Goal: Task Accomplishment & Management: Manage account settings

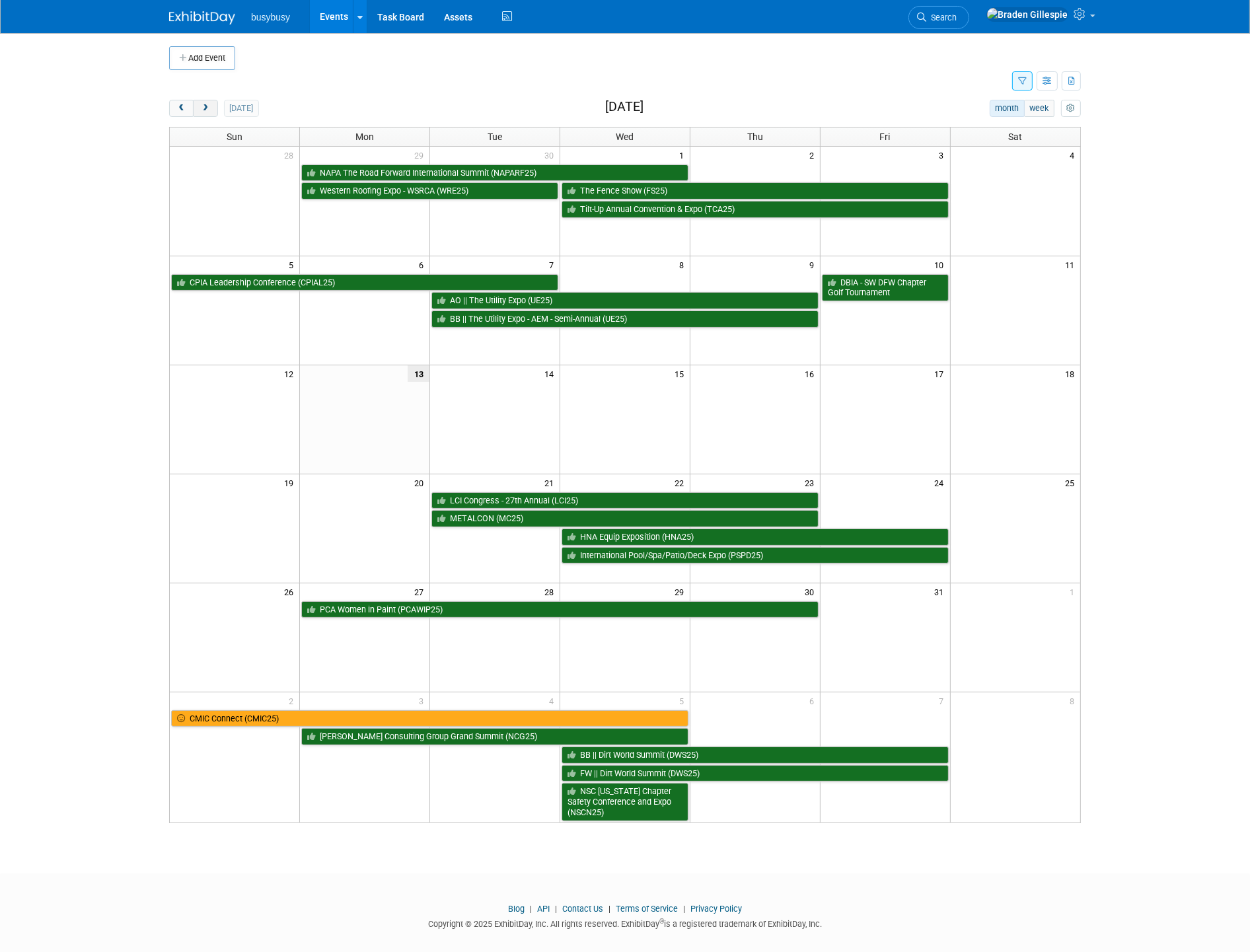
click at [205, 109] on span "next" at bounding box center [205, 108] width 10 height 9
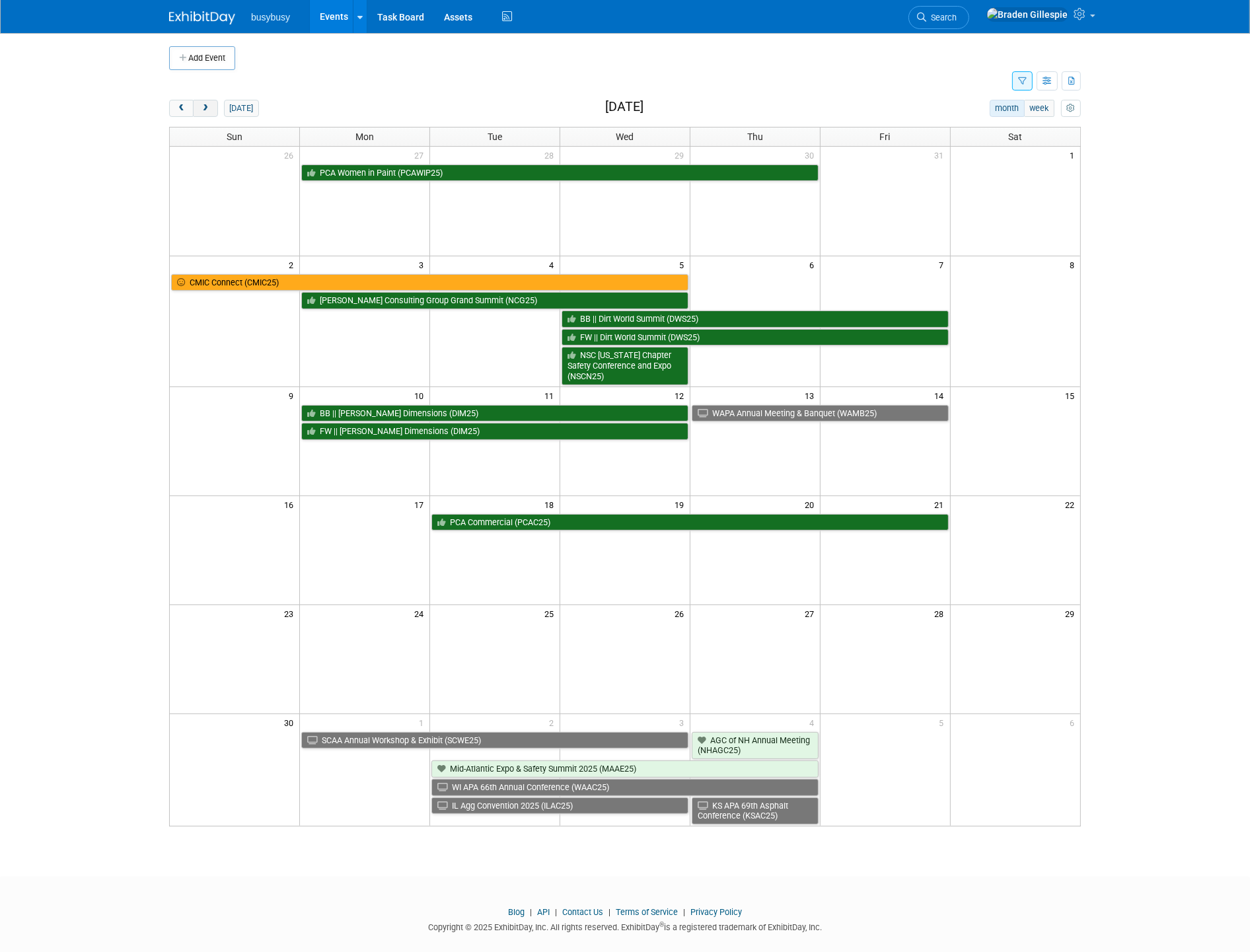
click at [205, 109] on span "next" at bounding box center [205, 108] width 10 height 9
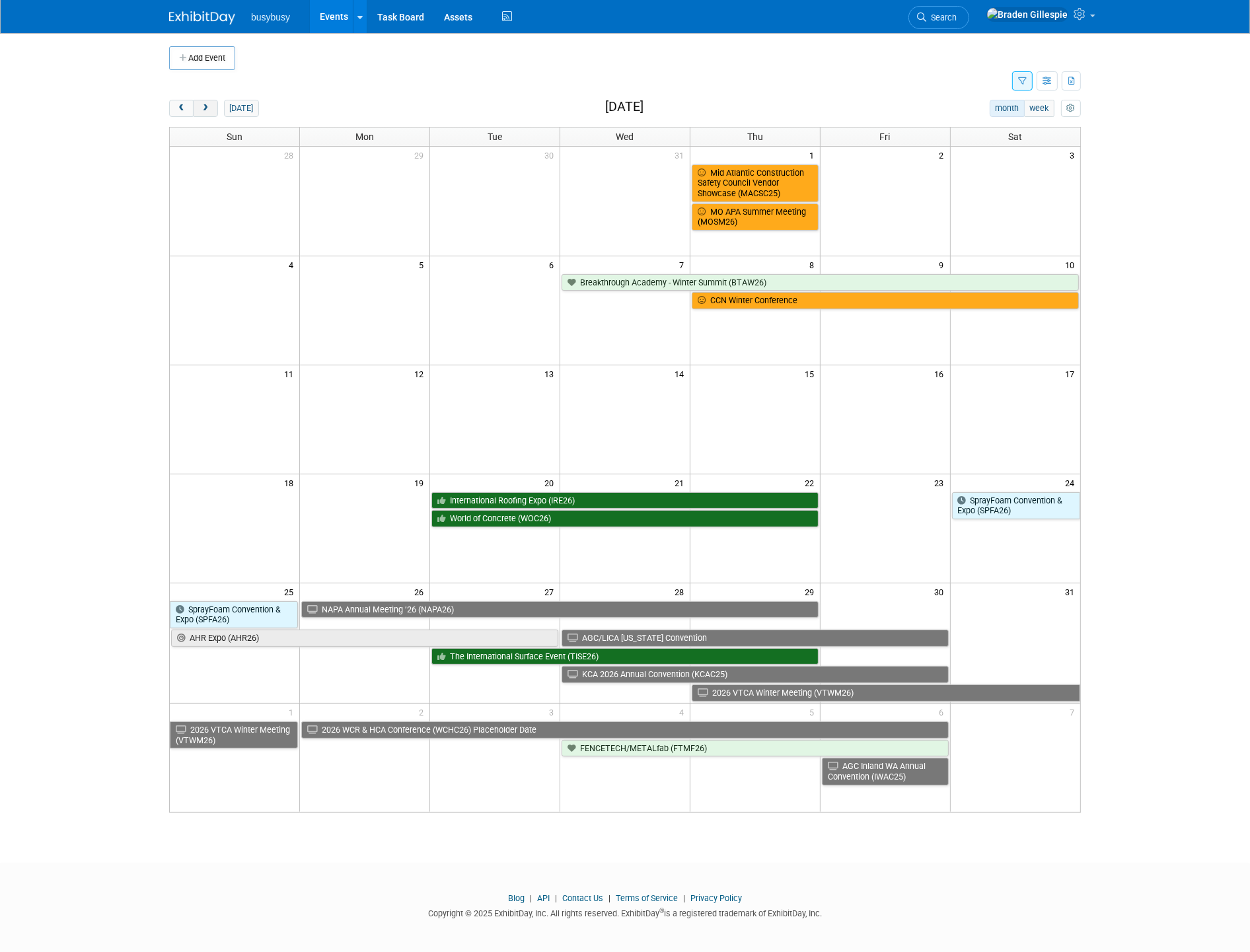
click at [205, 109] on span "next" at bounding box center [205, 108] width 10 height 9
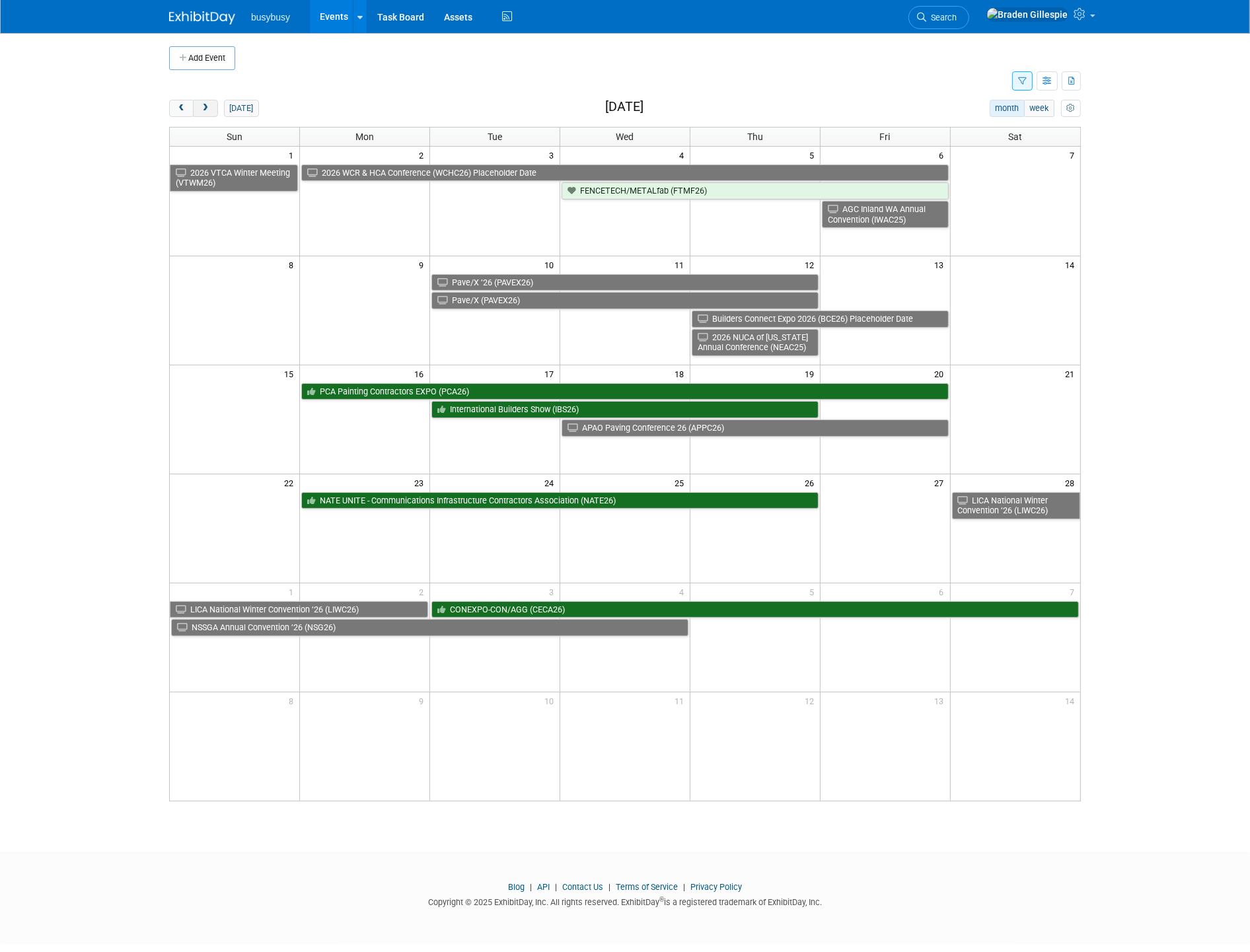
click at [205, 109] on span "next" at bounding box center [205, 108] width 10 height 9
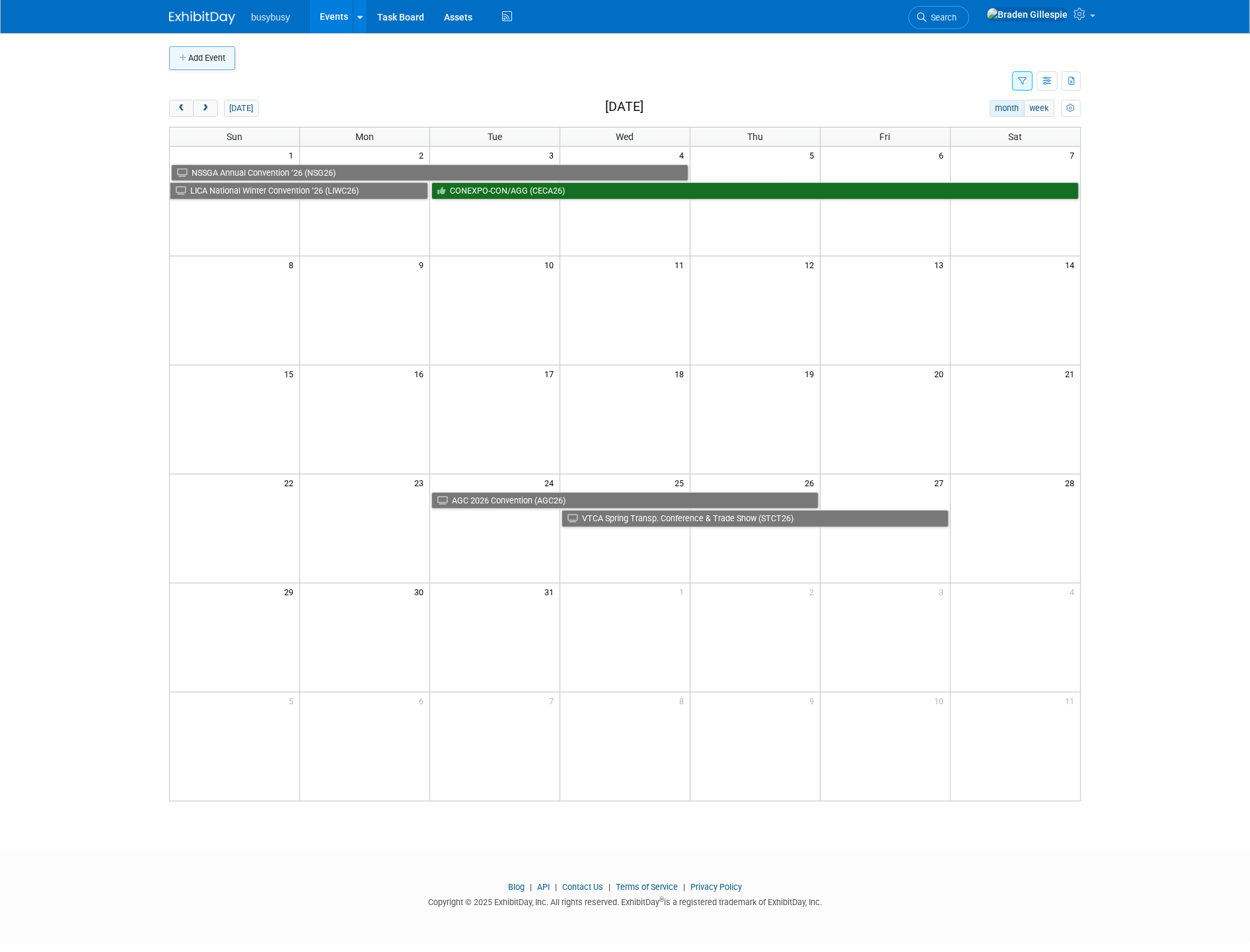
click at [212, 63] on button "Add Event" at bounding box center [202, 58] width 66 height 24
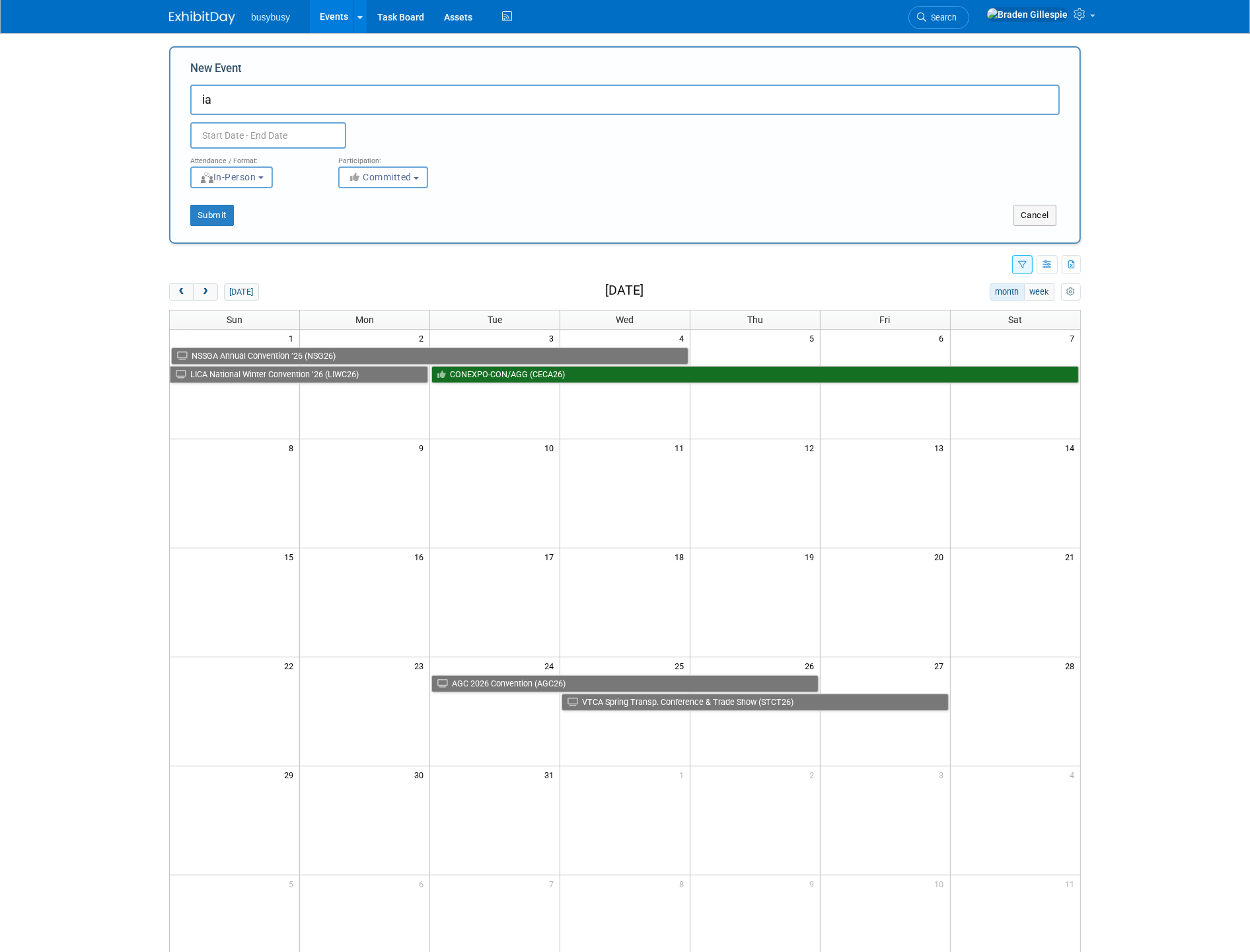
type input "i"
click at [755, 100] on input "New Event" at bounding box center [625, 100] width 869 height 31
type input "IAPA Annual Meeting (IAPA25)"
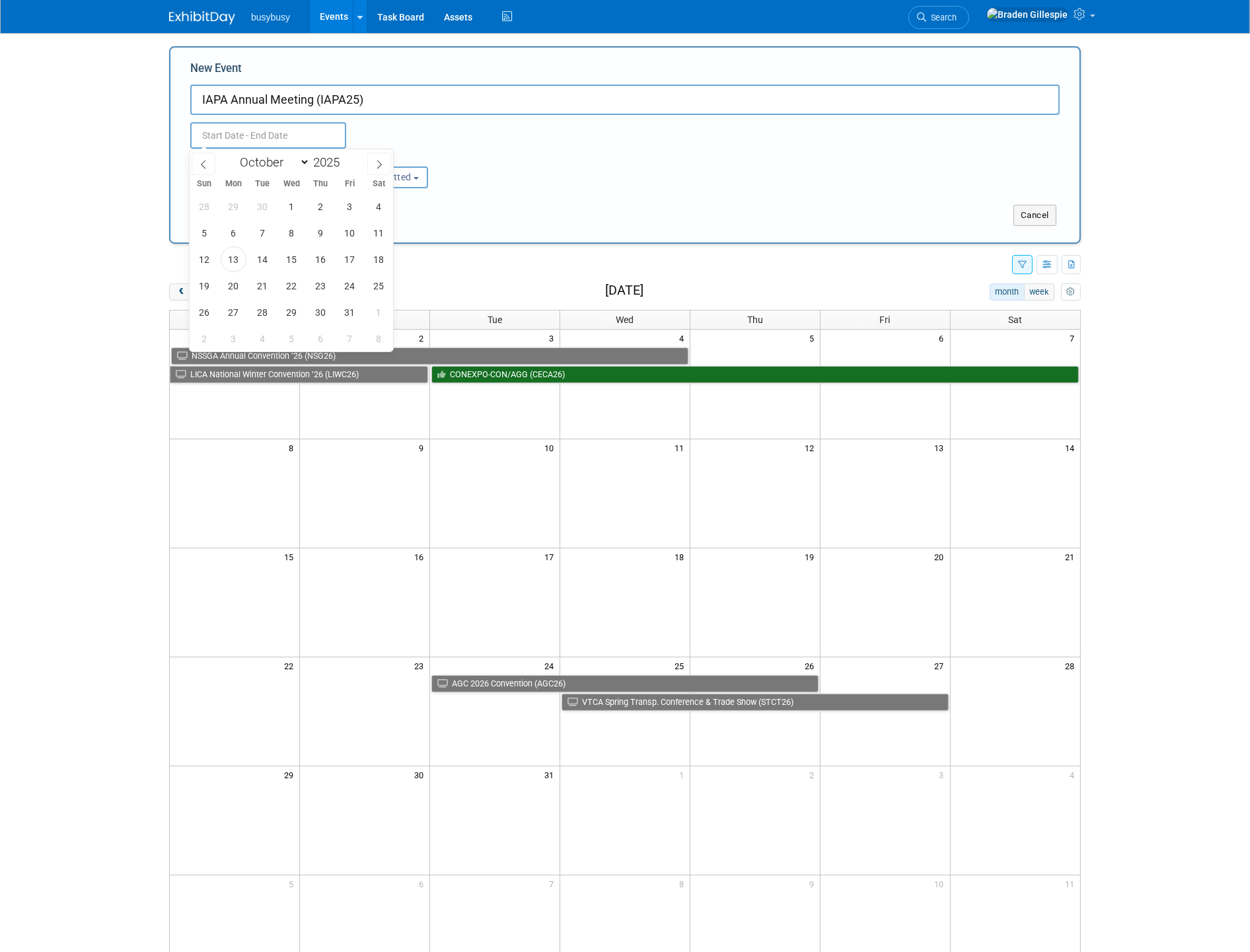
click at [333, 135] on input "text" at bounding box center [268, 136] width 156 height 27
click at [385, 161] on span at bounding box center [379, 164] width 24 height 23
select select "11"
click at [385, 161] on span at bounding box center [379, 164] width 24 height 23
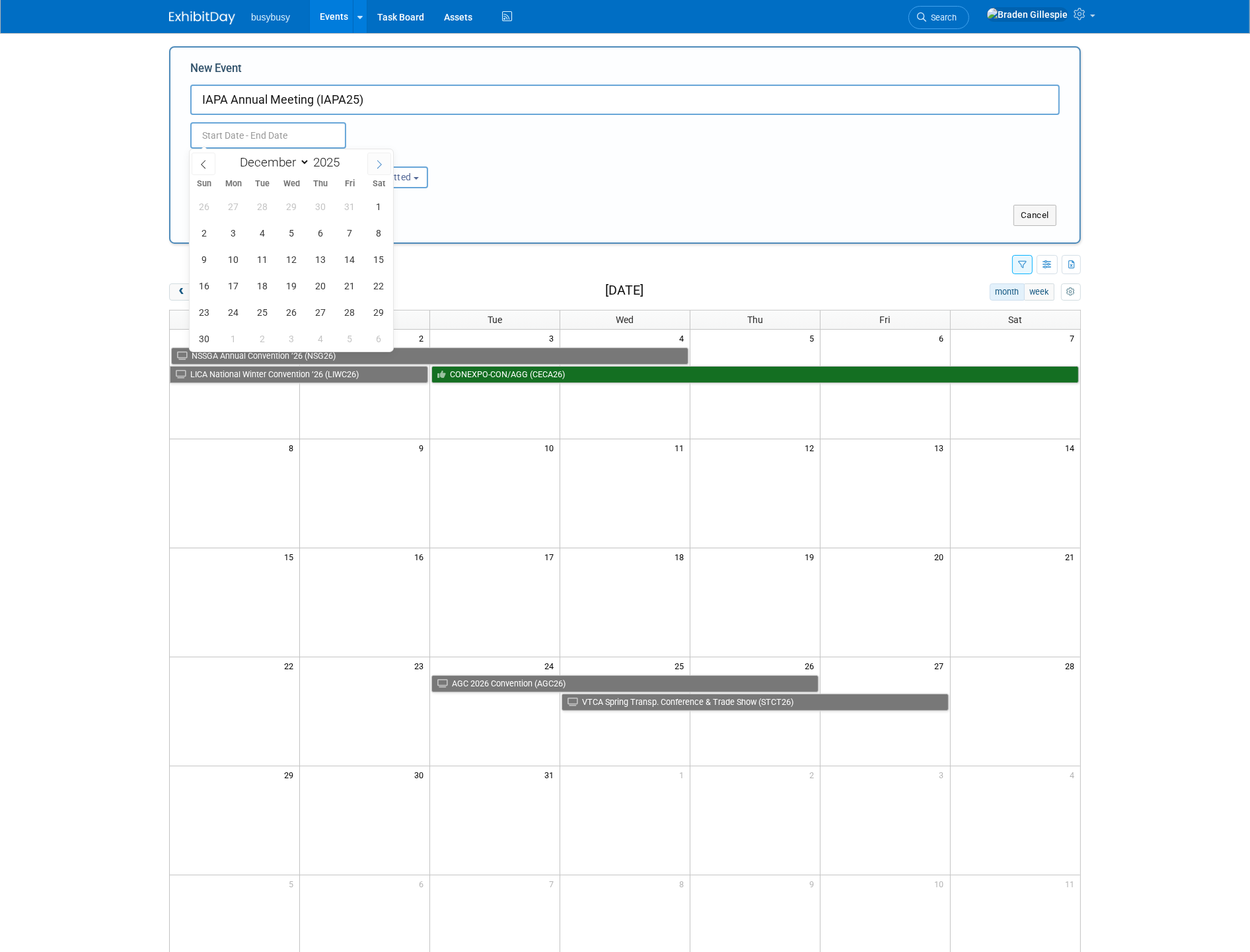
type input "2026"
click at [385, 161] on span at bounding box center [379, 164] width 24 height 23
select select "2"
click at [234, 267] on span "16" at bounding box center [234, 259] width 26 height 26
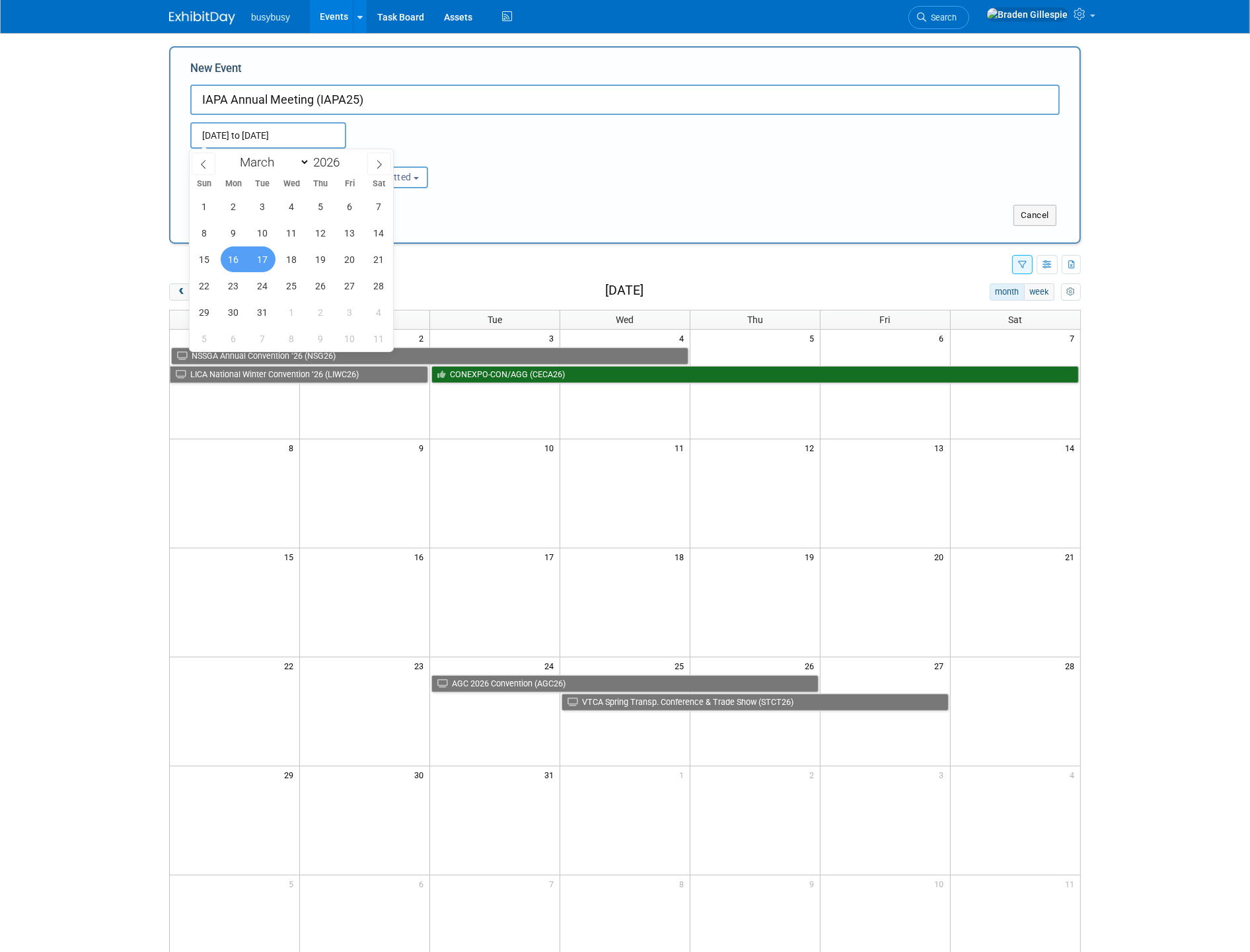
click at [259, 259] on span "17" at bounding box center [263, 259] width 26 height 26
type input "[DATE] to [DATE]"
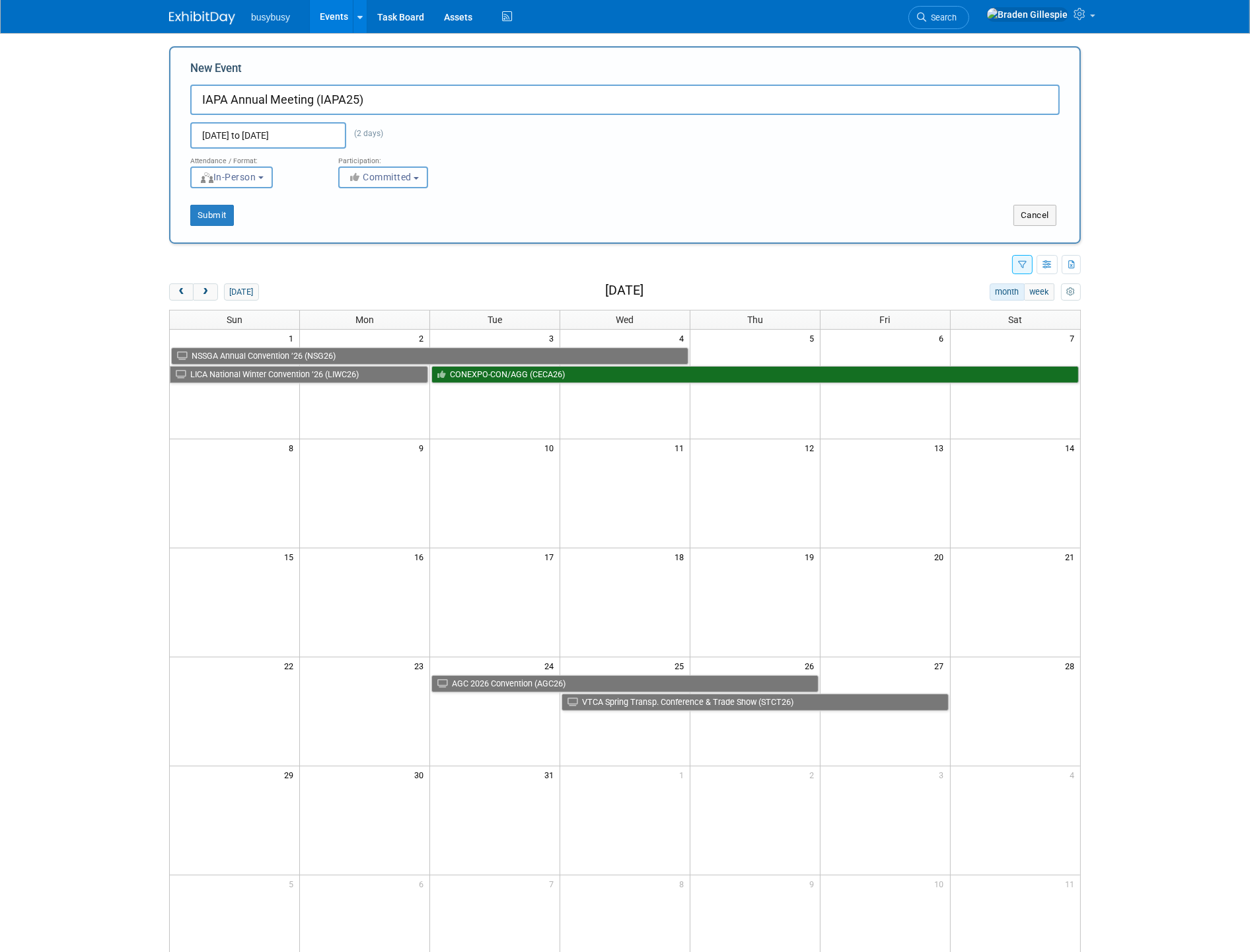
click at [399, 186] on button "Committed" at bounding box center [383, 177] width 90 height 22
click at [418, 221] on label "Considering" at bounding box center [407, 227] width 122 height 17
click at [351, 223] on input "Considering" at bounding box center [346, 227] width 9 height 9
select select "2"
click at [221, 212] on button "Submit" at bounding box center [212, 215] width 44 height 21
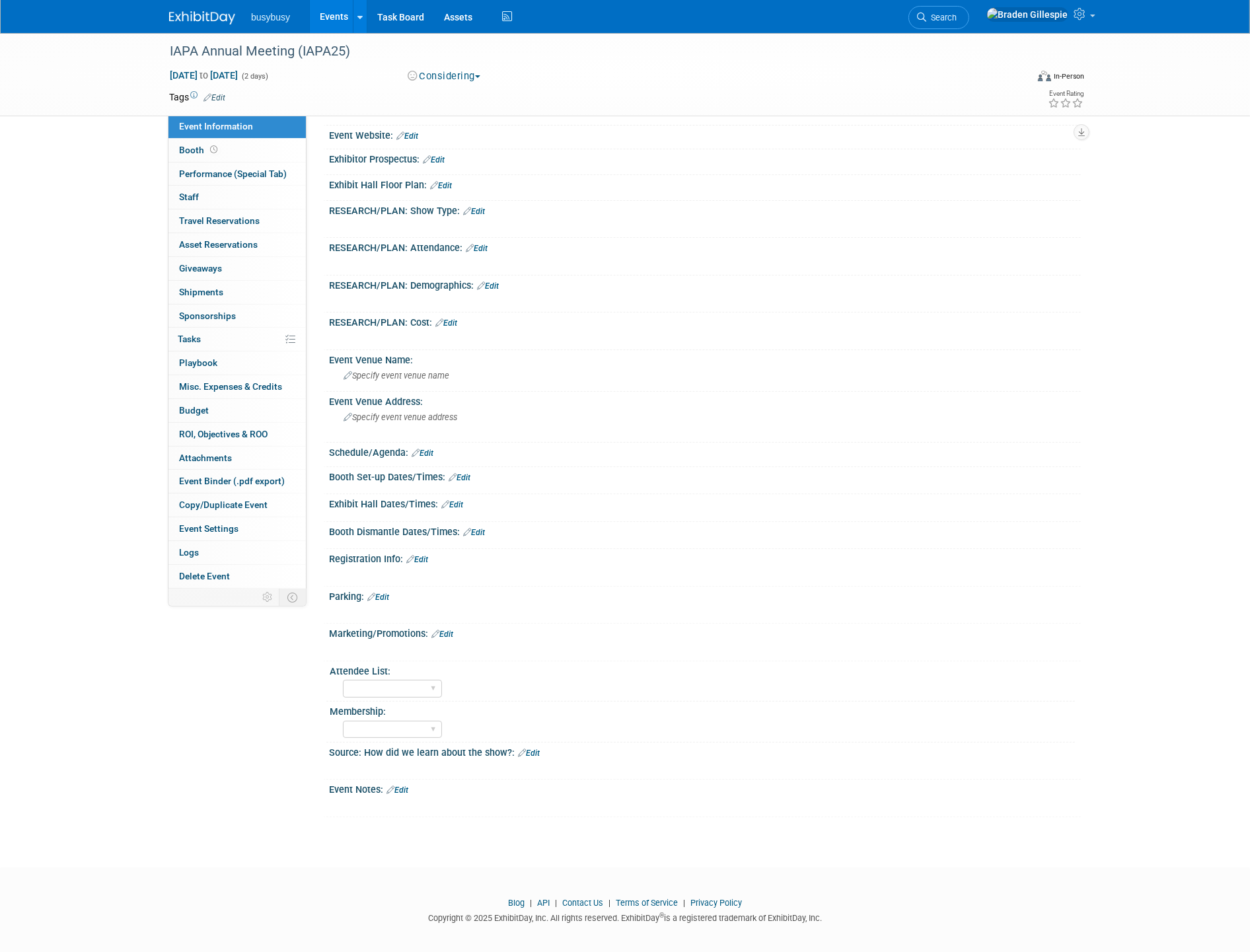
drag, startPoint x: 527, startPoint y: 748, endPoint x: 534, endPoint y: 747, distance: 7.1
click at [527, 748] on link "Edit" at bounding box center [529, 753] width 22 height 9
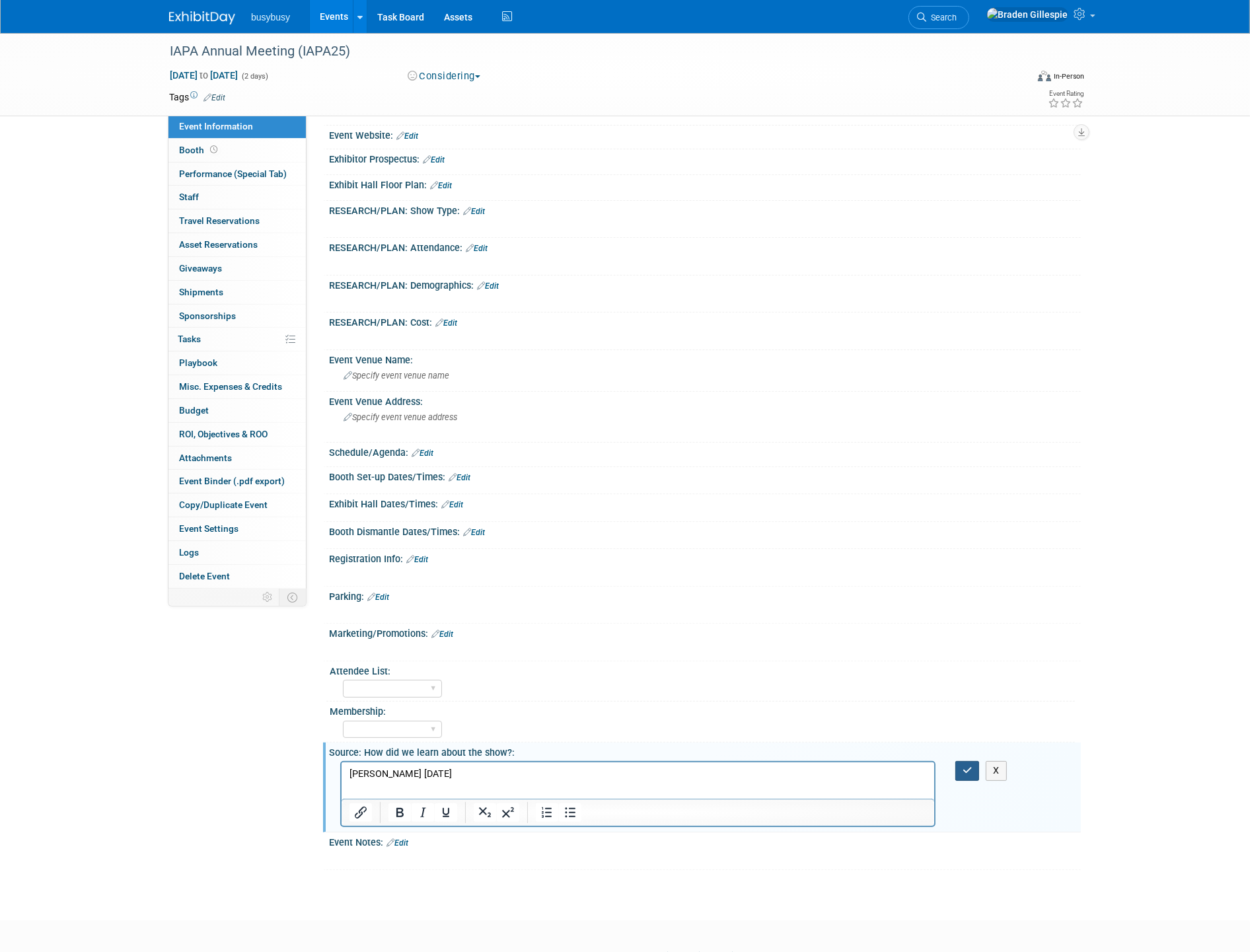
click at [966, 766] on icon "button" at bounding box center [967, 770] width 10 height 9
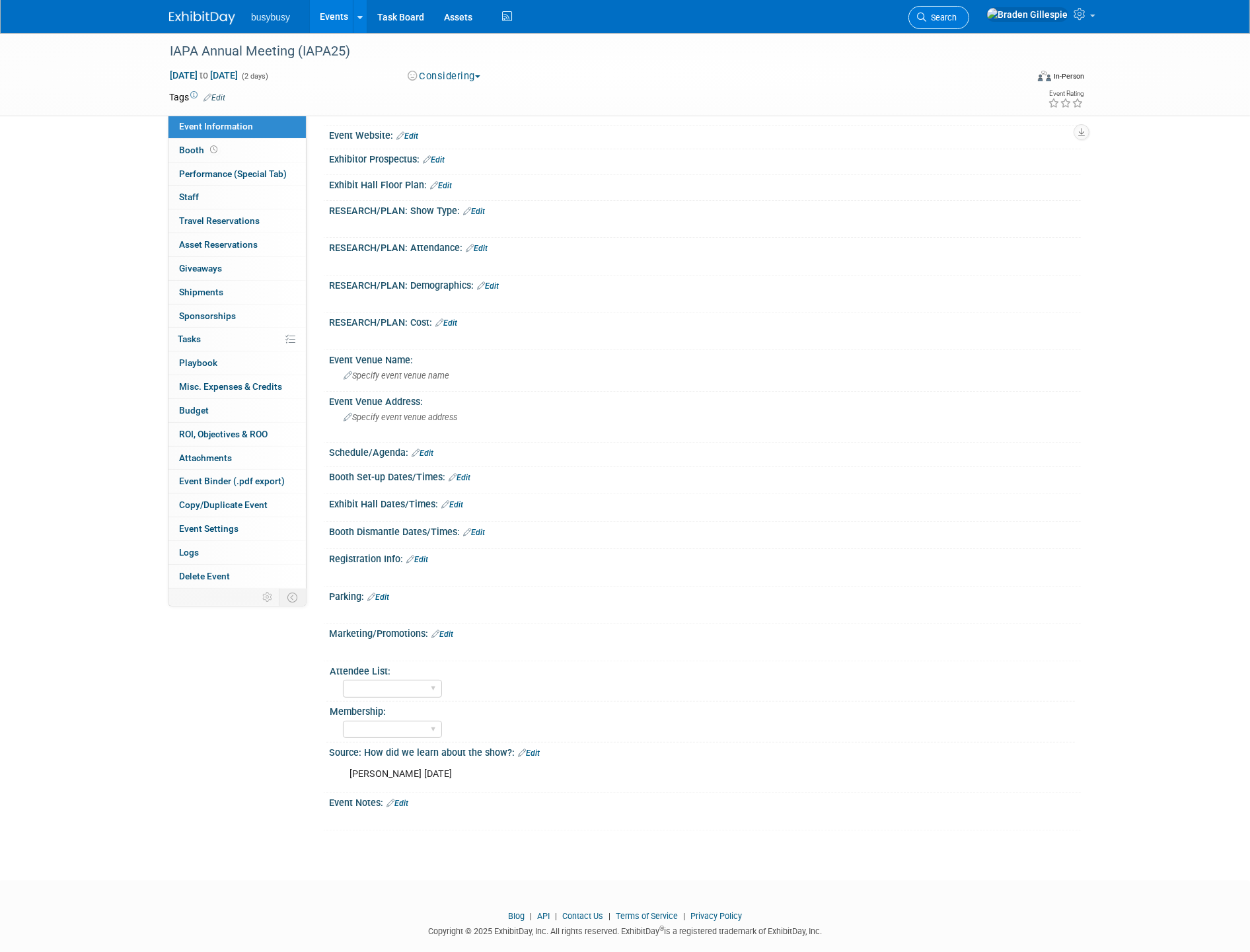
click at [926, 13] on icon at bounding box center [922, 17] width 9 height 9
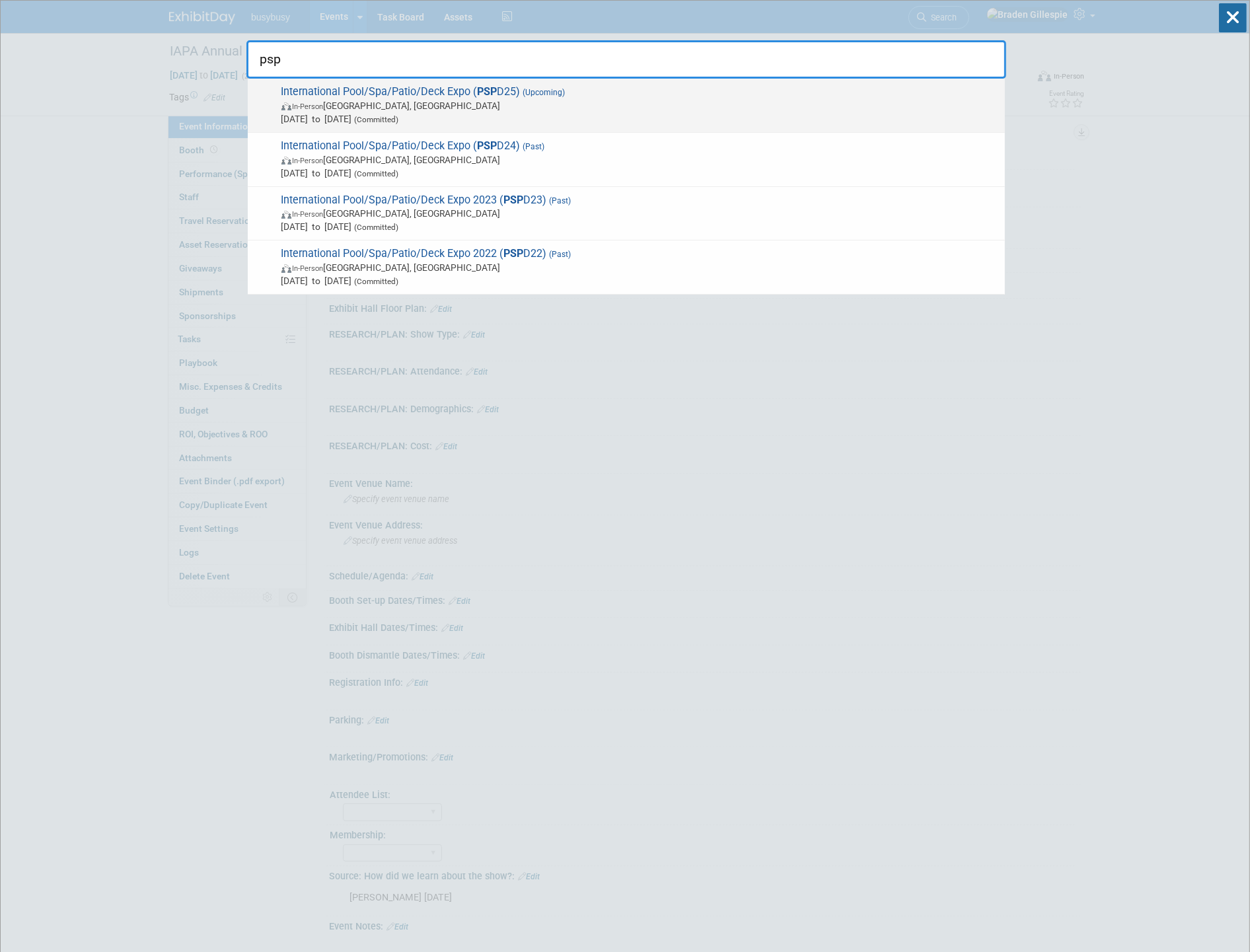
type input "psp"
click at [758, 100] on span "In-Person Las Vegas, NV" at bounding box center [639, 105] width 716 height 13
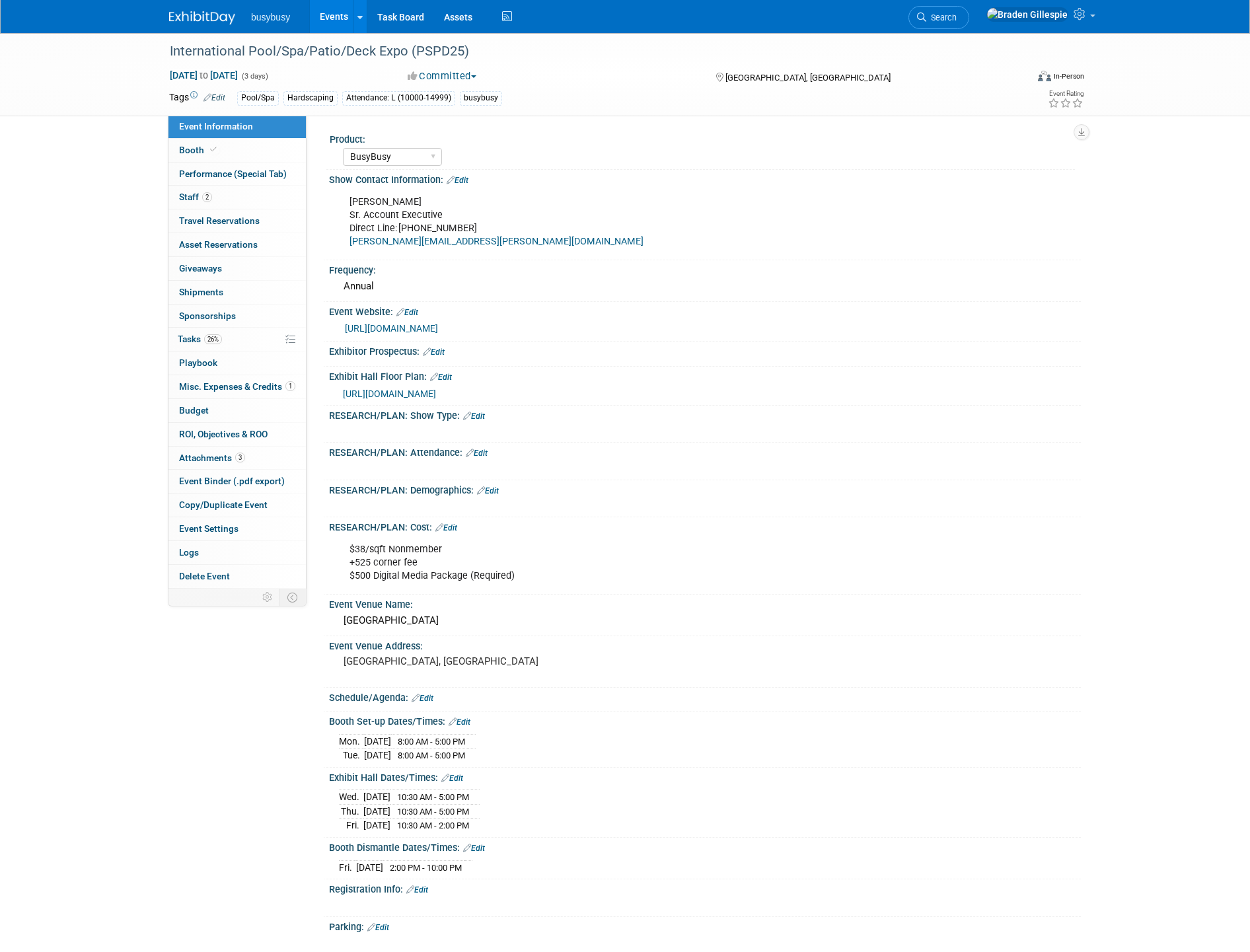
select select "BusyBusy"
click at [956, 21] on span "Search" at bounding box center [941, 17] width 31 height 10
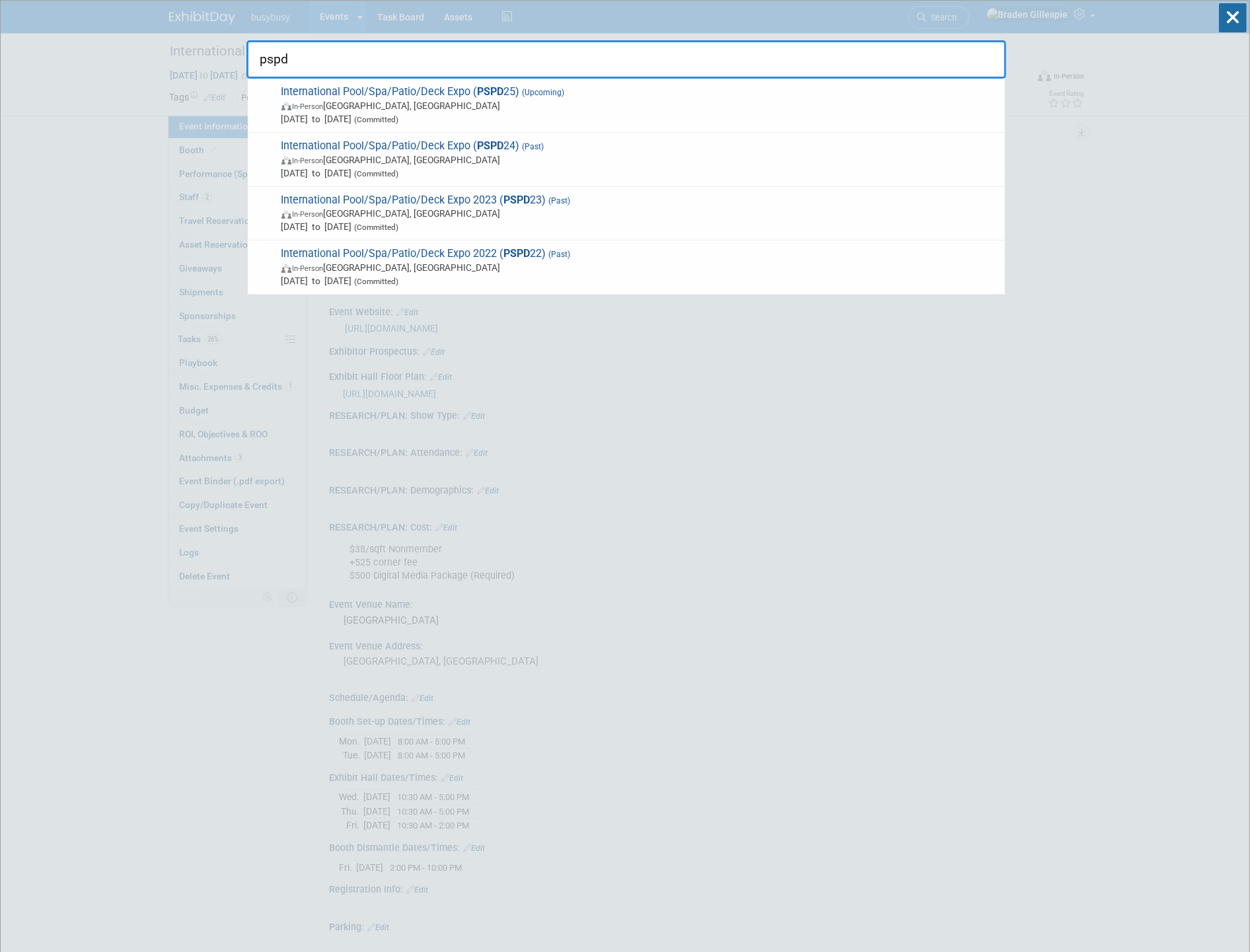
type input "pspd"
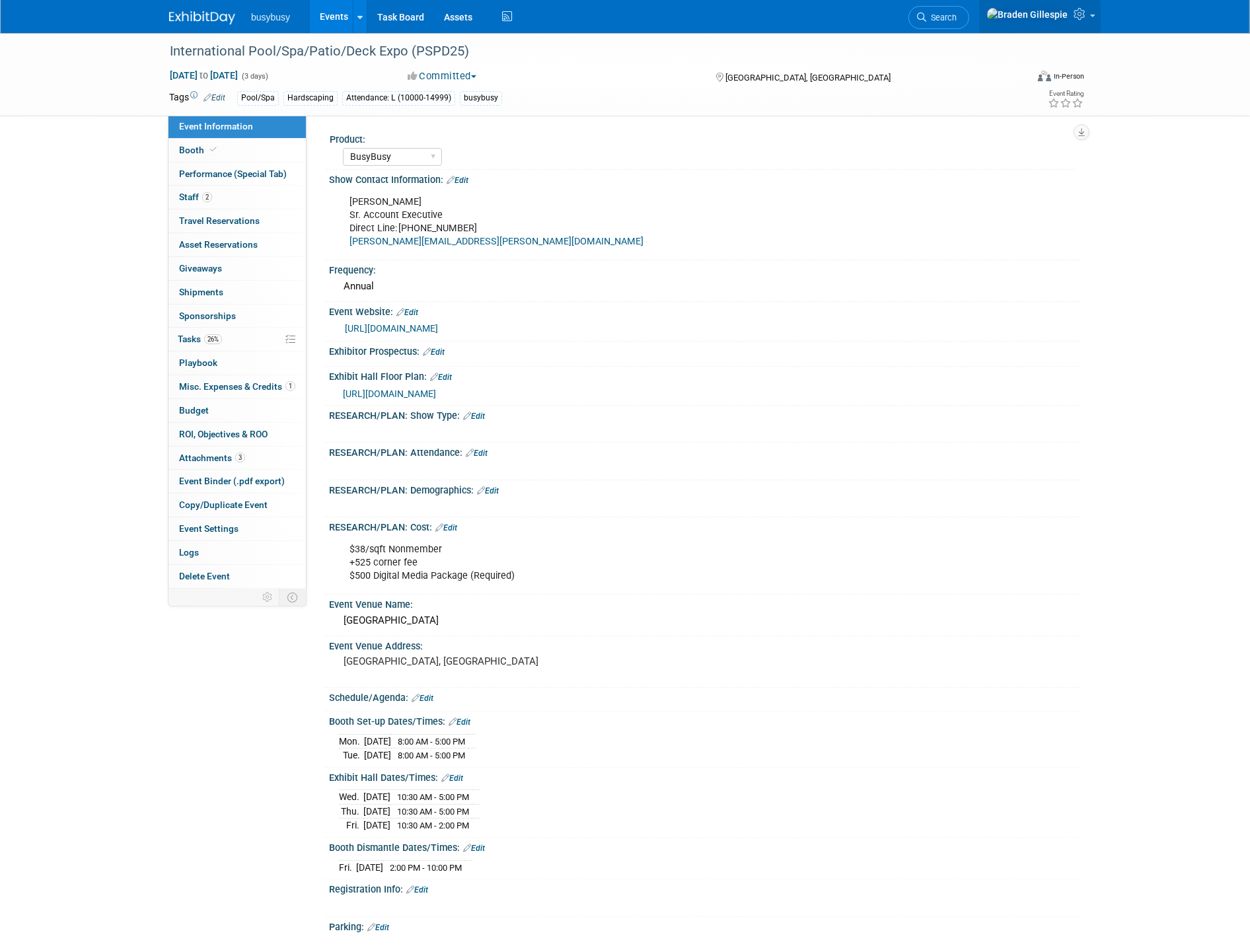
click at [1086, 19] on icon at bounding box center [1081, 13] width 15 height 12
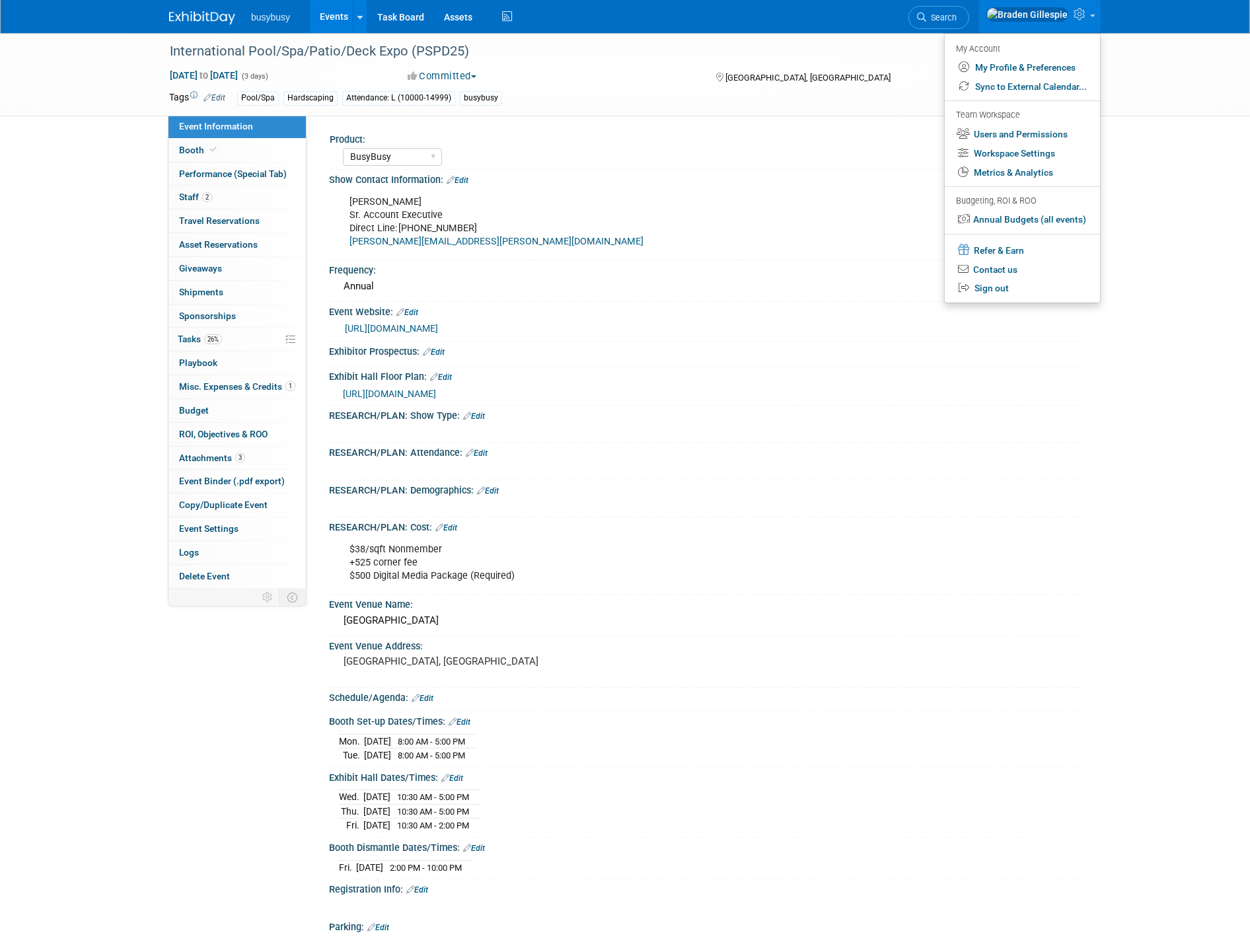
click at [794, 31] on div "busybusy Events Add Event Bulk Upload Events Shareable Event Boards Recently Vi…" at bounding box center [625, 16] width 911 height 33
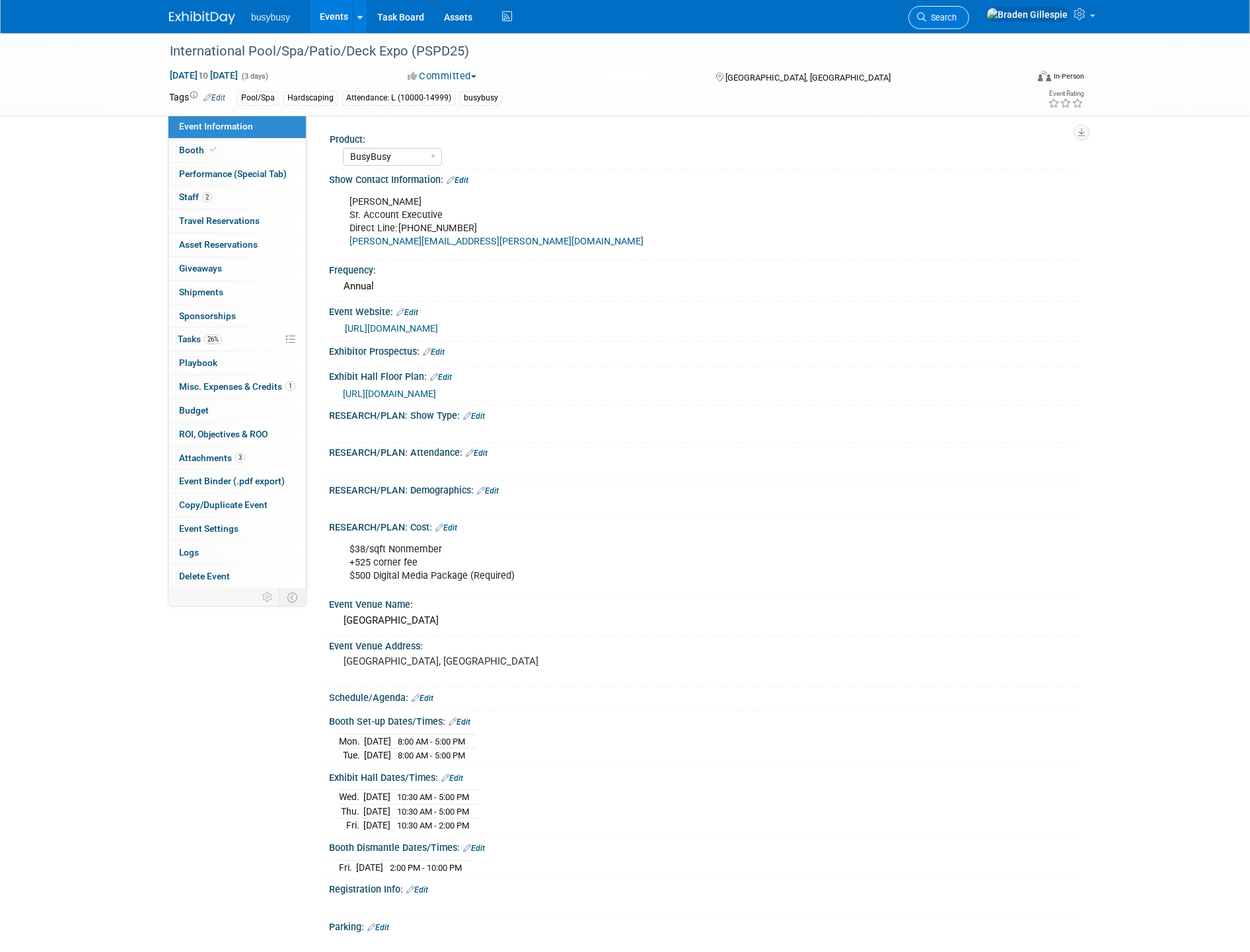
click at [956, 16] on span "Search" at bounding box center [941, 17] width 31 height 10
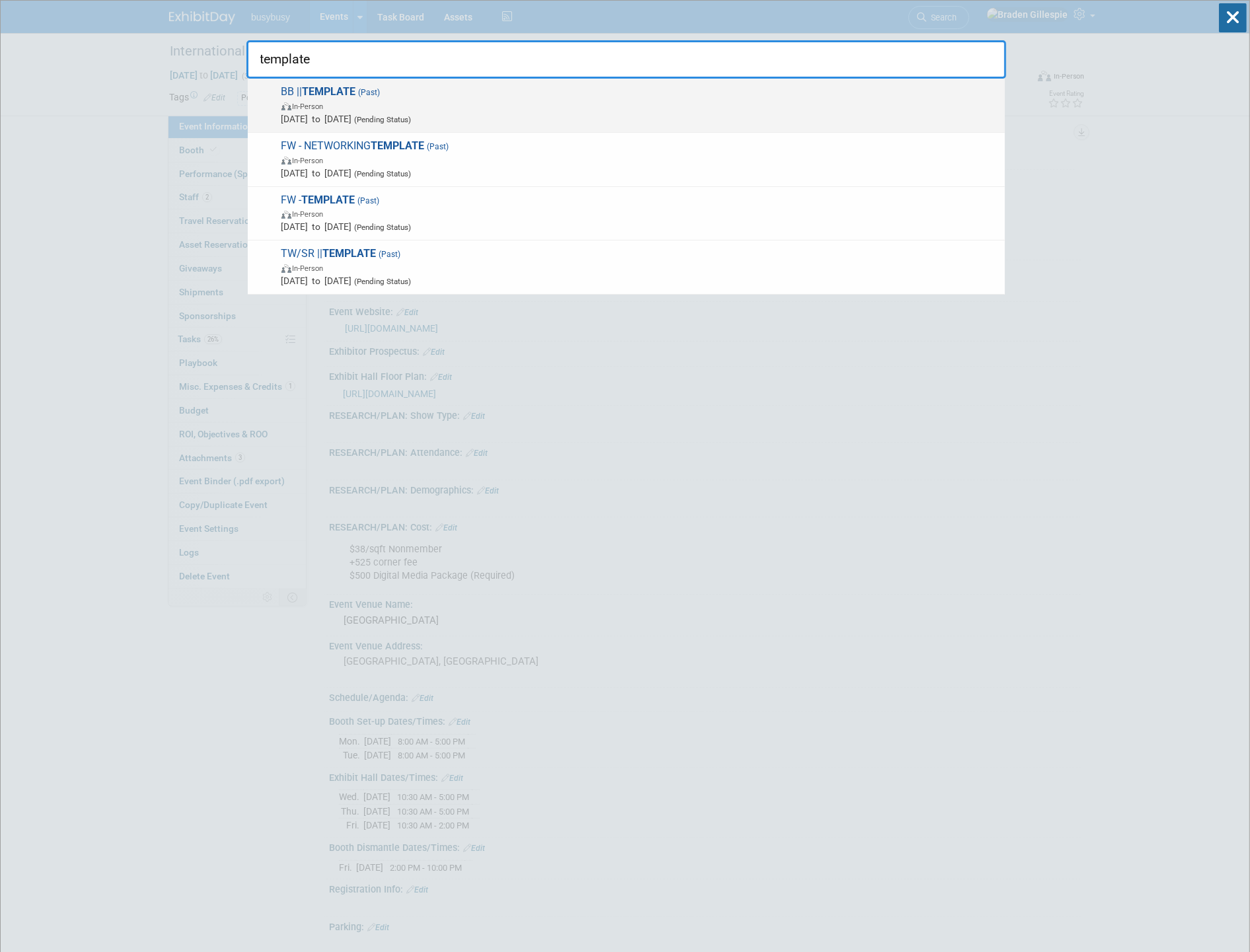
type input "template"
click at [622, 125] on div "BB || TEMPLATE (Past) In-Person Jan 1, 2024 to Jan 1, 2024 (Pending Status)" at bounding box center [626, 105] width 757 height 54
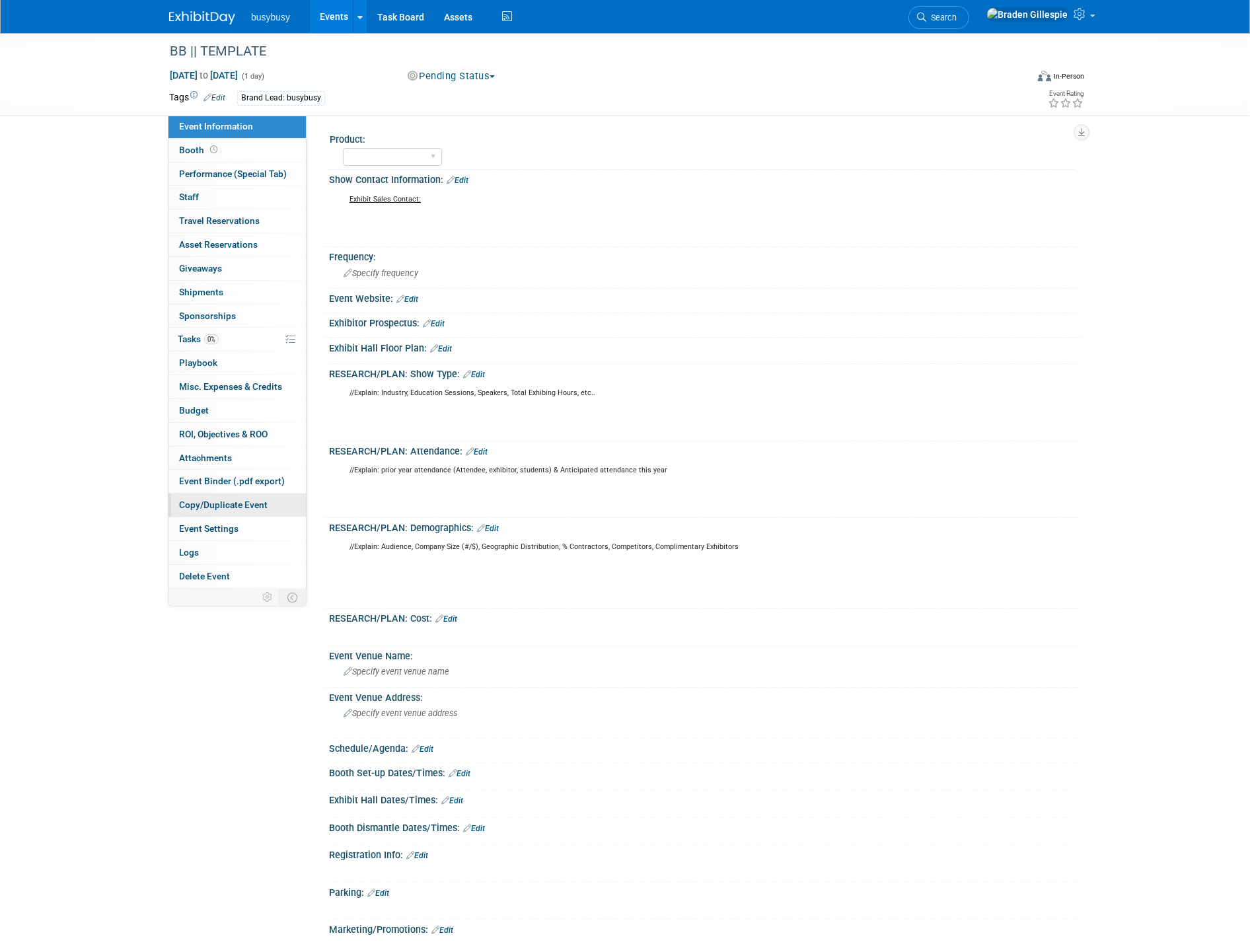
click at [247, 509] on span "Copy/Duplicate Event" at bounding box center [223, 504] width 89 height 10
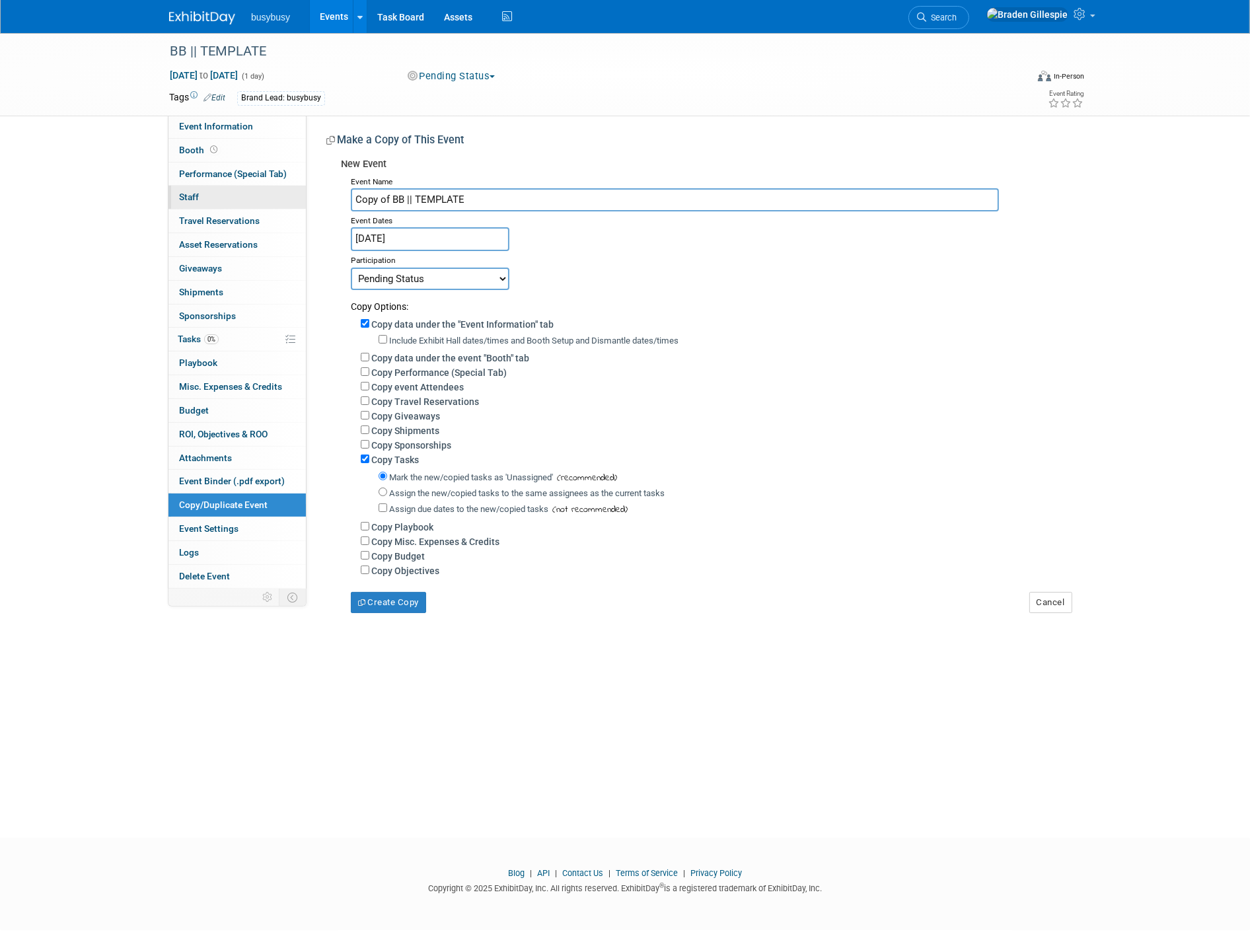
drag, startPoint x: 473, startPoint y: 195, endPoint x: 281, endPoint y: 198, distance: 192.0
click at [281, 198] on div "Event Information Event Info Booth Booth Performance (Special Tab) Performance …" at bounding box center [625, 323] width 931 height 580
click at [292, 58] on div "BB || TEMPLATE" at bounding box center [585, 52] width 841 height 24
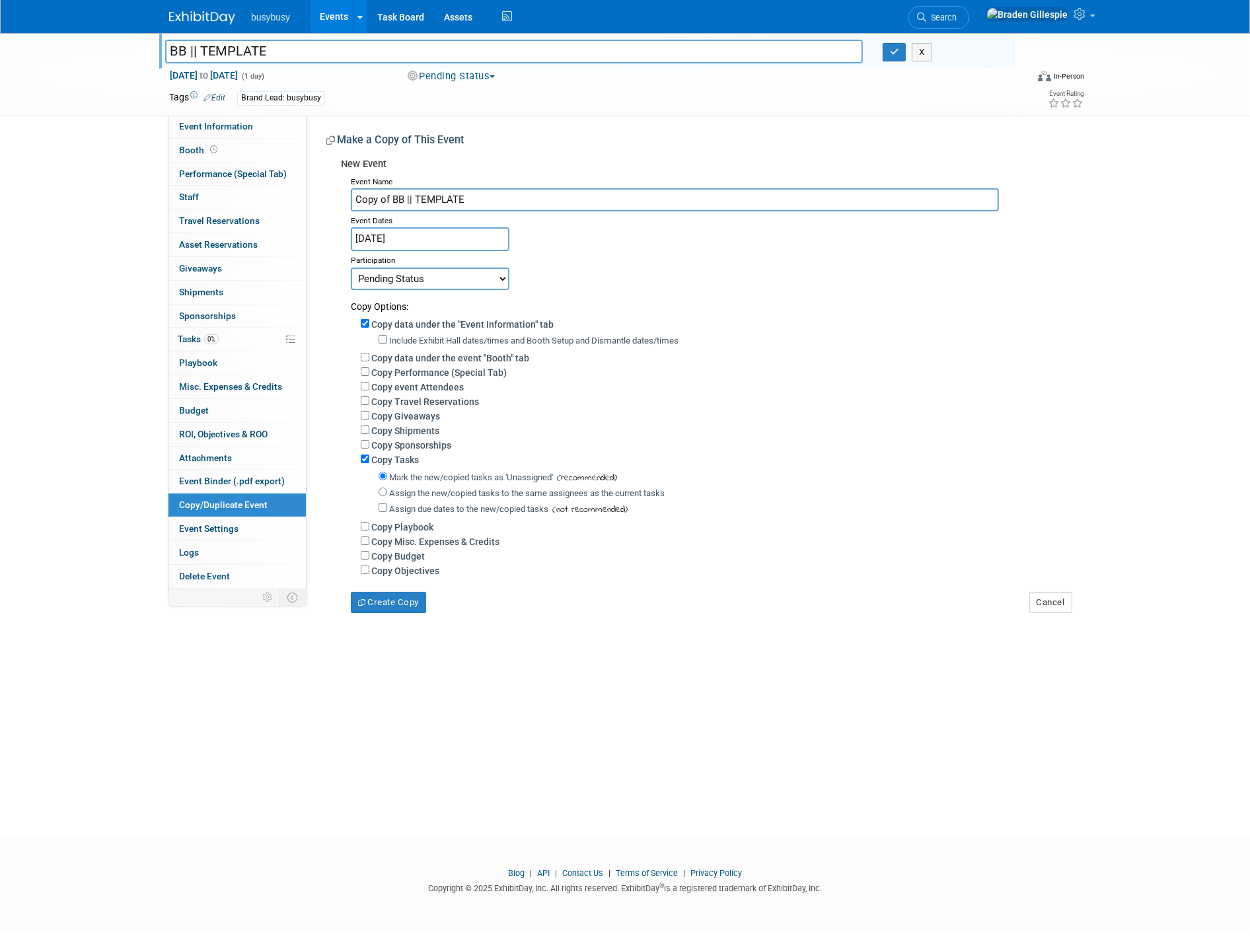
drag, startPoint x: 281, startPoint y: 53, endPoint x: 103, endPoint y: 55, distance: 178.0
click at [104, 56] on div "BB || TEMPLATE BB || TEMPLATE X Jan 1, 2024 to Jan 1, 2024 (1 day) Jan 1, 2024 …" at bounding box center [625, 74] width 1250 height 83
drag, startPoint x: 484, startPoint y: 193, endPoint x: 280, endPoint y: 189, distance: 204.0
click at [281, 191] on div "Event Information Event Info Booth Booth Performance (Special Tab) Performance …" at bounding box center [625, 323] width 931 height 580
paste input "International Pool/Spa/Patio/Deck Expo (PSPD"
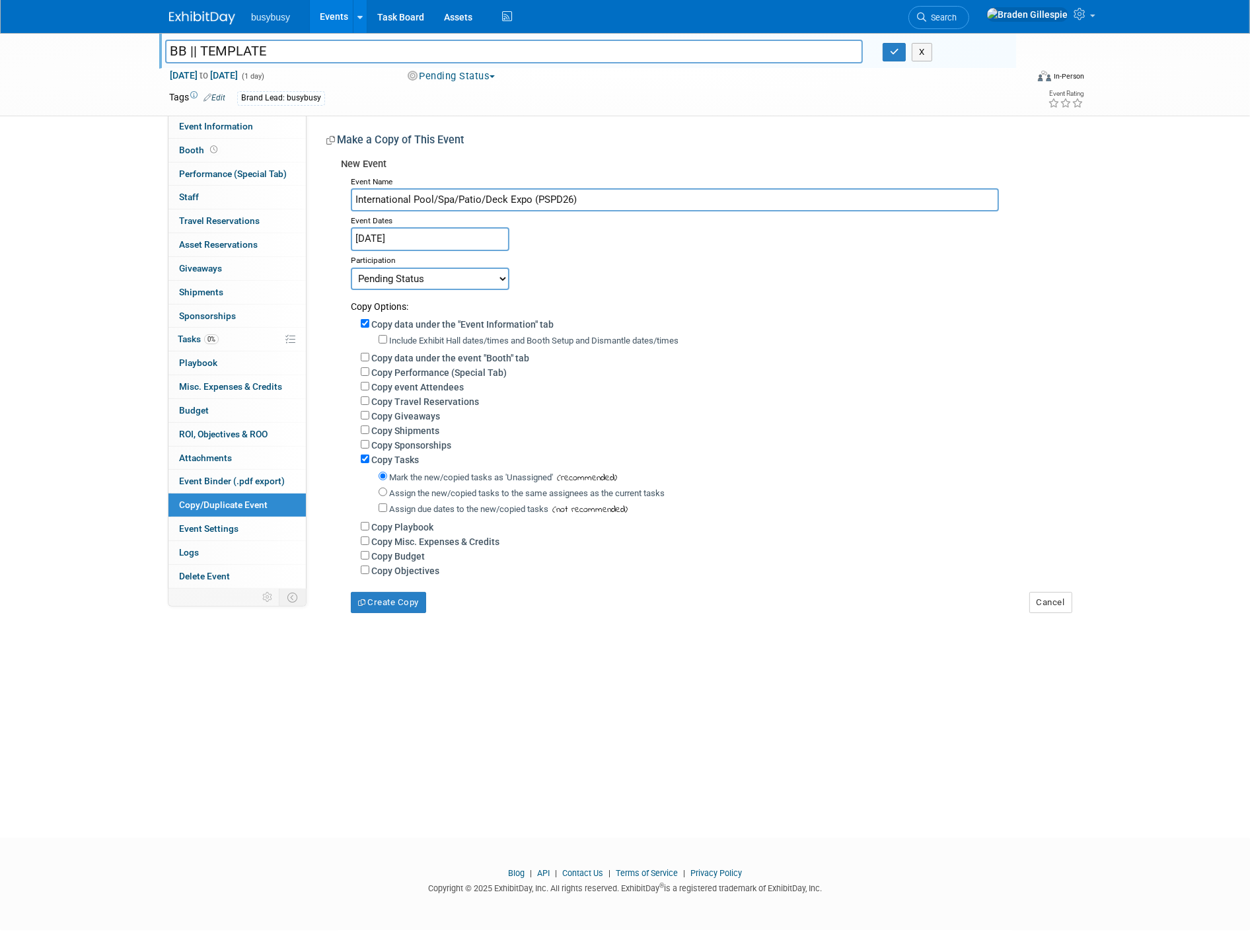
type input "International Pool/Spa/Patio/Deck Expo (PSPD26)"
click at [408, 229] on input "Jan 1, 2024" at bounding box center [430, 238] width 158 height 23
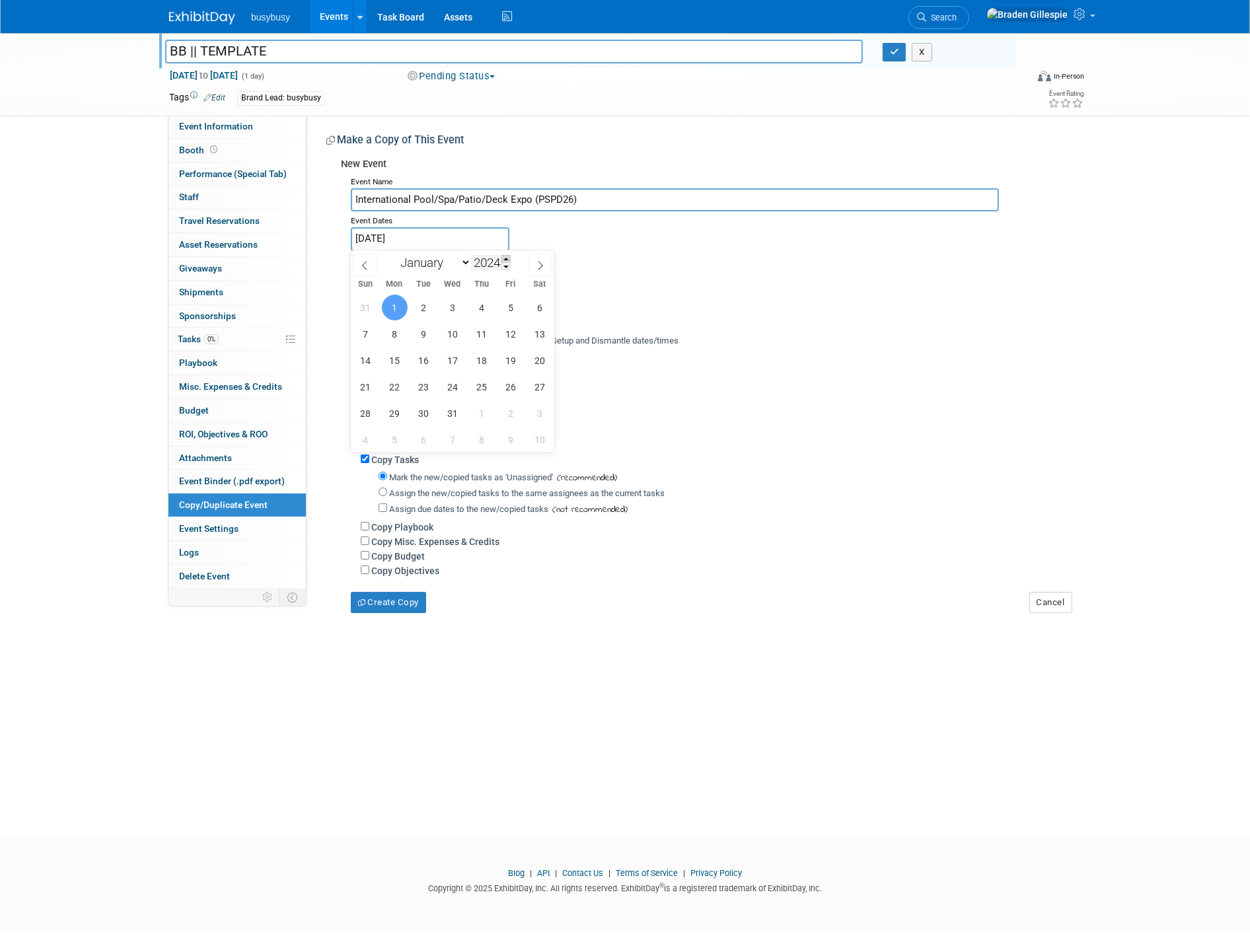
click at [506, 255] on span at bounding box center [506, 259] width 9 height 8
type input "2026"
click at [466, 265] on select "January February March April May June July August September October November De…" at bounding box center [433, 262] width 76 height 16
select select "10"
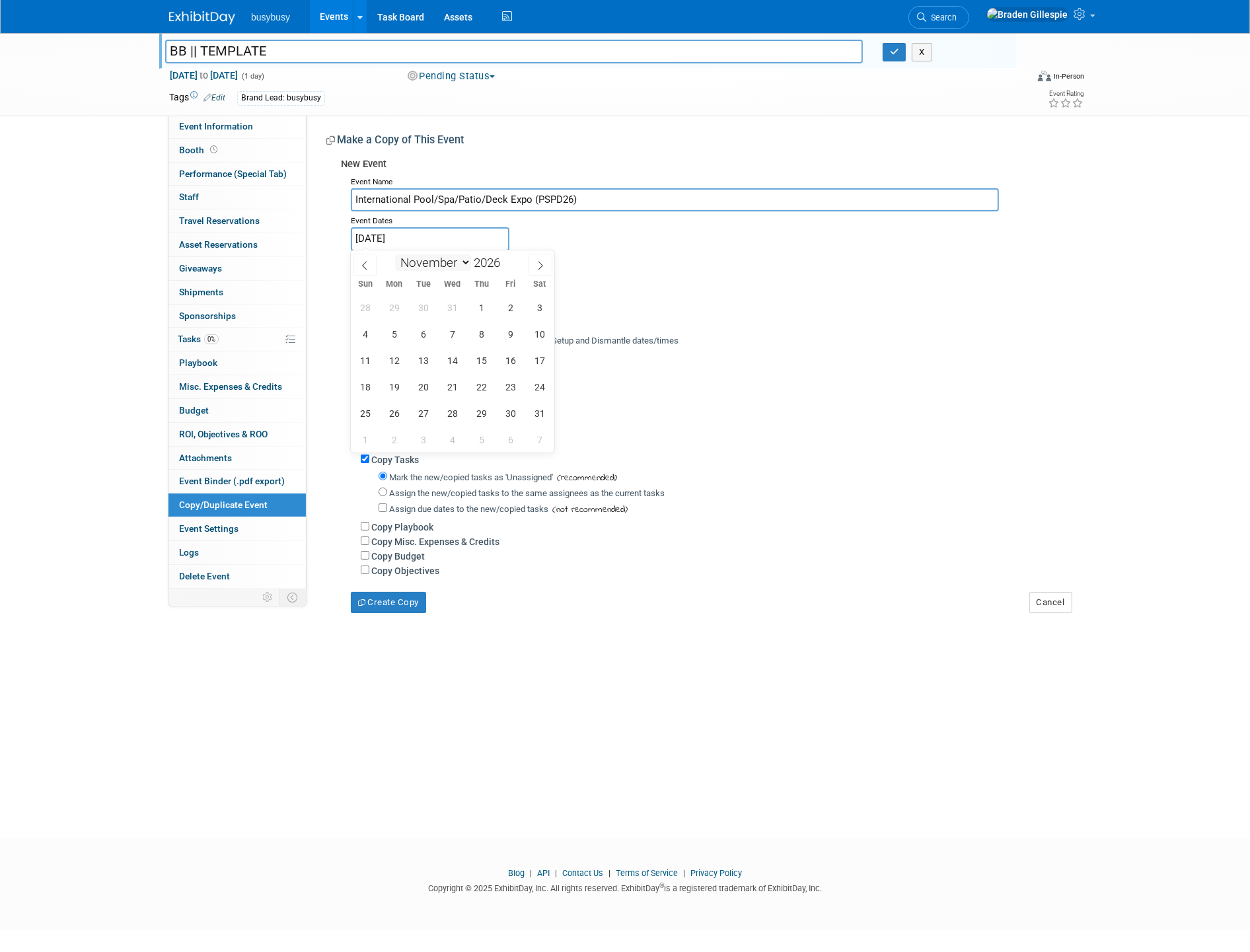
click at [395, 254] on select "January February March April May June July August September October November De…" at bounding box center [433, 262] width 76 height 16
click at [420, 359] on span "17" at bounding box center [423, 360] width 26 height 26
click at [476, 360] on span "19" at bounding box center [481, 360] width 26 height 26
type input "[DATE] to [DATE]"
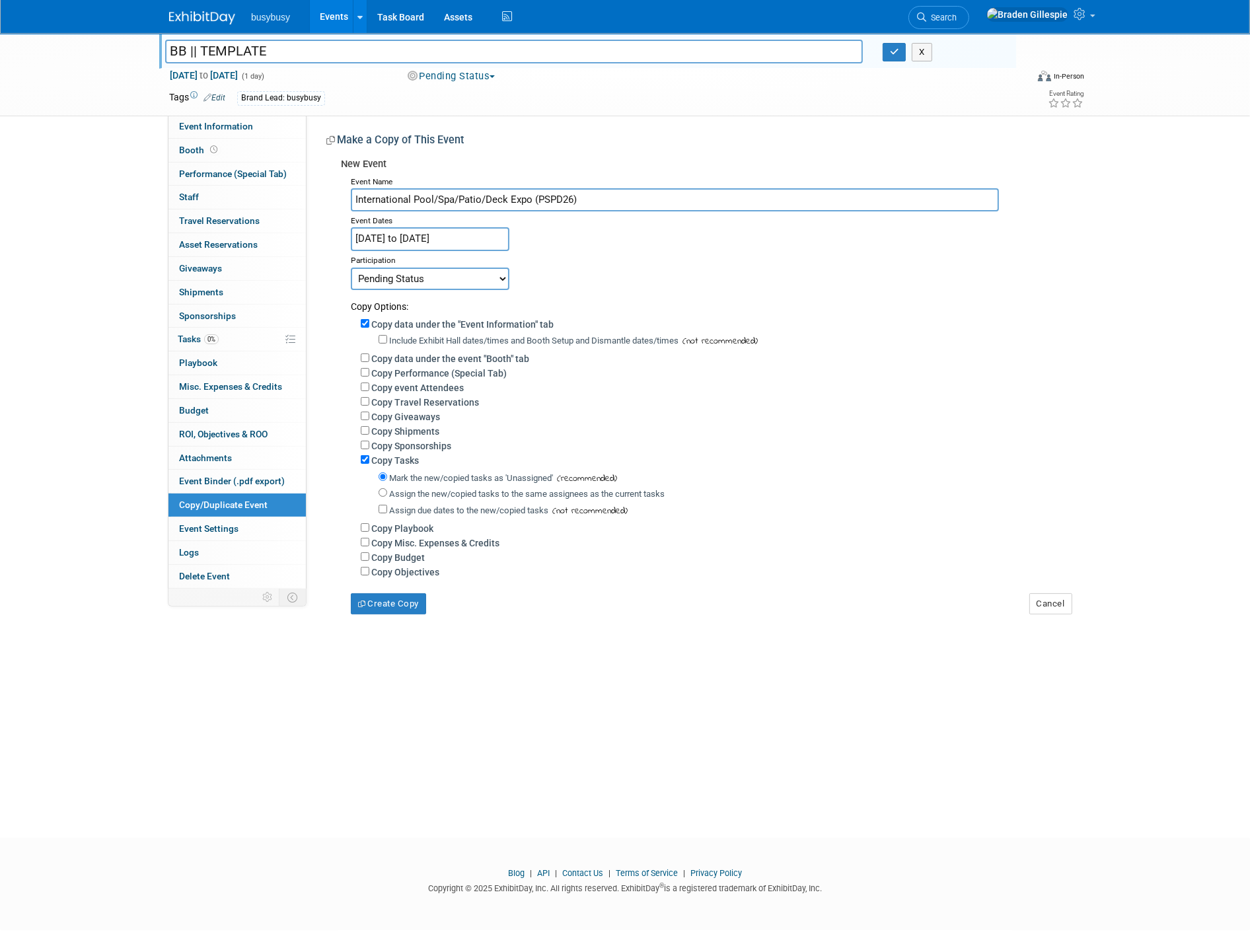
click at [441, 267] on select "Committed Considering Not Going Researching Want to Pending Status Requested to…" at bounding box center [430, 278] width 158 height 23
select select "2"
click at [351, 267] on select "Committed Considering Not Going Researching Want to Pending Status Requested to…" at bounding box center [430, 278] width 158 height 23
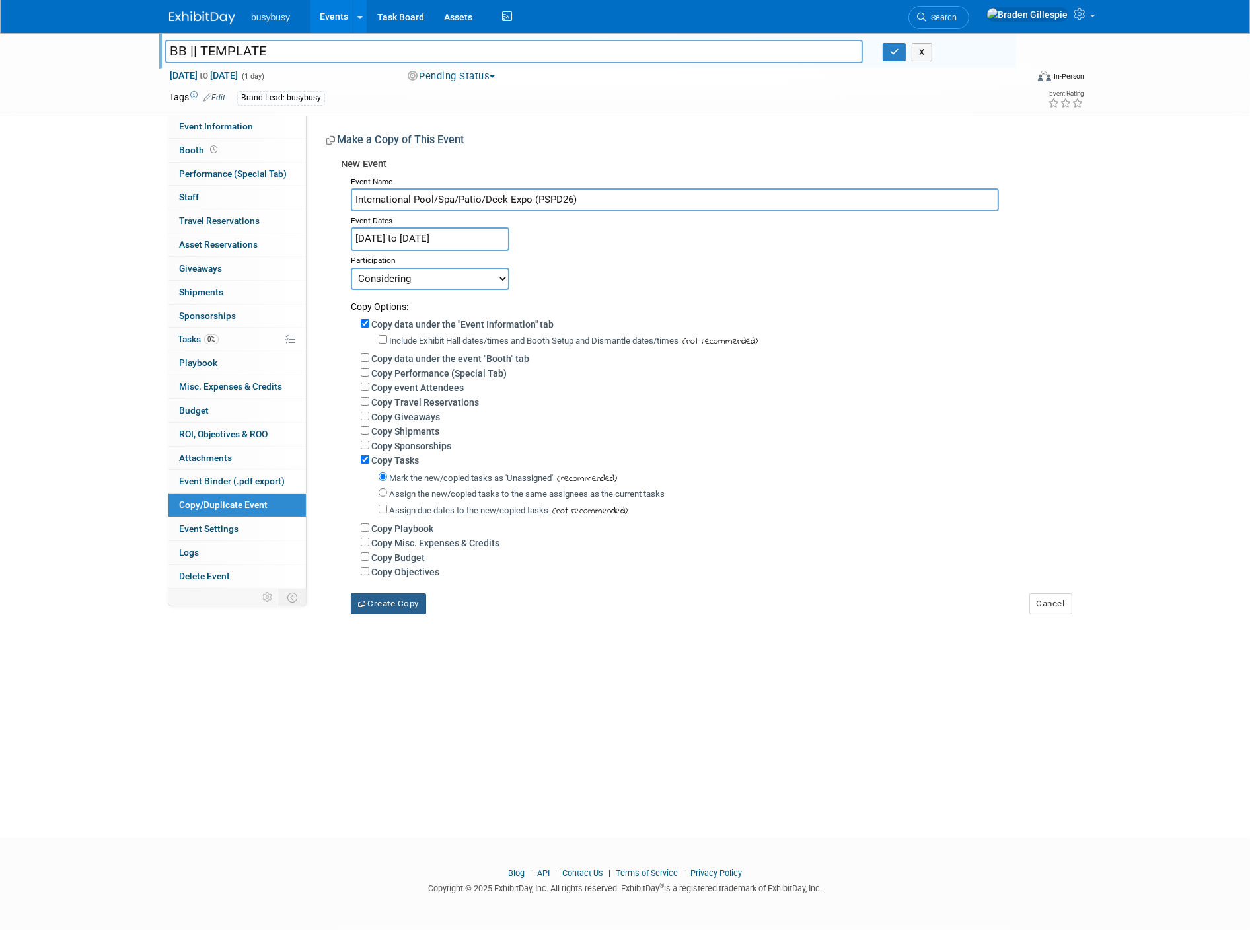
click at [404, 597] on button "Create Copy" at bounding box center [389, 603] width 75 height 21
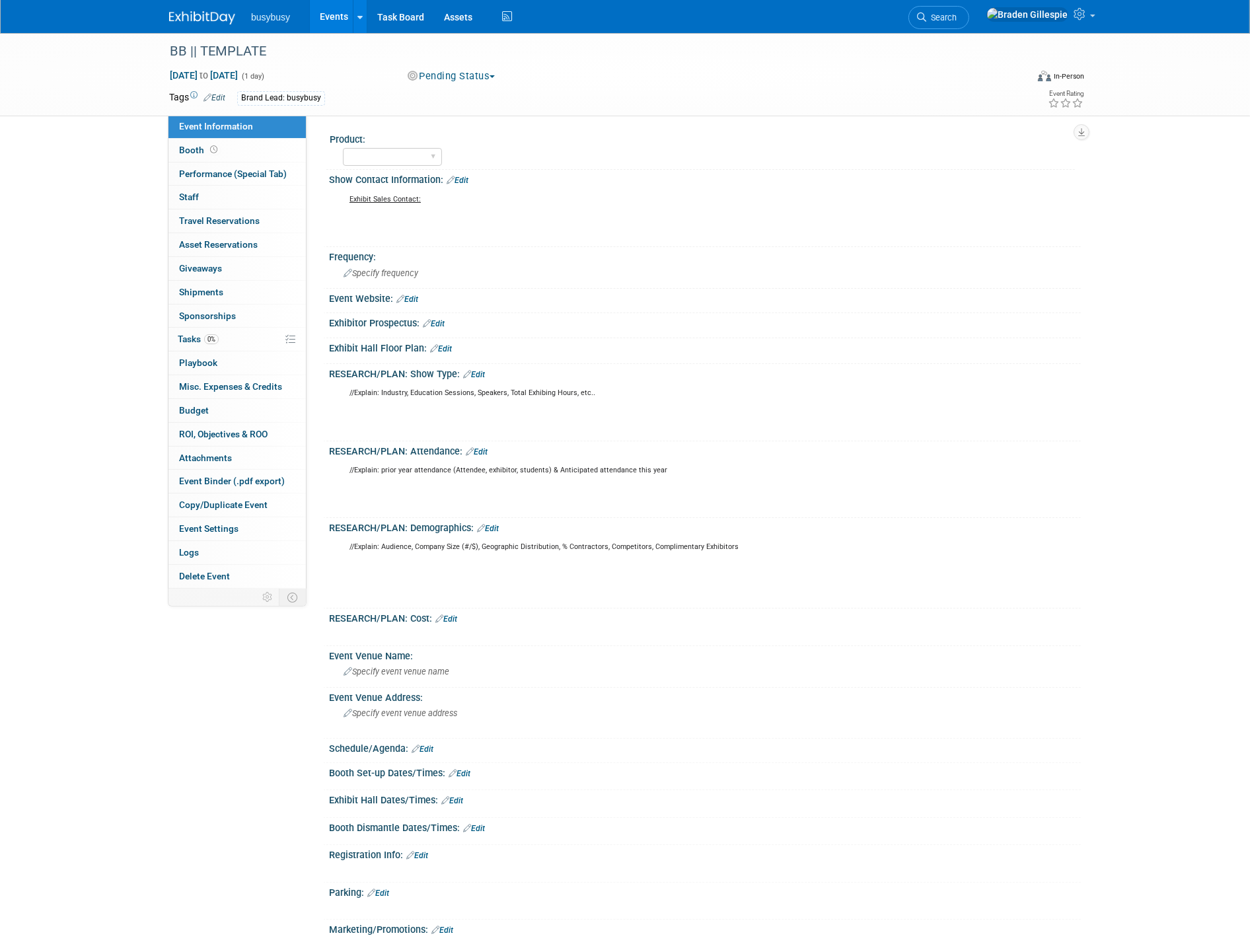
click at [969, 28] on li "Search" at bounding box center [939, 16] width 61 height 32
click at [969, 22] on link "Search" at bounding box center [939, 17] width 61 height 23
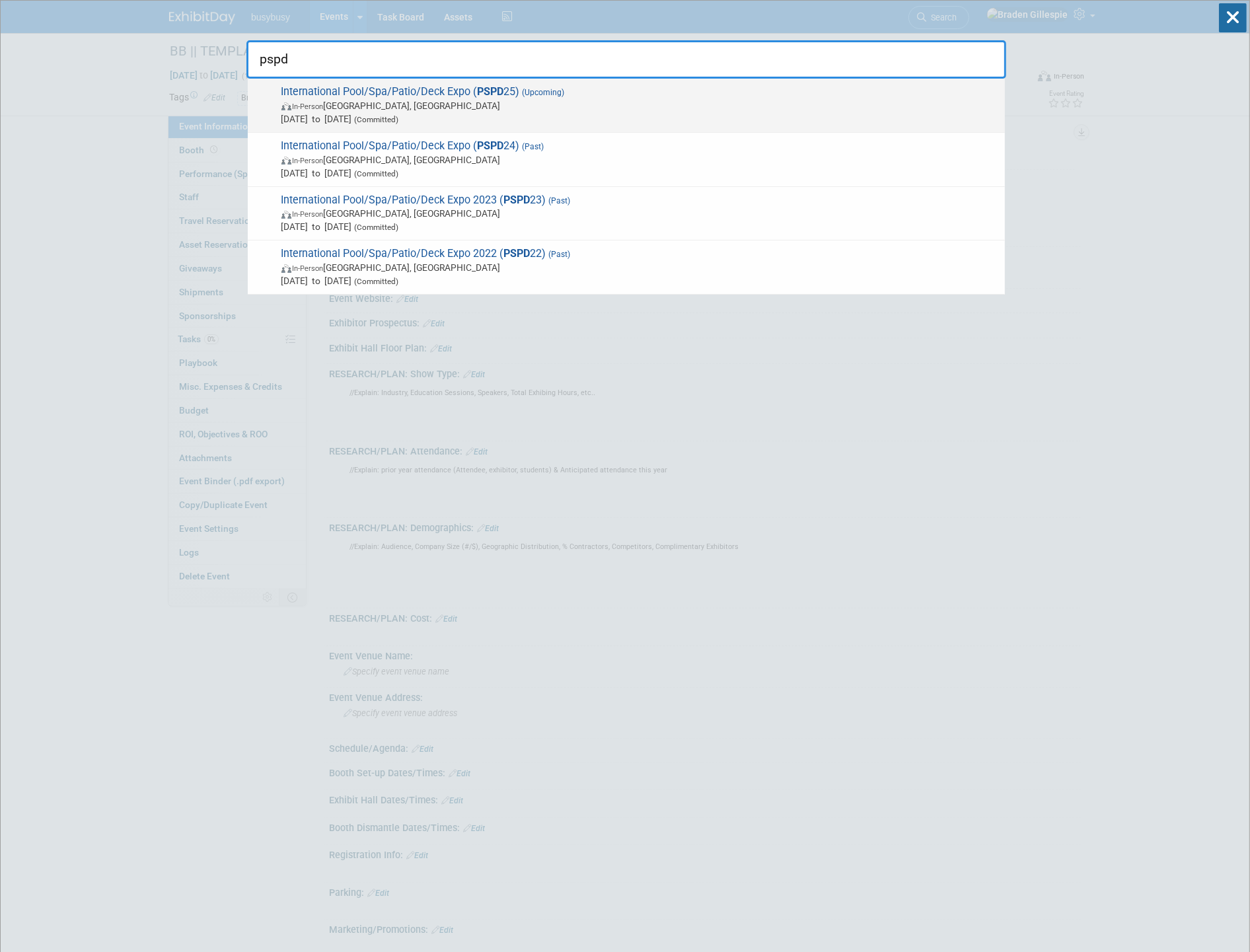
type input "pspd"
click at [629, 125] on div "International Pool/Spa/Patio/Deck Expo ( PSPD 25) (Upcoming) In-Person Las Vega…" at bounding box center [626, 105] width 757 height 54
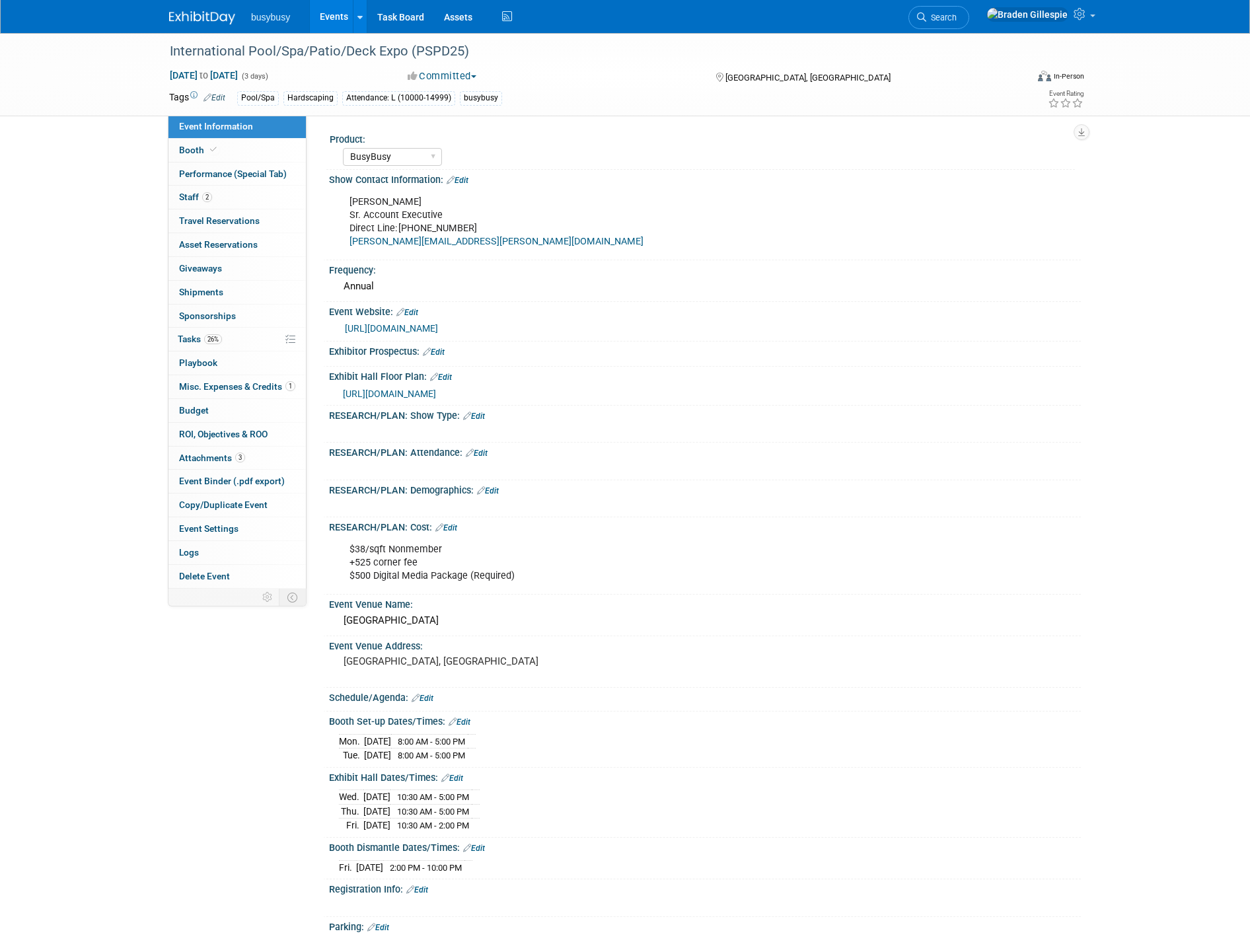
select select "BusyBusy"
click at [450, 49] on div "International Pool/Spa/Patio/Deck Expo (PSPD25)" at bounding box center [585, 52] width 841 height 24
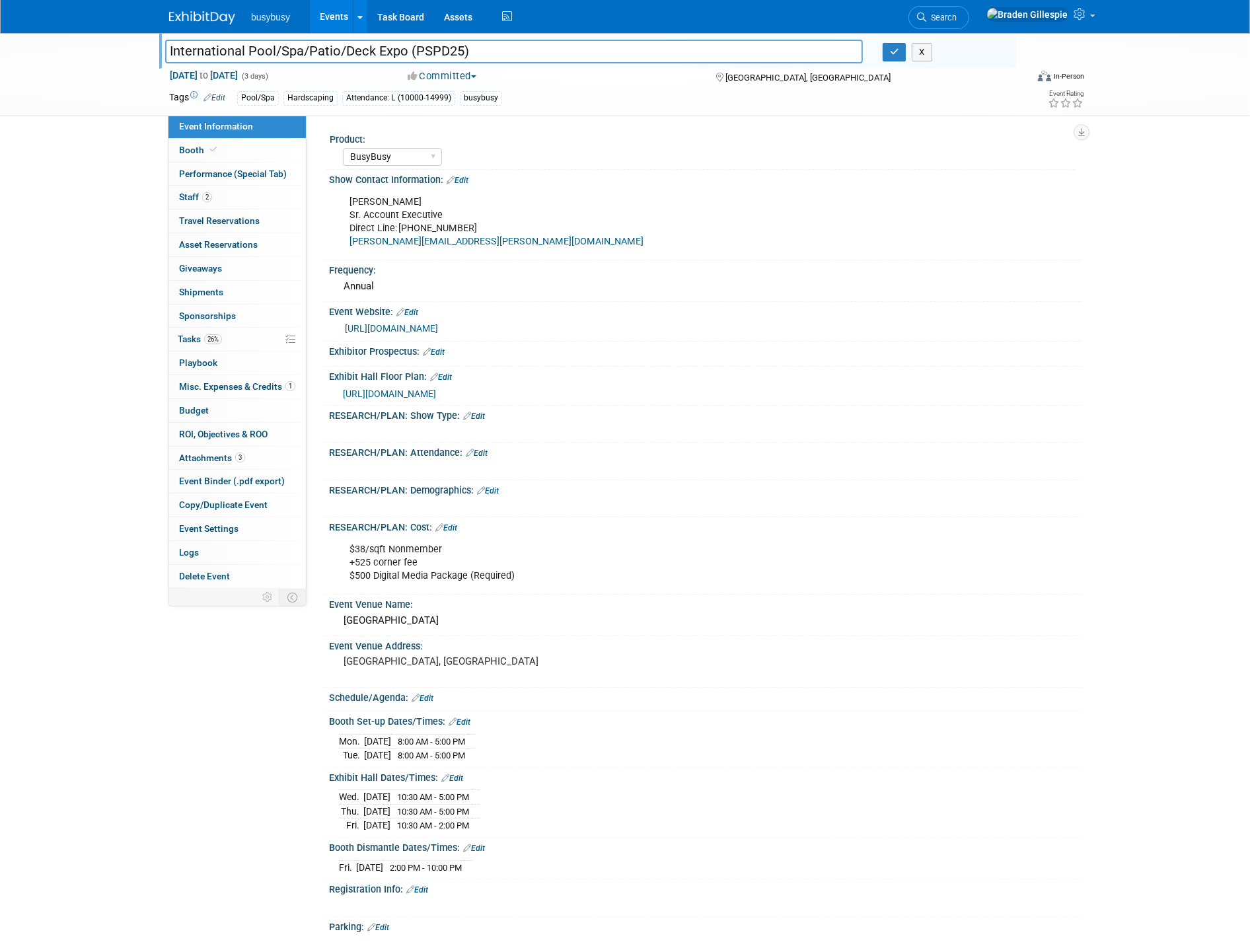
drag, startPoint x: 447, startPoint y: 49, endPoint x: 124, endPoint y: 55, distance: 323.1
click at [124, 55] on div "International Pool/Spa/Patio/Deck Expo (PSPD25) International Pool/Spa/Patio/De…" at bounding box center [625, 74] width 1250 height 83
drag, startPoint x: 477, startPoint y: 241, endPoint x: 340, endPoint y: 201, distance: 142.7
click at [340, 201] on div "Joshua Noah Sr. Account Executive Direct Line: 212-600-3706 Joshua.noah@informa…" at bounding box center [637, 222] width 595 height 66
copy div "Joshua Noah Sr. Account Executive Direct Line: 212-600-3706 Joshua.noah@informa…"
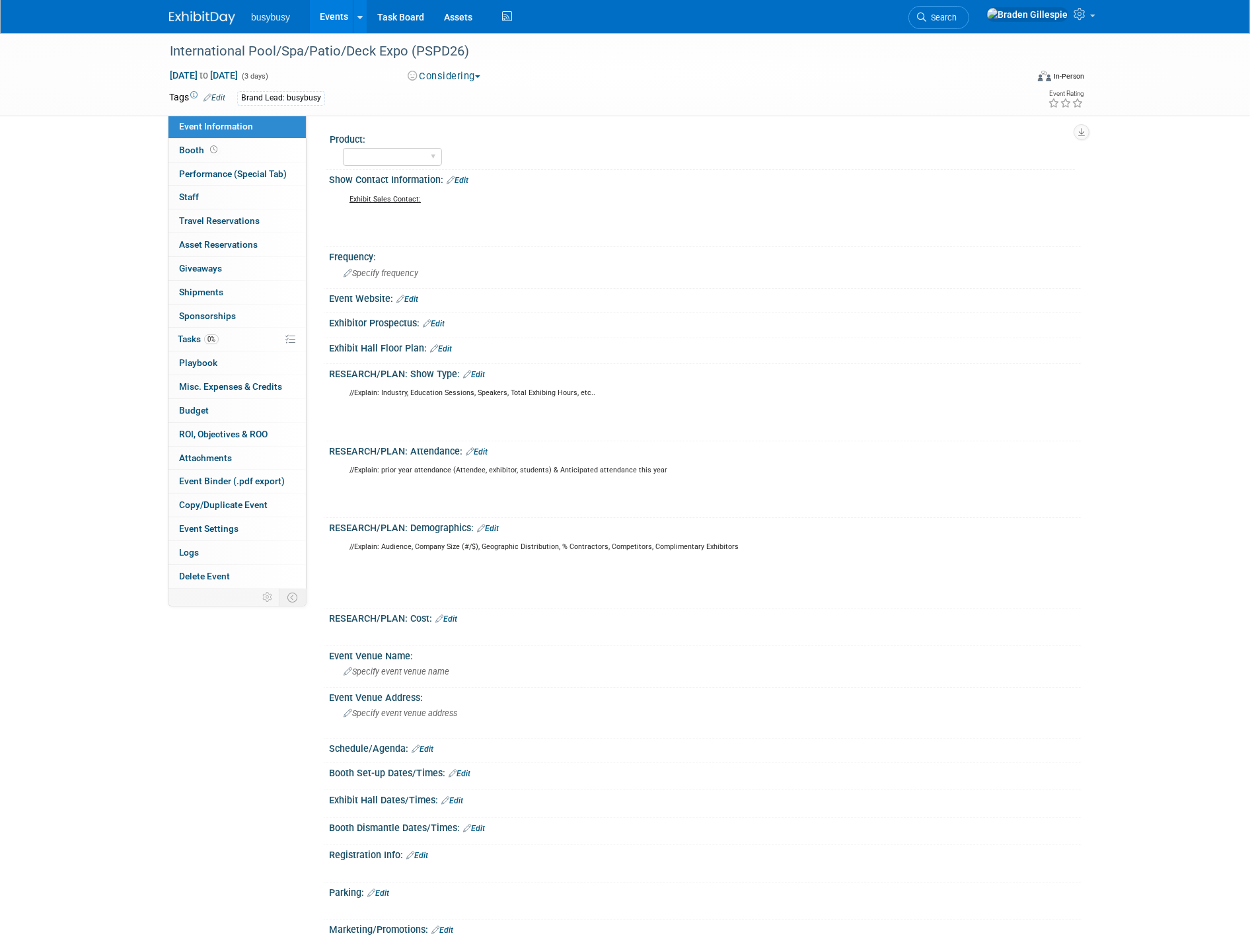
click at [462, 179] on link "Edit" at bounding box center [458, 180] width 22 height 9
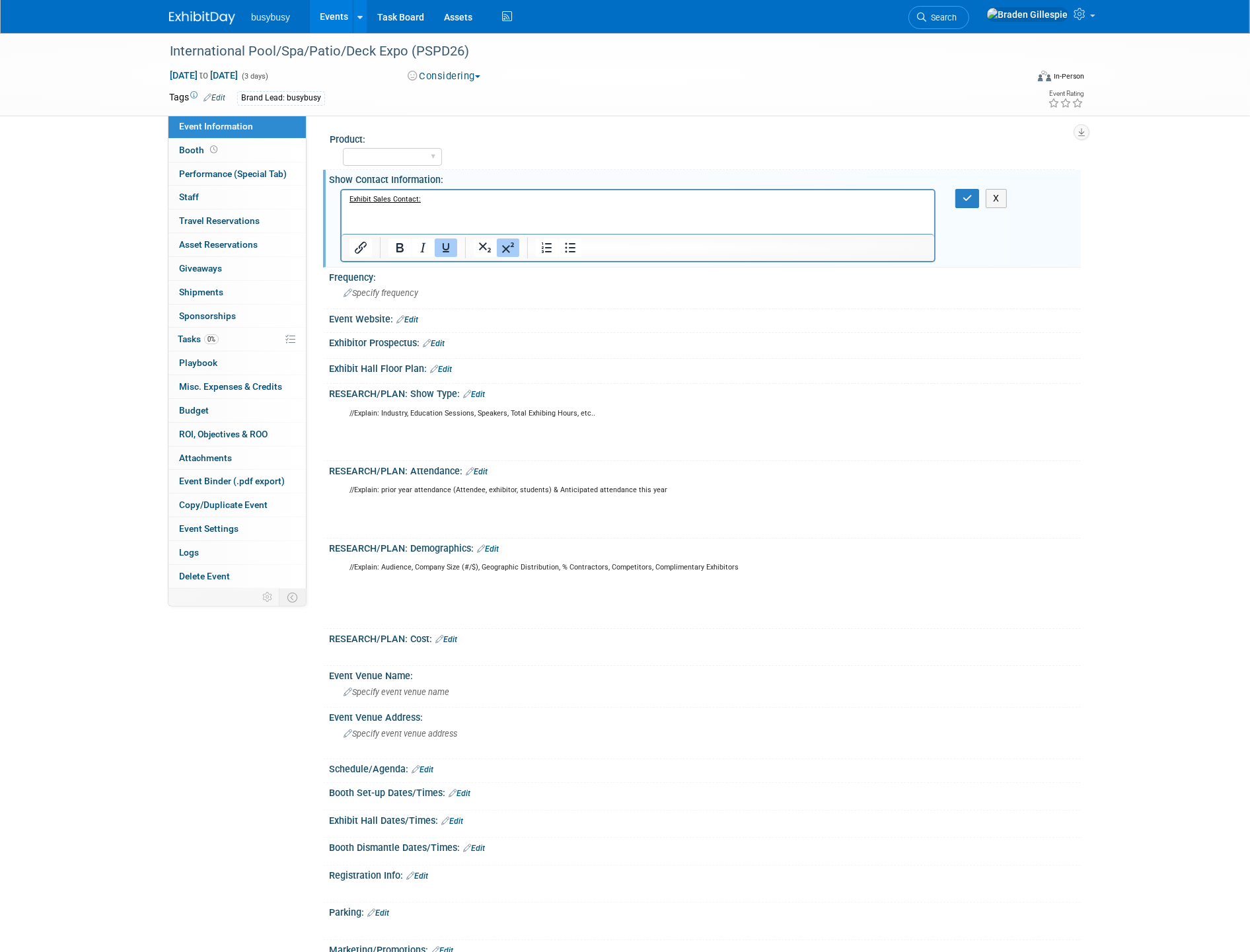
click at [387, 216] on p "Exhibit Sales Contact:" at bounding box center [637, 215] width 578 height 40
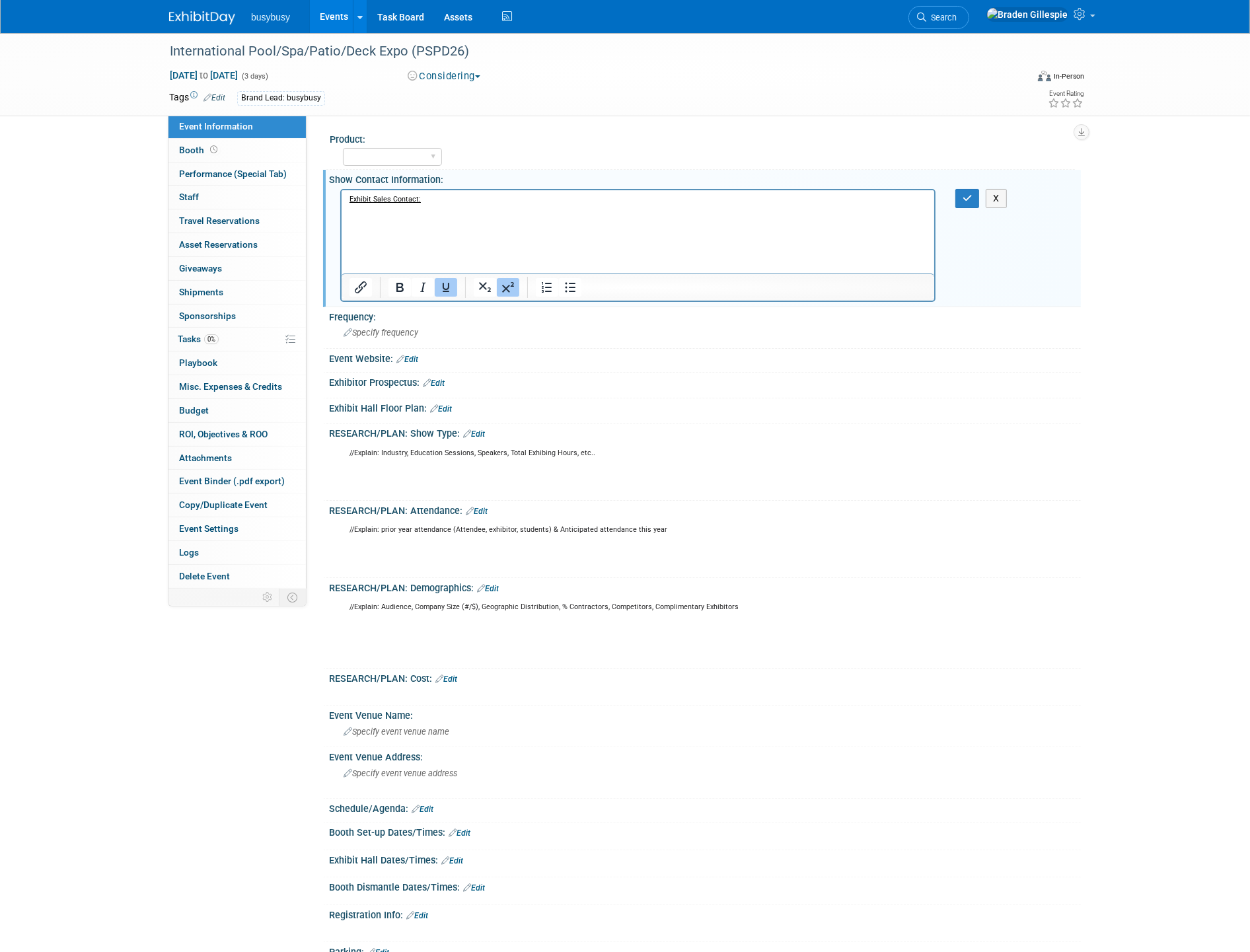
scroll to position [1, 0]
click at [968, 199] on icon "button" at bounding box center [967, 198] width 10 height 9
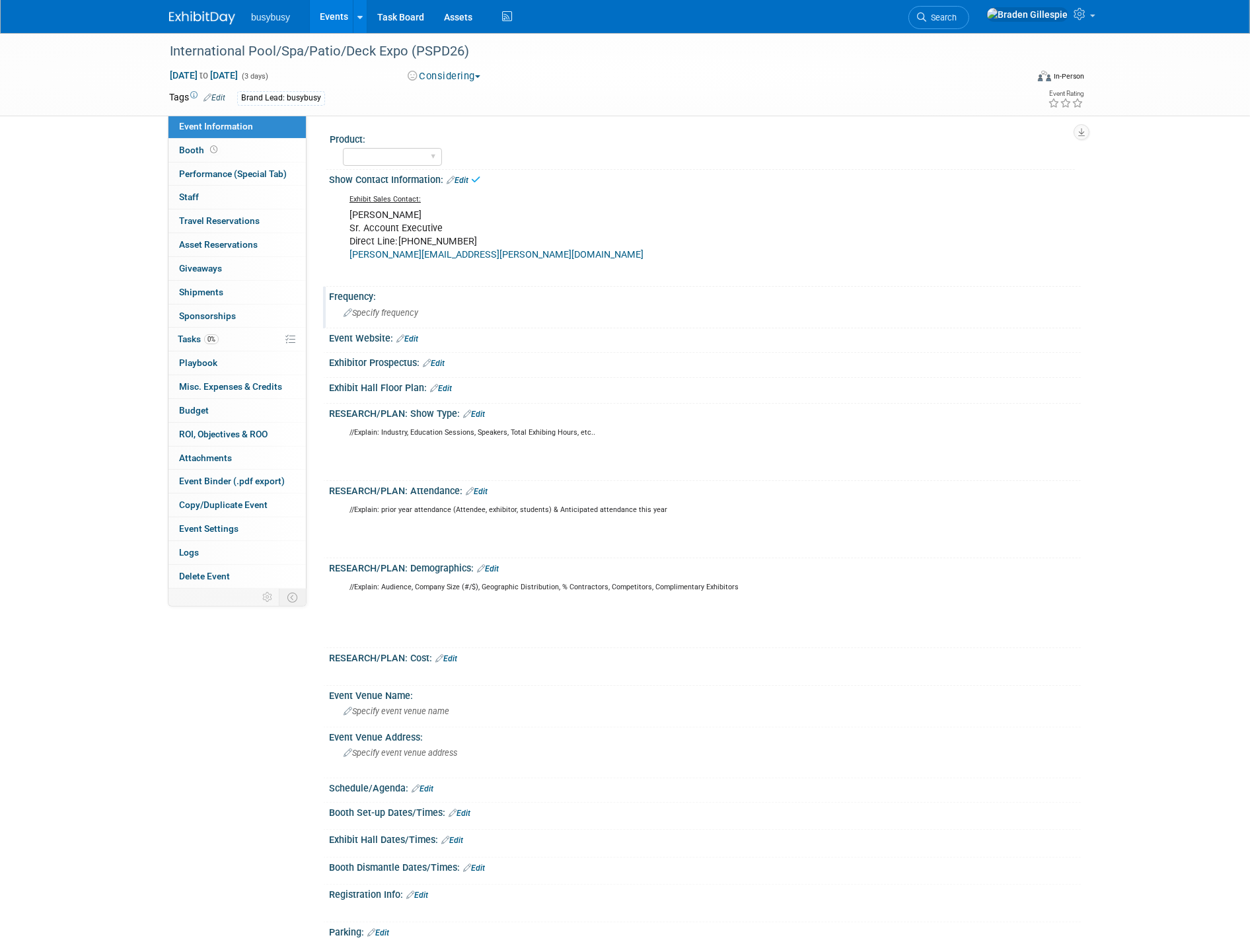
click at [451, 313] on div "Specify frequency" at bounding box center [705, 313] width 732 height 20
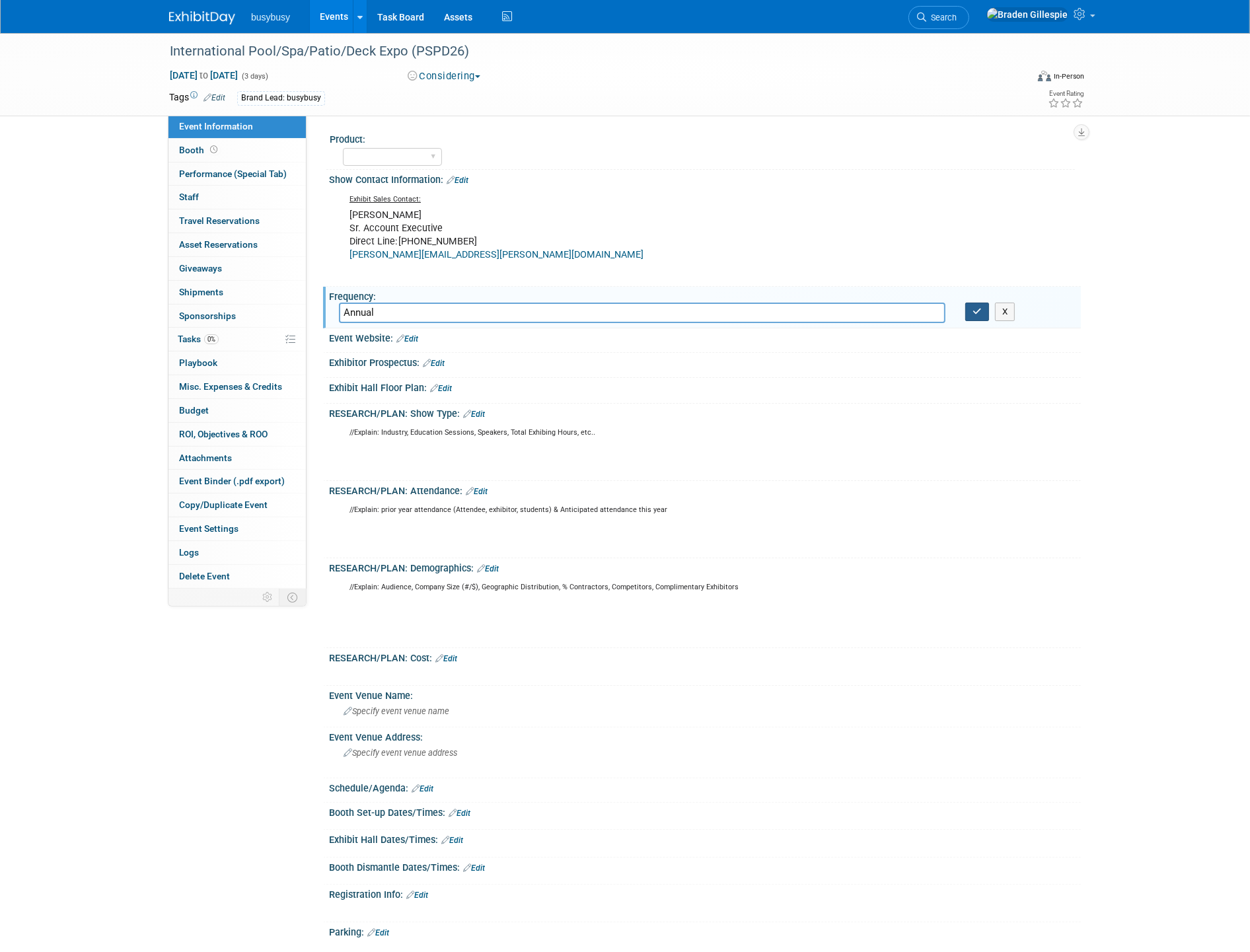
type input "Annual"
click at [972, 309] on button "button" at bounding box center [976, 312] width 24 height 19
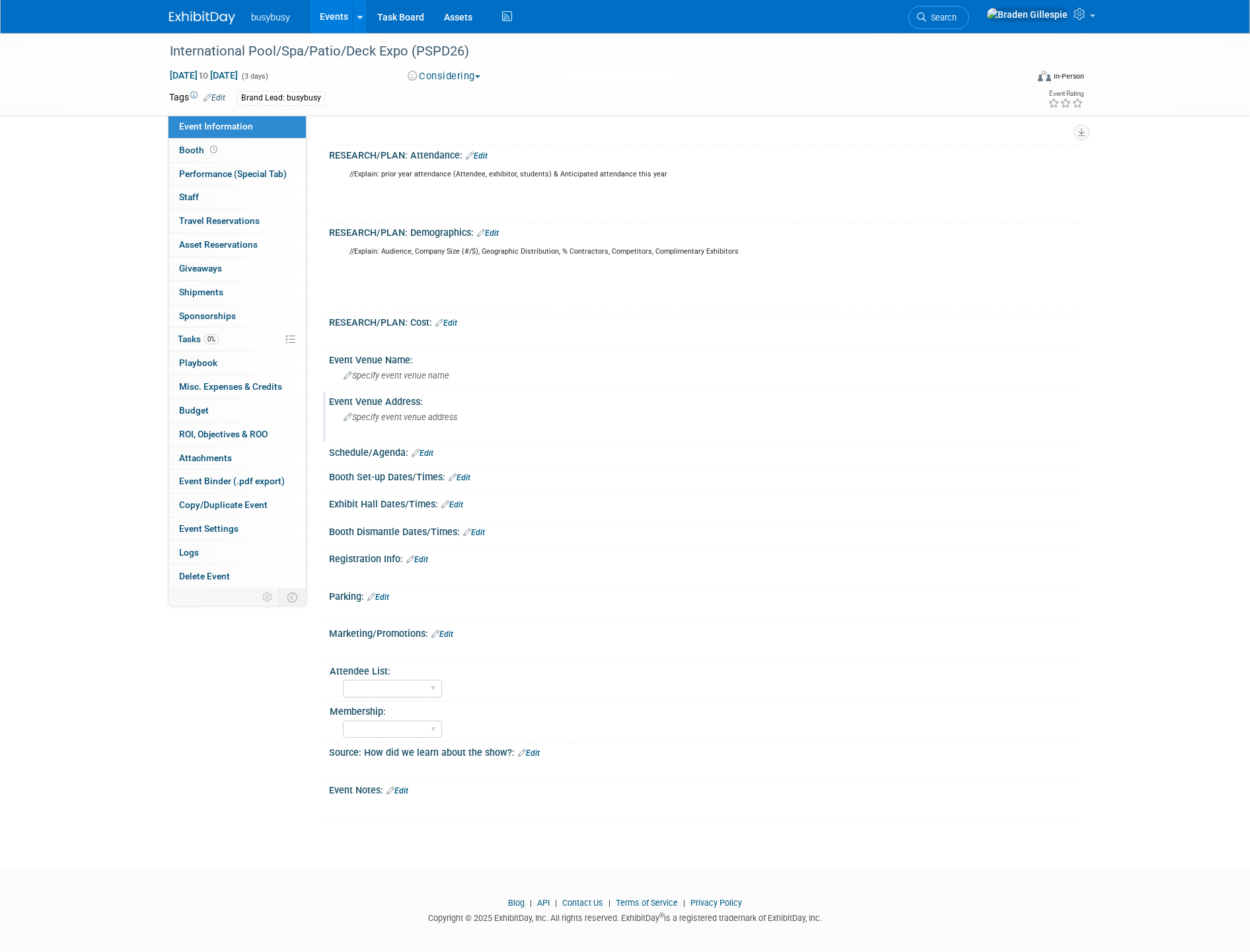
click at [444, 418] on div "Specify event venue address" at bounding box center [485, 422] width 293 height 31
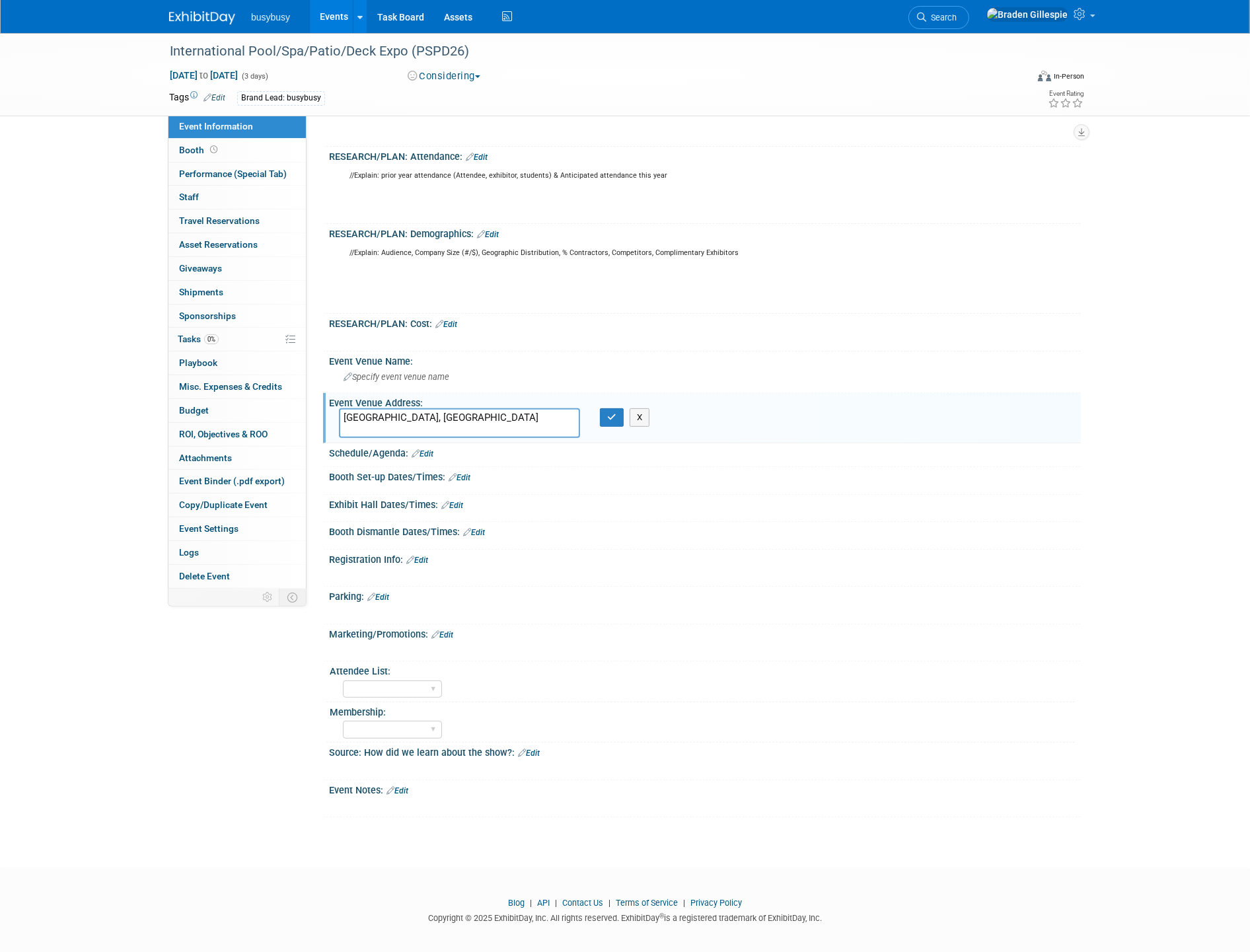
type textarea "[GEOGRAPHIC_DATA], [GEOGRAPHIC_DATA]"
click at [460, 367] on div "Specify event venue name" at bounding box center [705, 377] width 732 height 20
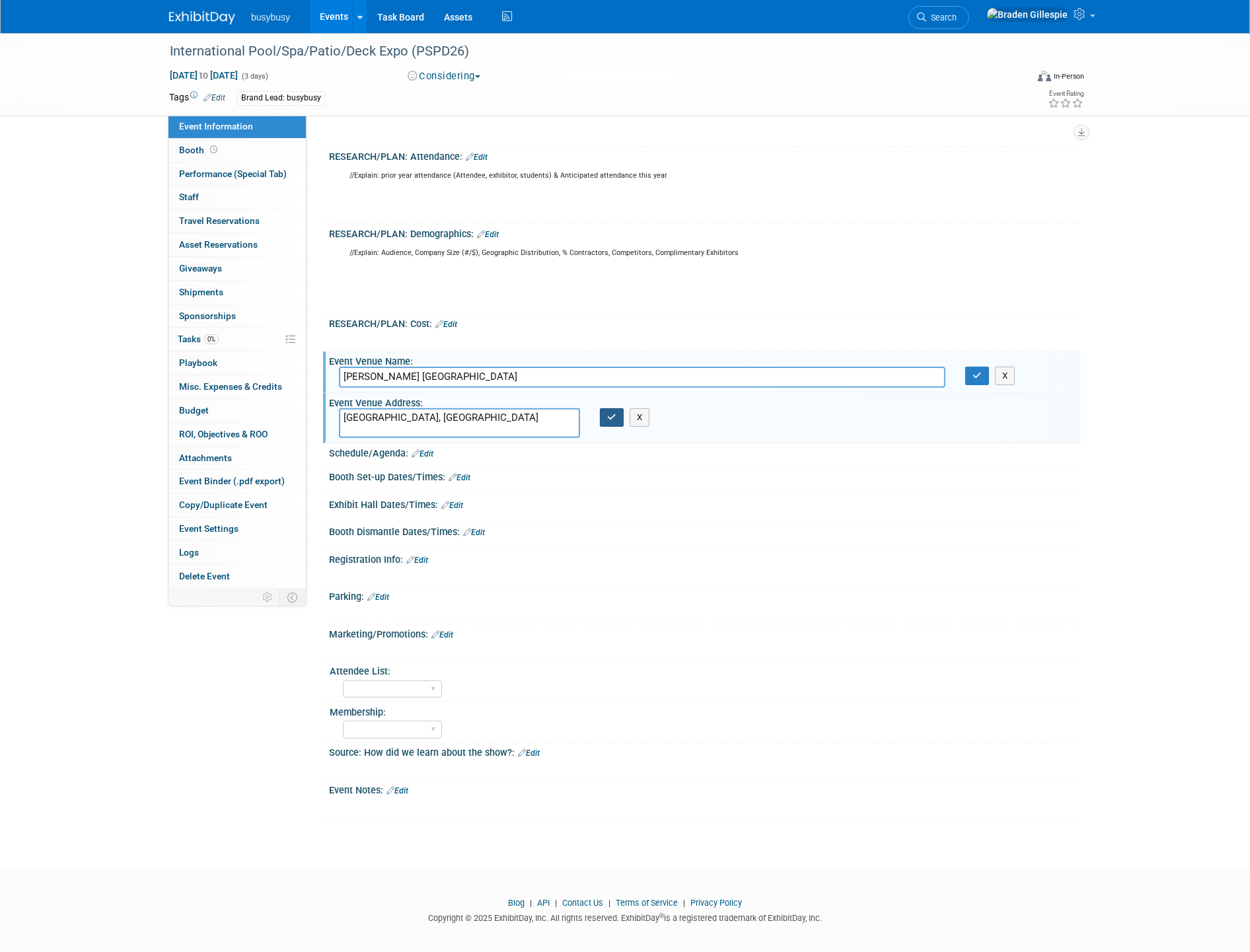
type input "Ernest N. Morial Convention Center"
click at [616, 417] on button "button" at bounding box center [611, 418] width 24 height 19
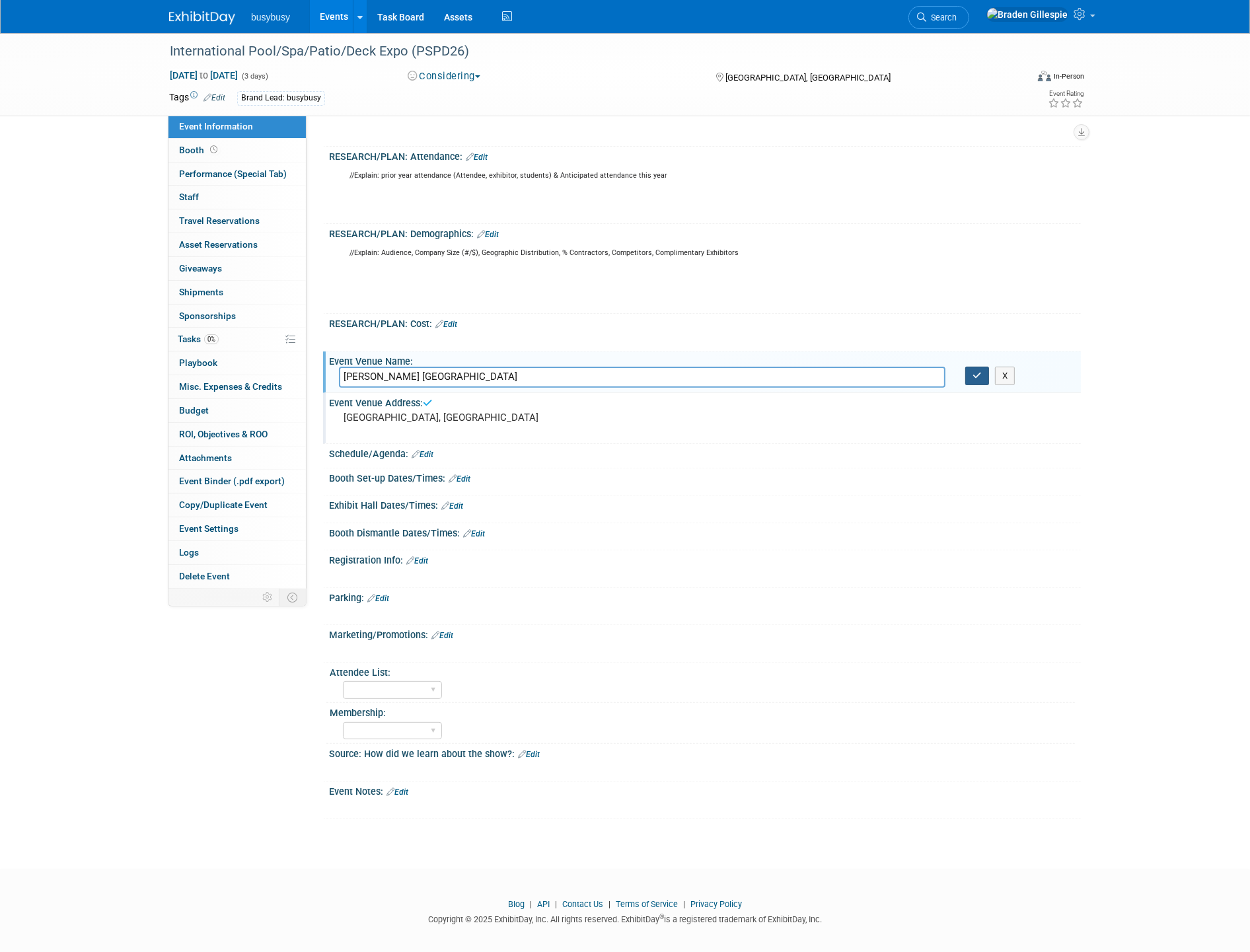
click at [976, 372] on icon "button" at bounding box center [977, 375] width 9 height 9
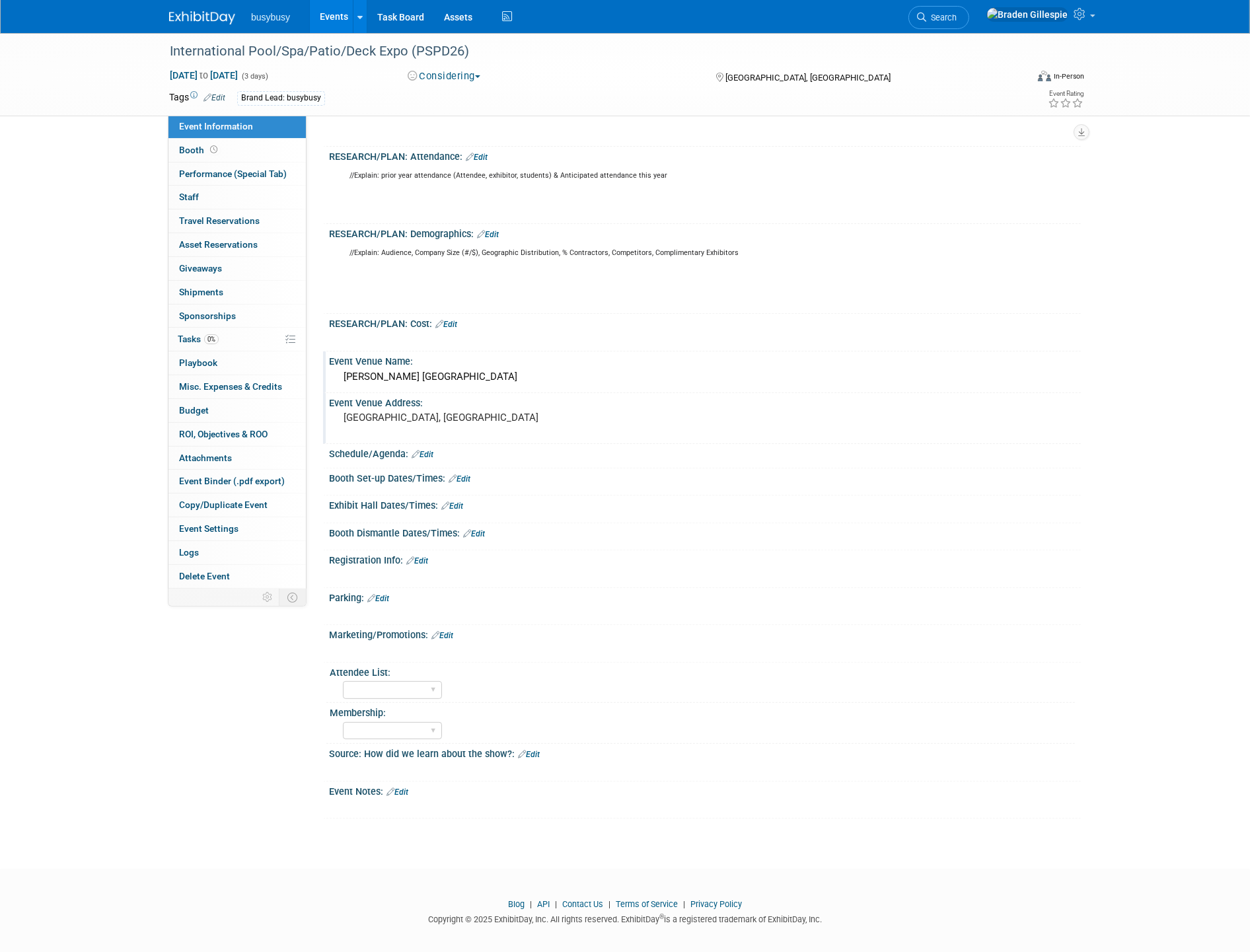
click at [213, 23] on img at bounding box center [202, 17] width 66 height 13
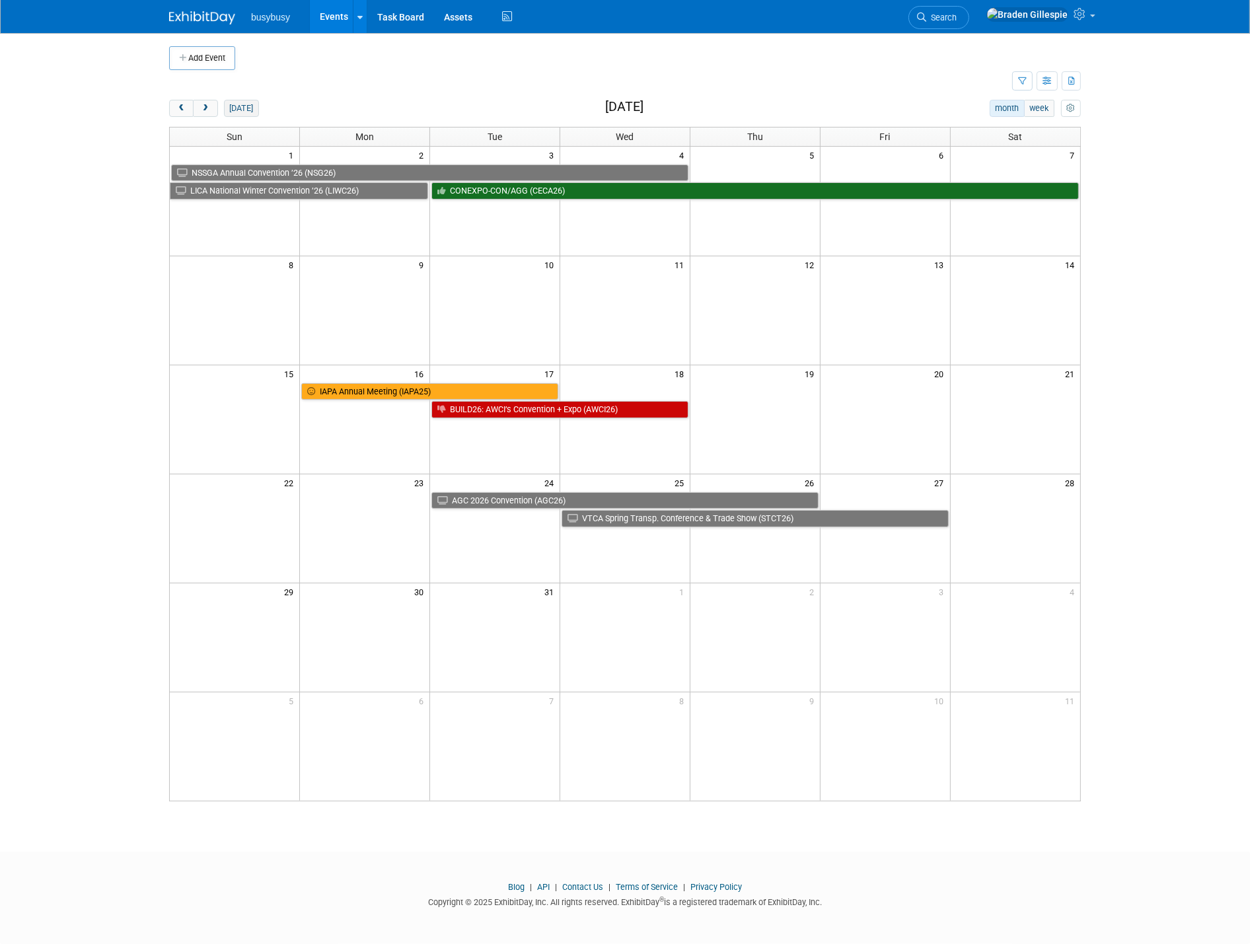
click at [234, 111] on button "[DATE]" at bounding box center [241, 108] width 35 height 17
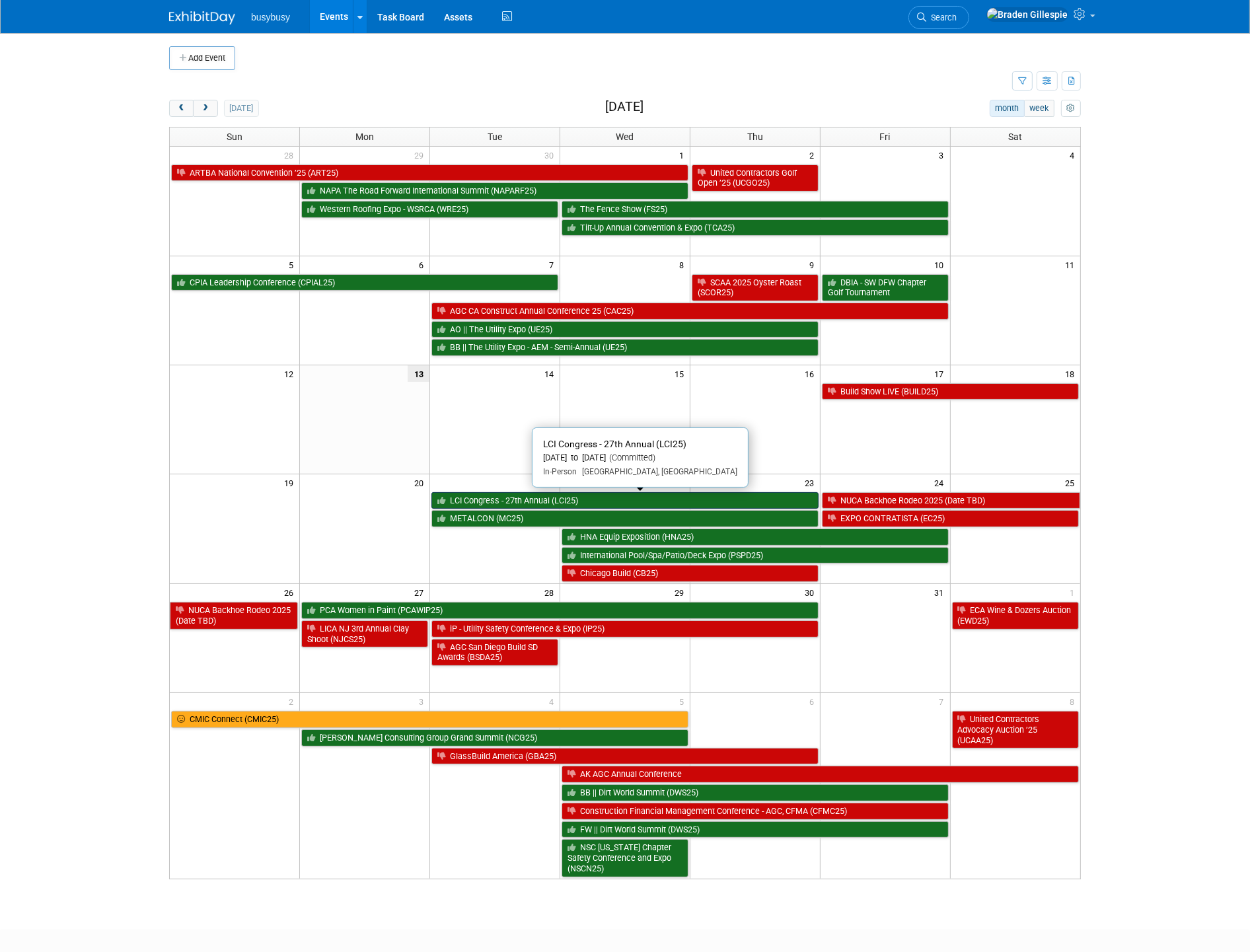
click at [540, 506] on link "LCI Congress - 27th Annual (LCI25)" at bounding box center [625, 501] width 387 height 17
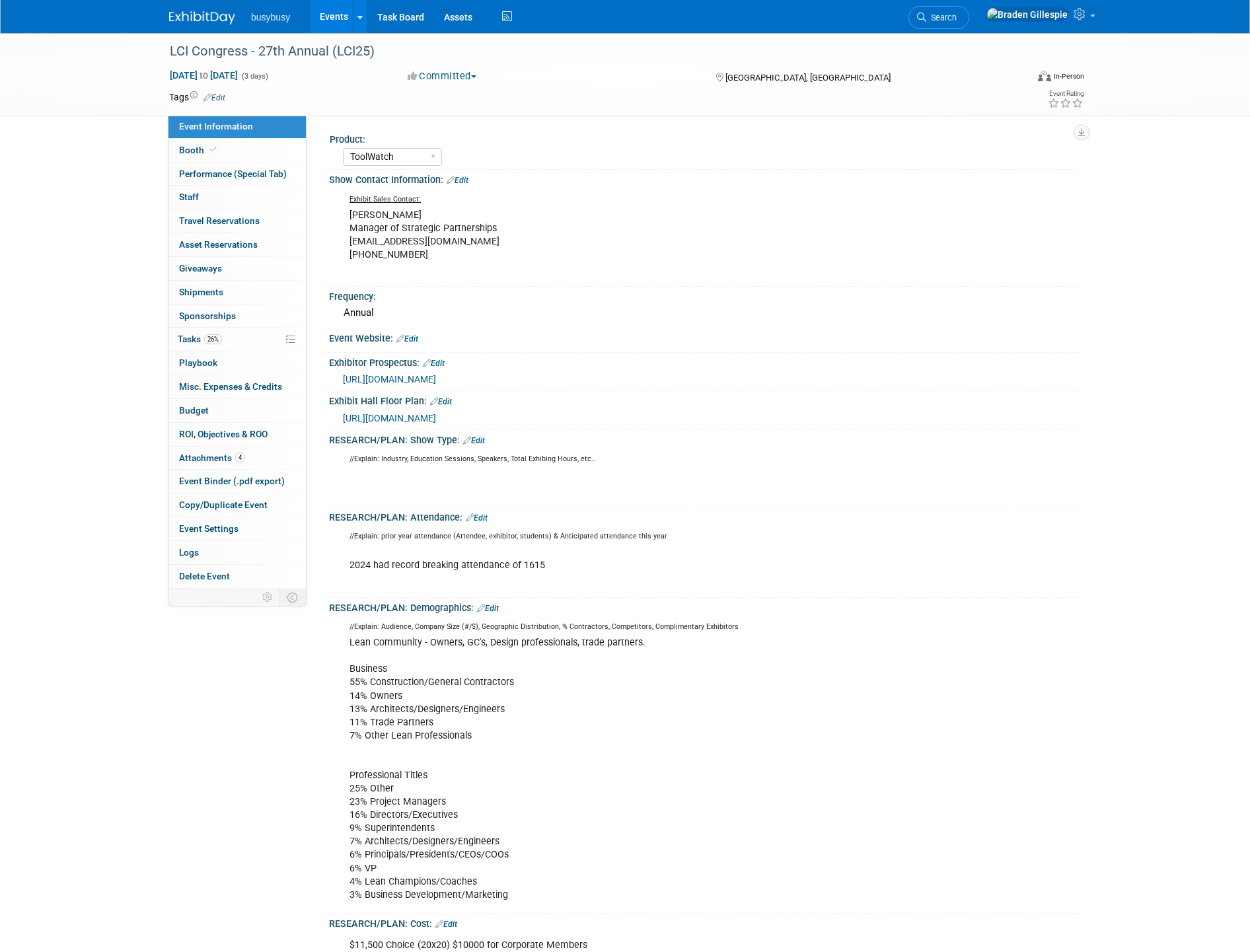
select select "ToolWatch"
select select "Yes"
click at [225, 159] on link "Booth" at bounding box center [237, 150] width 137 height 23
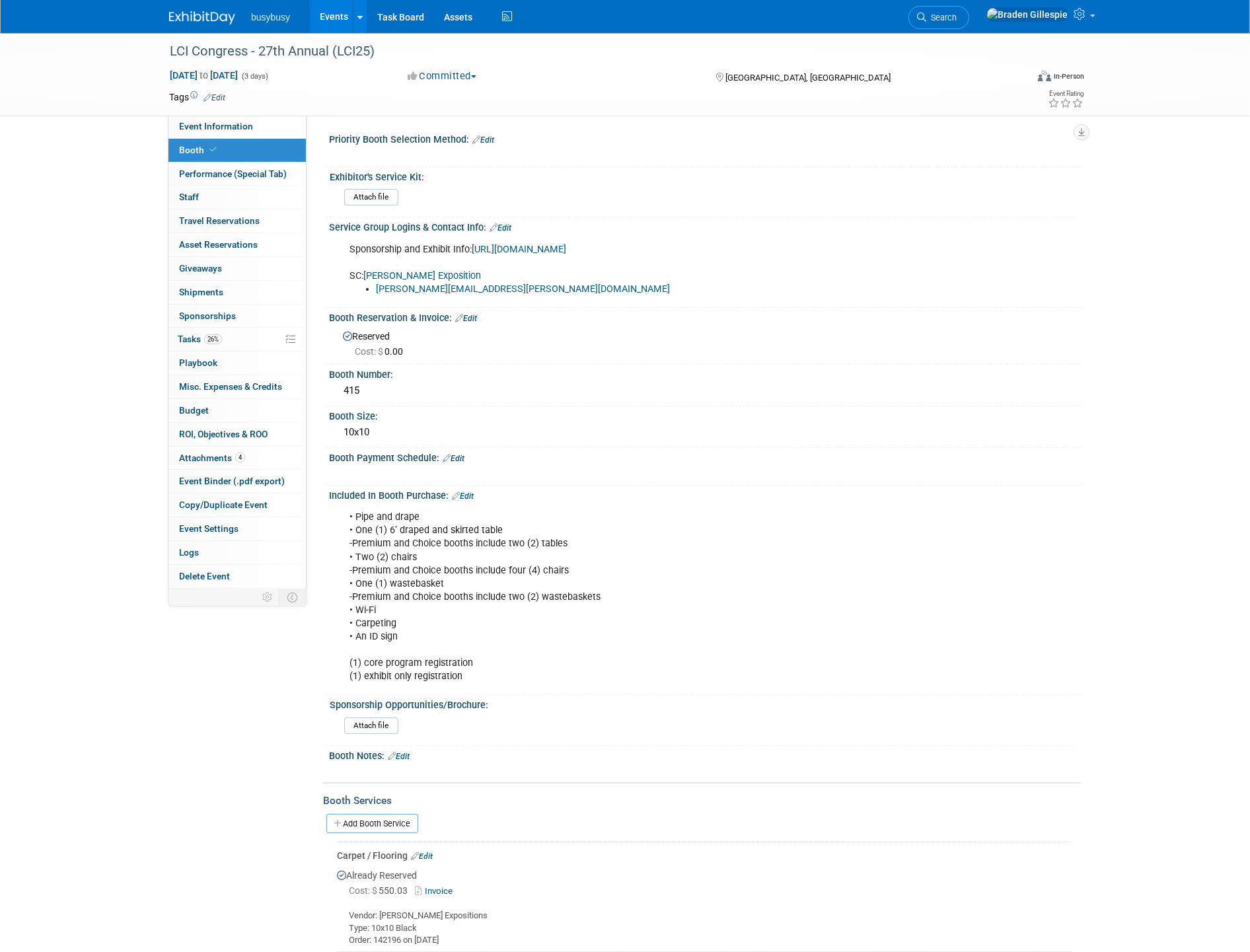
click at [190, 16] on img at bounding box center [202, 17] width 66 height 13
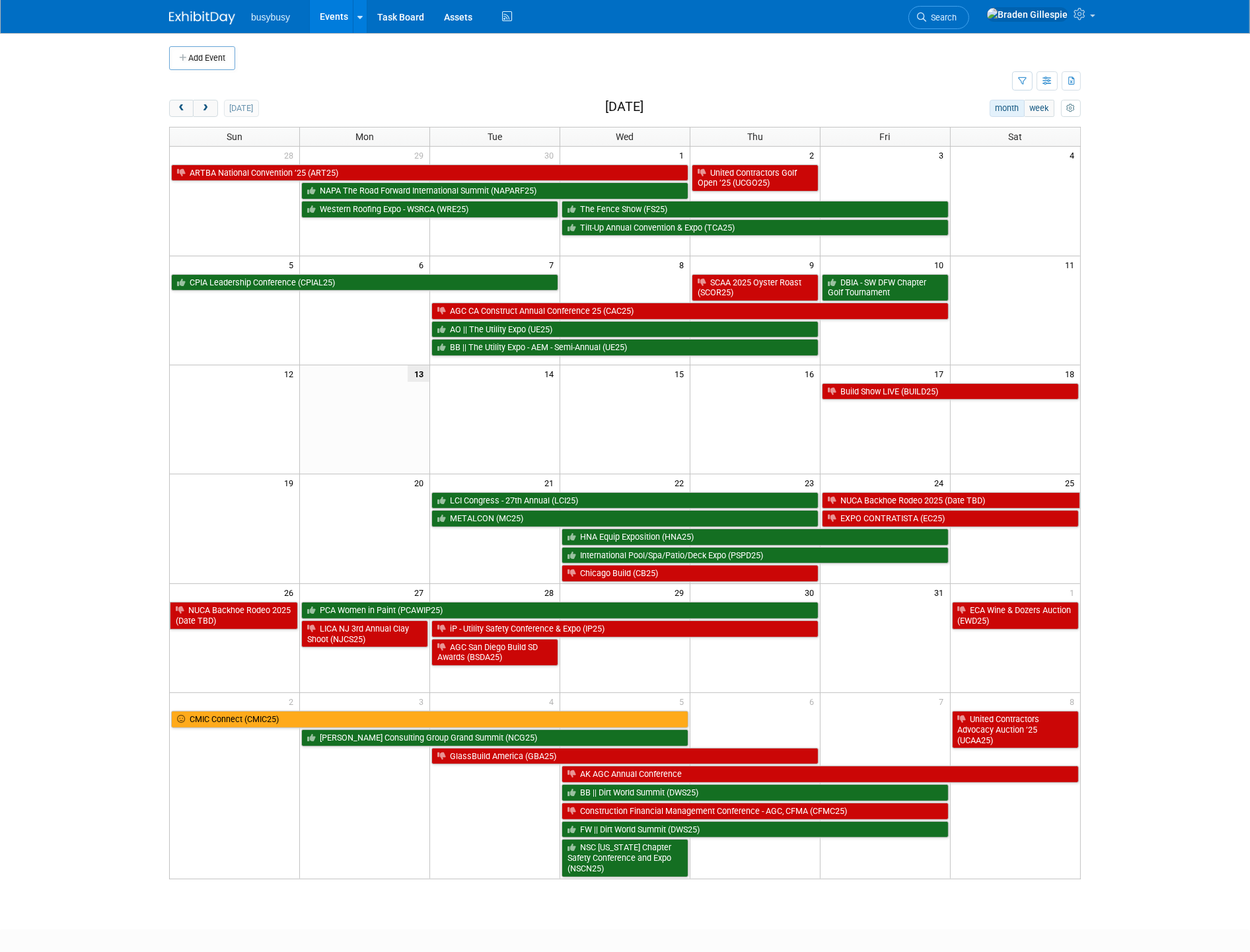
click at [200, 16] on img at bounding box center [202, 17] width 66 height 13
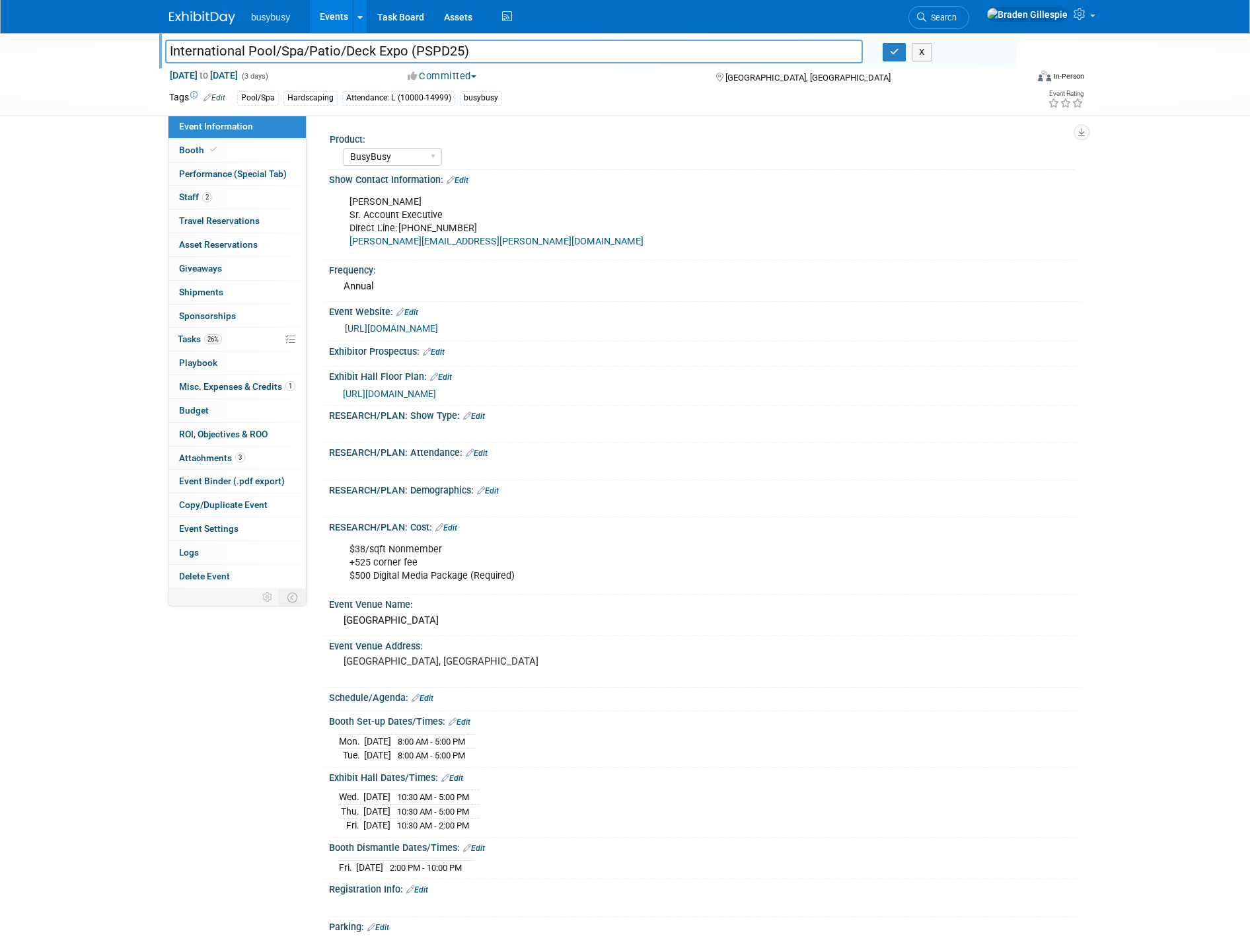
select select "BusyBusy"
click at [203, 6] on link at bounding box center [210, 11] width 82 height 10
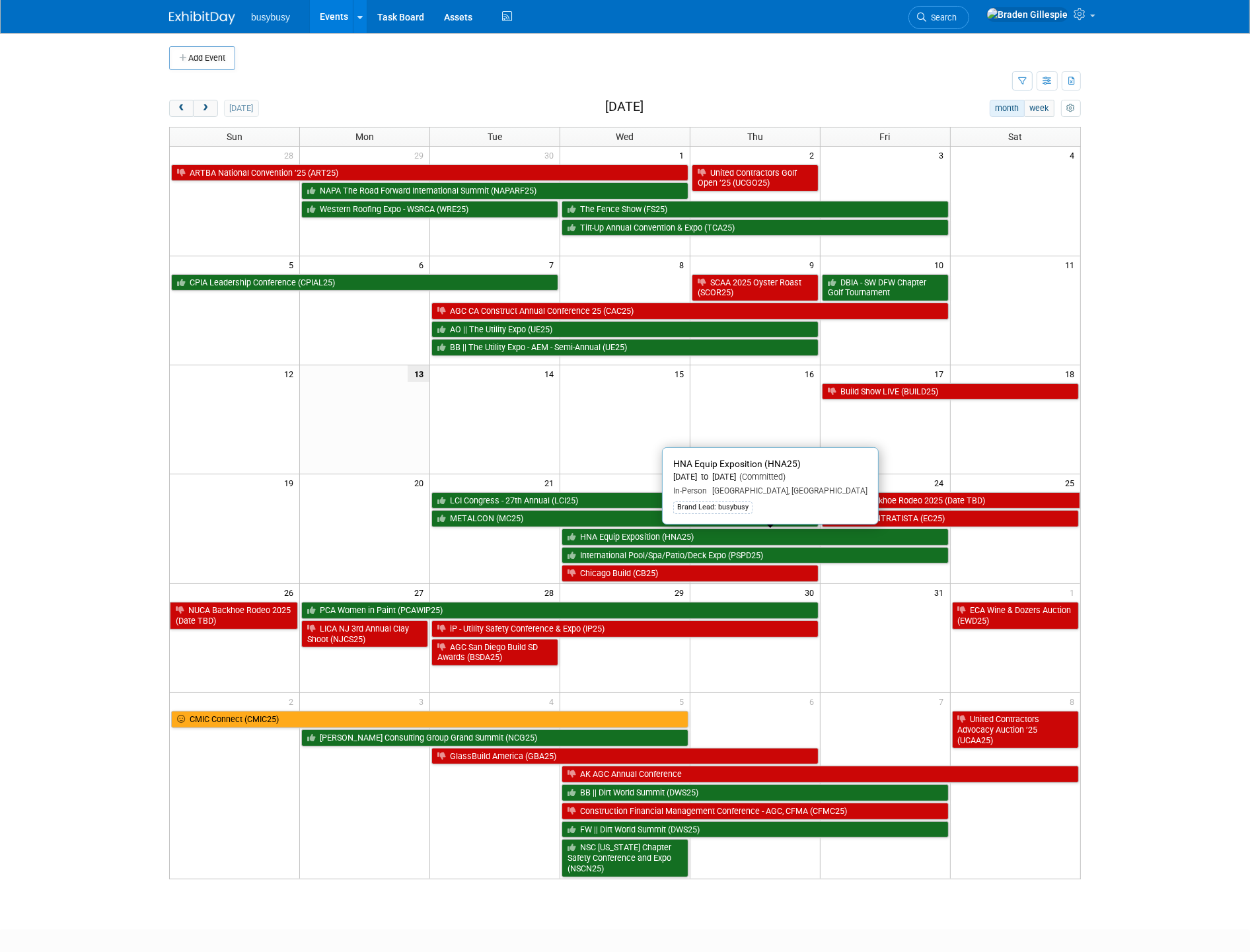
click at [641, 537] on link "HNA Equip Exposition (HNA25)" at bounding box center [755, 537] width 387 height 17
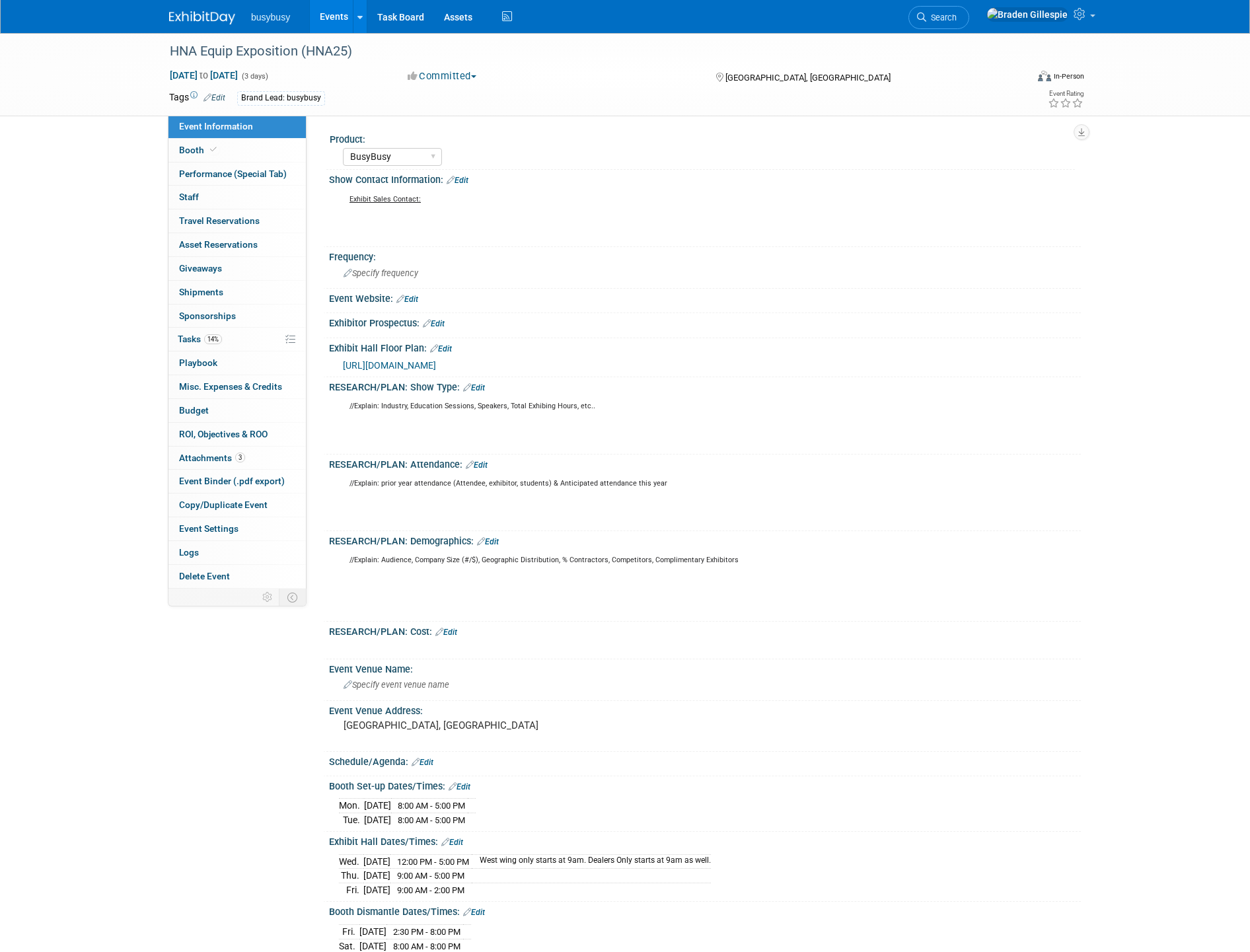
select select "BusyBusy"
select select "No"
click at [227, 150] on link "Booth" at bounding box center [237, 150] width 137 height 23
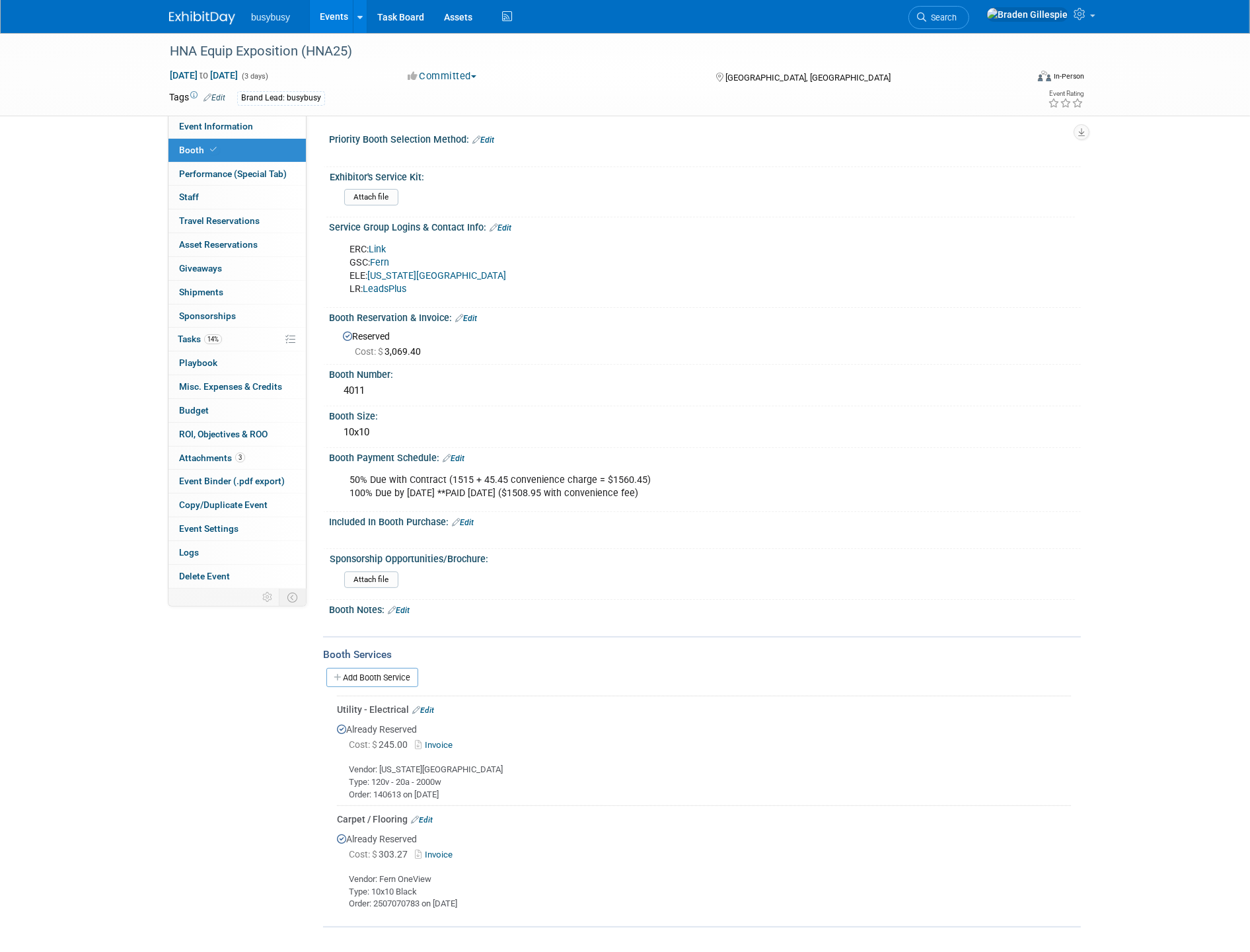
click at [209, 15] on img at bounding box center [202, 17] width 66 height 13
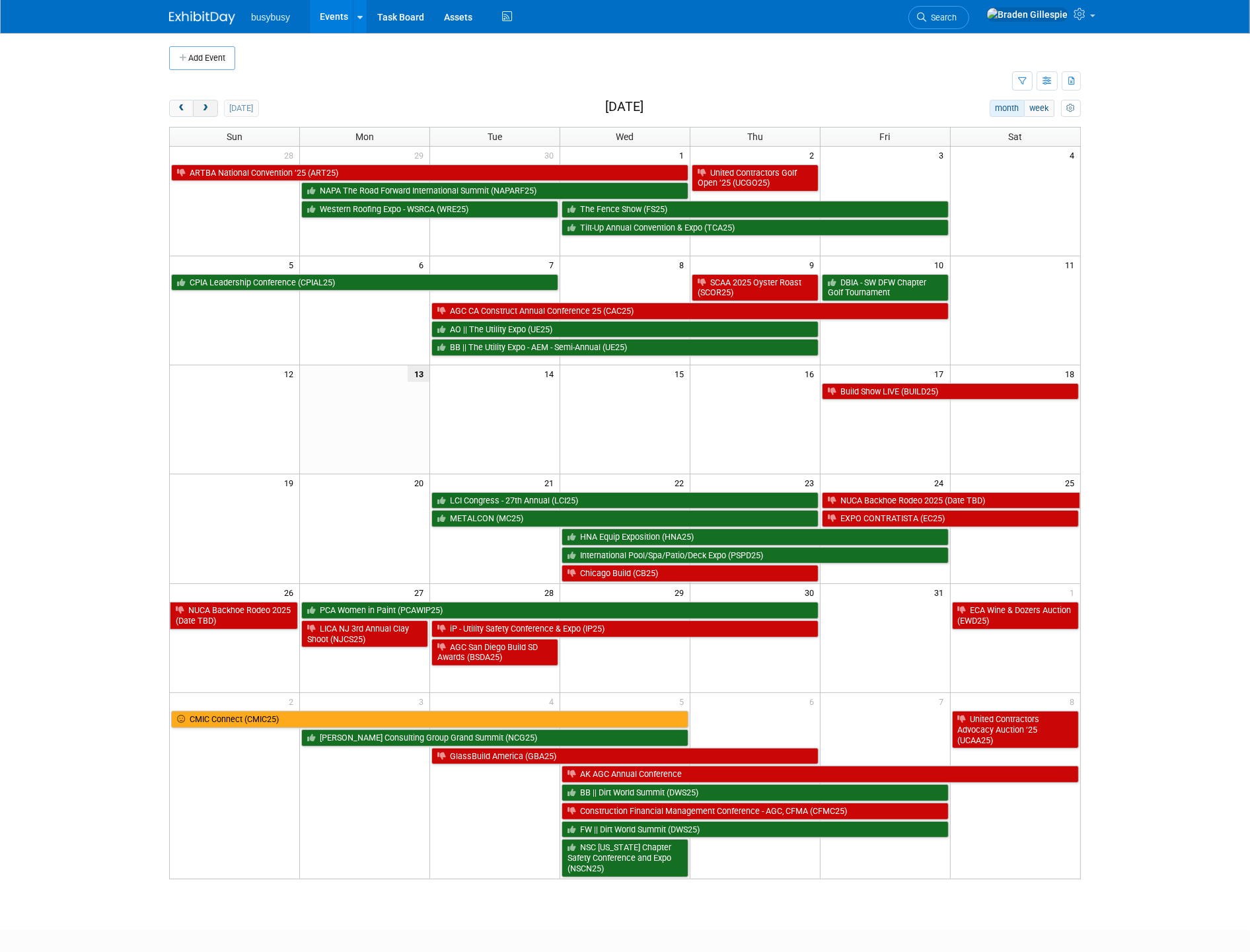
click at [208, 110] on span "next" at bounding box center [205, 108] width 10 height 9
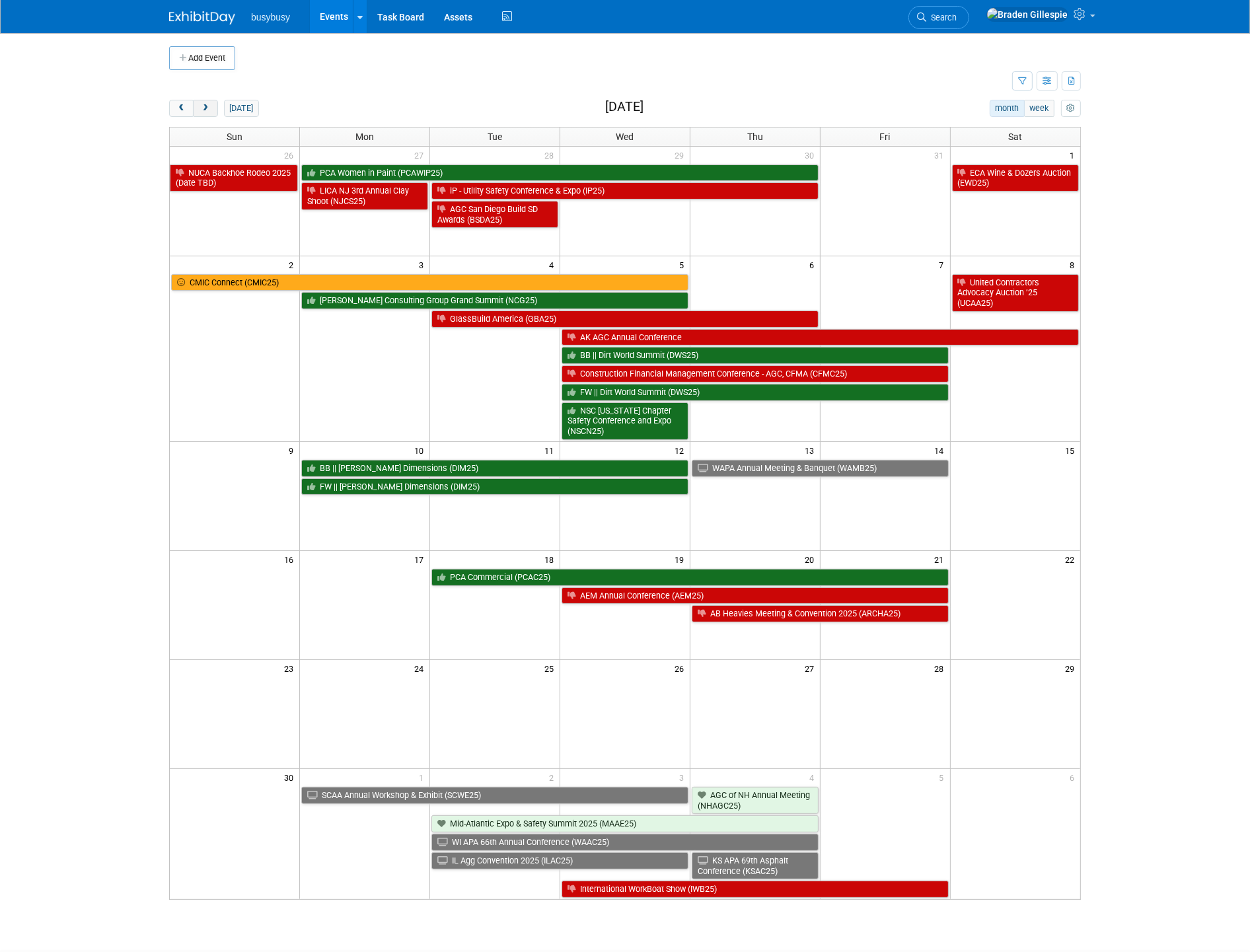
click at [208, 110] on span "next" at bounding box center [205, 108] width 10 height 9
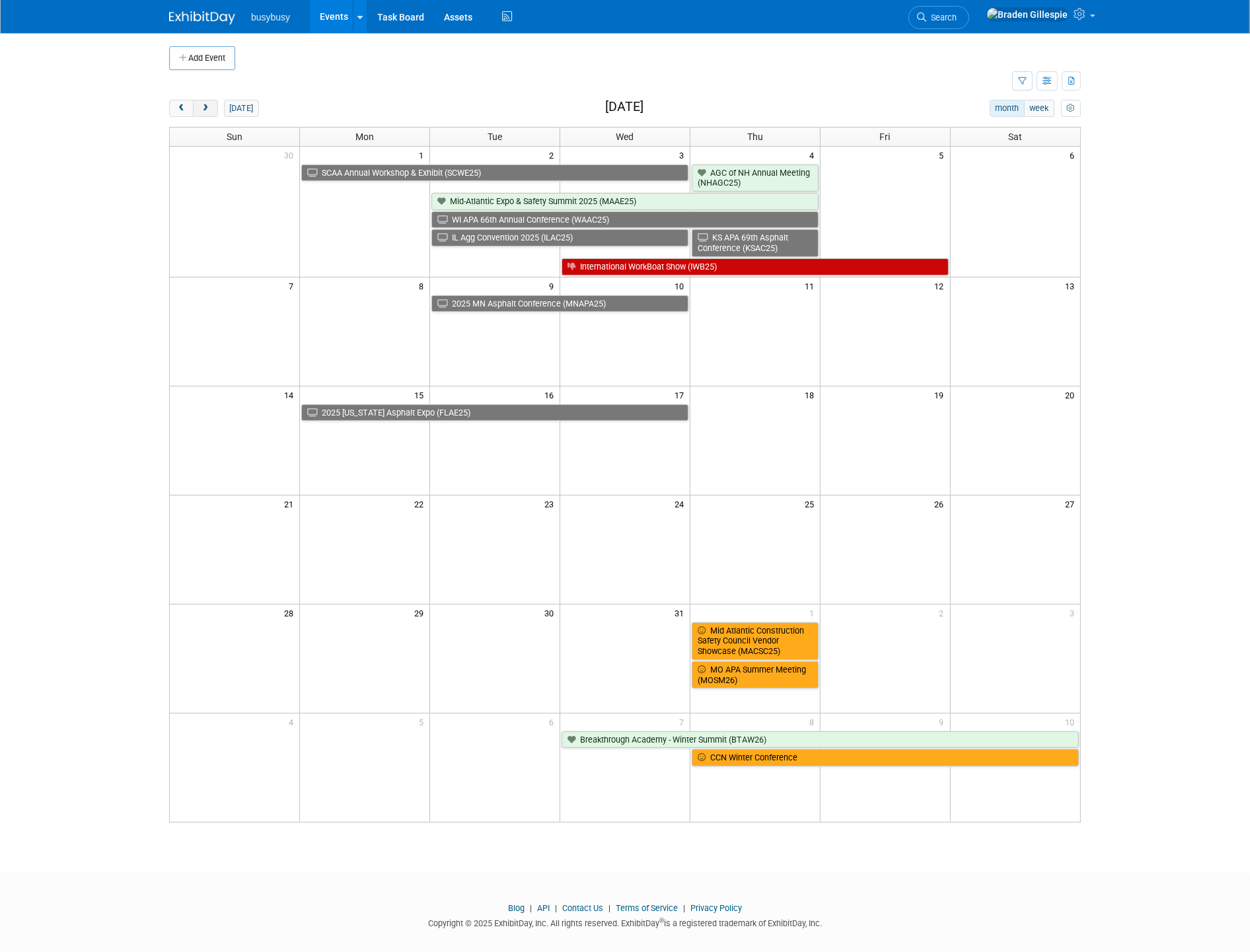
click at [208, 110] on span "next" at bounding box center [205, 108] width 10 height 9
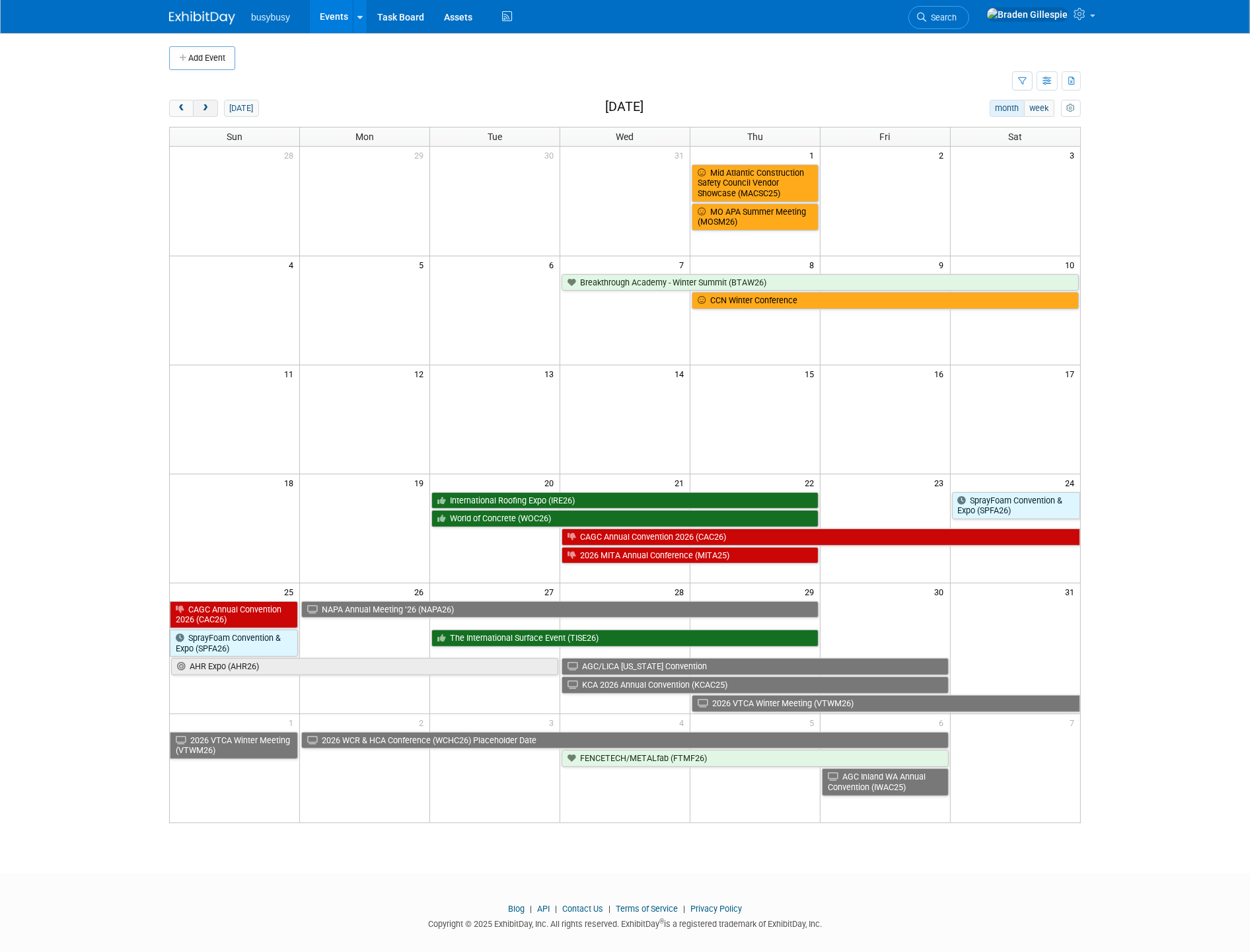
click at [203, 115] on button "next" at bounding box center [205, 108] width 24 height 17
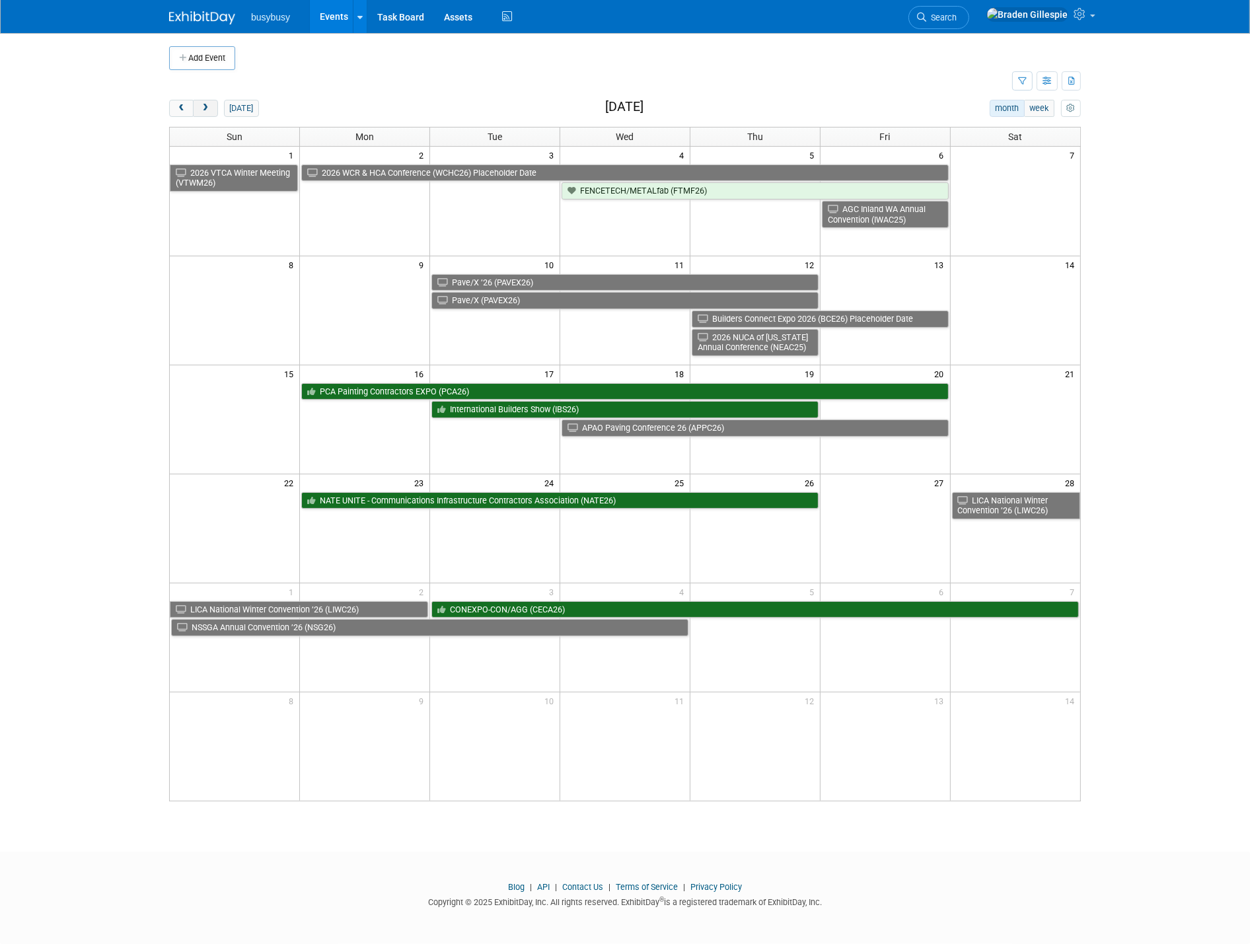
click at [203, 115] on button "next" at bounding box center [205, 108] width 24 height 17
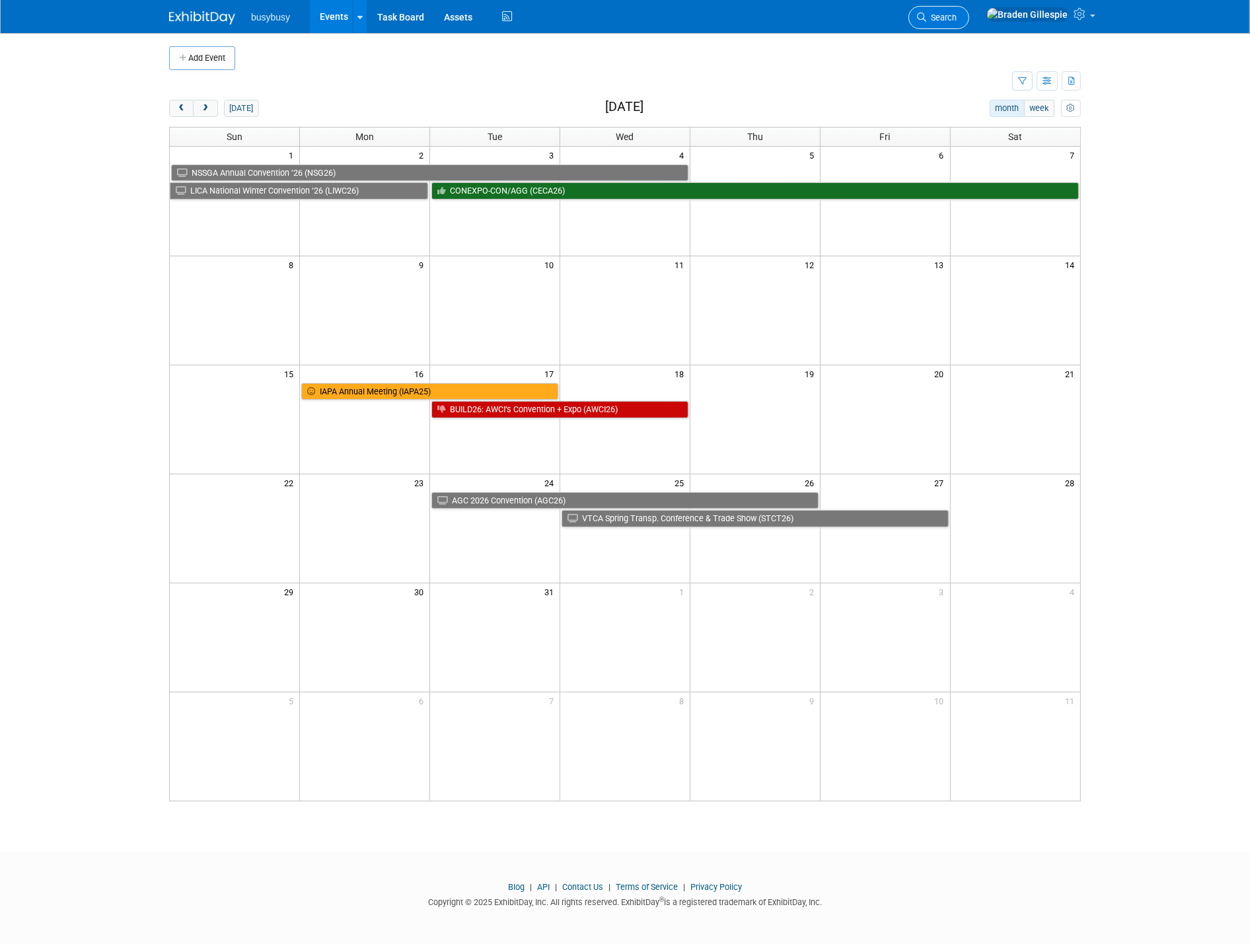
click at [956, 20] on span "Search" at bounding box center [941, 17] width 31 height 10
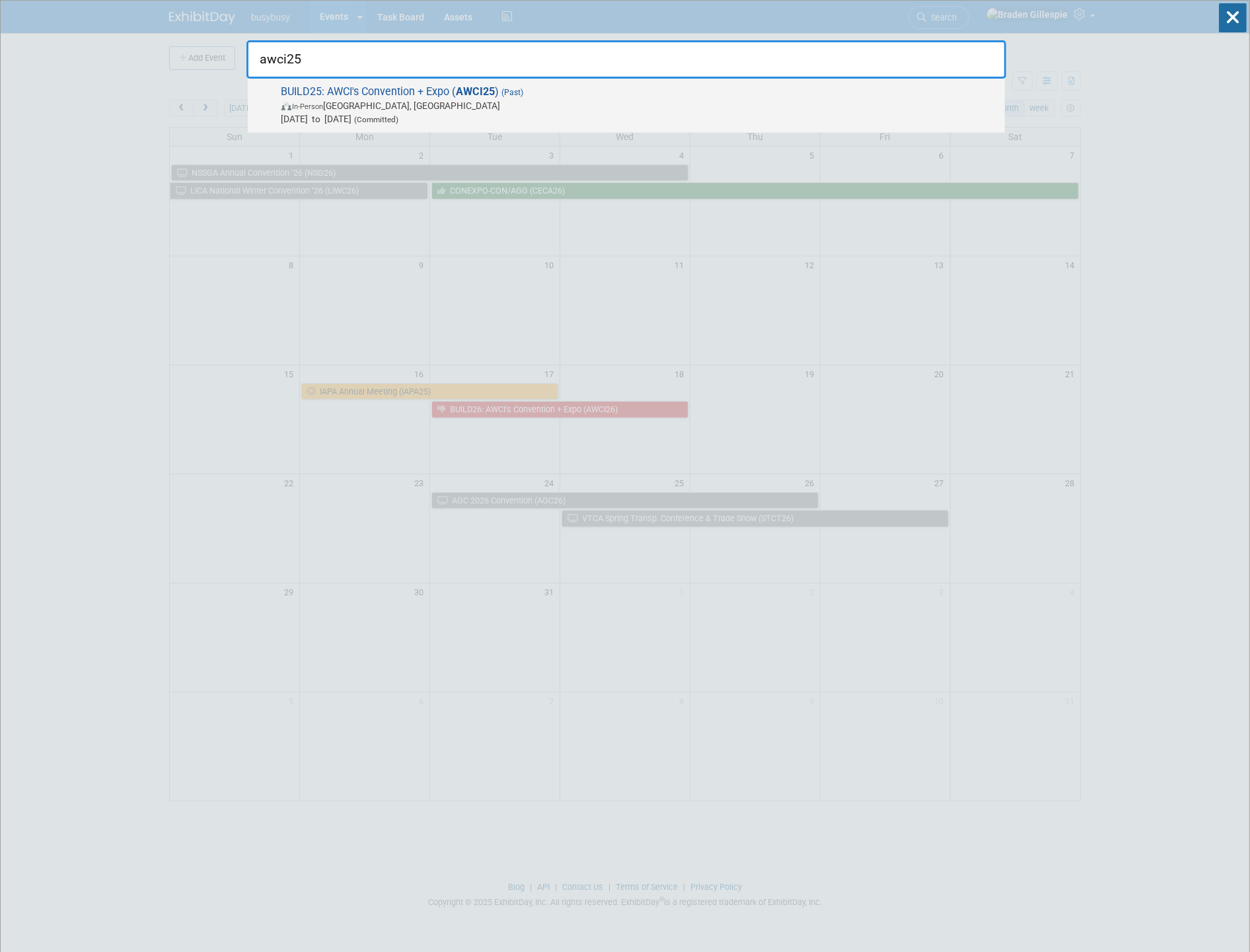
type input "awci25"
click at [591, 116] on span "Apr 2, 2025 to Apr 3, 2025 (Committed)" at bounding box center [639, 118] width 716 height 13
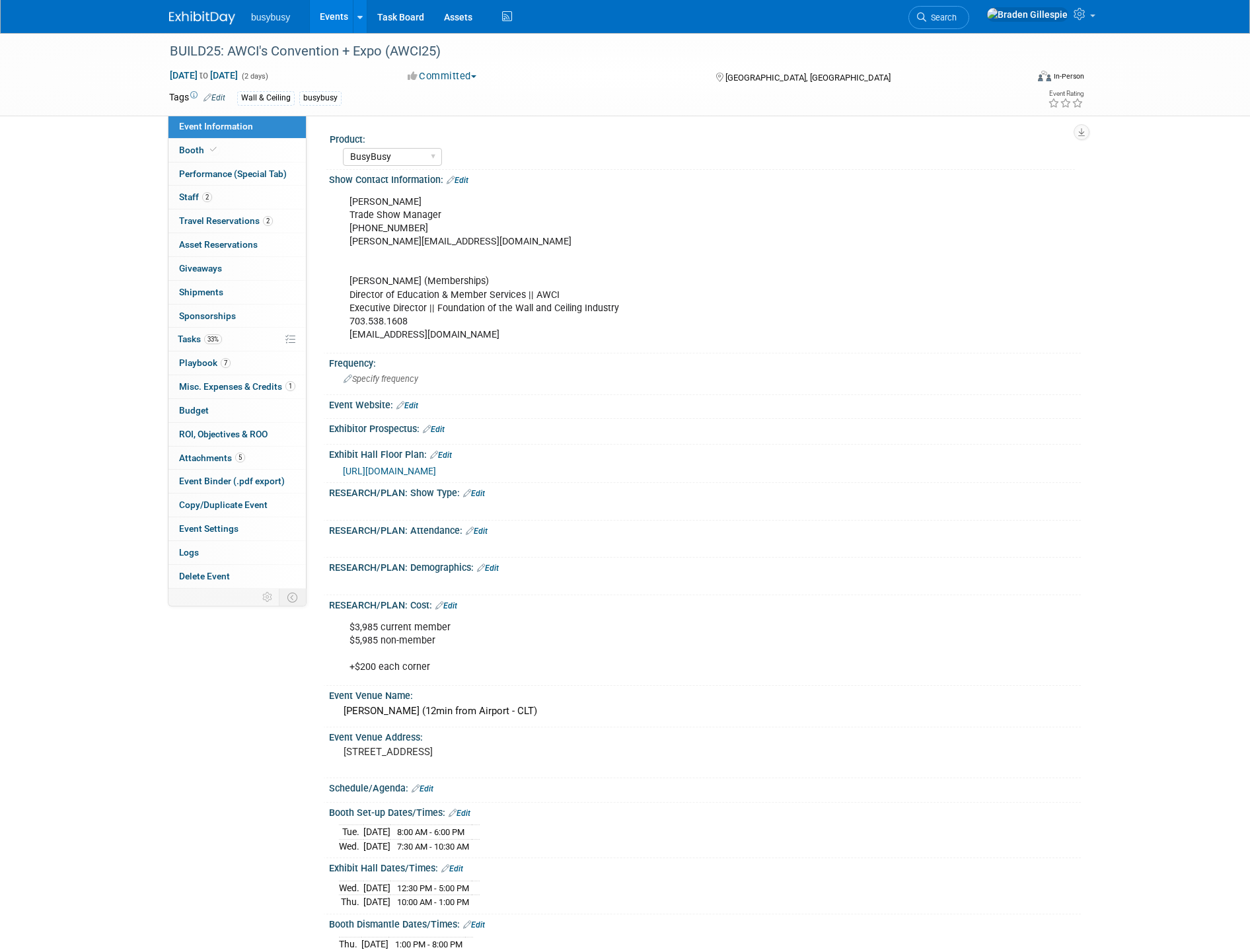
select select "BusyBusy"
select select "Member"
click at [219, 194] on link "2 Staff 2" at bounding box center [237, 197] width 137 height 23
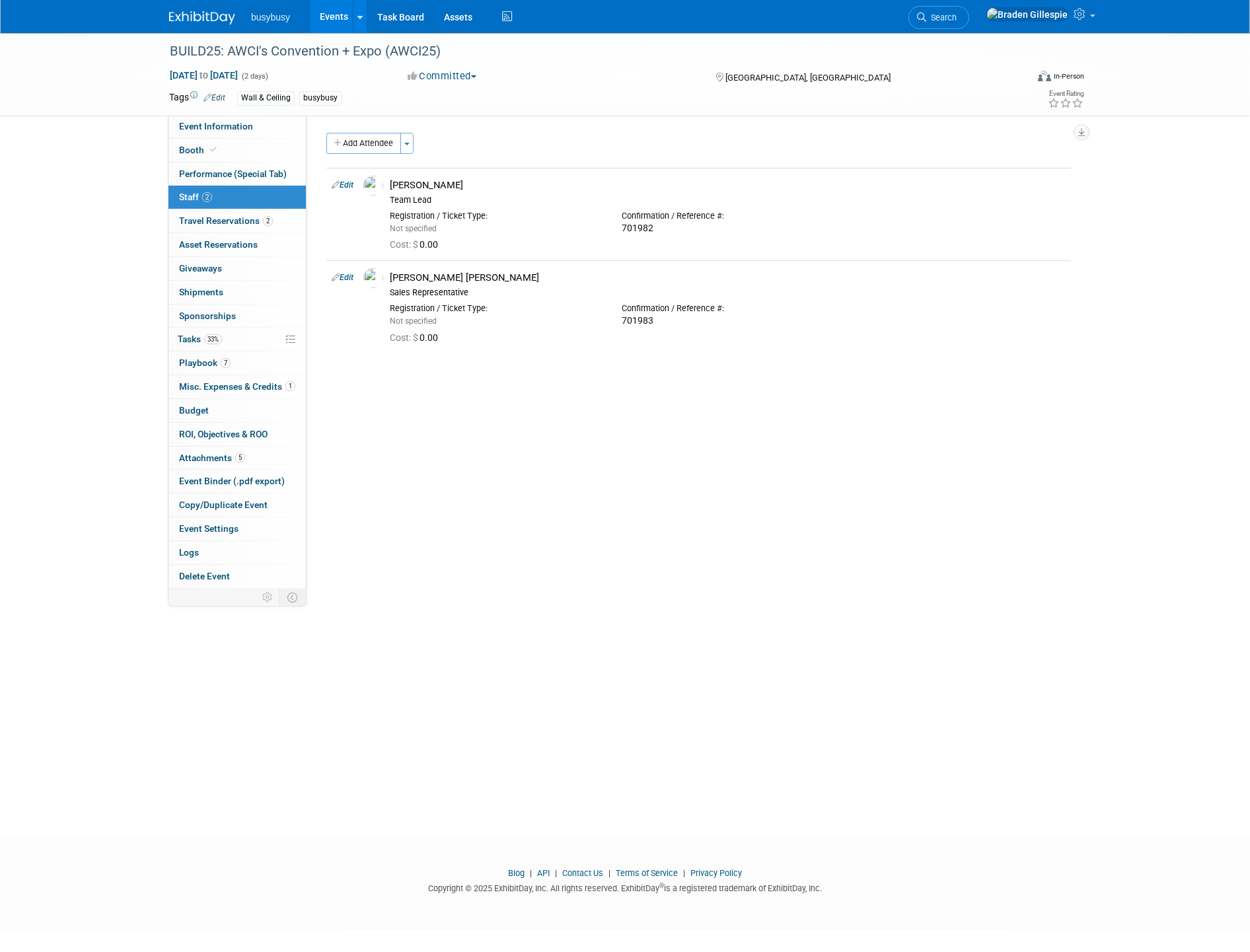
click at [198, 16] on img at bounding box center [202, 17] width 66 height 13
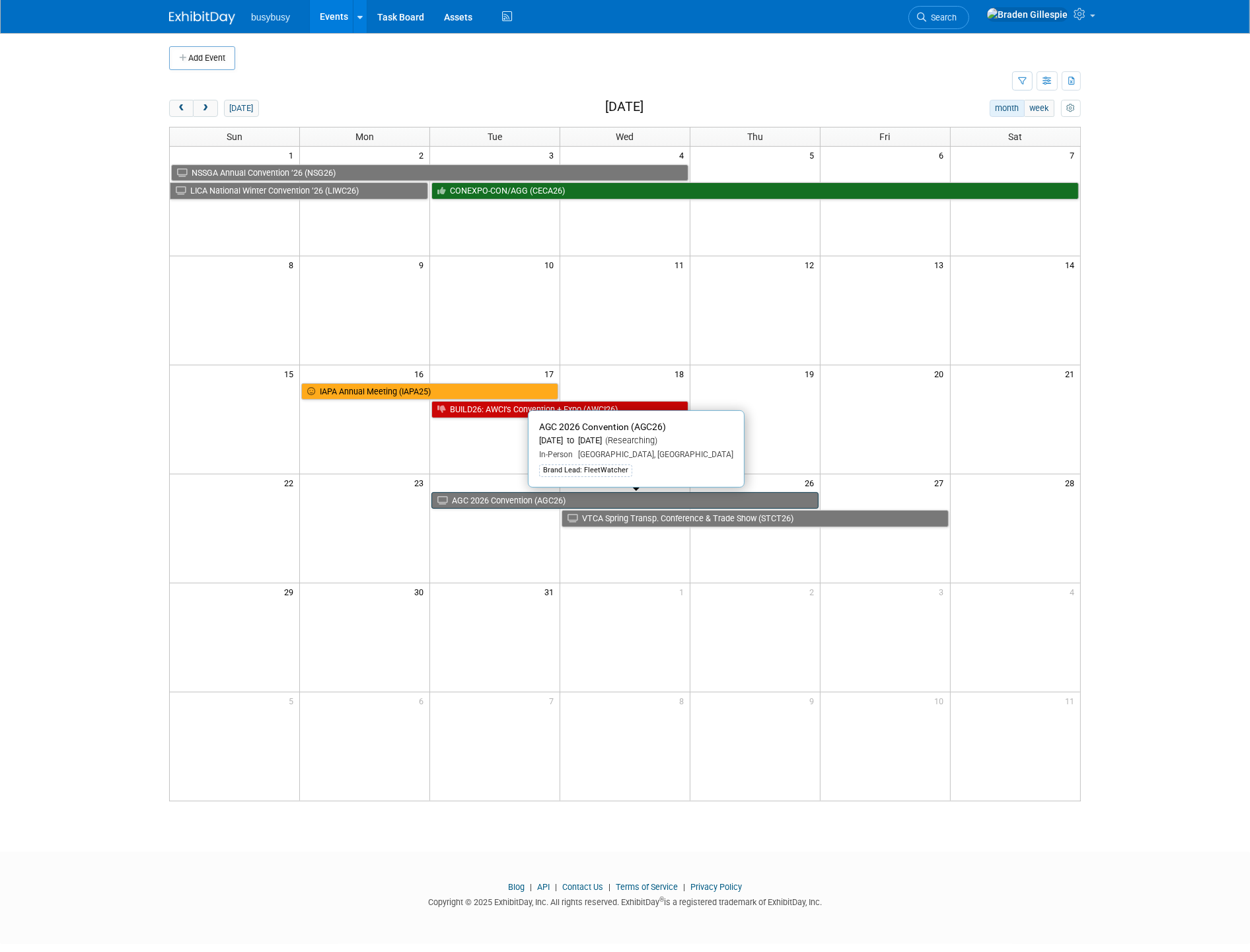
click at [788, 502] on link "AGC 2026 Convention (AGC26)" at bounding box center [625, 501] width 387 height 17
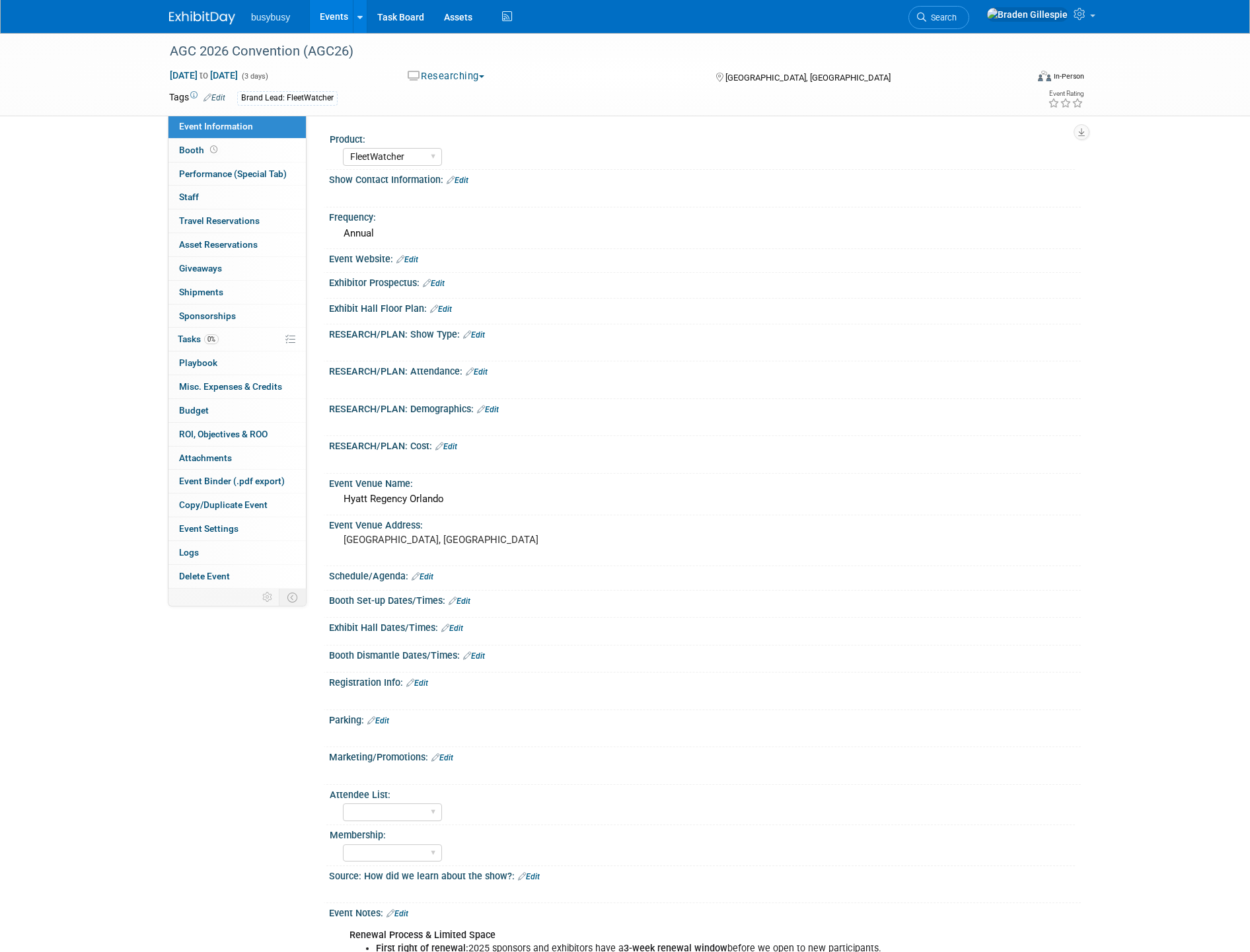
select select "FleetWatcher"
click at [481, 74] on button "Researching" at bounding box center [446, 76] width 86 height 14
click at [473, 112] on link "Considering" at bounding box center [468, 117] width 129 height 19
click at [190, 21] on img at bounding box center [202, 17] width 66 height 13
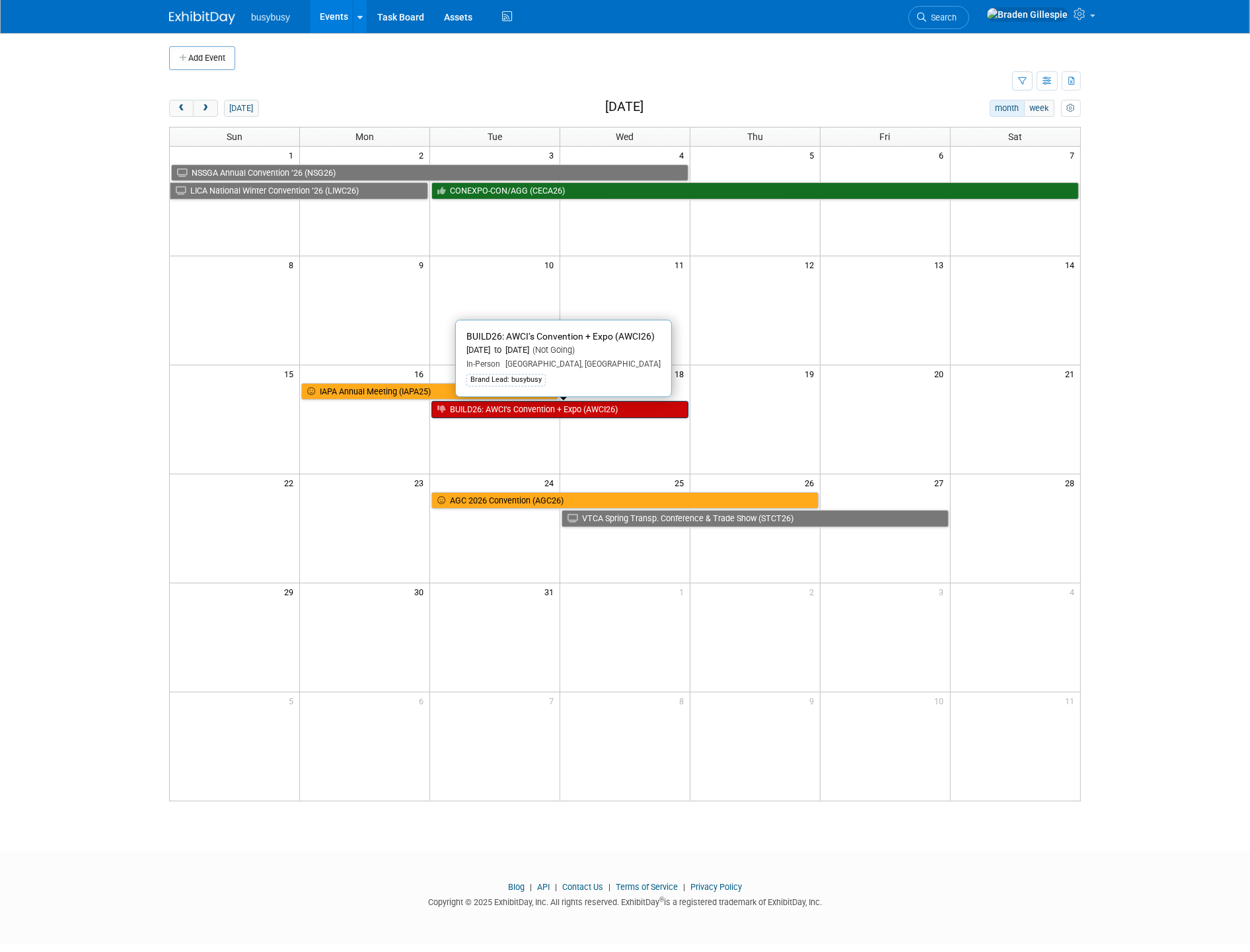
click at [658, 418] on link "BUILD26: AWCI’s Convention + Expo (AWCI26)" at bounding box center [560, 410] width 257 height 17
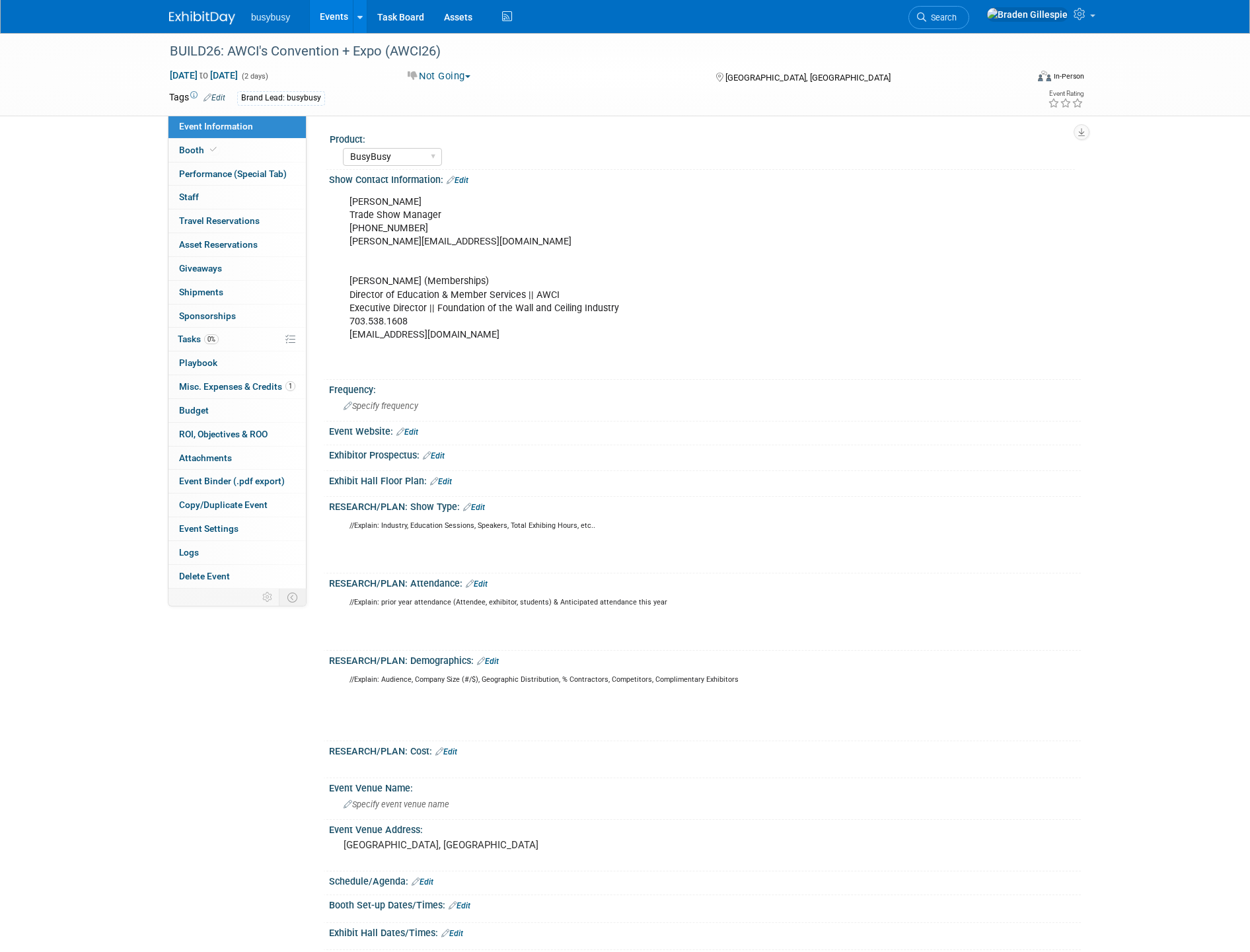
select select "BusyBusy"
click at [465, 74] on button "Not Going" at bounding box center [439, 76] width 73 height 14
click at [466, 111] on link "Considering" at bounding box center [468, 117] width 129 height 19
click at [190, 20] on img at bounding box center [202, 17] width 66 height 13
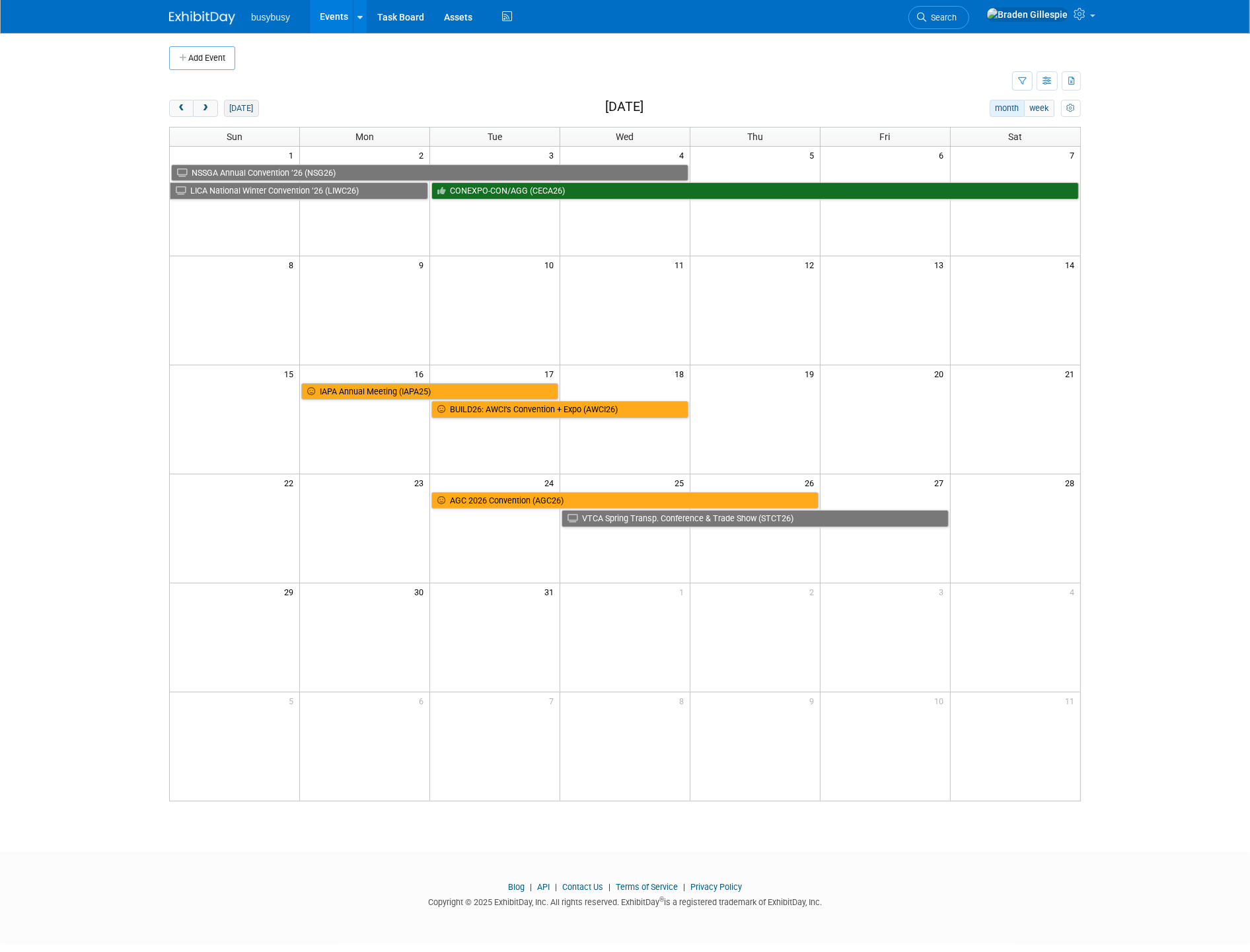
click at [234, 107] on button "today" at bounding box center [241, 108] width 35 height 17
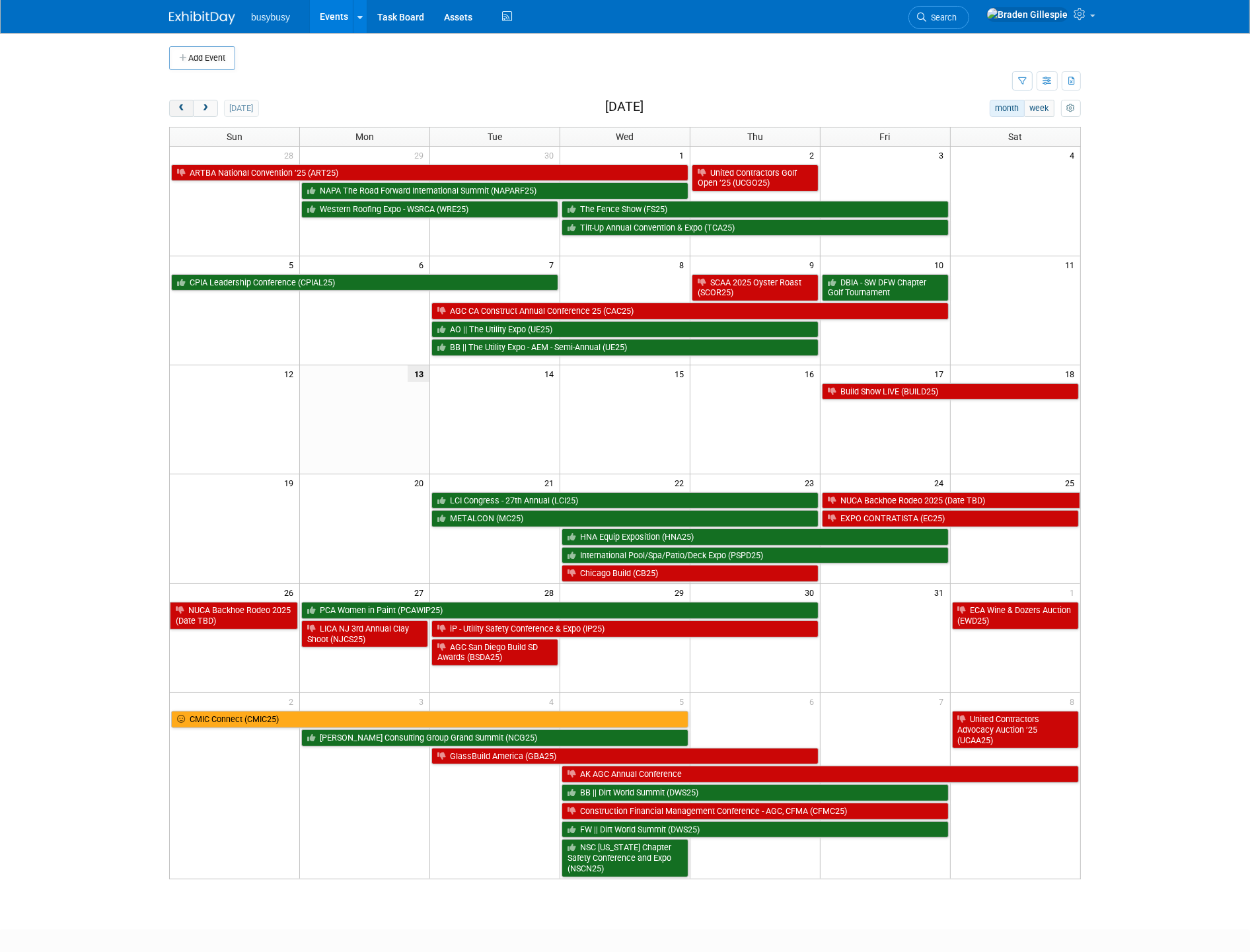
click at [177, 115] on button "prev" at bounding box center [181, 108] width 24 height 17
click at [179, 114] on button "prev" at bounding box center [181, 108] width 24 height 17
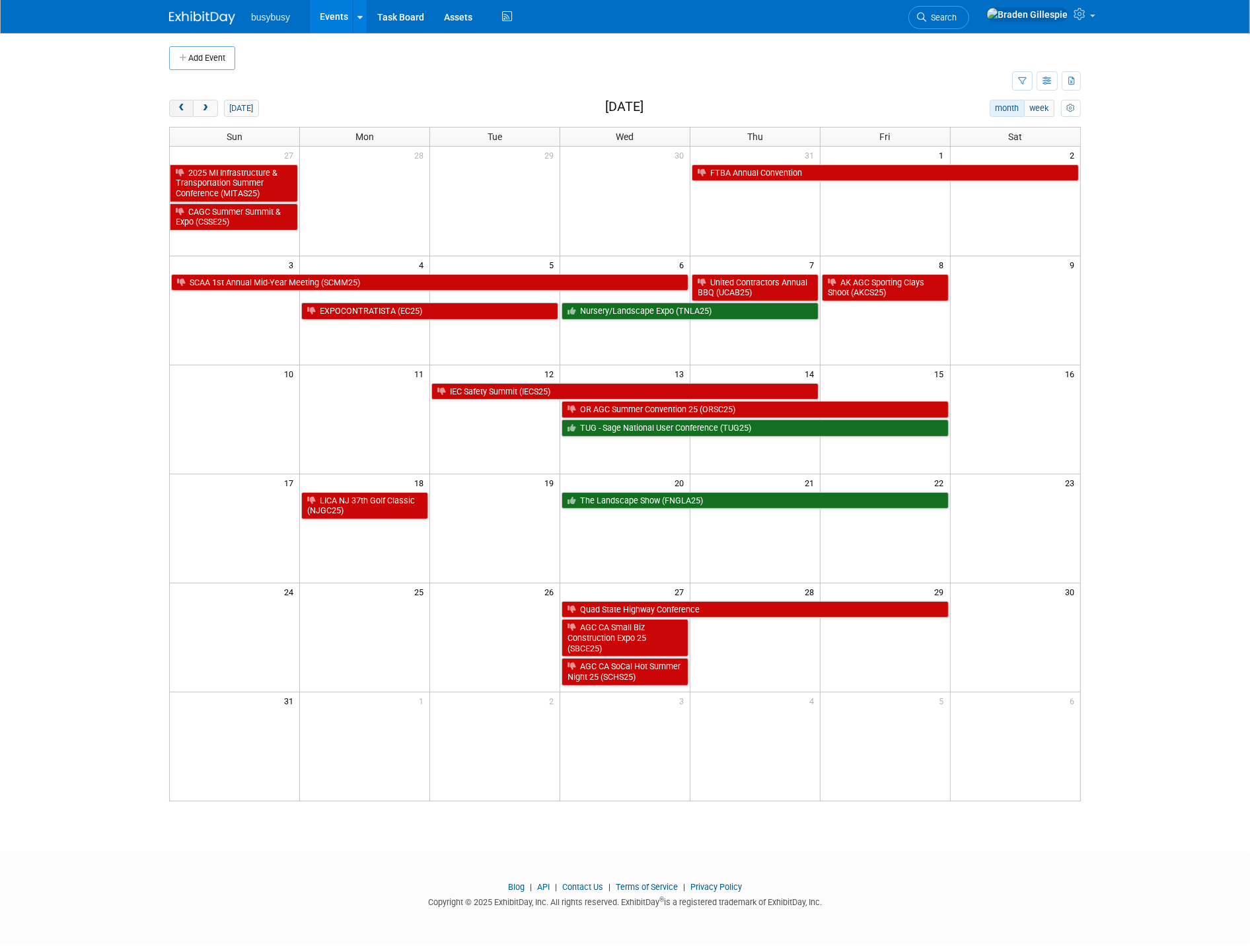
click at [179, 112] on span "prev" at bounding box center [181, 108] width 10 height 9
click at [180, 110] on span "prev" at bounding box center [181, 108] width 10 height 9
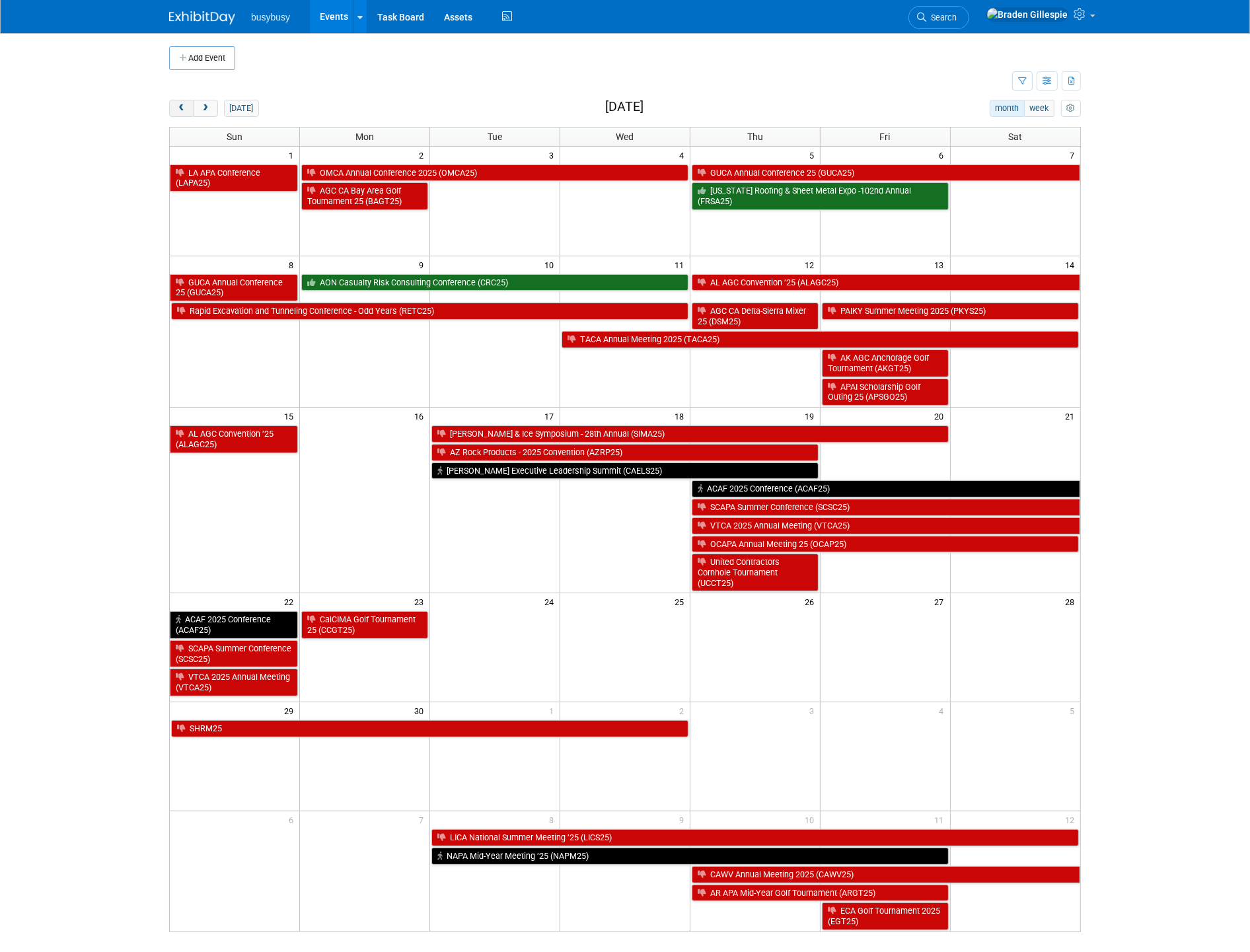
click at [180, 109] on span "prev" at bounding box center [181, 108] width 10 height 9
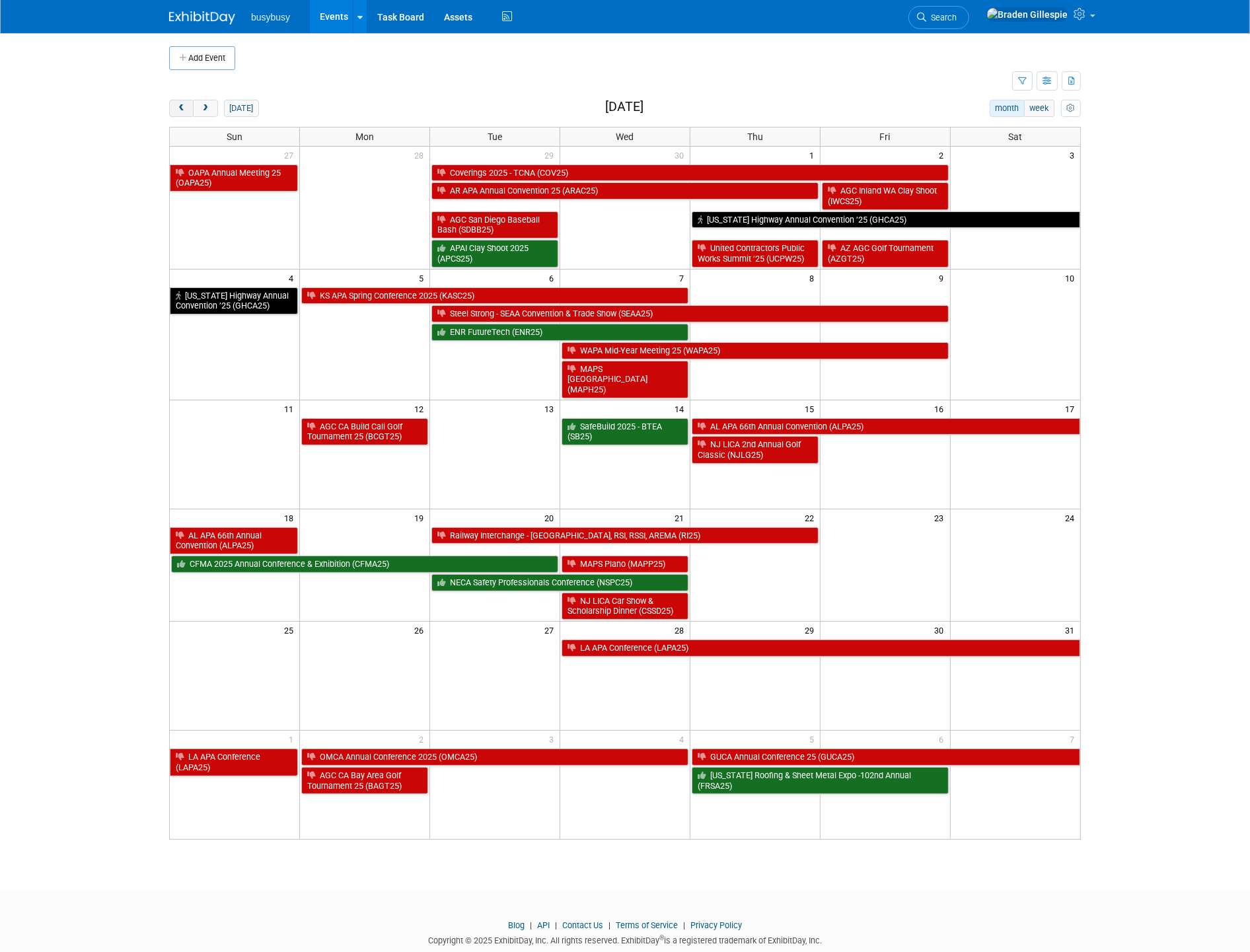
click at [180, 109] on span "prev" at bounding box center [181, 108] width 10 height 9
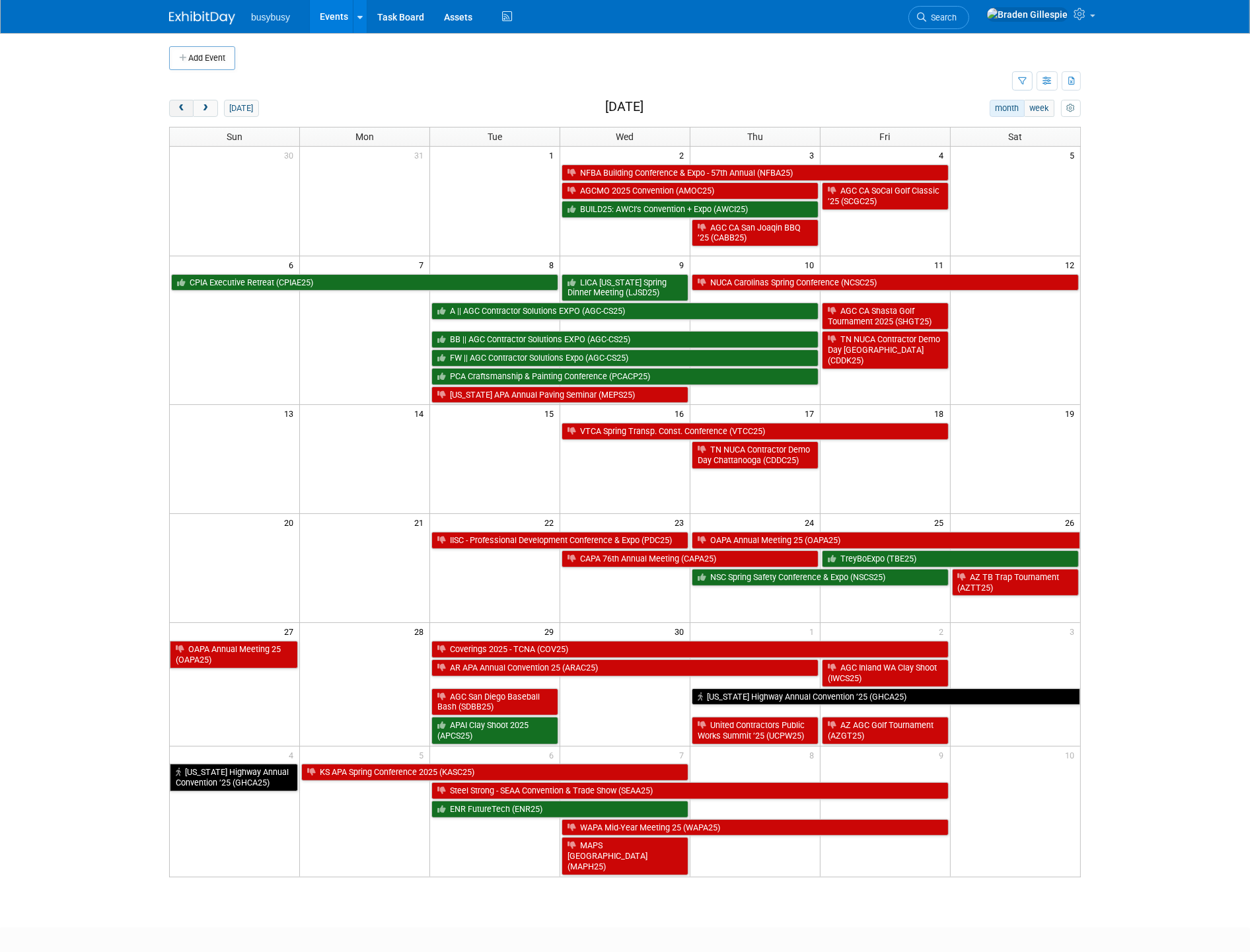
click at [180, 109] on span "prev" at bounding box center [181, 108] width 10 height 9
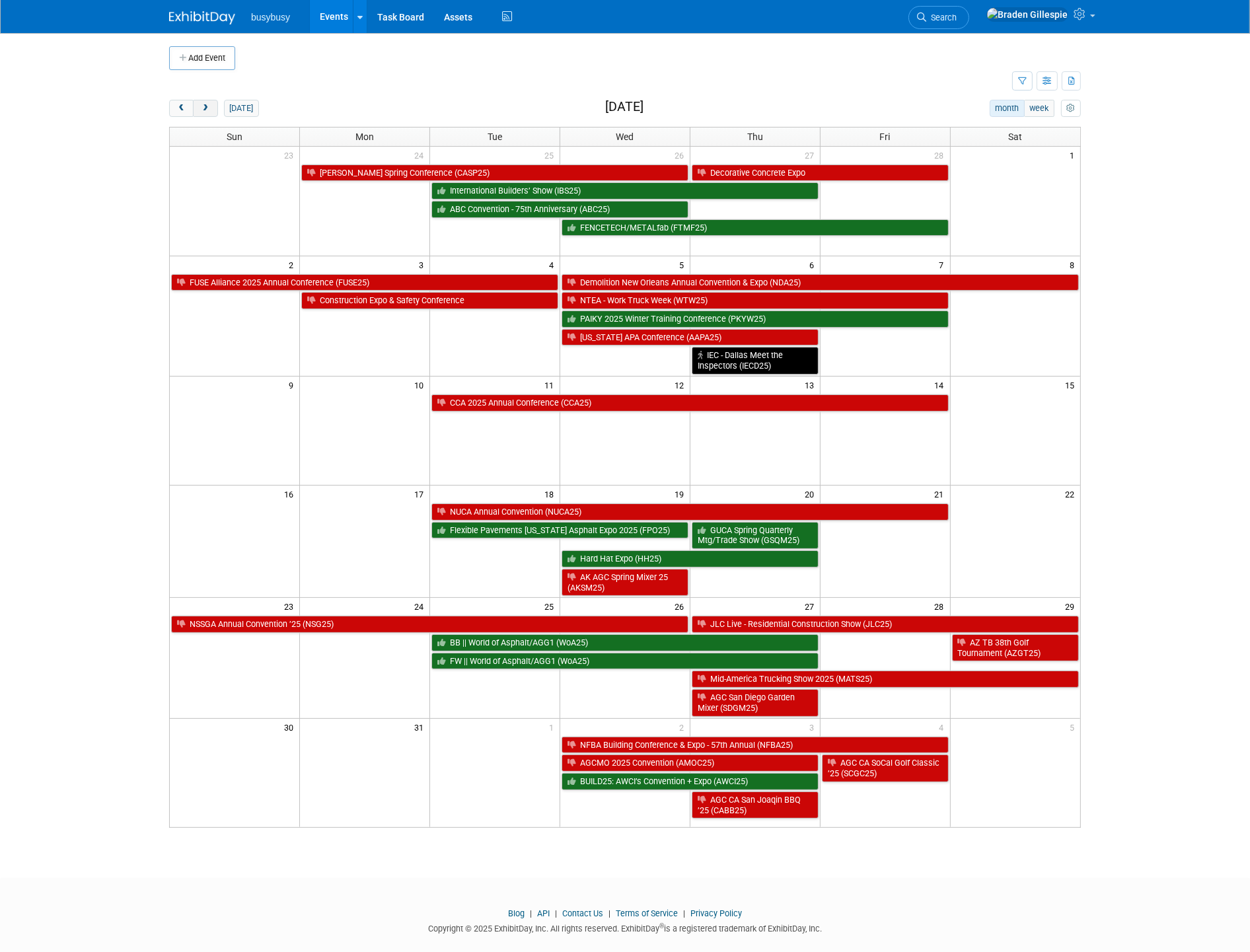
click at [197, 107] on button "next" at bounding box center [205, 108] width 24 height 17
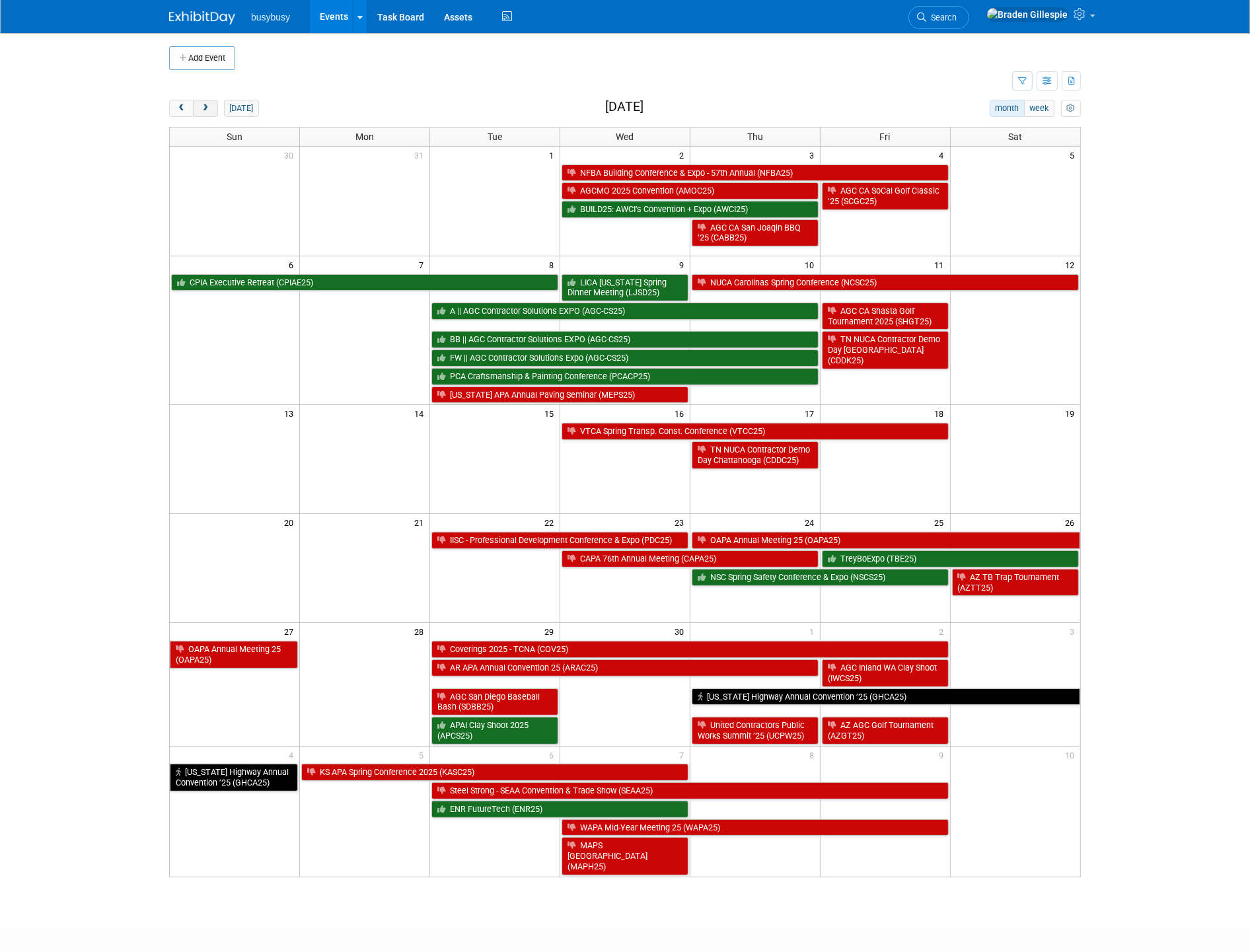
click at [201, 108] on span "next" at bounding box center [205, 108] width 10 height 9
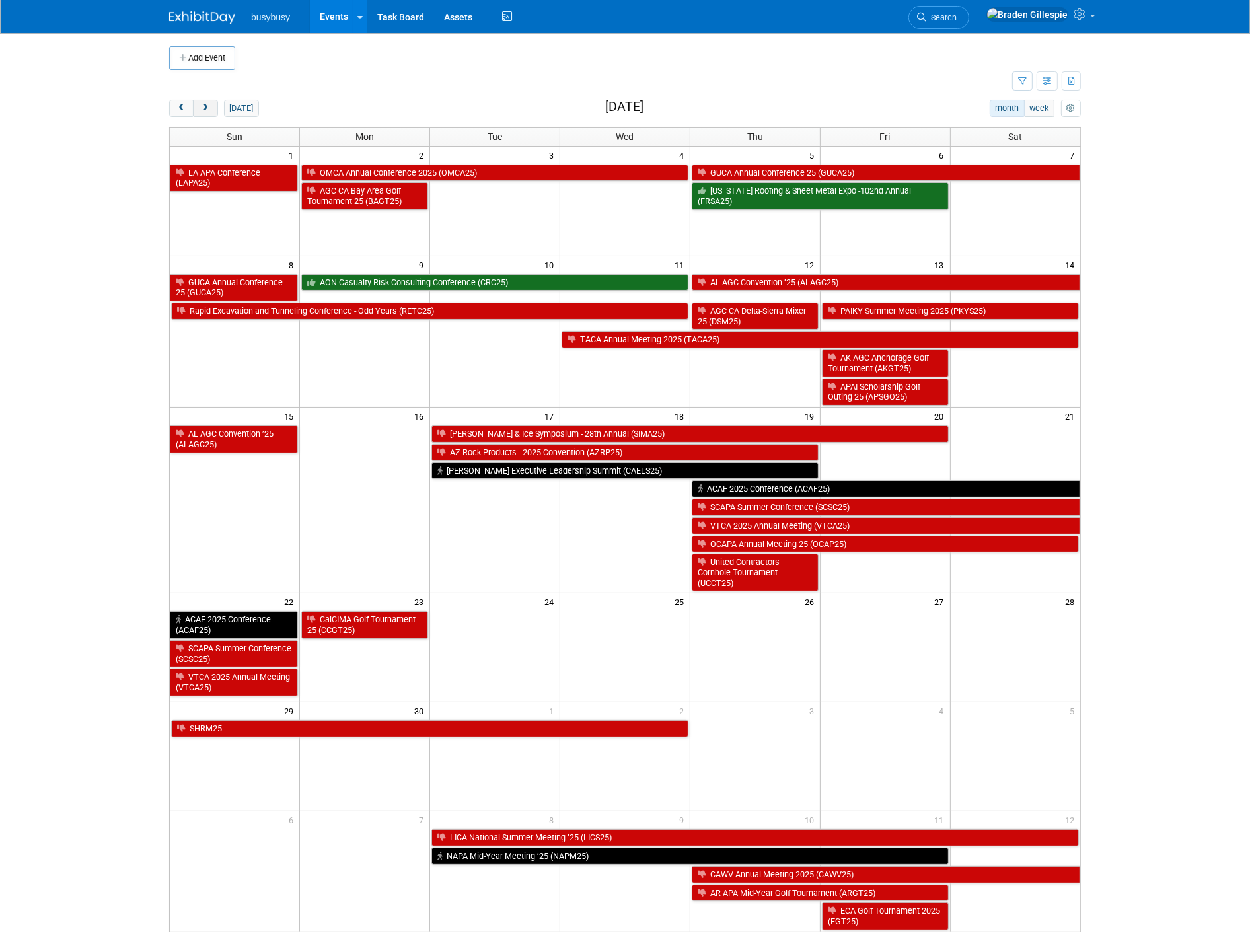
click at [201, 108] on span "next" at bounding box center [205, 108] width 10 height 9
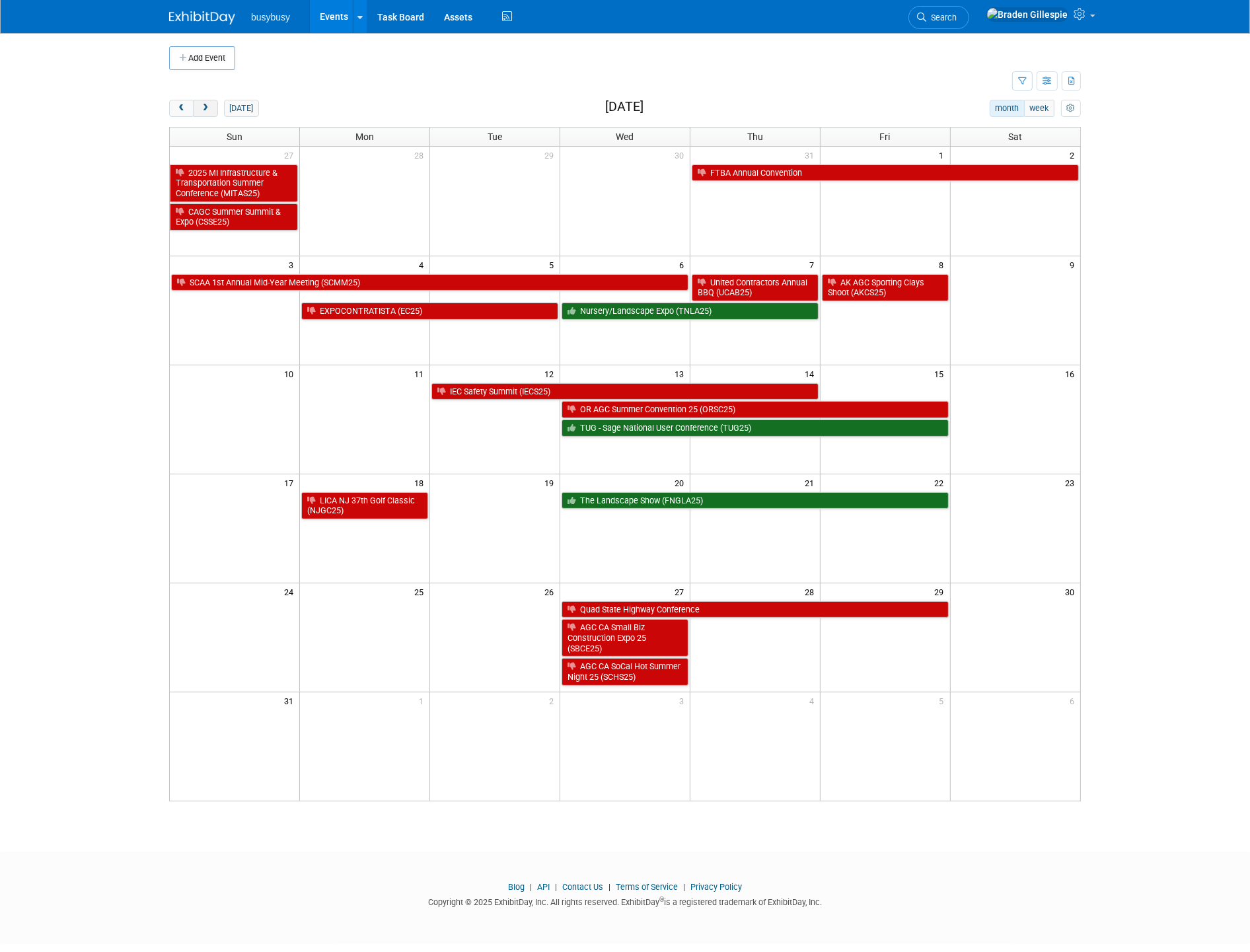
click at [201, 108] on span "next" at bounding box center [205, 108] width 10 height 9
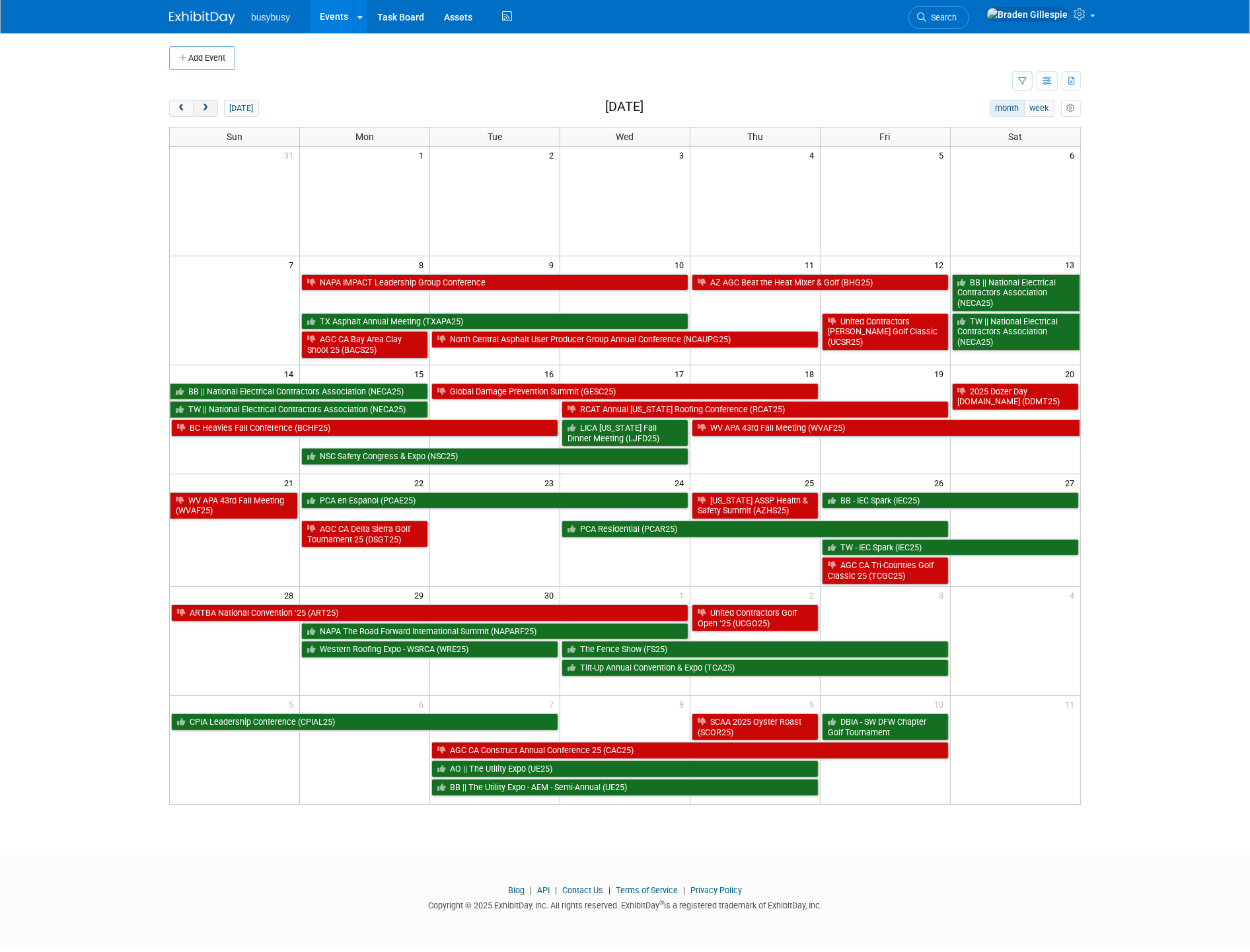
click at [201, 108] on span "next" at bounding box center [205, 108] width 10 height 9
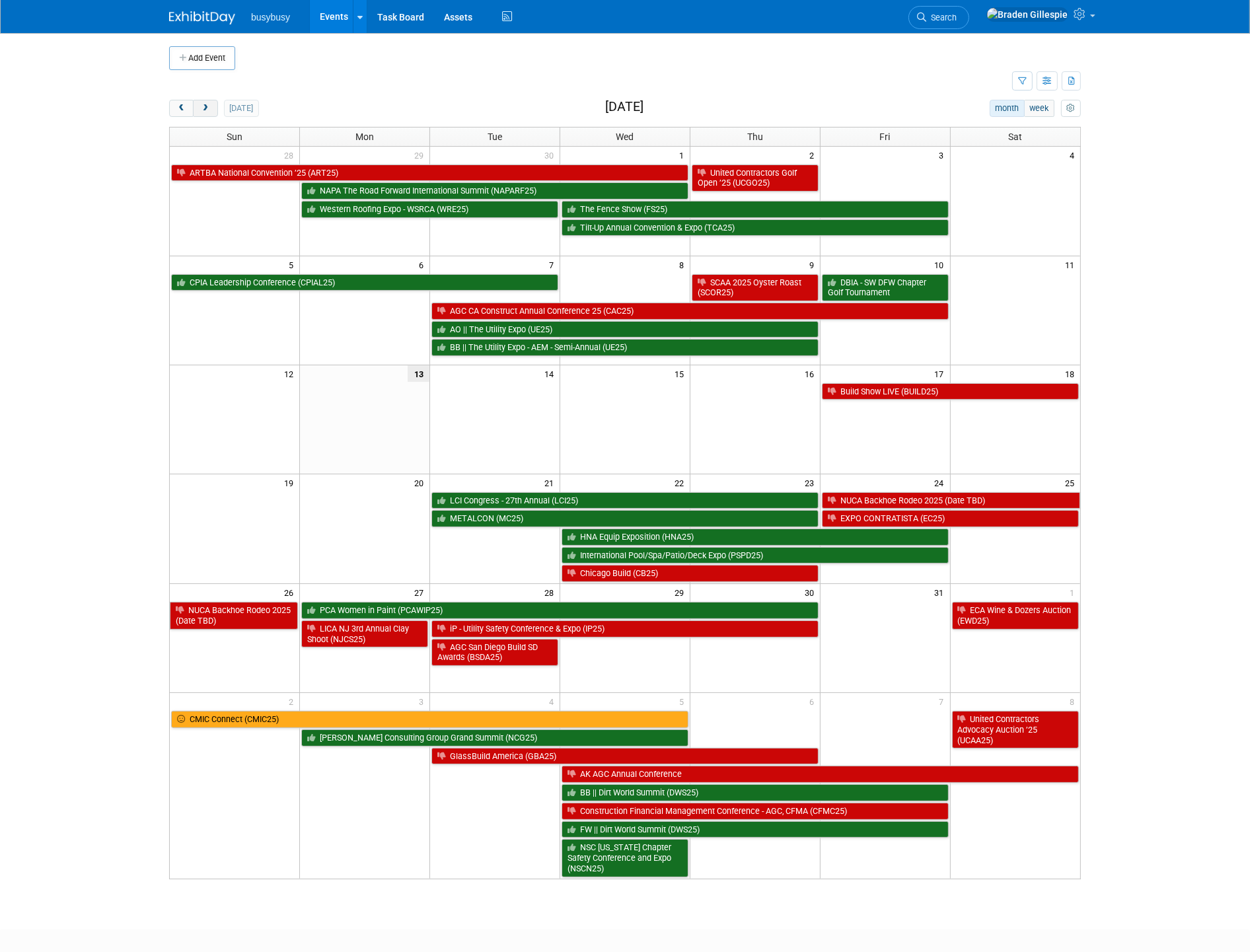
click at [201, 108] on span "next" at bounding box center [205, 108] width 10 height 9
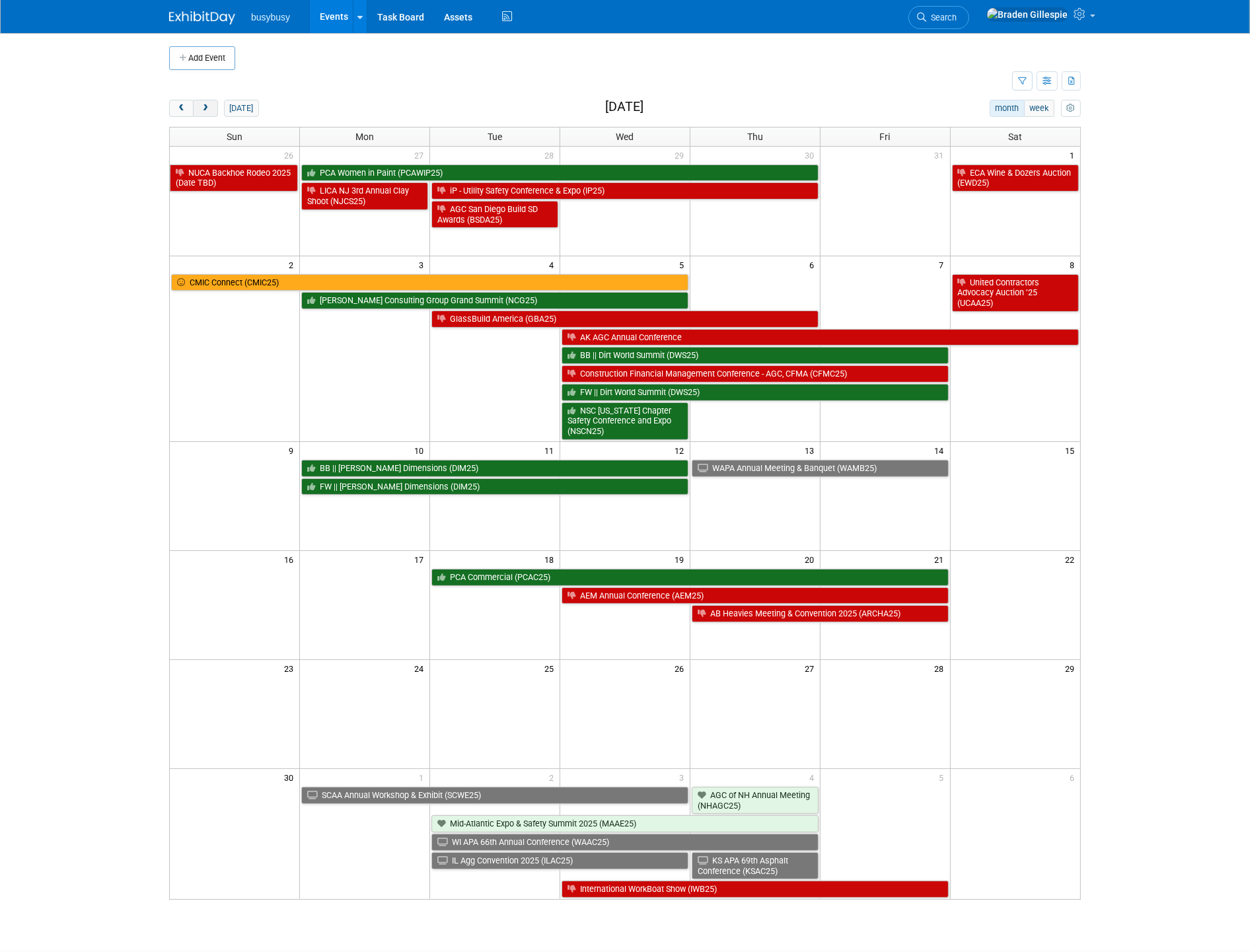
click at [201, 108] on span "next" at bounding box center [205, 108] width 10 height 9
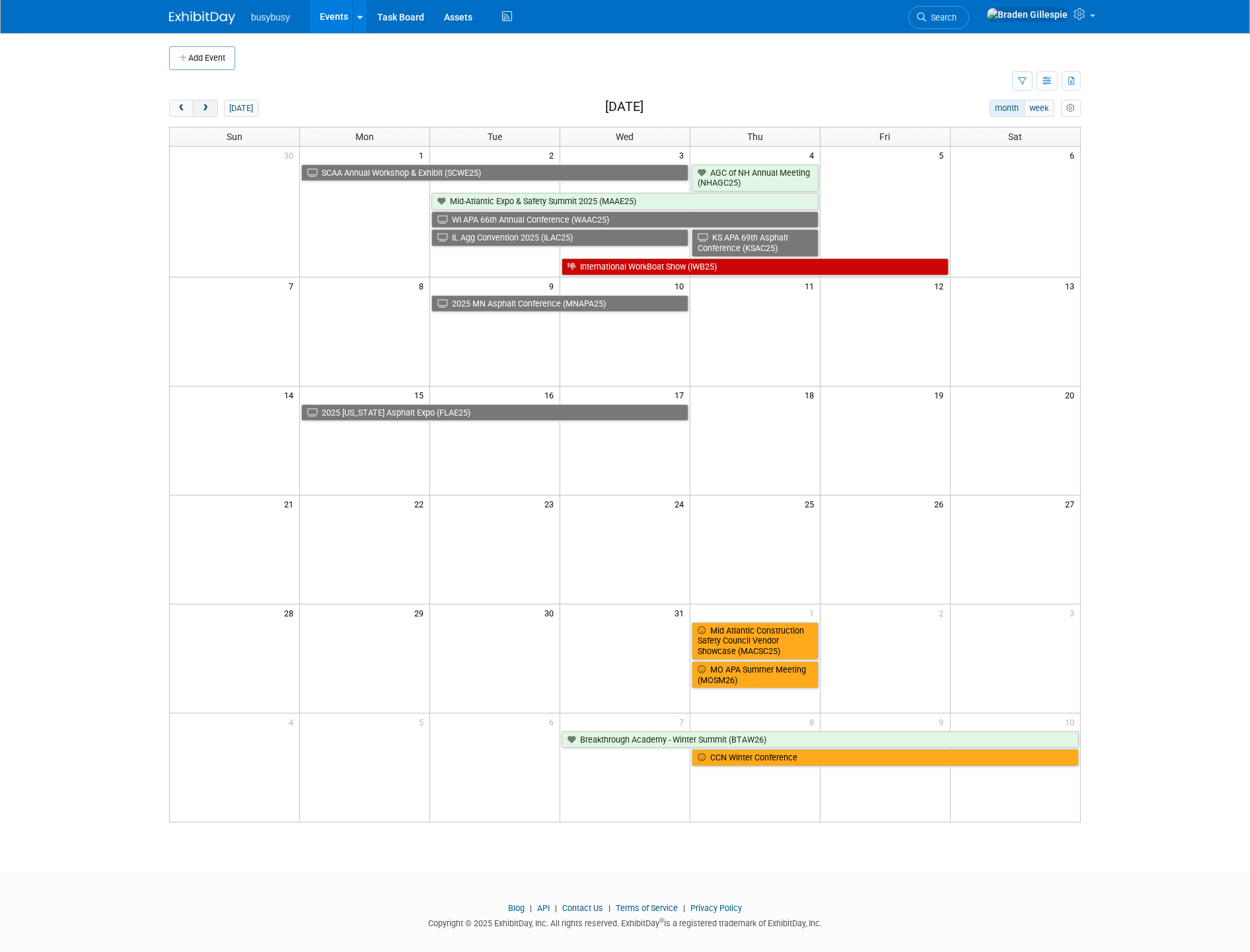
click at [201, 108] on span "next" at bounding box center [205, 108] width 10 height 9
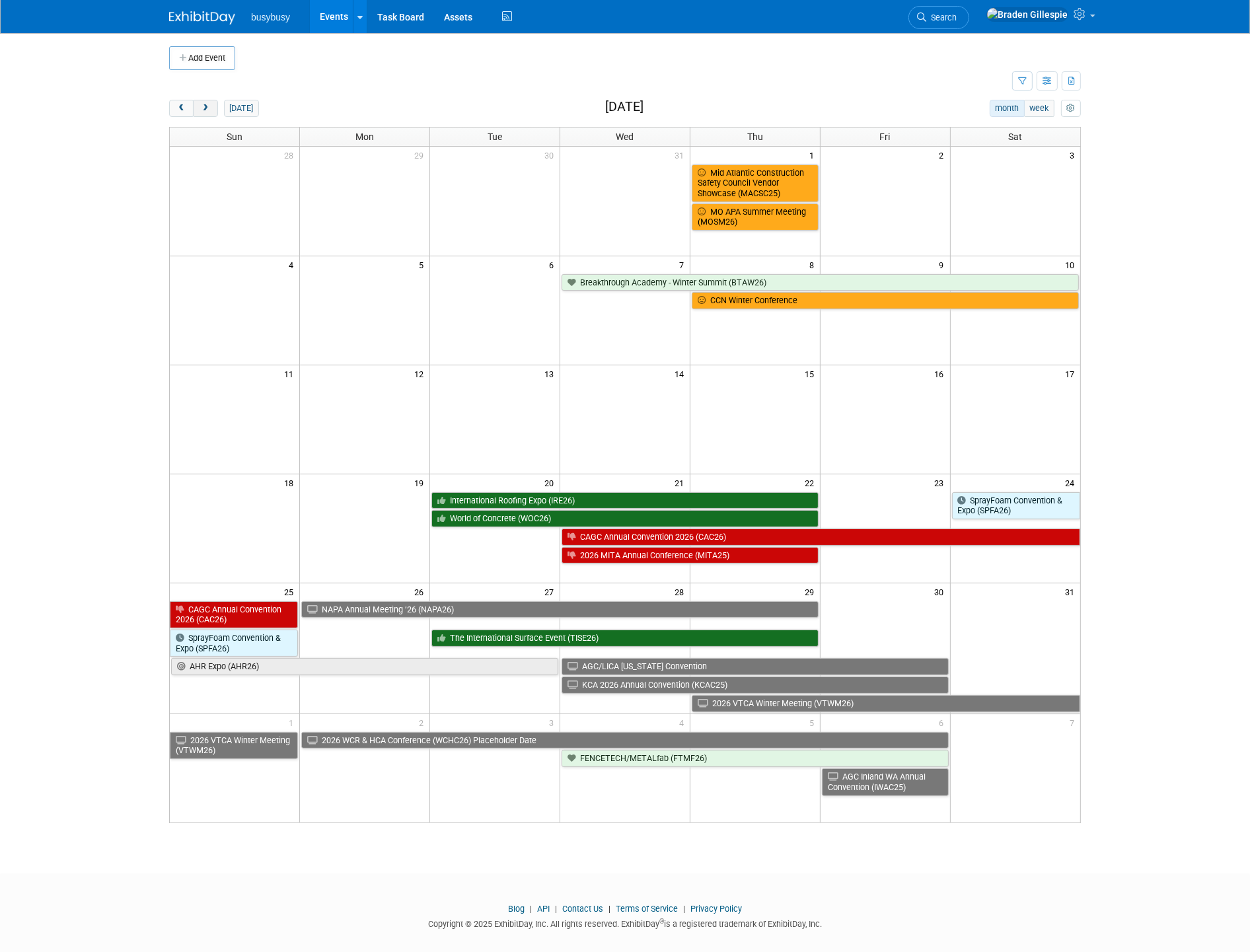
click at [201, 108] on span "next" at bounding box center [205, 108] width 10 height 9
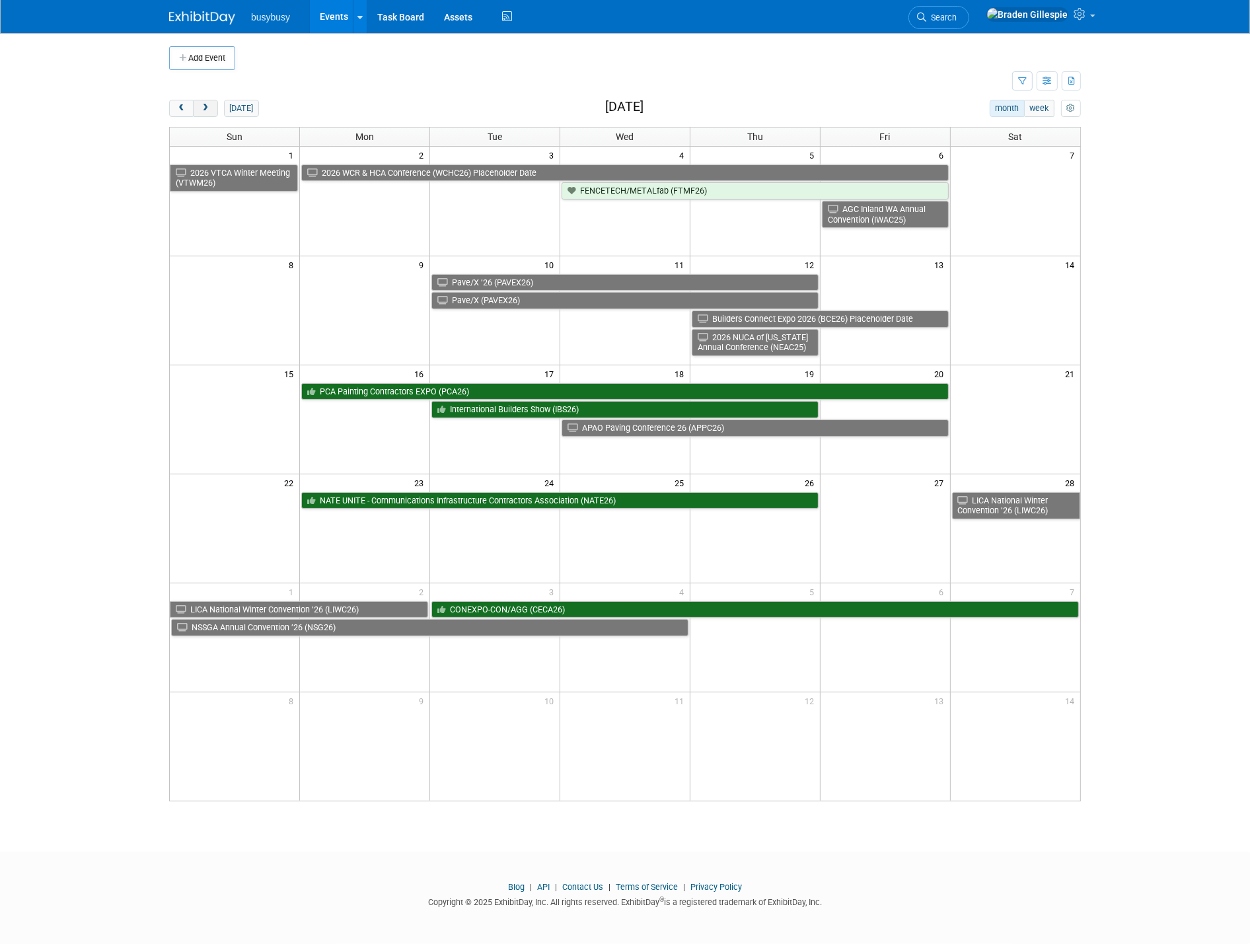
click at [201, 108] on span "next" at bounding box center [205, 108] width 10 height 9
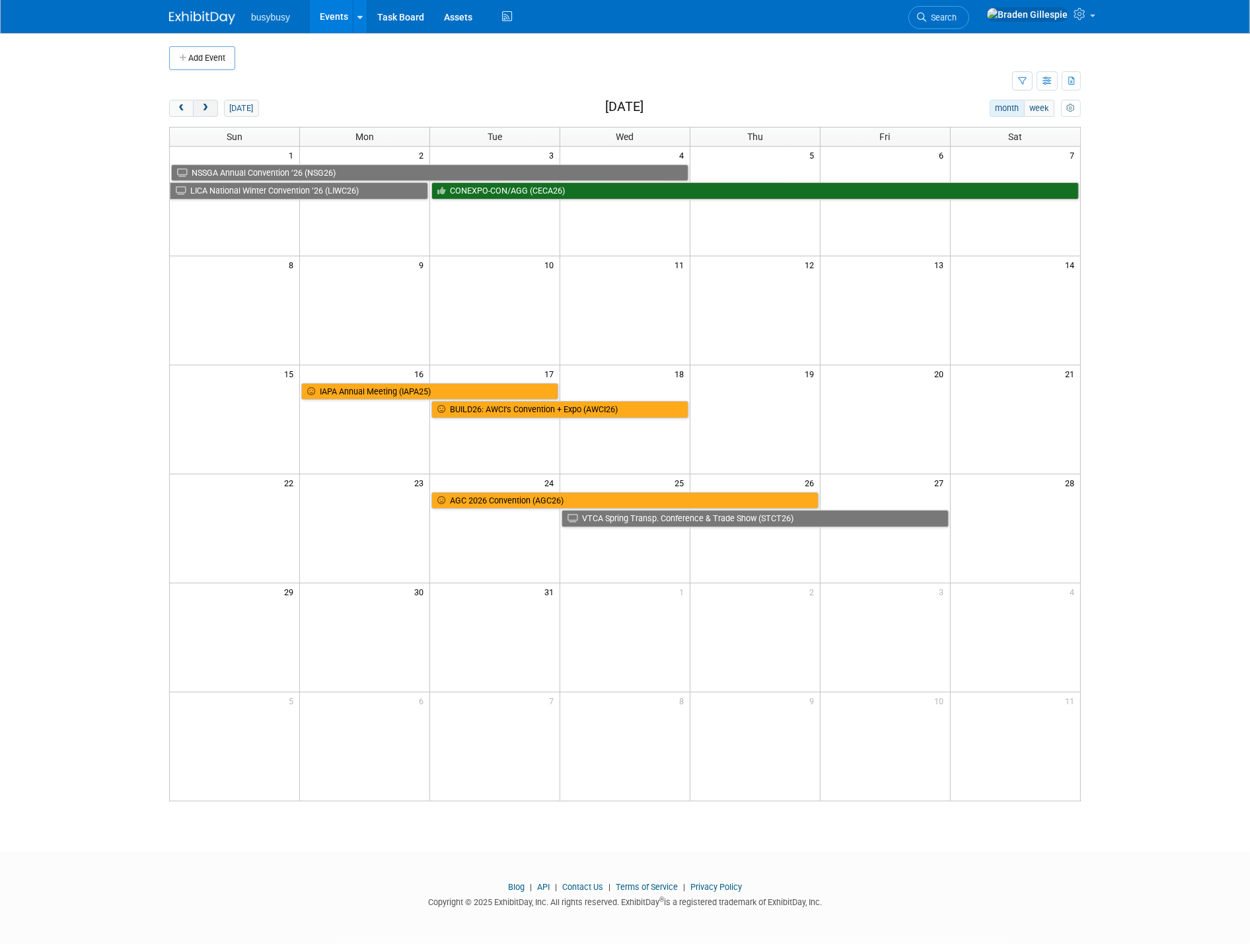
click at [201, 108] on span "next" at bounding box center [205, 108] width 10 height 9
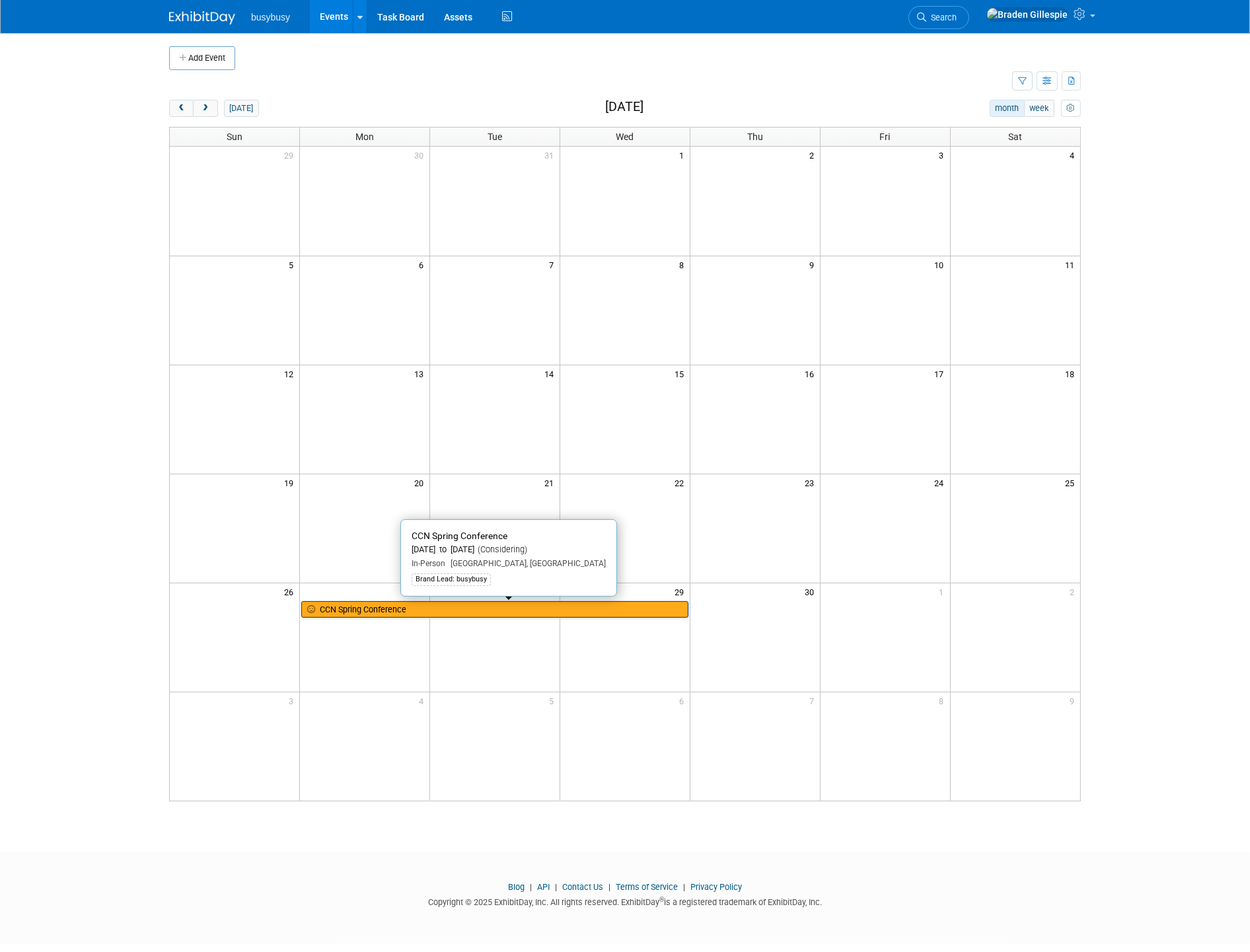
click at [473, 611] on link "CCN Spring Conference" at bounding box center [495, 610] width 387 height 17
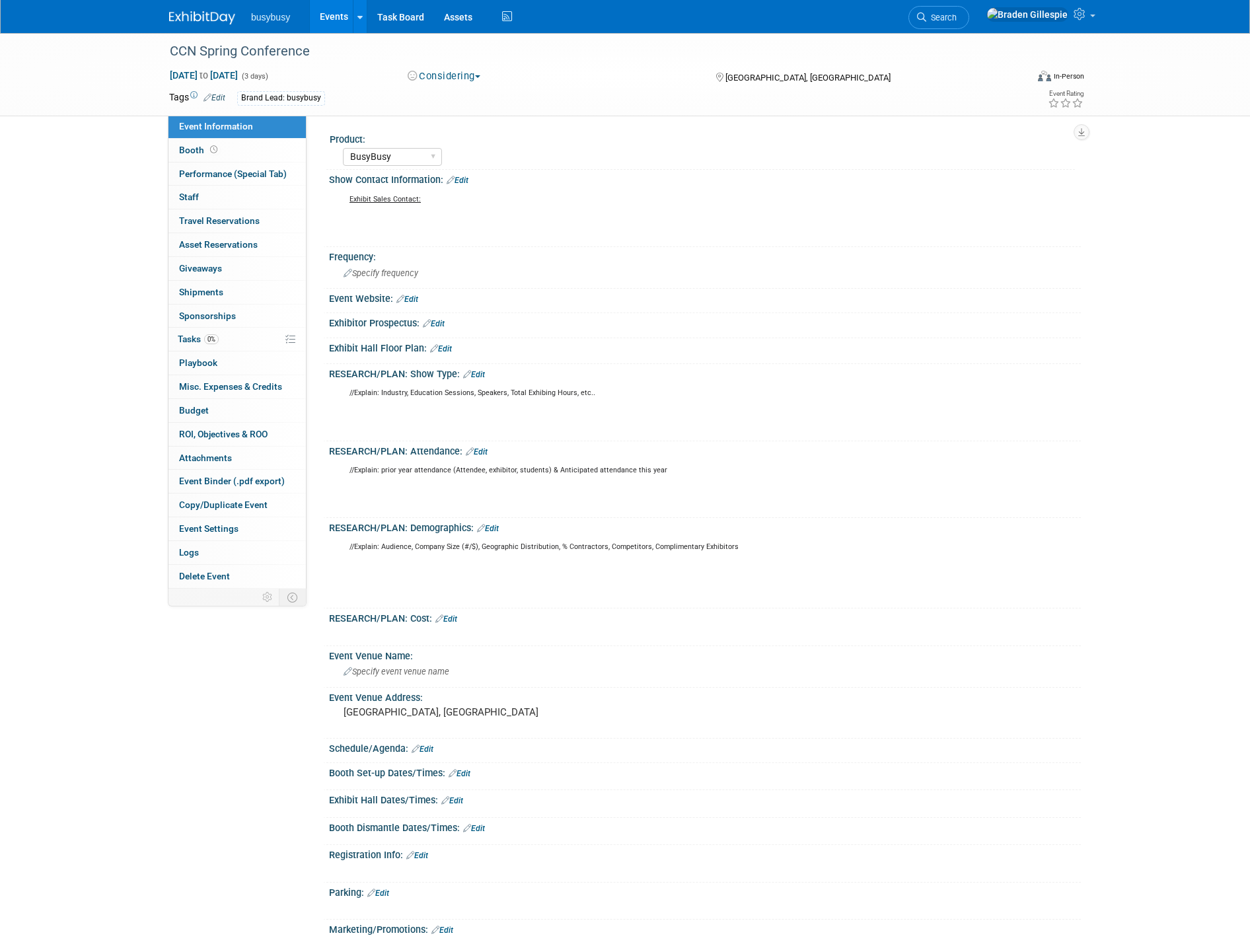
select select "BusyBusy"
click at [203, 20] on img at bounding box center [202, 17] width 66 height 13
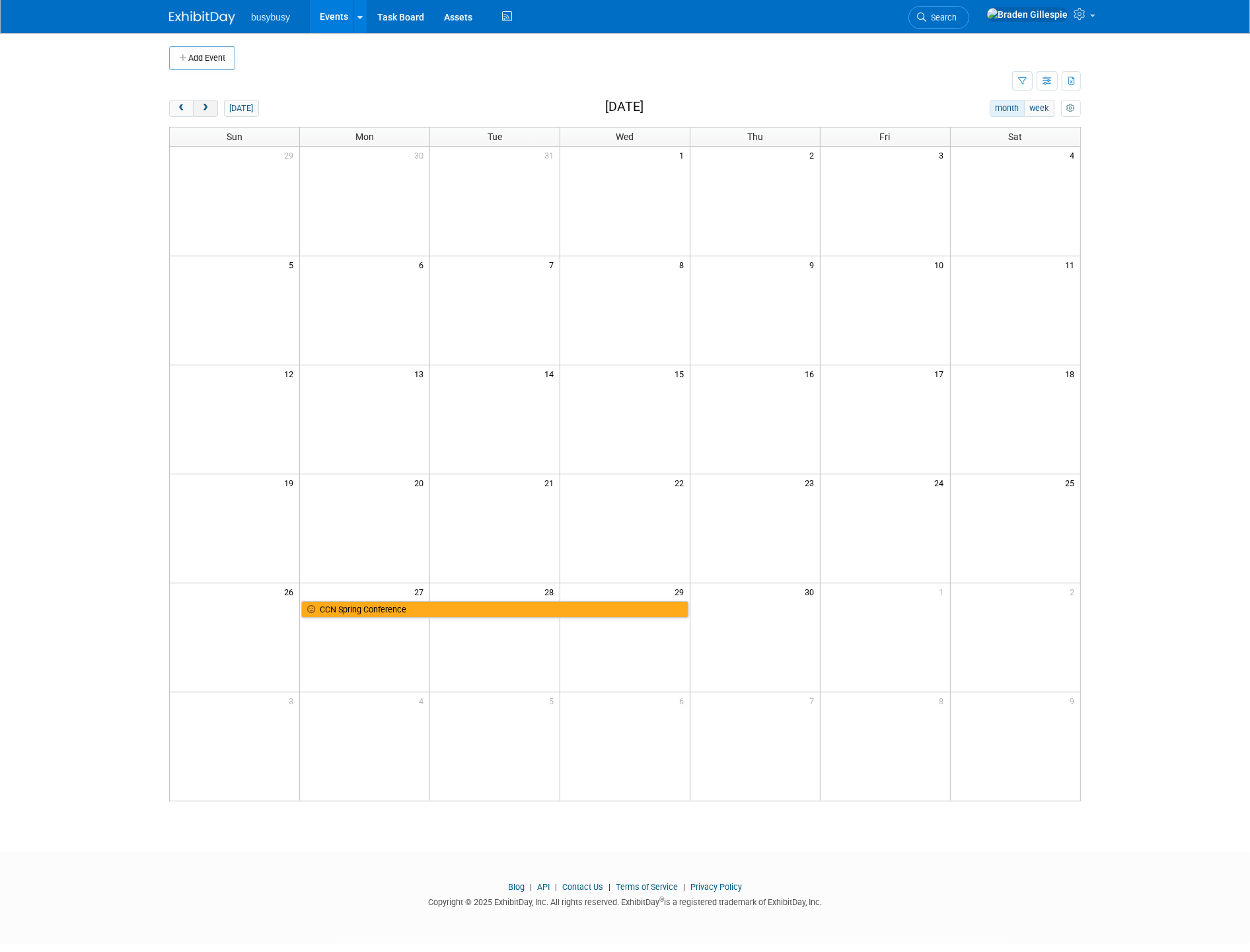
click at [203, 110] on span "next" at bounding box center [205, 108] width 10 height 9
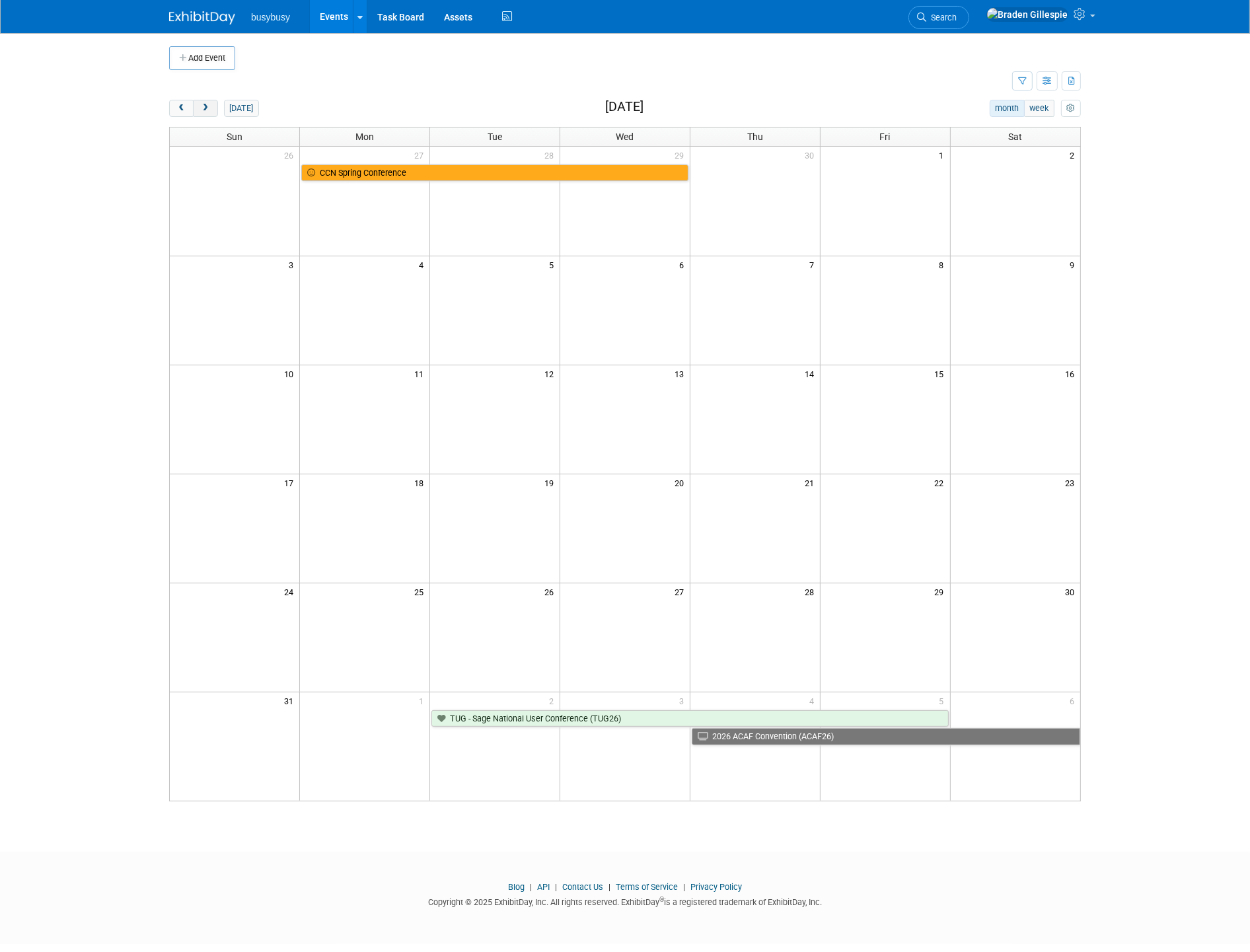
click at [205, 107] on span "next" at bounding box center [205, 108] width 10 height 9
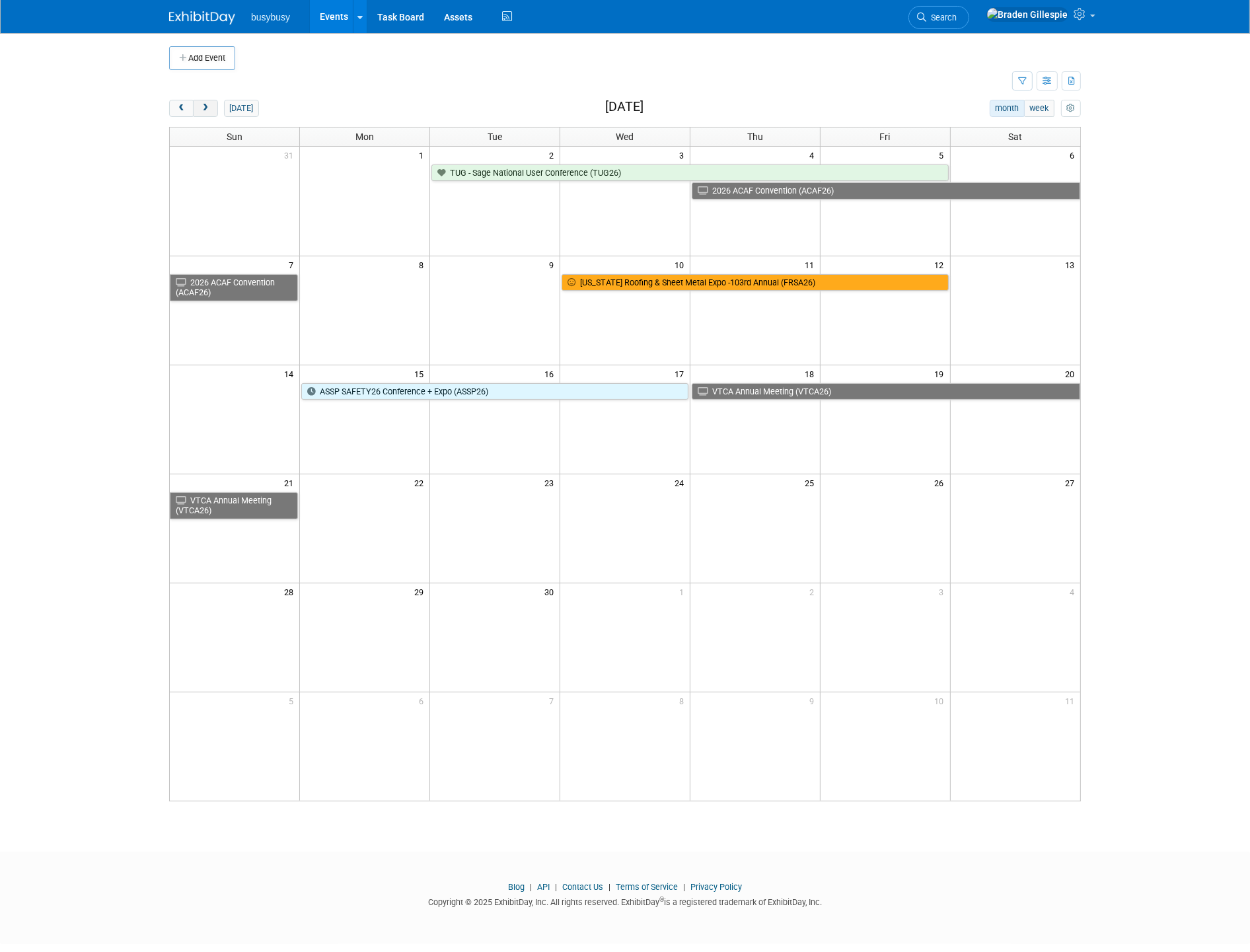
click at [205, 107] on span "next" at bounding box center [205, 108] width 10 height 9
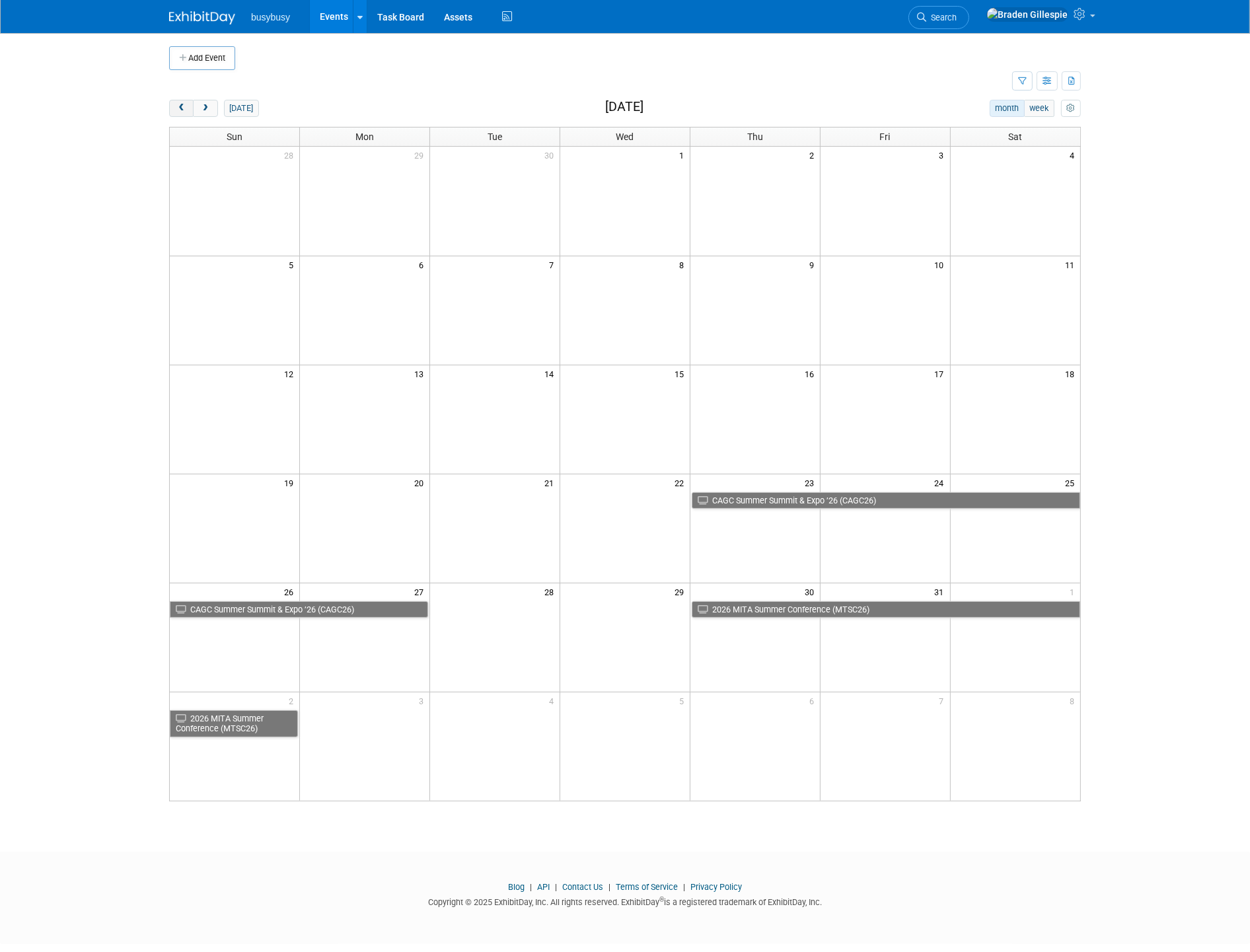
click at [180, 112] on span "prev" at bounding box center [181, 108] width 10 height 9
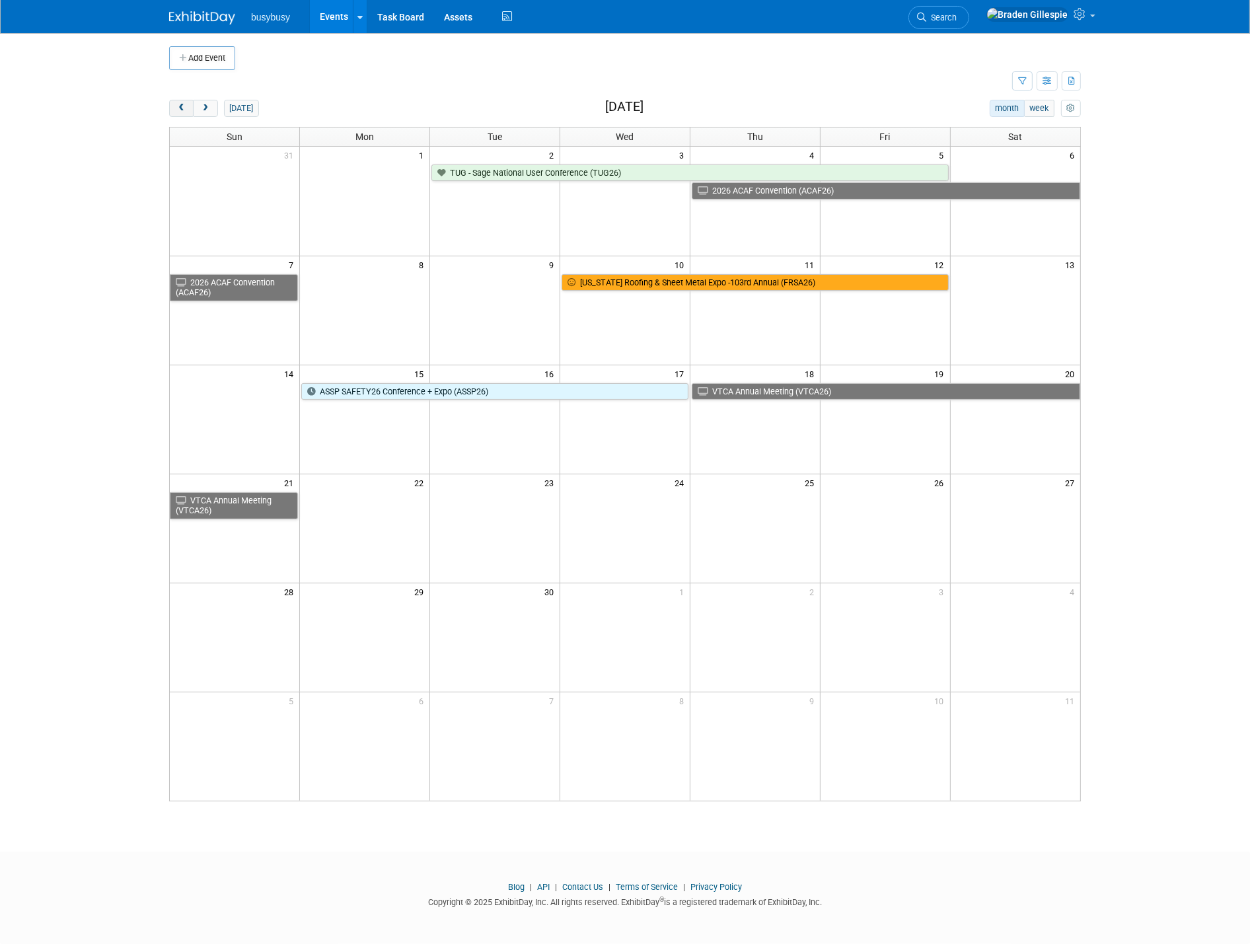
click at [180, 112] on span "prev" at bounding box center [181, 108] width 10 height 9
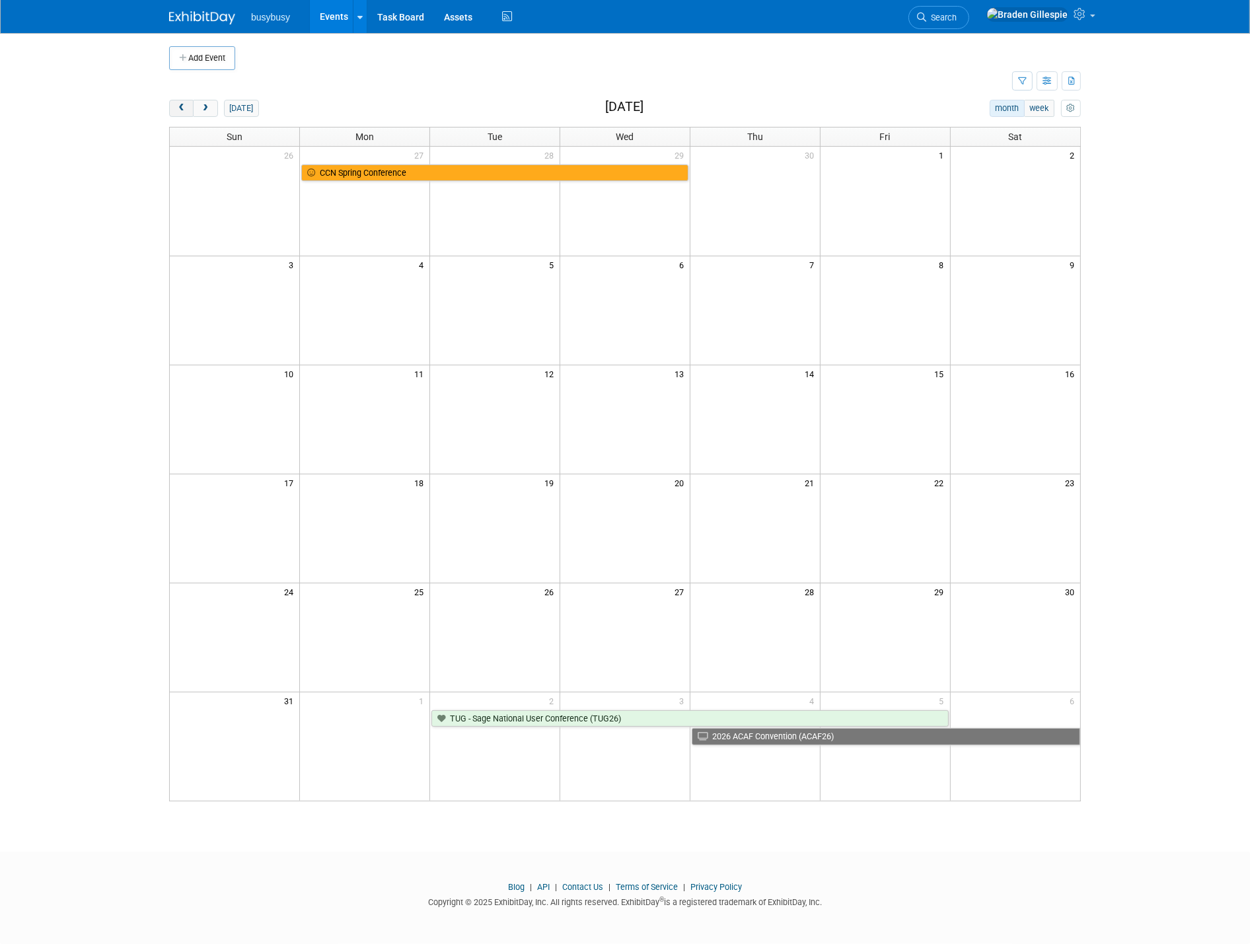
click at [180, 112] on span "prev" at bounding box center [181, 108] width 10 height 9
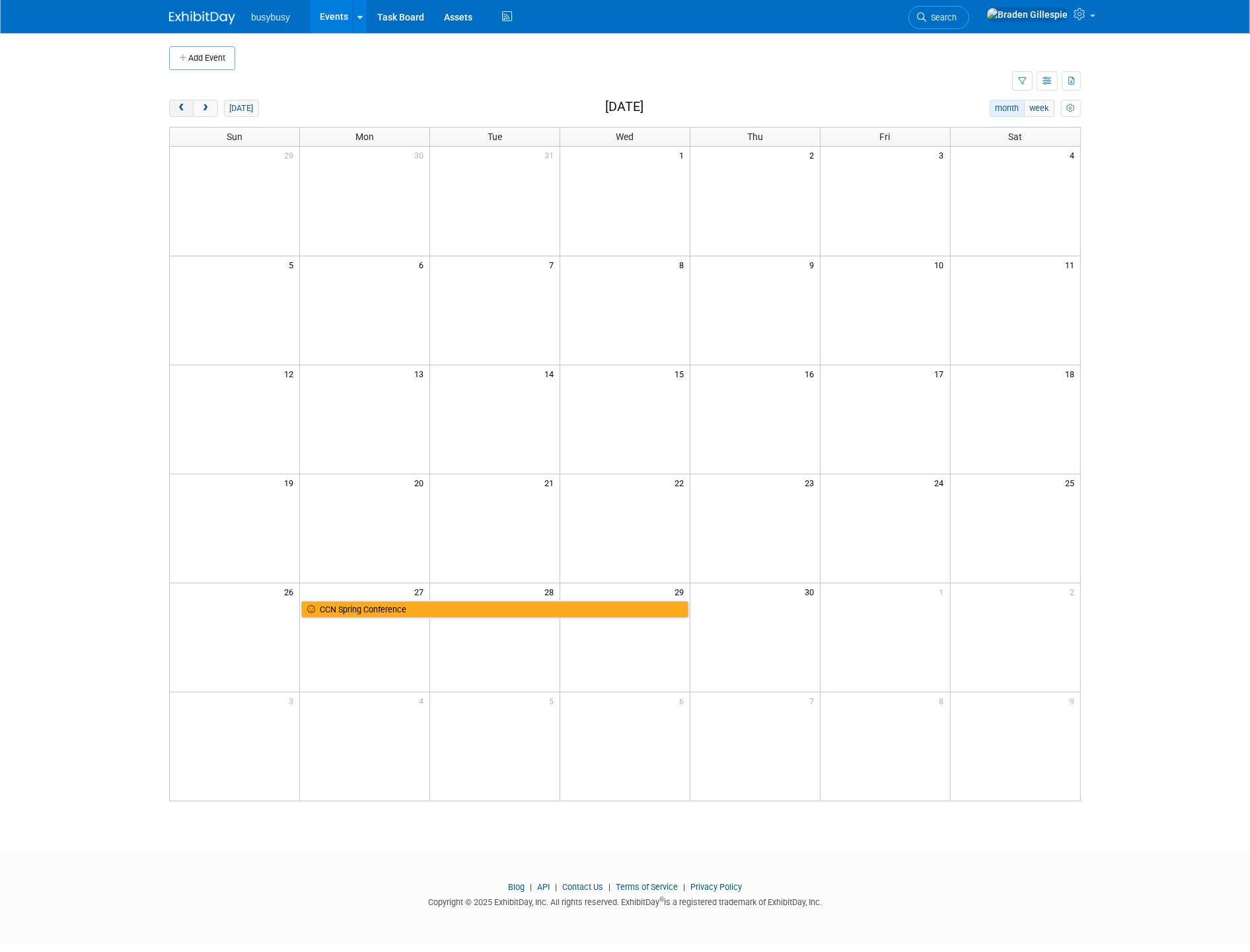
click at [180, 112] on span "prev" at bounding box center [181, 108] width 10 height 9
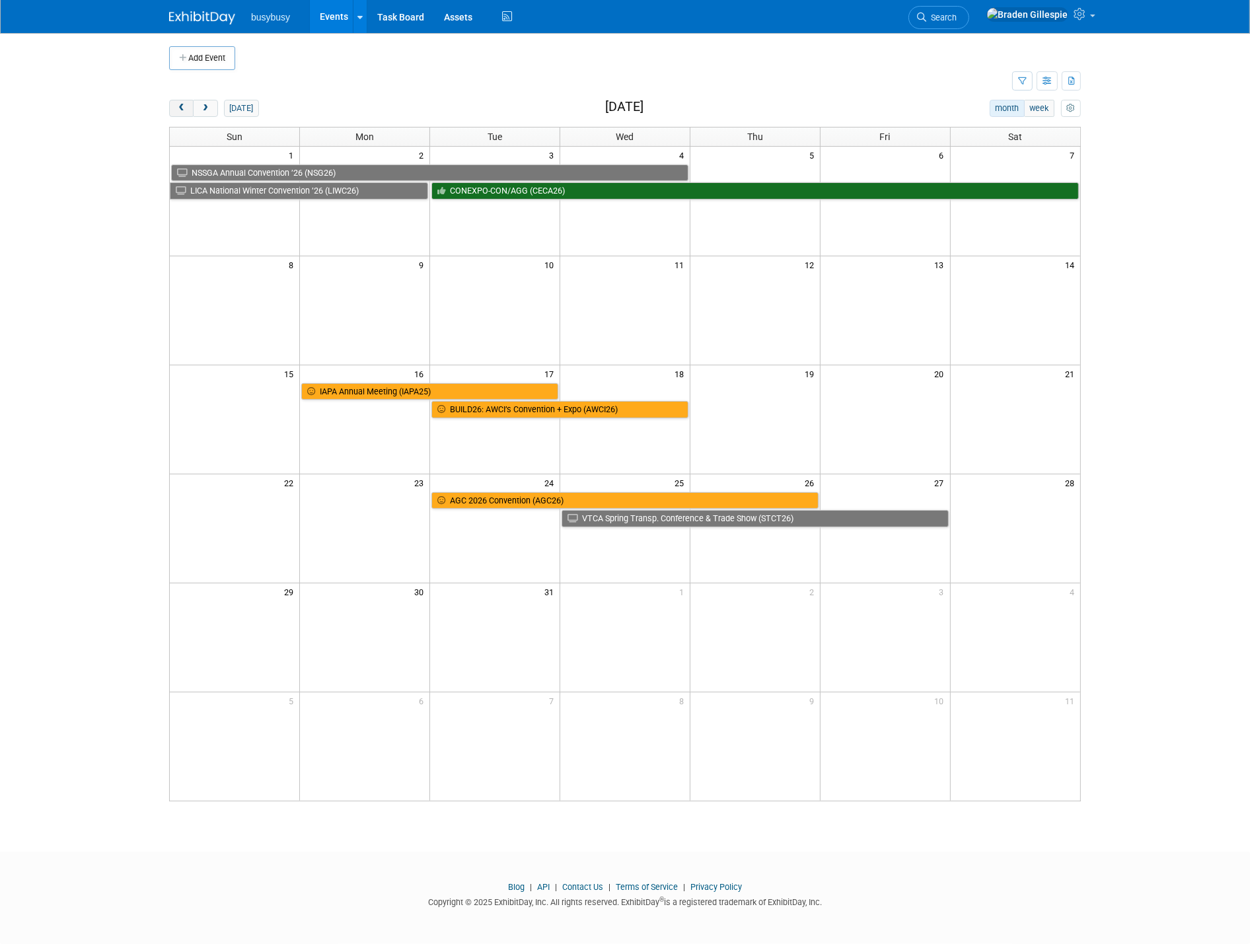
click at [180, 112] on span "prev" at bounding box center [181, 108] width 10 height 9
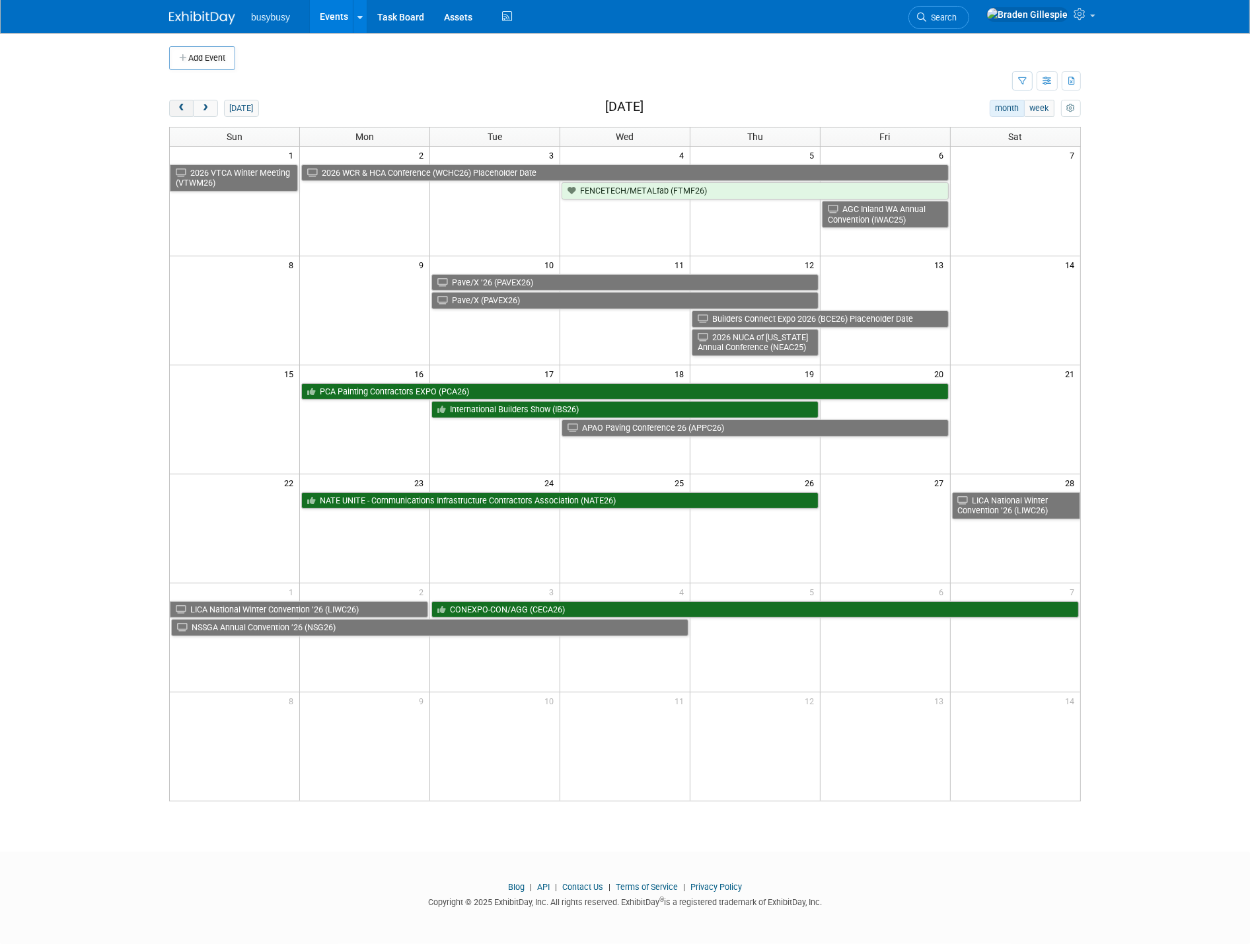
click at [179, 112] on span "prev" at bounding box center [181, 108] width 10 height 9
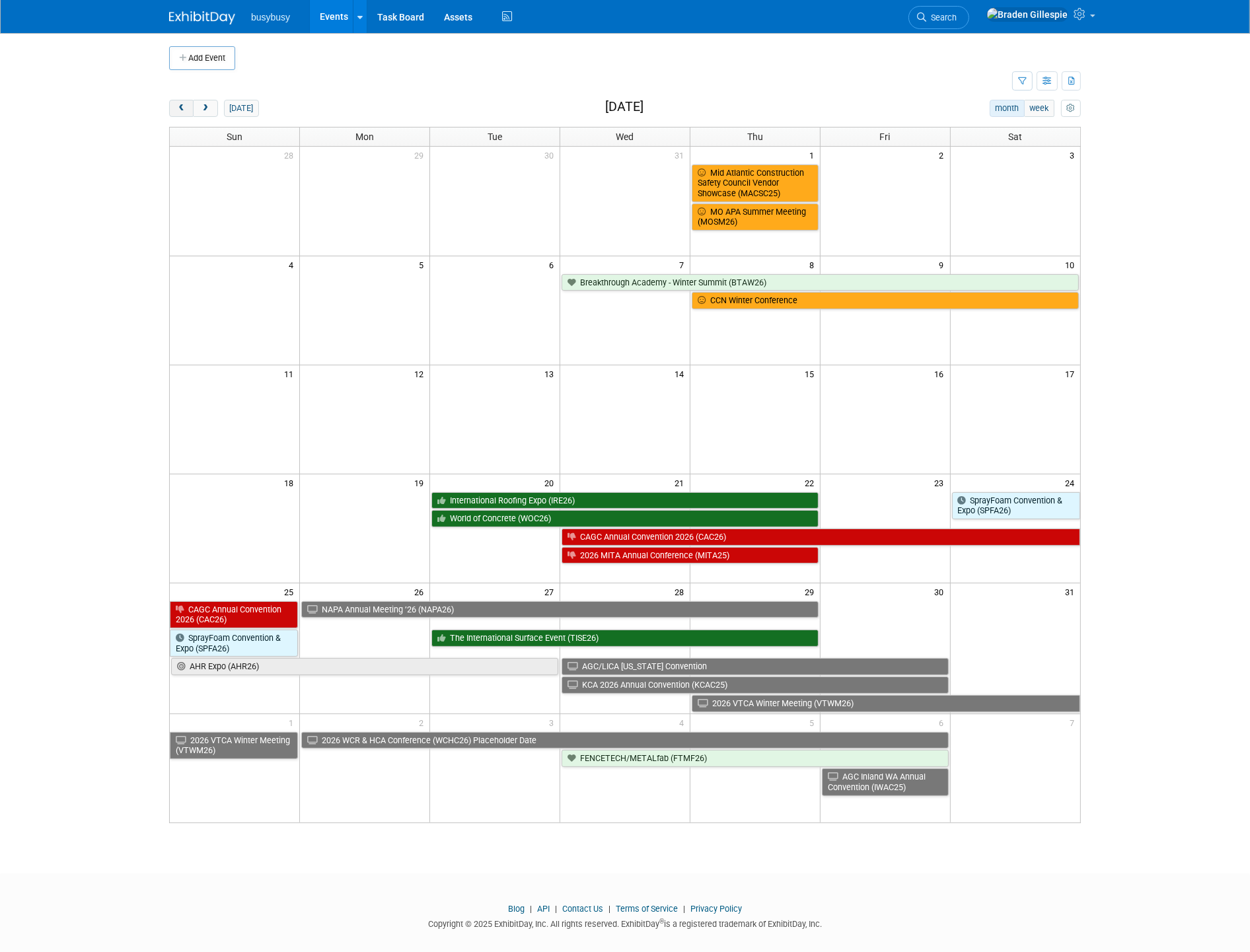
click at [183, 103] on button "prev" at bounding box center [181, 108] width 24 height 17
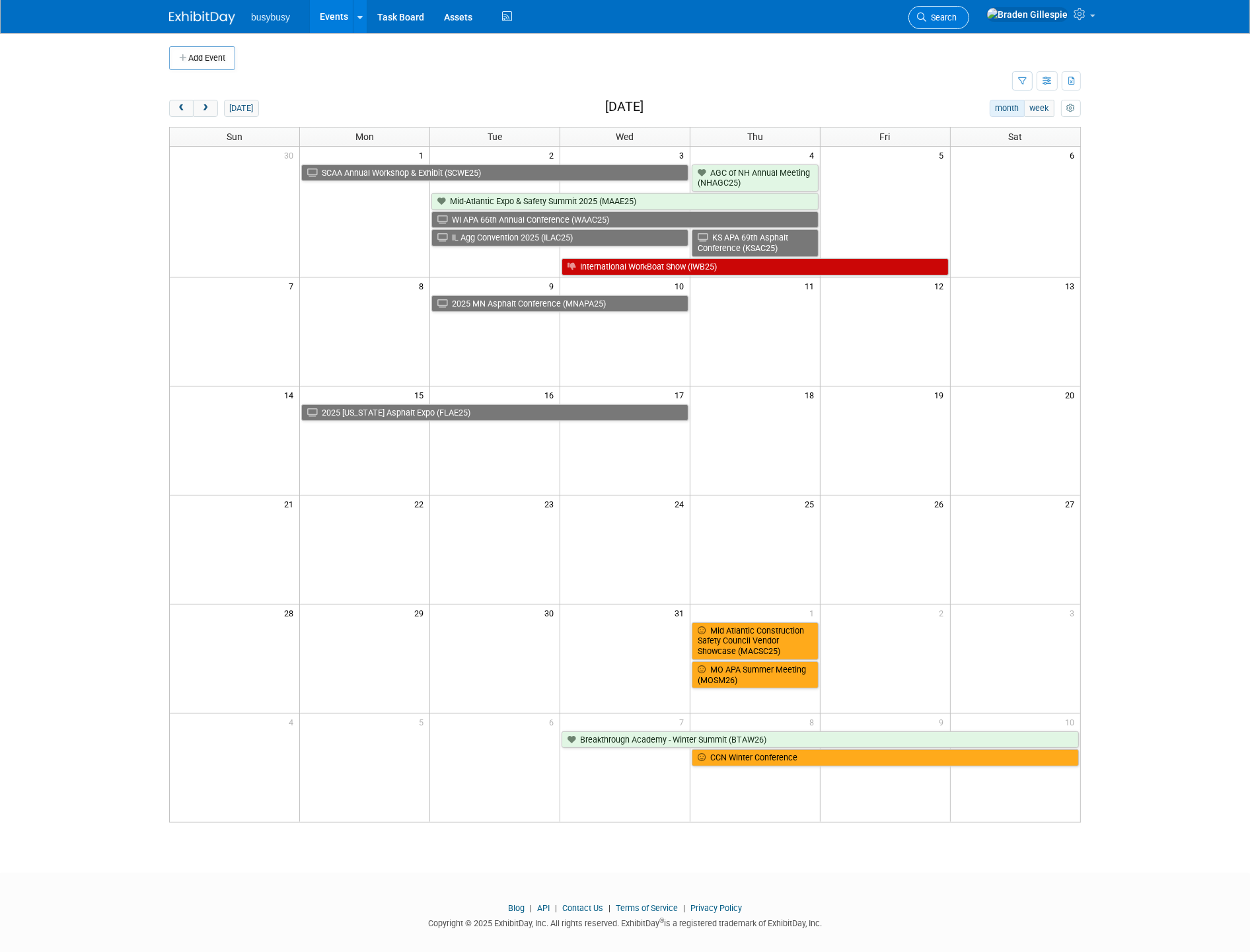
click at [969, 23] on link "Search" at bounding box center [939, 17] width 61 height 23
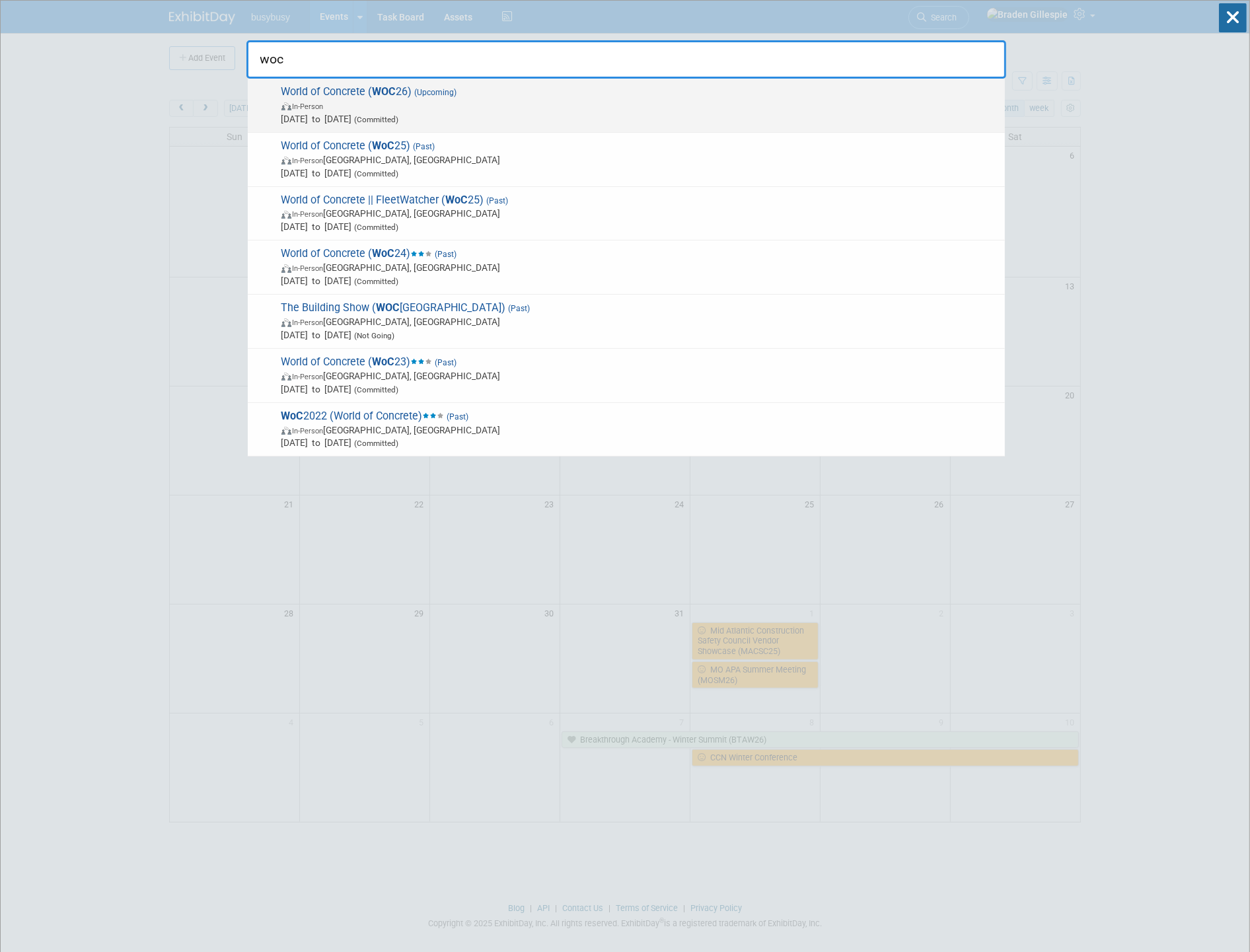
type input "woc"
click at [477, 95] on span "World of Concrete ( WOC 26) (Upcoming) In-Person Jan 20, 2026 to Jan 22, 2026 (…" at bounding box center [638, 105] width 721 height 40
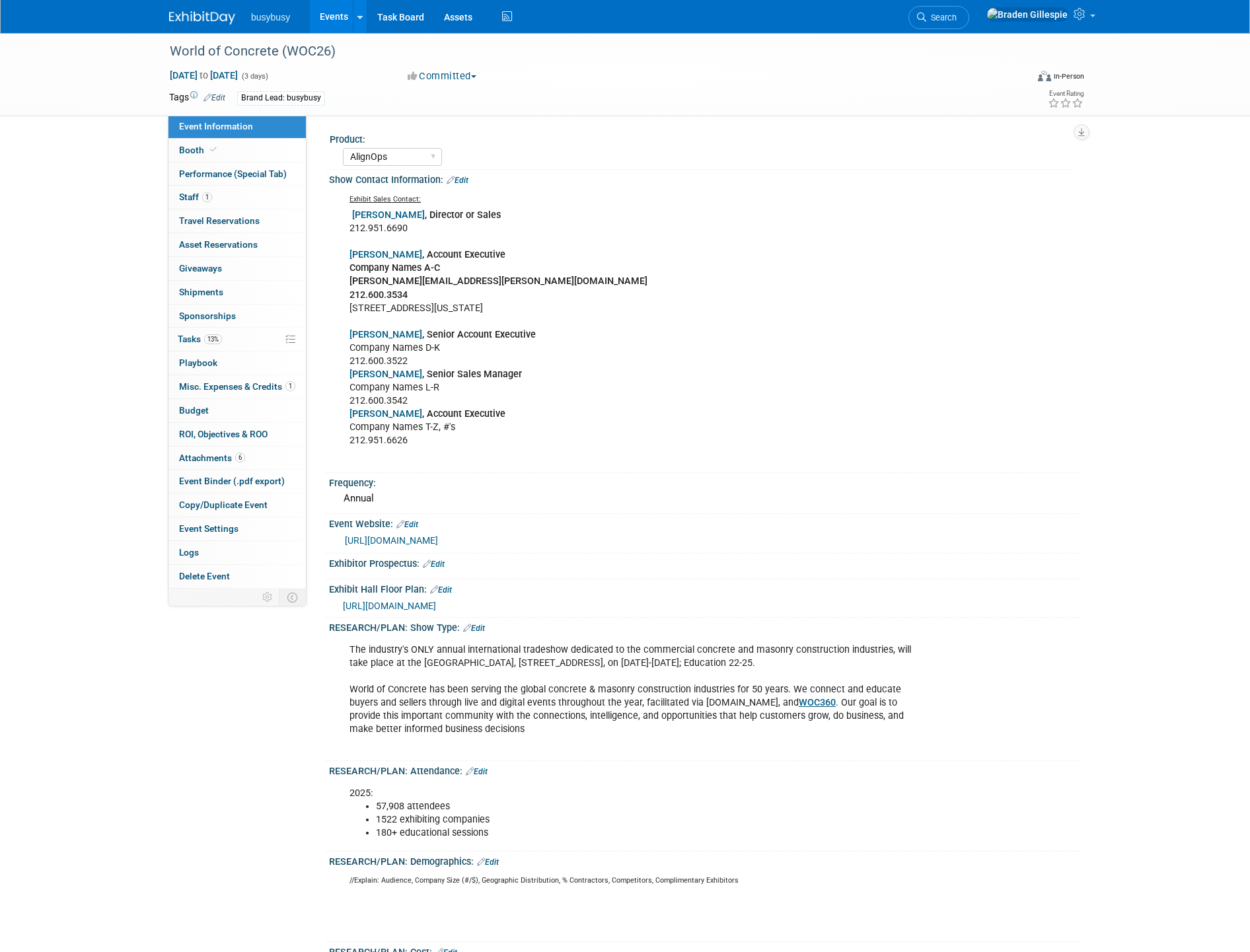
select select "AlignOps"
click at [956, 17] on span "Search" at bounding box center [941, 17] width 31 height 10
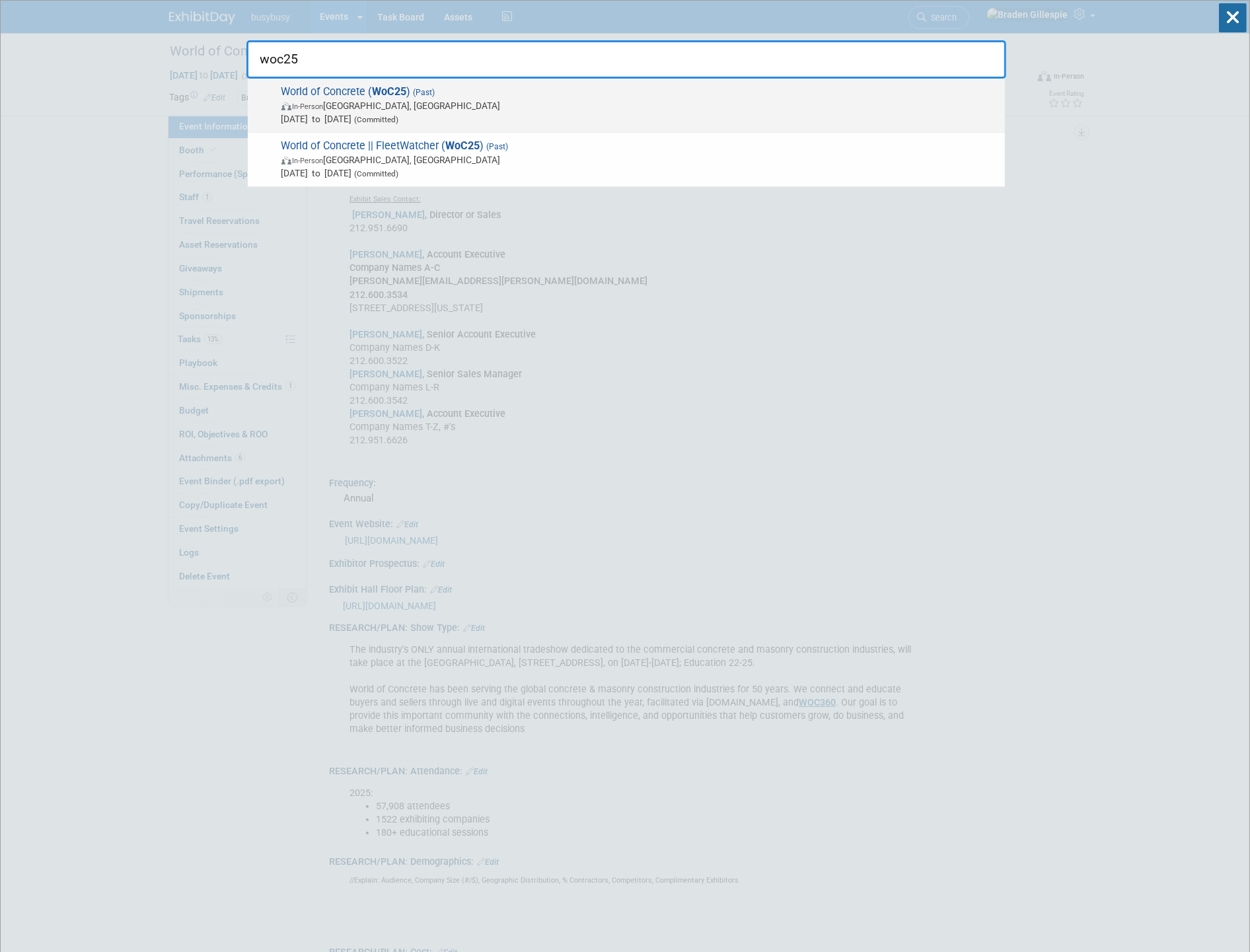
type input "woc25"
click at [663, 99] on span "In-Person [GEOGRAPHIC_DATA], [GEOGRAPHIC_DATA]" at bounding box center [639, 105] width 716 height 13
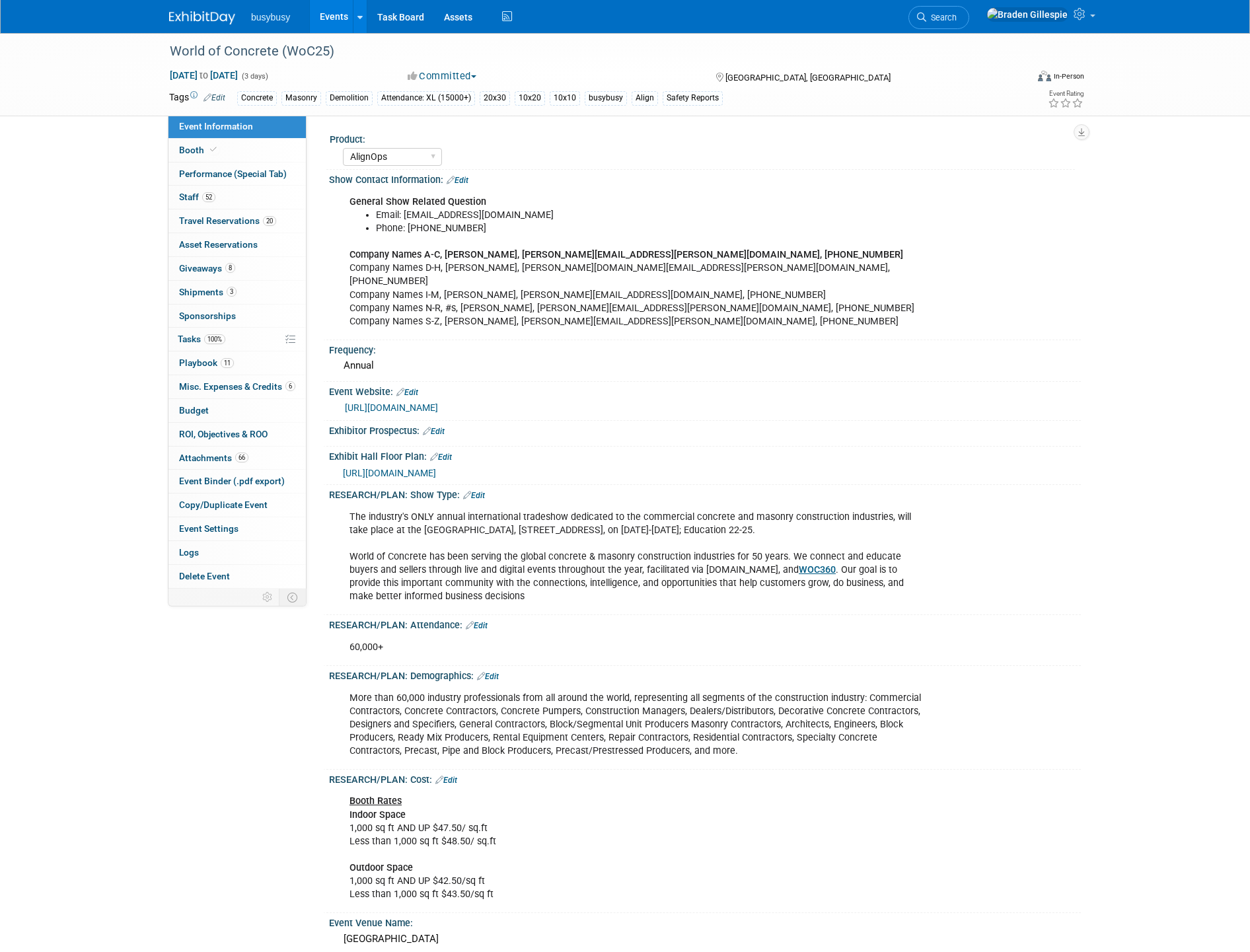
select select "AlignOps"
click at [263, 153] on link "Booth" at bounding box center [237, 150] width 137 height 23
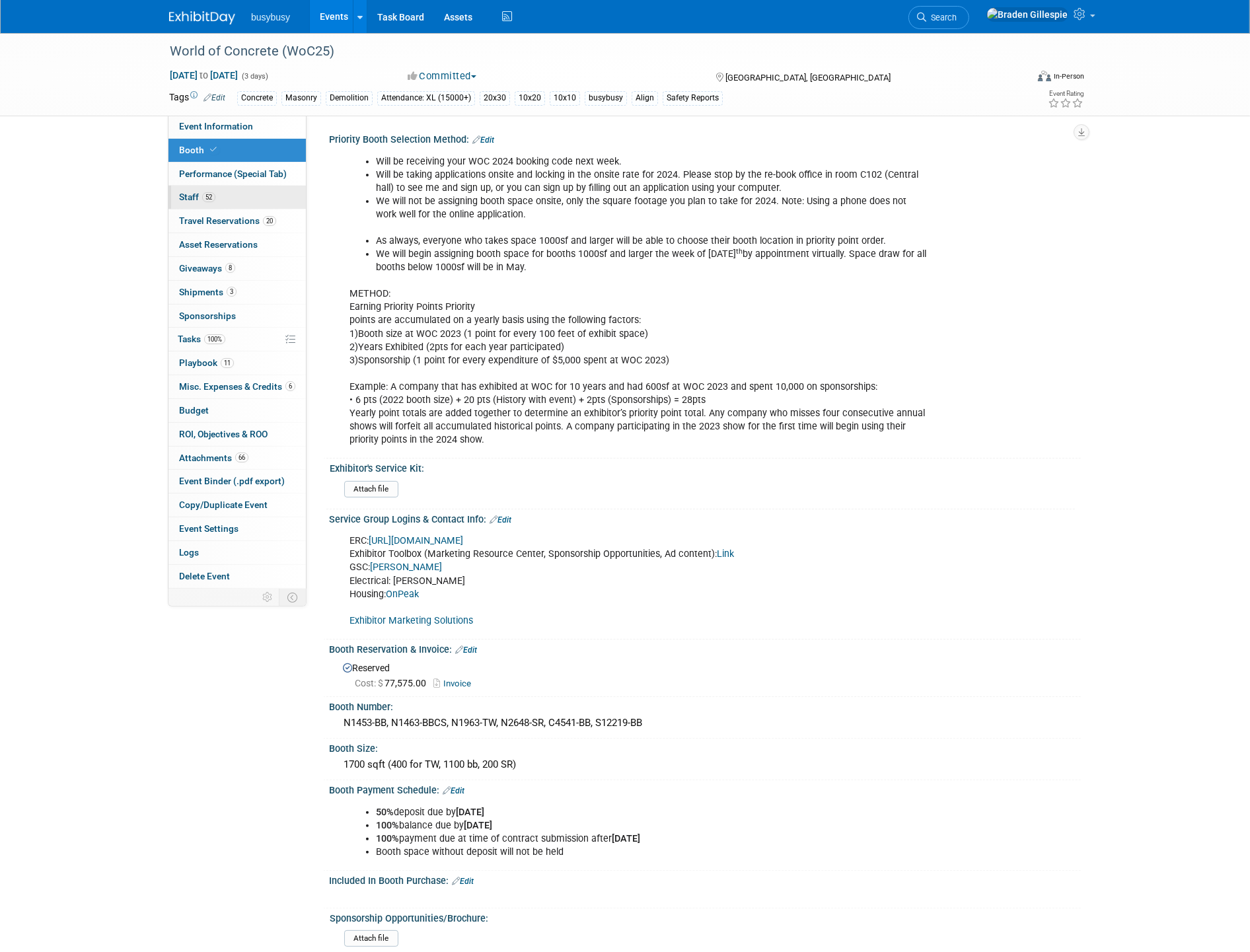
click at [246, 203] on link "52 Staff 52" at bounding box center [237, 197] width 137 height 23
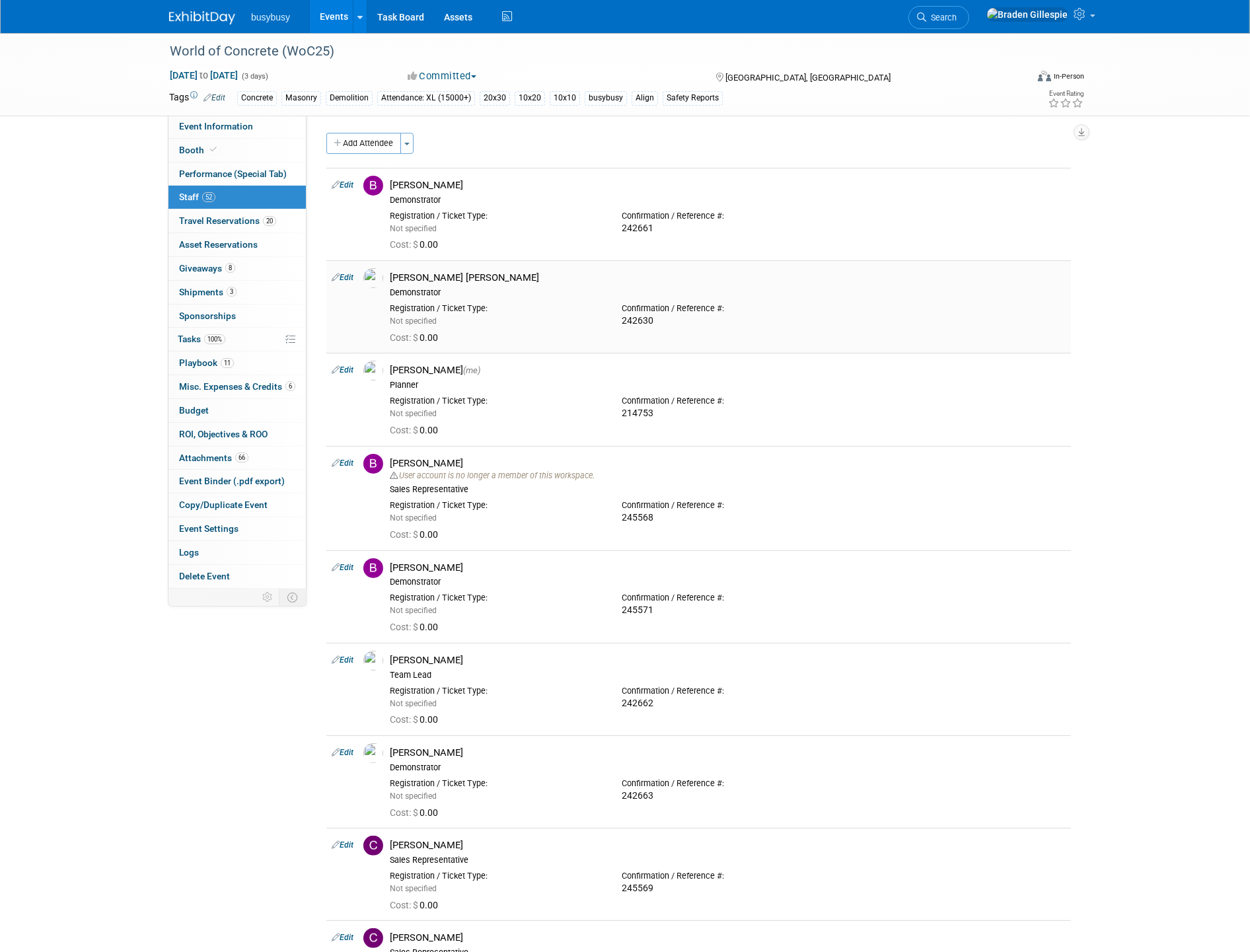
click at [1064, 346] on div "Cost: $ 0.00" at bounding box center [727, 336] width 695 height 19
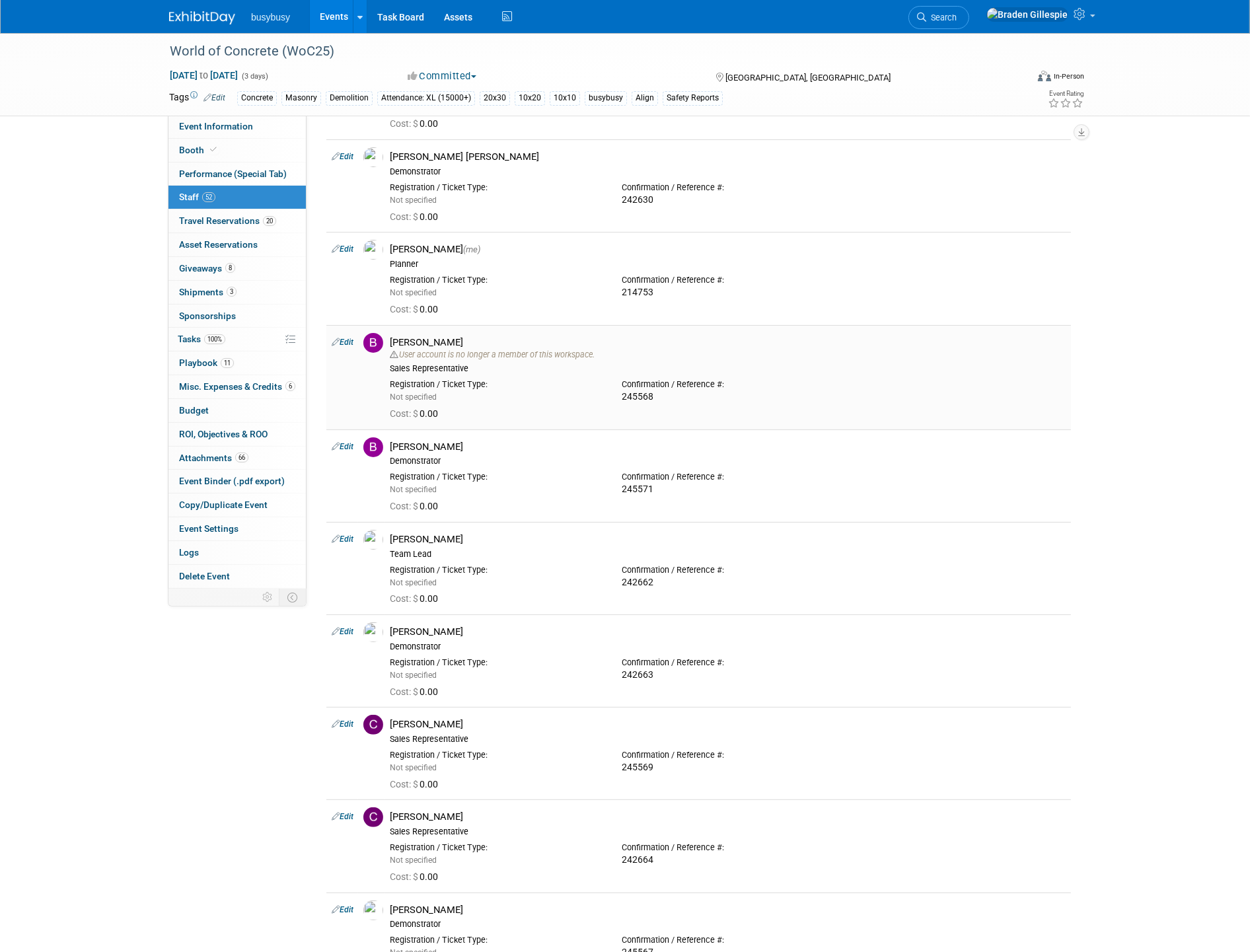
scroll to position [147, 0]
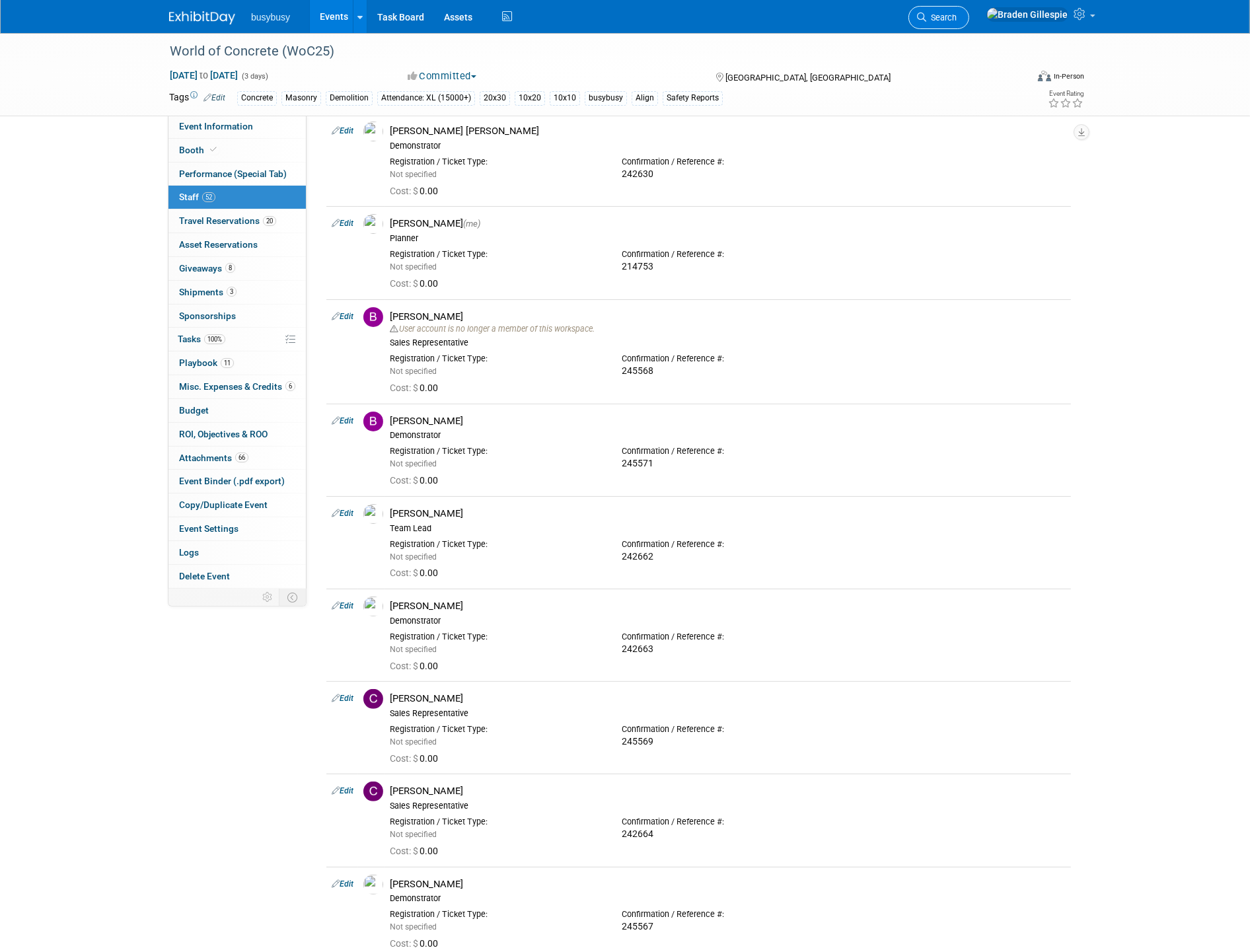
click at [956, 18] on span "Search" at bounding box center [941, 17] width 31 height 10
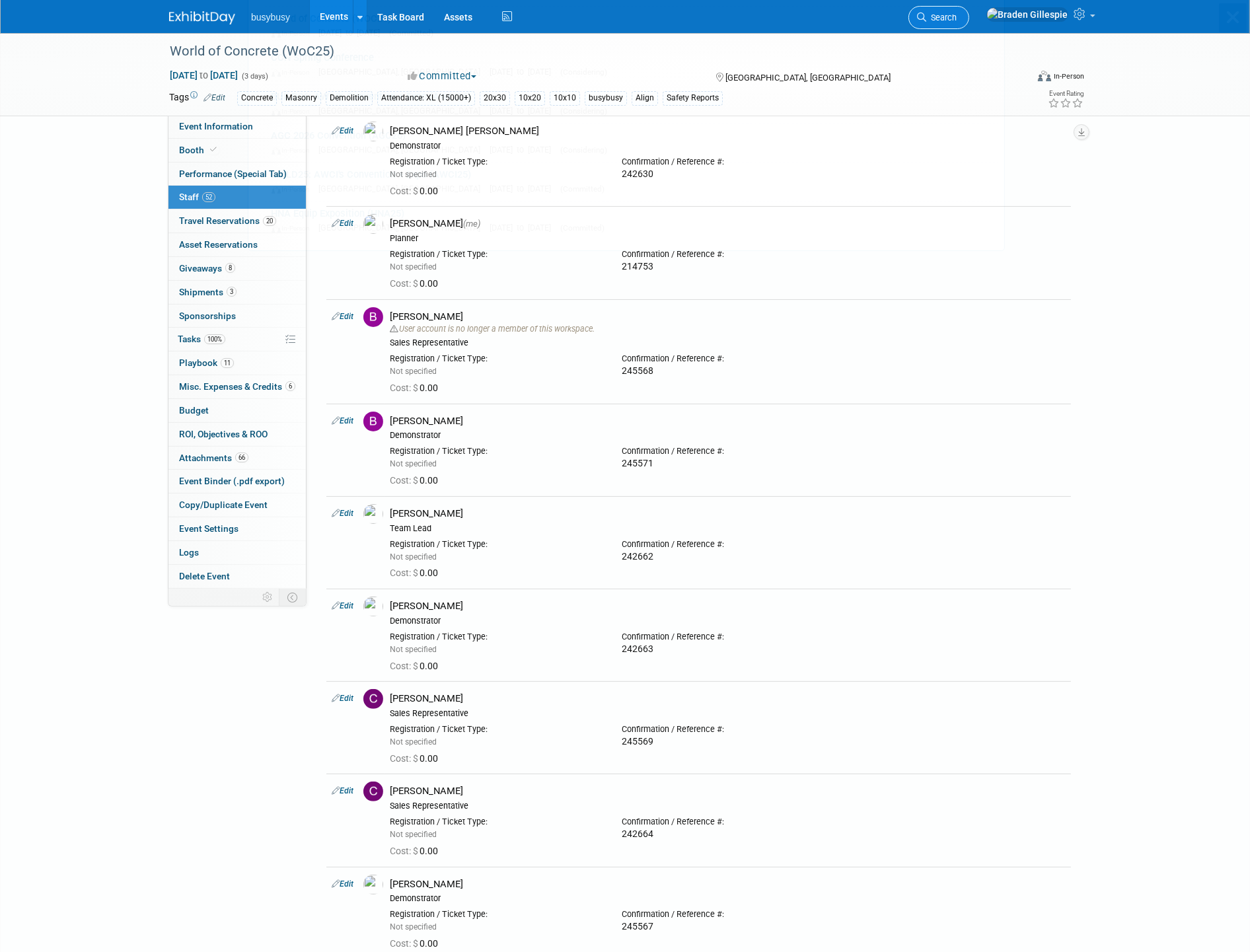
scroll to position [0, 0]
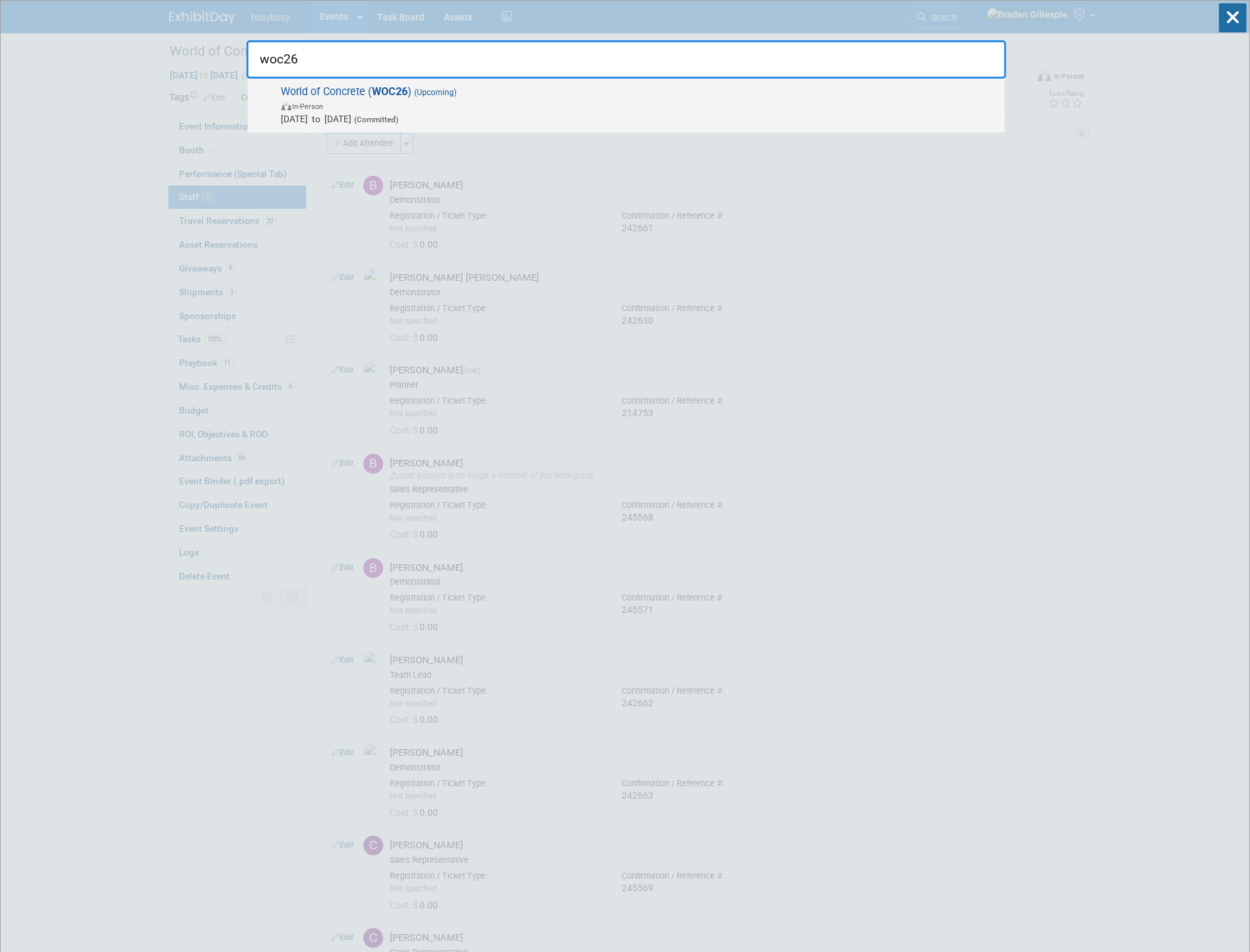
type input "woc26"
click at [774, 112] on span "Jan 20, 2026 to Jan 22, 2026 (Committed)" at bounding box center [639, 118] width 716 height 13
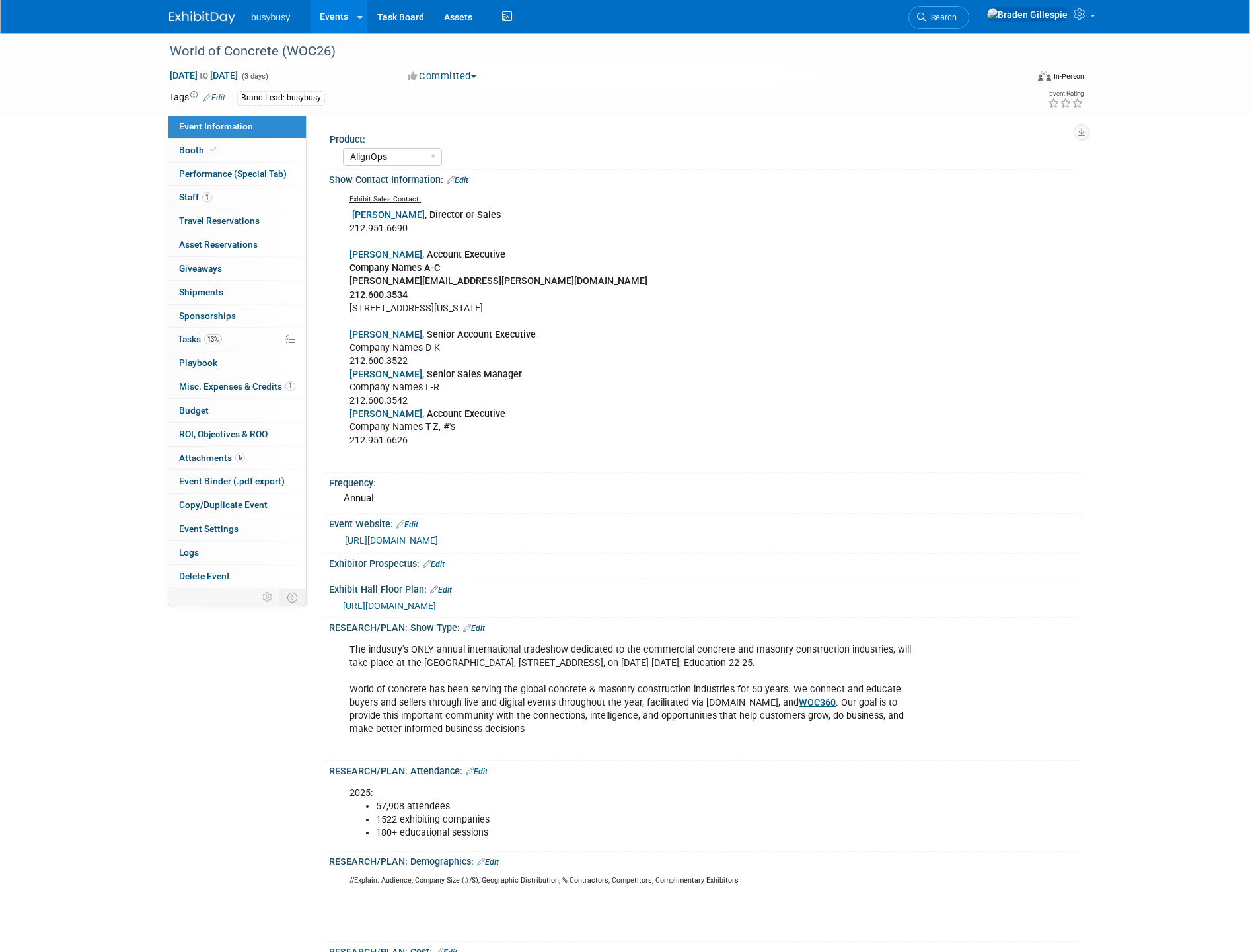
select select "AlignOps"
click at [275, 143] on link "Booth" at bounding box center [237, 150] width 137 height 23
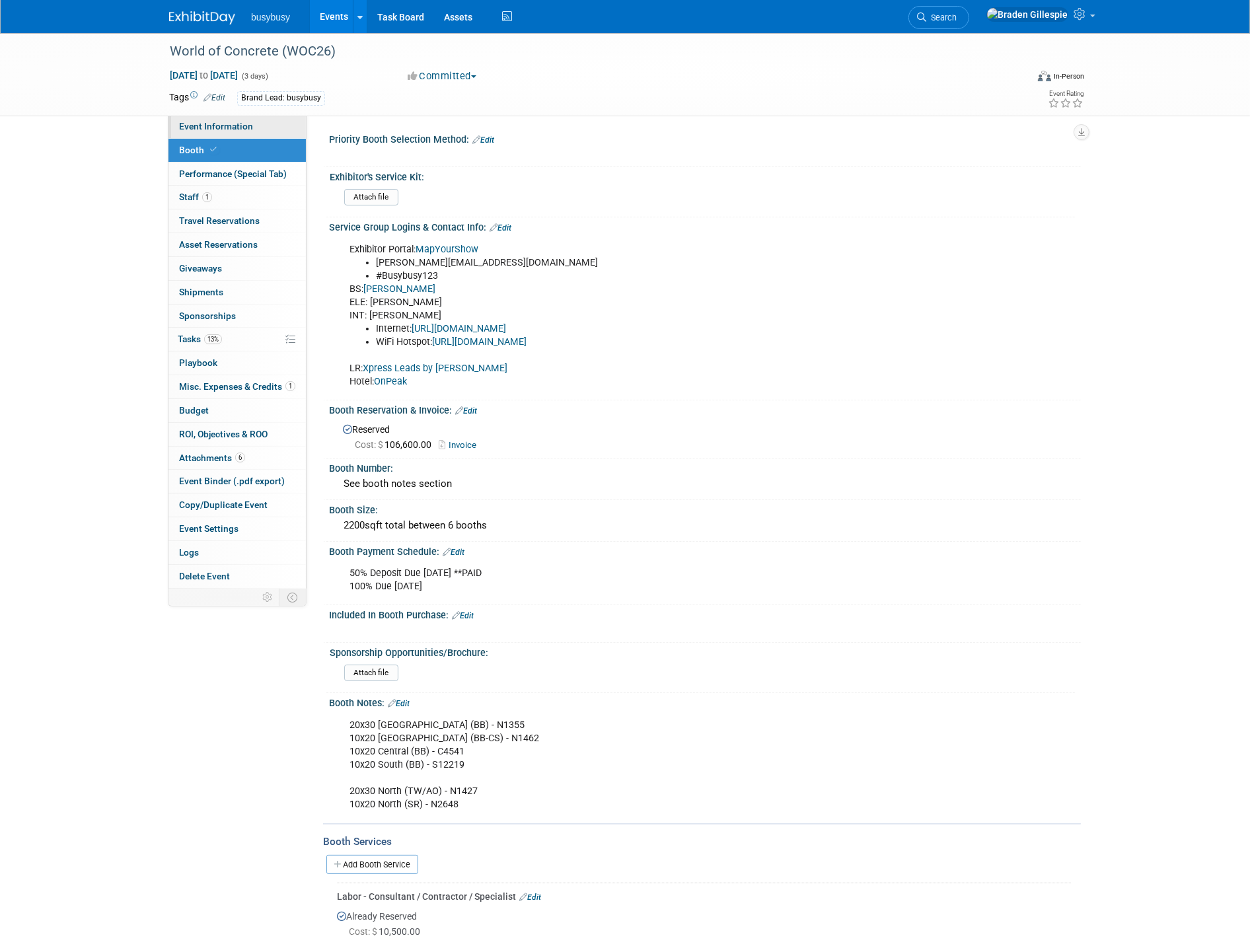
click at [249, 121] on span "Event Information" at bounding box center [216, 125] width 74 height 10
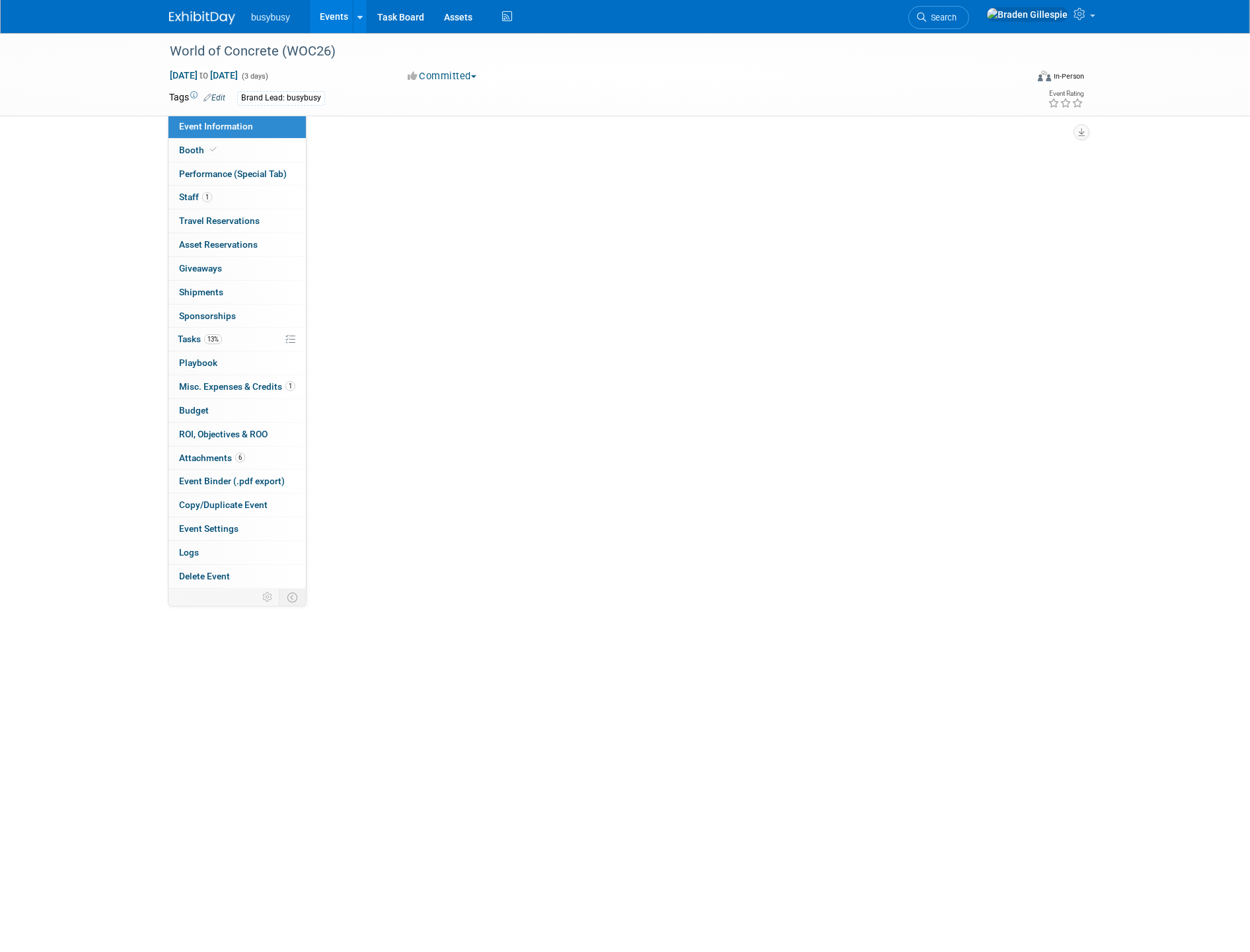
select select "AlignOps"
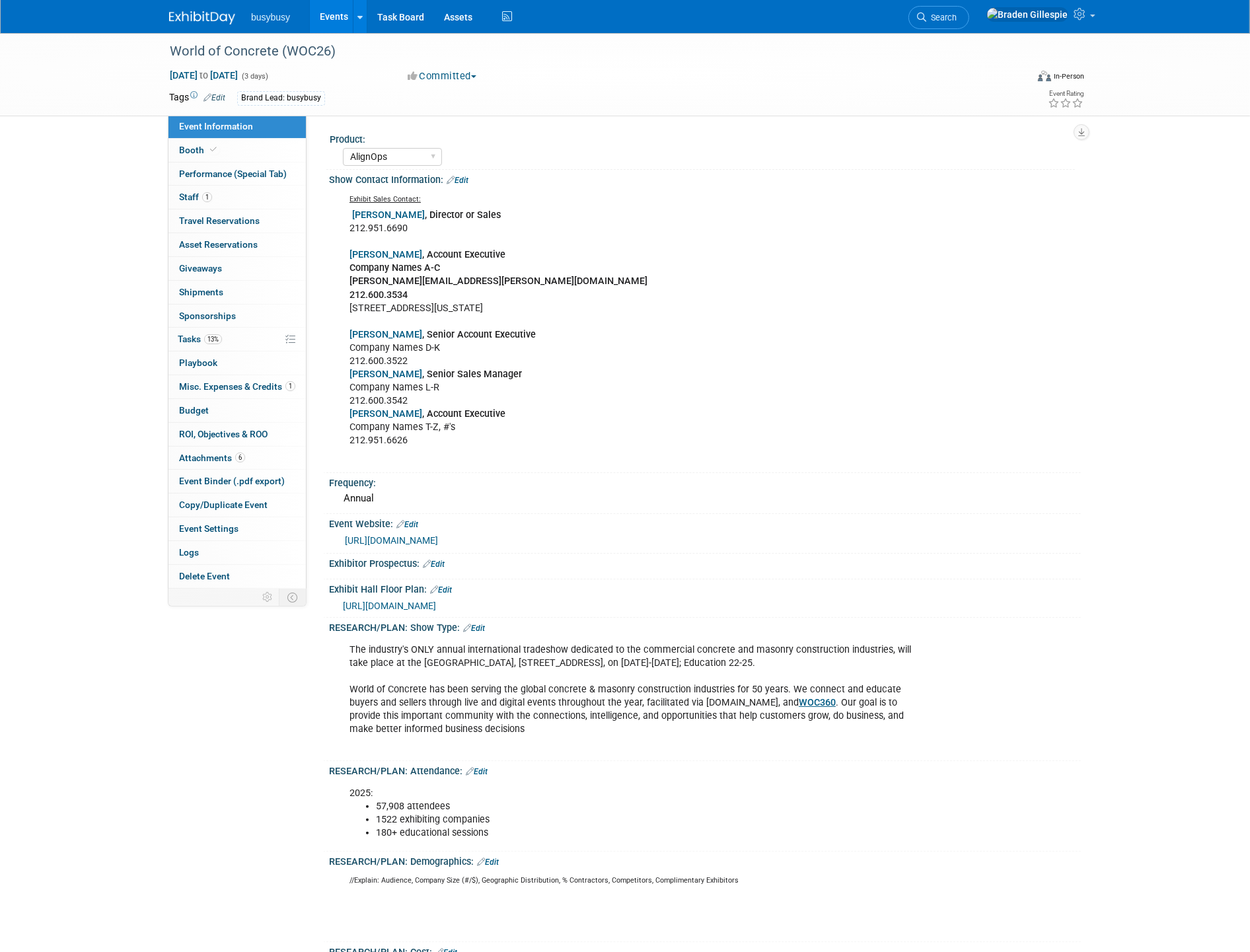
click at [436, 605] on span "https://ge26woc.mapyourshow.com/8_0/floorplan/index.cfm?hallID=A&selectedBooth=…" at bounding box center [389, 605] width 93 height 10
click at [956, 15] on span "Search" at bounding box center [941, 17] width 31 height 10
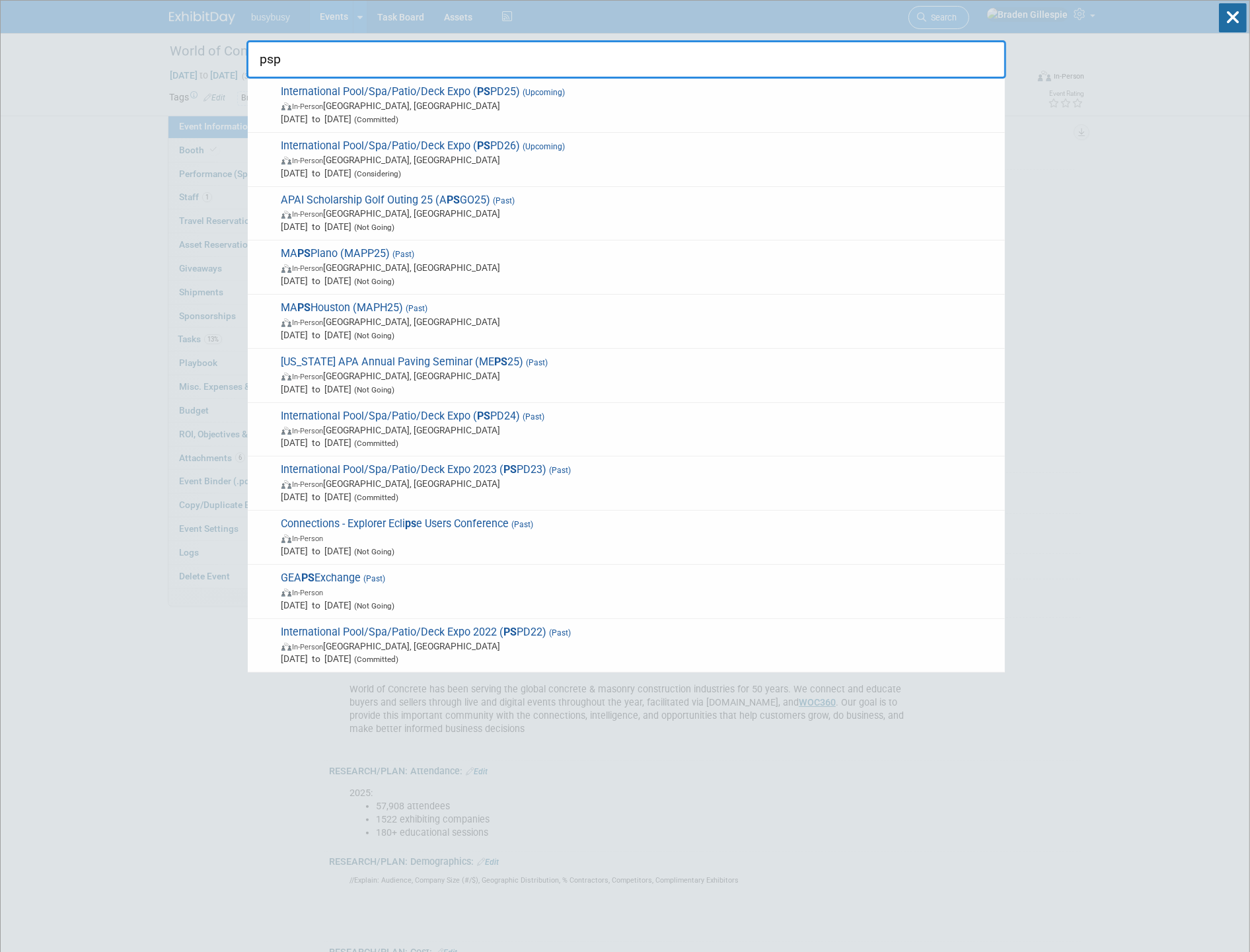
type input "pspd"
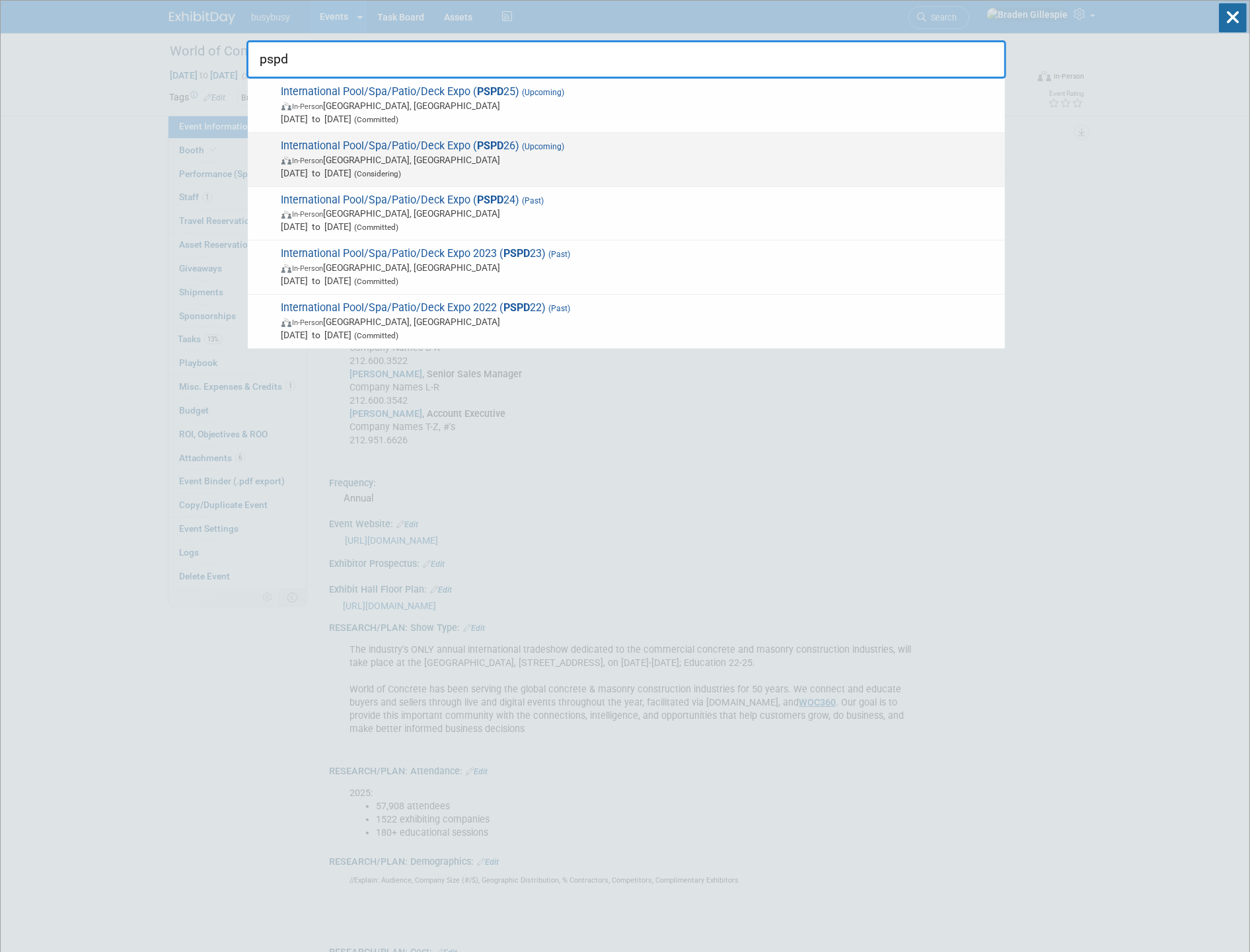
click at [653, 161] on span "In-Person New Orleans, LA" at bounding box center [639, 160] width 716 height 13
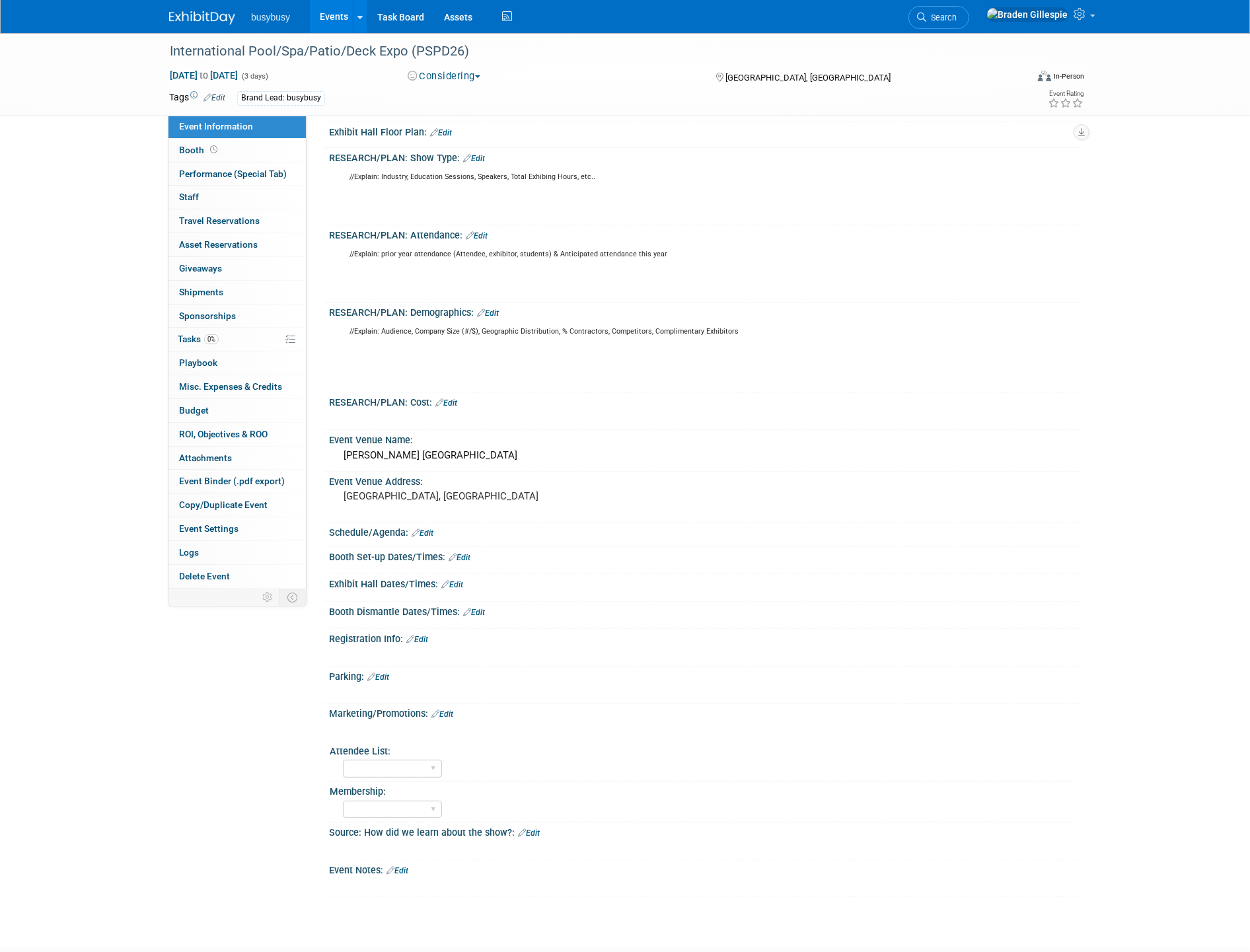
scroll to position [293, 0]
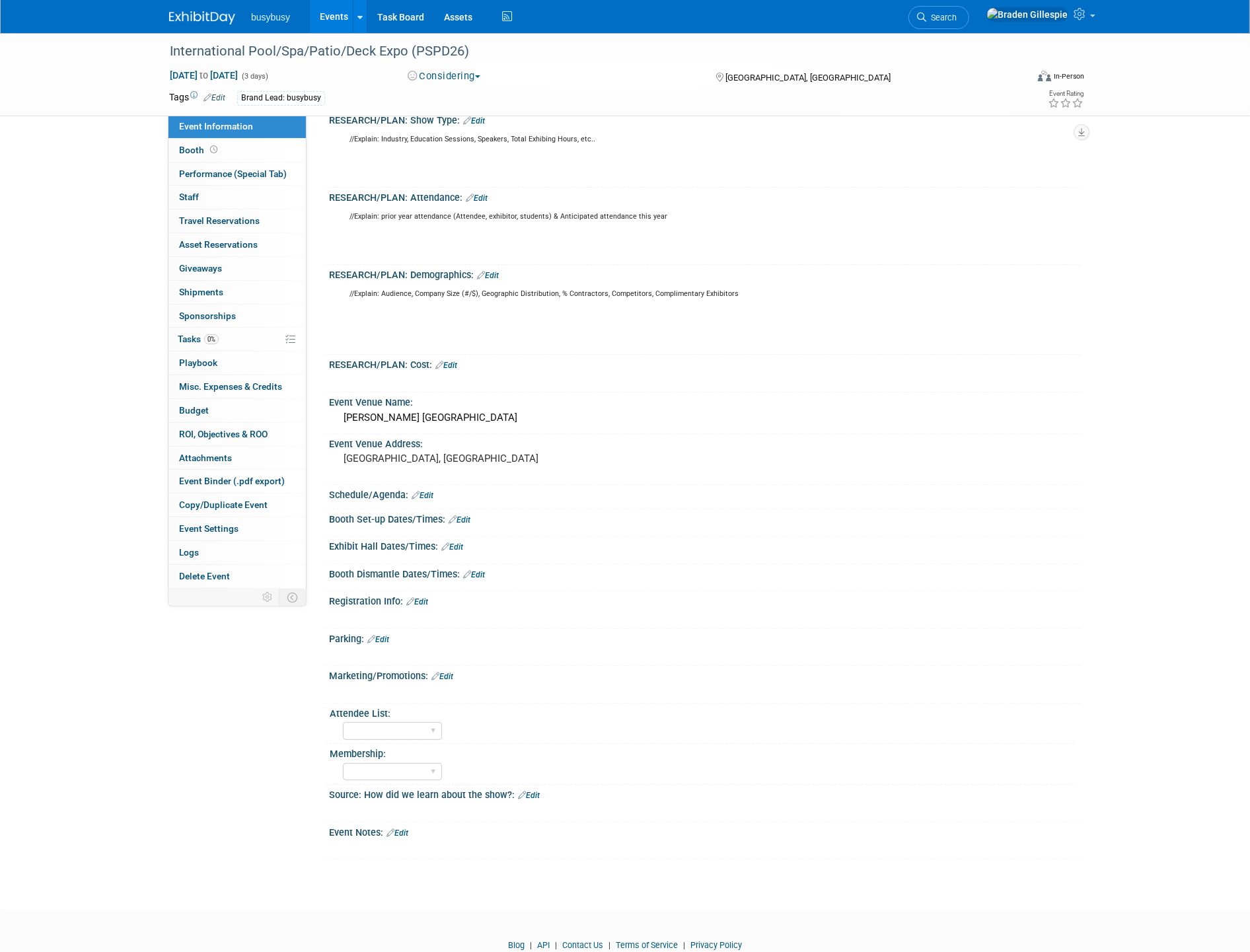
click at [197, 13] on img at bounding box center [202, 17] width 66 height 13
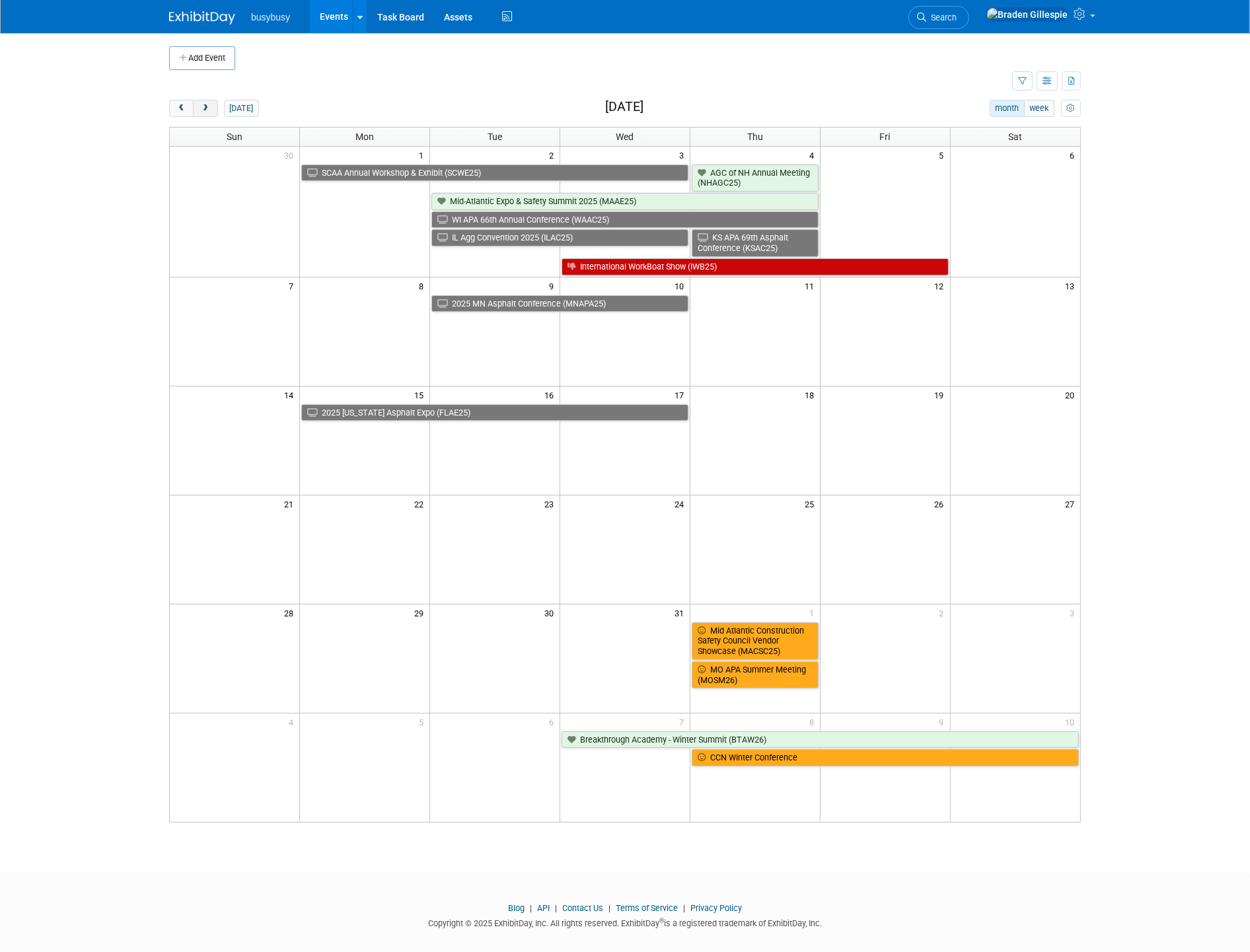
click at [216, 112] on button "next" at bounding box center [205, 108] width 24 height 17
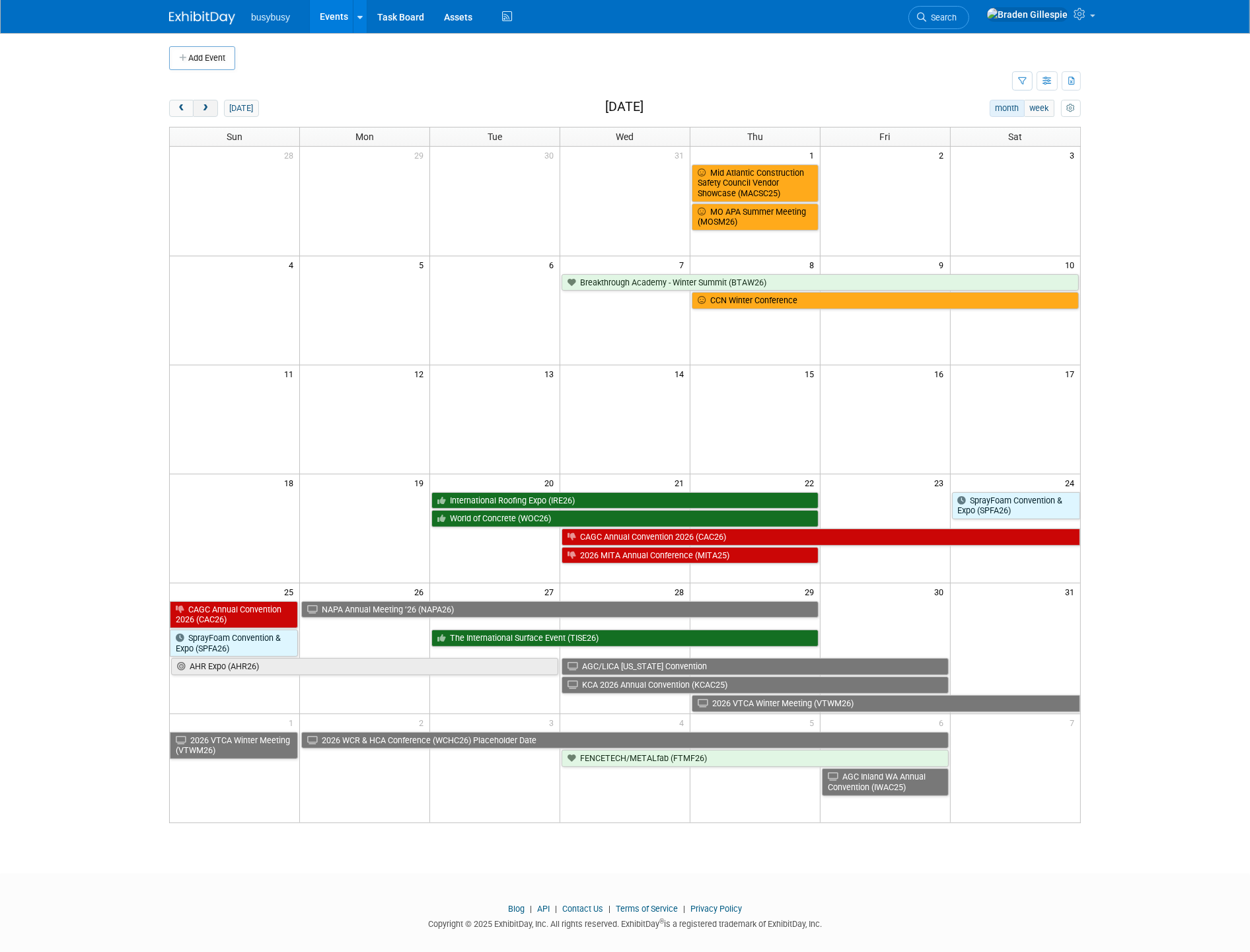
click at [216, 112] on button "next" at bounding box center [205, 108] width 24 height 17
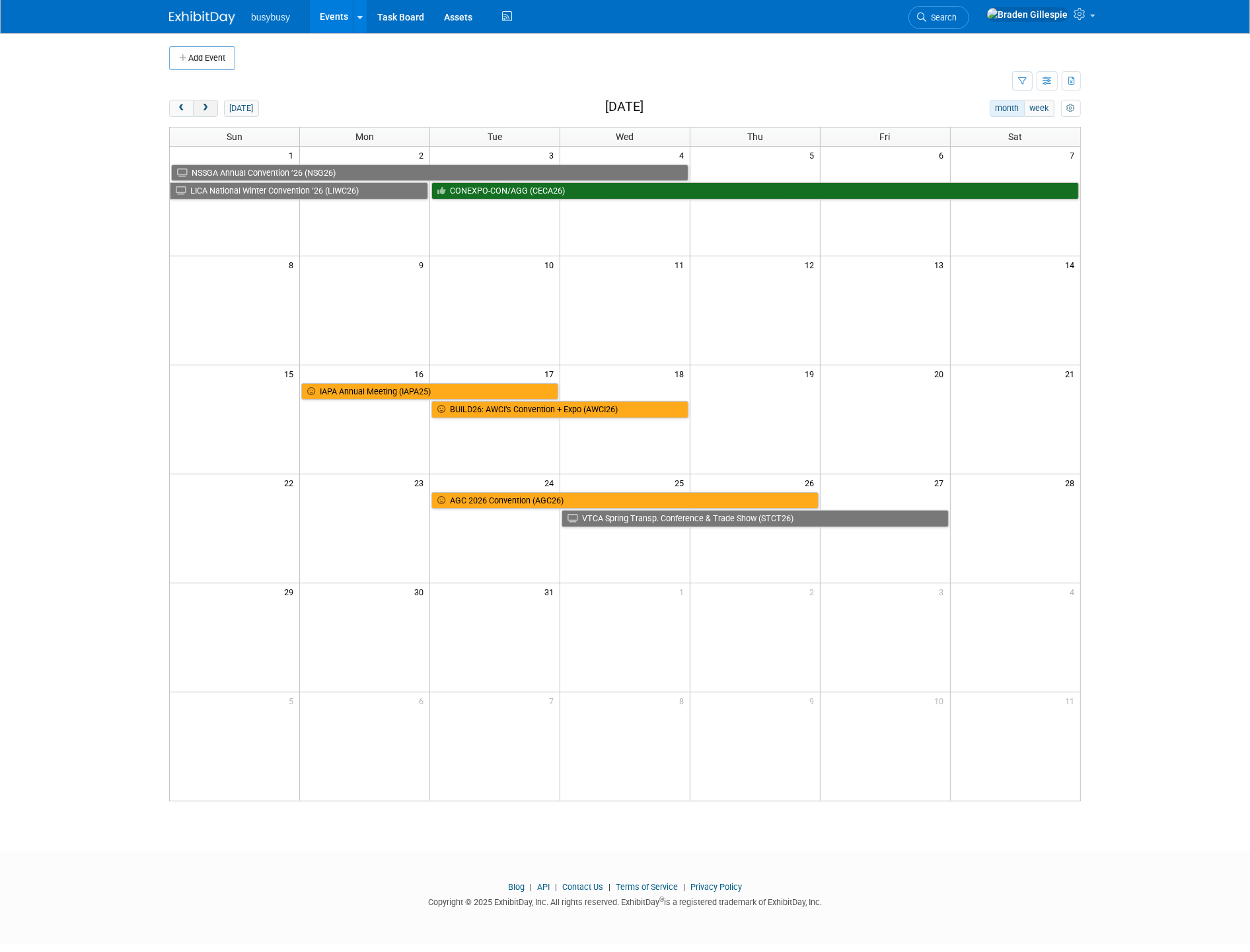
click at [216, 112] on button "next" at bounding box center [205, 108] width 24 height 17
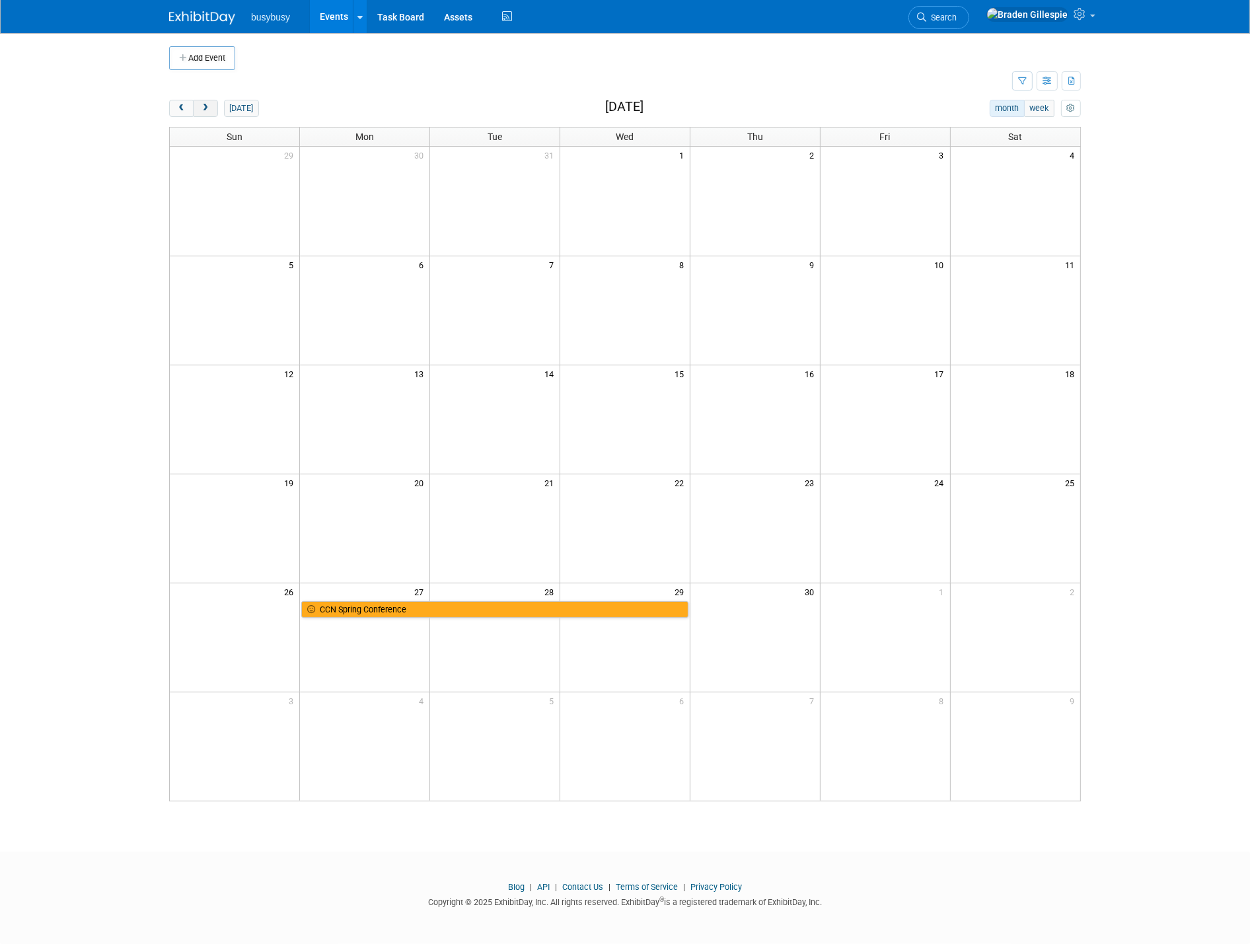
click at [216, 112] on button "next" at bounding box center [205, 108] width 24 height 17
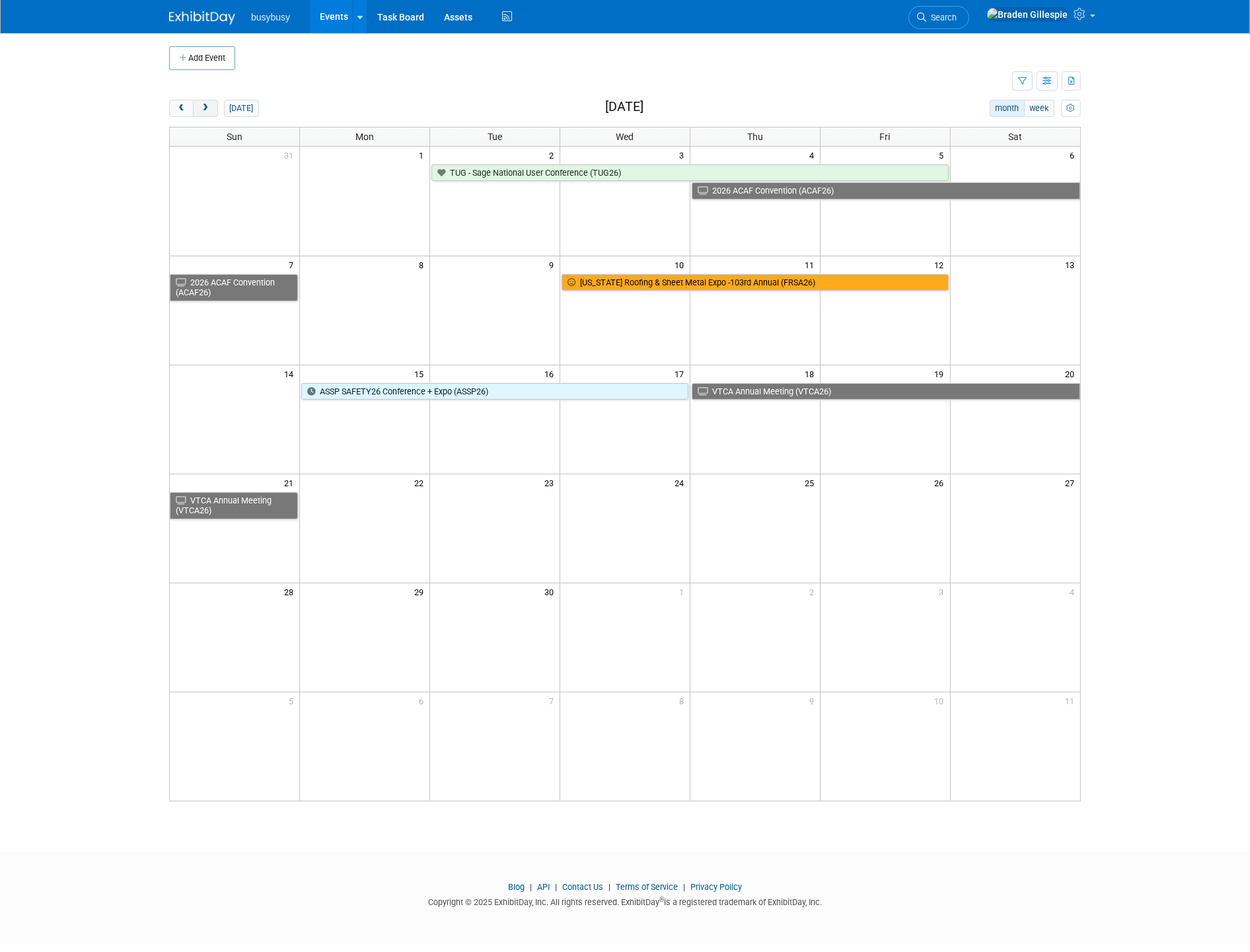
click at [216, 112] on button "next" at bounding box center [205, 108] width 24 height 17
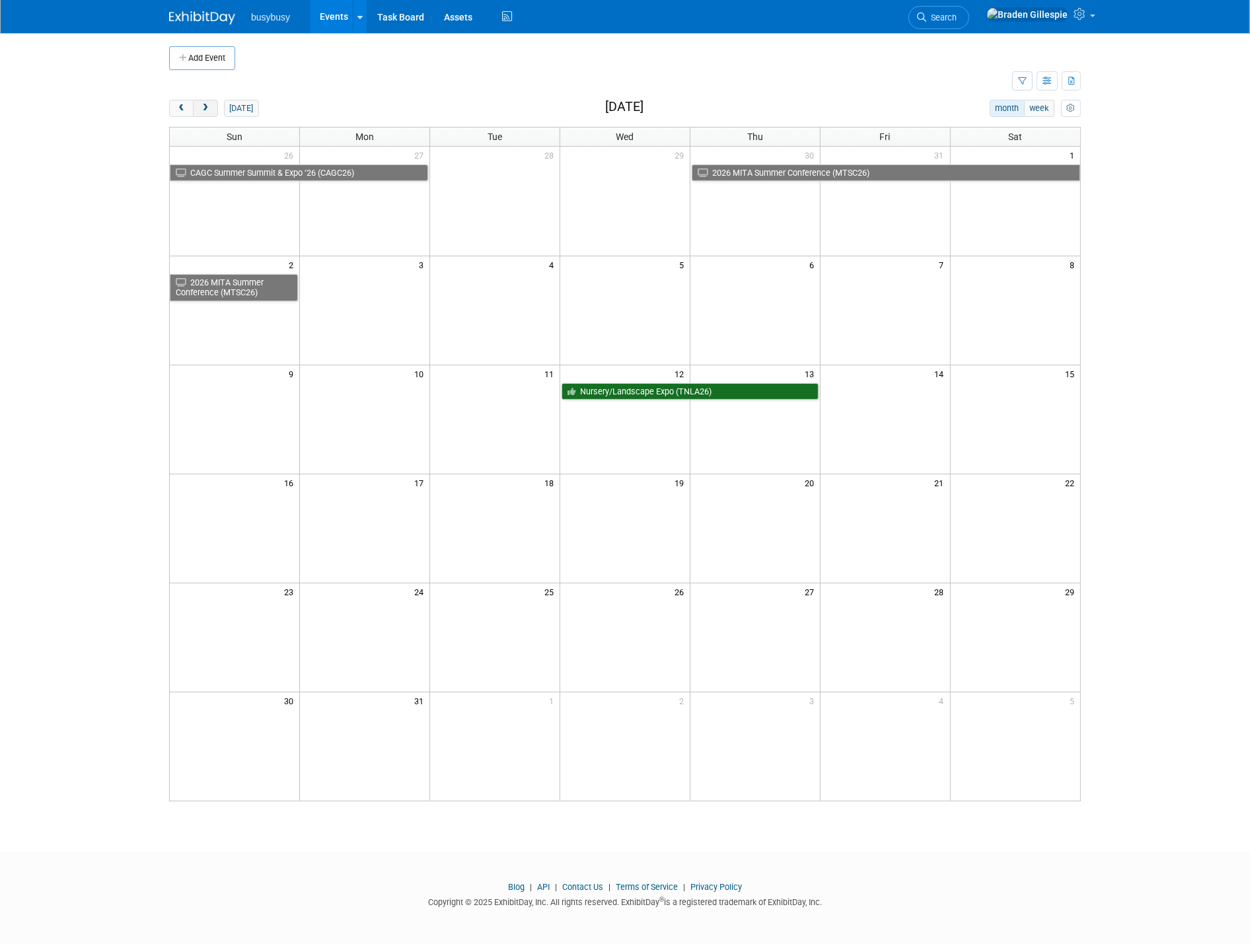
click at [216, 112] on button "next" at bounding box center [205, 108] width 24 height 17
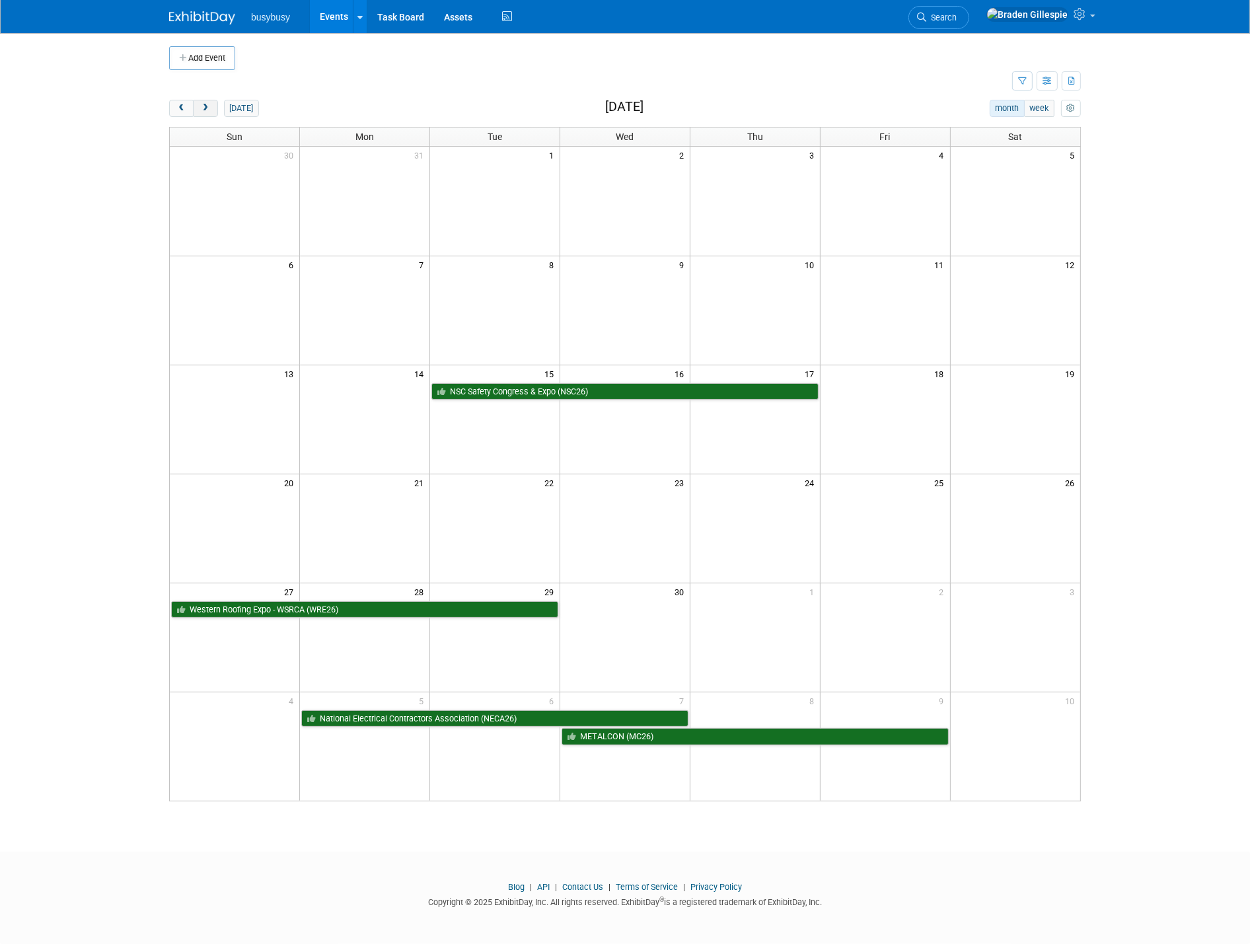
click at [216, 112] on button "next" at bounding box center [205, 108] width 24 height 17
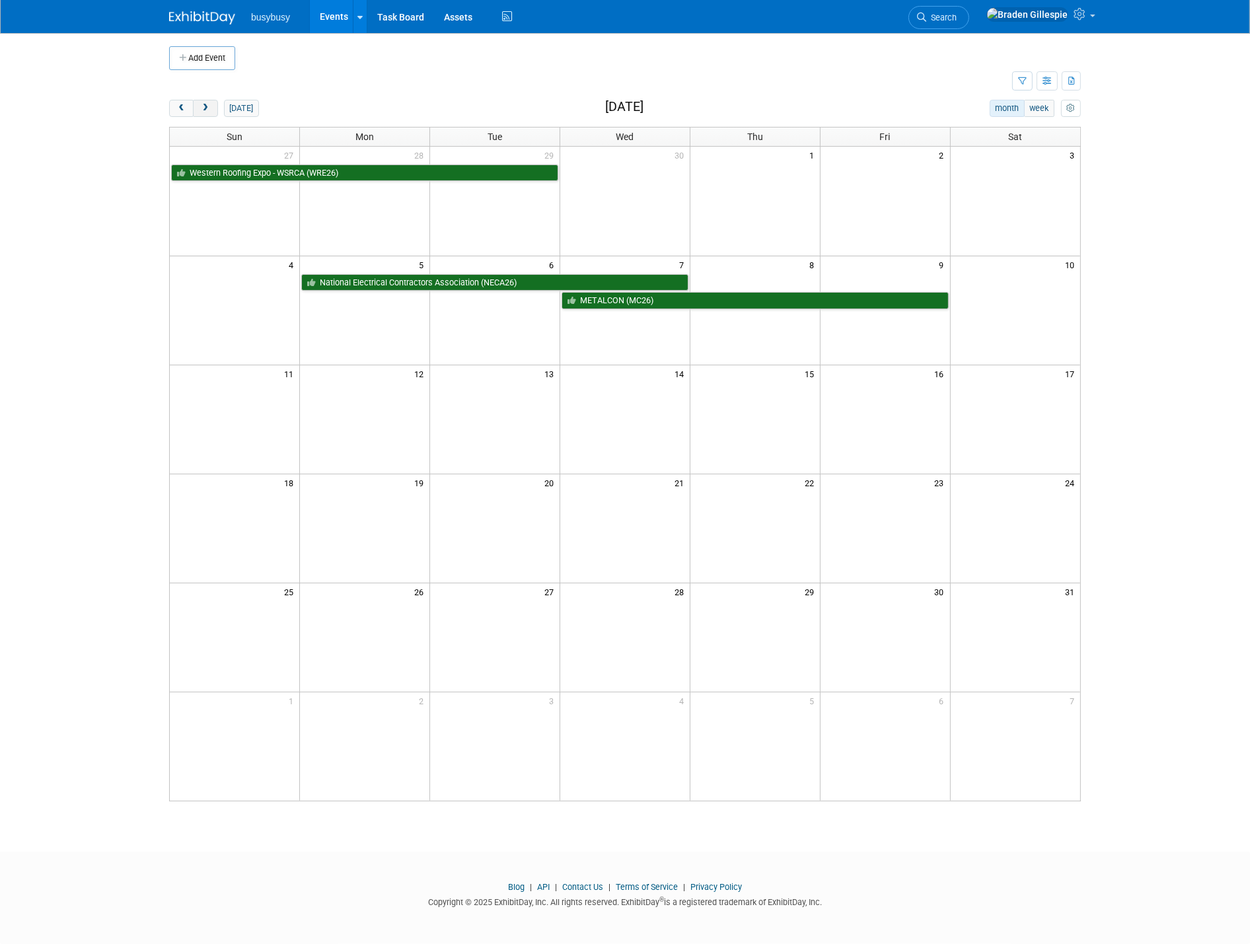
click at [216, 112] on button "next" at bounding box center [205, 108] width 24 height 17
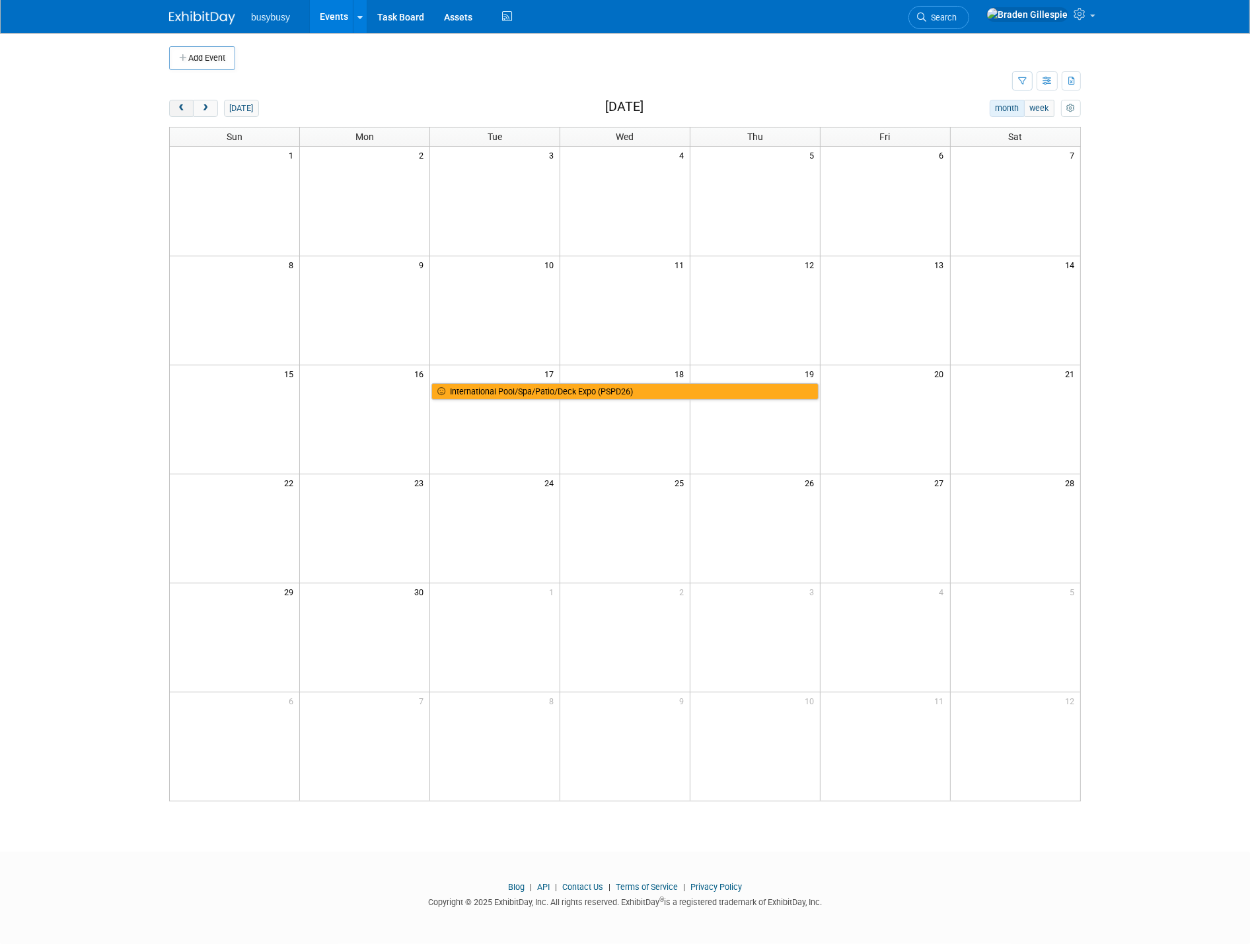
click at [190, 108] on button "prev" at bounding box center [181, 108] width 24 height 17
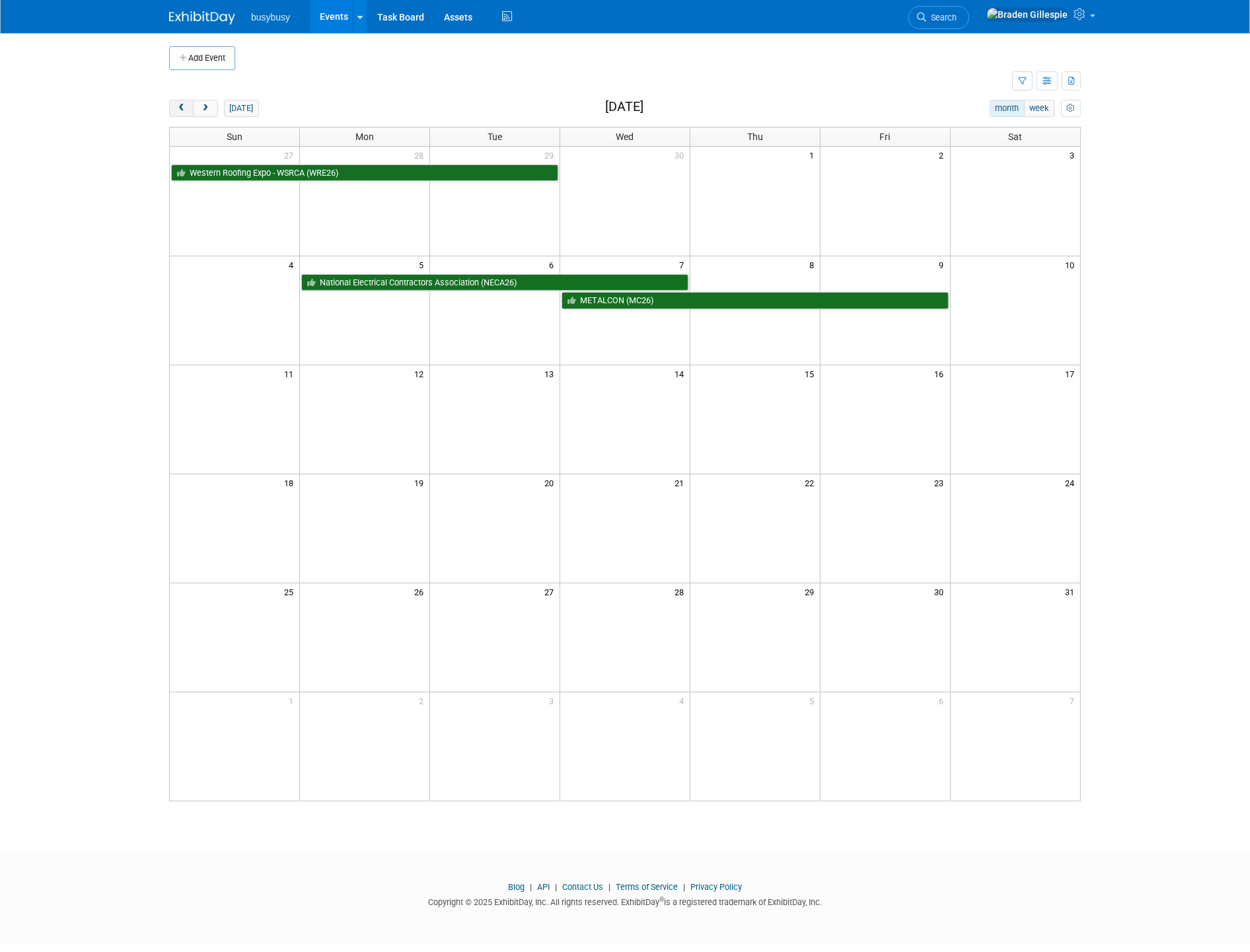
click at [190, 108] on button "prev" at bounding box center [181, 108] width 24 height 17
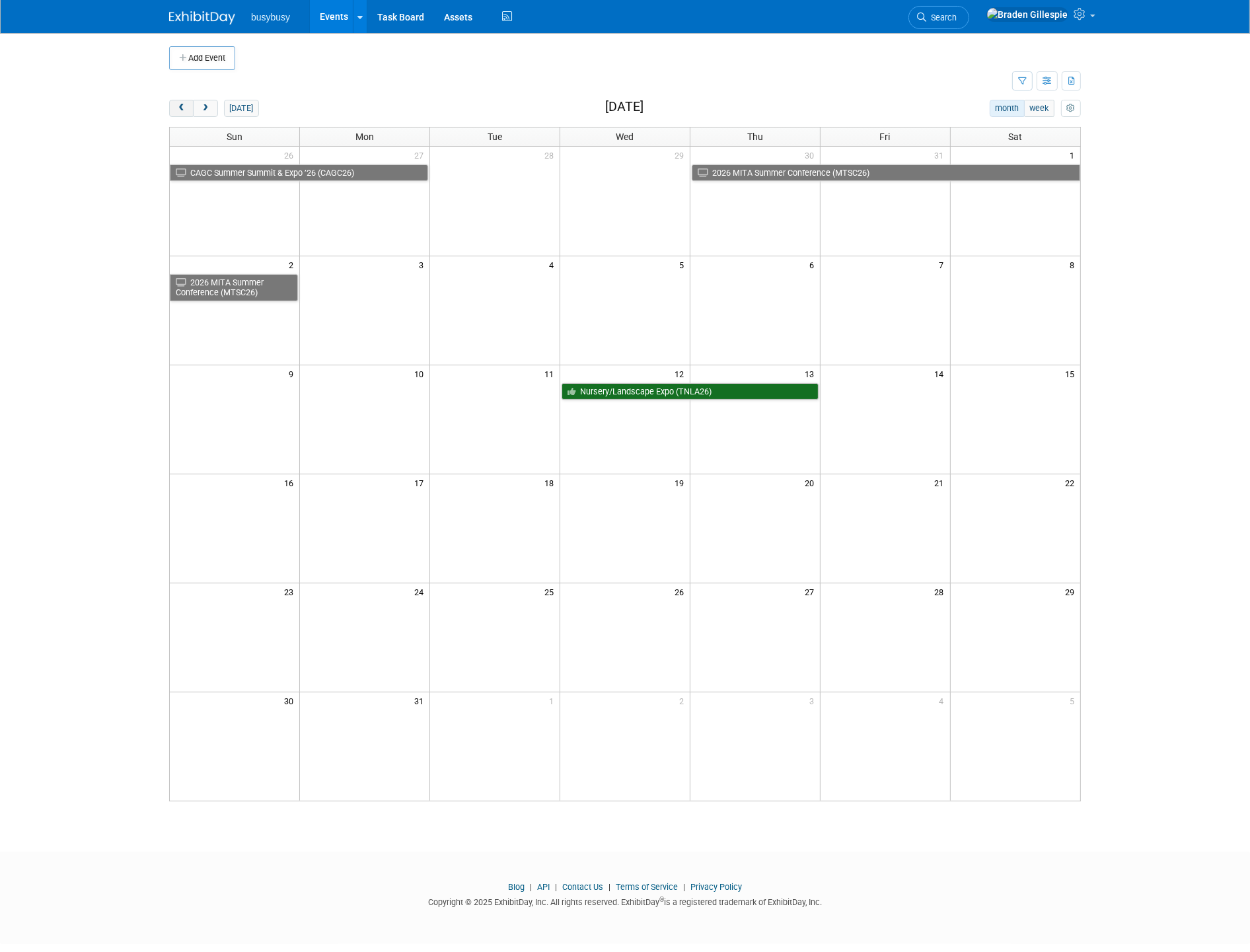
click at [190, 108] on button "prev" at bounding box center [181, 108] width 24 height 17
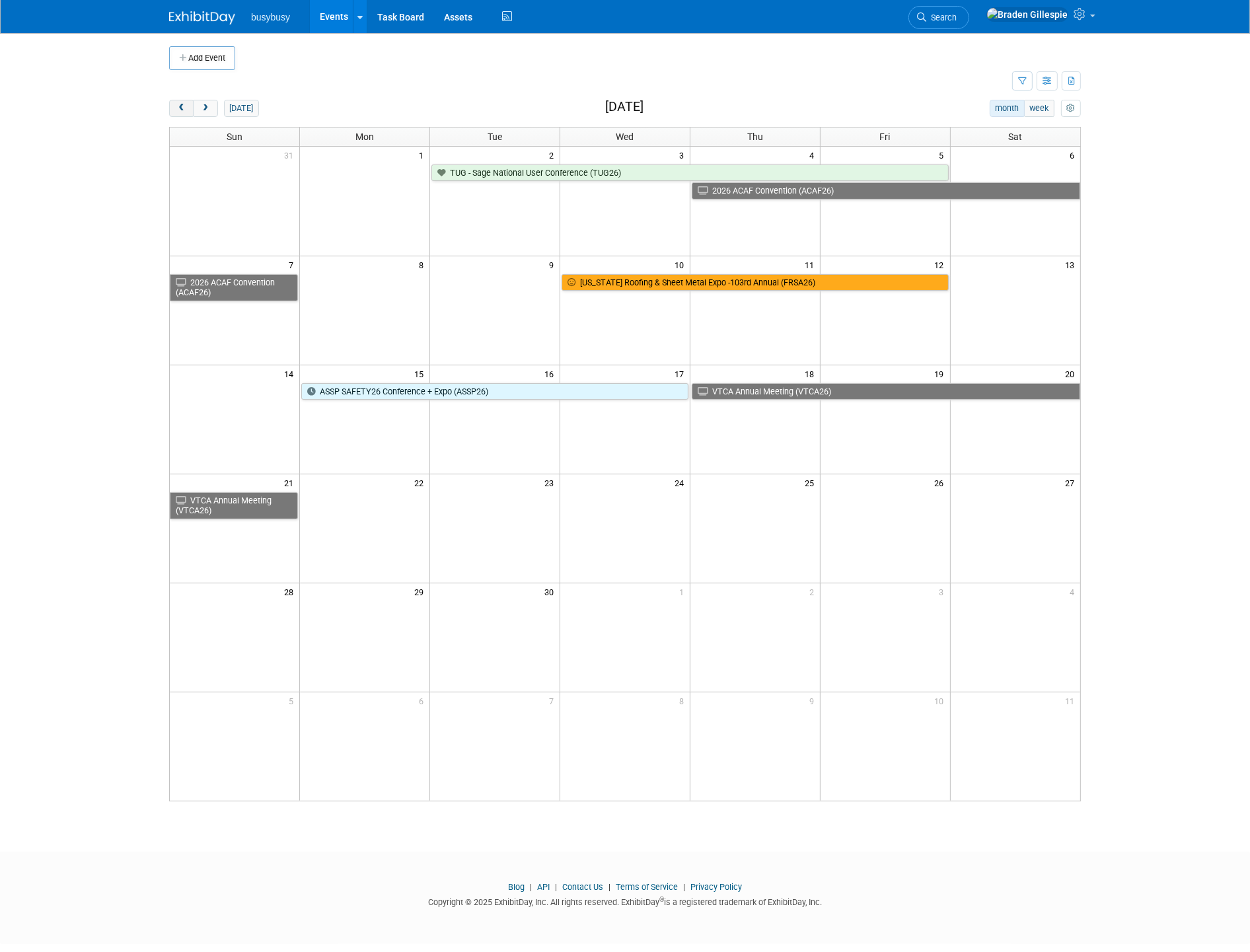
click at [190, 108] on button "prev" at bounding box center [181, 108] width 24 height 17
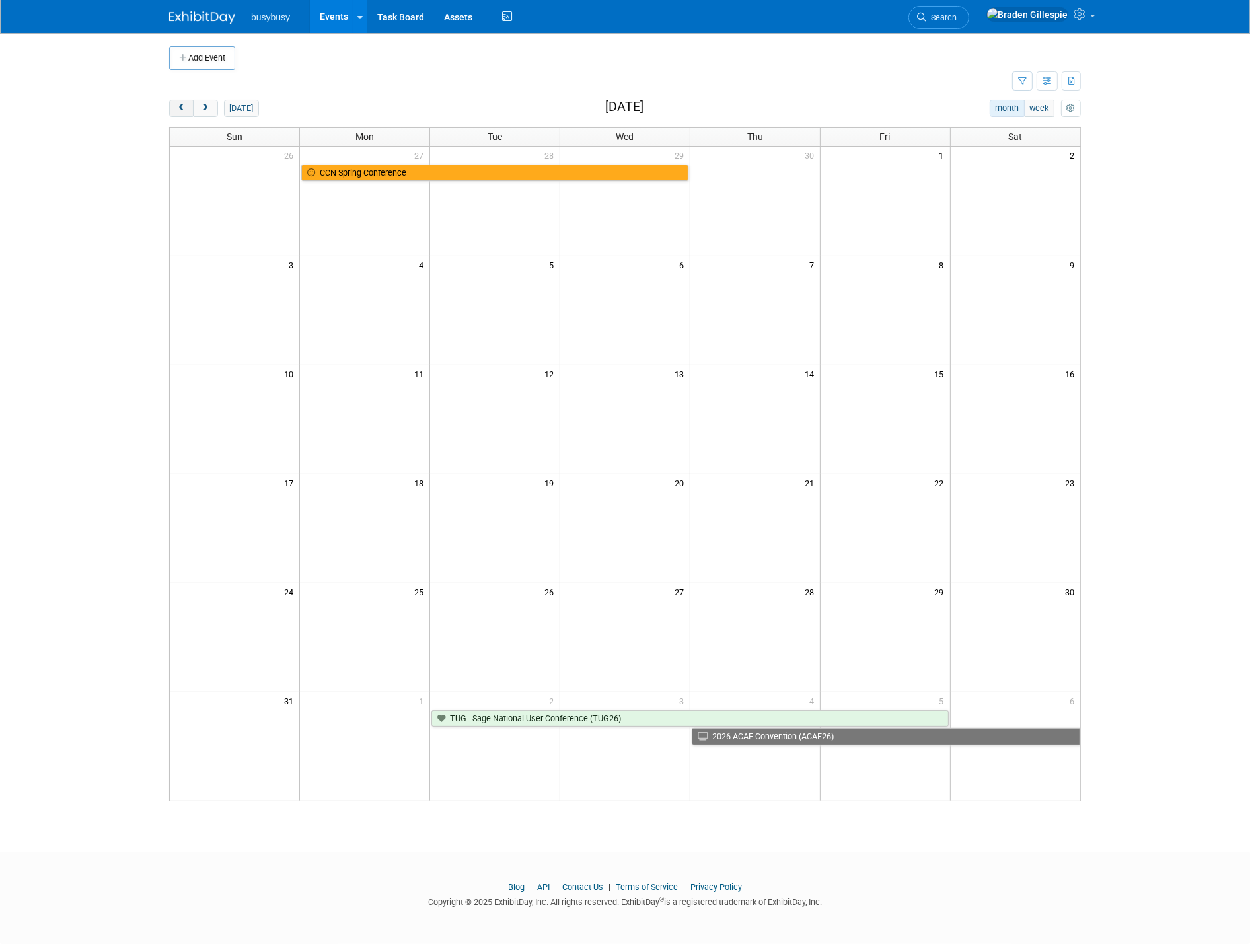
click at [190, 108] on button "prev" at bounding box center [181, 108] width 24 height 17
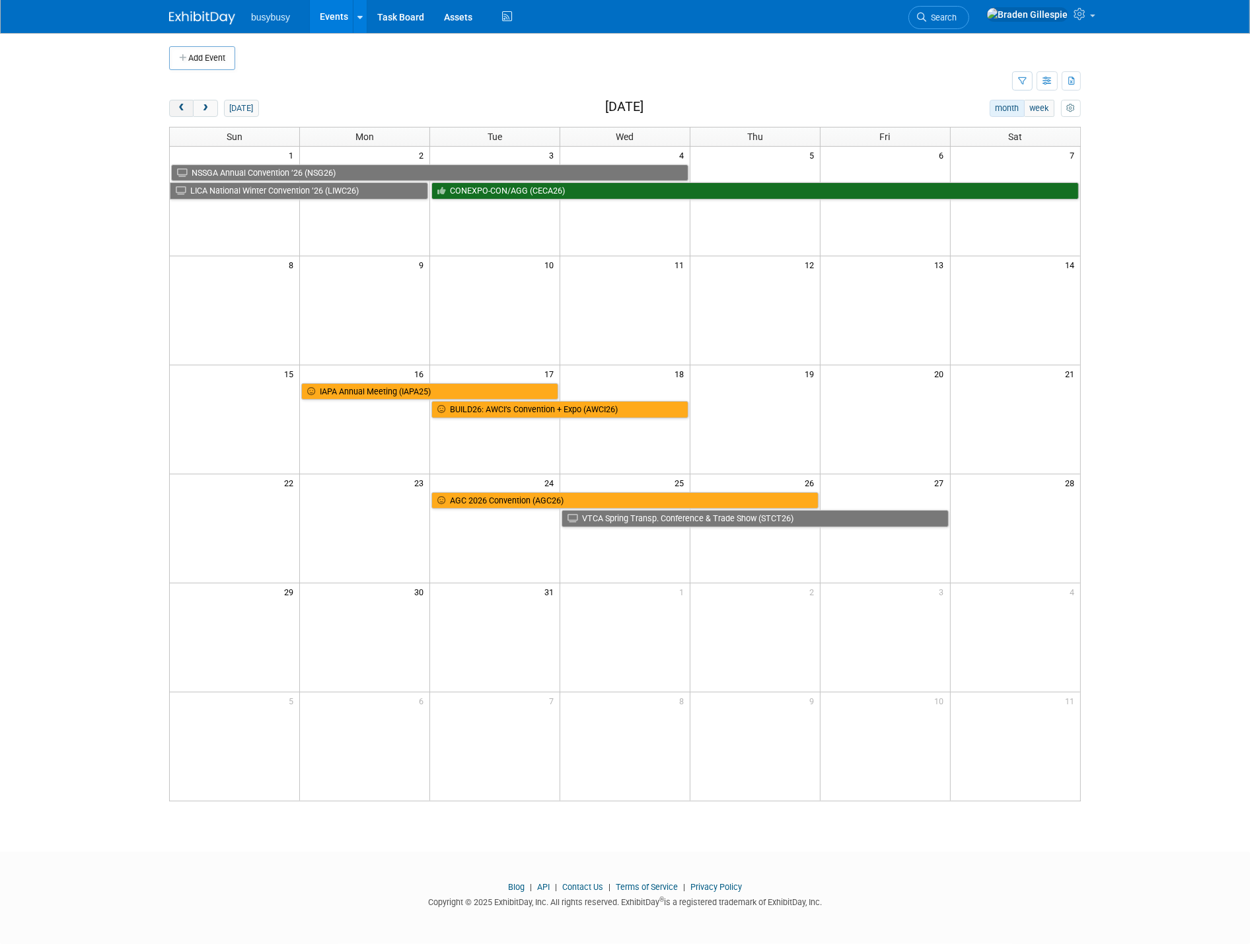
click at [190, 108] on button "prev" at bounding box center [181, 108] width 24 height 17
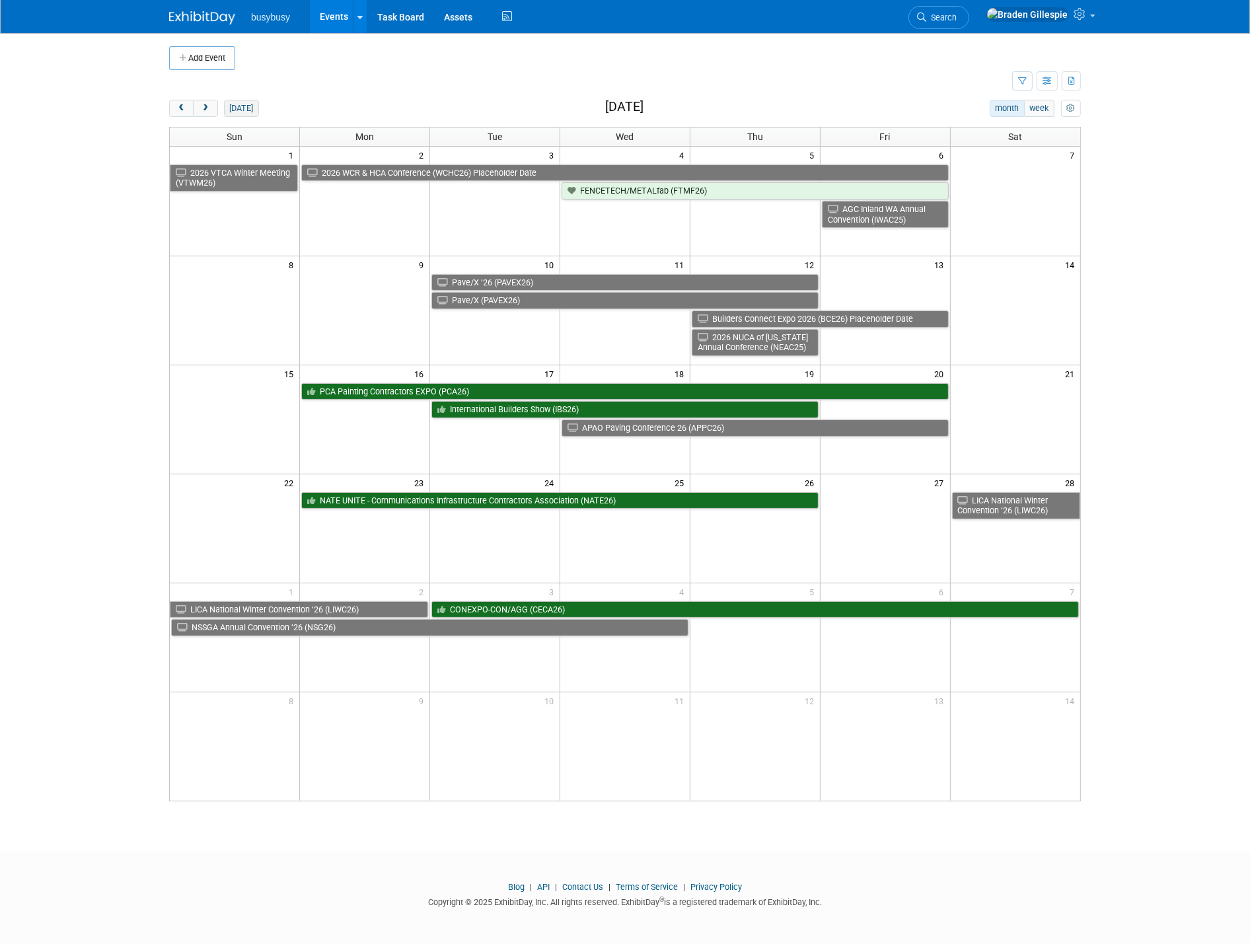
click at [231, 108] on button "[DATE]" at bounding box center [241, 108] width 35 height 17
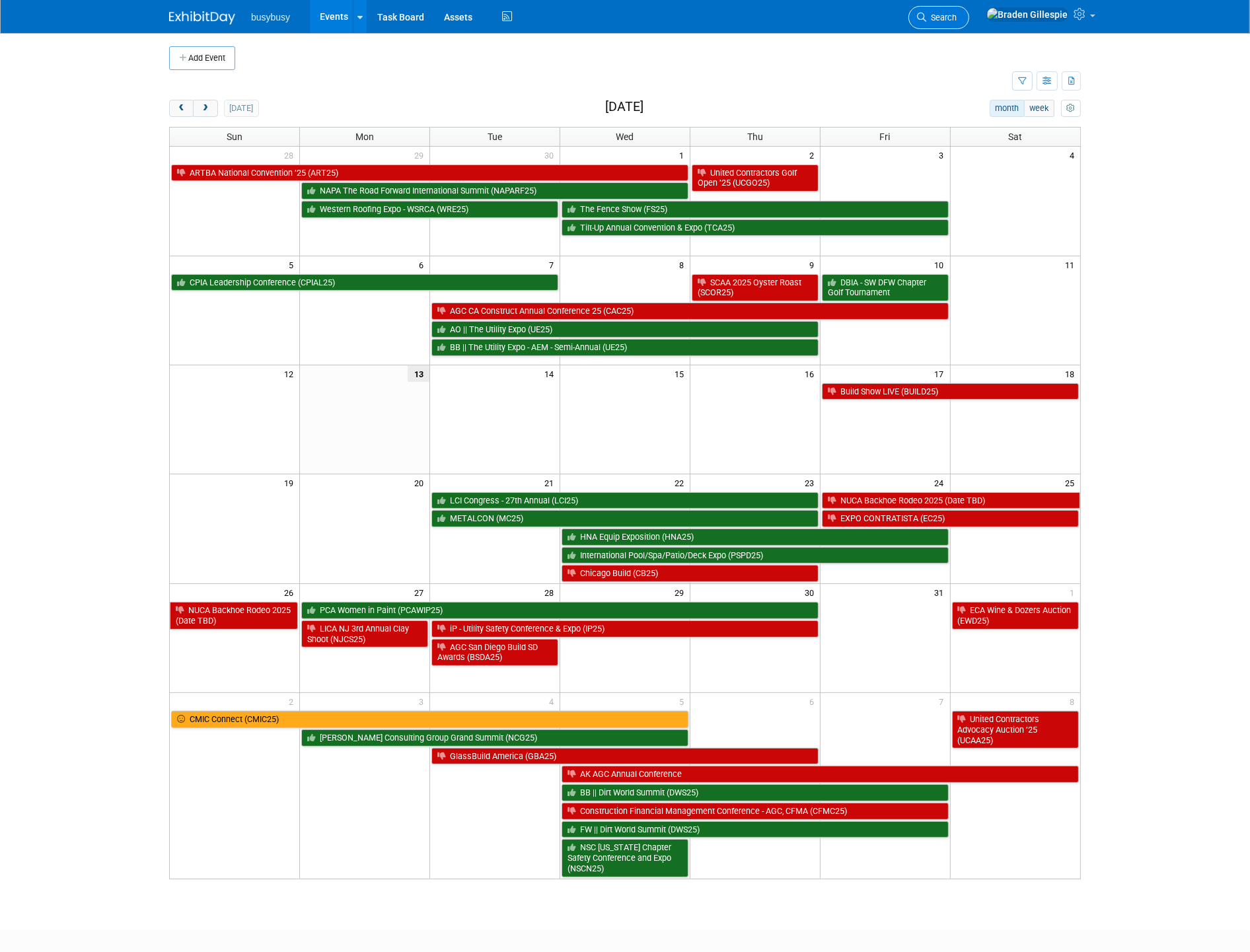
click at [956, 21] on span "Search" at bounding box center [941, 17] width 31 height 10
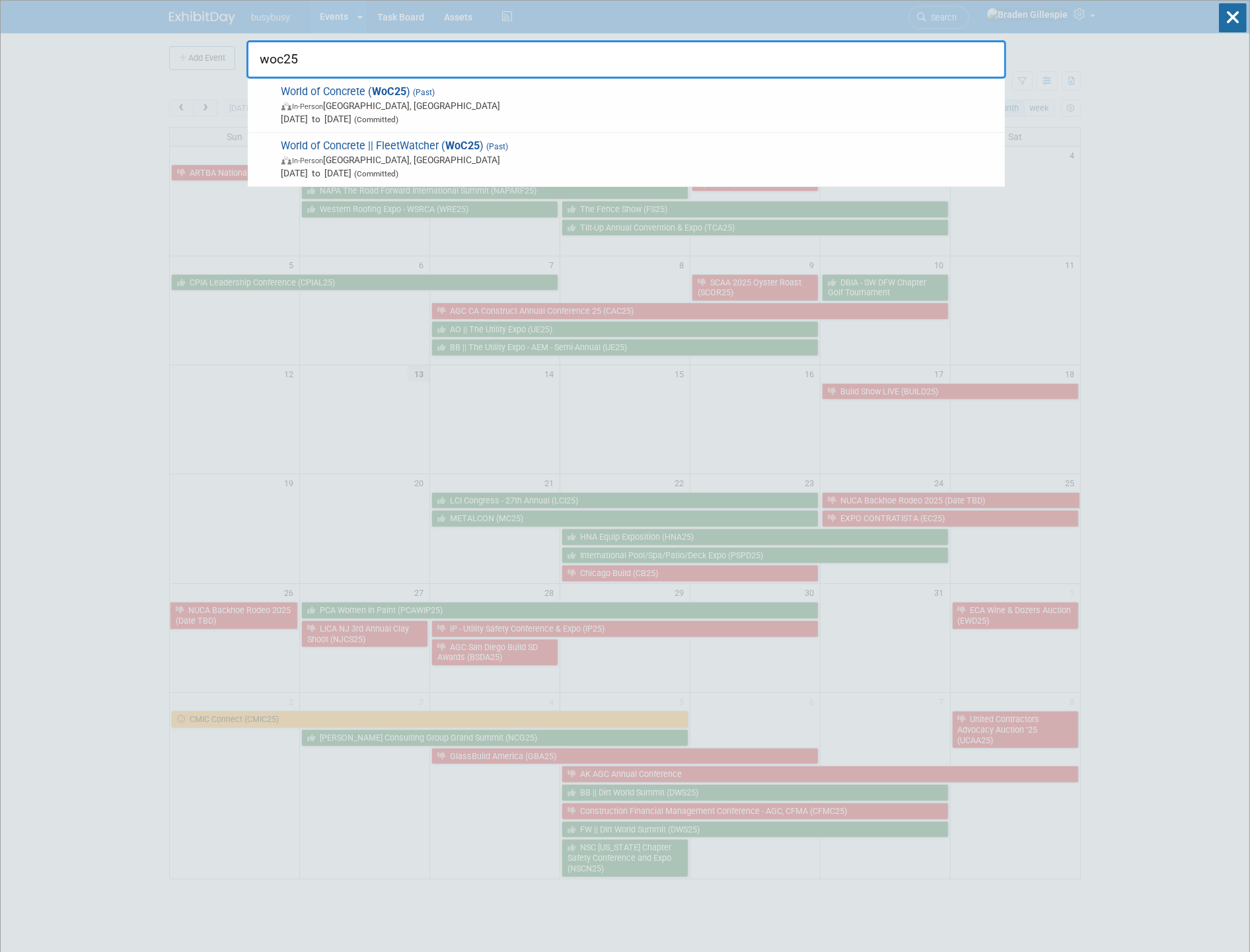
type input "woc25"
click at [799, 99] on span "In-Person Las Vegas, NV" at bounding box center [639, 105] width 716 height 13
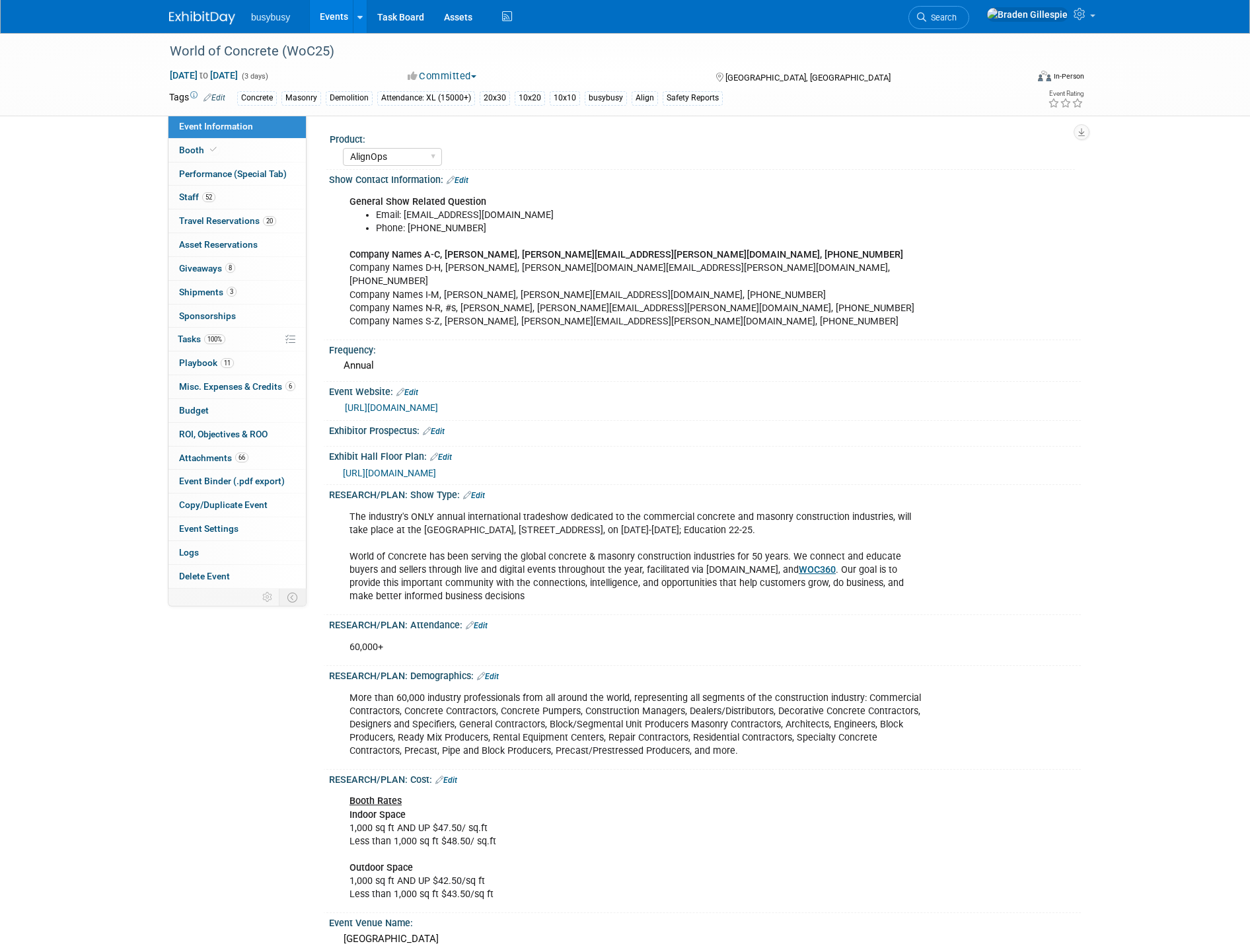
select select "AlignOps"
click at [254, 154] on link "Booth" at bounding box center [237, 150] width 137 height 23
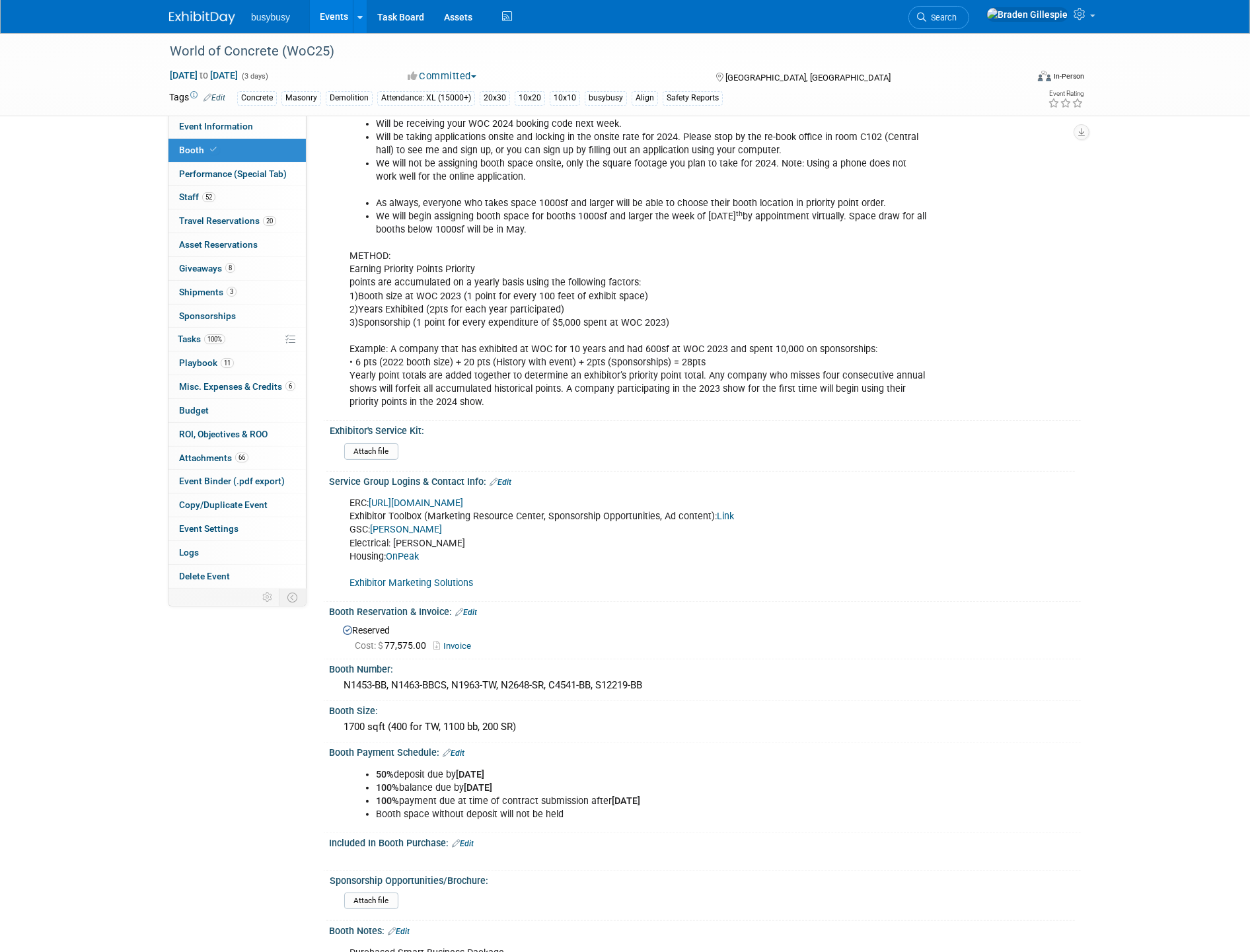
scroll to position [74, 0]
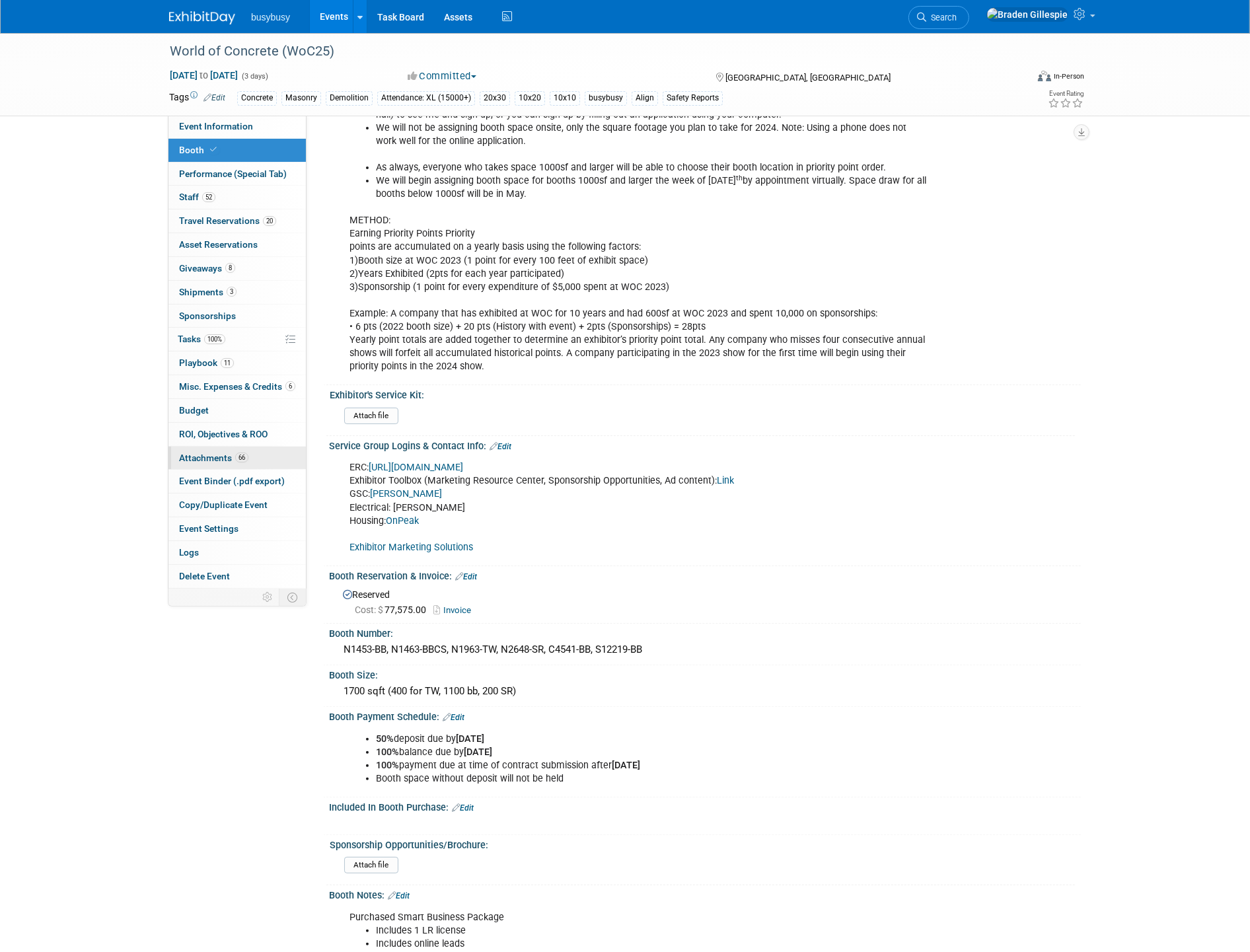
click at [241, 457] on span "66" at bounding box center [241, 457] width 13 height 10
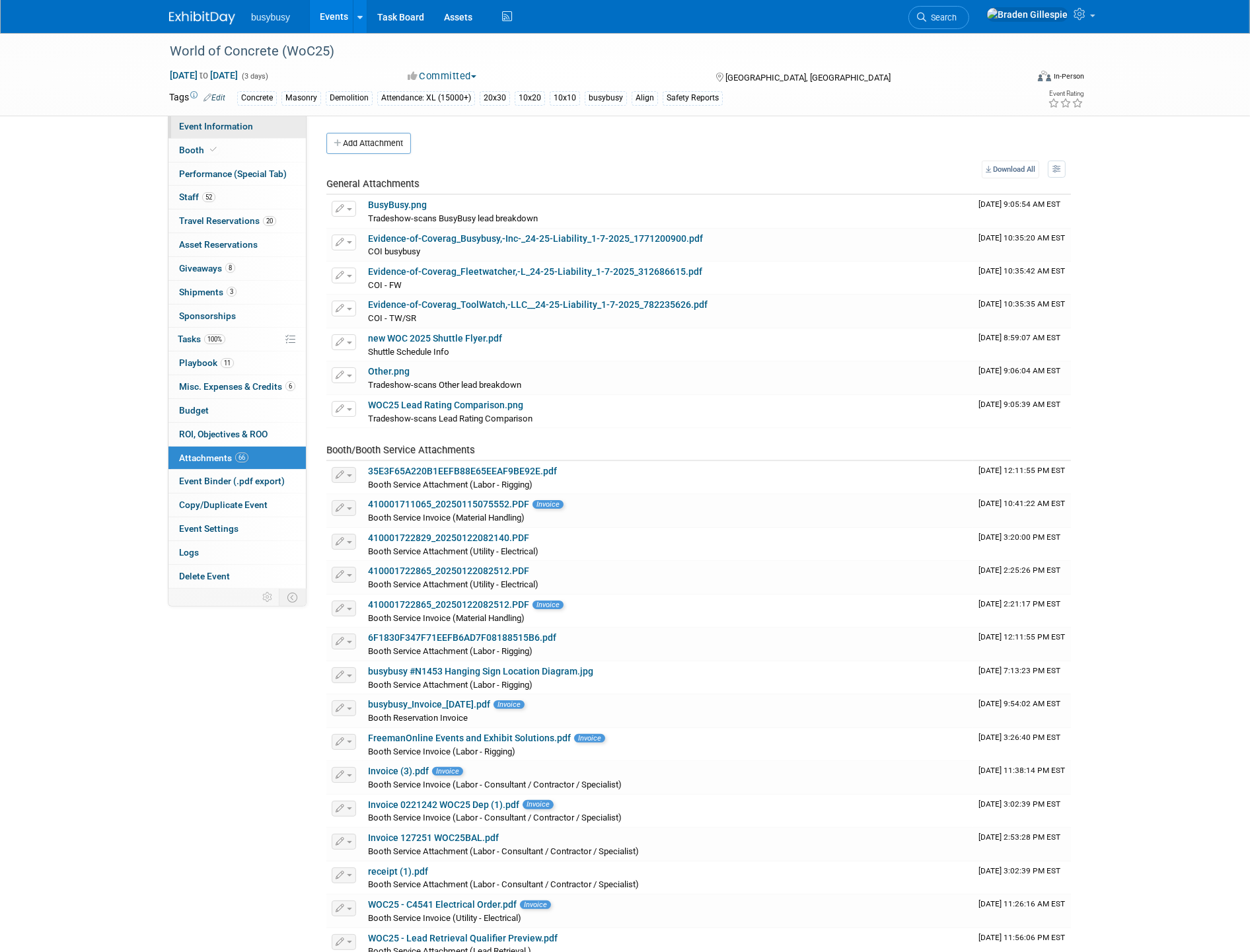
click at [231, 132] on link "Event Information" at bounding box center [237, 126] width 137 height 23
select select "AlignOps"
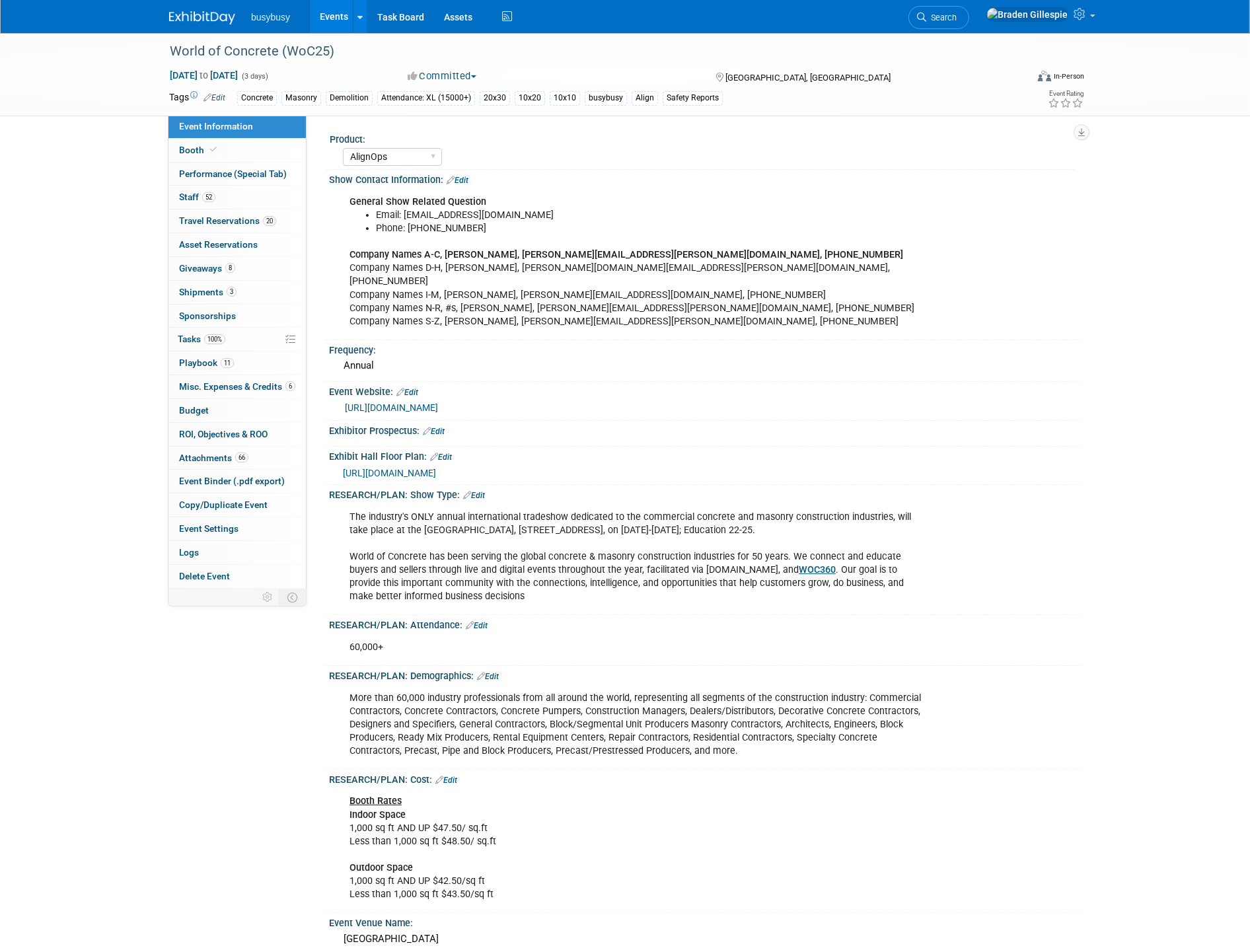
click at [436, 468] on span "[URL][DOMAIN_NAME]" at bounding box center [389, 472] width 93 height 10
click at [969, 15] on link "Search" at bounding box center [939, 17] width 61 height 23
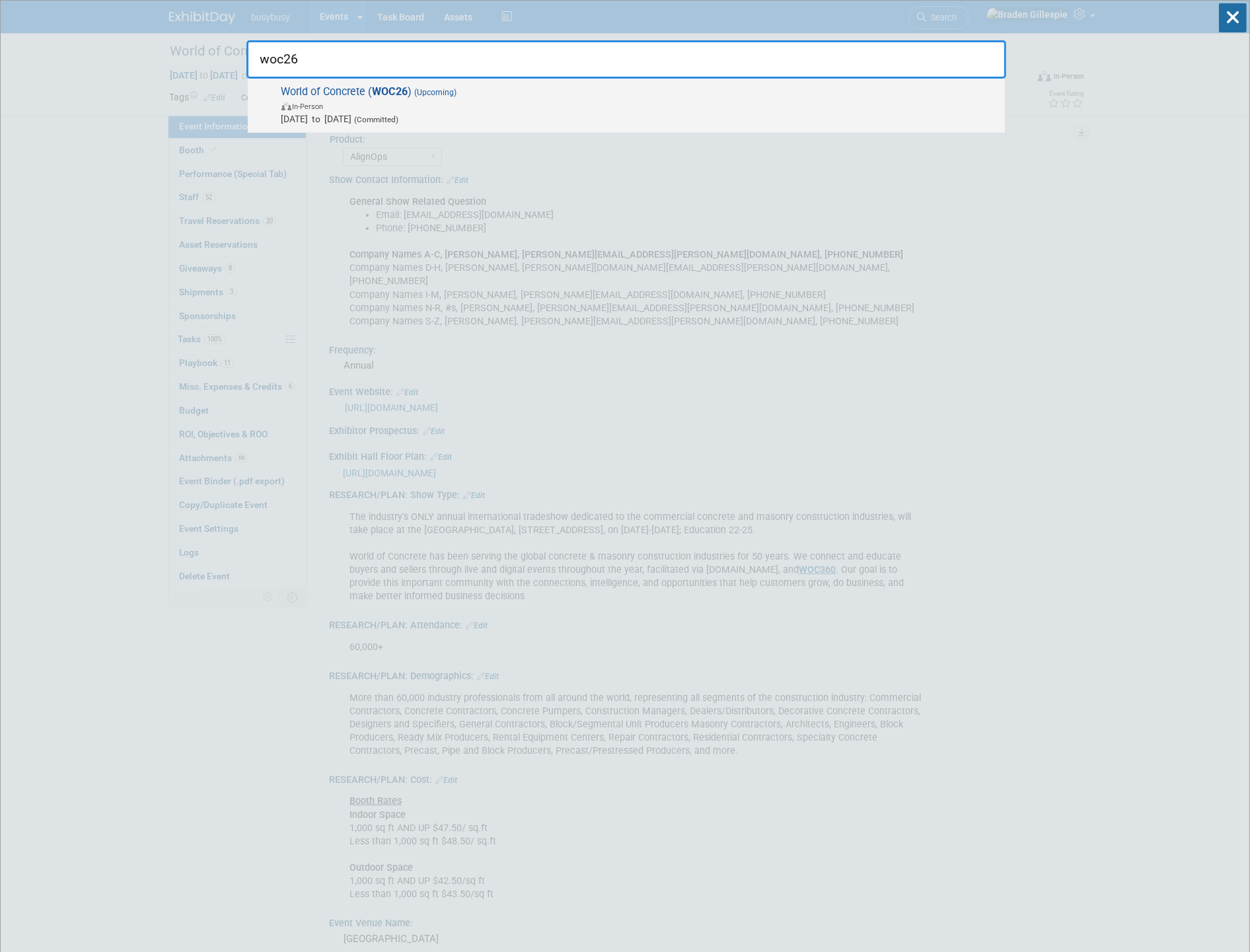
type input "woc26"
click at [808, 107] on span "In-Person" at bounding box center [639, 105] width 716 height 13
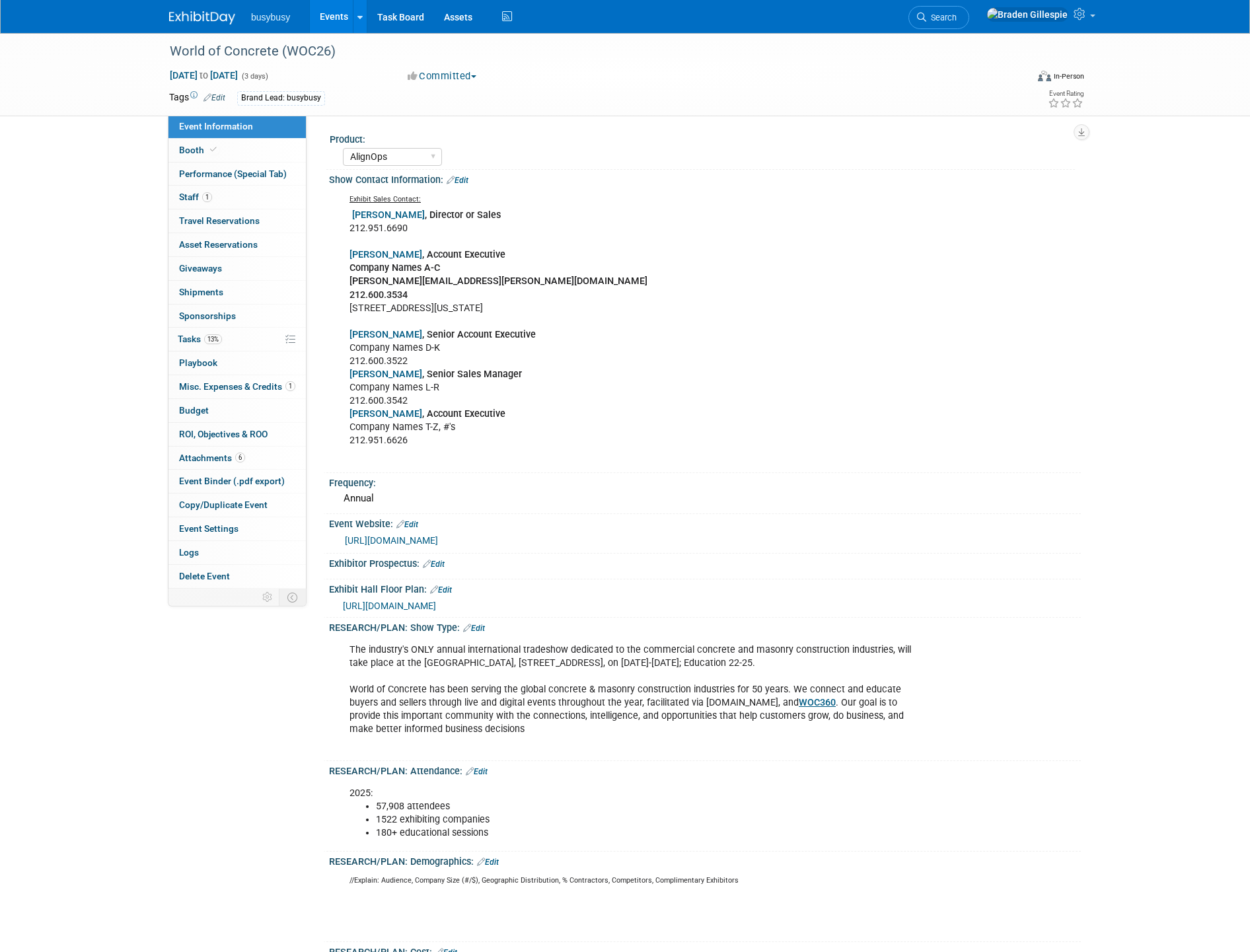
select select "AlignOps"
click at [229, 159] on link "Booth" at bounding box center [237, 150] width 137 height 23
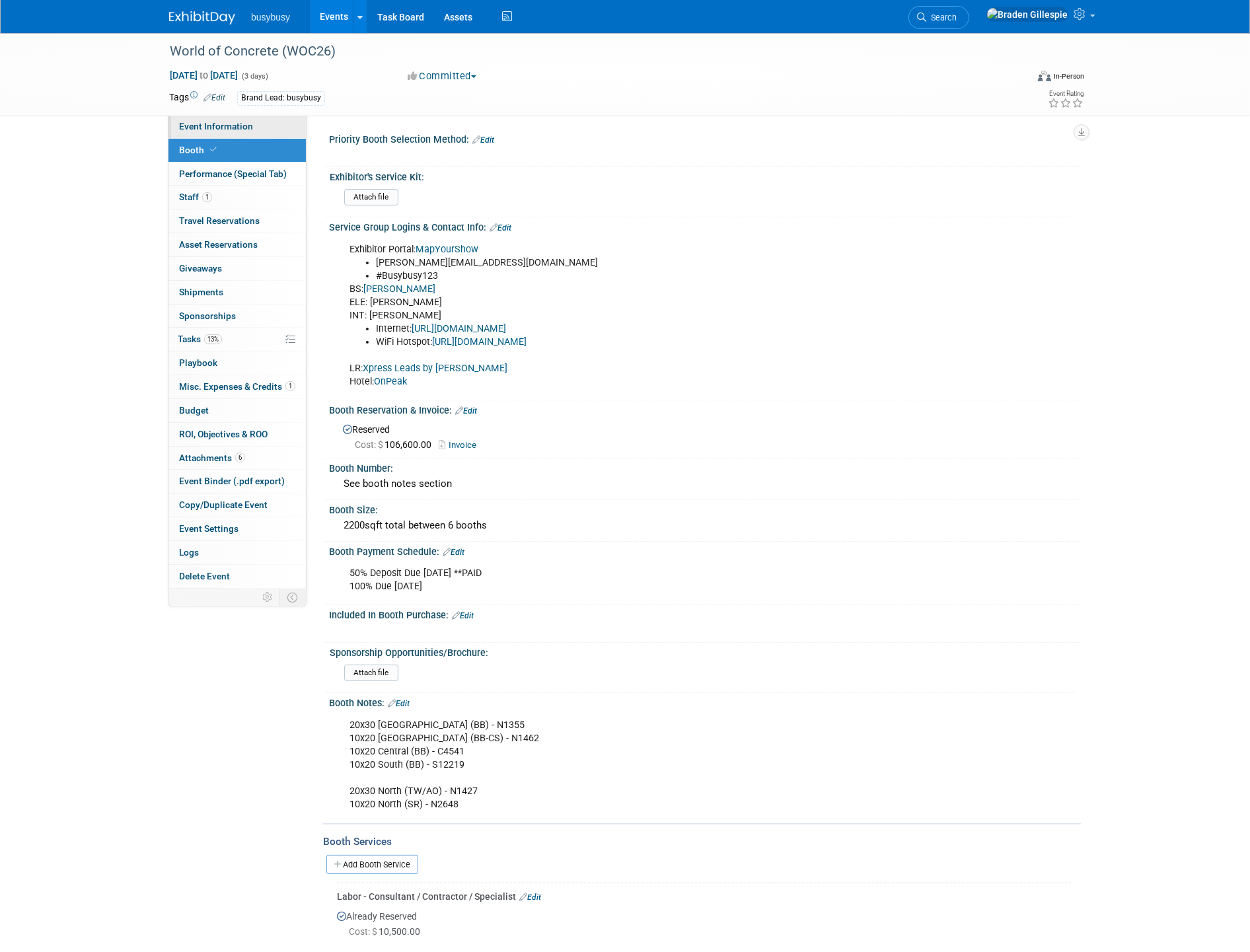
click at [242, 122] on span "Event Information" at bounding box center [216, 125] width 74 height 10
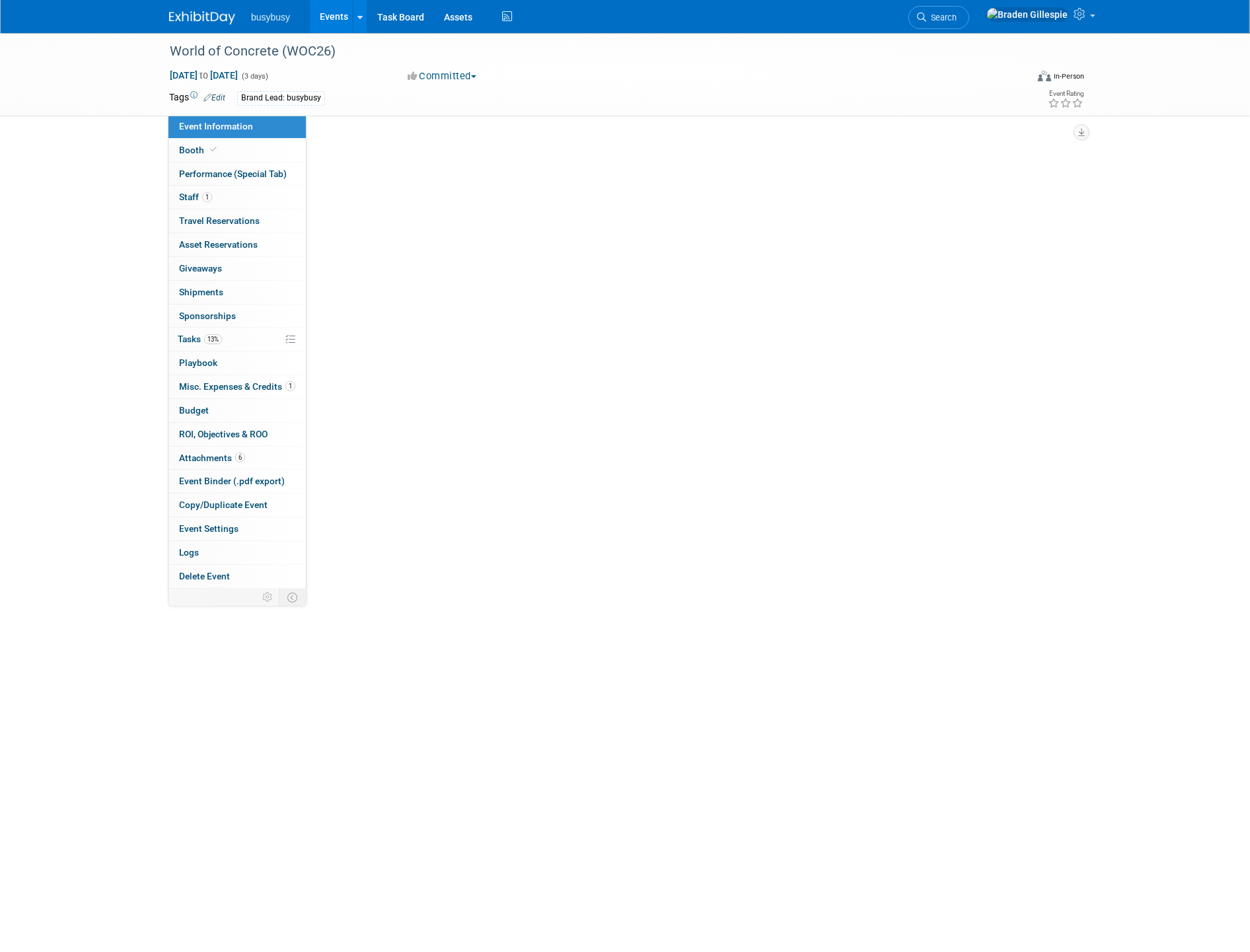
select select "AlignOps"
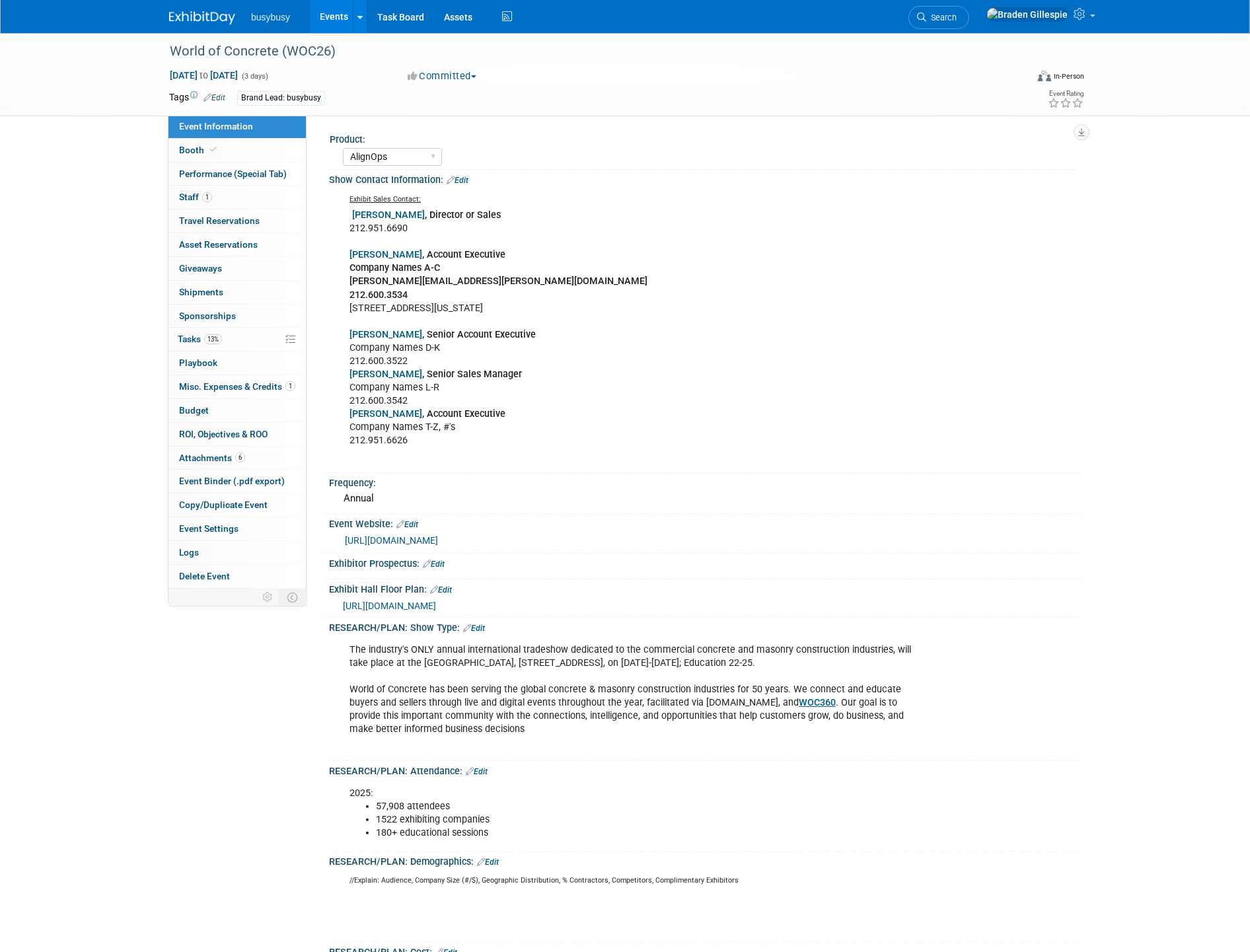
click at [436, 606] on span "https://ge26woc.mapyourshow.com/8_0/floorplan/index.cfm?hallID=A&selectedBooth=…" at bounding box center [389, 605] width 93 height 10
click at [1078, 20] on icon at bounding box center [1081, 13] width 15 height 12
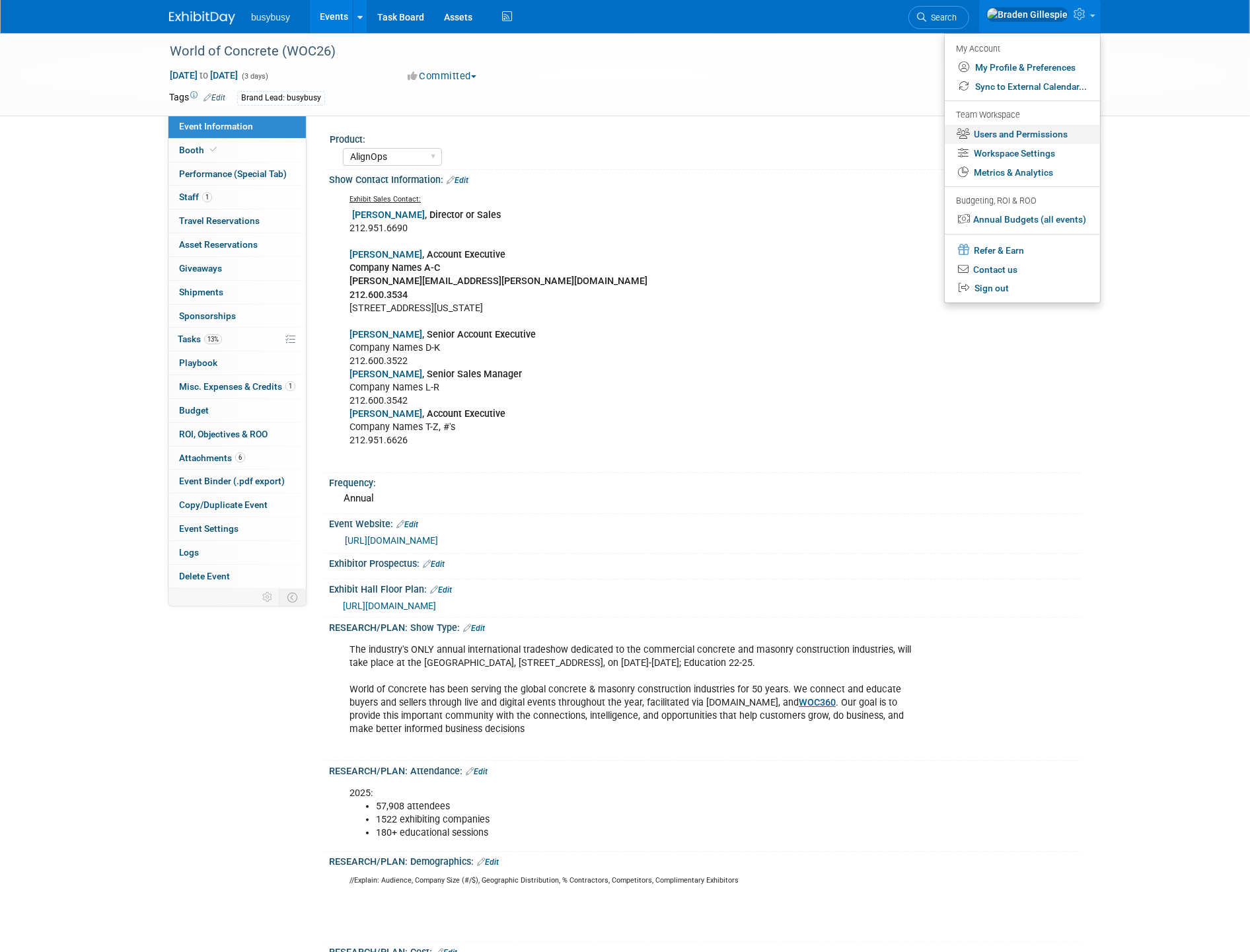
click at [1007, 137] on link "Users and Permissions" at bounding box center [1022, 134] width 155 height 19
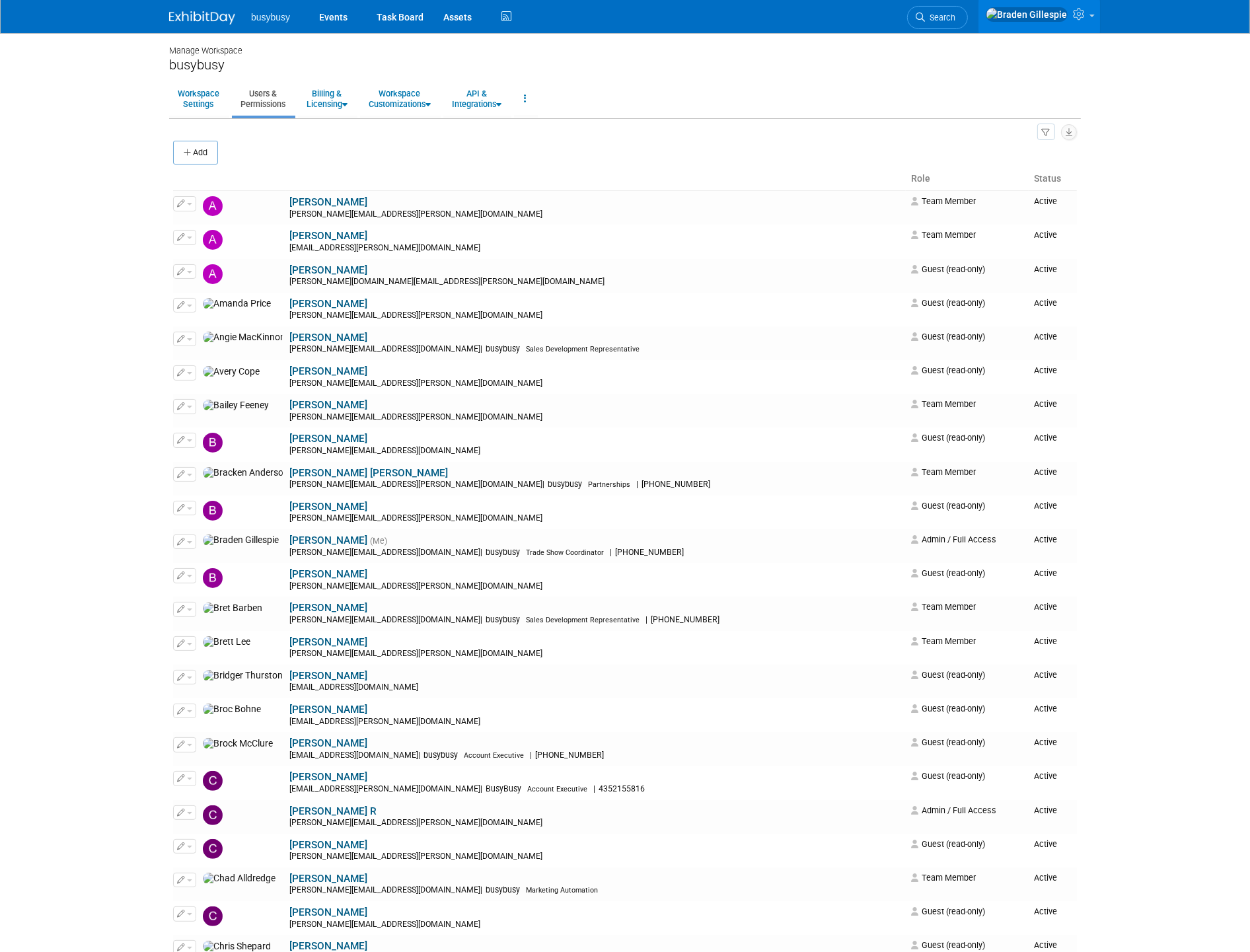
click at [1152, 401] on body "busybusy Events Task Board Assets" at bounding box center [625, 476] width 1250 height 952
click at [205, 20] on img at bounding box center [202, 17] width 66 height 13
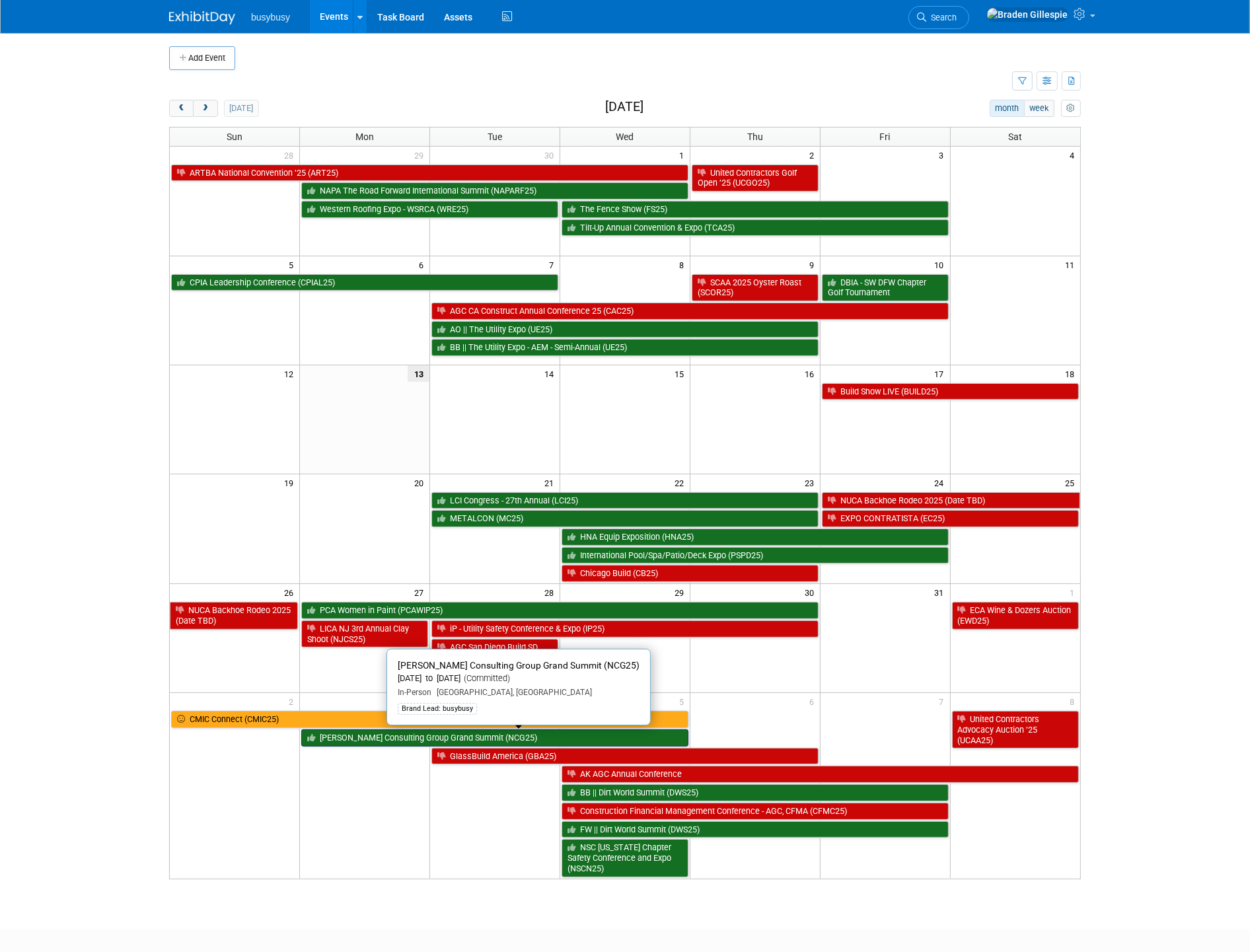
click at [415, 736] on link "[PERSON_NAME] Consulting Group Grand Summit (NCG25)" at bounding box center [495, 737] width 387 height 17
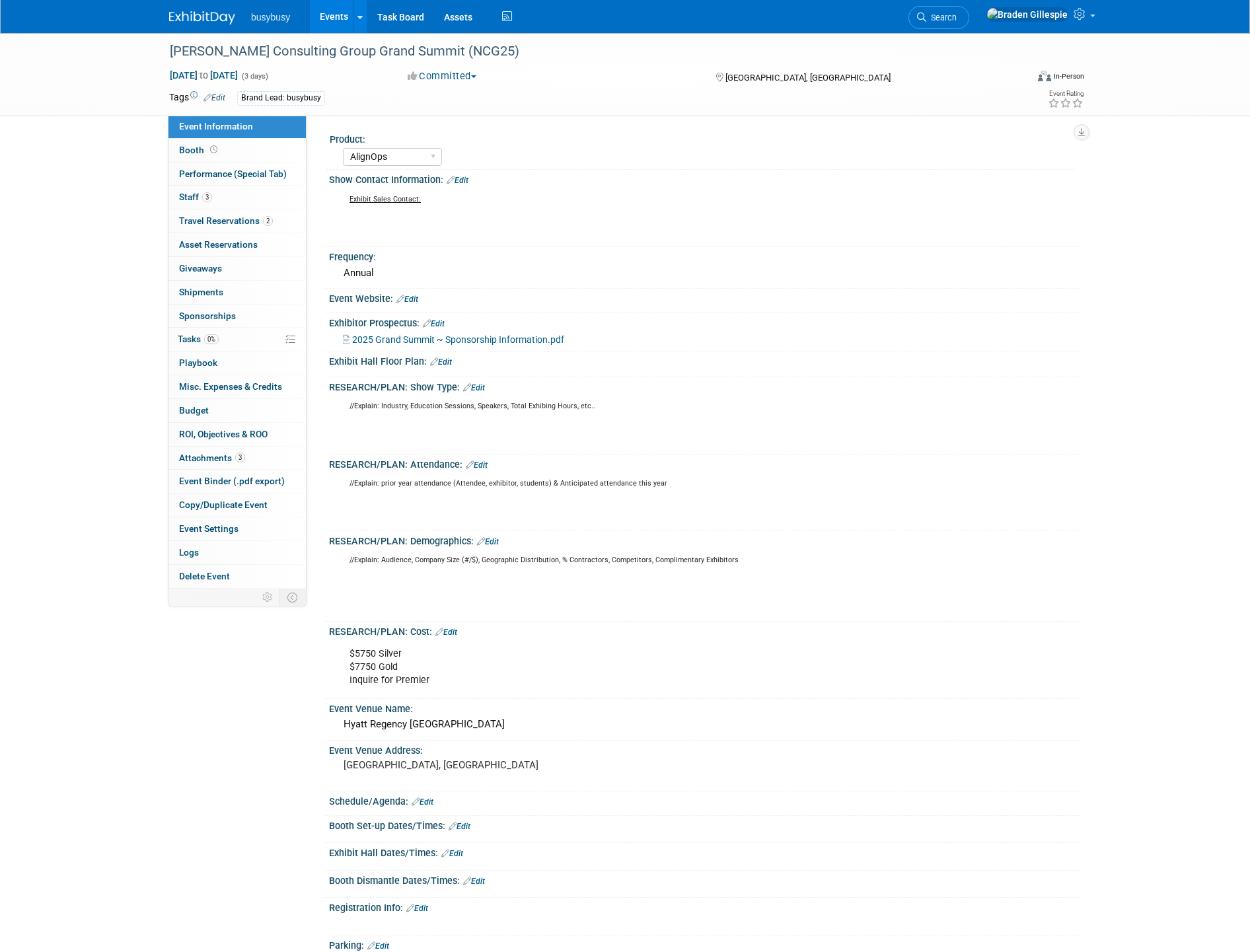
select select "AlignOps"
click at [237, 316] on link "0 Sponsorships 0" at bounding box center [237, 316] width 137 height 23
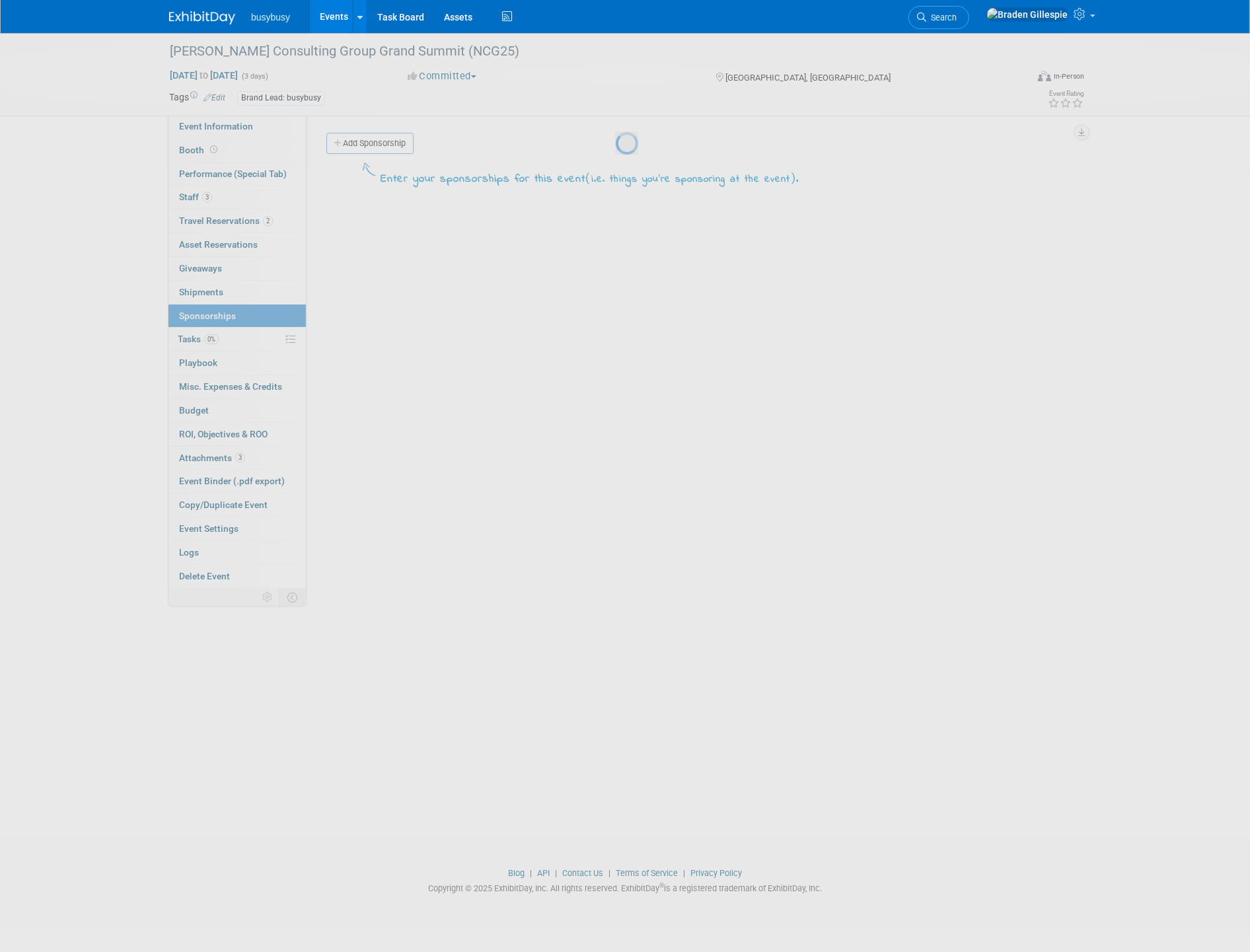
click at [616, 136] on div at bounding box center [625, 476] width 19 height 952
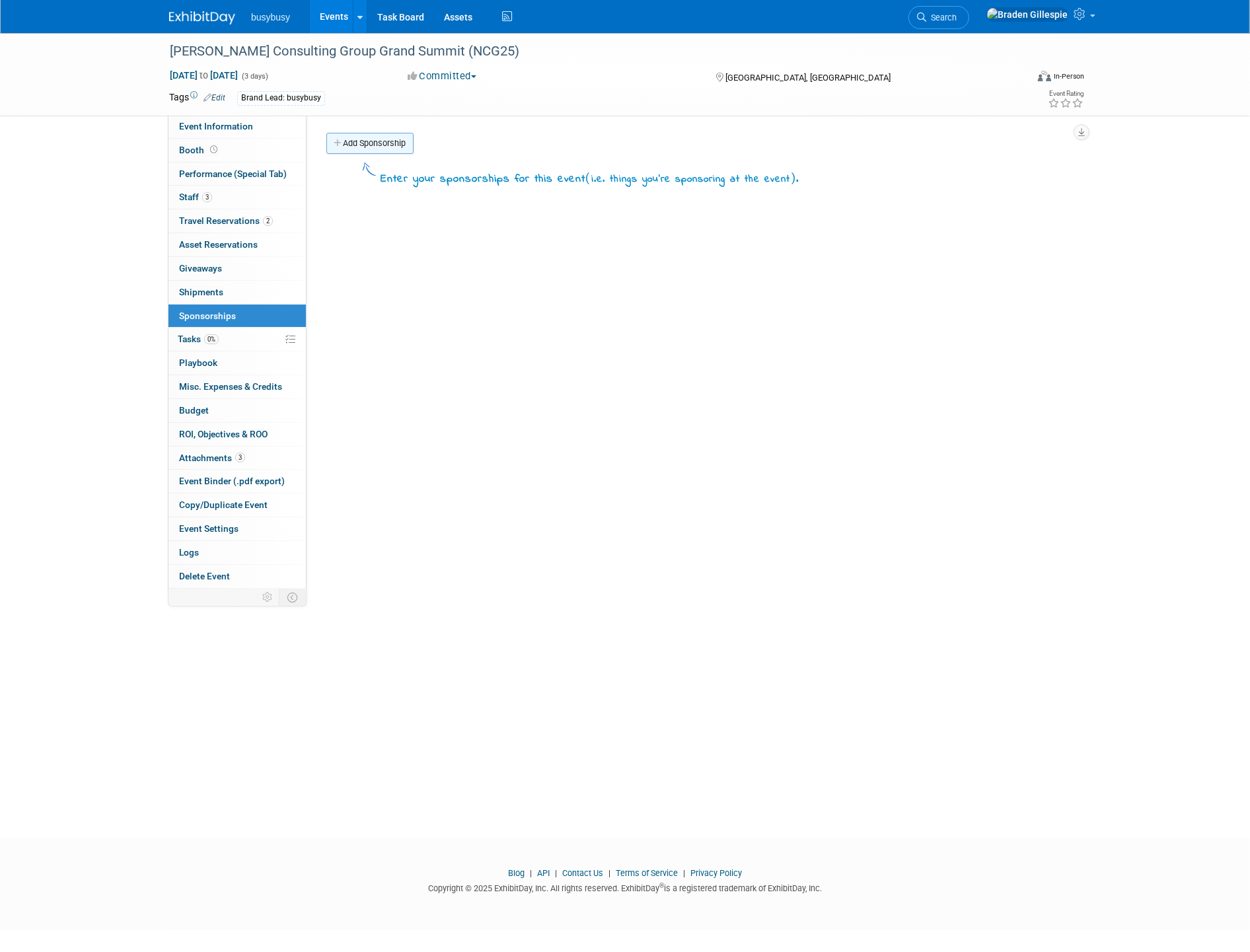
click at [378, 147] on link "Add Sponsorship" at bounding box center [369, 143] width 87 height 21
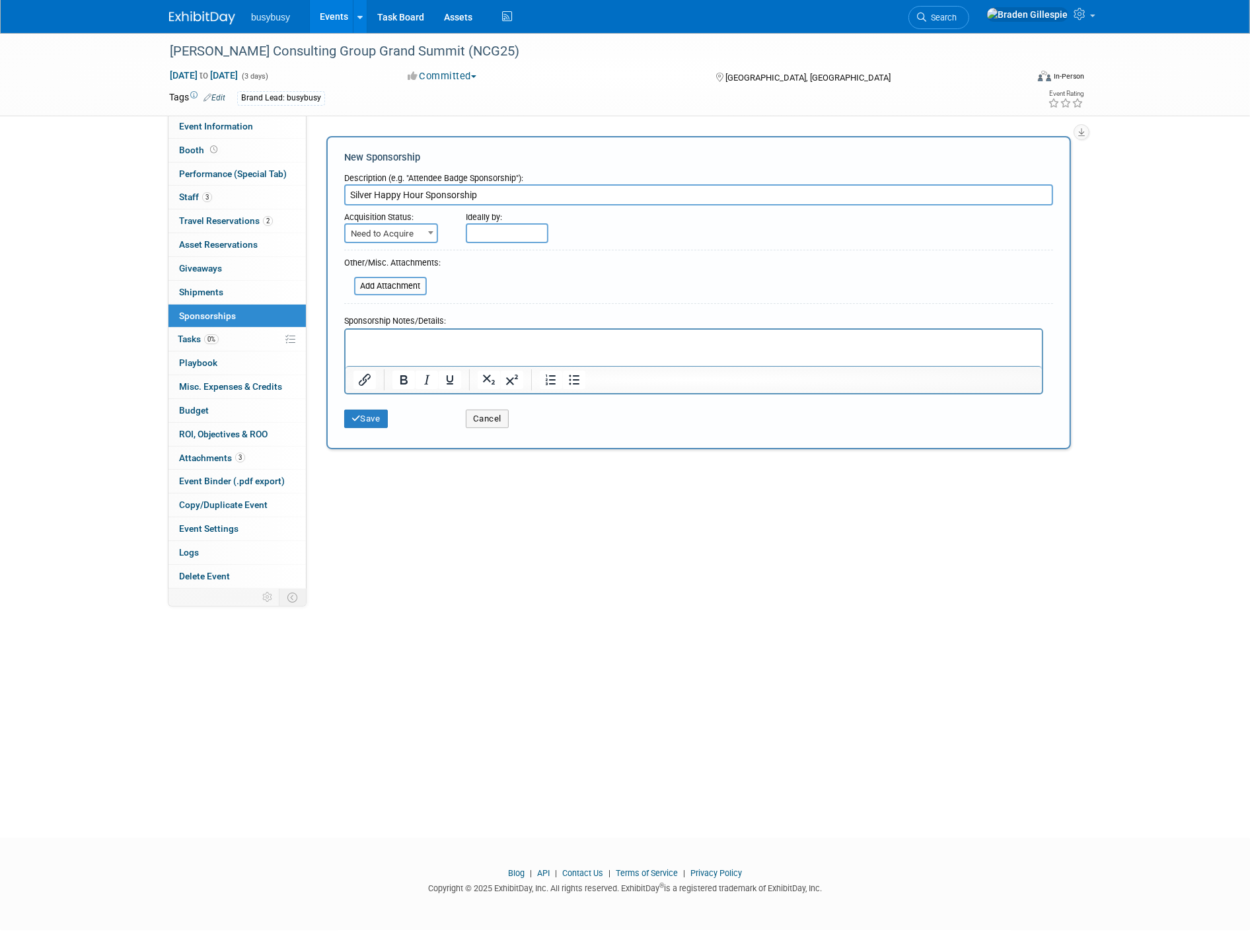
type input "Silver Happy Hour Sponsorship"
click at [389, 225] on span "Need to Acquire" at bounding box center [391, 234] width 91 height 19
select select "2"
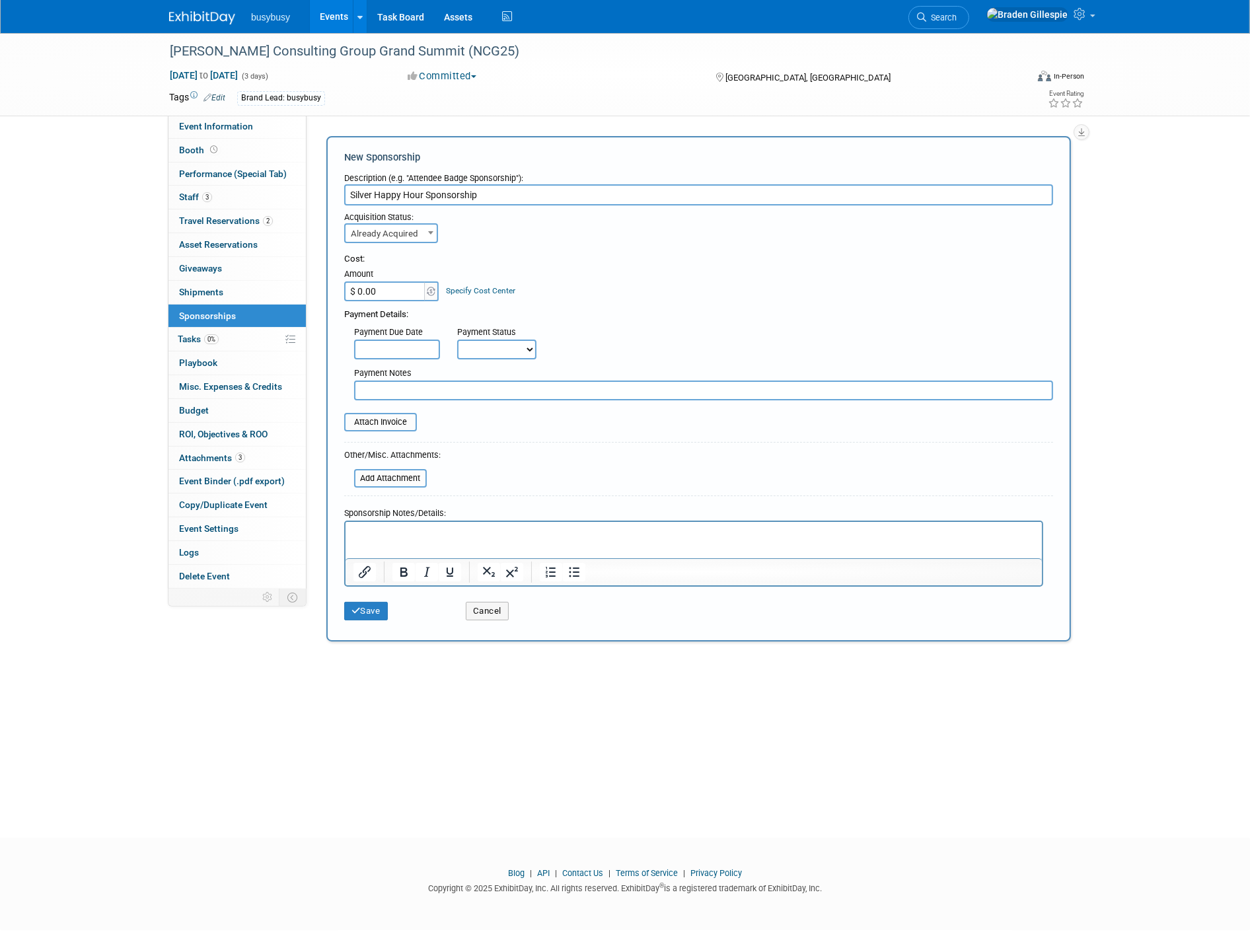
click at [393, 294] on input "$ 0.00" at bounding box center [385, 291] width 82 height 20
type input "$ 3,605.00"
click at [379, 420] on input "file" at bounding box center [337, 422] width 158 height 16
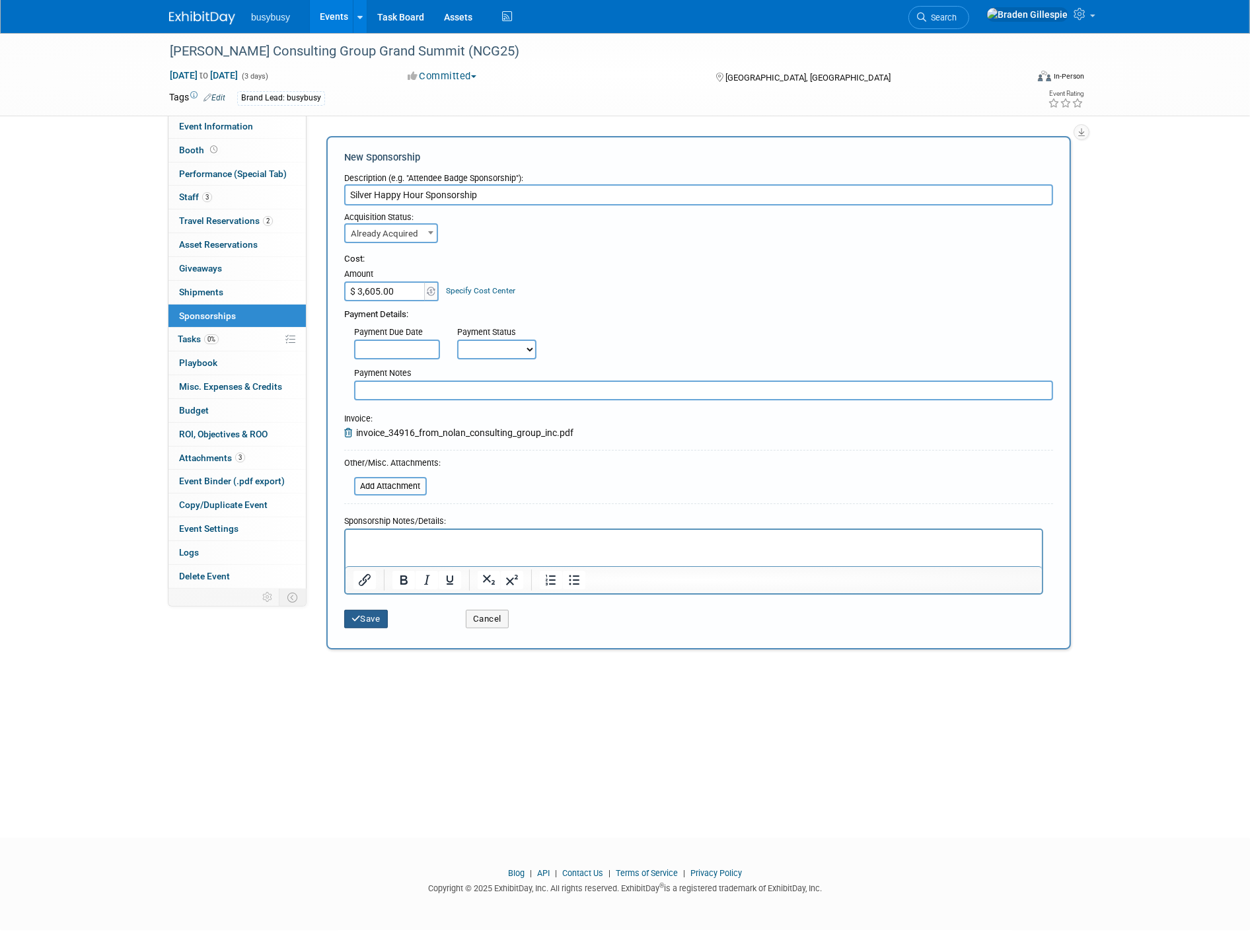
click at [364, 614] on button "Save" at bounding box center [366, 619] width 44 height 19
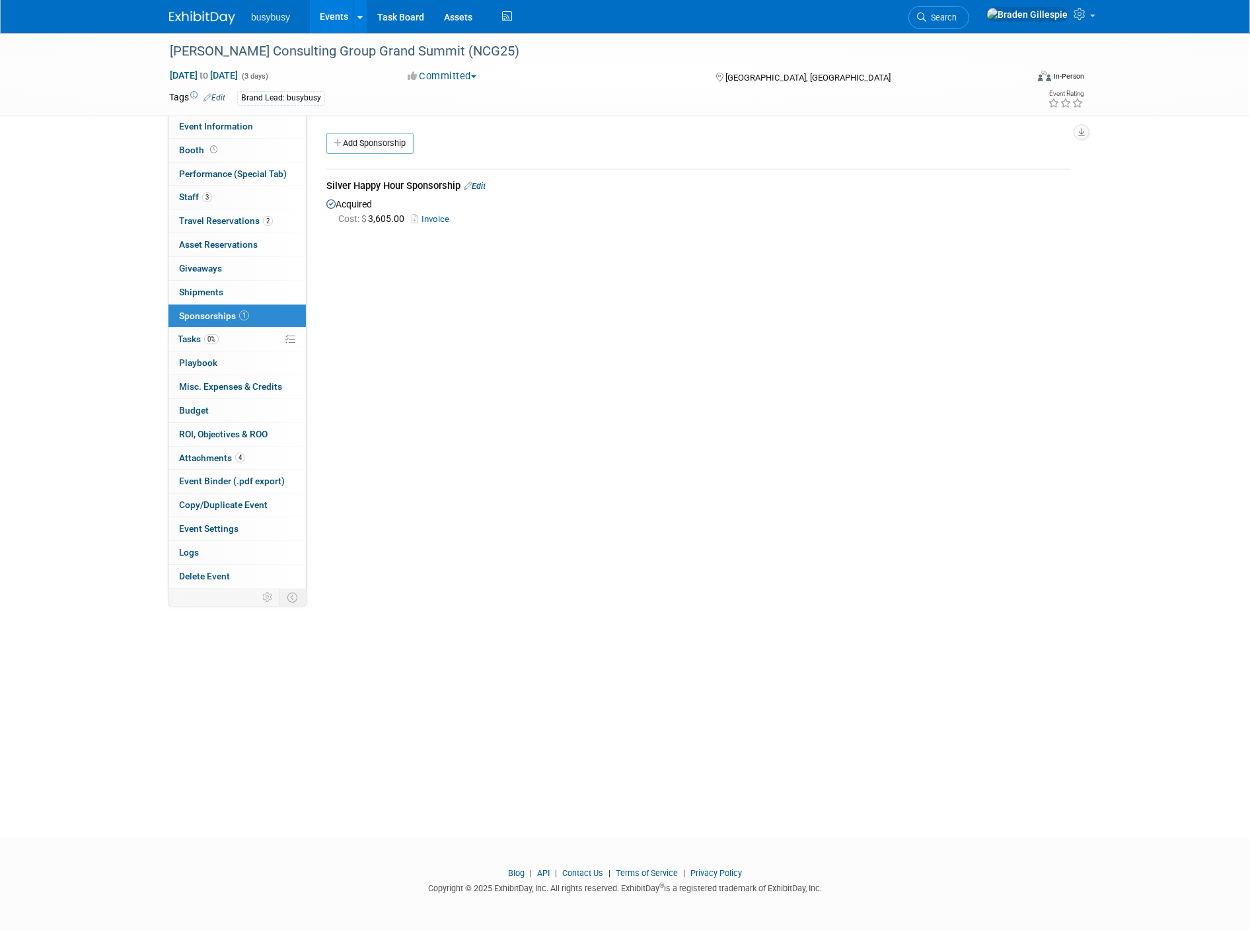
click at [191, 11] on img at bounding box center [202, 17] width 66 height 13
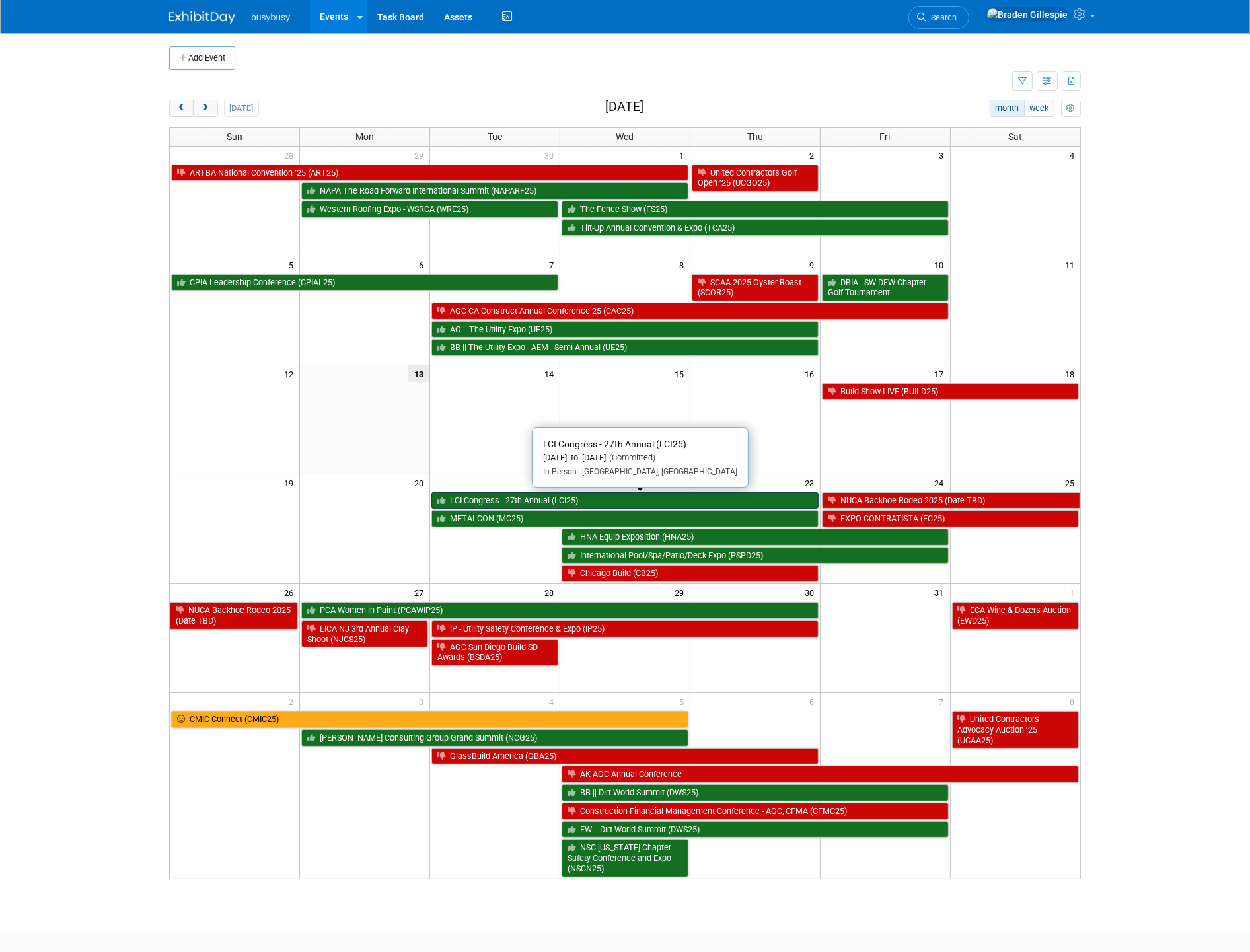
click at [679, 502] on link "LCI Congress - 27th Annual (LCI25)" at bounding box center [625, 501] width 387 height 17
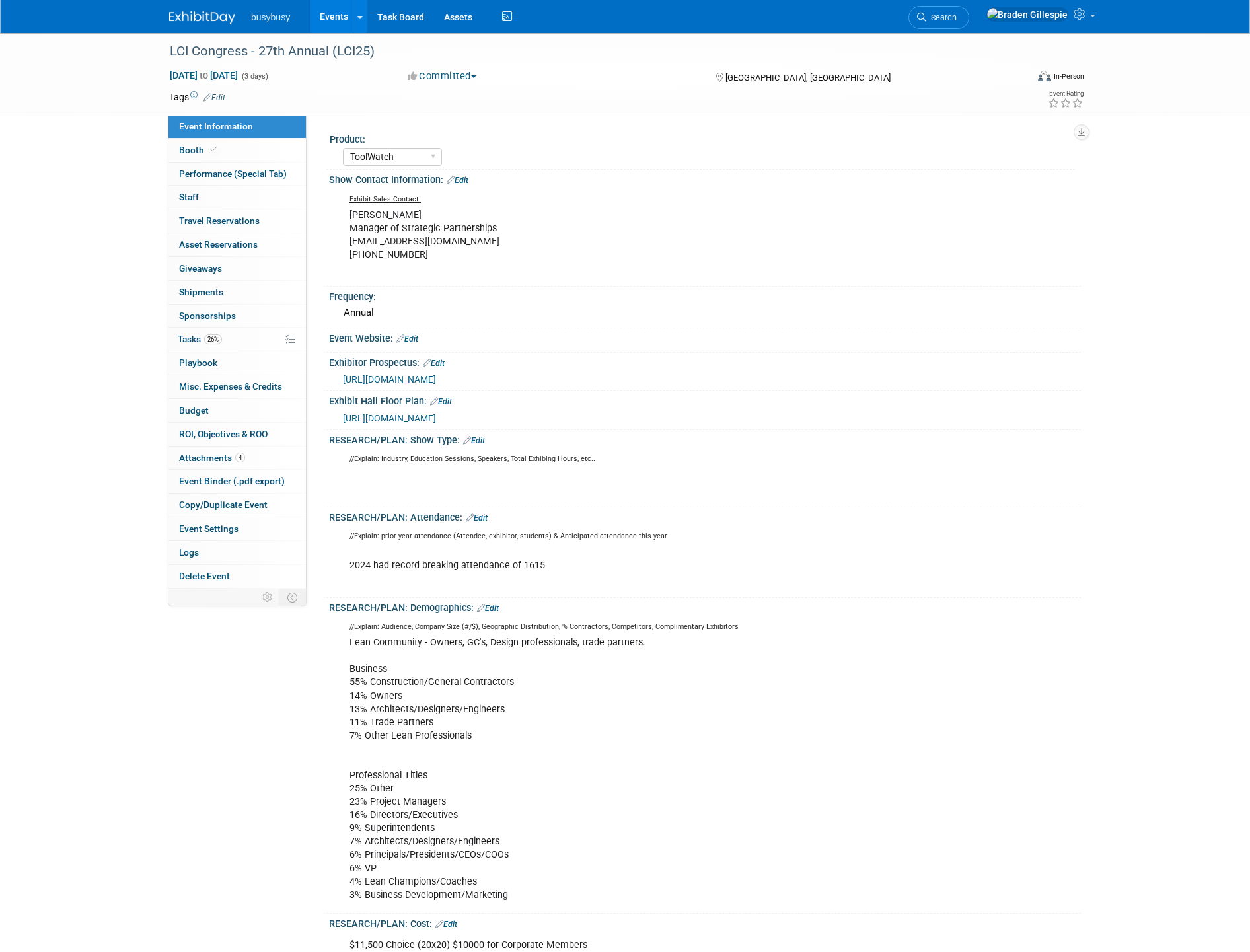
select select "ToolWatch"
select select "Yes"
click at [212, 17] on img at bounding box center [202, 17] width 66 height 13
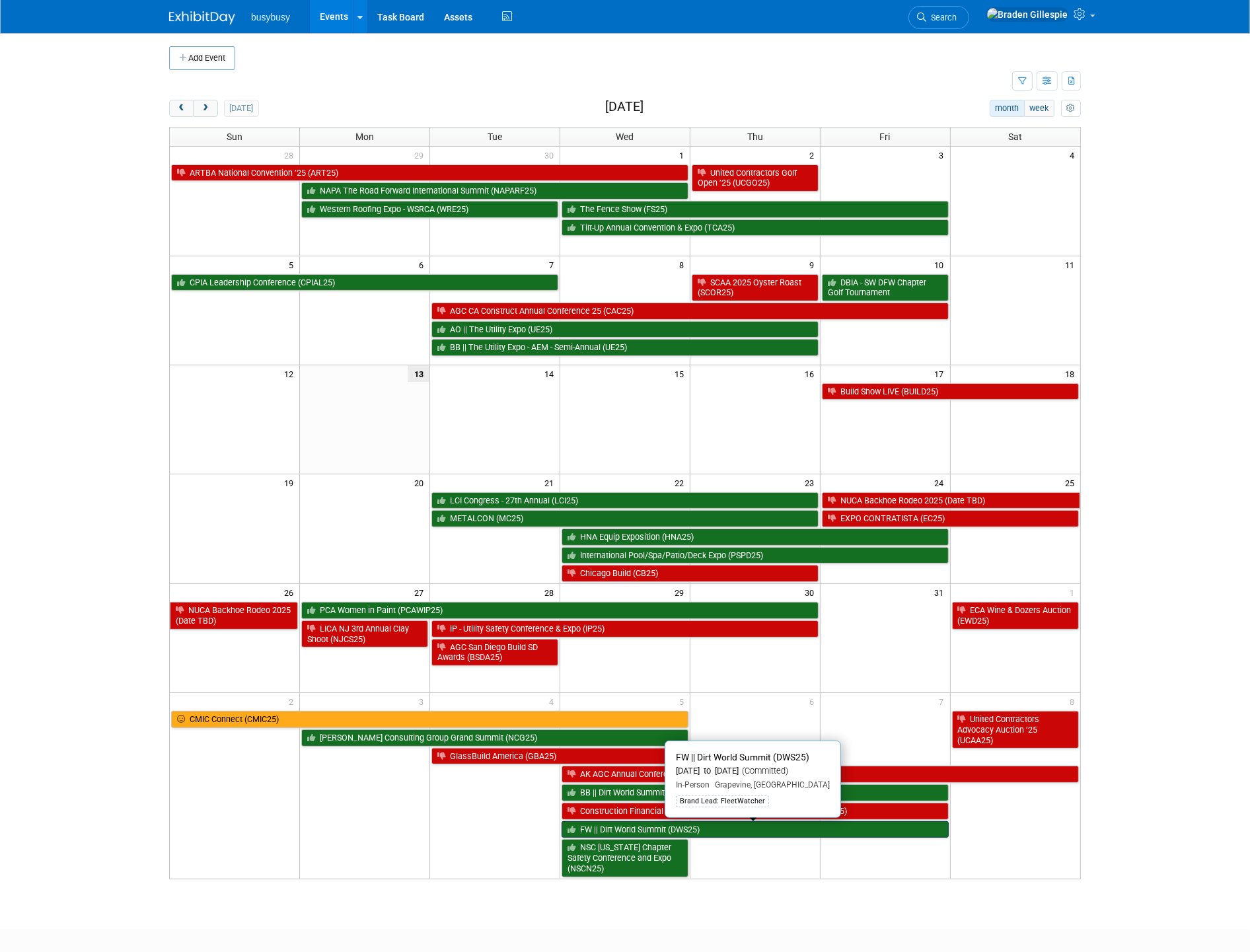
click at [695, 837] on link "FW || Dirt World Summit (DWS25)" at bounding box center [755, 830] width 387 height 17
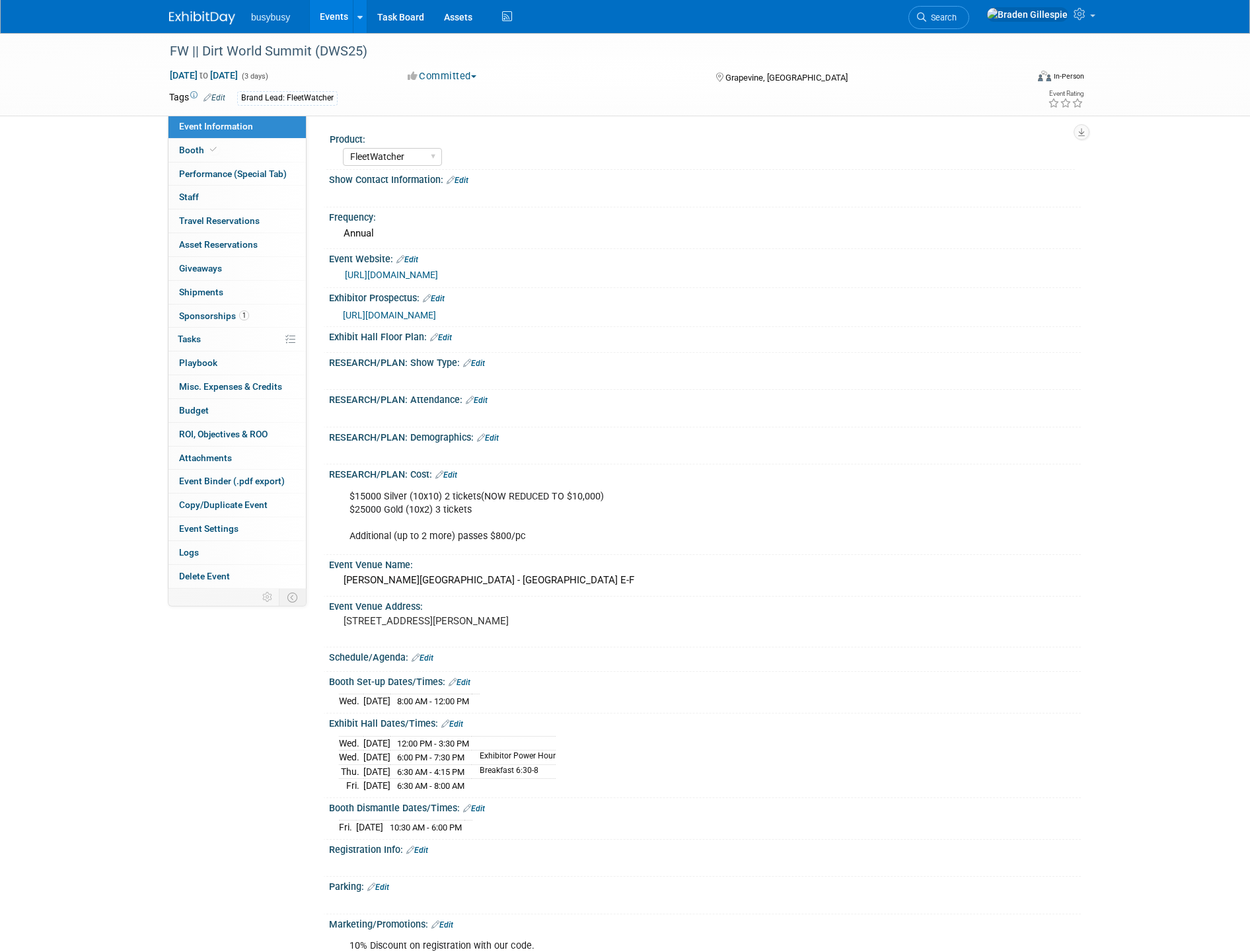
select select "FleetWatcher"
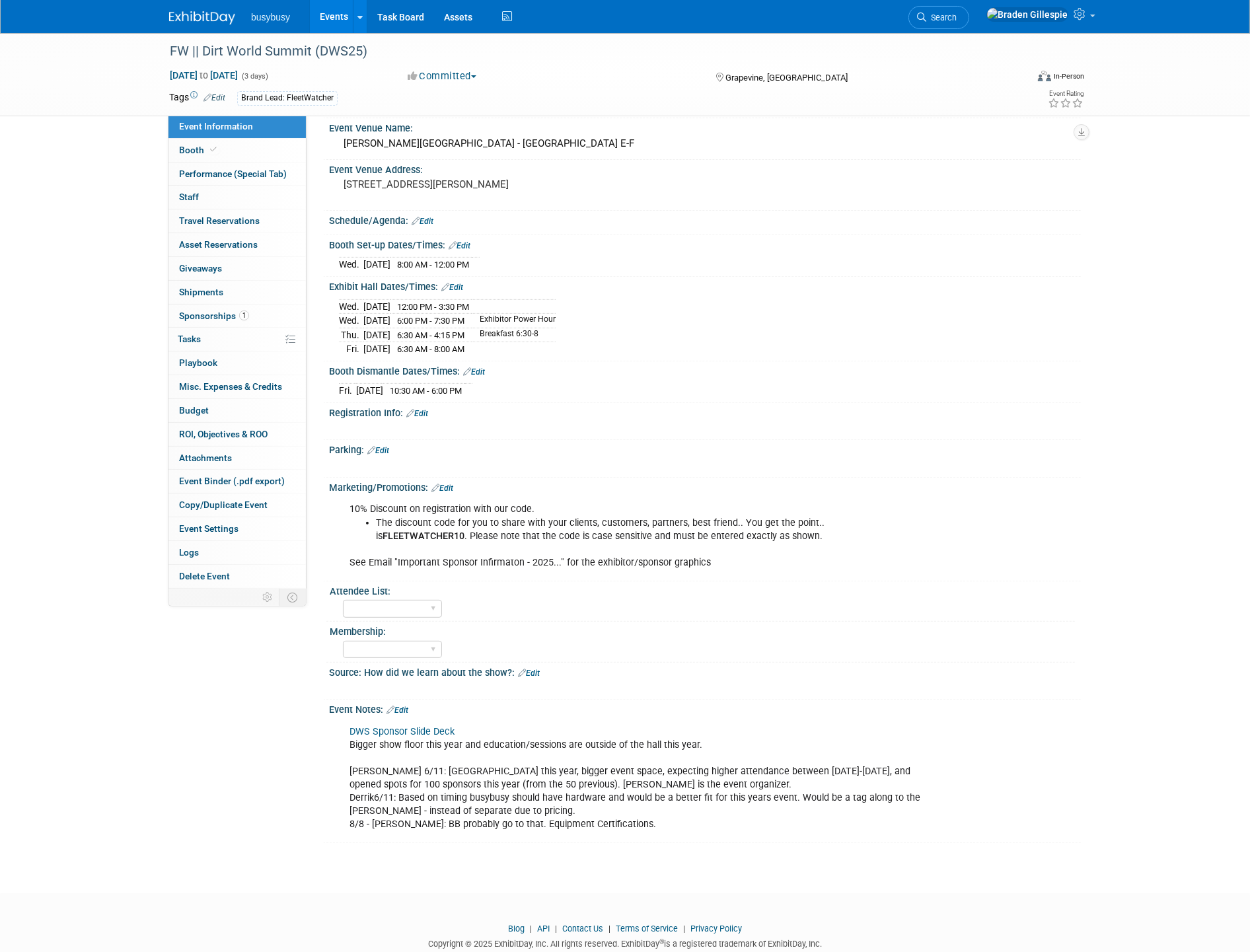
scroll to position [440, 0]
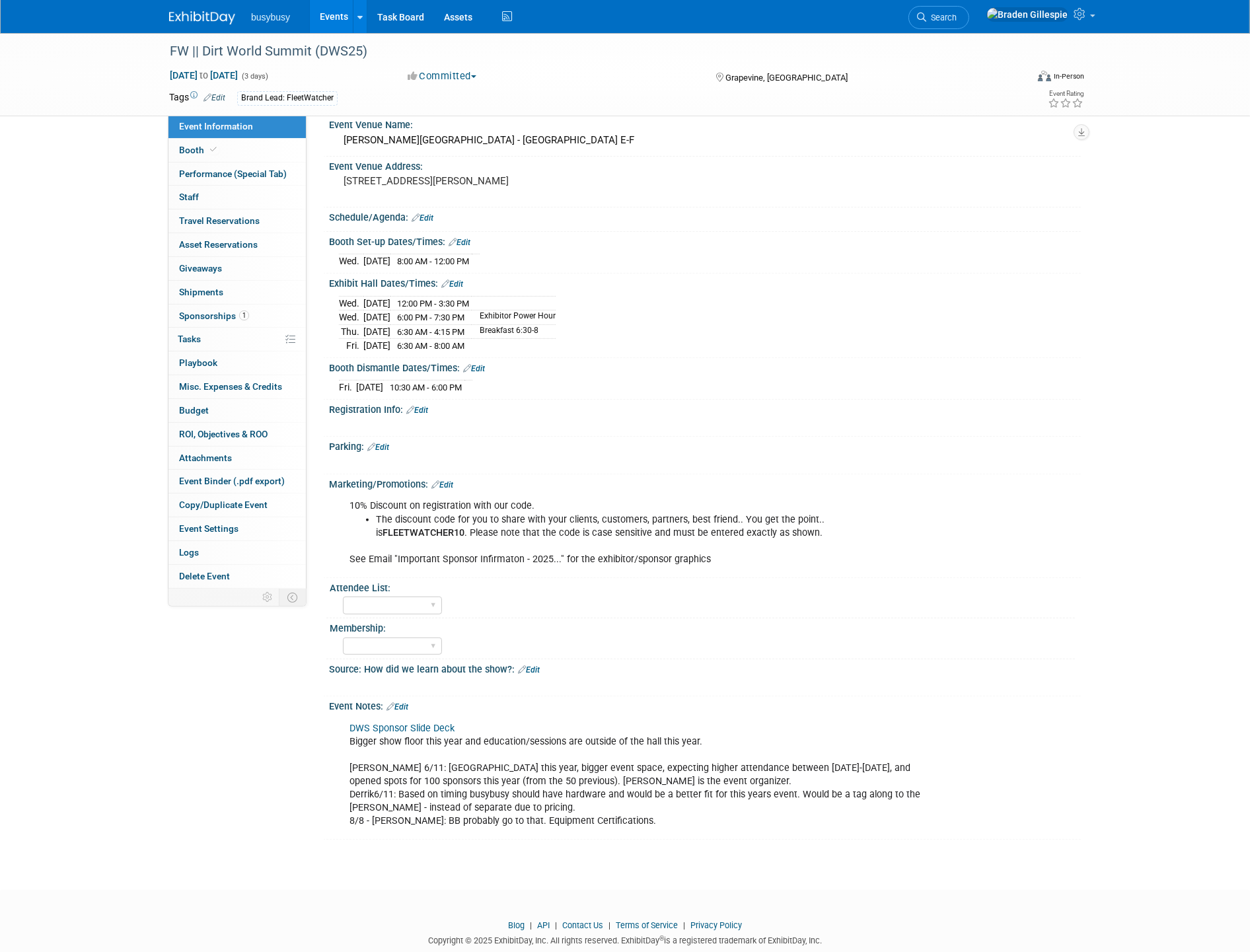
click at [207, 12] on img at bounding box center [202, 17] width 66 height 13
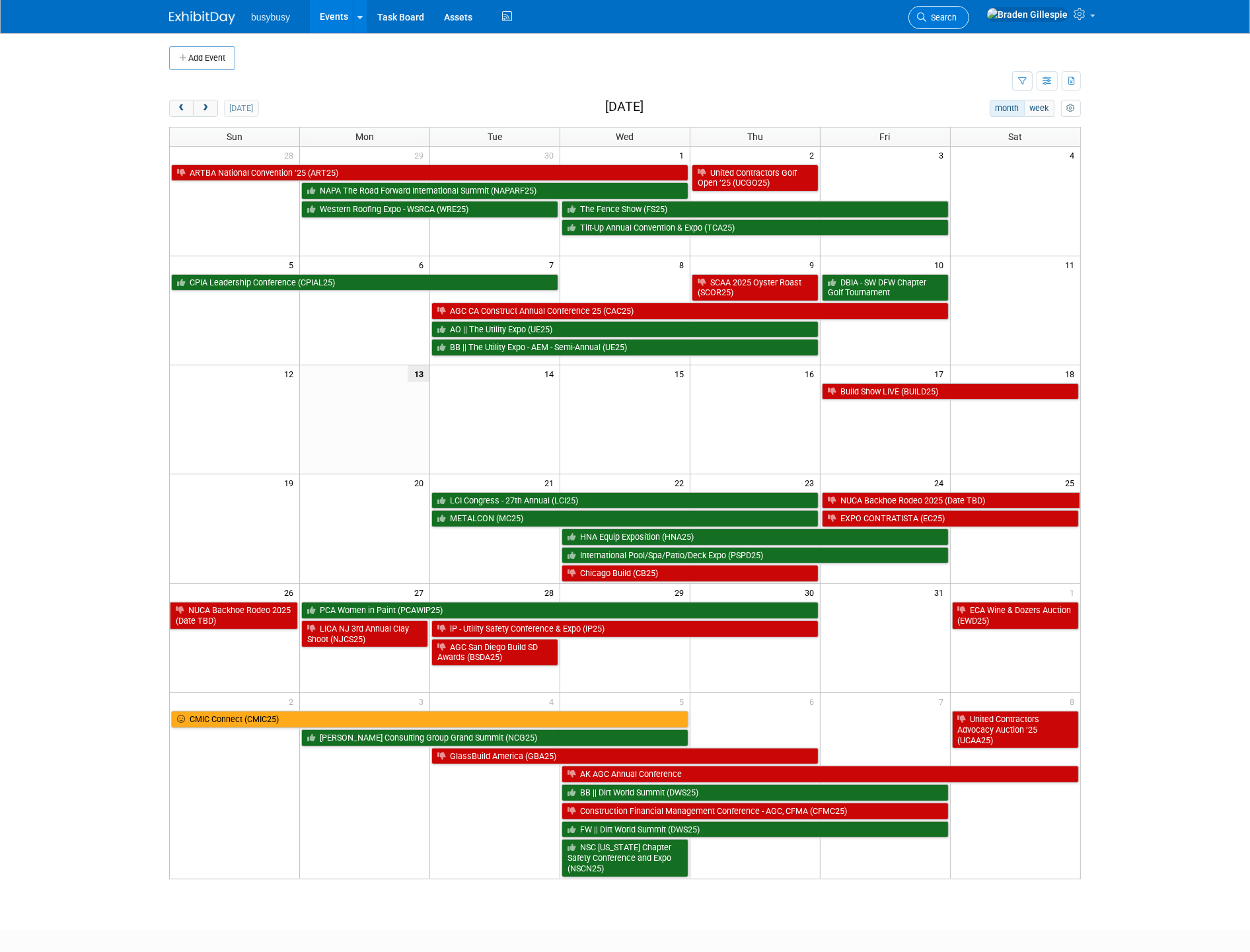
click at [969, 24] on link "Search" at bounding box center [939, 17] width 61 height 23
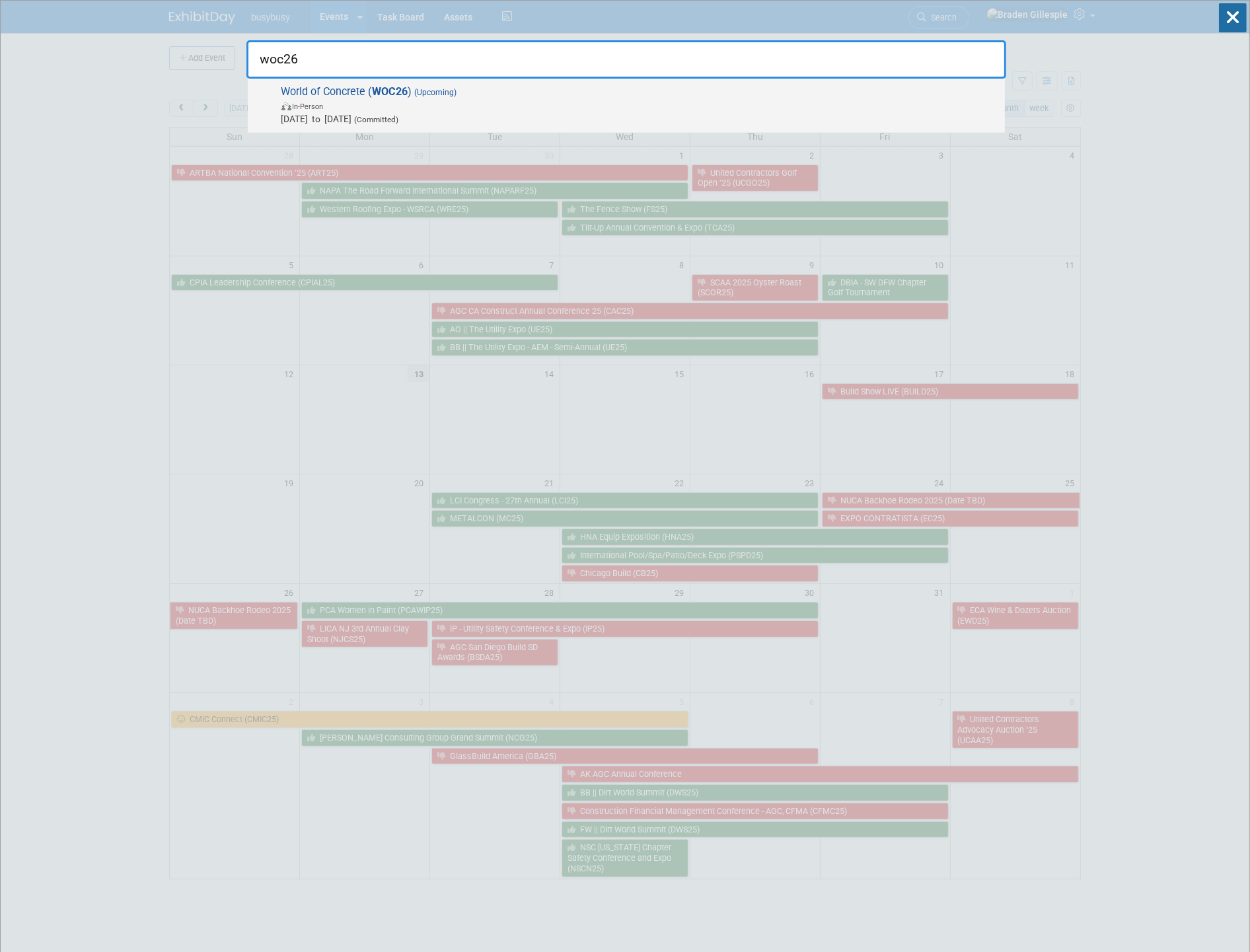
type input "woc26"
click at [399, 115] on span "(Committed)" at bounding box center [375, 120] width 47 height 9
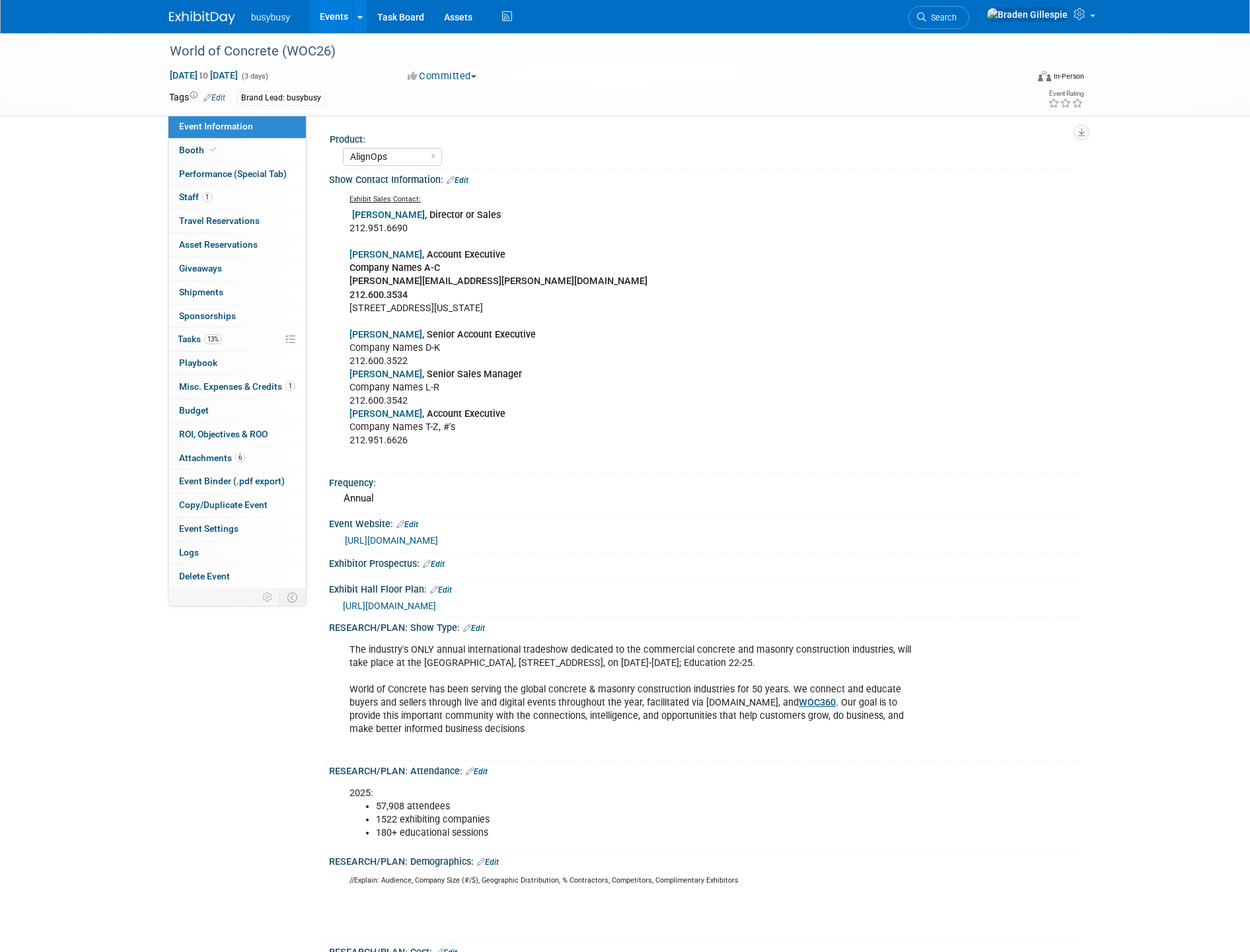
select select "AlignOps"
click at [483, 595] on div "https://ge26woc.mapyourshow.com/8_0/floorplan/index.cfm?hallID=A&selectedBooth=…" at bounding box center [705, 604] width 752 height 19
click at [436, 600] on span "https://ge26woc.mapyourshow.com/8_0/floorplan/index.cfm?hallID=A&selectedBooth=…" at bounding box center [389, 605] width 93 height 10
click at [198, 15] on img at bounding box center [202, 17] width 66 height 13
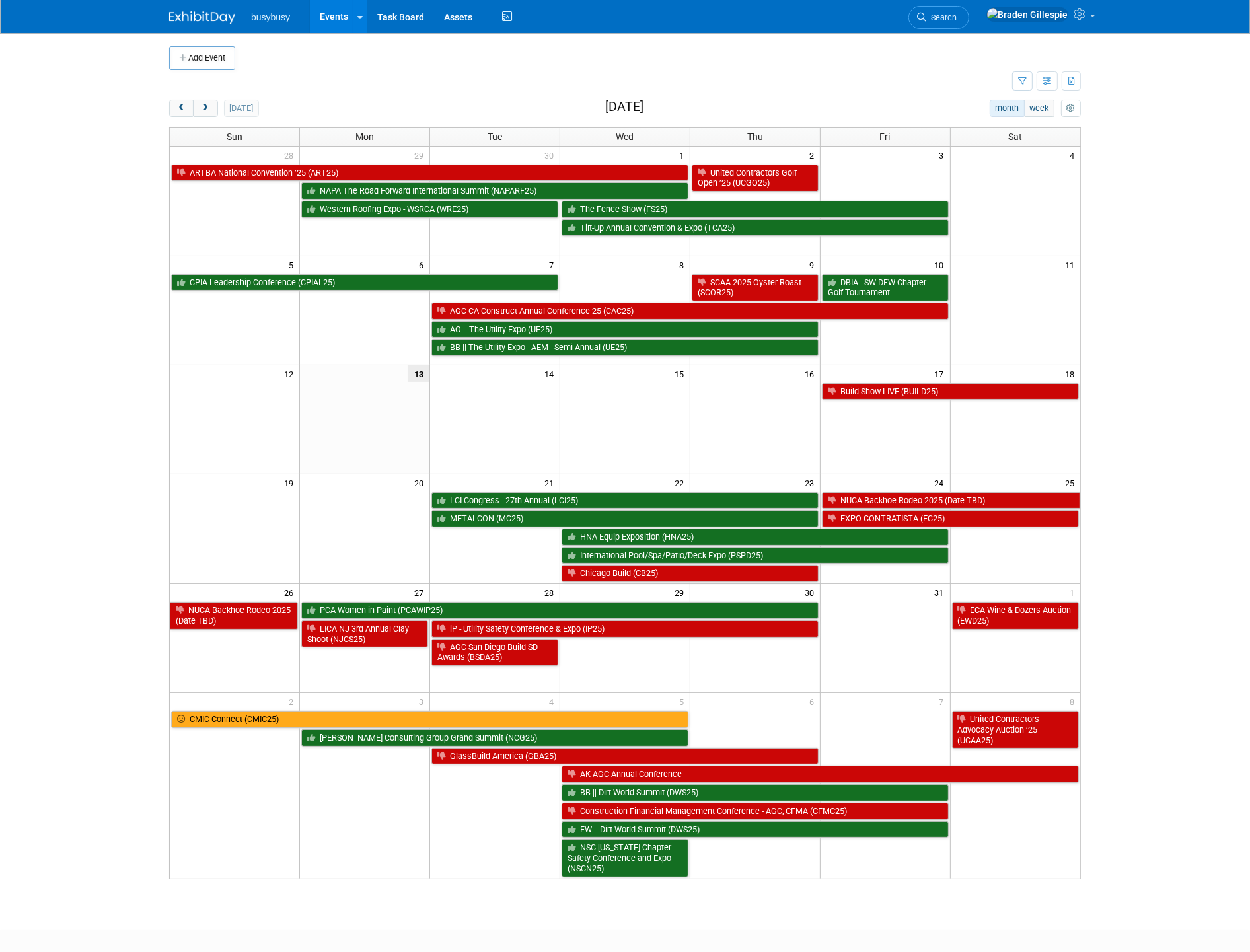
click at [212, 109] on button "next" at bounding box center [205, 108] width 24 height 17
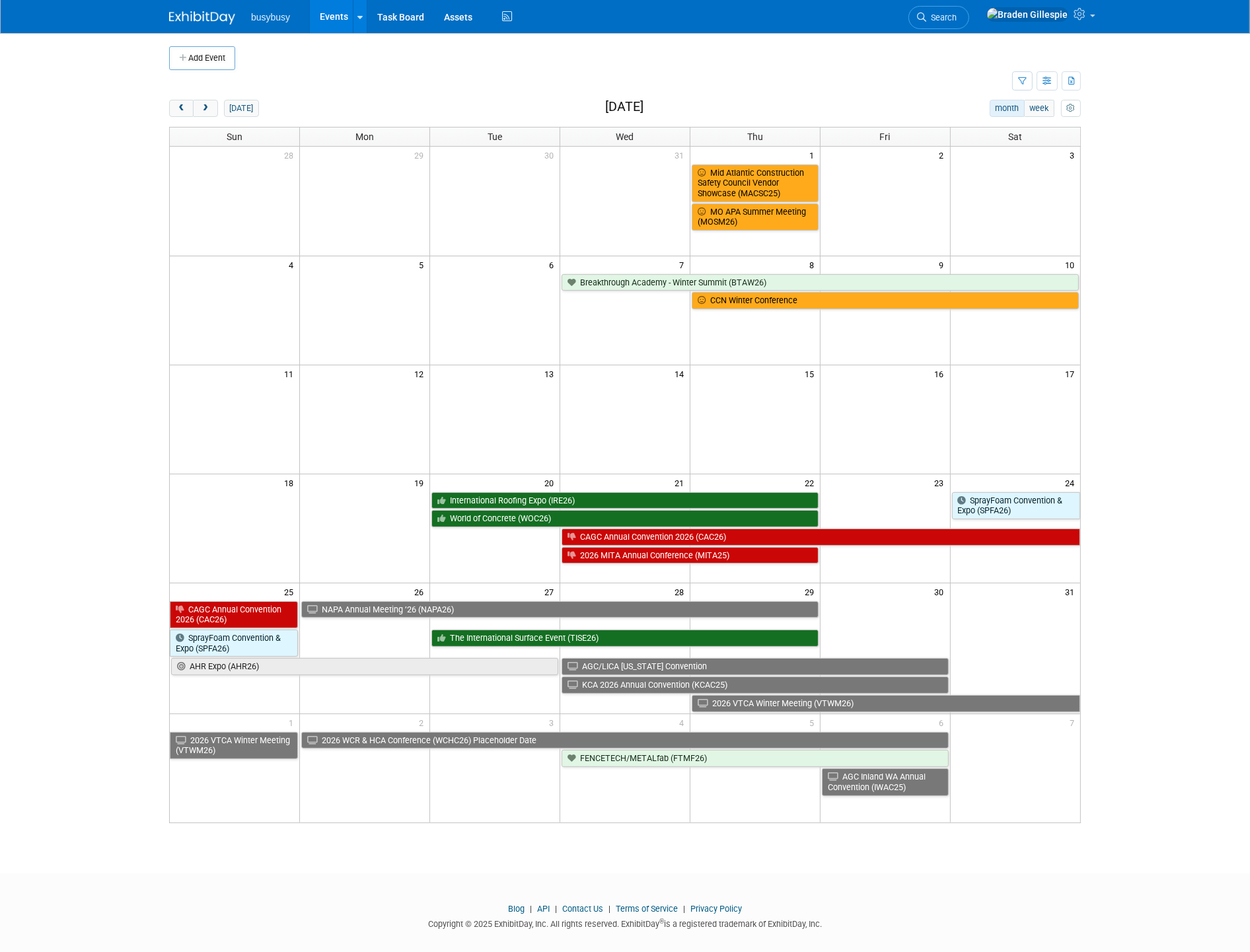
click at [212, 109] on button "next" at bounding box center [205, 108] width 24 height 17
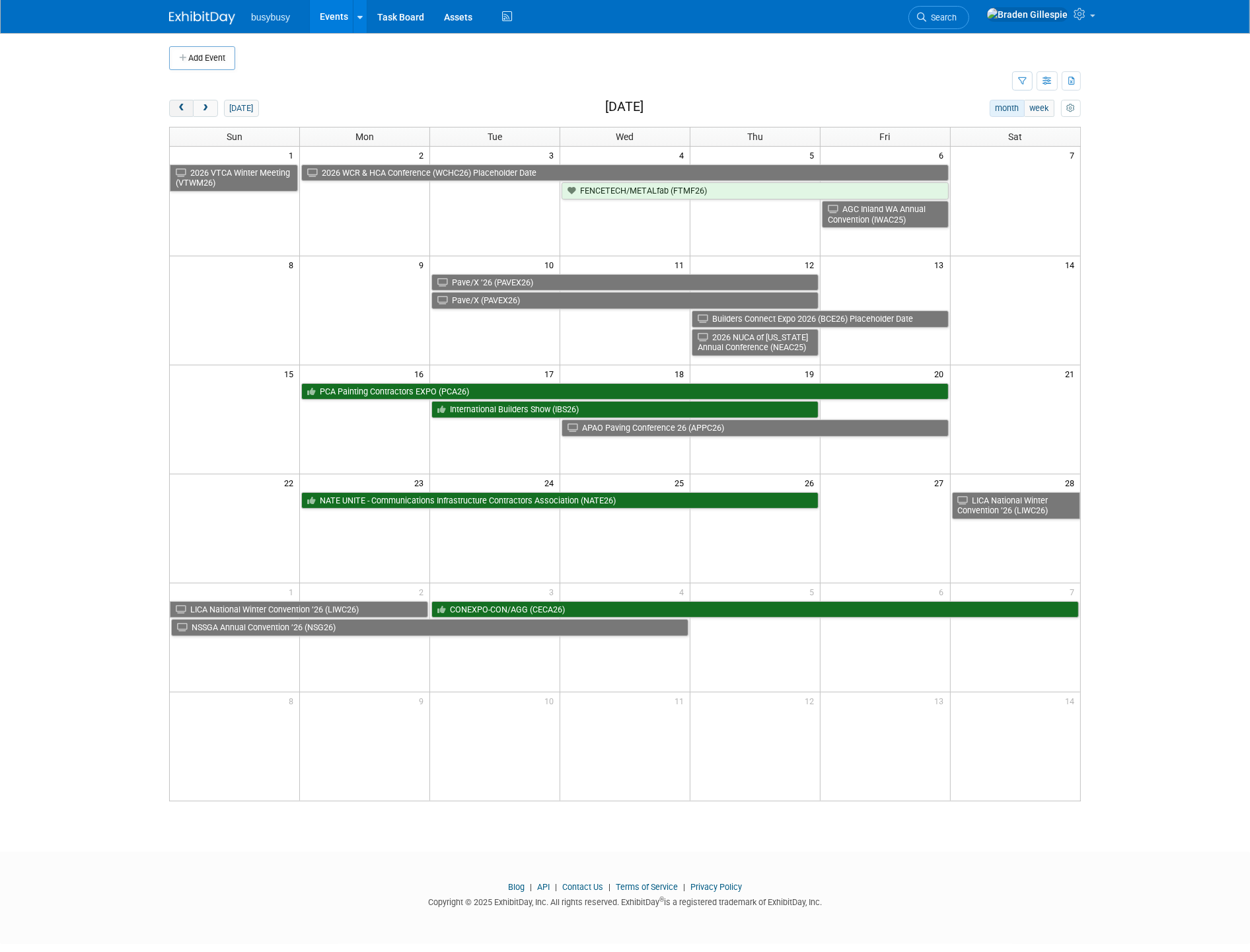
click at [187, 110] on button "prev" at bounding box center [181, 108] width 24 height 17
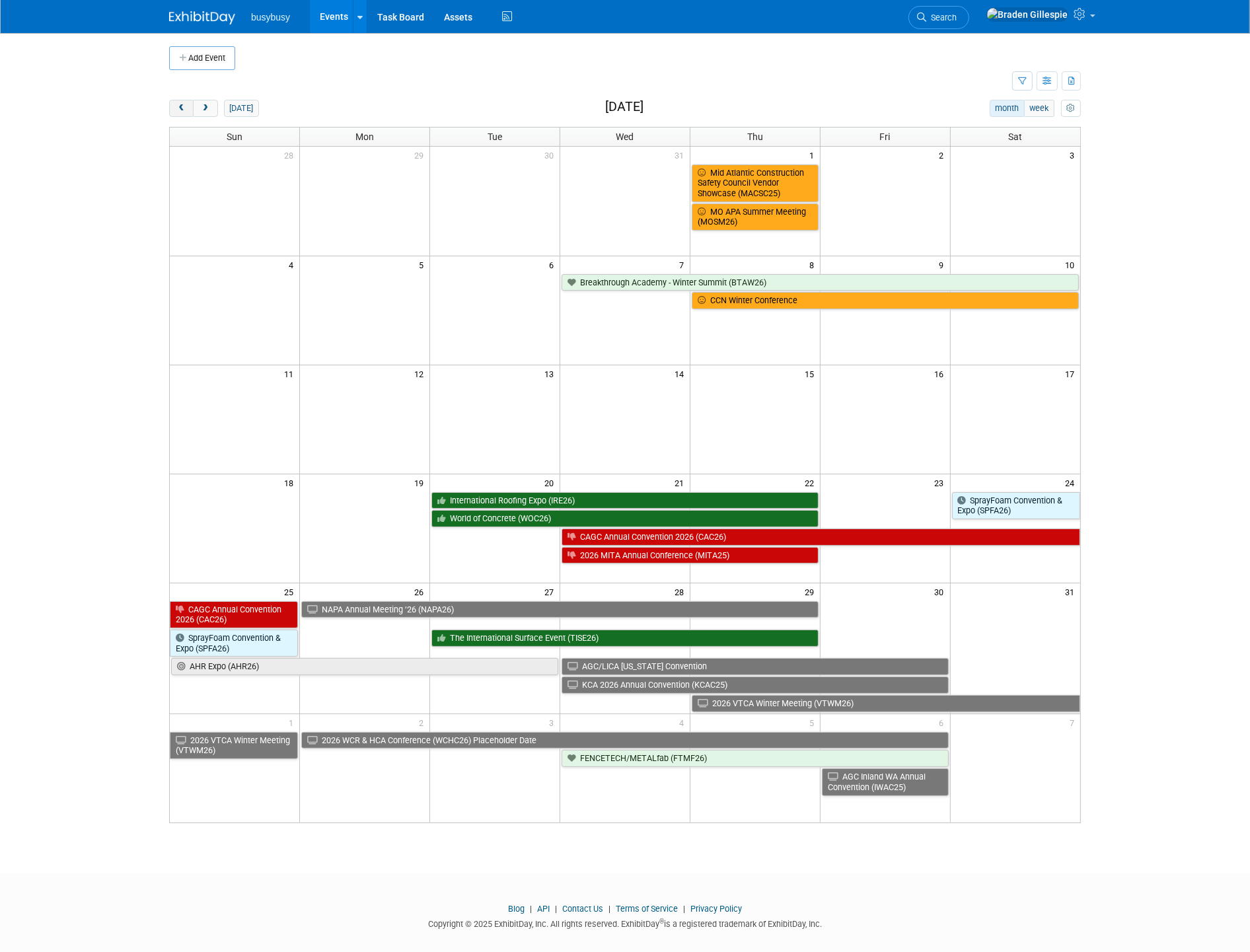
click at [179, 110] on span "prev" at bounding box center [181, 108] width 10 height 9
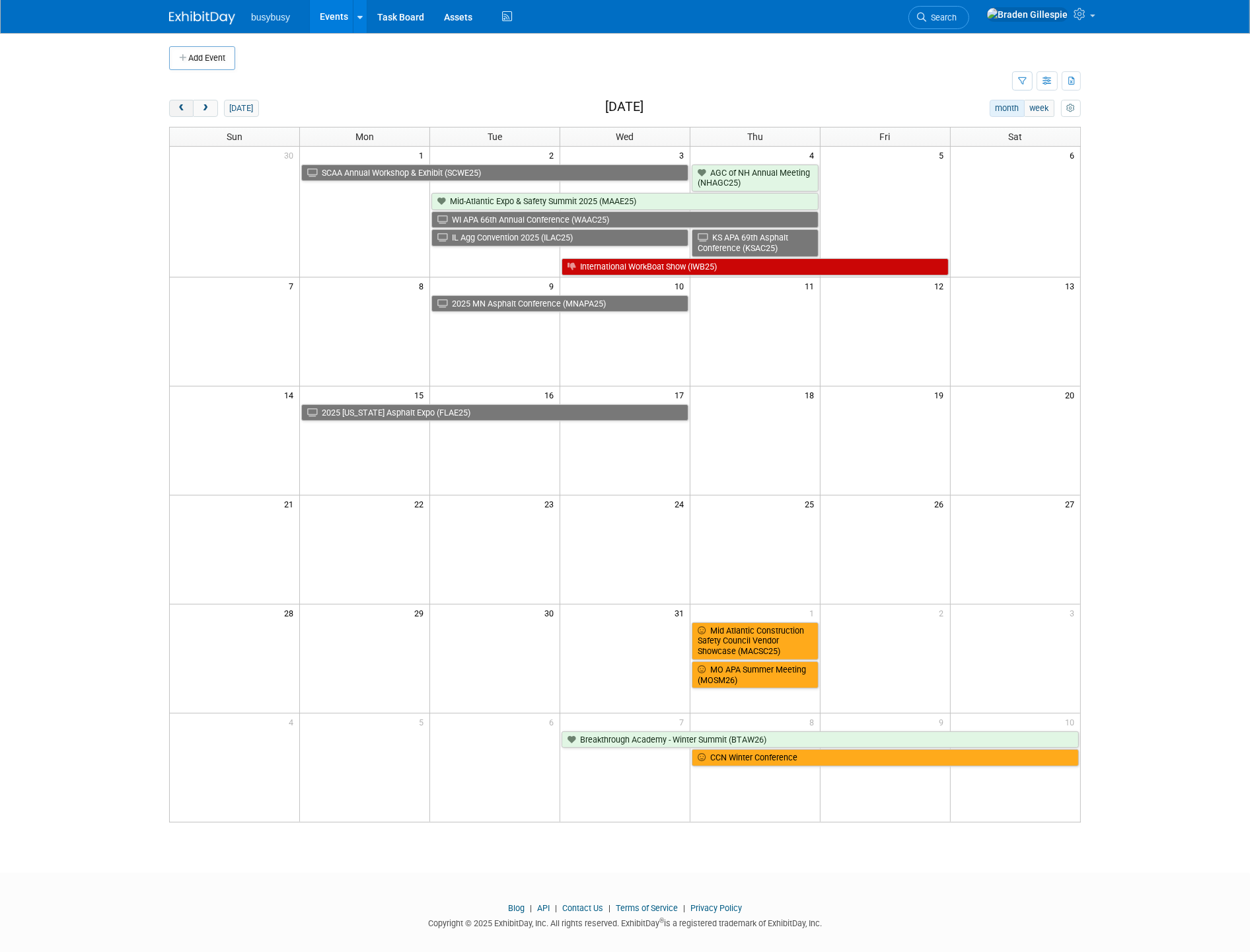
click at [179, 110] on span "prev" at bounding box center [181, 108] width 10 height 9
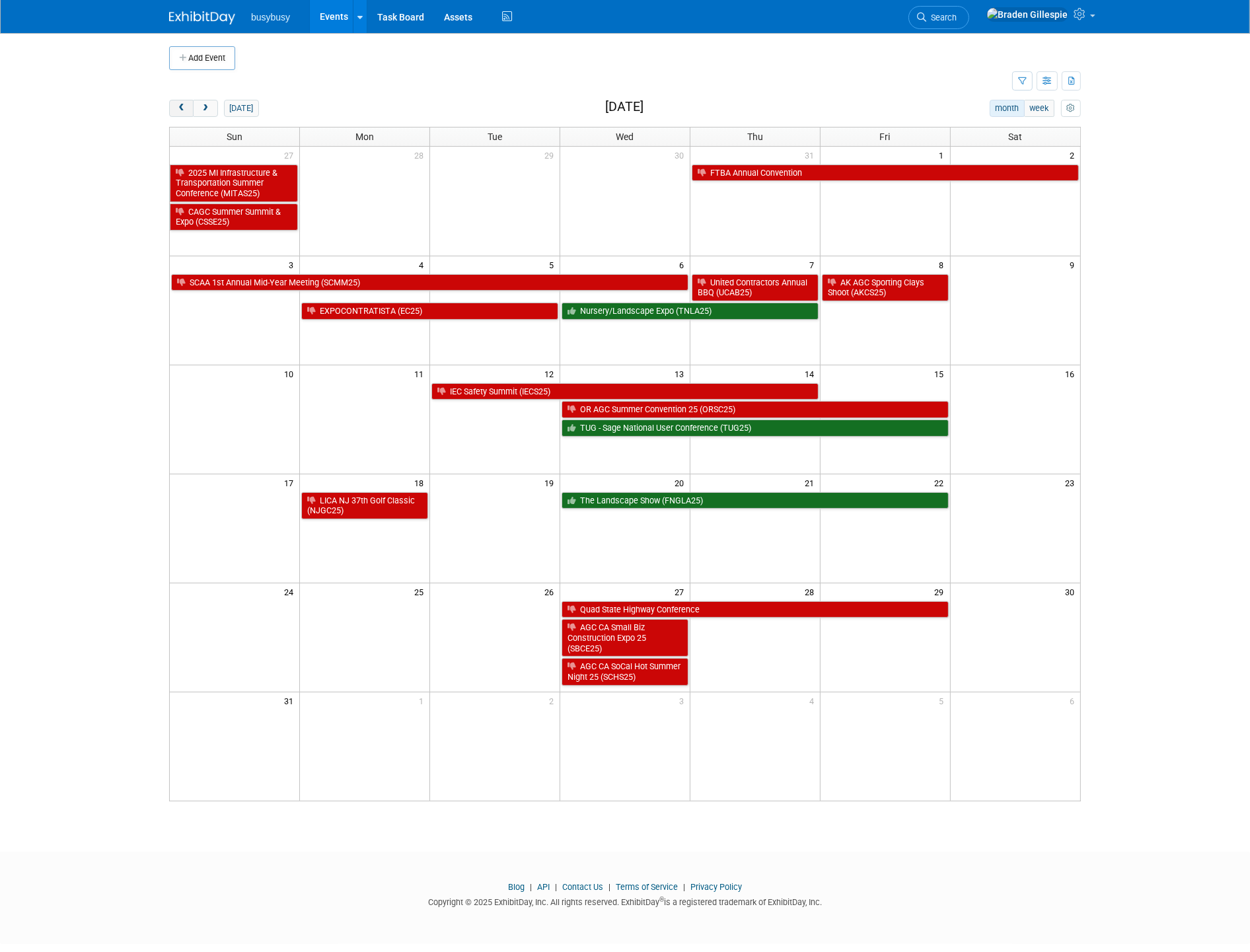
click at [179, 110] on span "prev" at bounding box center [181, 108] width 10 height 9
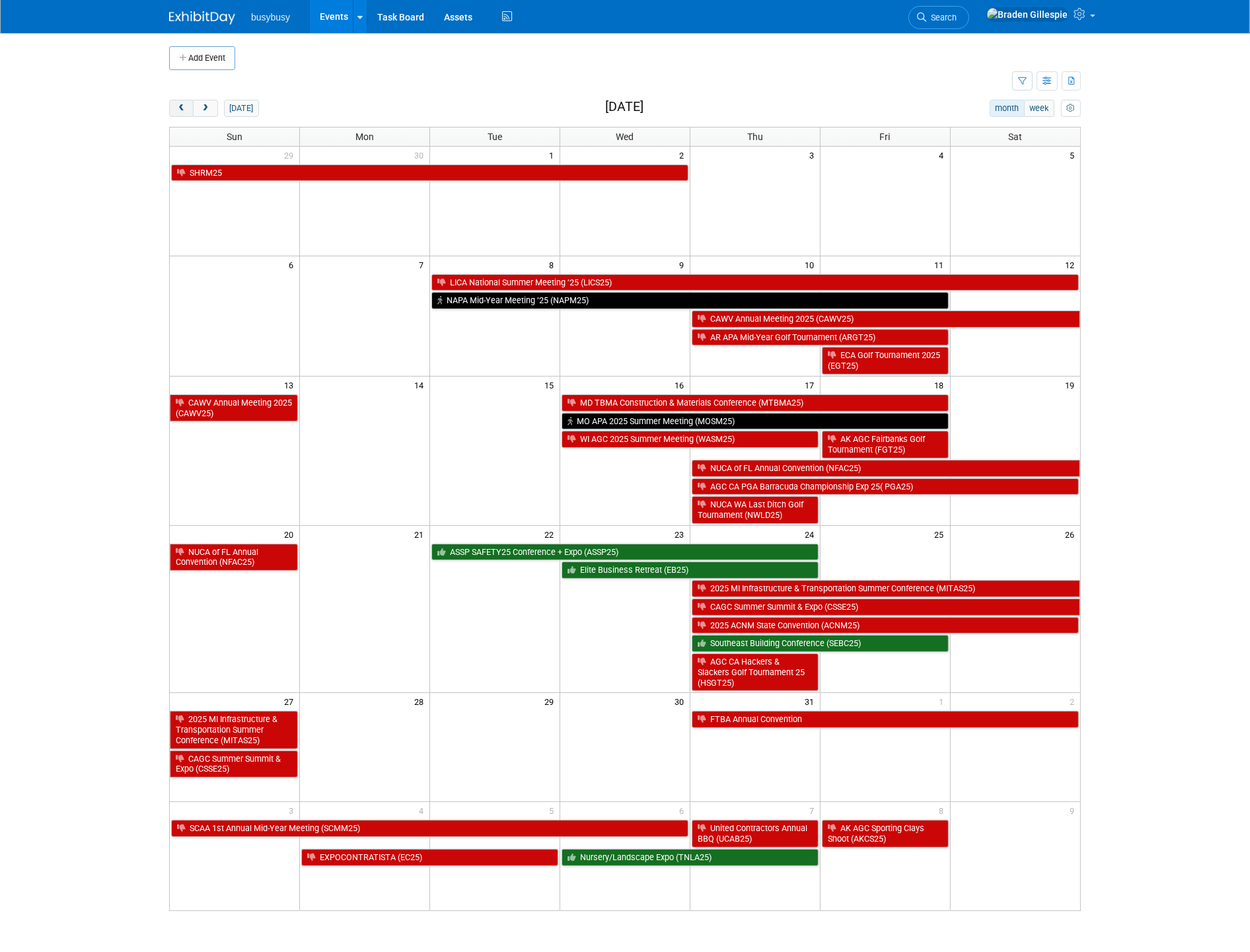
click at [179, 110] on span "prev" at bounding box center [181, 108] width 10 height 9
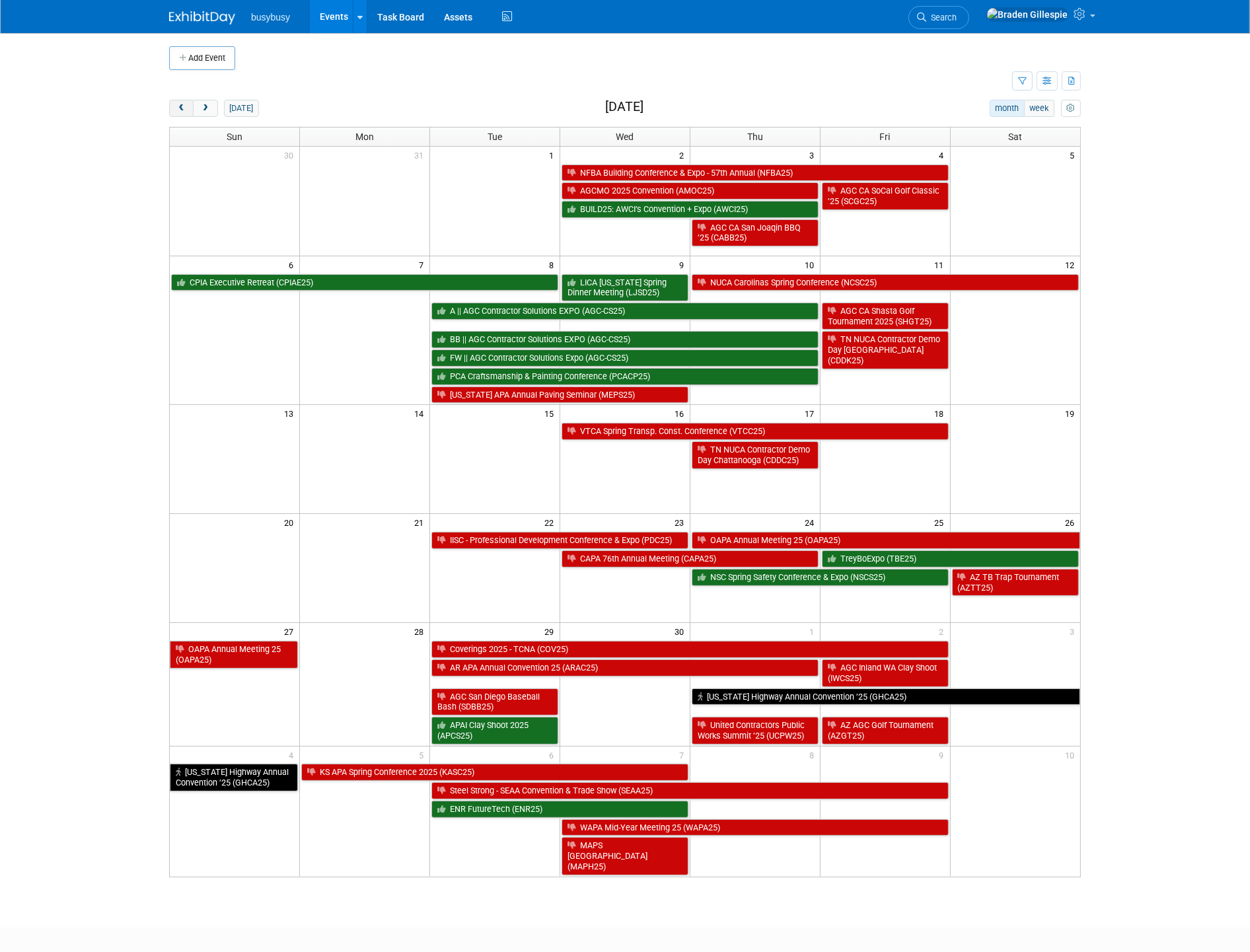
click at [179, 110] on span "prev" at bounding box center [181, 108] width 10 height 9
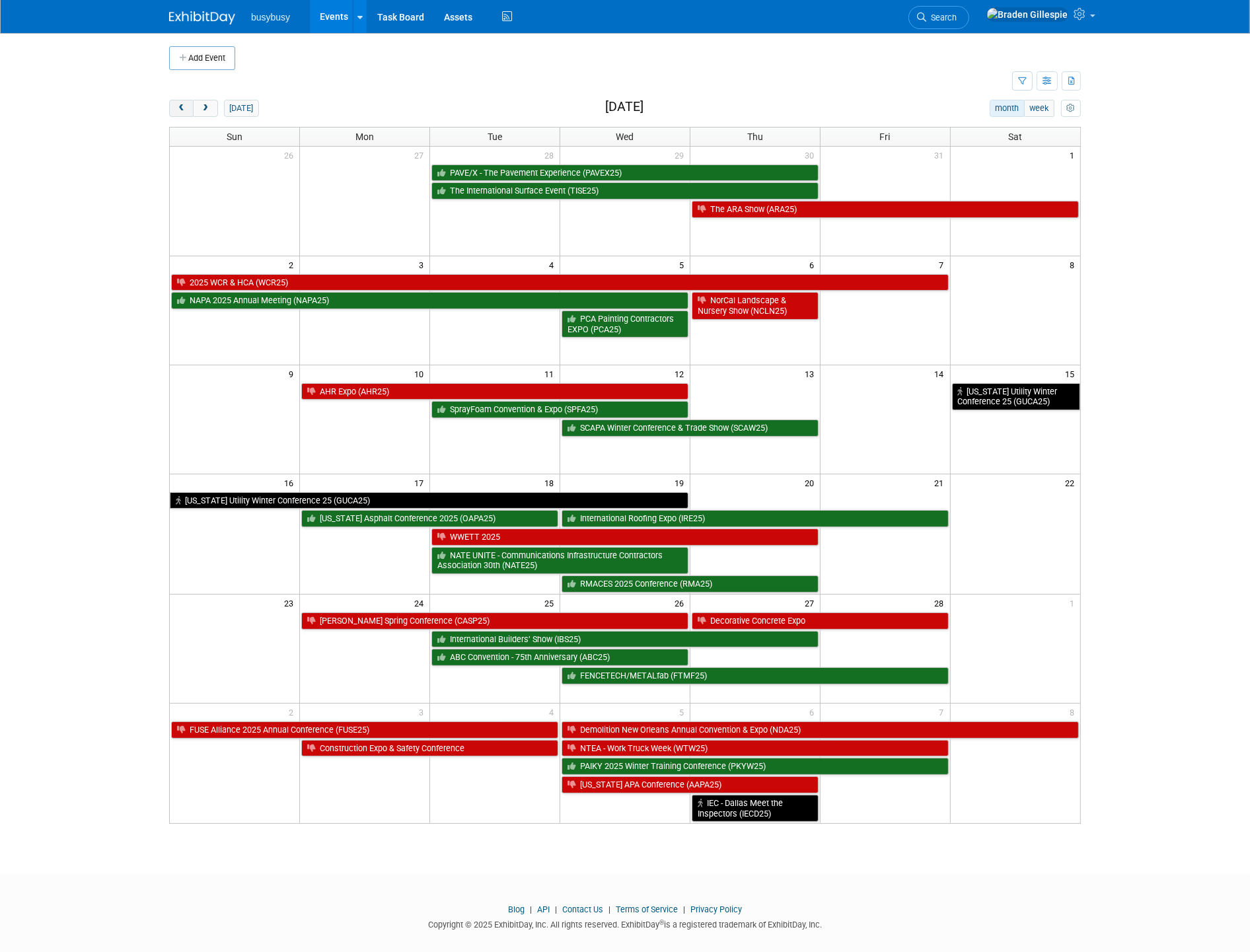
click at [179, 110] on span "prev" at bounding box center [181, 108] width 10 height 9
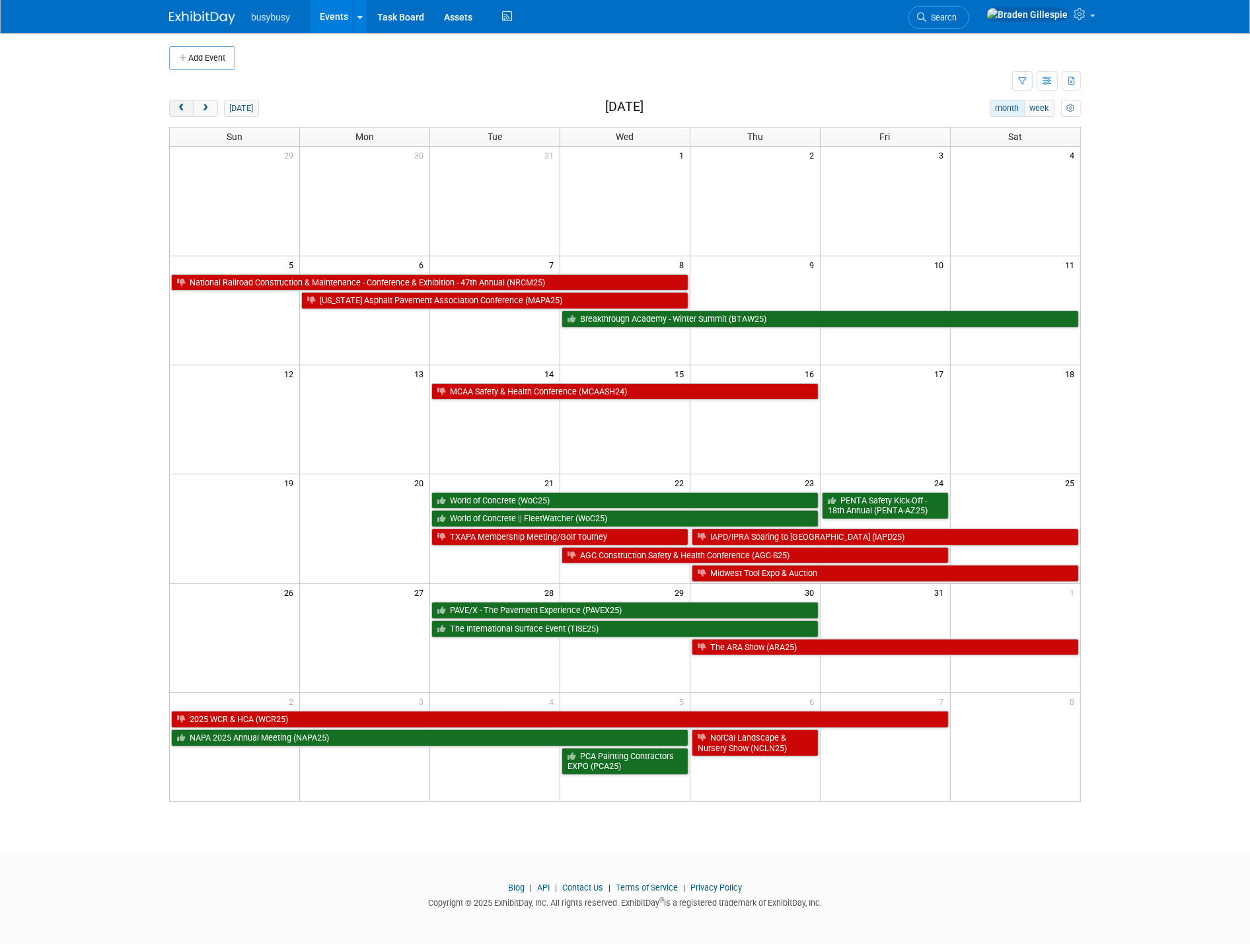
click at [176, 103] on button "prev" at bounding box center [181, 108] width 24 height 17
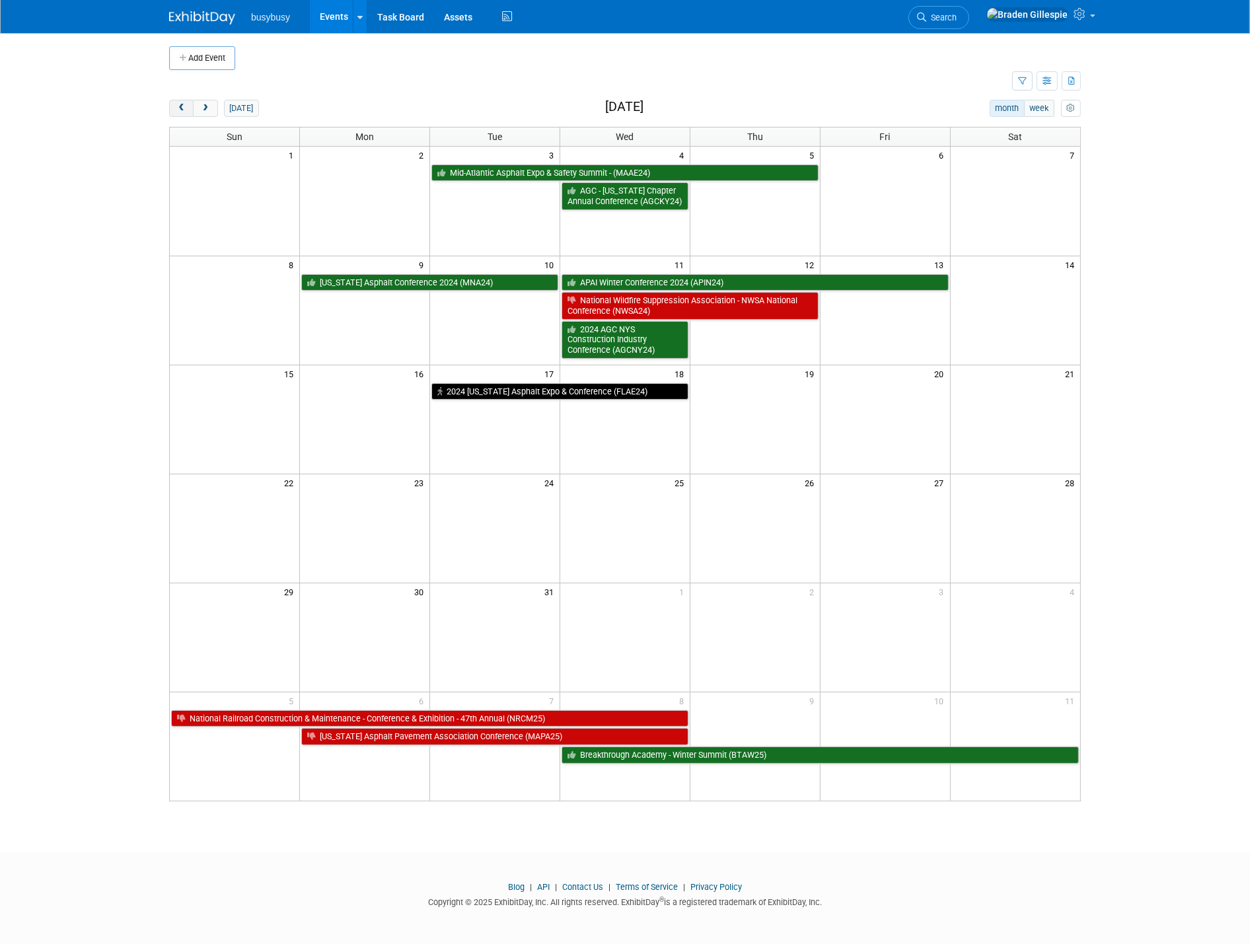
click at [176, 103] on button "prev" at bounding box center [181, 108] width 24 height 17
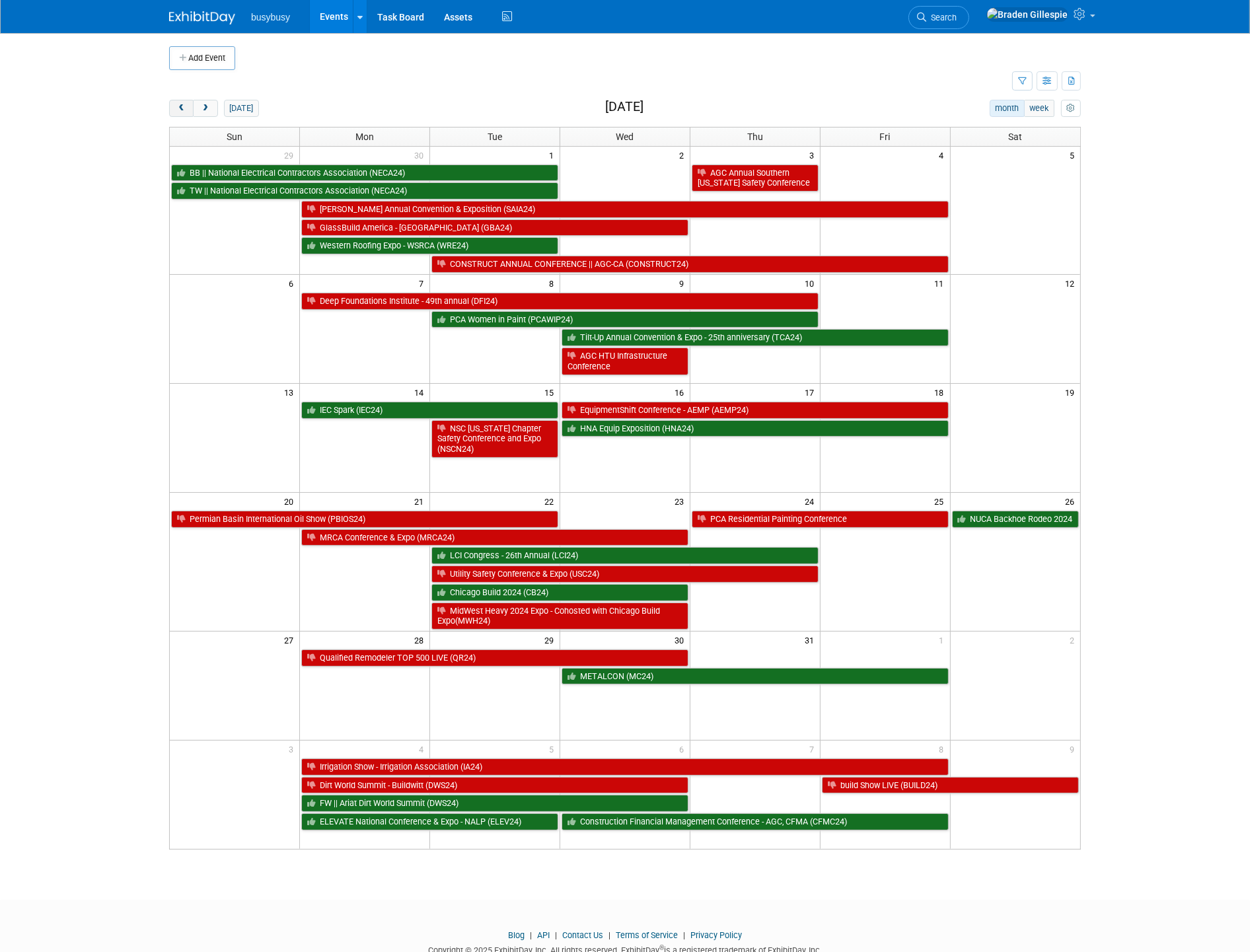
click at [176, 103] on button "prev" at bounding box center [181, 108] width 24 height 17
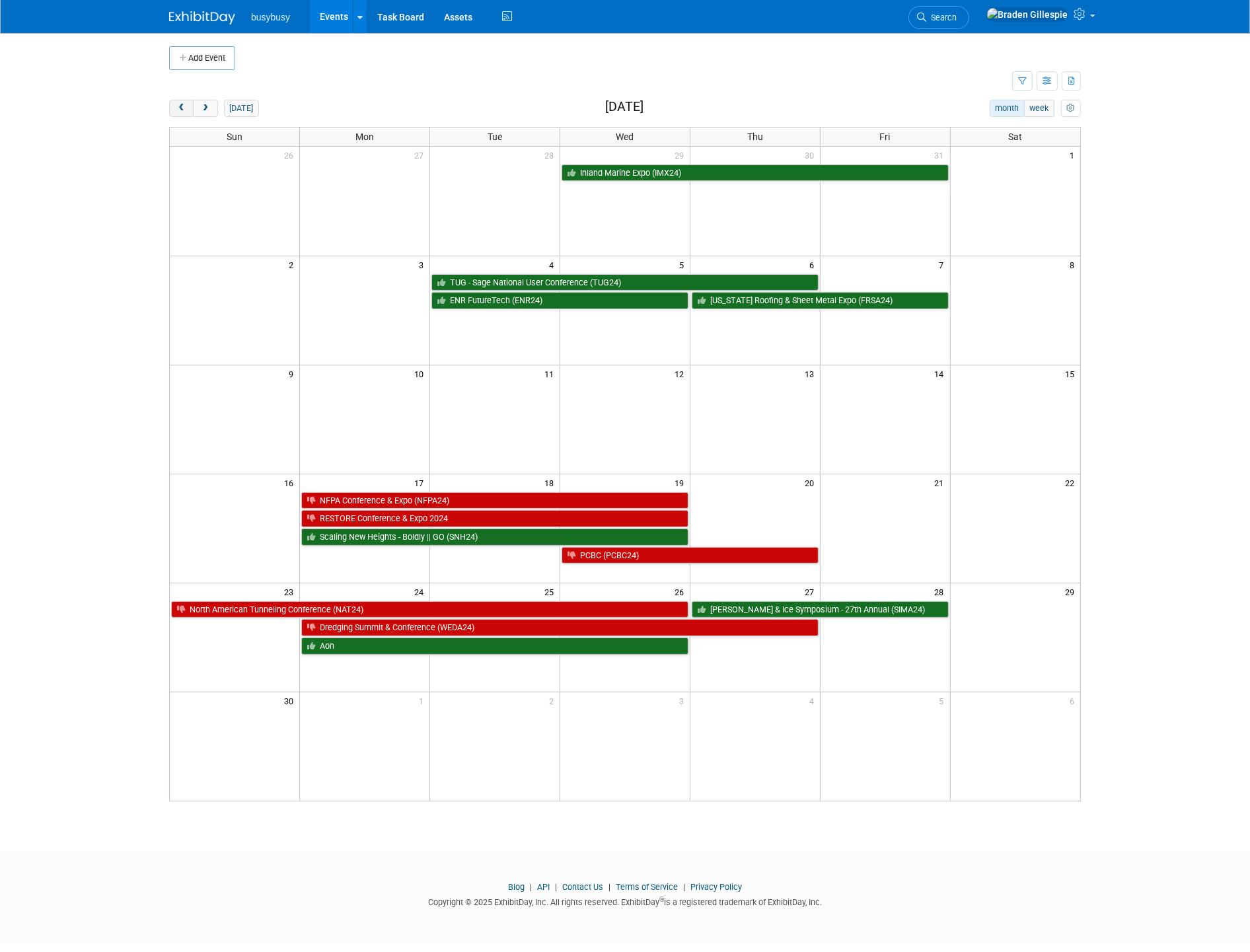
click at [176, 103] on button "prev" at bounding box center [181, 108] width 24 height 17
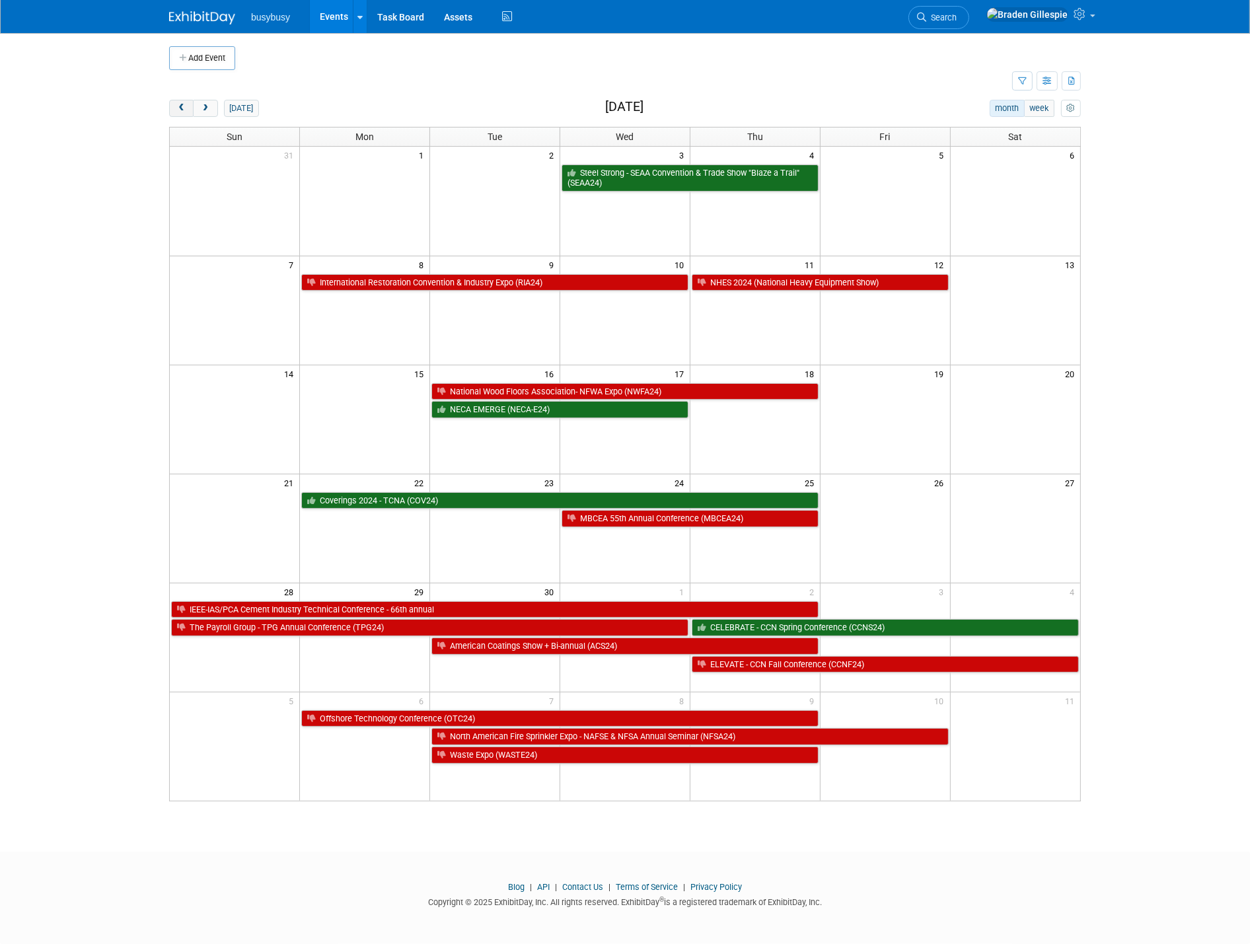
click at [176, 103] on button "prev" at bounding box center [181, 108] width 24 height 17
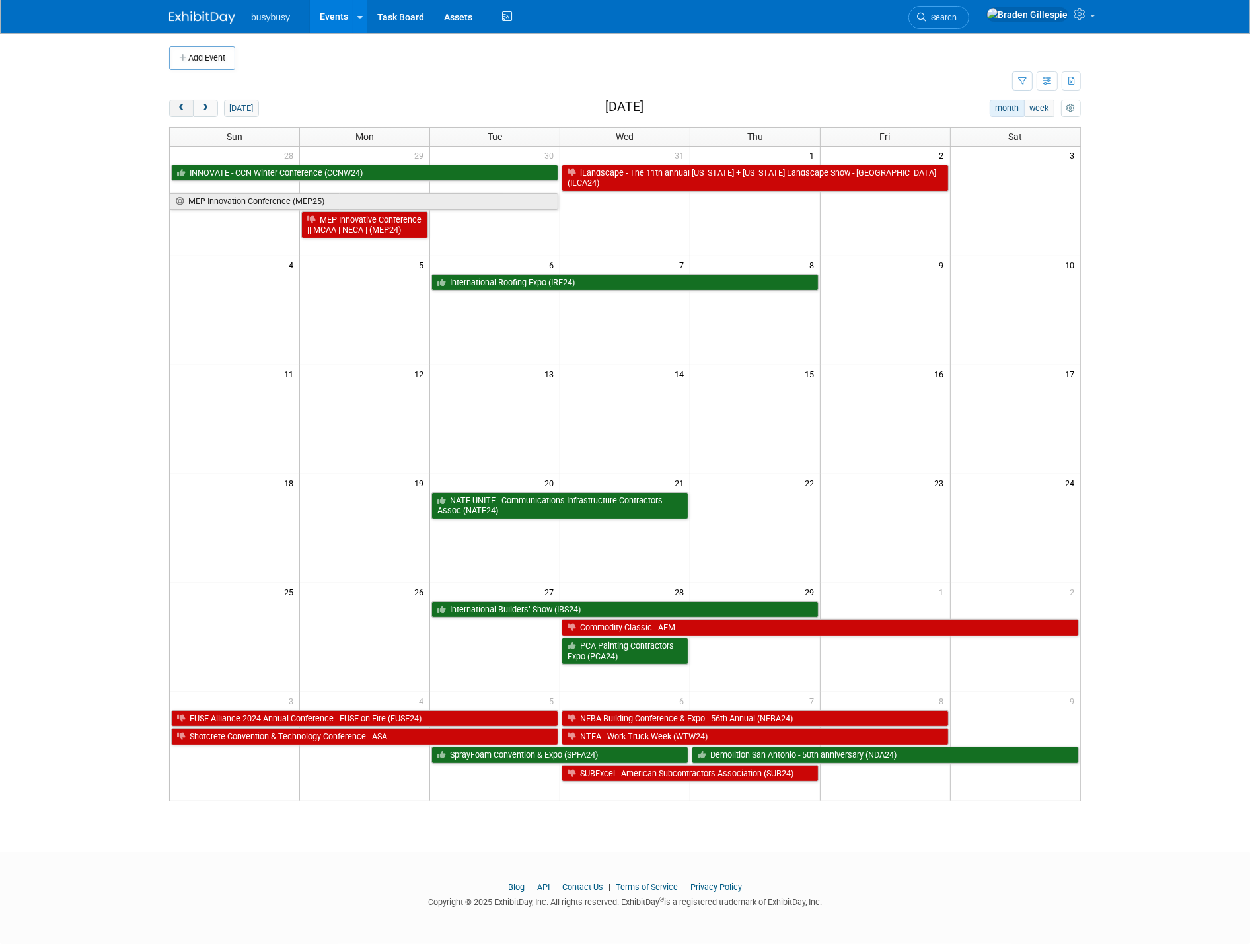
click at [176, 103] on button "prev" at bounding box center [181, 108] width 24 height 17
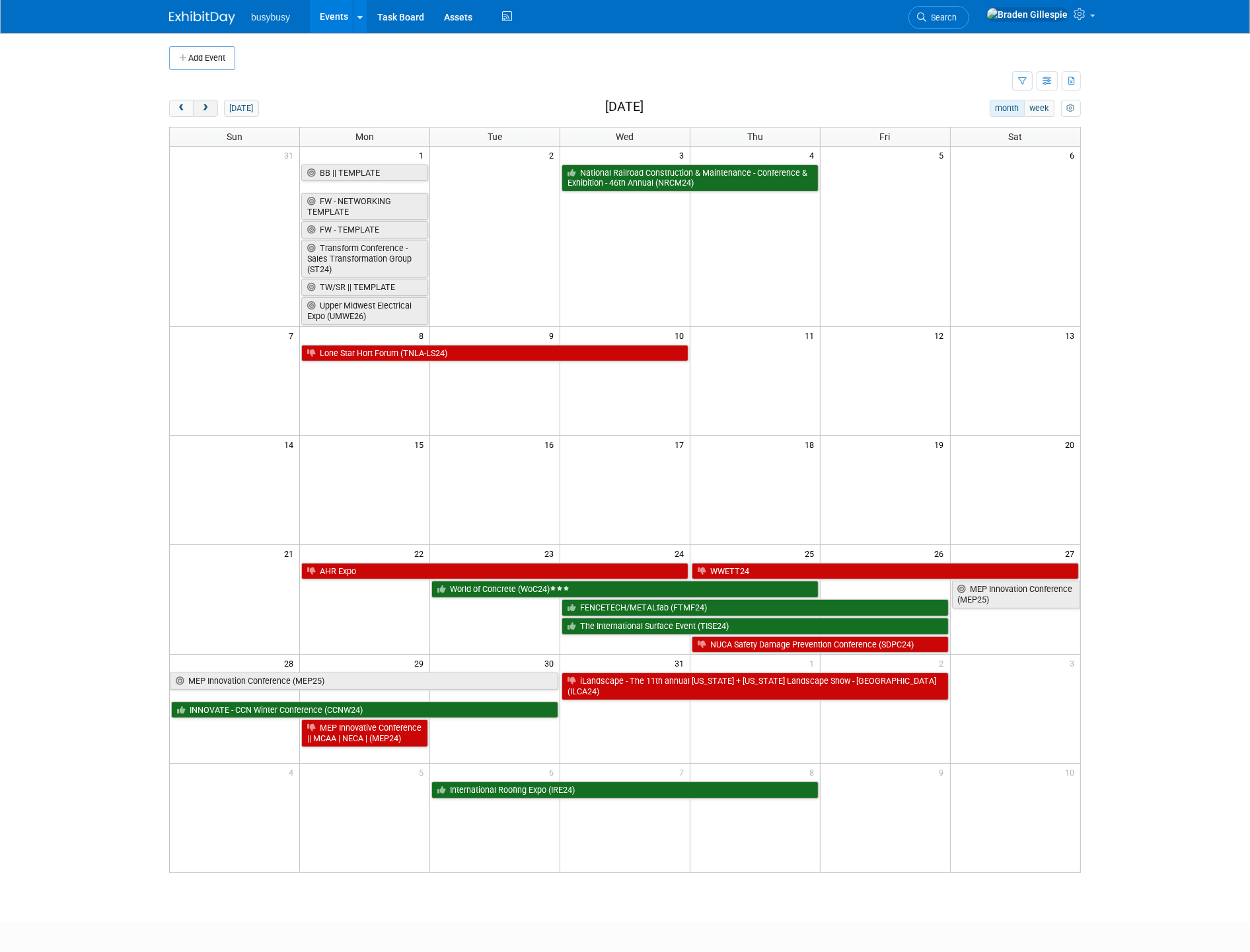
click at [205, 107] on span "next" at bounding box center [205, 108] width 10 height 9
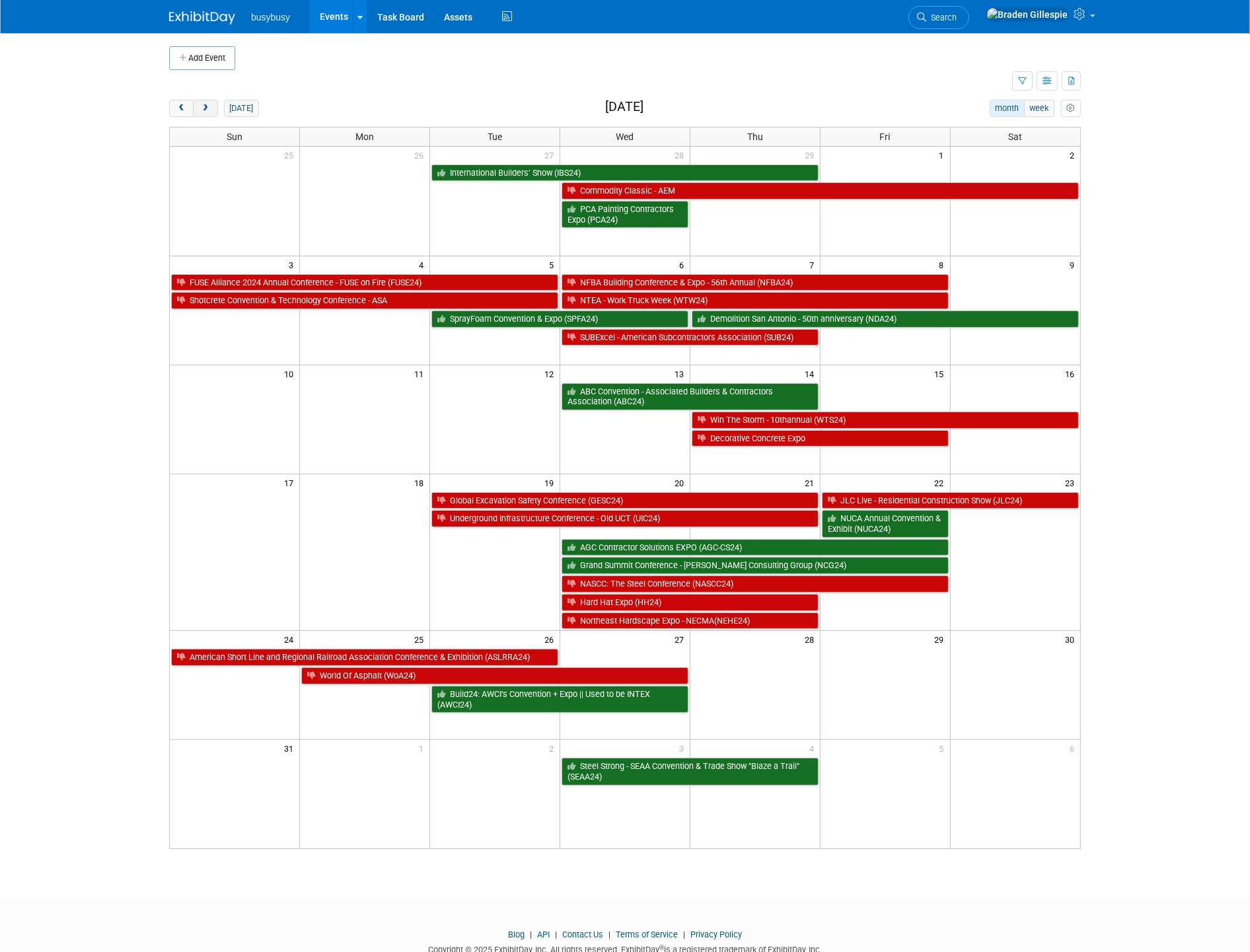
click at [205, 107] on span "next" at bounding box center [205, 108] width 10 height 9
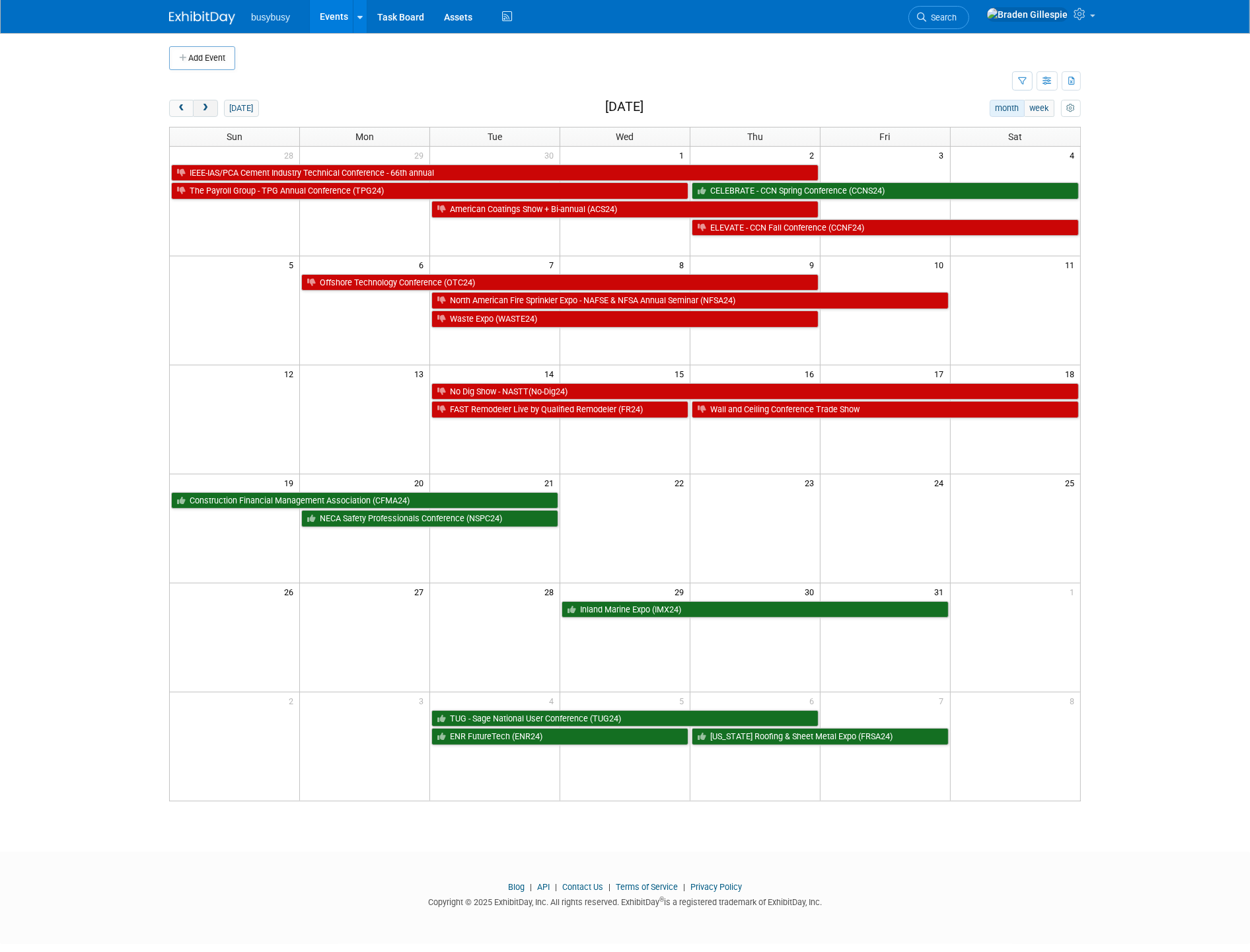
click at [205, 107] on span "next" at bounding box center [205, 108] width 10 height 9
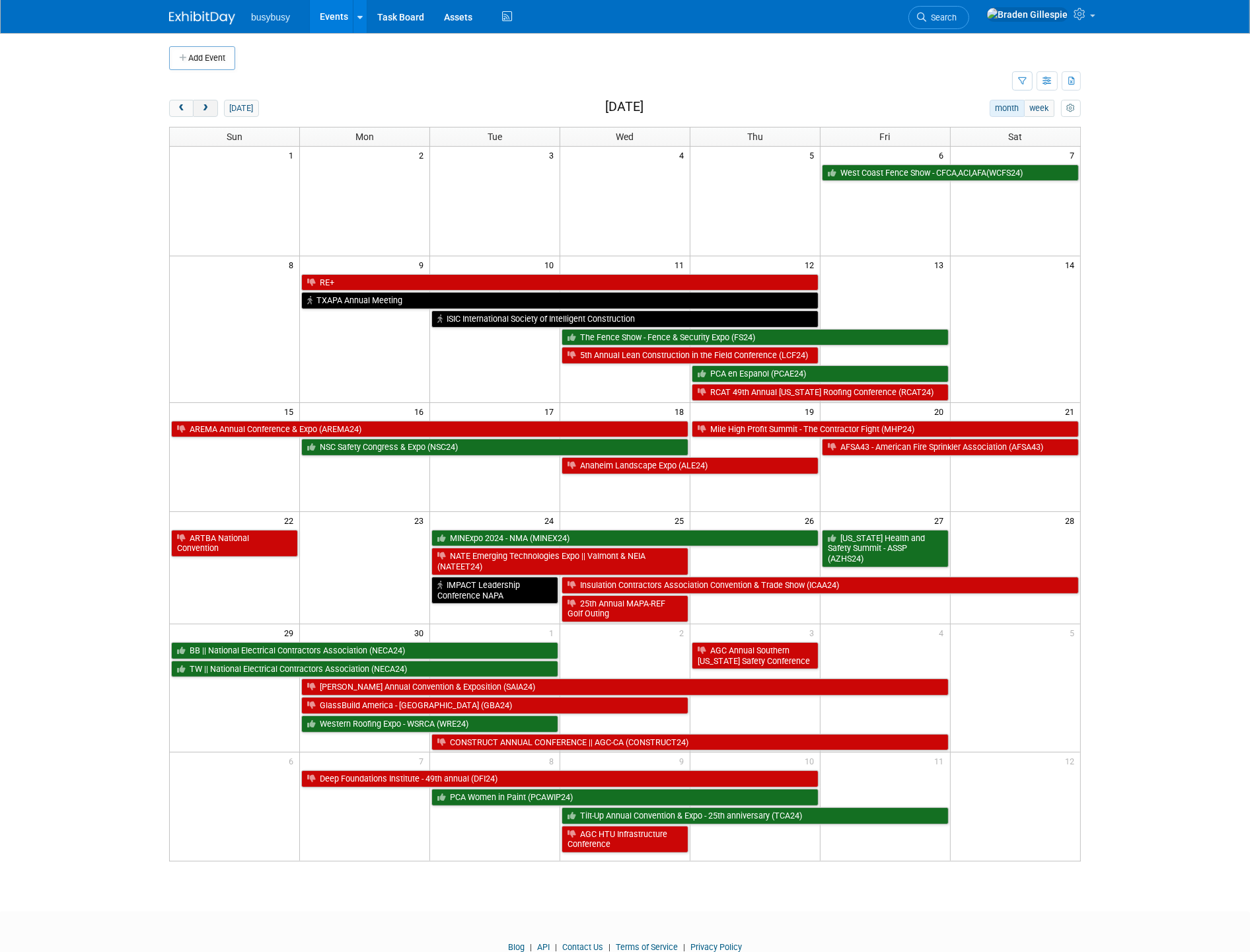
click at [205, 107] on span "next" at bounding box center [205, 108] width 10 height 9
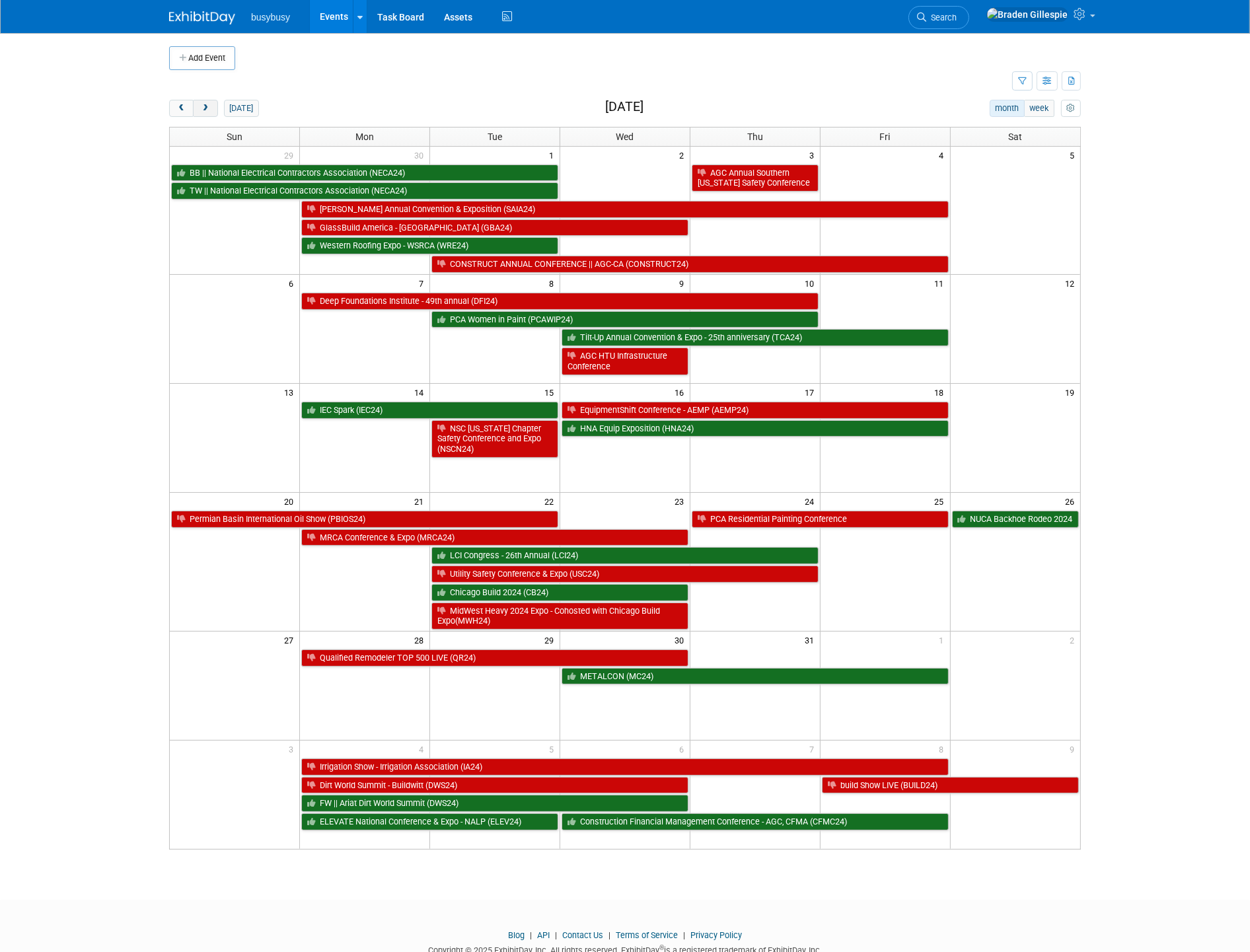
click at [205, 107] on span "next" at bounding box center [205, 108] width 10 height 9
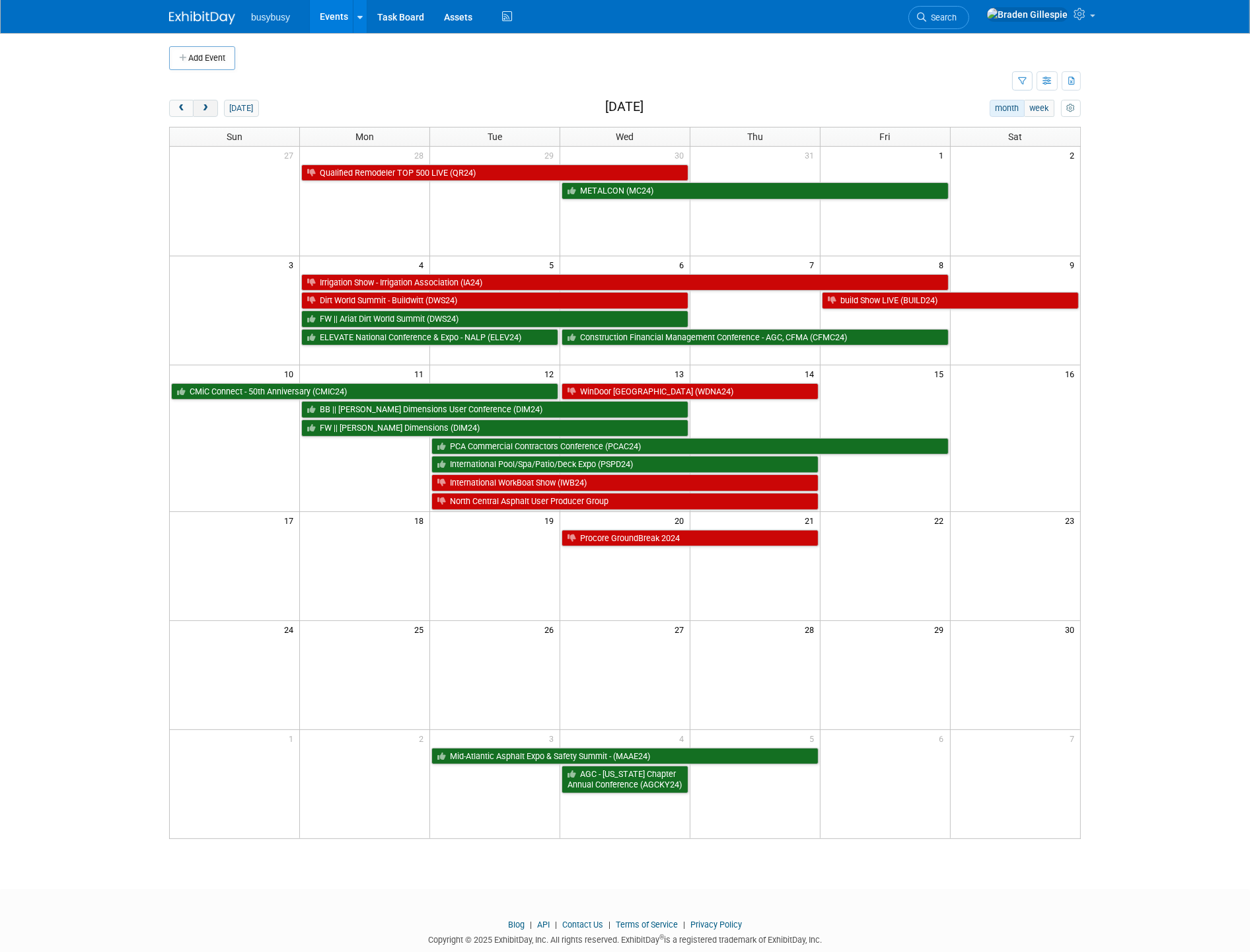
click at [246, 110] on button "today" at bounding box center [241, 108] width 35 height 17
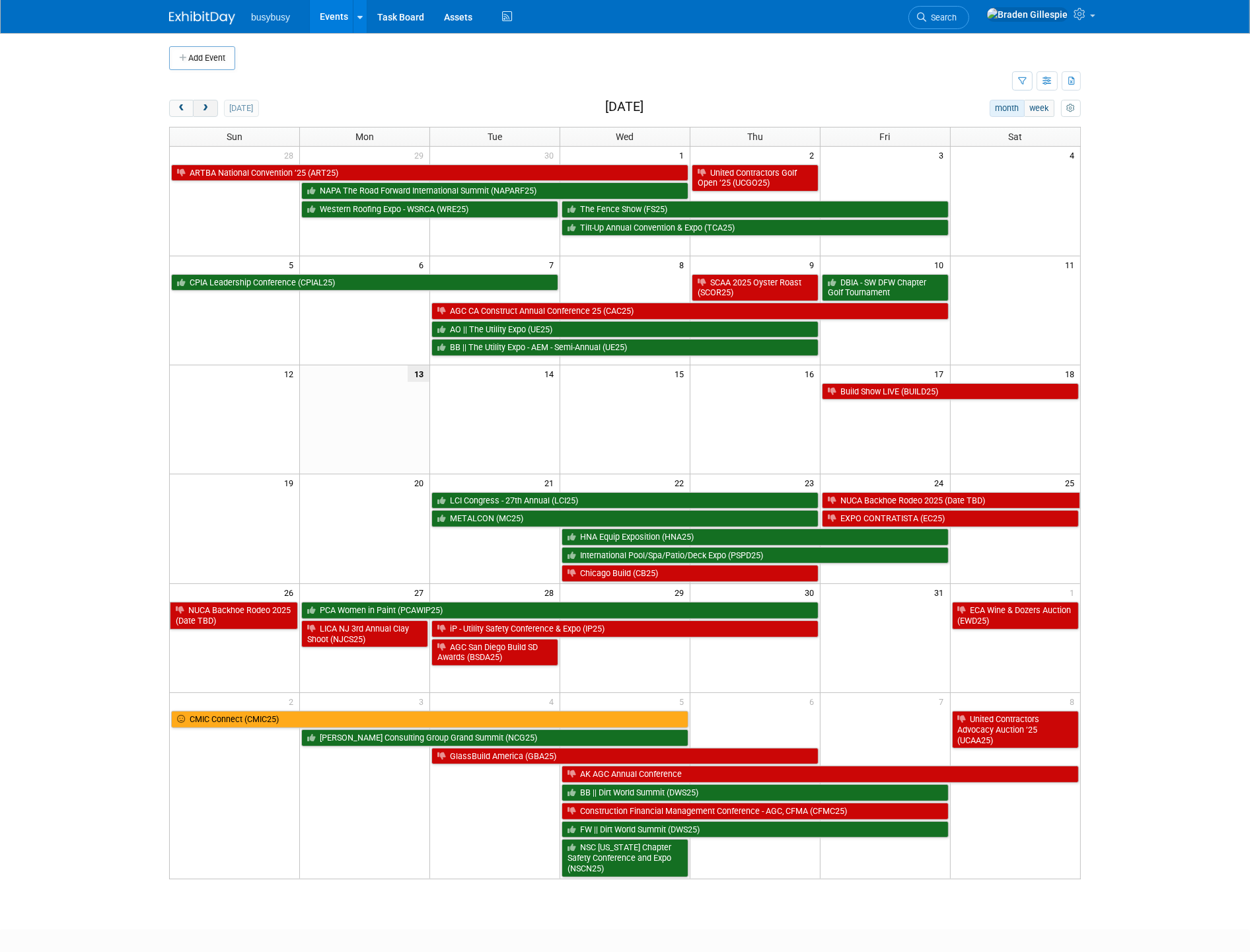
click at [216, 113] on button "next" at bounding box center [205, 108] width 24 height 17
click at [216, 112] on button "next" at bounding box center [205, 108] width 24 height 17
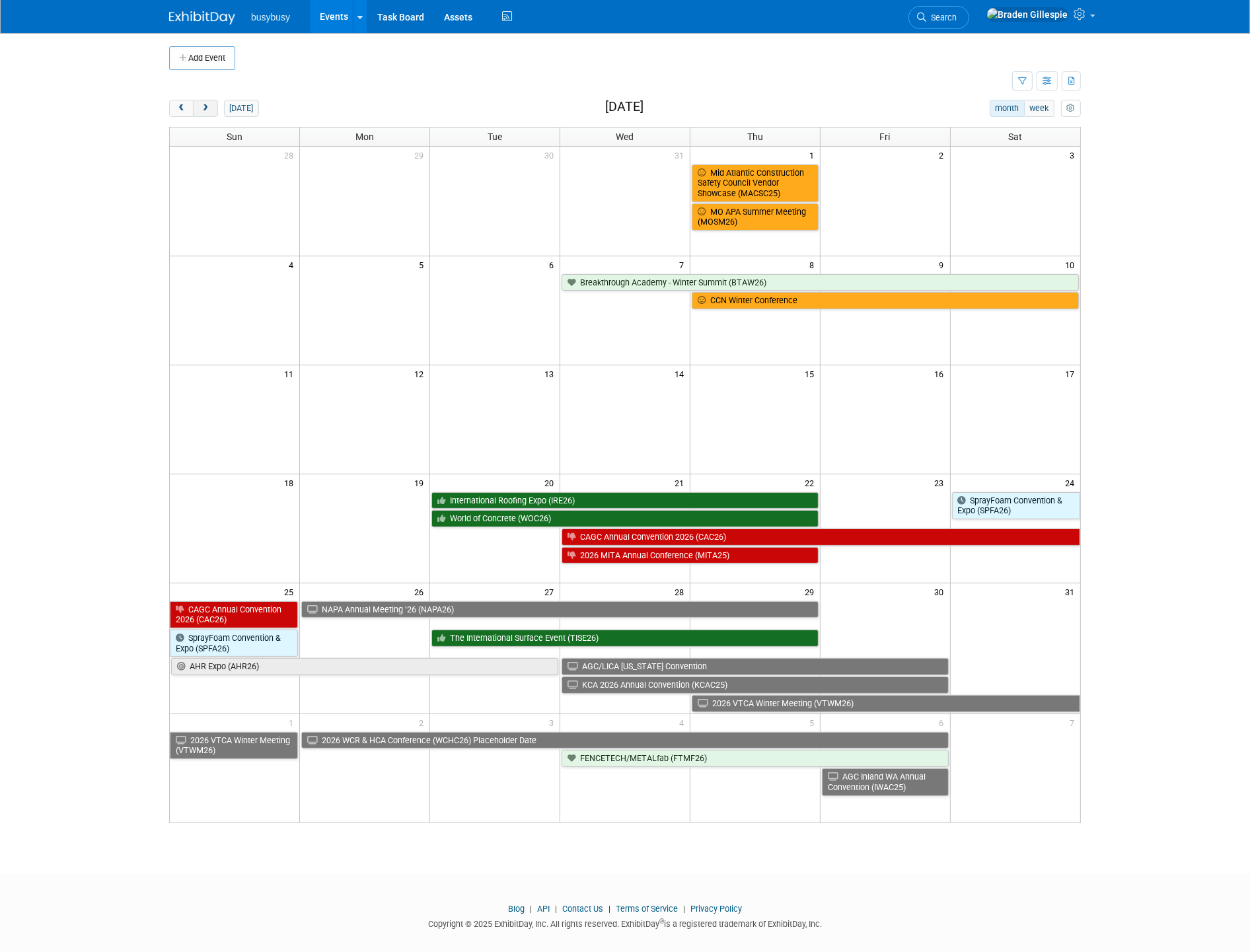
click at [204, 110] on span "next" at bounding box center [205, 108] width 10 height 9
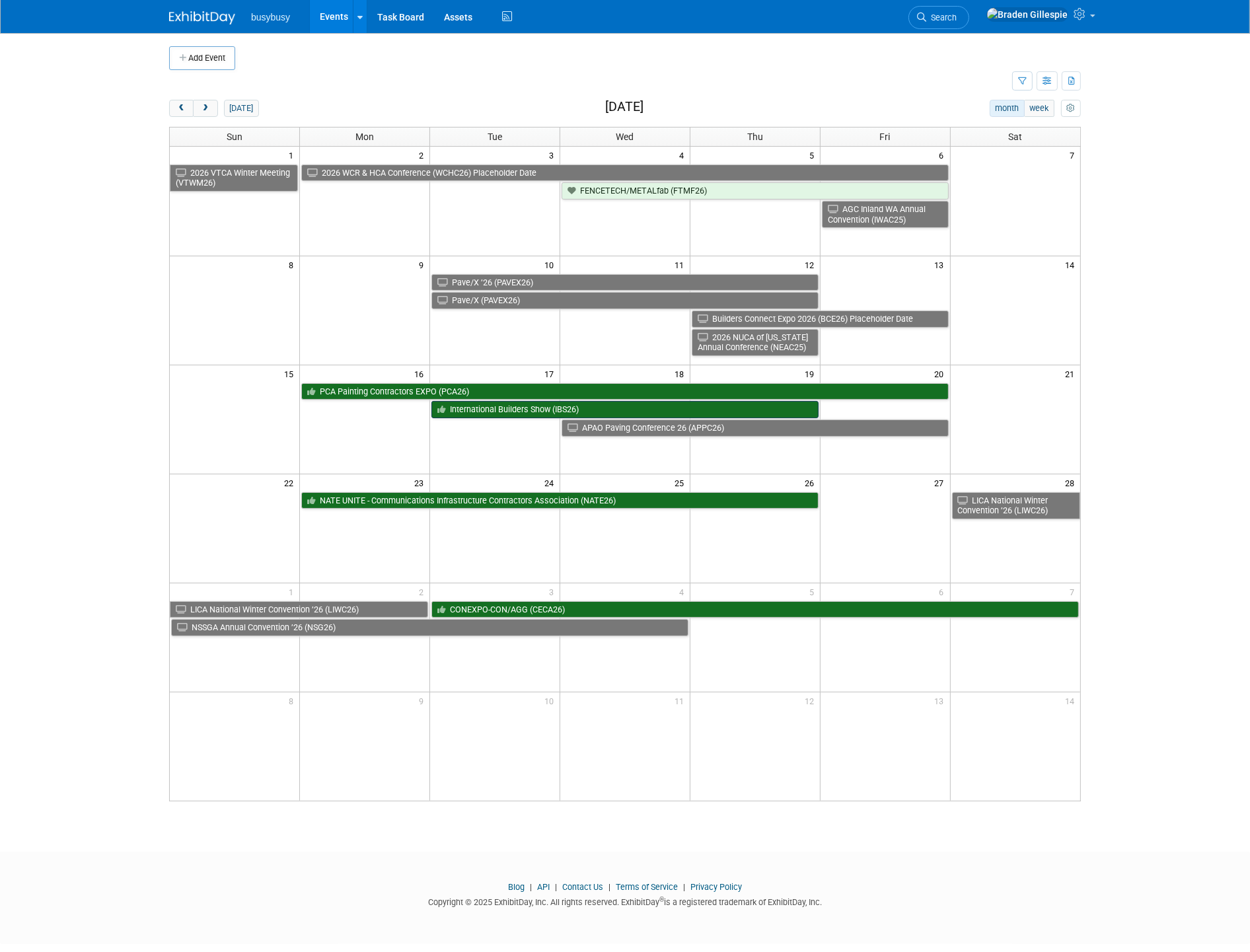
click at [506, 414] on link "International Builders Show (IBS26)" at bounding box center [625, 410] width 387 height 17
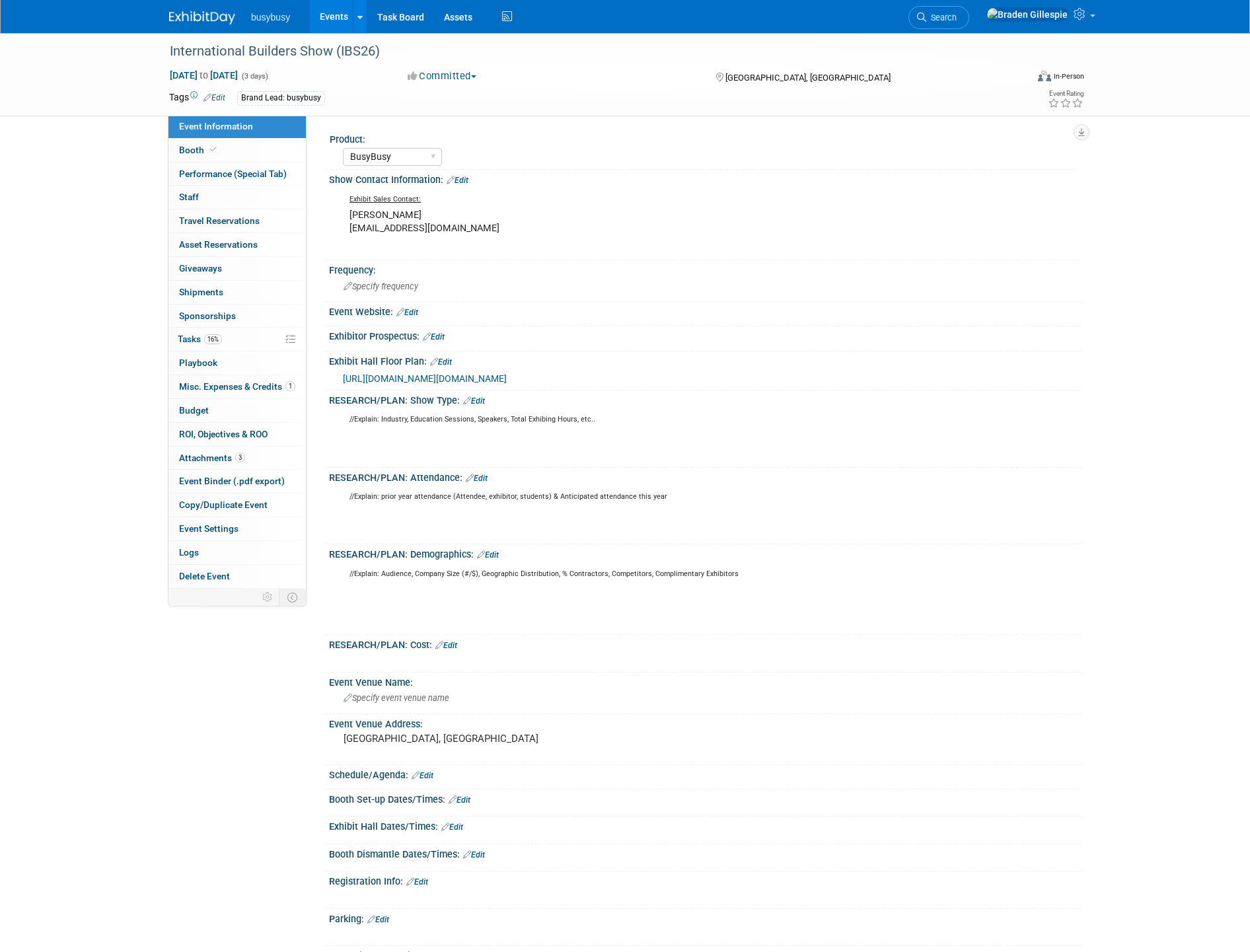
select select "BusyBusy"
click at [231, 150] on link "Booth" at bounding box center [237, 150] width 137 height 23
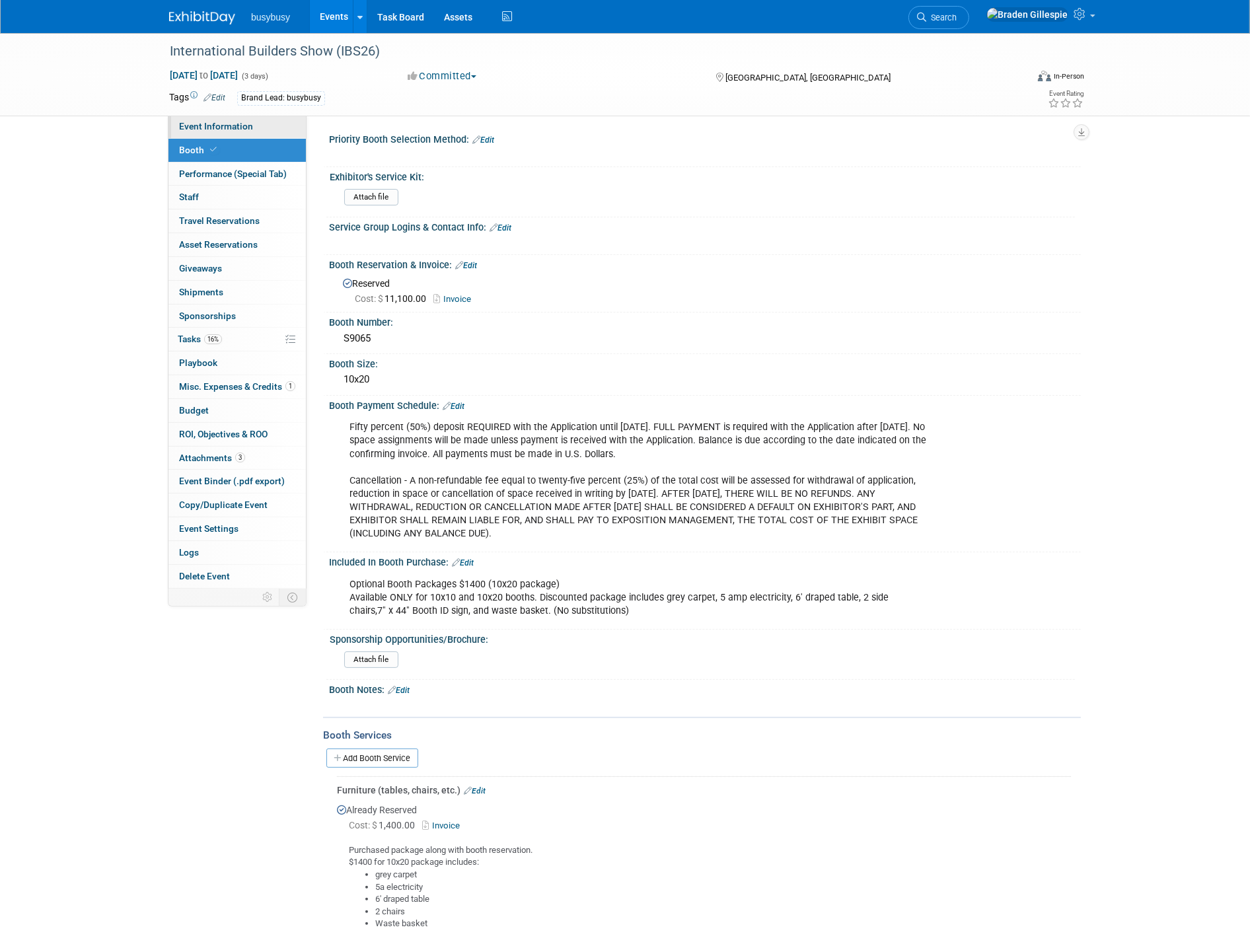
click at [225, 124] on span "Event Information" at bounding box center [216, 125] width 74 height 10
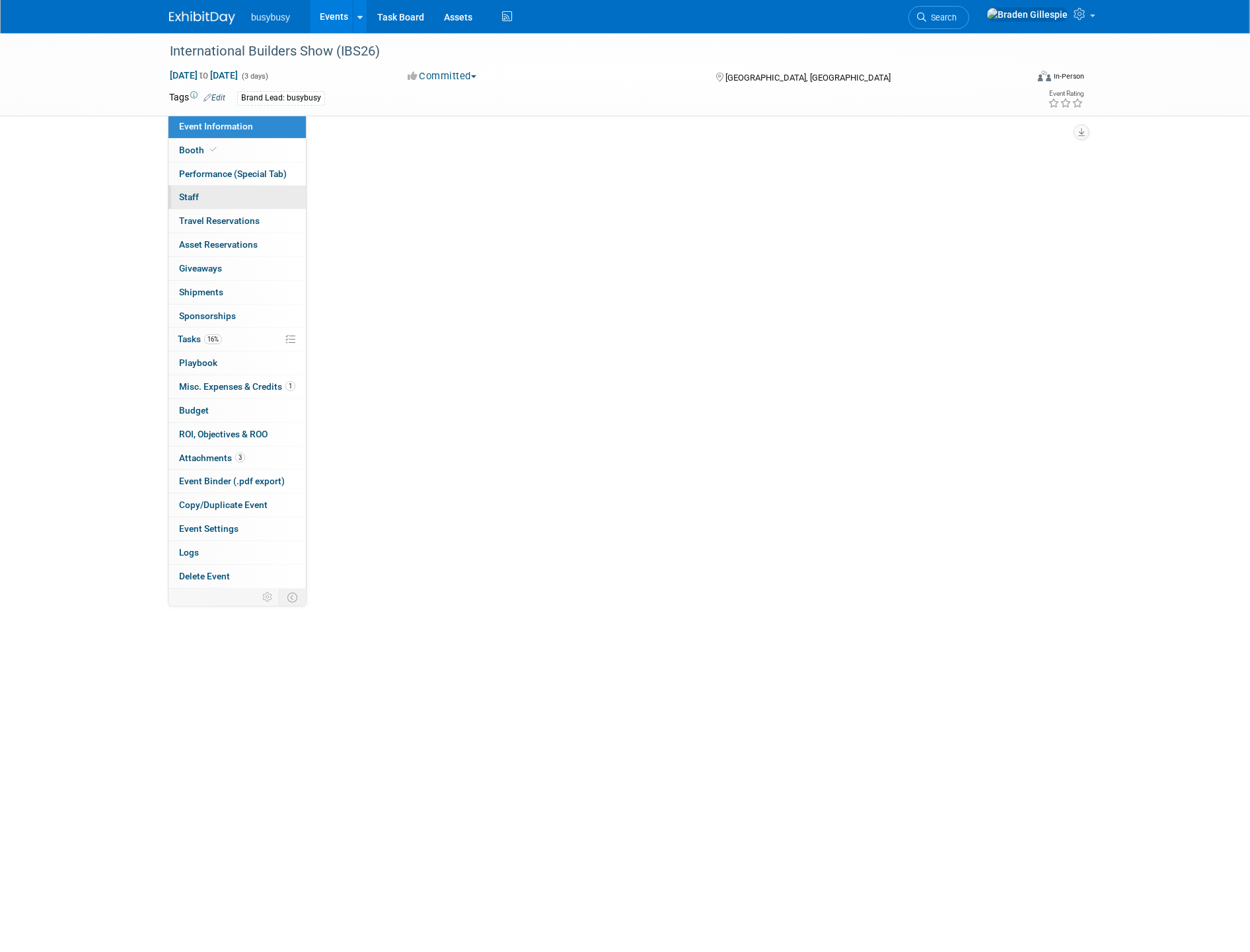
select select "BusyBusy"
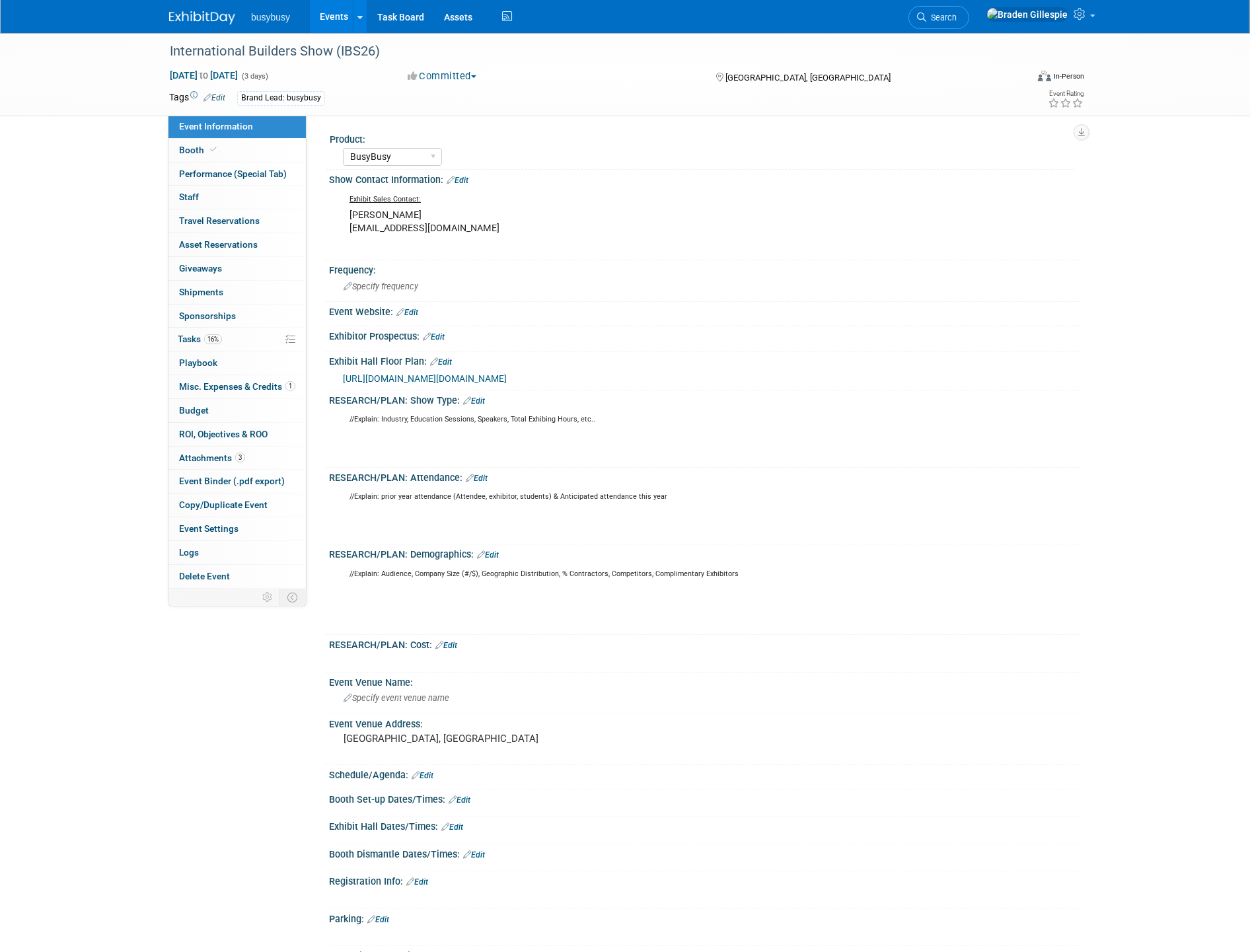
click at [462, 375] on span "https://nahb.ungerboeck.net/prod/app85.cshtml?aat=39644e4851444d616735396f49774…" at bounding box center [424, 378] width 164 height 10
click at [956, 21] on span "Search" at bounding box center [941, 17] width 31 height 10
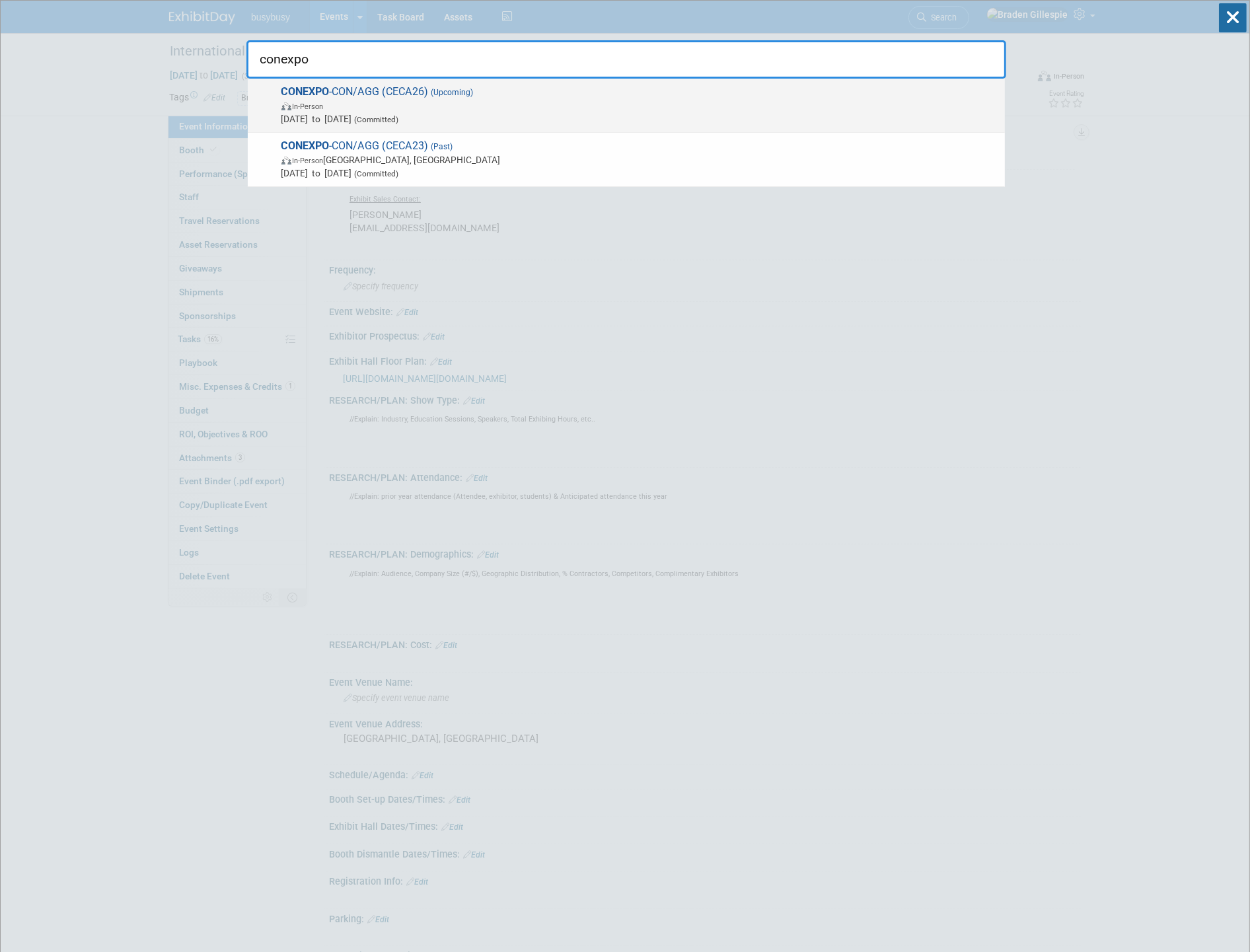
type input "conexpo"
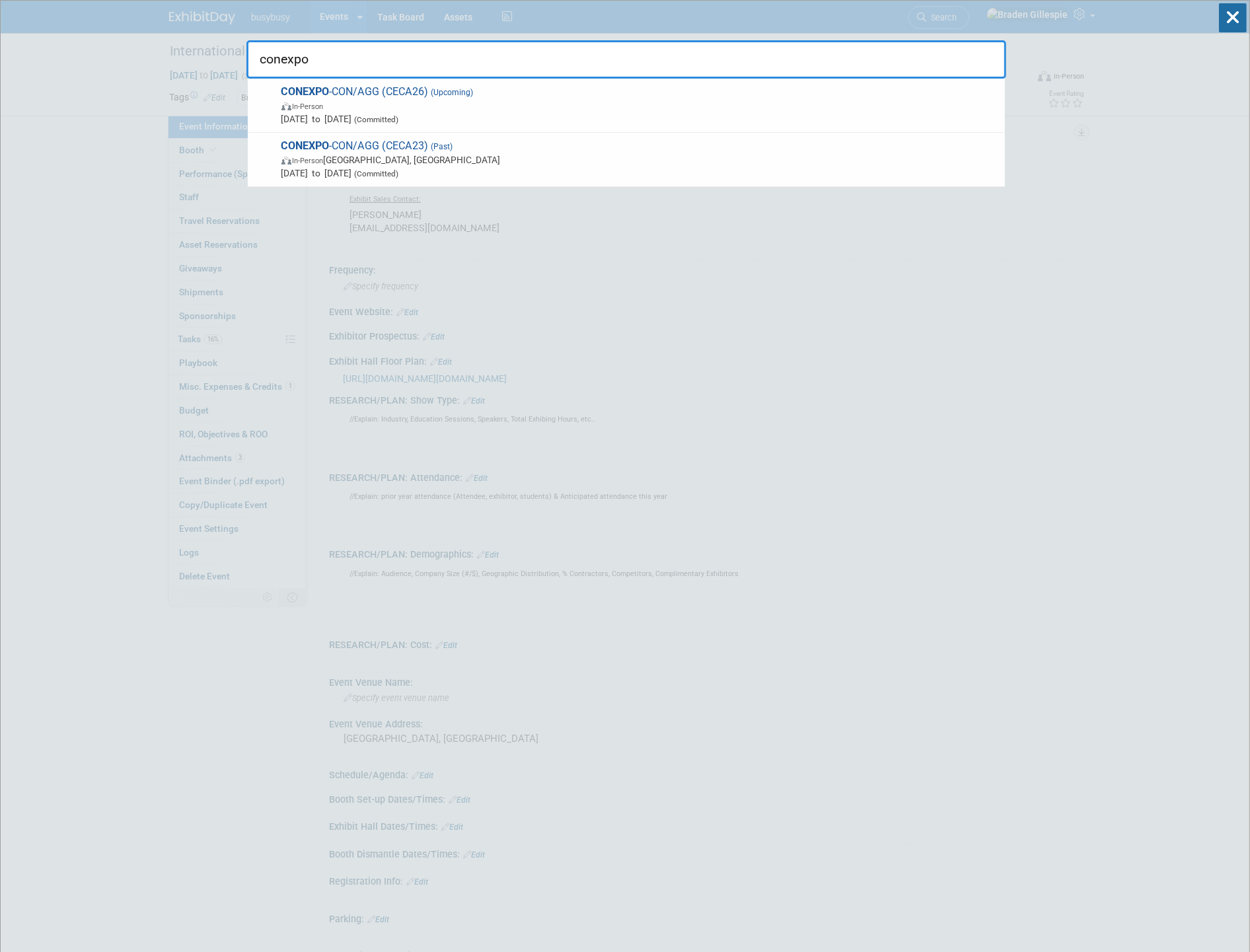
click at [910, 107] on span "In-Person" at bounding box center [639, 105] width 716 height 13
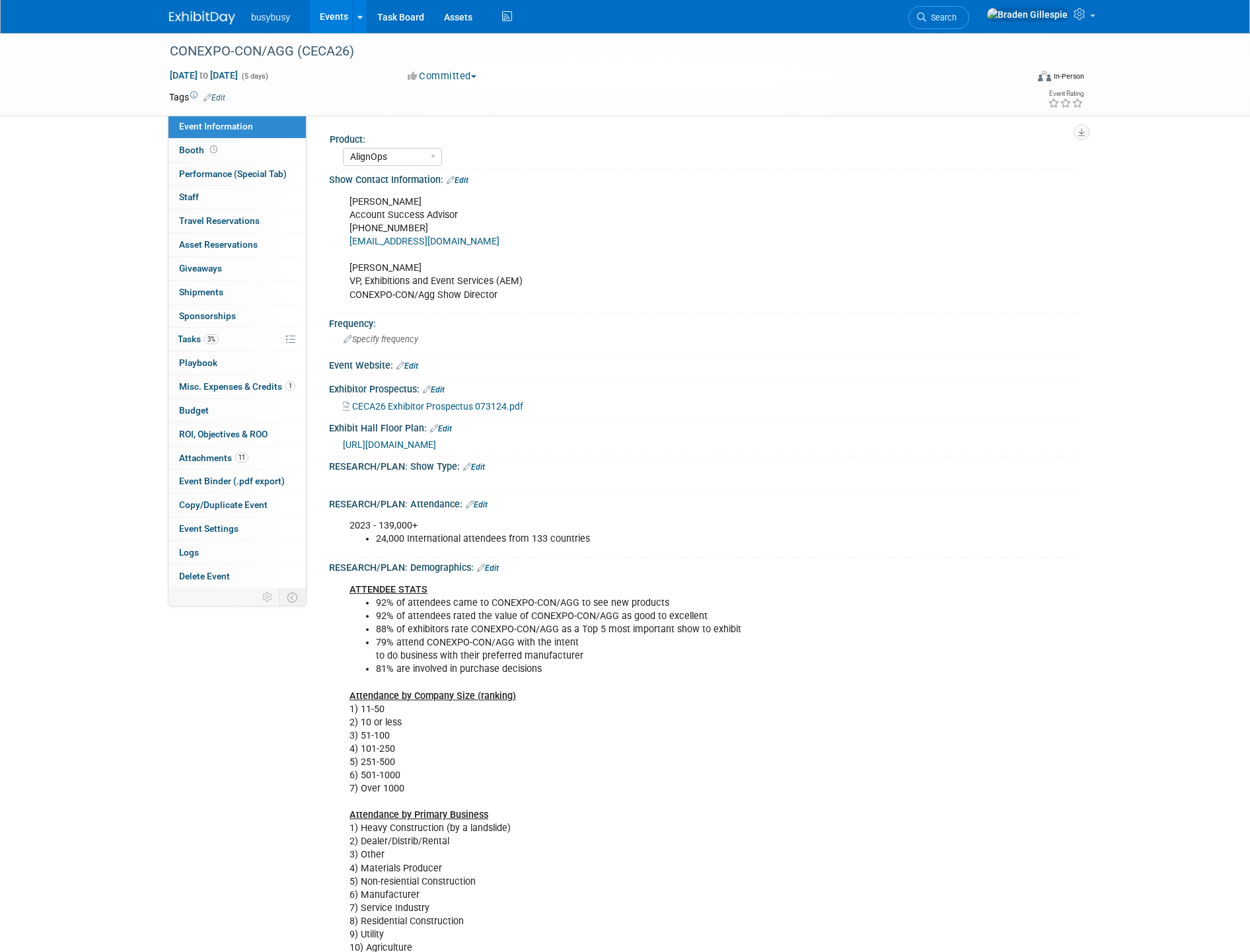
select select "AlignOps"
click at [212, 157] on link "Booth" at bounding box center [237, 150] width 137 height 23
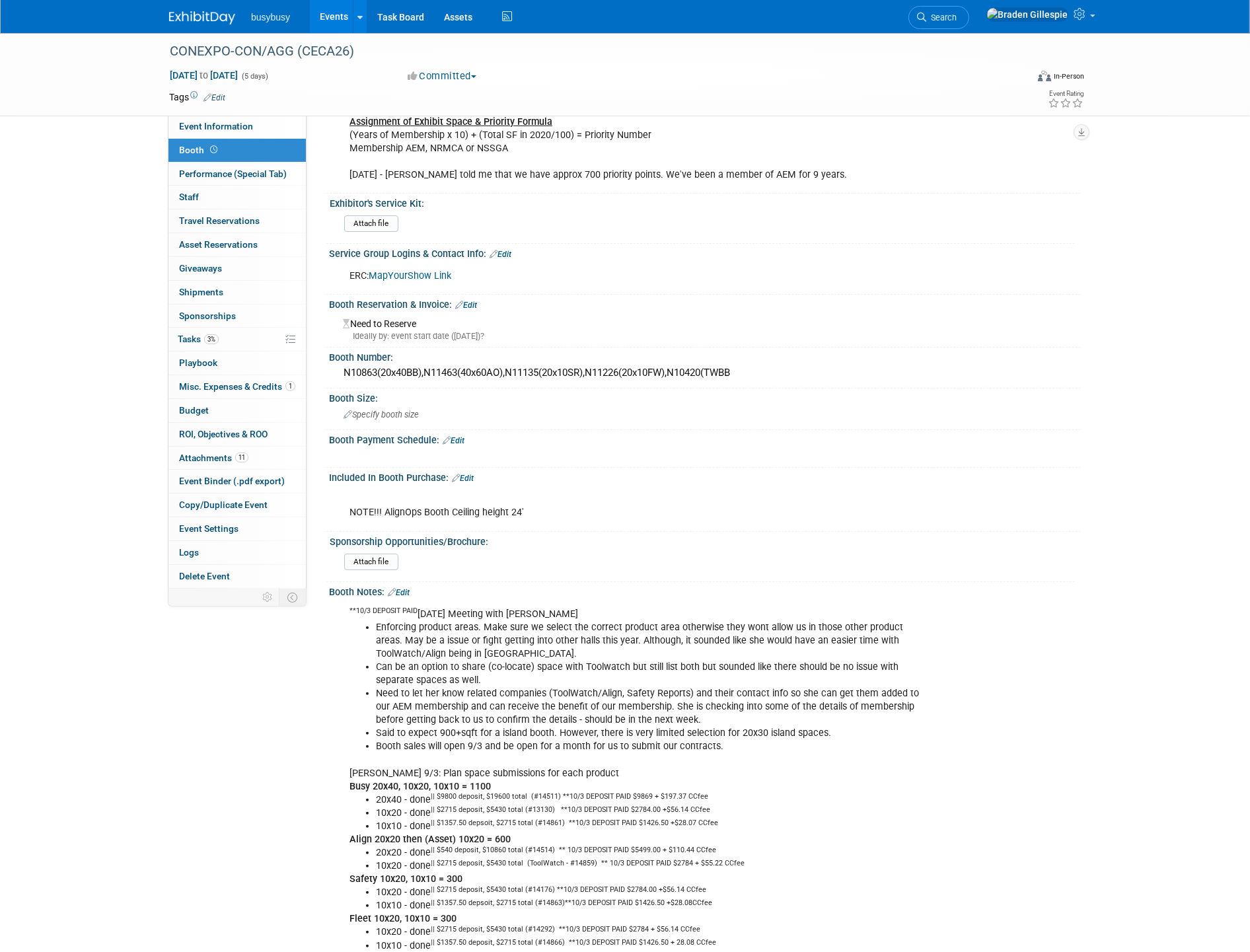
scroll to position [74, 0]
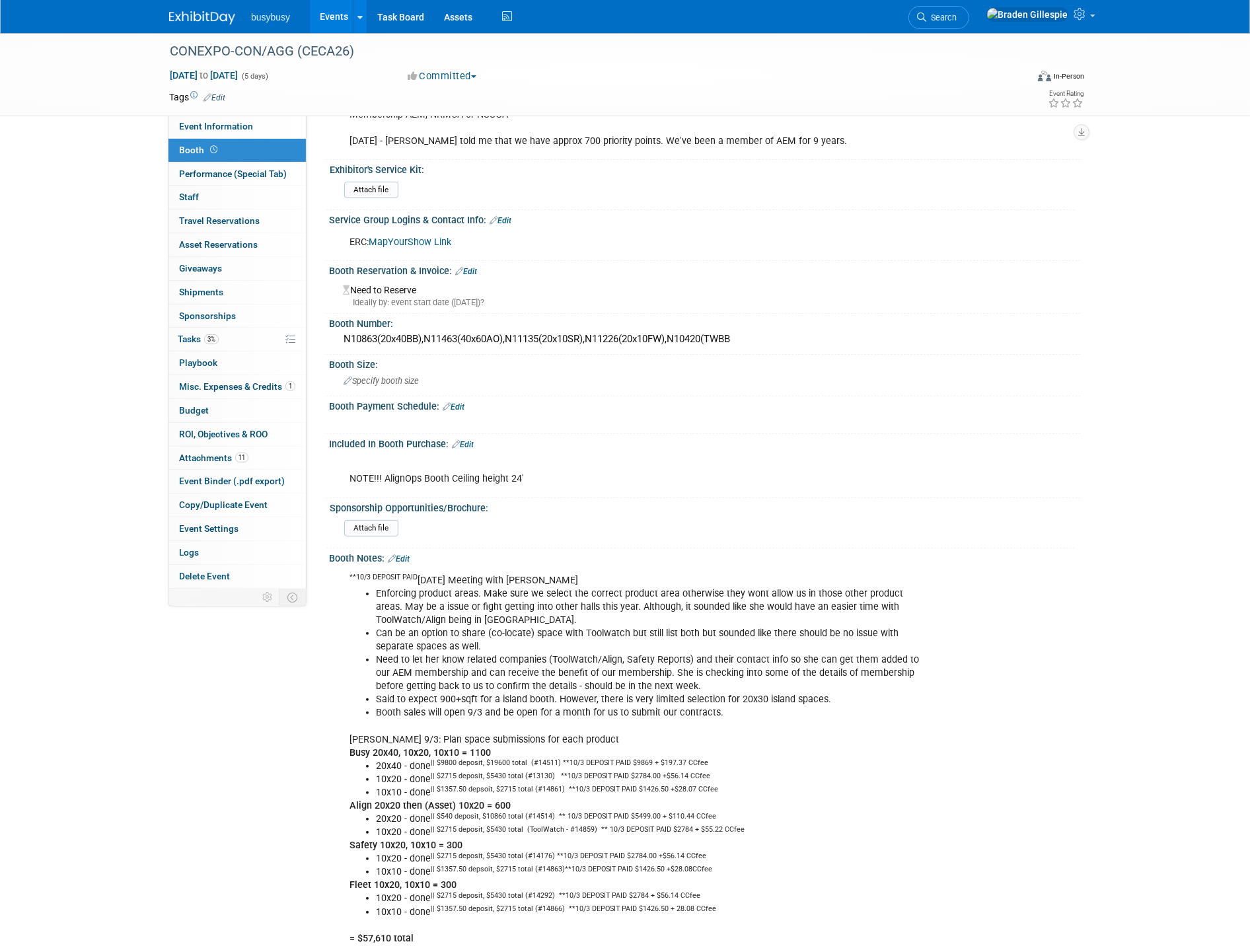
click at [198, 16] on img at bounding box center [202, 17] width 66 height 13
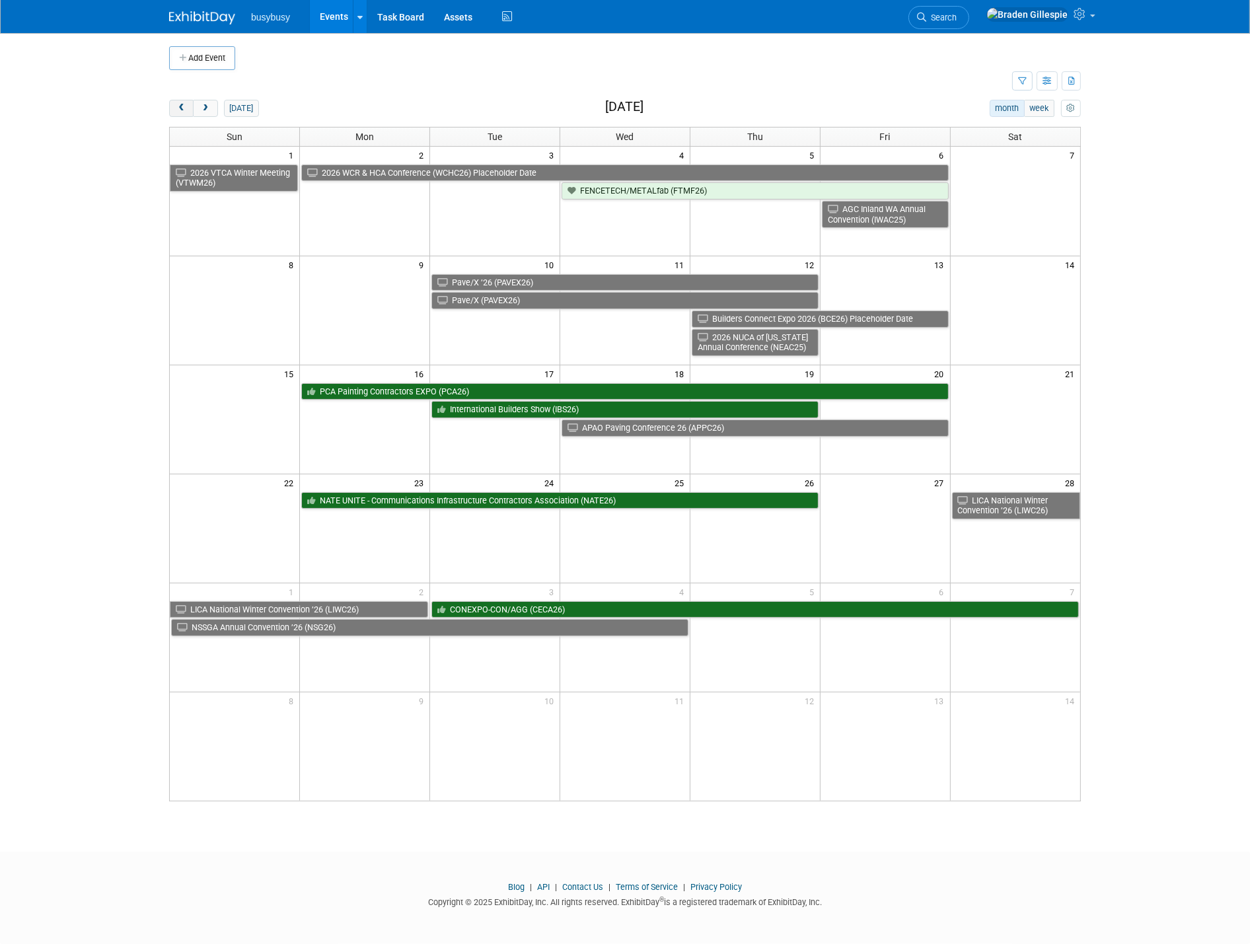
click at [183, 107] on span "prev" at bounding box center [181, 108] width 10 height 9
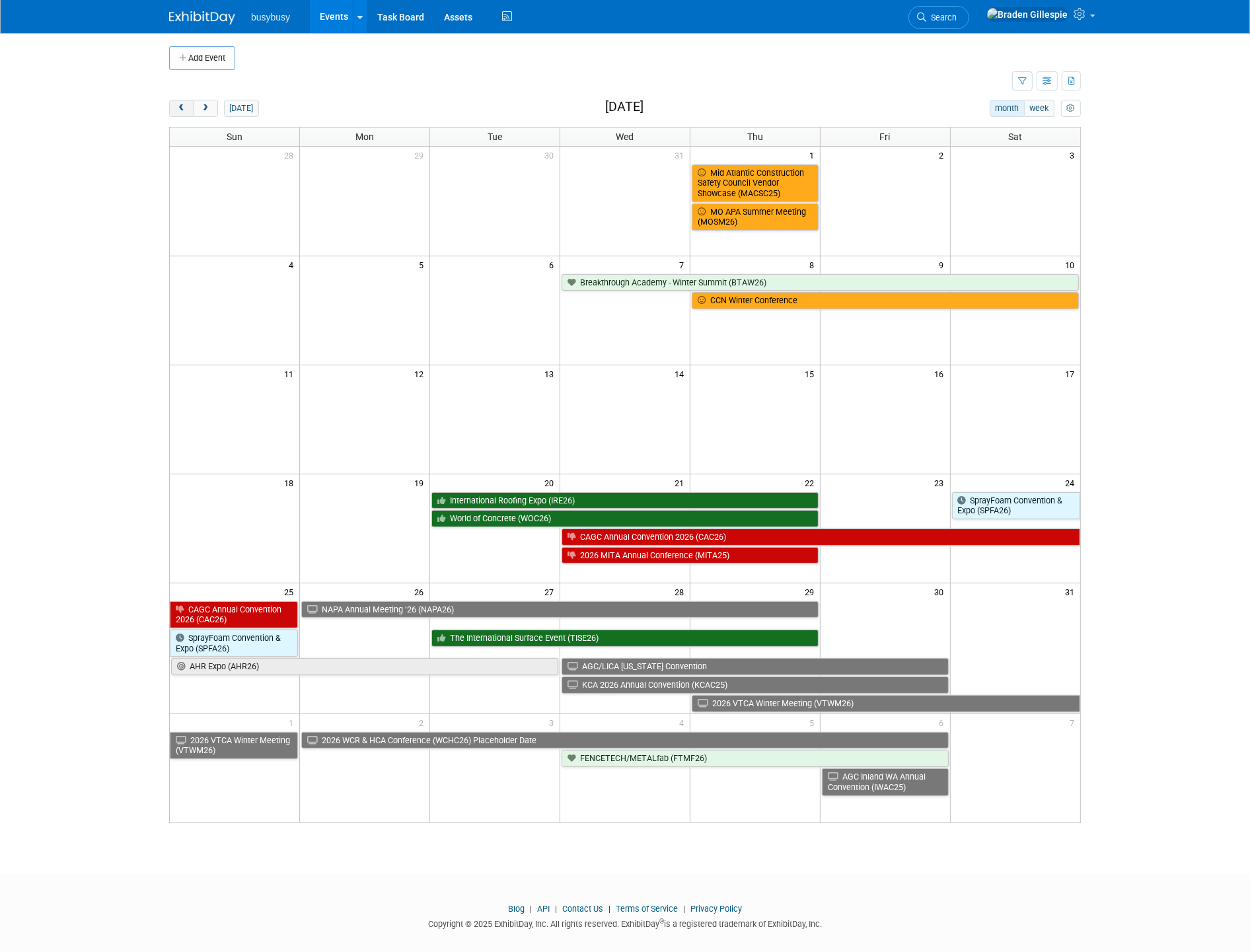
click at [183, 110] on span "prev" at bounding box center [181, 108] width 10 height 9
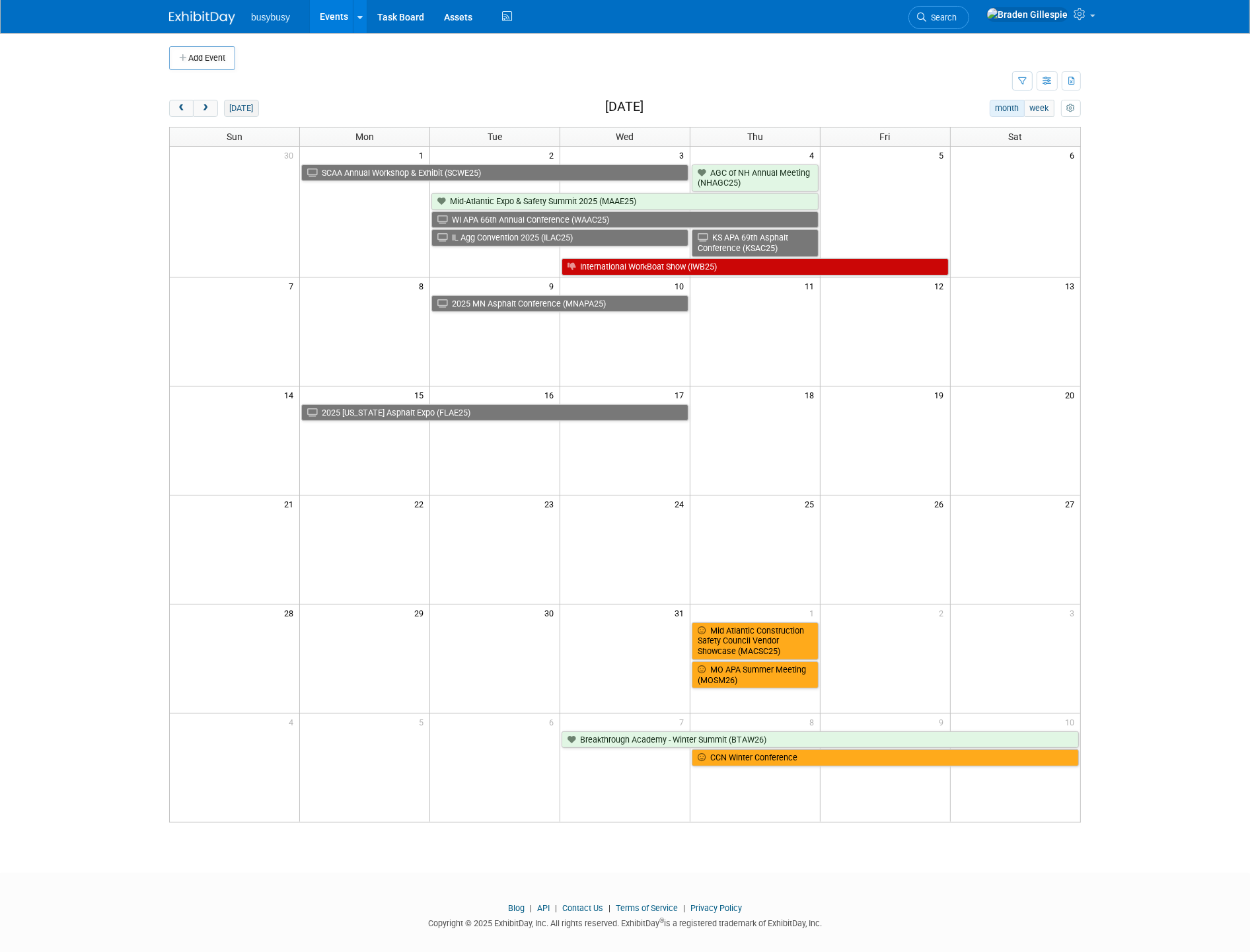
click at [249, 109] on button "today" at bounding box center [241, 108] width 35 height 17
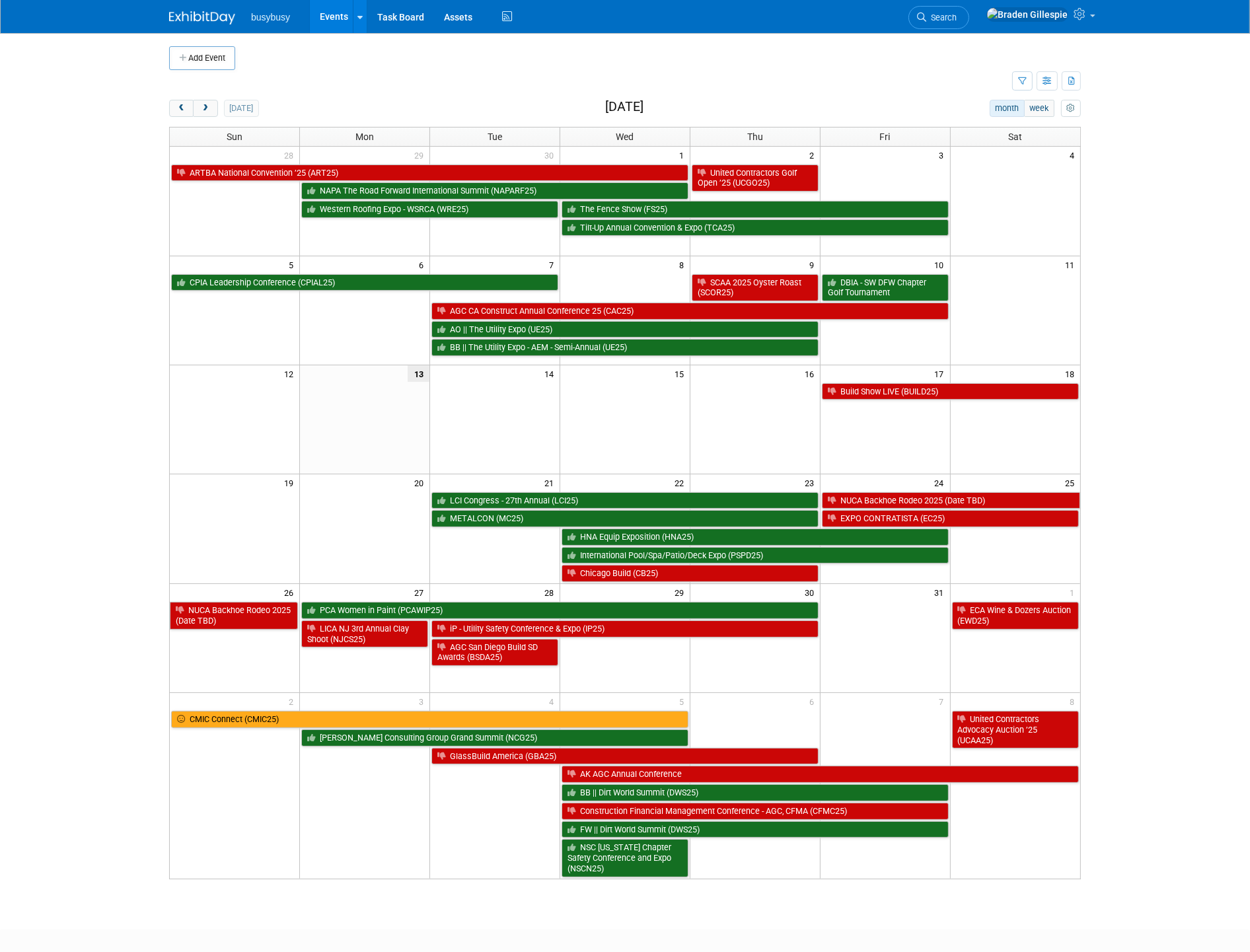
scroll to position [73, 0]
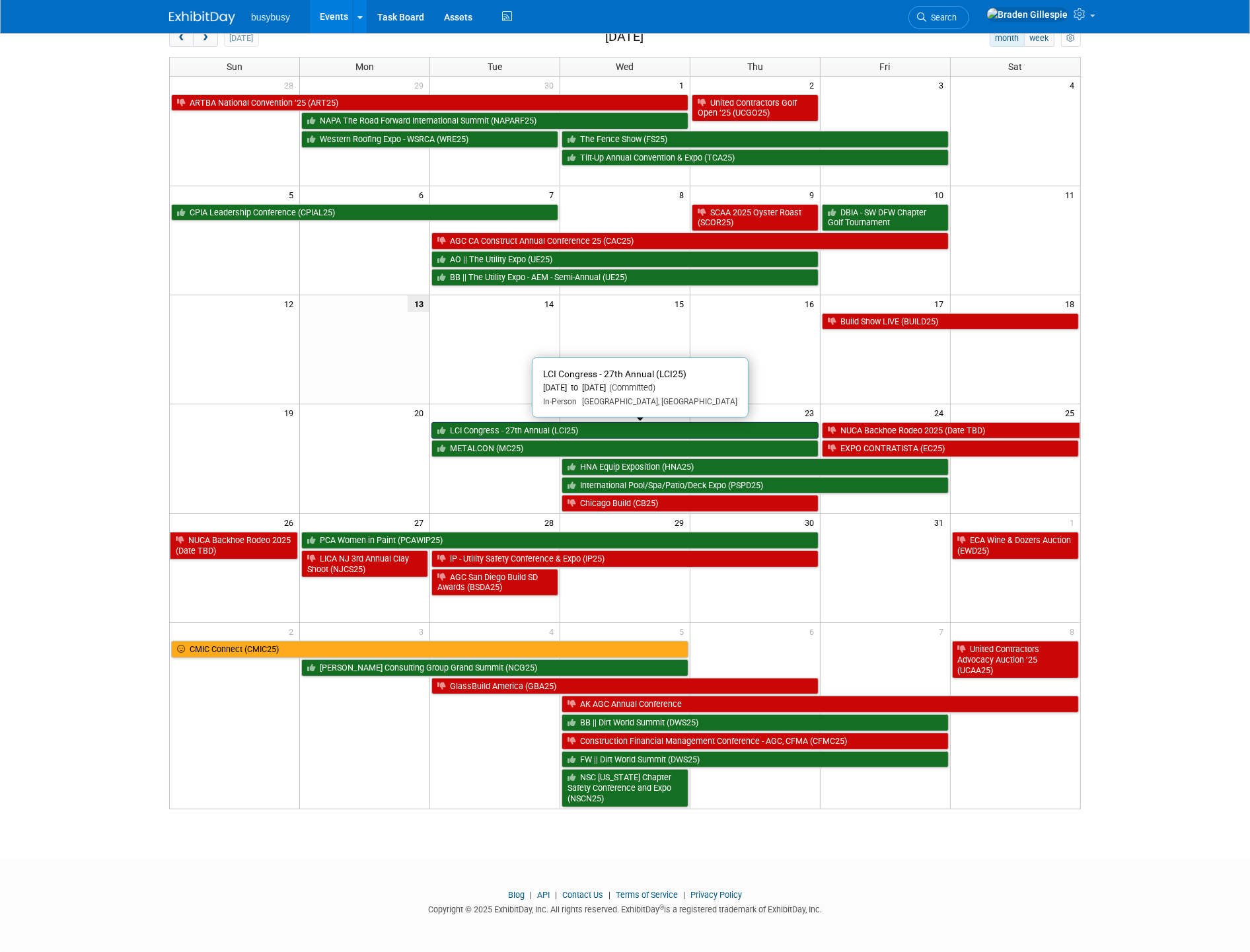
click at [544, 430] on link "LCI Congress - 27th Annual (LCI25)" at bounding box center [625, 431] width 387 height 17
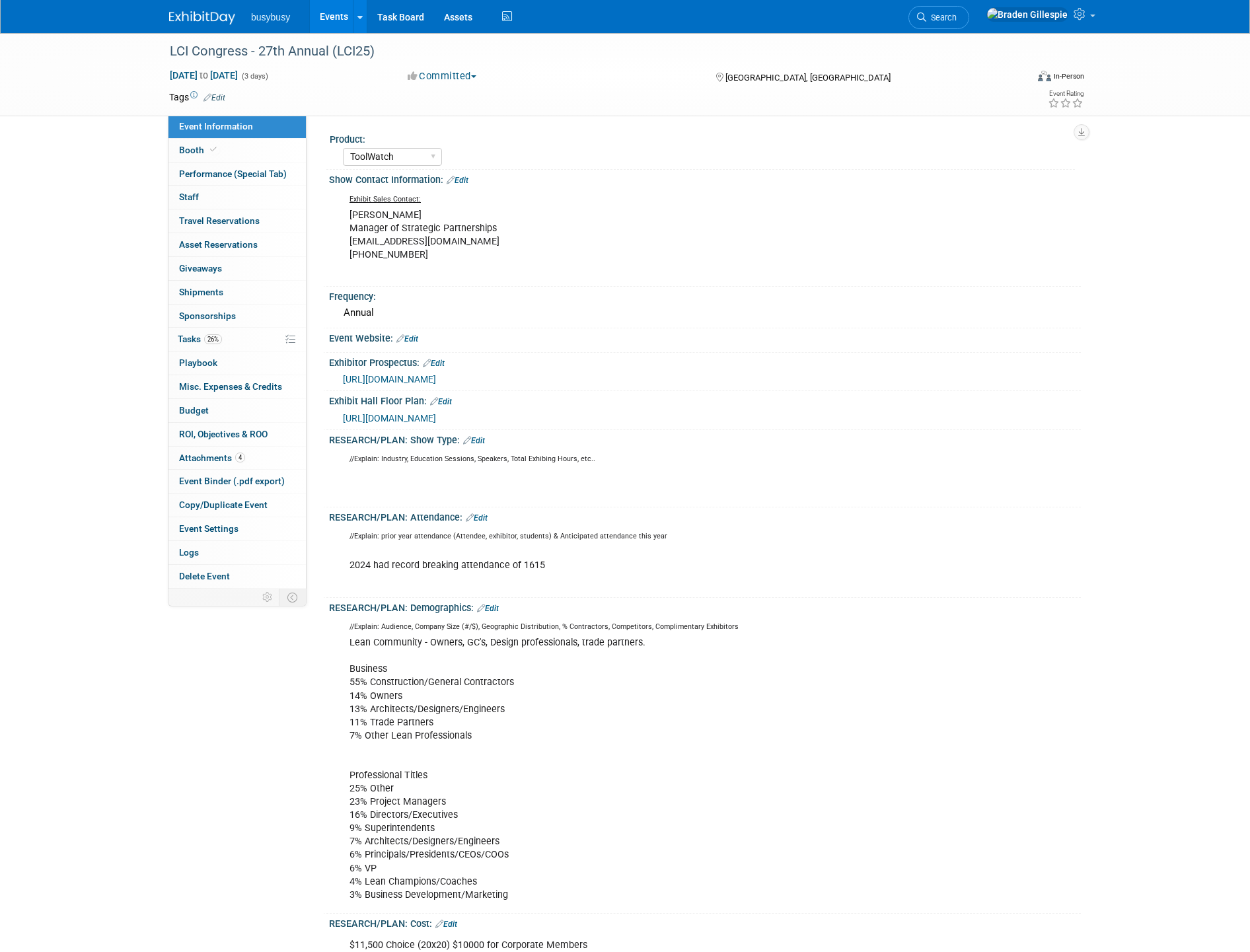
select select "ToolWatch"
select select "Yes"
click at [255, 150] on link "Booth" at bounding box center [237, 150] width 137 height 23
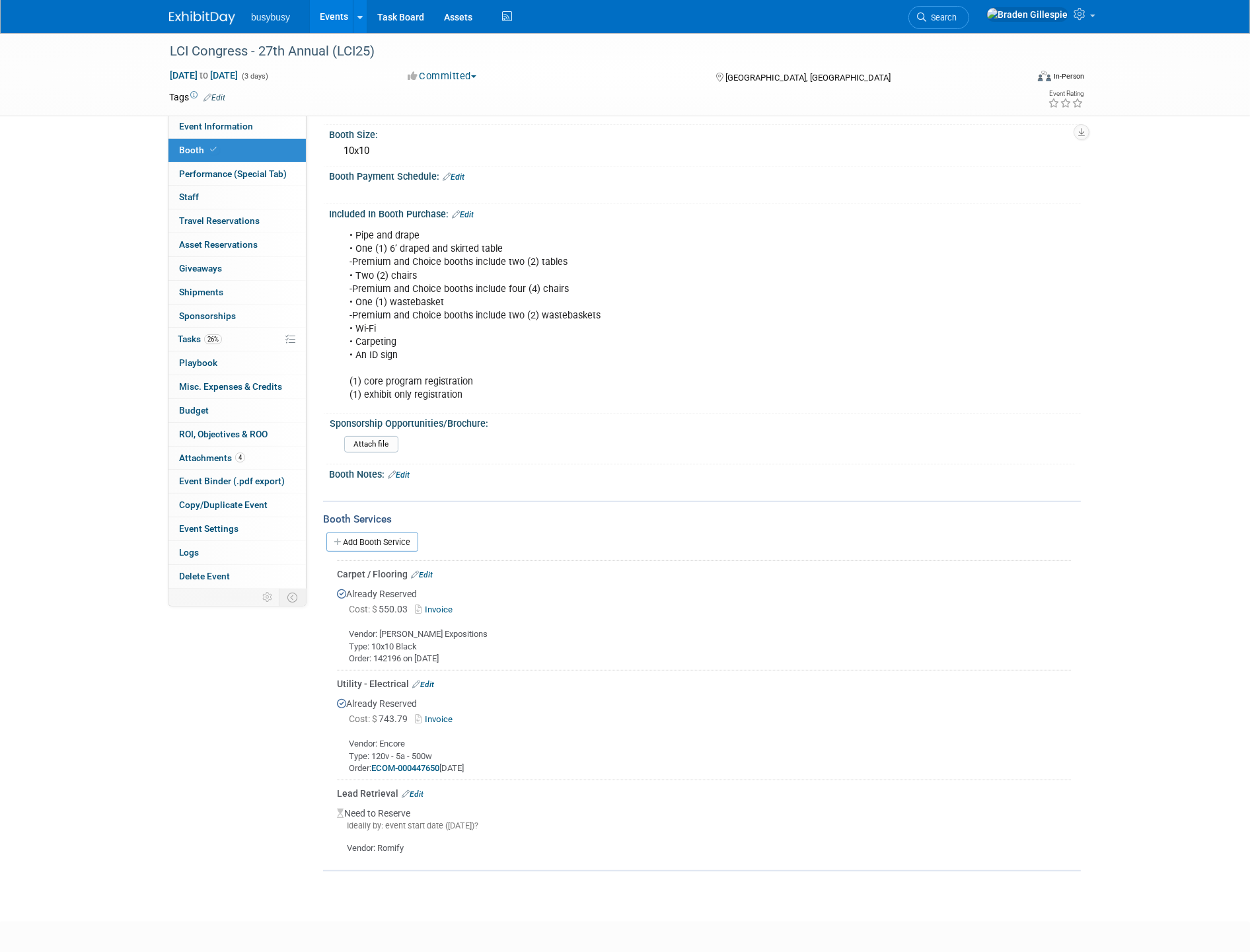
scroll to position [293, 0]
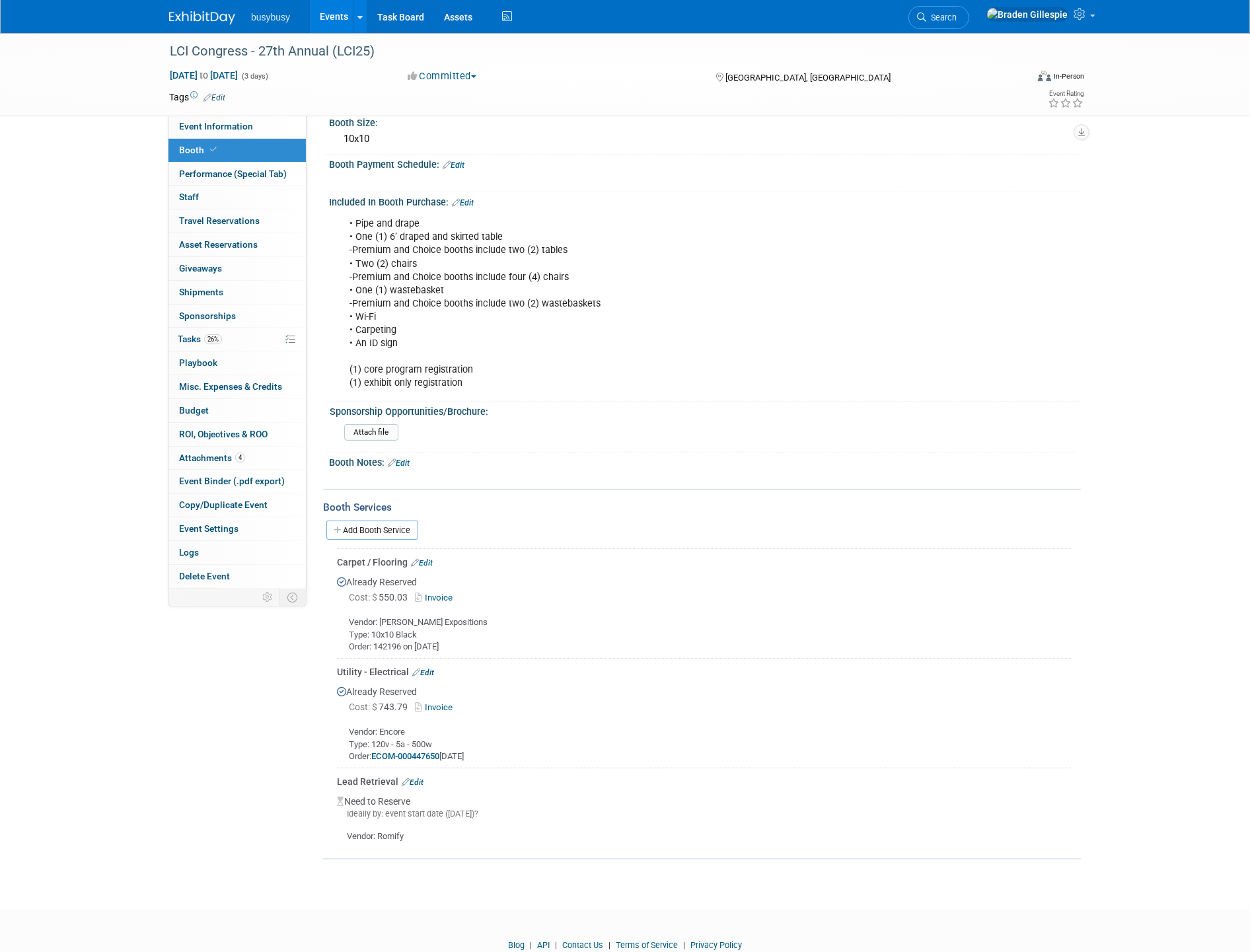
click at [208, 16] on img at bounding box center [202, 17] width 66 height 13
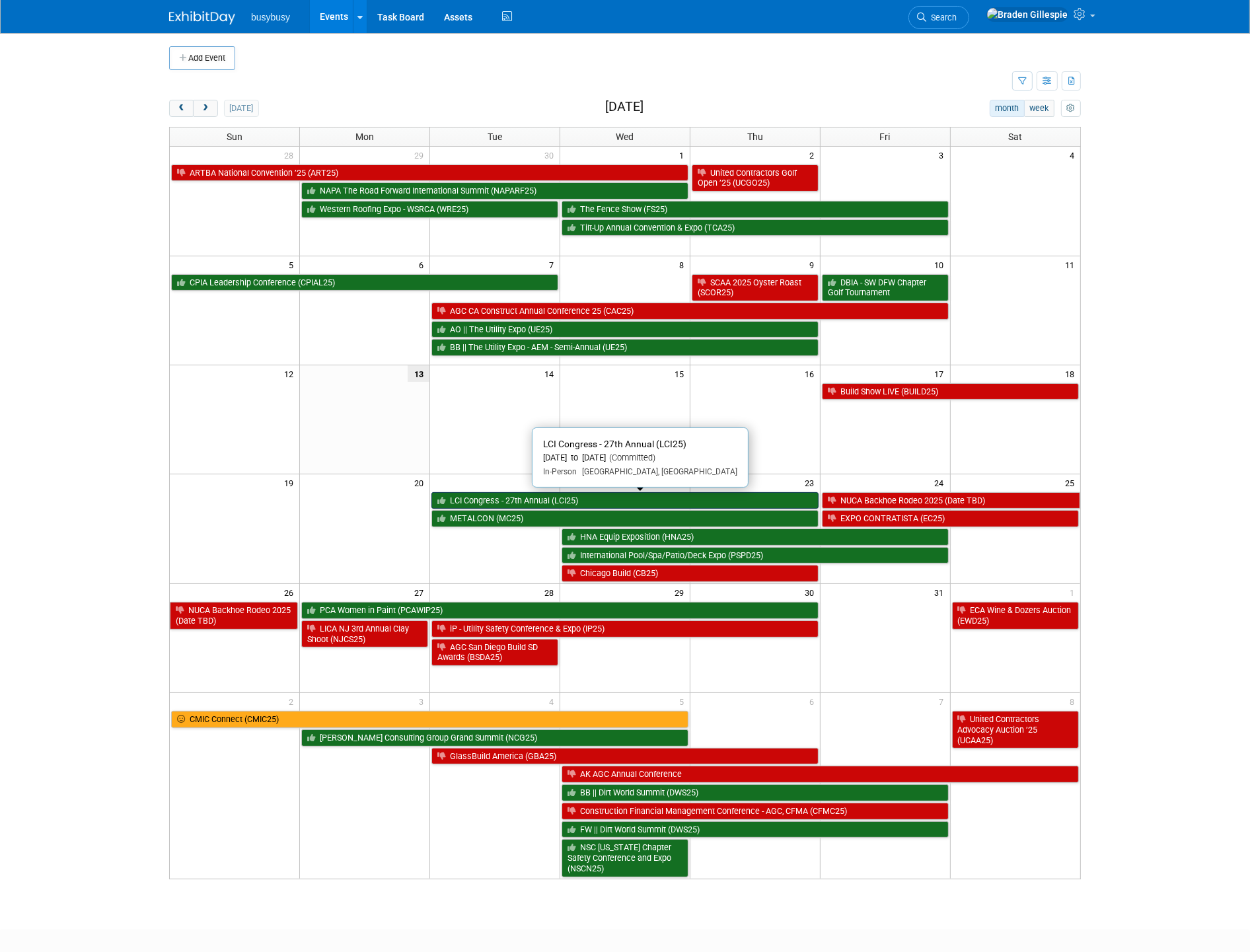
click at [570, 505] on link "LCI Congress - 27th Annual (LCI25)" at bounding box center [625, 501] width 387 height 17
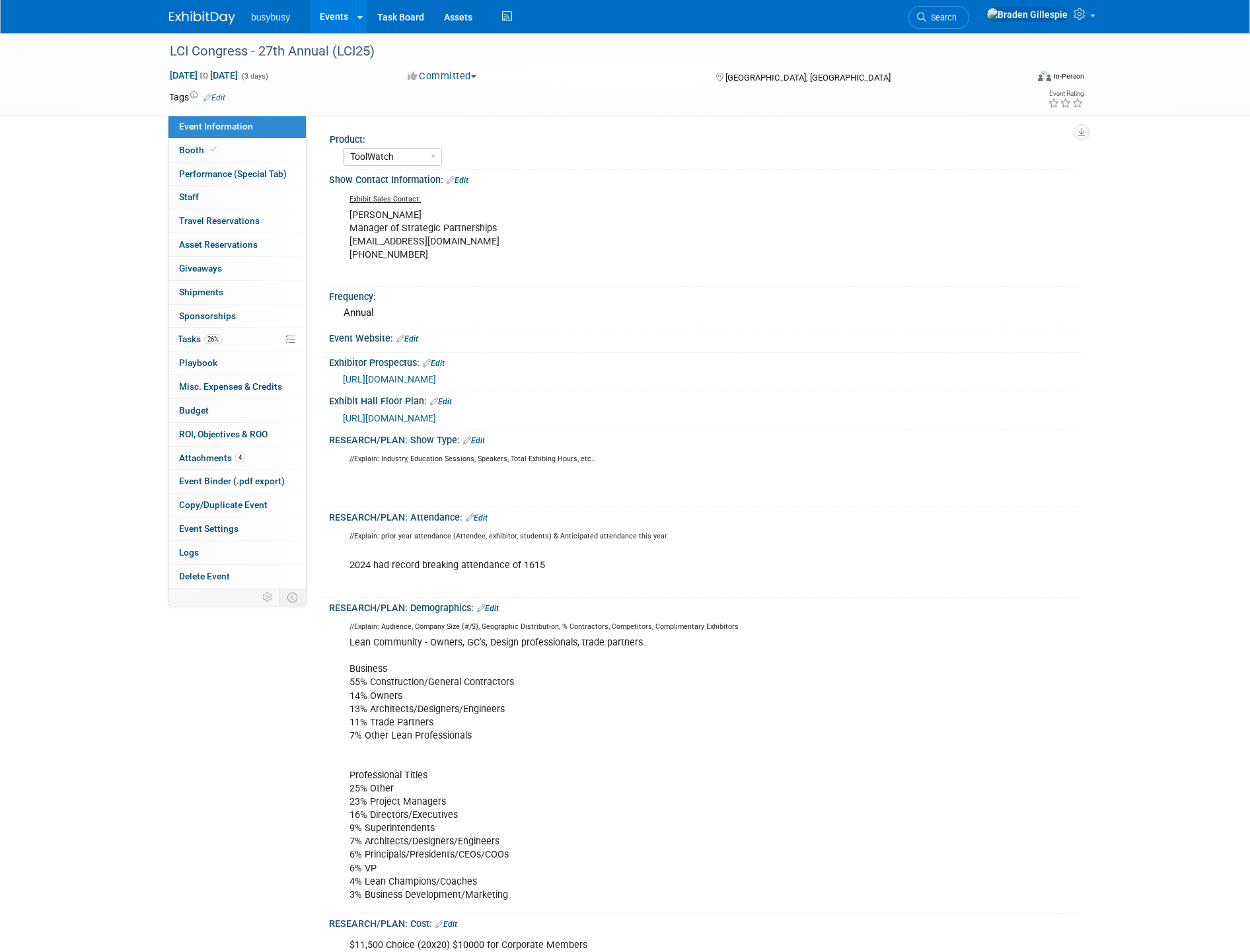
select select "ToolWatch"
select select "Yes"
click at [255, 147] on link "Booth" at bounding box center [237, 150] width 137 height 23
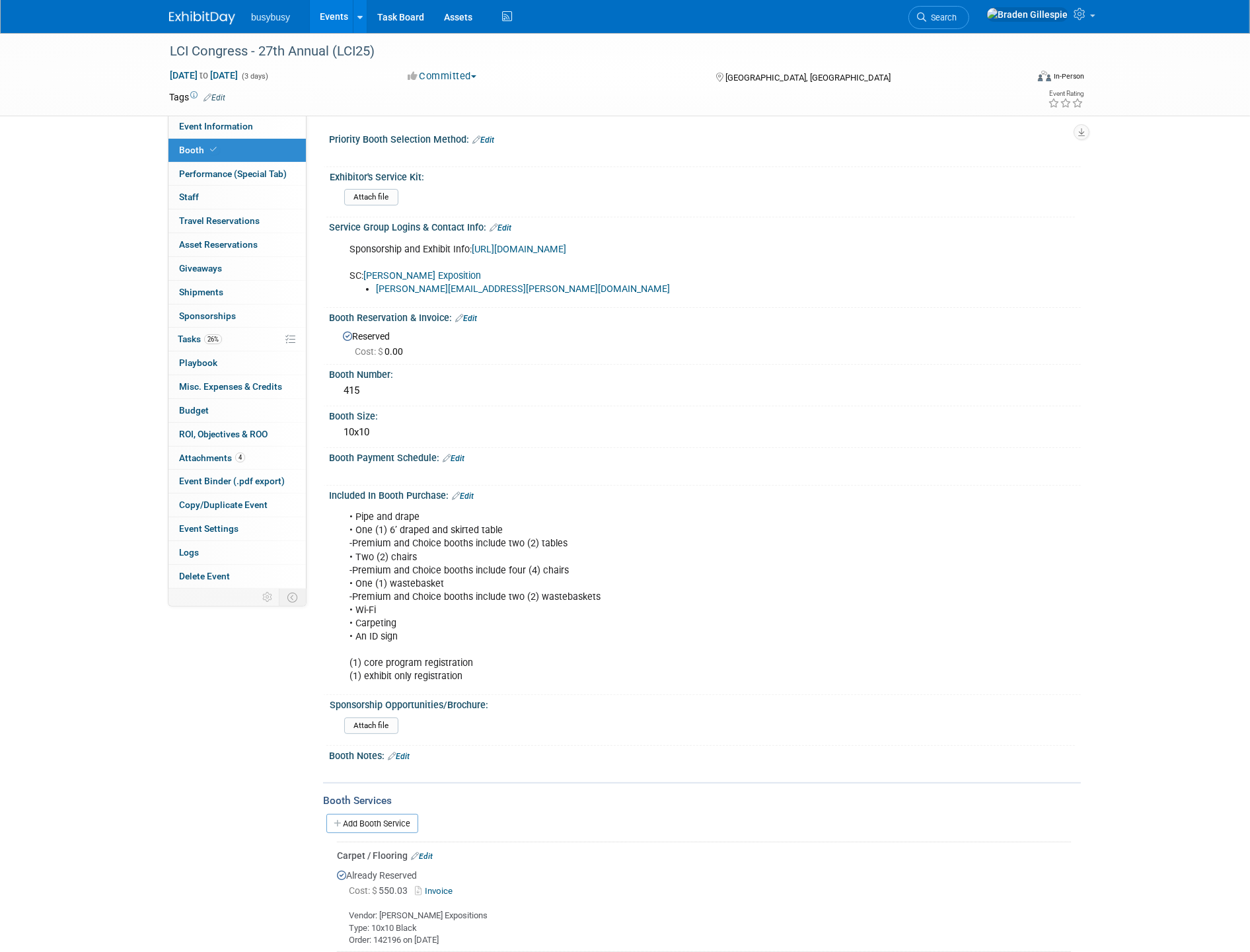
click at [472, 255] on link "https://leanconstructioninstitute.sharefile.com/share/view/sa483bf2e90474a2d9f8…" at bounding box center [519, 249] width 95 height 11
click at [405, 281] on link "Arata Exposition" at bounding box center [422, 276] width 118 height 11
click at [204, 9] on link at bounding box center [210, 11] width 82 height 10
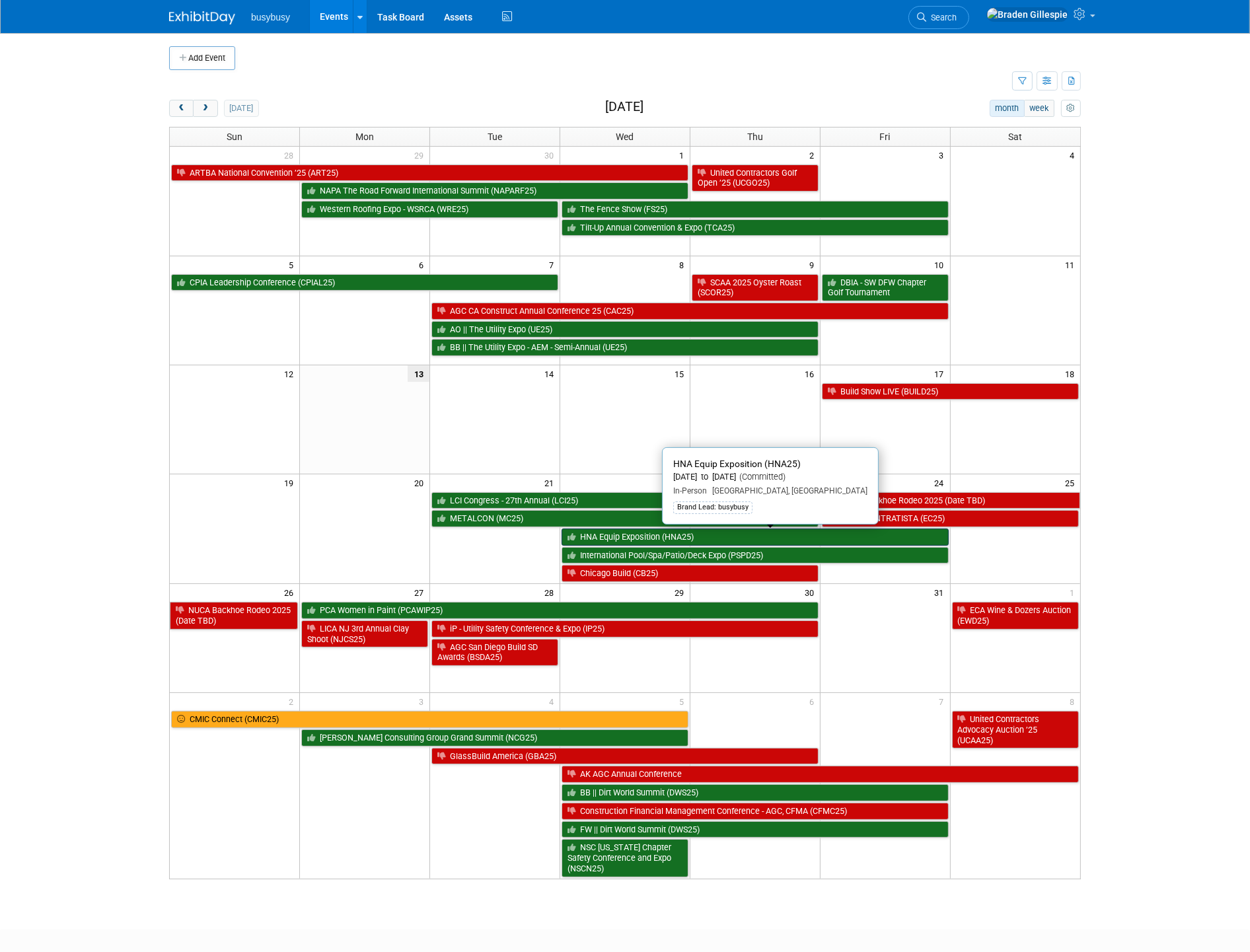
click at [602, 536] on link "HNA Equip Exposition (HNA25)" at bounding box center [755, 537] width 387 height 17
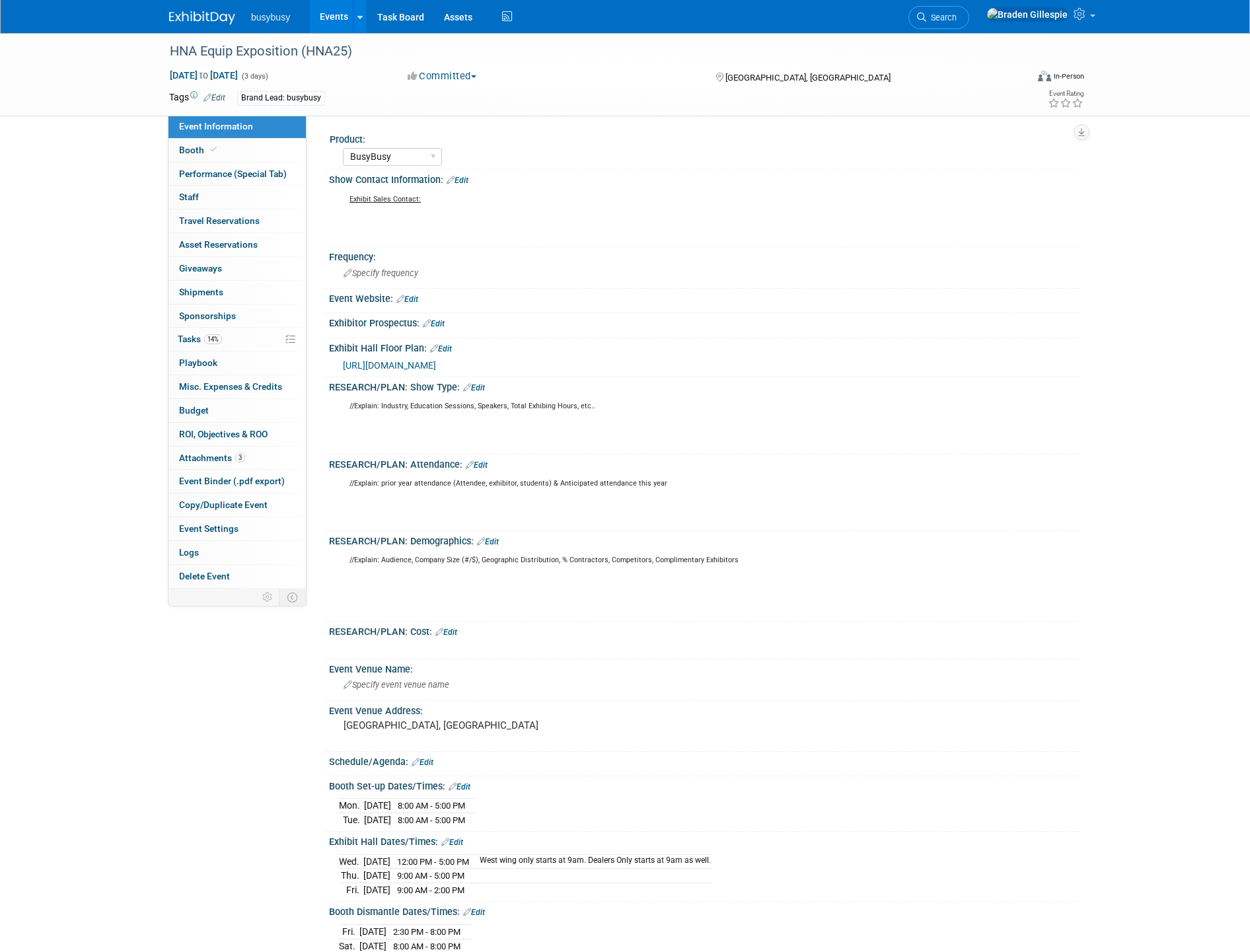
select select "BusyBusy"
select select "No"
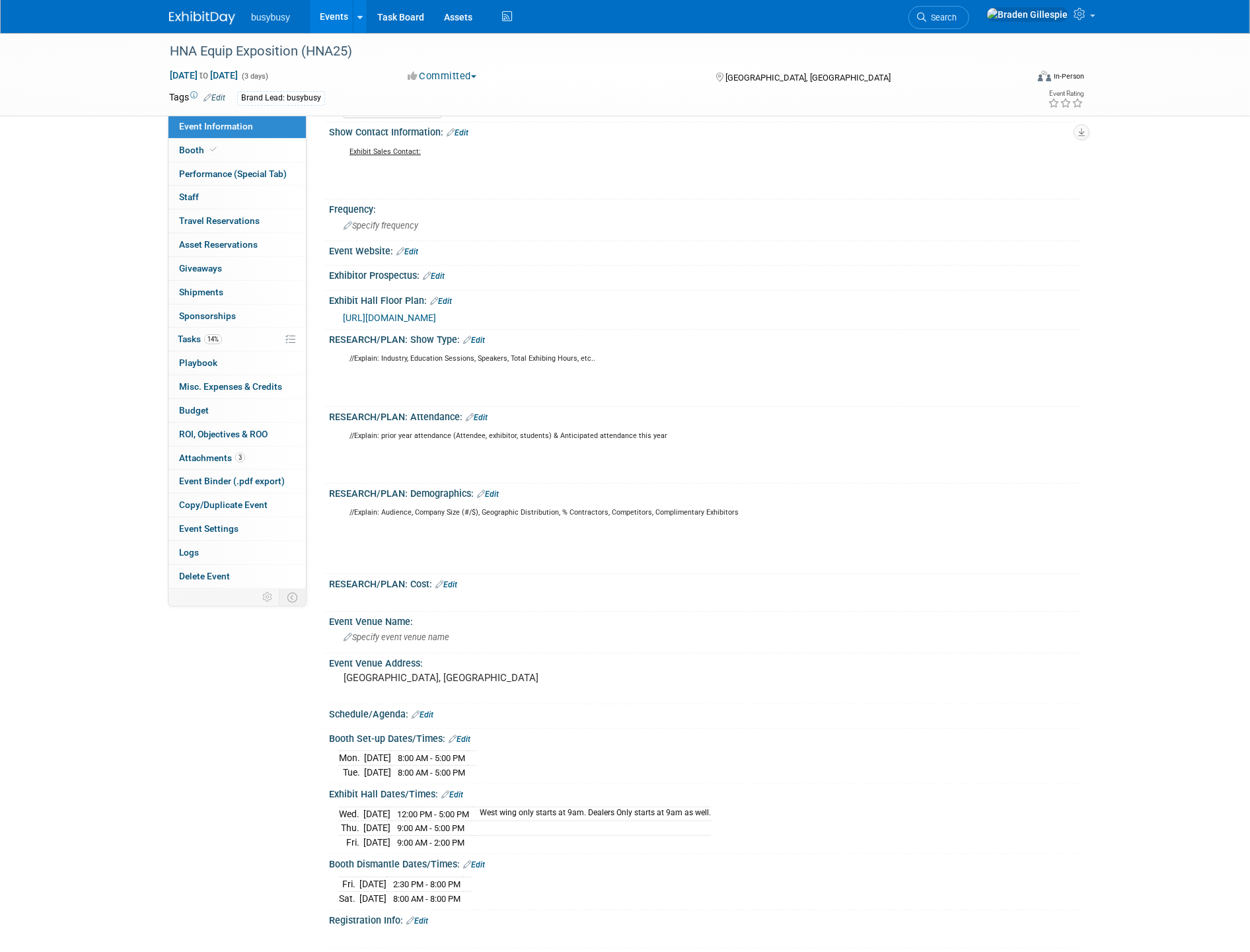
scroll to position [74, 0]
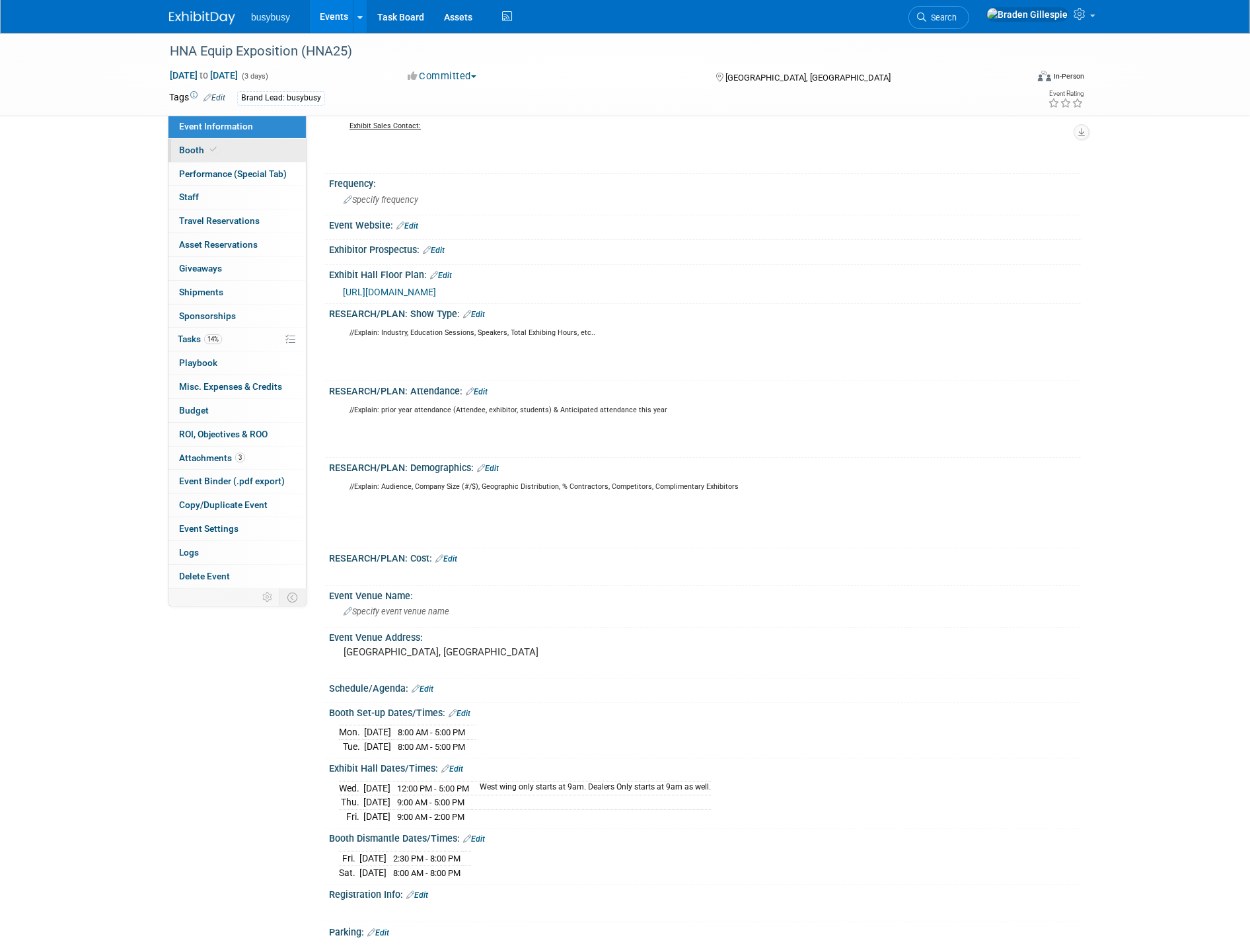
drag, startPoint x: 254, startPoint y: 147, endPoint x: 267, endPoint y: 154, distance: 14.8
click at [254, 147] on link "Booth" at bounding box center [237, 150] width 137 height 23
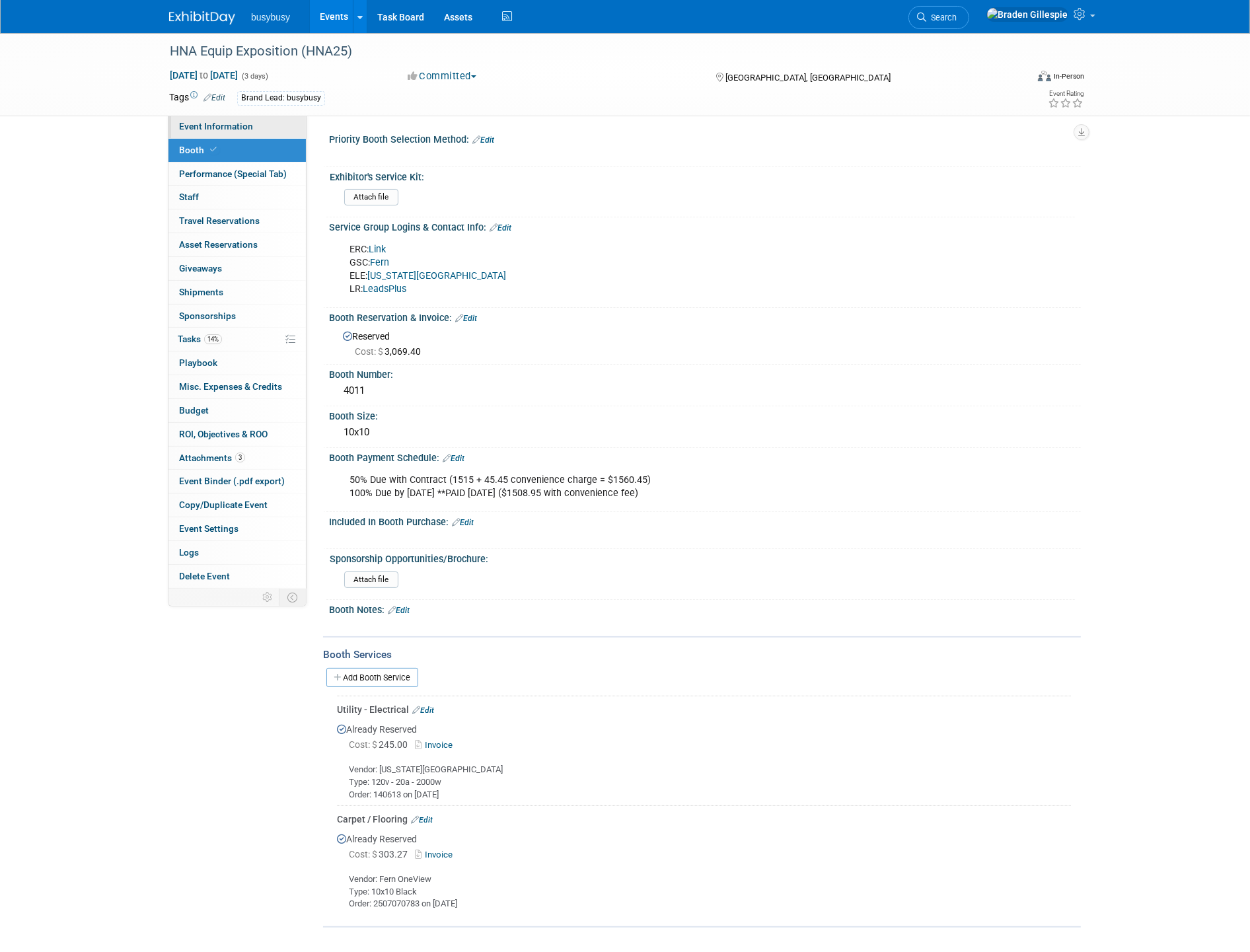
click at [212, 127] on span "Event Information" at bounding box center [216, 125] width 74 height 10
select select "BusyBusy"
select select "No"
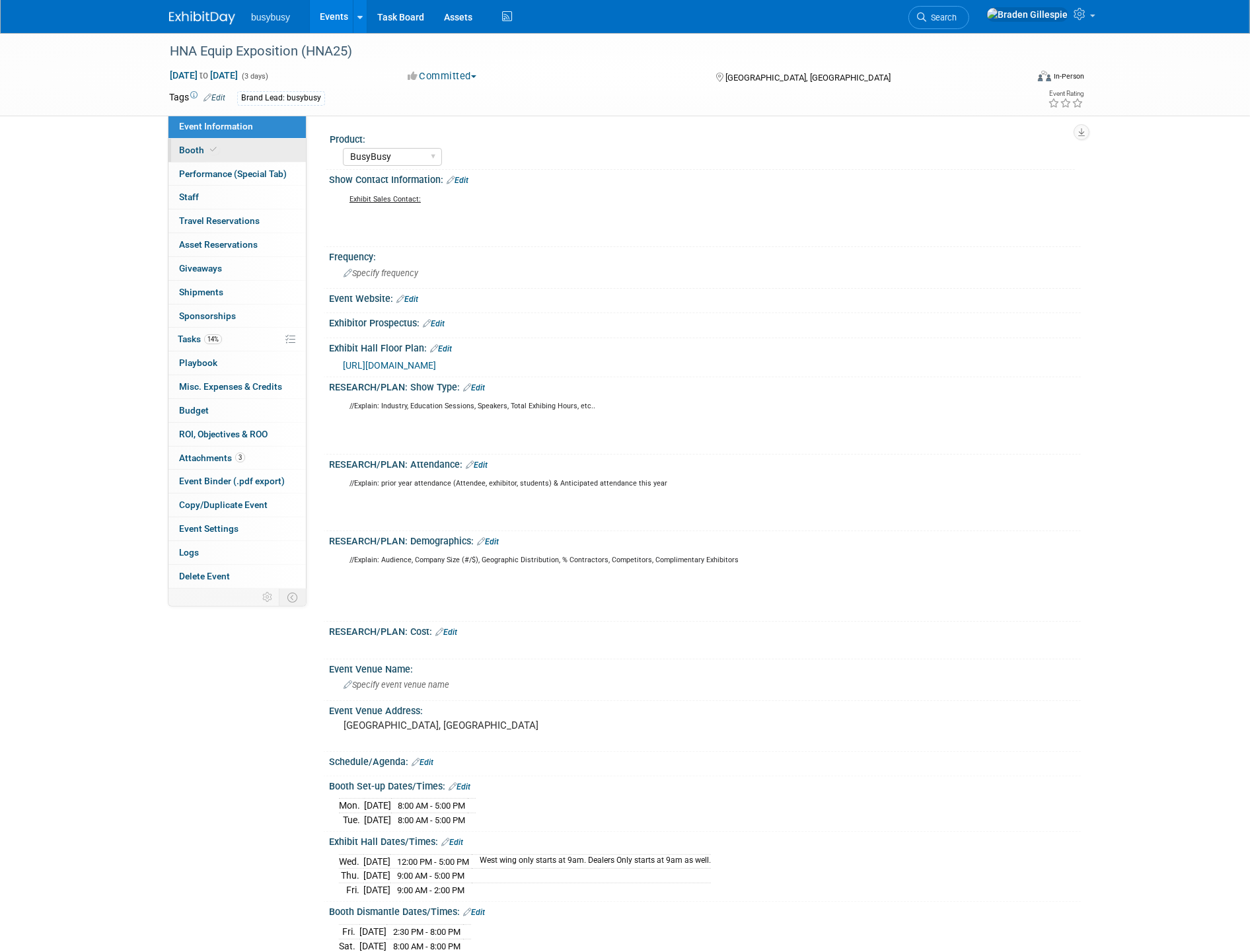
click at [249, 149] on link "Booth" at bounding box center [237, 150] width 137 height 23
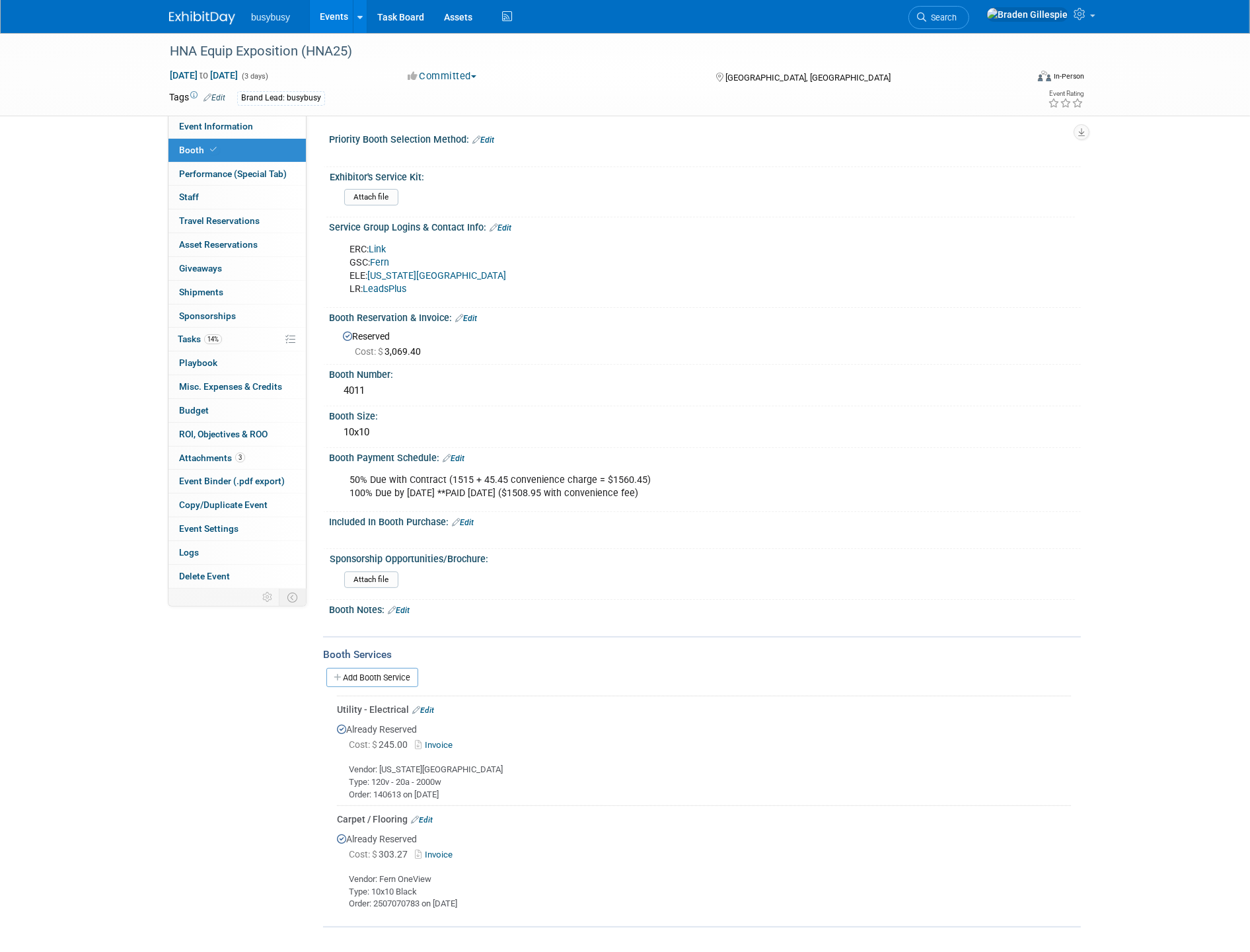
click at [382, 245] on link "Link" at bounding box center [377, 249] width 17 height 11
click at [385, 260] on link "Fern" at bounding box center [379, 262] width 19 height 11
click at [229, 126] on span "Event Information" at bounding box center [216, 125] width 74 height 10
select select "BusyBusy"
select select "No"
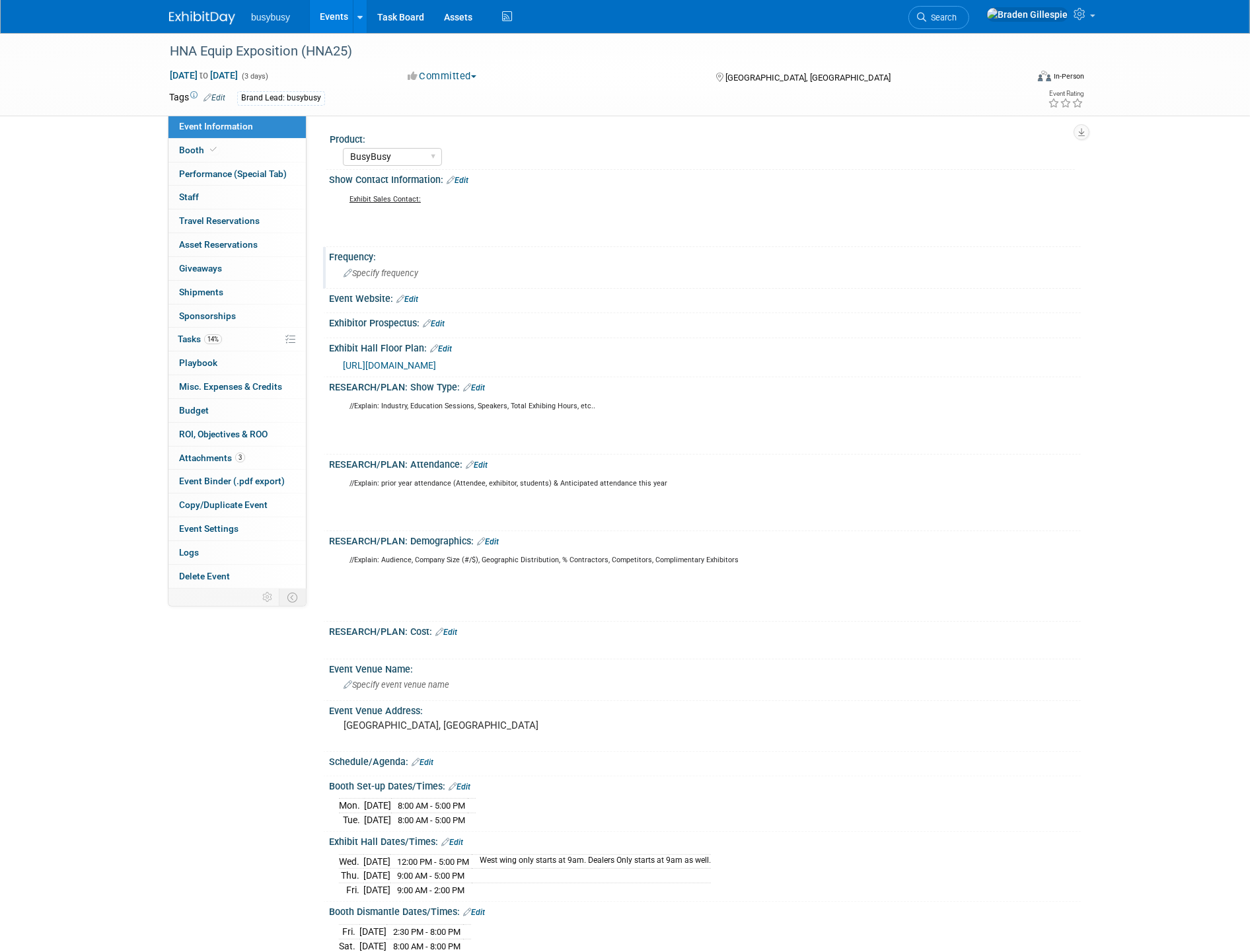
click at [411, 275] on span "Specify frequency" at bounding box center [380, 273] width 74 height 10
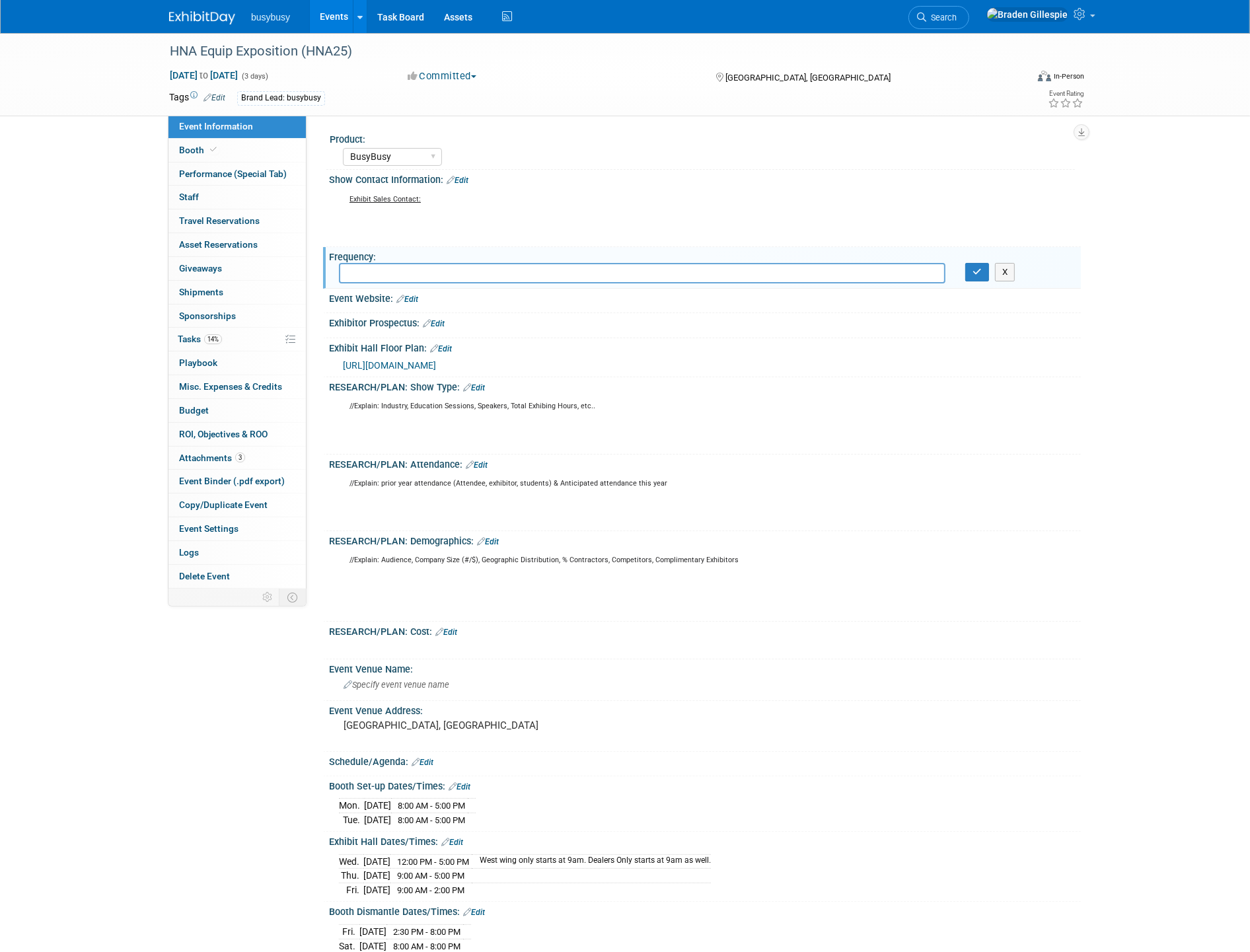
type input "a"
type input "Annual"
click at [969, 269] on button "button" at bounding box center [976, 272] width 24 height 19
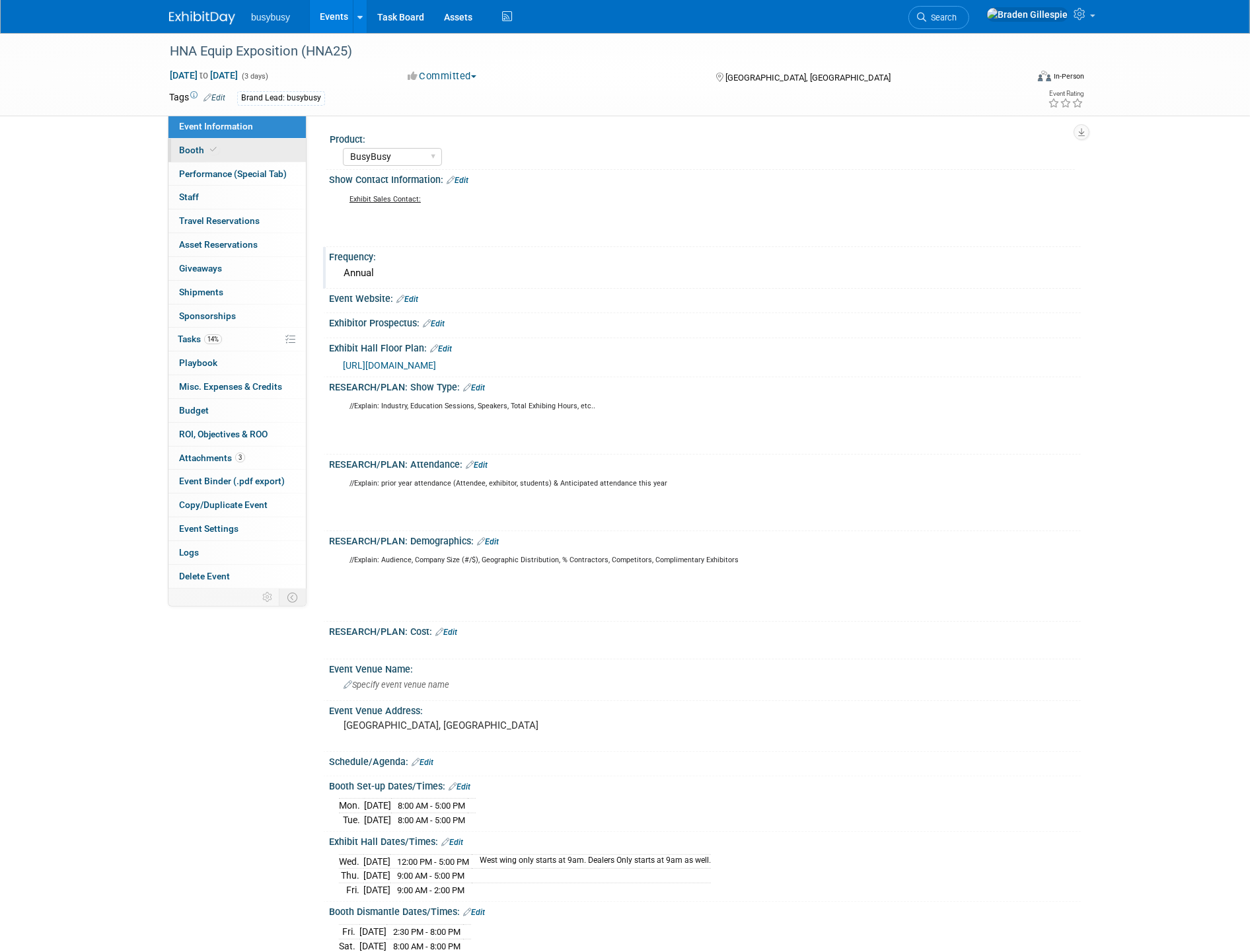
click at [223, 152] on link "Booth" at bounding box center [237, 150] width 137 height 23
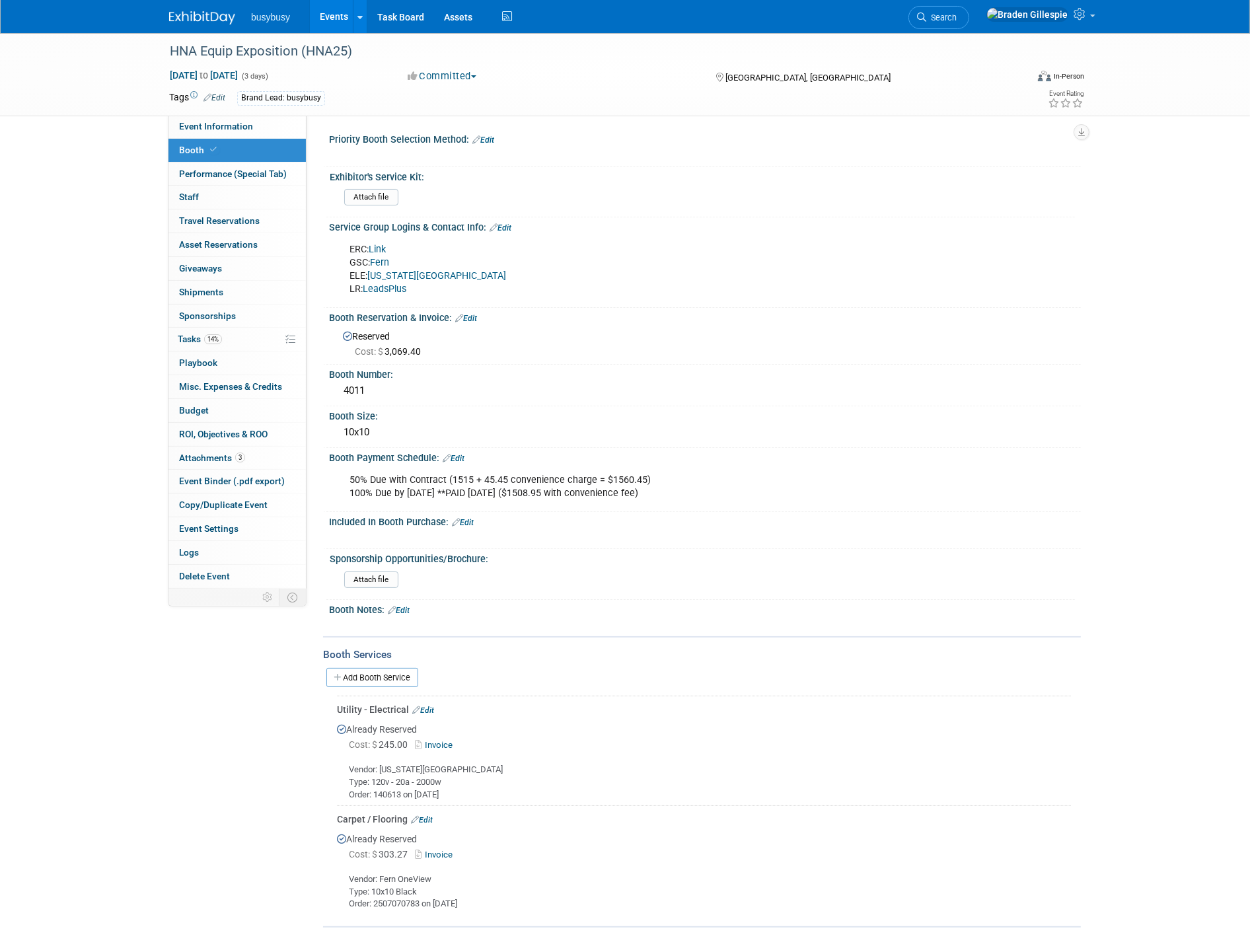
click at [187, 15] on img at bounding box center [202, 17] width 66 height 13
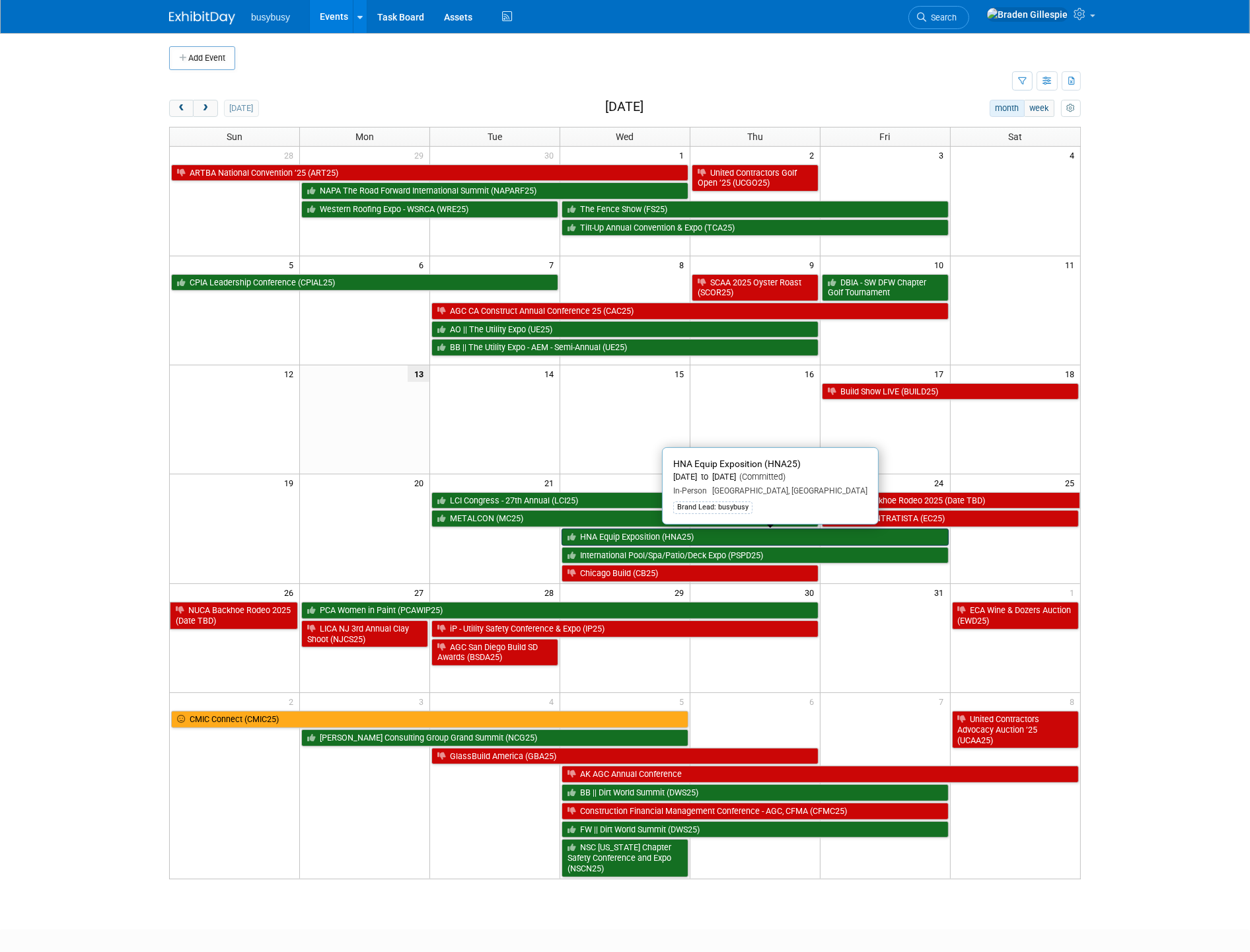
click at [650, 540] on link "HNA Equip Exposition (HNA25)" at bounding box center [755, 537] width 387 height 17
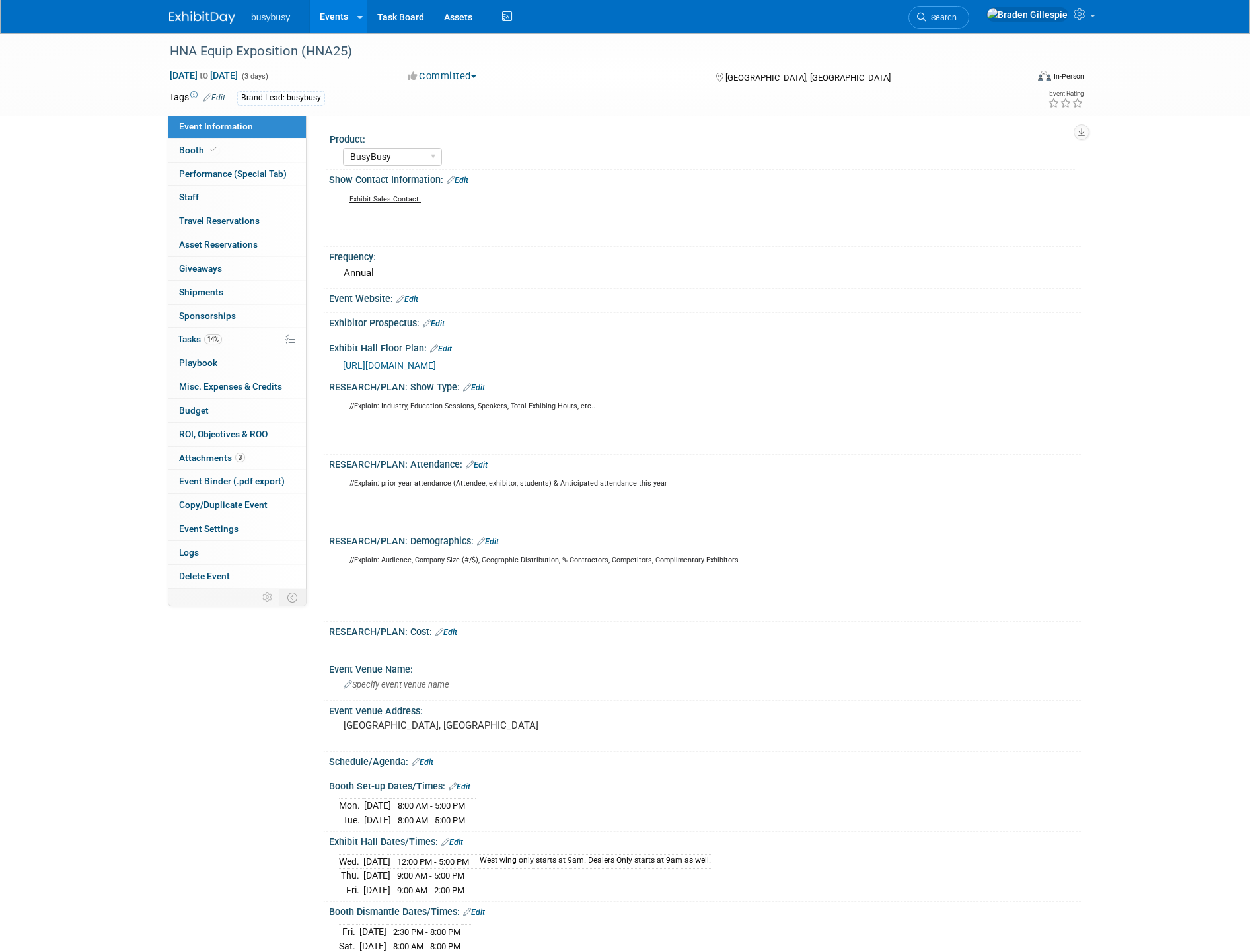
select select "BusyBusy"
select select "No"
click at [238, 150] on link "Booth" at bounding box center [237, 150] width 137 height 23
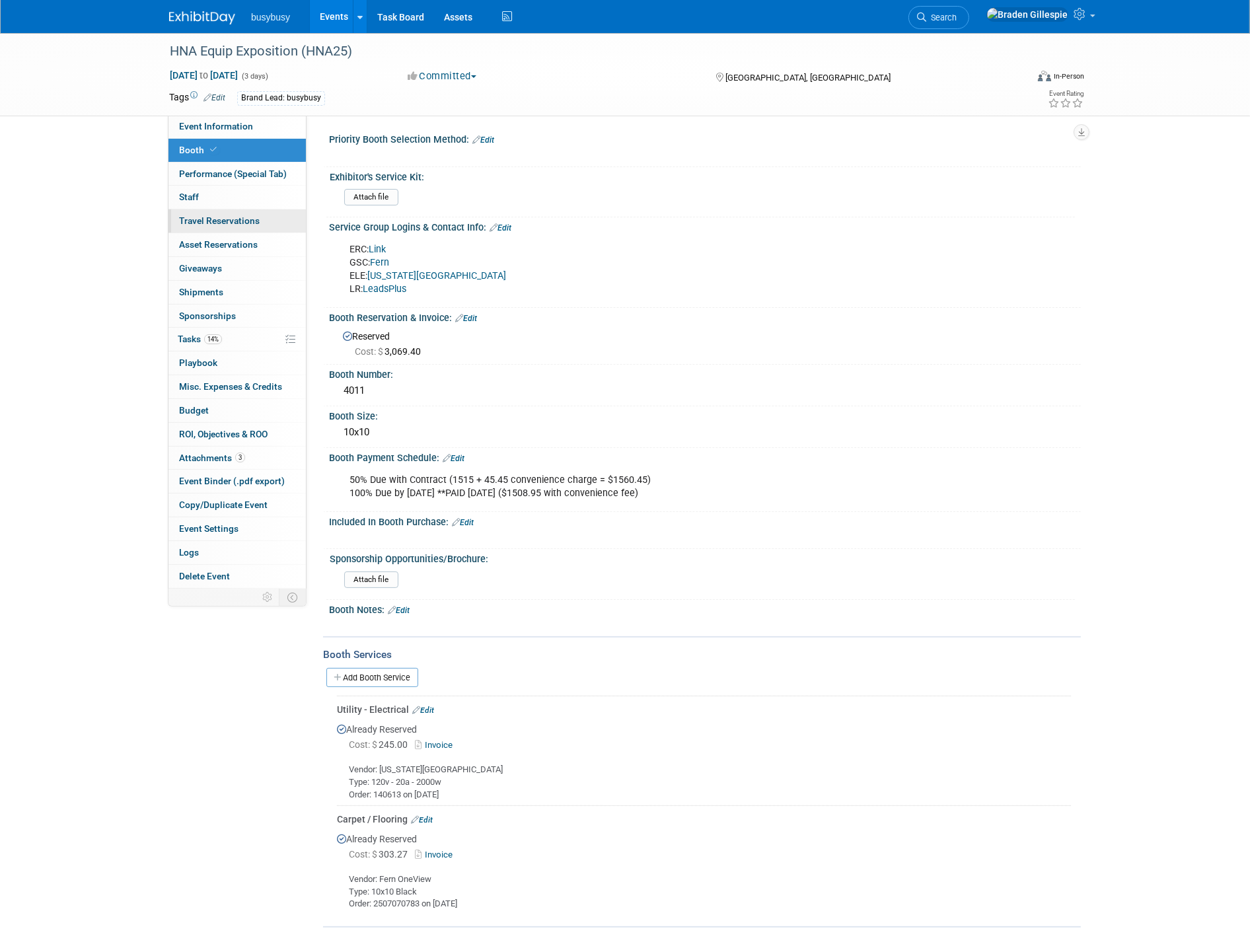
click at [231, 232] on link "0 Travel Reservations 0" at bounding box center [237, 220] width 137 height 23
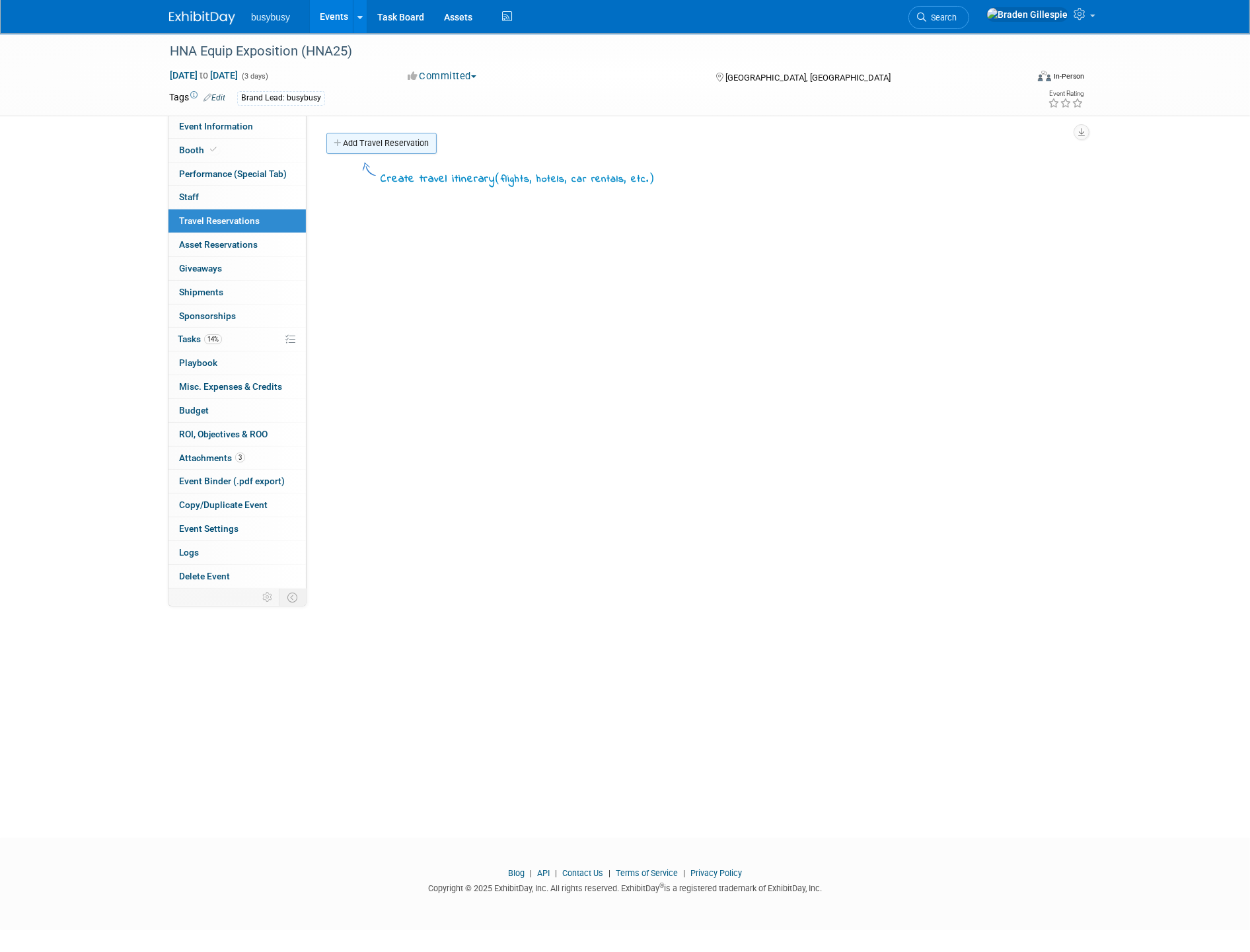
click at [389, 143] on link "Add Travel Reservation" at bounding box center [381, 143] width 111 height 21
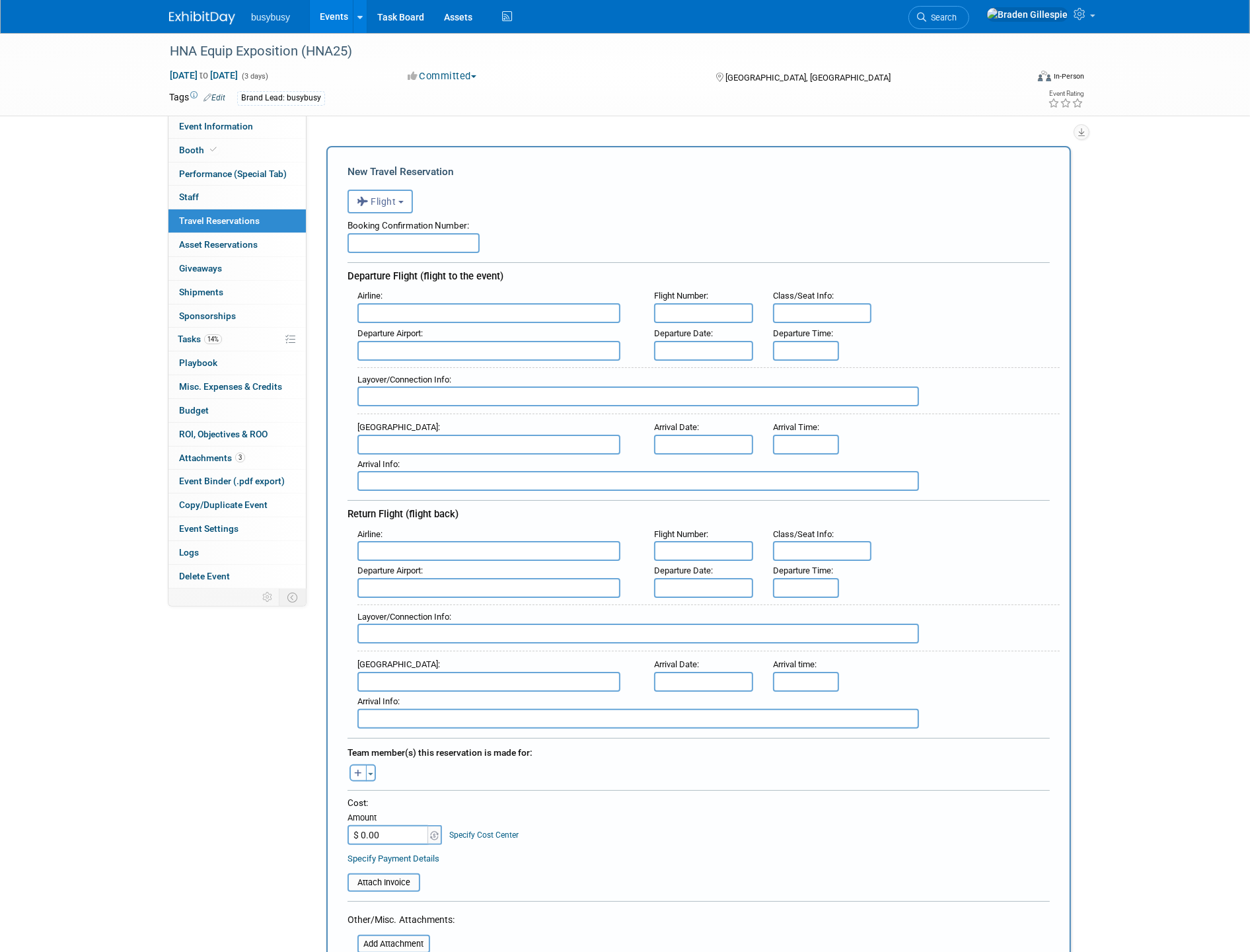
click at [375, 246] on input "text" at bounding box center [413, 243] width 132 height 20
paste input "NFRQOR"
type input "NFRQOR"
click at [412, 306] on input "text" at bounding box center [488, 313] width 263 height 20
click at [427, 331] on span "American Airlines (AAL)" at bounding box center [495, 334] width 275 height 21
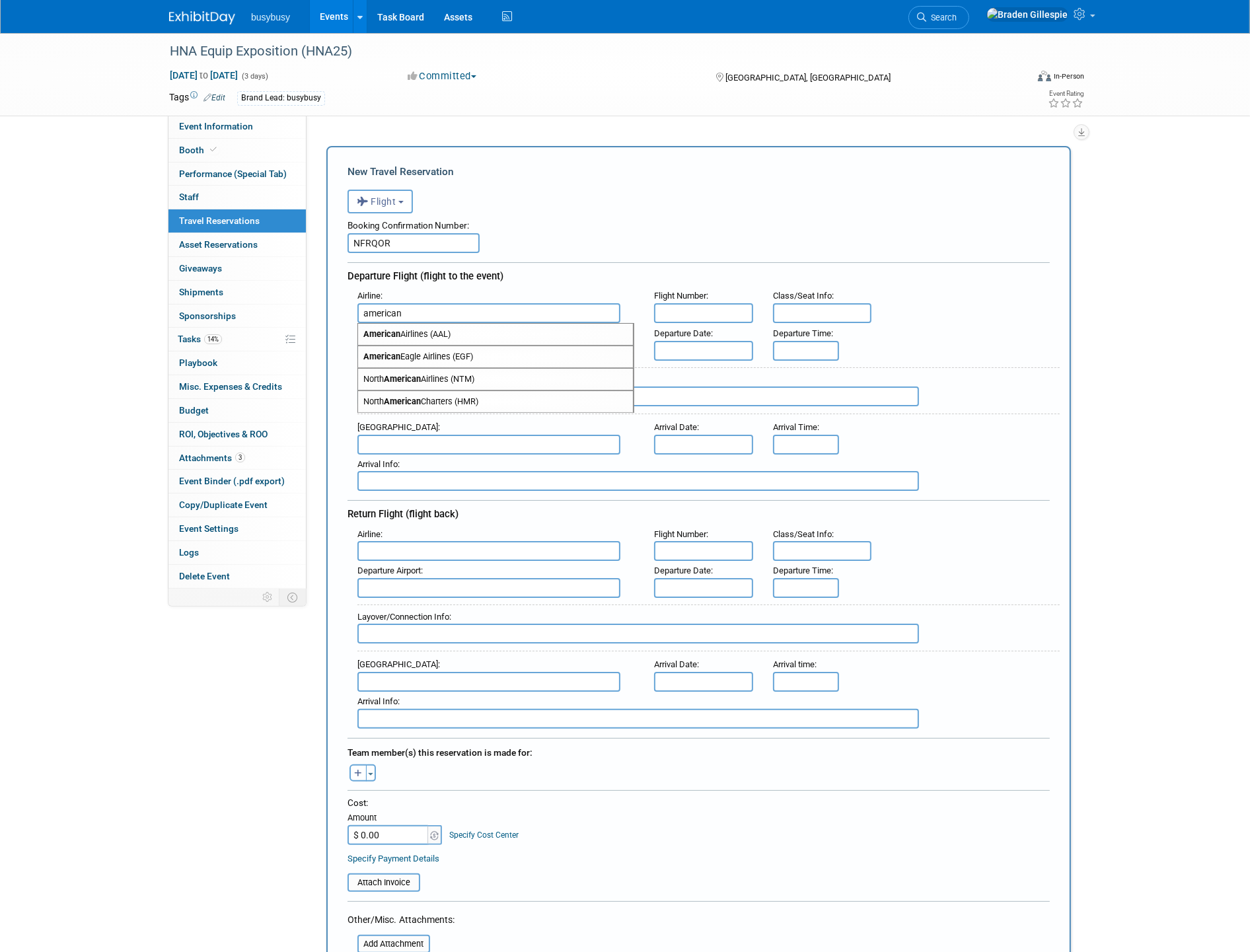
type input "American Airlines (AAL)"
click at [405, 346] on input "text" at bounding box center [488, 350] width 263 height 20
click at [416, 370] on span "SGU - [GEOGRAPHIC_DATA][PERSON_NAME]" at bounding box center [495, 371] width 275 height 21
type input "SGU - [GEOGRAPHIC_DATA][PERSON_NAME]"
click at [404, 435] on input "text" at bounding box center [488, 444] width 263 height 20
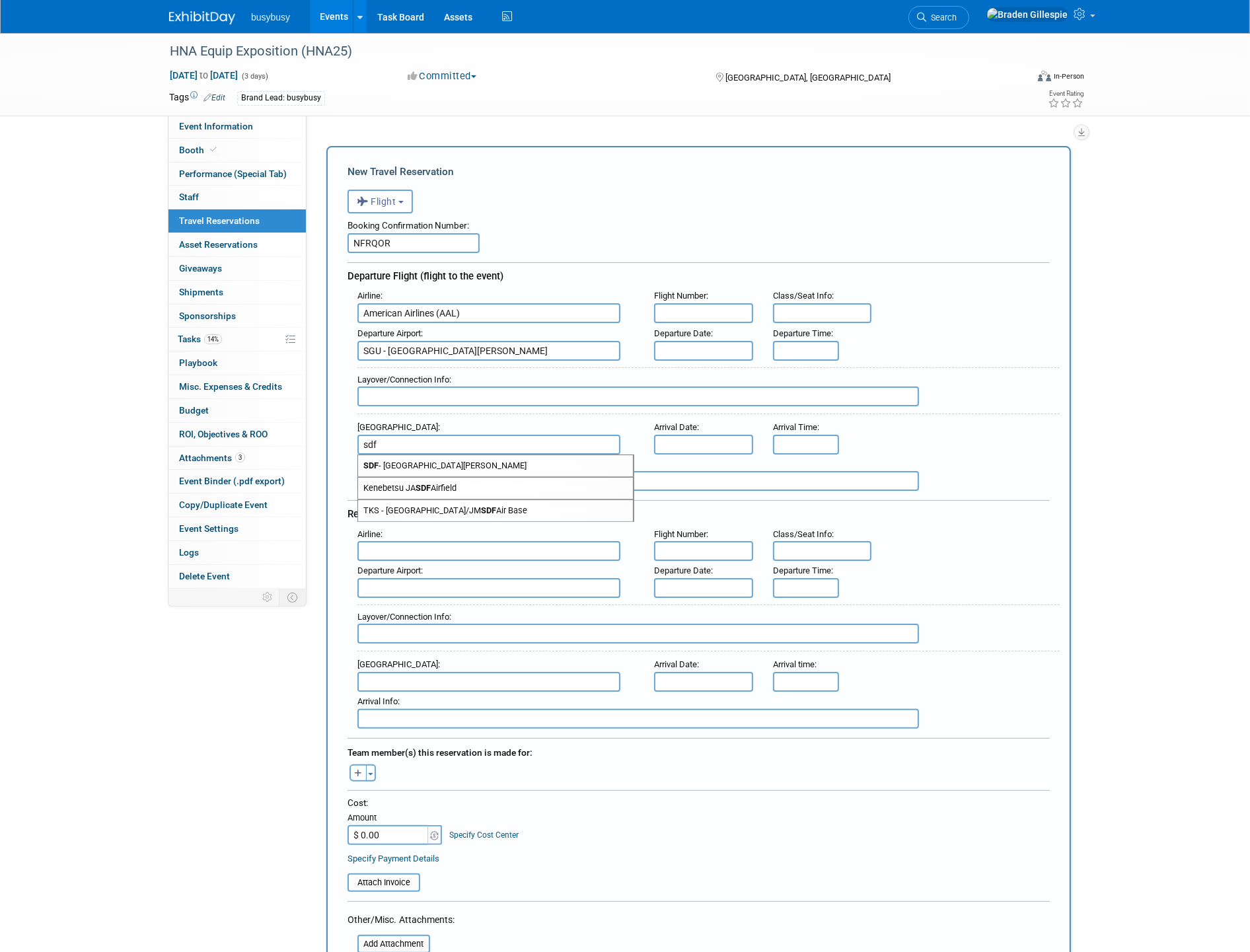
click at [411, 455] on span "SDF - [GEOGRAPHIC_DATA][PERSON_NAME]" at bounding box center [495, 465] width 275 height 21
type input "SDF - [GEOGRAPHIC_DATA][PERSON_NAME]"
click at [431, 387] on input "text" at bounding box center [638, 396] width 561 height 20
type input "DFW"
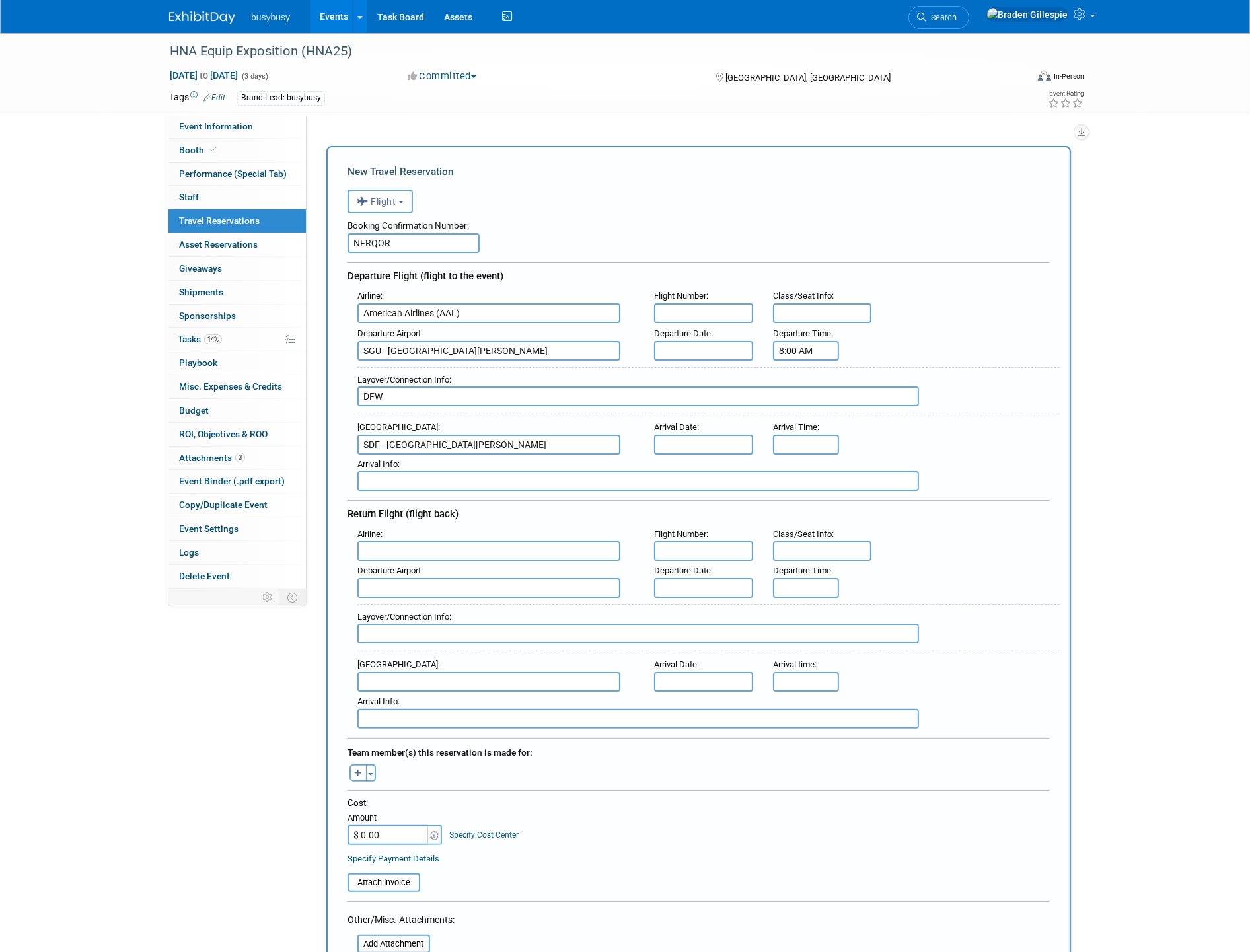
click at [796, 344] on input "8:00 AM" at bounding box center [806, 350] width 66 height 20
drag, startPoint x: 811, startPoint y: 344, endPoint x: 722, endPoint y: 331, distance: 89.9
click at [723, 331] on div "Departure Airport : [GEOGRAPHIC_DATA][PERSON_NAME] Departure Date : Departure T…" at bounding box center [703, 342] width 712 height 37
type input "5:05 AM"
click at [817, 435] on input "8:00 AM" at bounding box center [806, 444] width 66 height 20
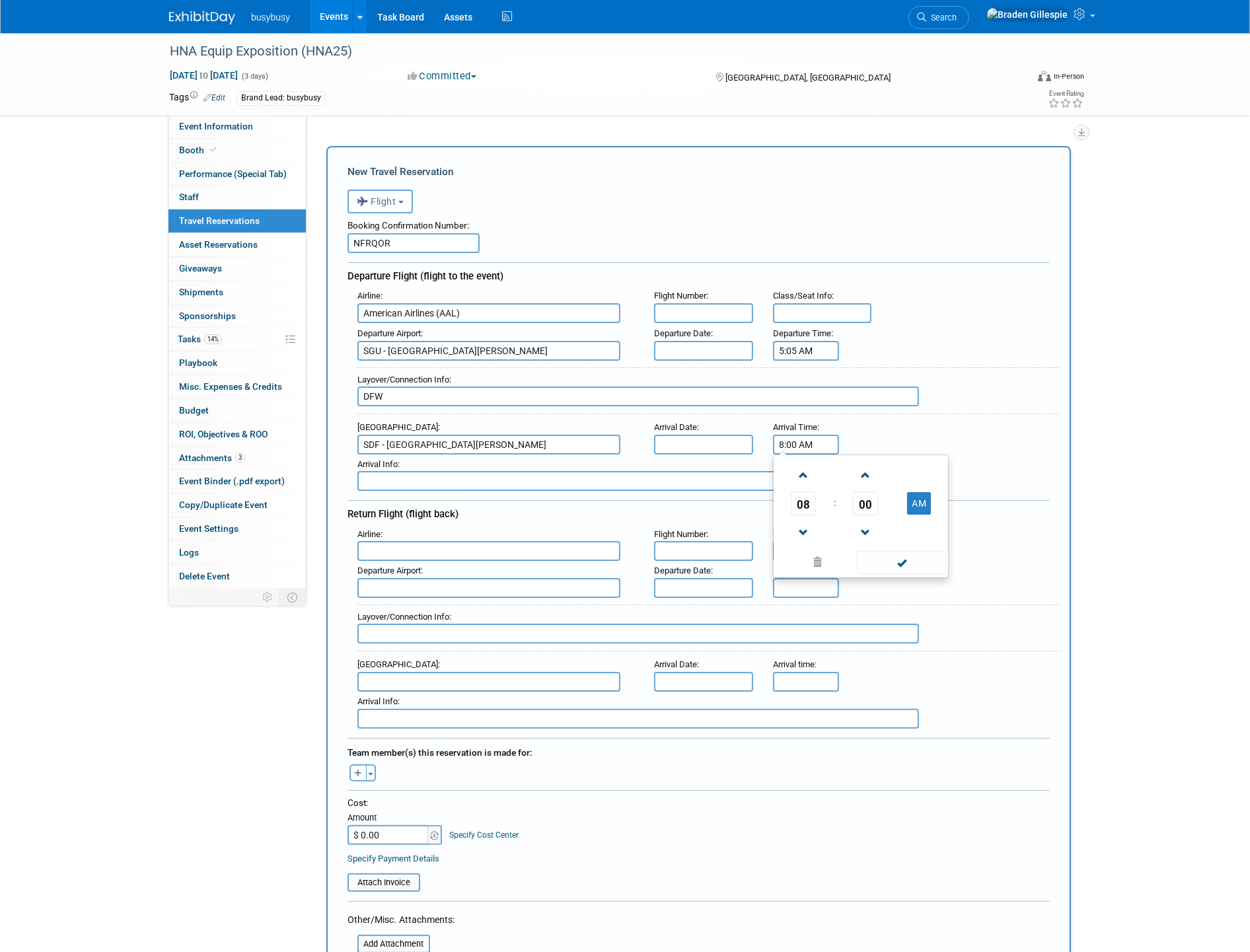
drag, startPoint x: 711, startPoint y: 434, endPoint x: 704, endPoint y: 433, distance: 7.1
click at [708, 433] on div "Arrival Airport : SDF - [GEOGRAPHIC_DATA][PERSON_NAME] Arrival Date : Arrival T…" at bounding box center [703, 436] width 712 height 37
type input "1:40 PM"
click at [715, 347] on input "text" at bounding box center [703, 350] width 99 height 20
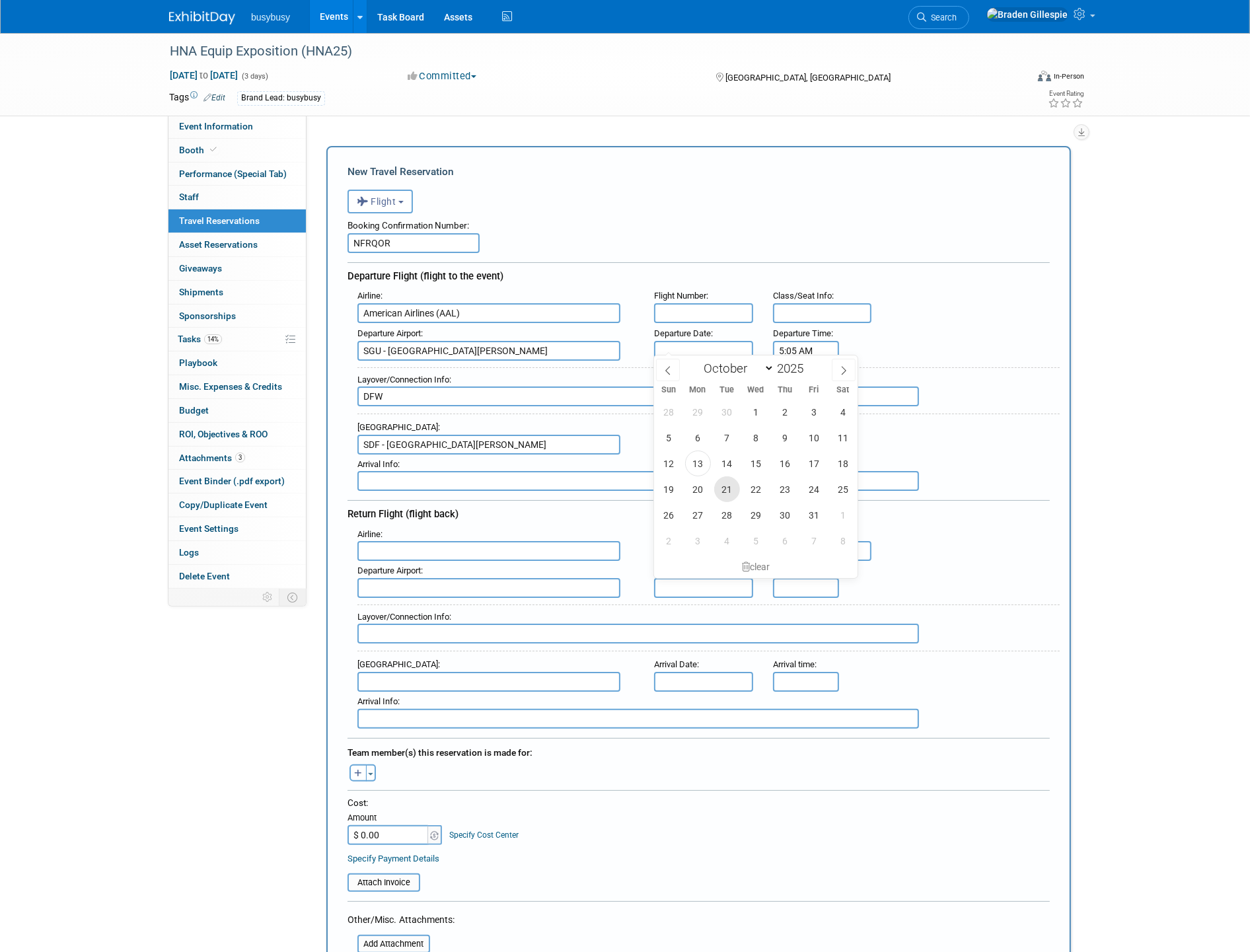
click at [731, 486] on span "21" at bounding box center [726, 489] width 26 height 26
type input "[DATE]"
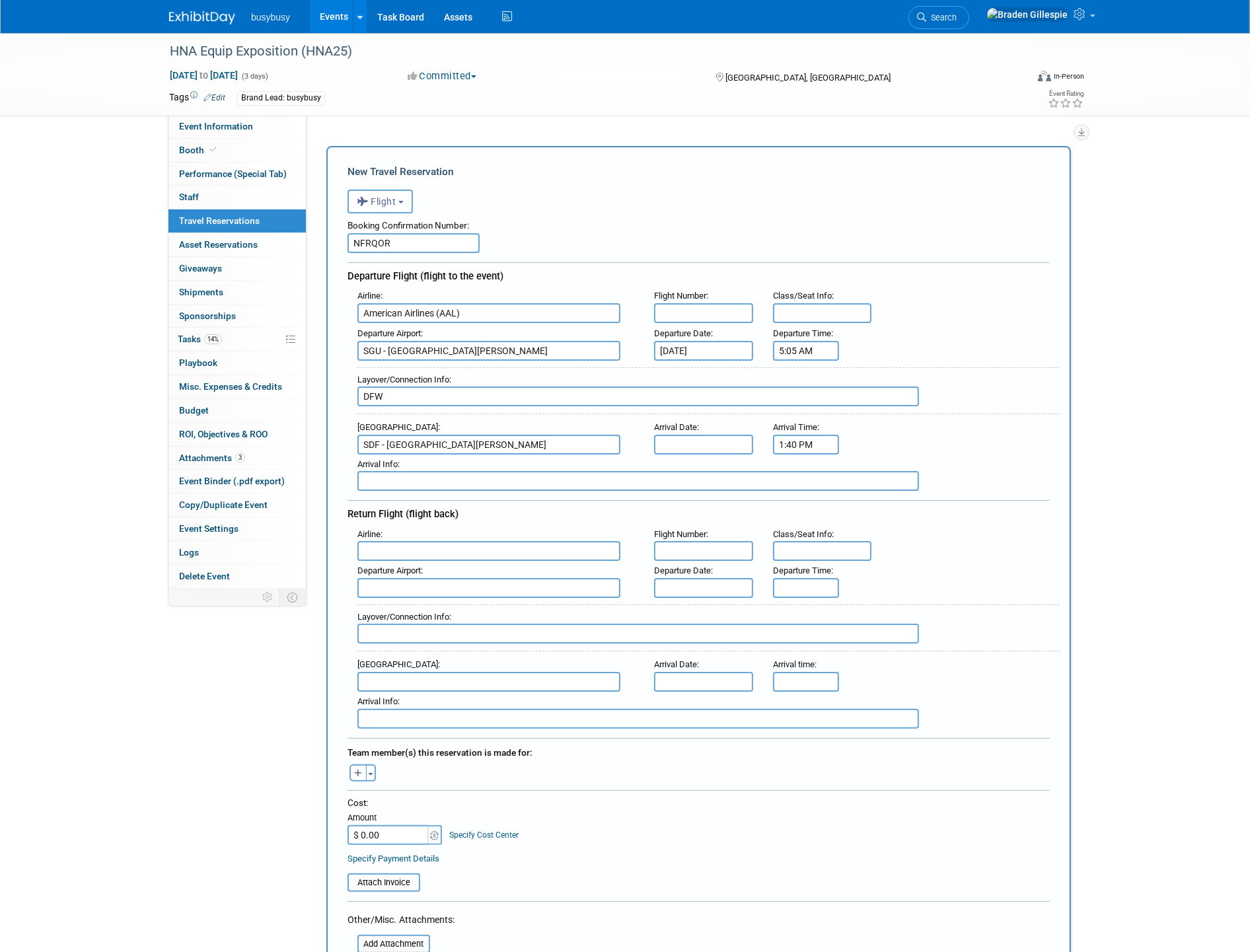
click at [727, 425] on div "Arrival Date :" at bounding box center [703, 427] width 99 height 15
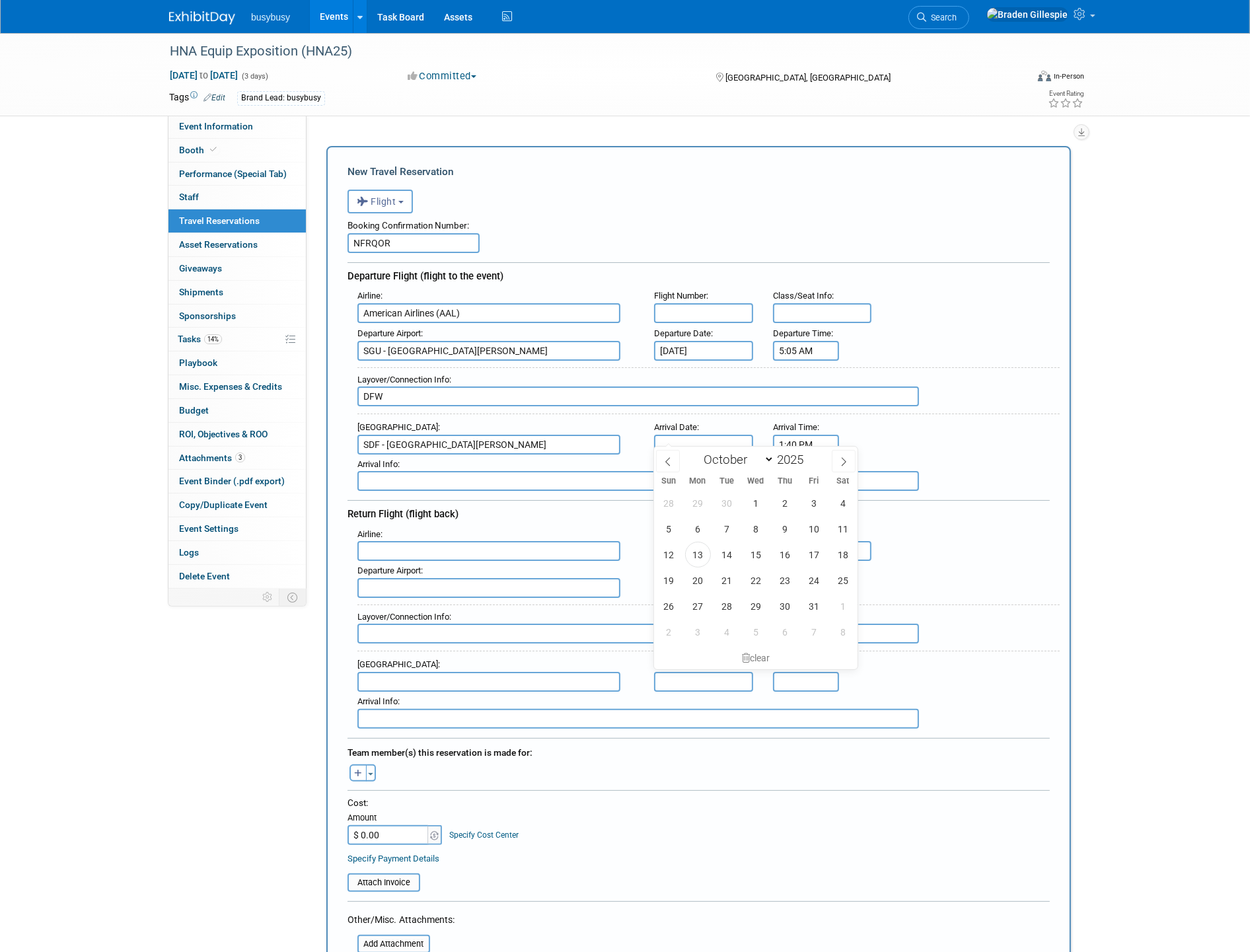
click at [727, 435] on input "text" at bounding box center [703, 444] width 99 height 20
click at [721, 582] on span "21" at bounding box center [726, 580] width 26 height 26
type input "[DATE]"
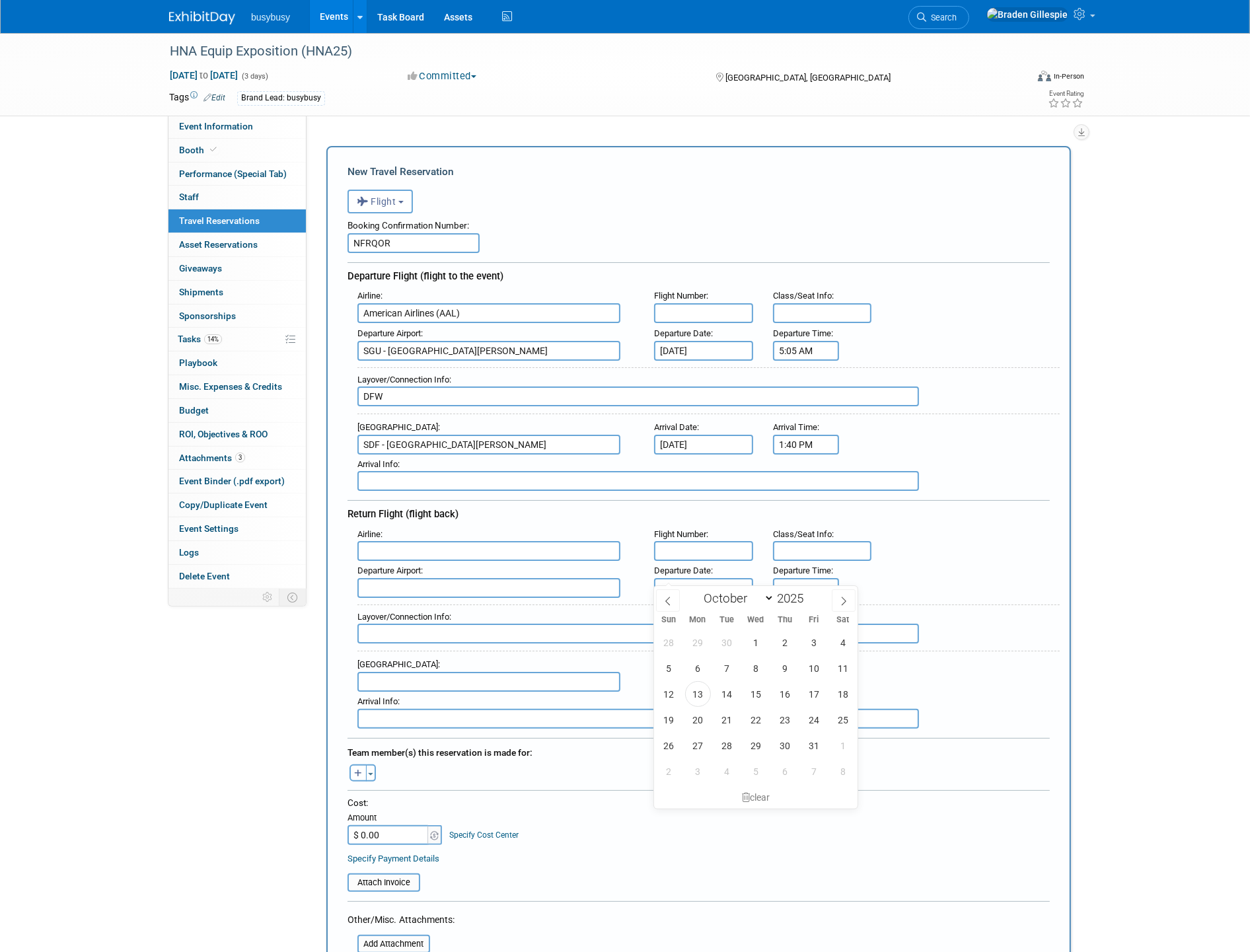
click at [697, 577] on input "text" at bounding box center [703, 587] width 99 height 20
click at [810, 716] on span "24" at bounding box center [813, 719] width 26 height 26
type input "[DATE]"
click at [720, 671] on input "text" at bounding box center [703, 681] width 99 height 20
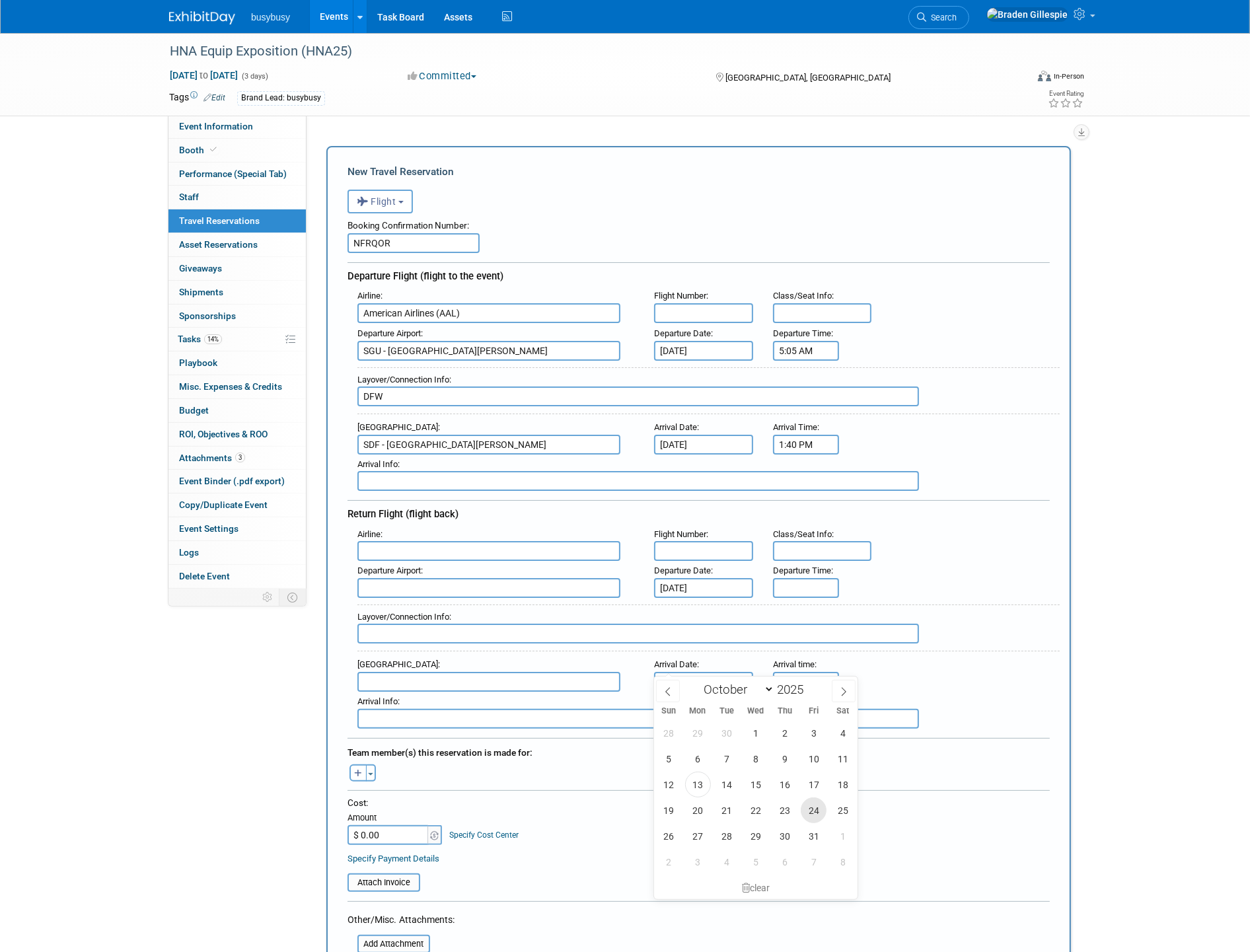
click at [810, 801] on span "24" at bounding box center [813, 809] width 26 height 26
type input "[DATE]"
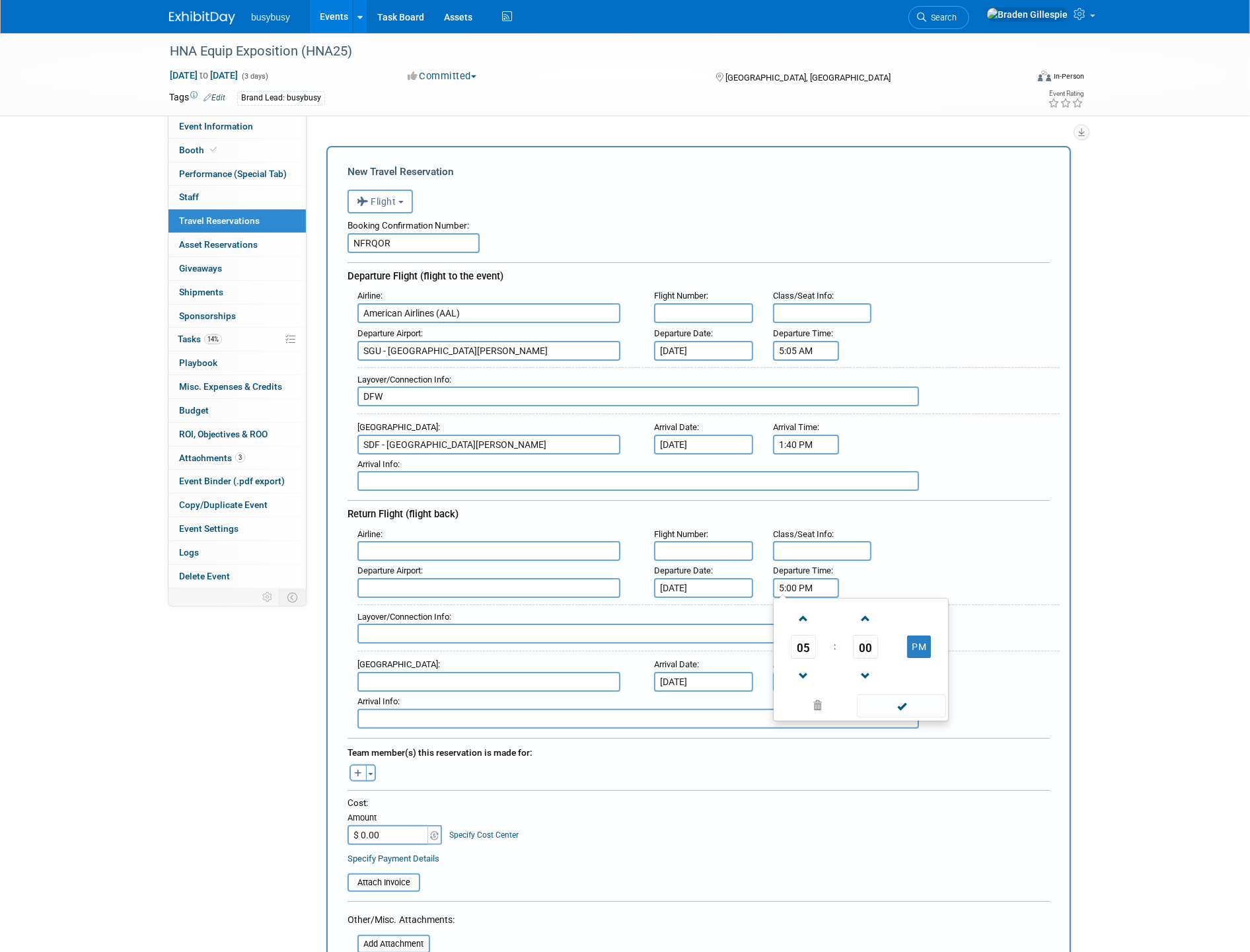
click at [815, 577] on input "5:00 PM" at bounding box center [806, 587] width 66 height 20
drag, startPoint x: 813, startPoint y: 577, endPoint x: 728, endPoint y: 572, distance: 85.1
click at [728, 572] on div "Departure Airport : Departure Date : [DATE] Departure Time : 5:00 PM 05 : 00 PM…" at bounding box center [703, 579] width 712 height 37
type input "4:45 PM"
click at [817, 671] on input "5:00 PM" at bounding box center [806, 681] width 66 height 20
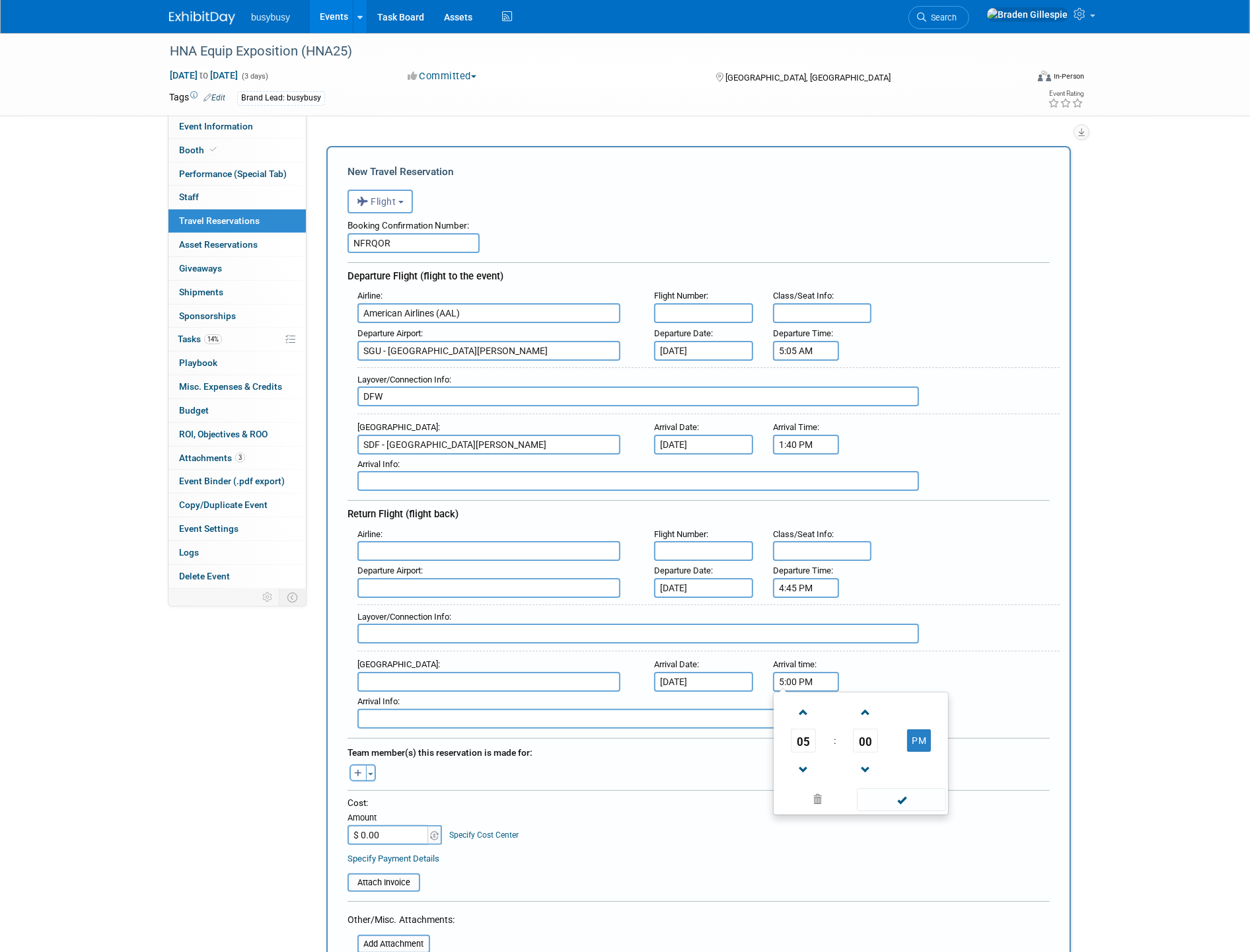
drag, startPoint x: 776, startPoint y: 664, endPoint x: 716, endPoint y: 661, distance: 60.1
click at [716, 661] on div "Arrival Airport : Arrival Date : [DATE] Arrival time : 5:00 PM 05 : 00 PM 12 01…" at bounding box center [703, 672] width 712 height 37
type input "9:27 PM"
click at [497, 541] on input "text" at bounding box center [488, 550] width 263 height 20
click at [431, 541] on input "text" at bounding box center [488, 550] width 263 height 20
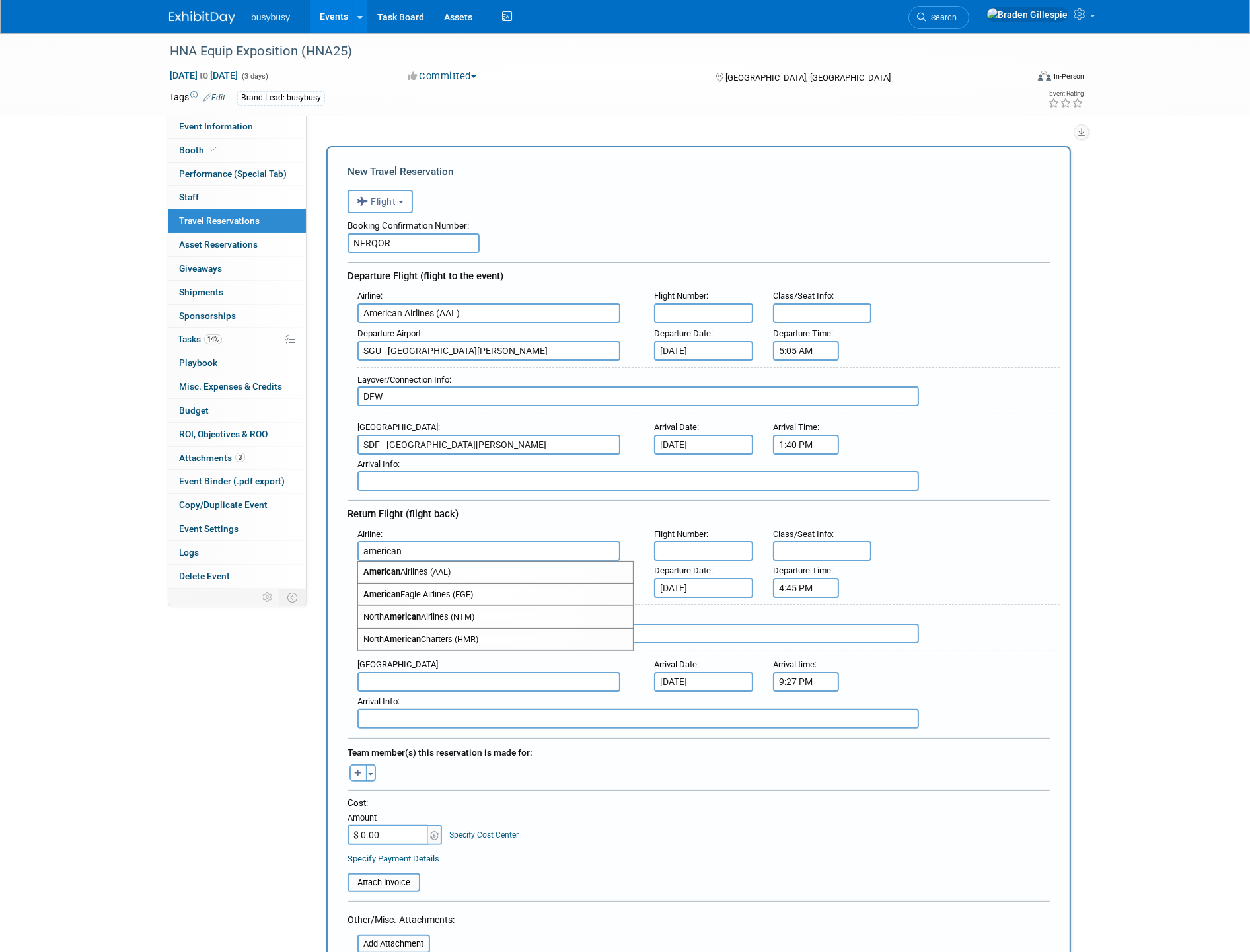
click at [429, 561] on span "American Airlines (AAL)" at bounding box center [495, 571] width 275 height 21
type input "American Airlines (AAL)"
click at [441, 578] on input "text" at bounding box center [488, 587] width 263 height 20
click at [451, 599] on span "SDF - [GEOGRAPHIC_DATA][PERSON_NAME]" at bounding box center [495, 609] width 275 height 21
type input "SDF - [GEOGRAPHIC_DATA][PERSON_NAME]"
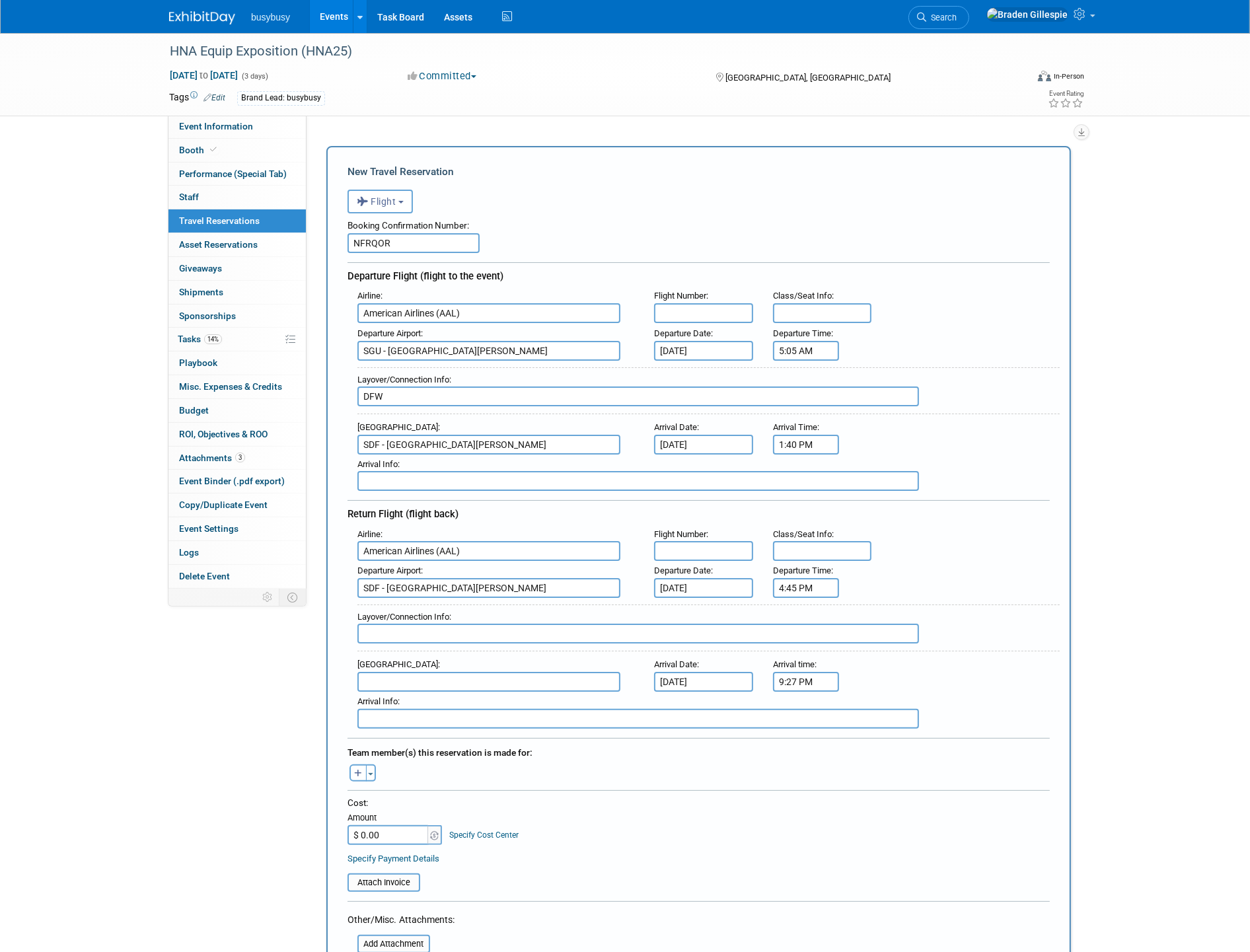
click at [425, 671] on input "text" at bounding box center [488, 681] width 263 height 20
click at [426, 692] on span "SGU - [GEOGRAPHIC_DATA][PERSON_NAME]" at bounding box center [495, 702] width 275 height 21
type input "SGU - [GEOGRAPHIC_DATA][PERSON_NAME]"
click at [413, 628] on div "Layover/Connection Info :" at bounding box center [708, 628] width 702 height 48
click at [411, 624] on input "text" at bounding box center [638, 633] width 561 height 20
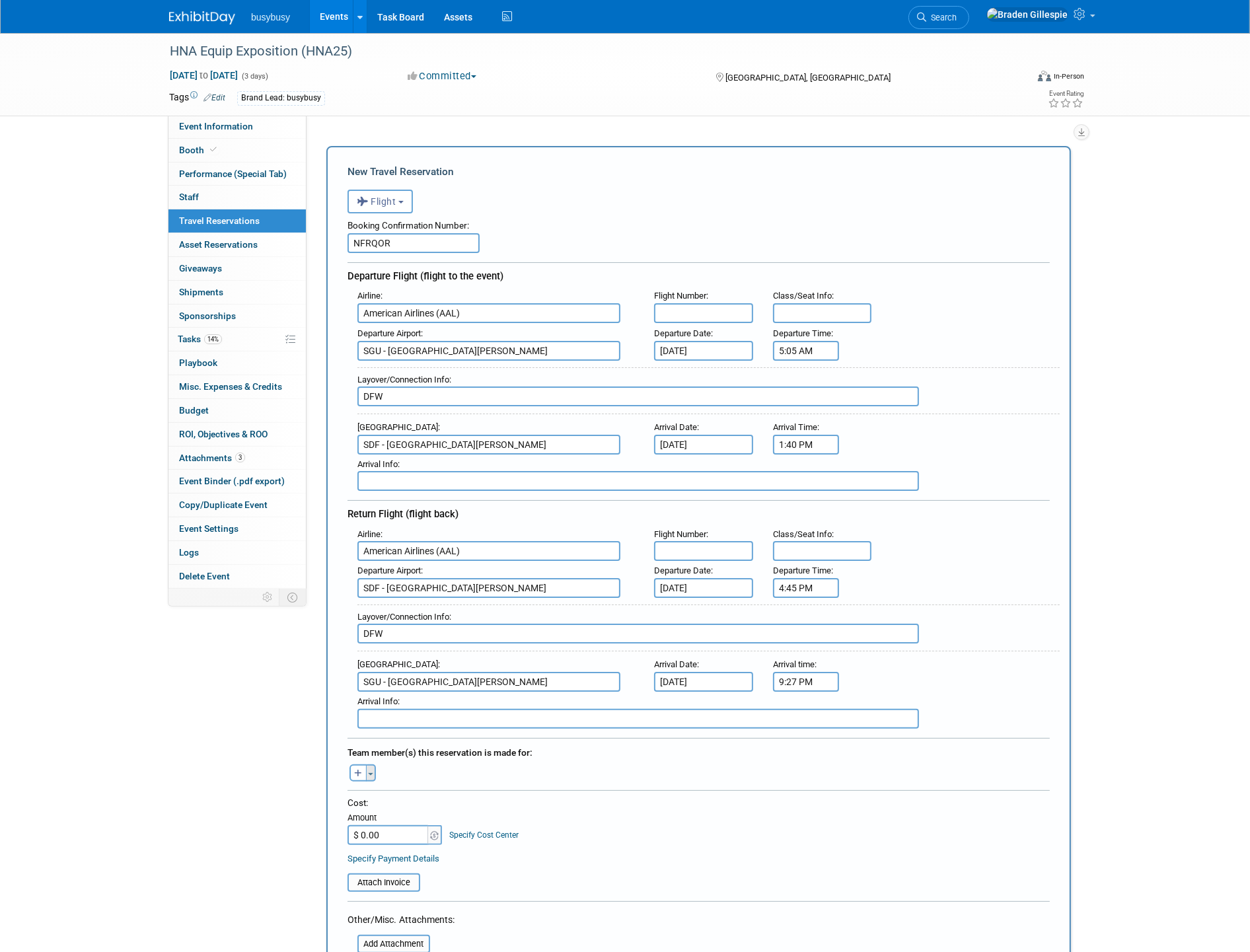
type input "DFW"
click at [370, 764] on button "Toggle Dropdown" at bounding box center [371, 773] width 10 height 17
click at [397, 801] on label "Tag a user or a resource" at bounding box center [440, 810] width 161 height 19
select select
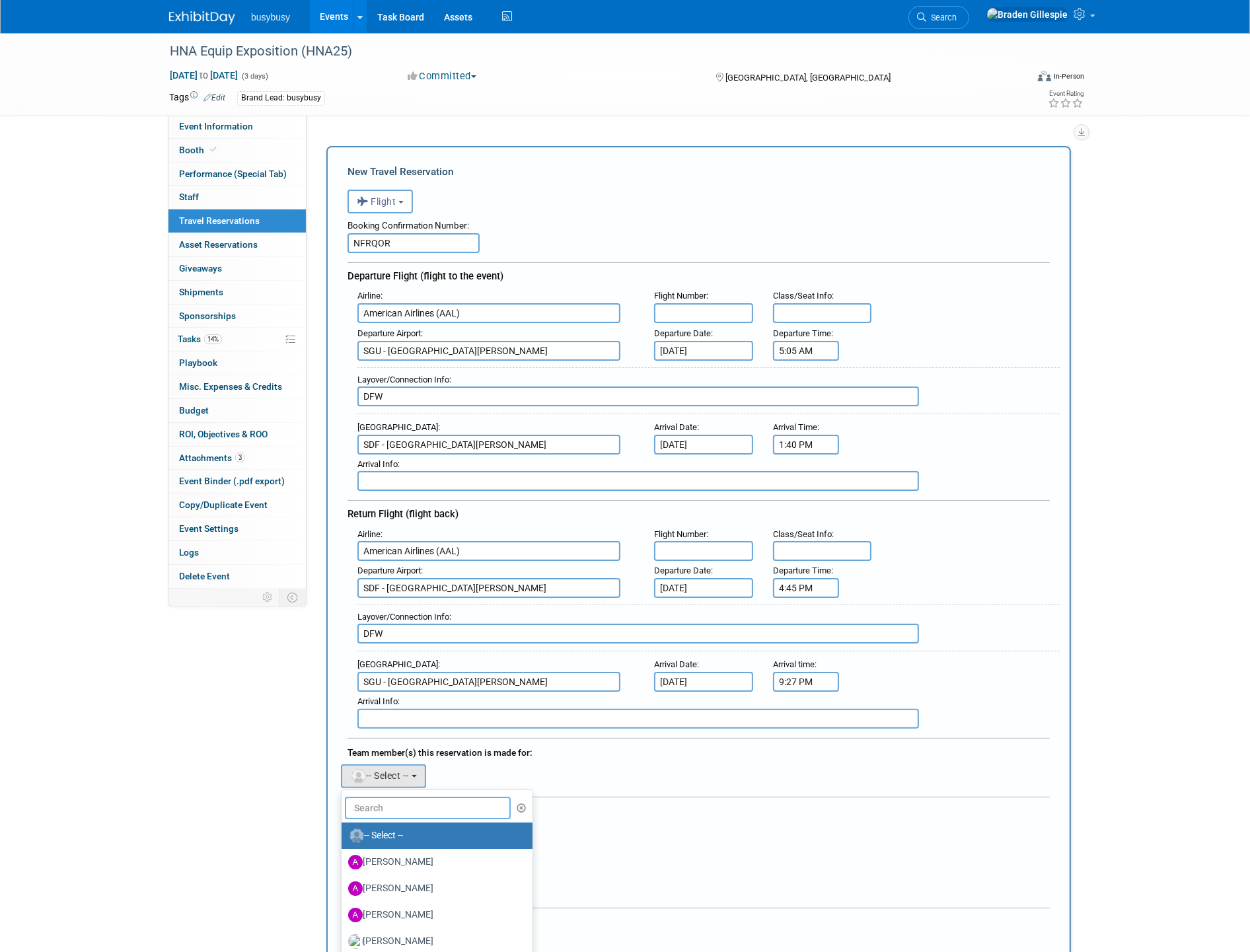
click at [387, 796] on input "text" at bounding box center [428, 807] width 166 height 23
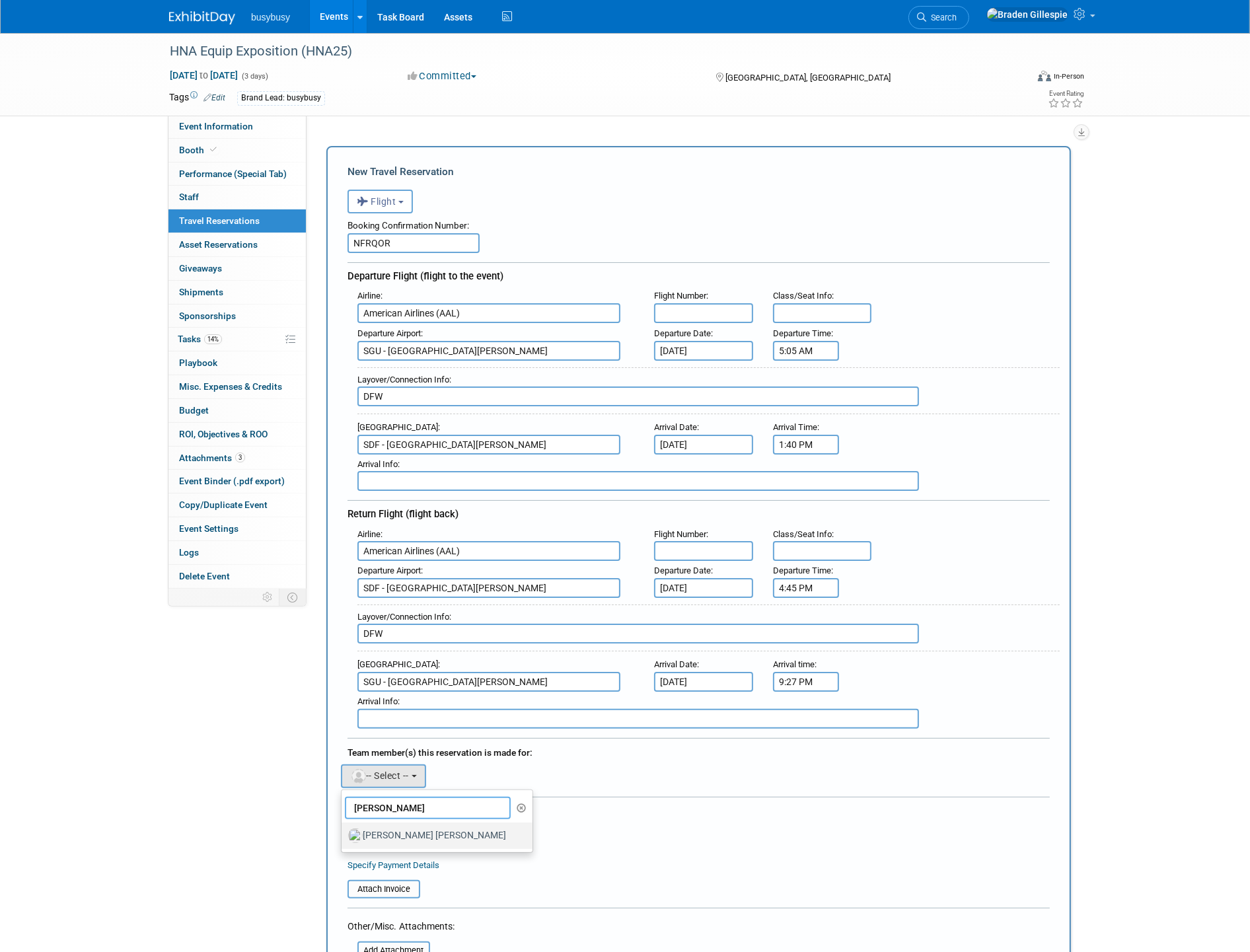
type input "[PERSON_NAME]"
click at [426, 825] on label "[PERSON_NAME] [PERSON_NAME]" at bounding box center [433, 835] width 171 height 21
click at [343, 830] on input "[PERSON_NAME] [PERSON_NAME]" at bounding box center [339, 834] width 9 height 9
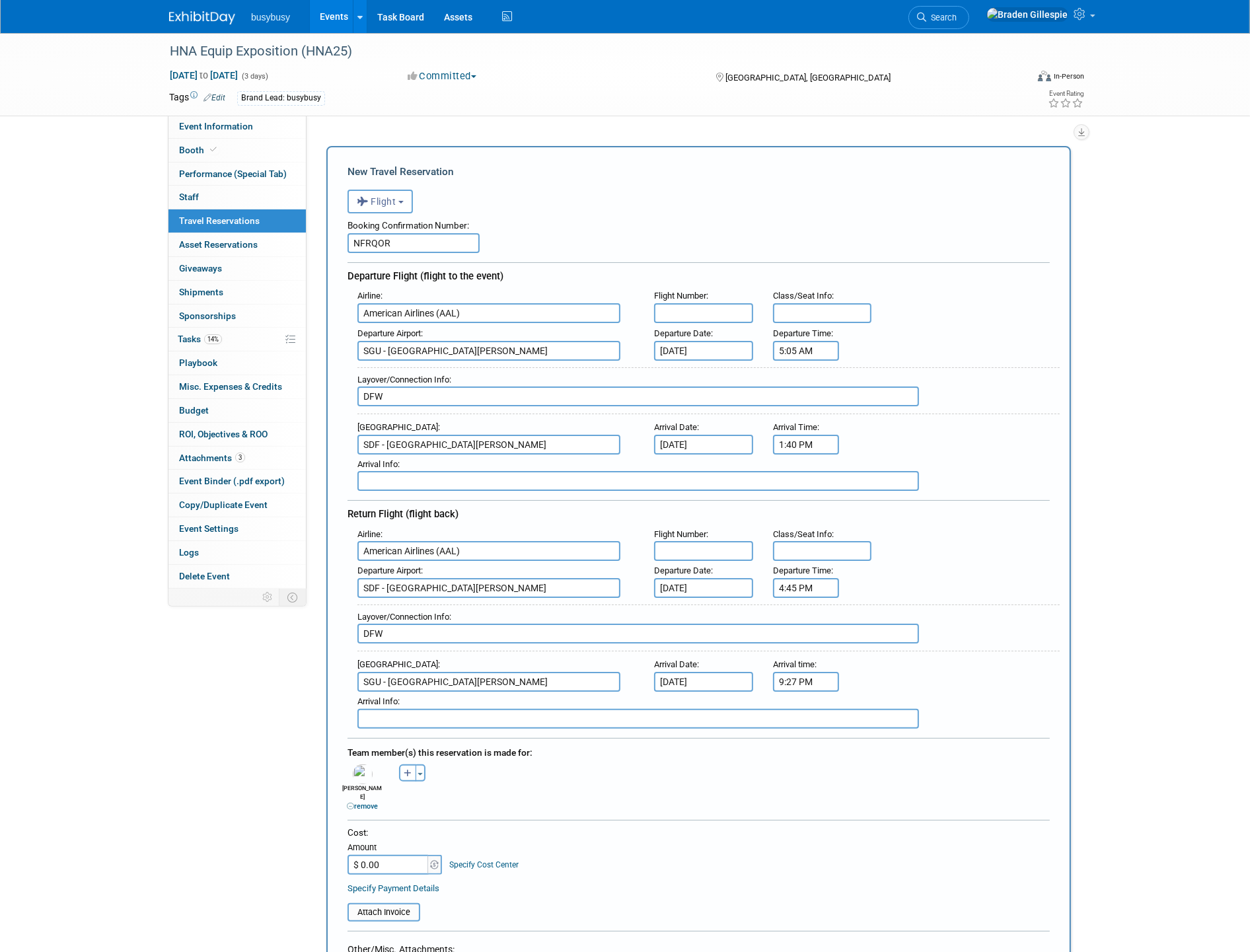
click at [379, 855] on input "$ 0.00" at bounding box center [388, 864] width 82 height 20
type input "$ 1,213.96"
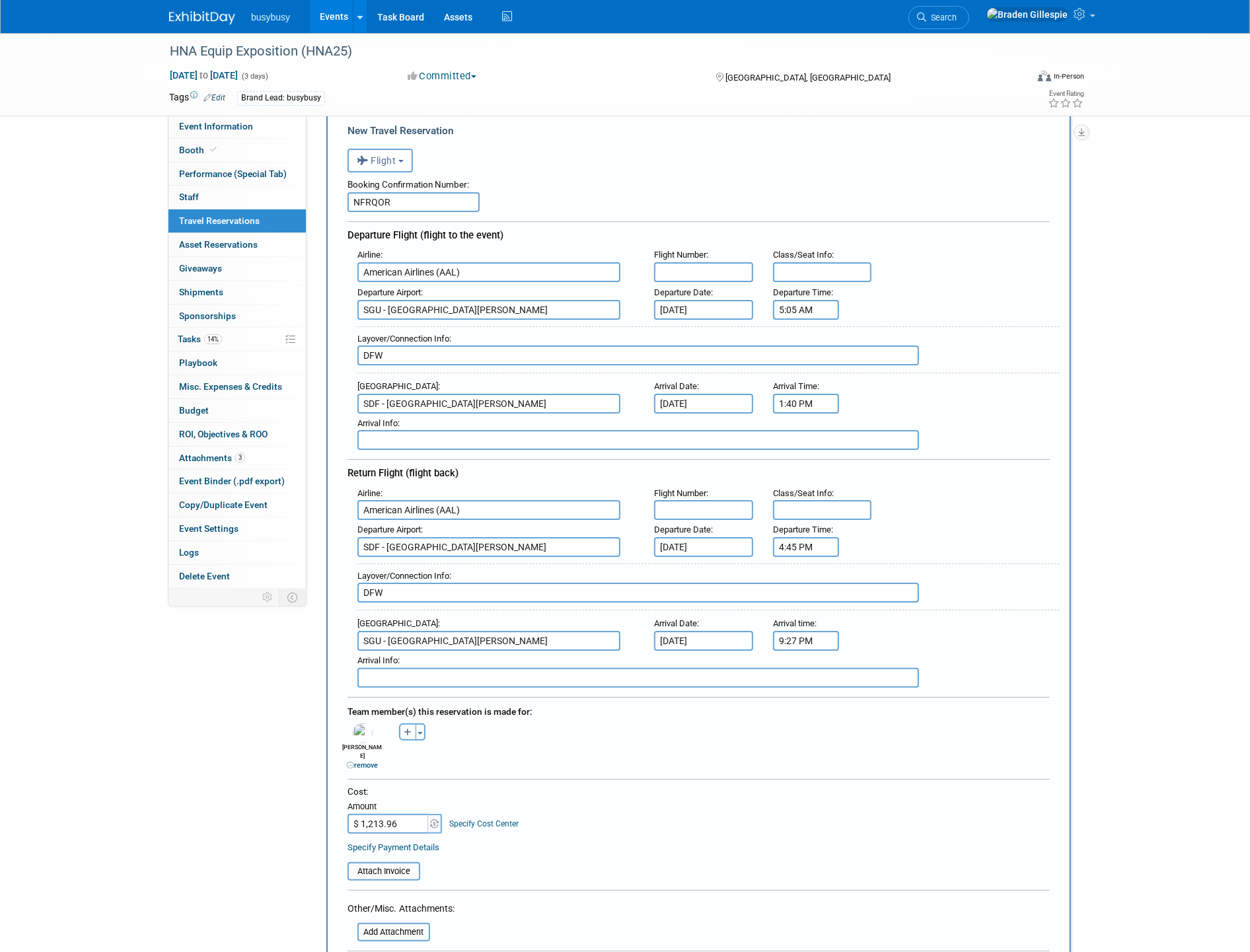
scroll to position [74, 0]
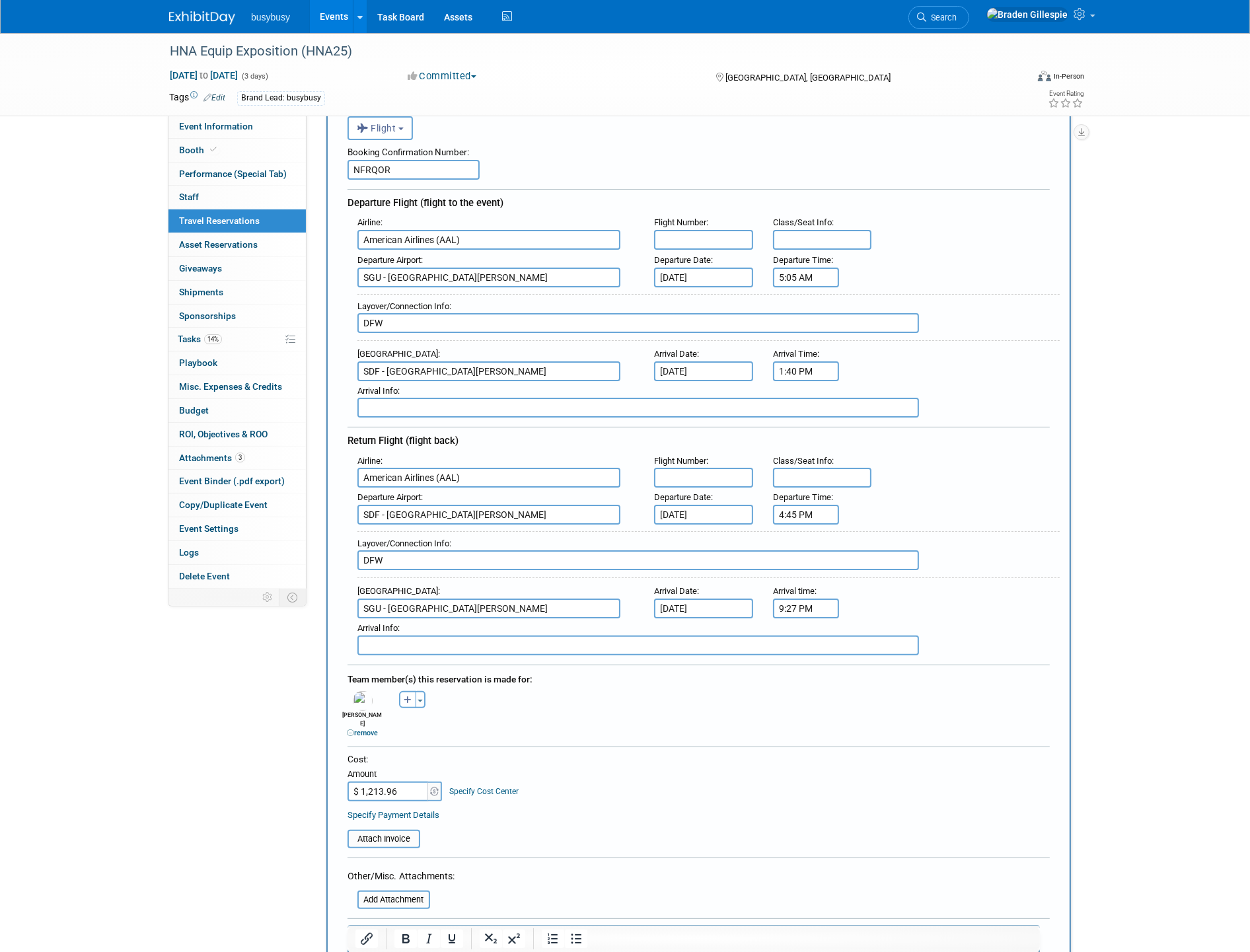
click at [684, 237] on input "text" at bounding box center [703, 239] width 99 height 20
type input "4816, 5449"
click at [836, 230] on input "text" at bounding box center [822, 239] width 99 height 20
click at [831, 250] on div "Departure Time : 5:05 AM" at bounding box center [803, 268] width 82 height 37
click at [828, 237] on input "text" at bounding box center [822, 239] width 99 height 20
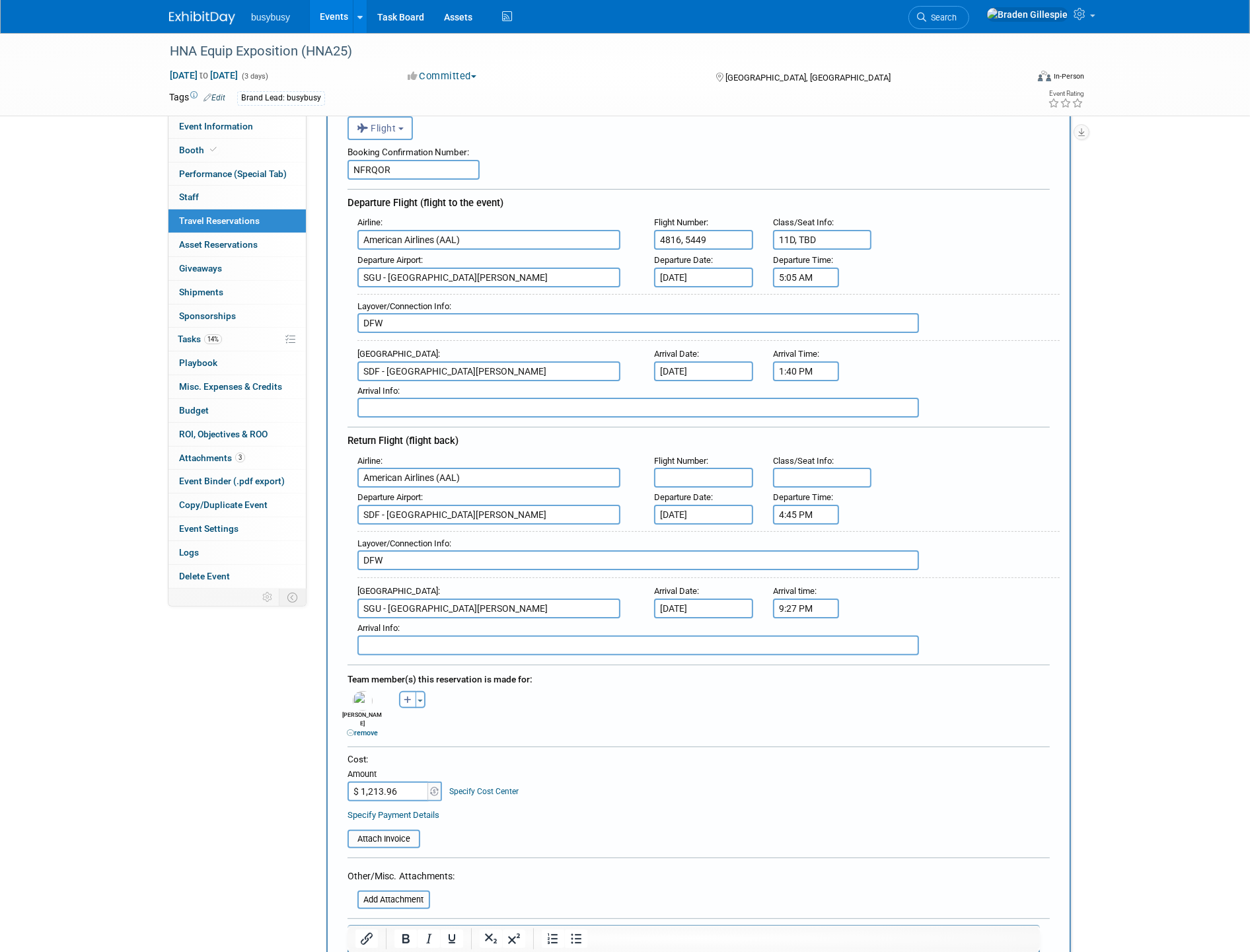
type input "11D, TBD"
click at [808, 470] on input "text" at bounding box center [822, 477] width 99 height 20
click at [804, 468] on input "text" at bounding box center [822, 477] width 99 height 20
type input "TBD, 19A"
click at [721, 468] on input "text" at bounding box center [703, 477] width 99 height 20
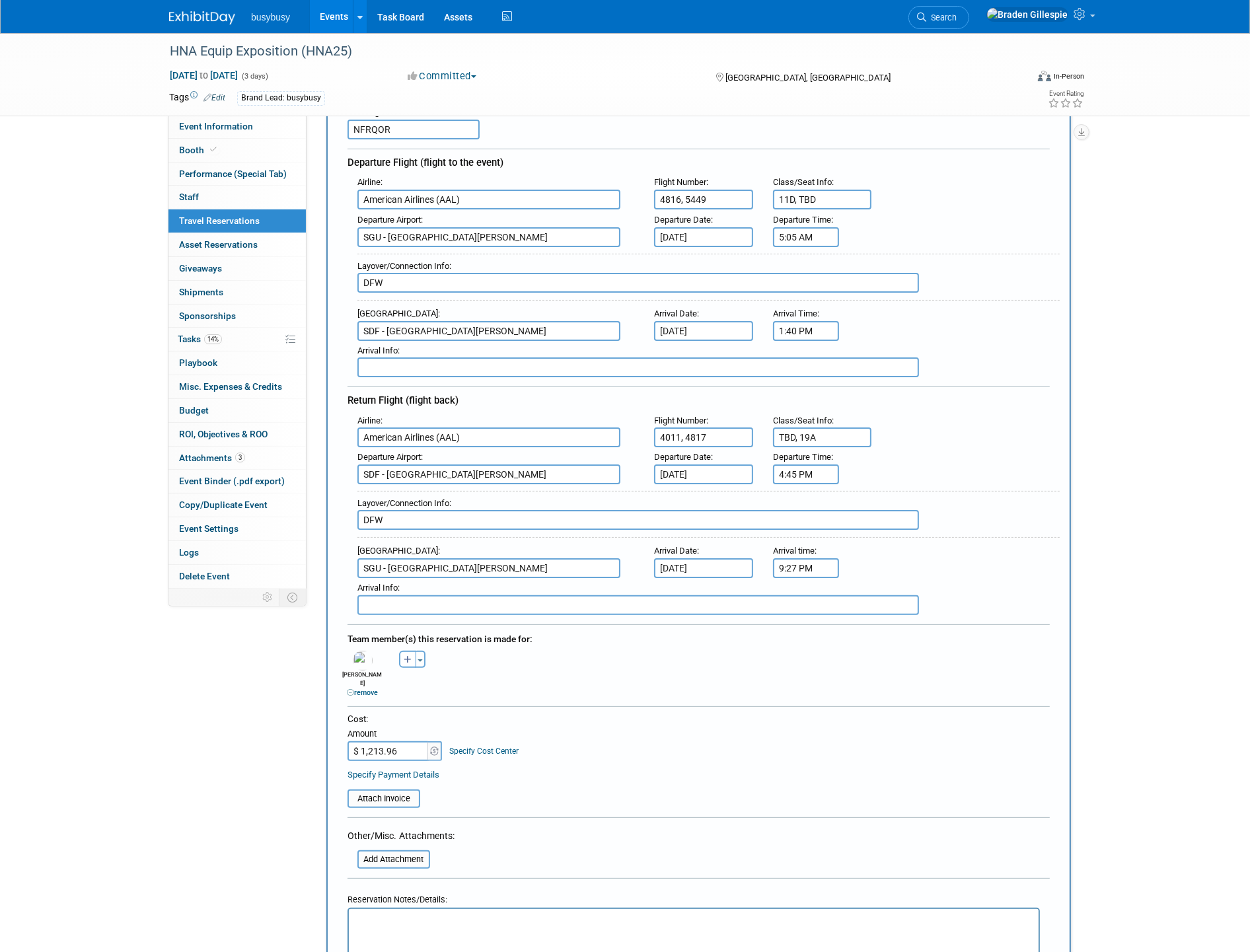
scroll to position [147, 0]
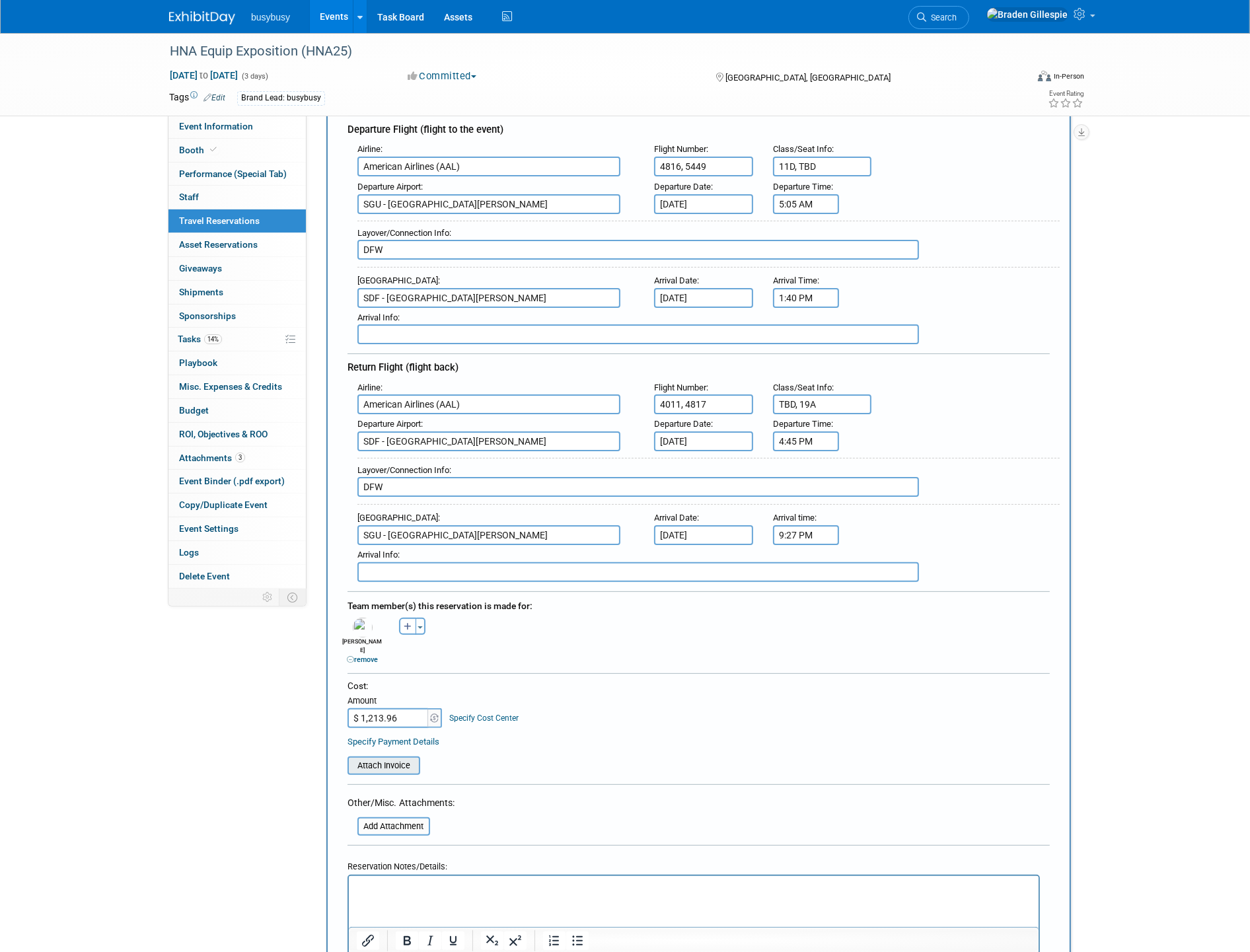
type input "4011, 4817"
click at [399, 758] on input "file" at bounding box center [340, 766] width 158 height 16
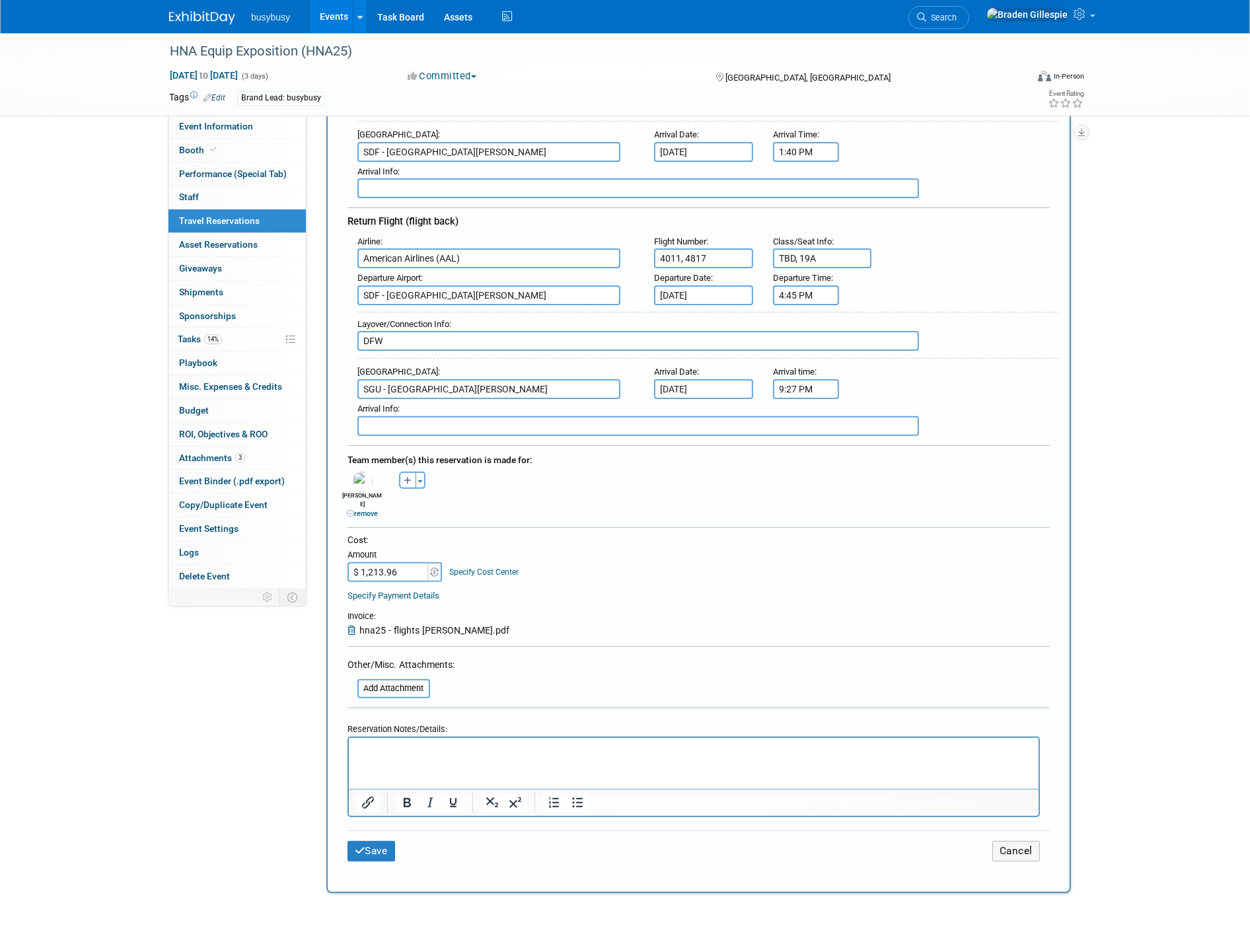
scroll to position [293, 0]
click at [373, 840] on button "Save" at bounding box center [371, 850] width 48 height 20
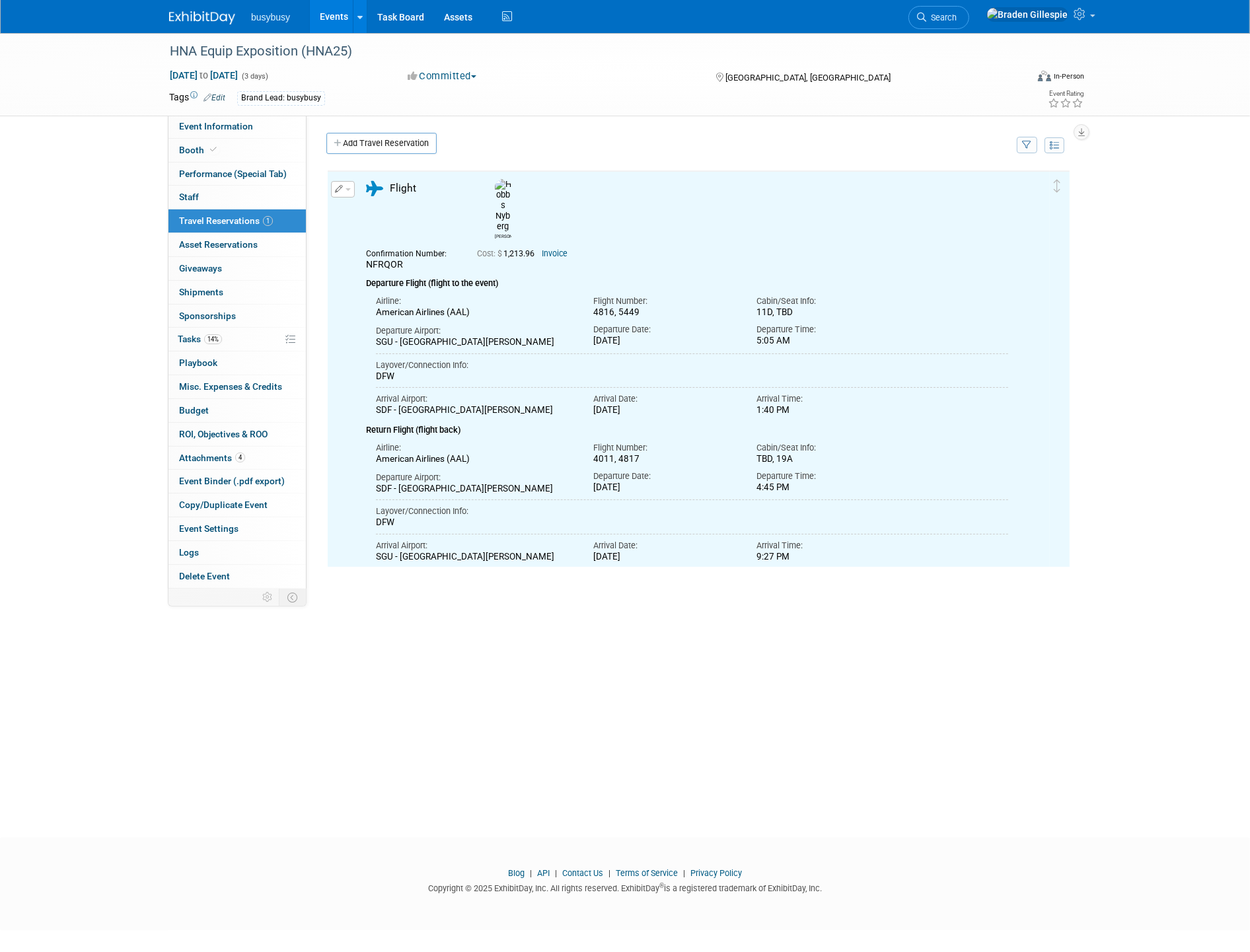
scroll to position [0, 0]
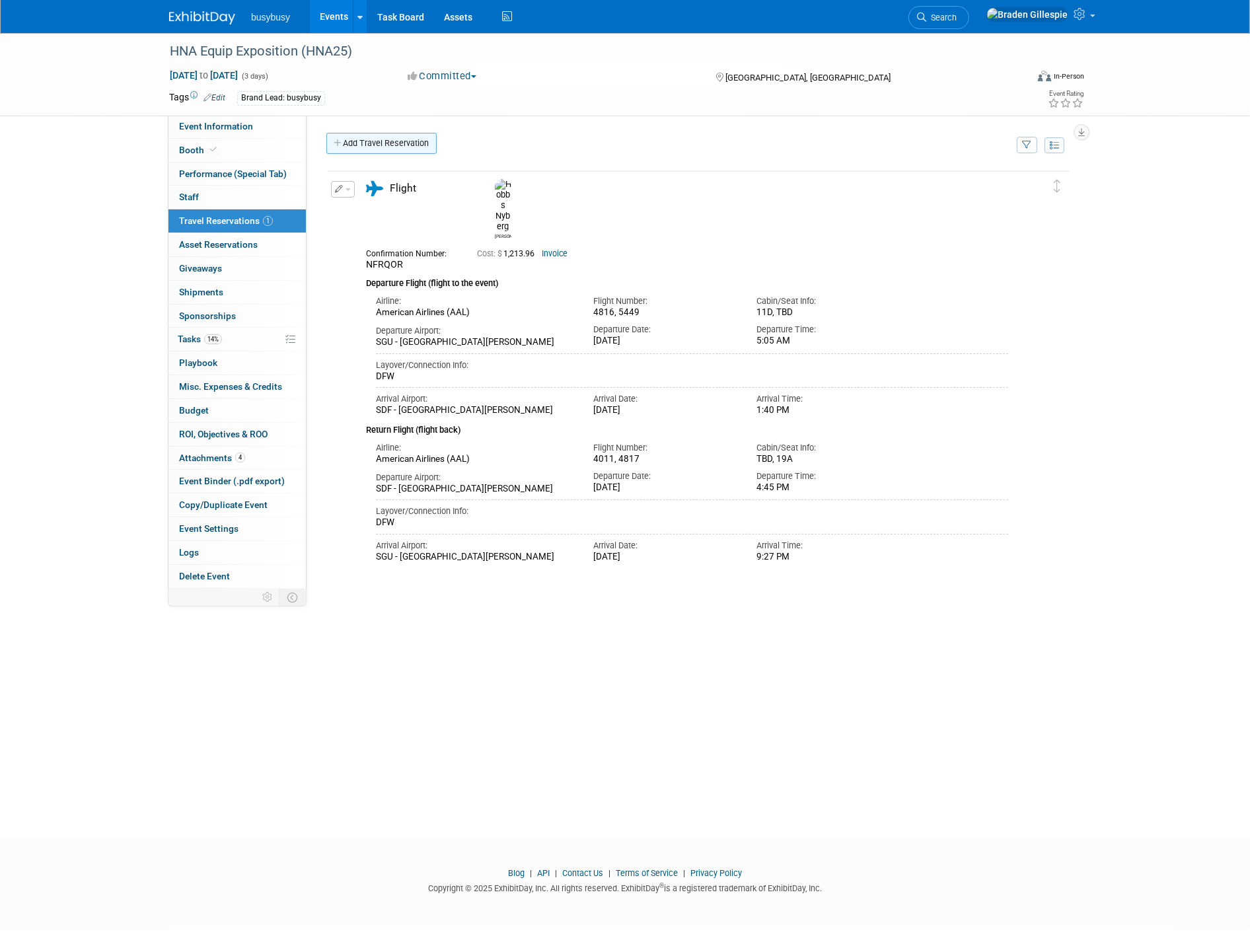
click at [368, 143] on link "Add Travel Reservation" at bounding box center [381, 143] width 111 height 21
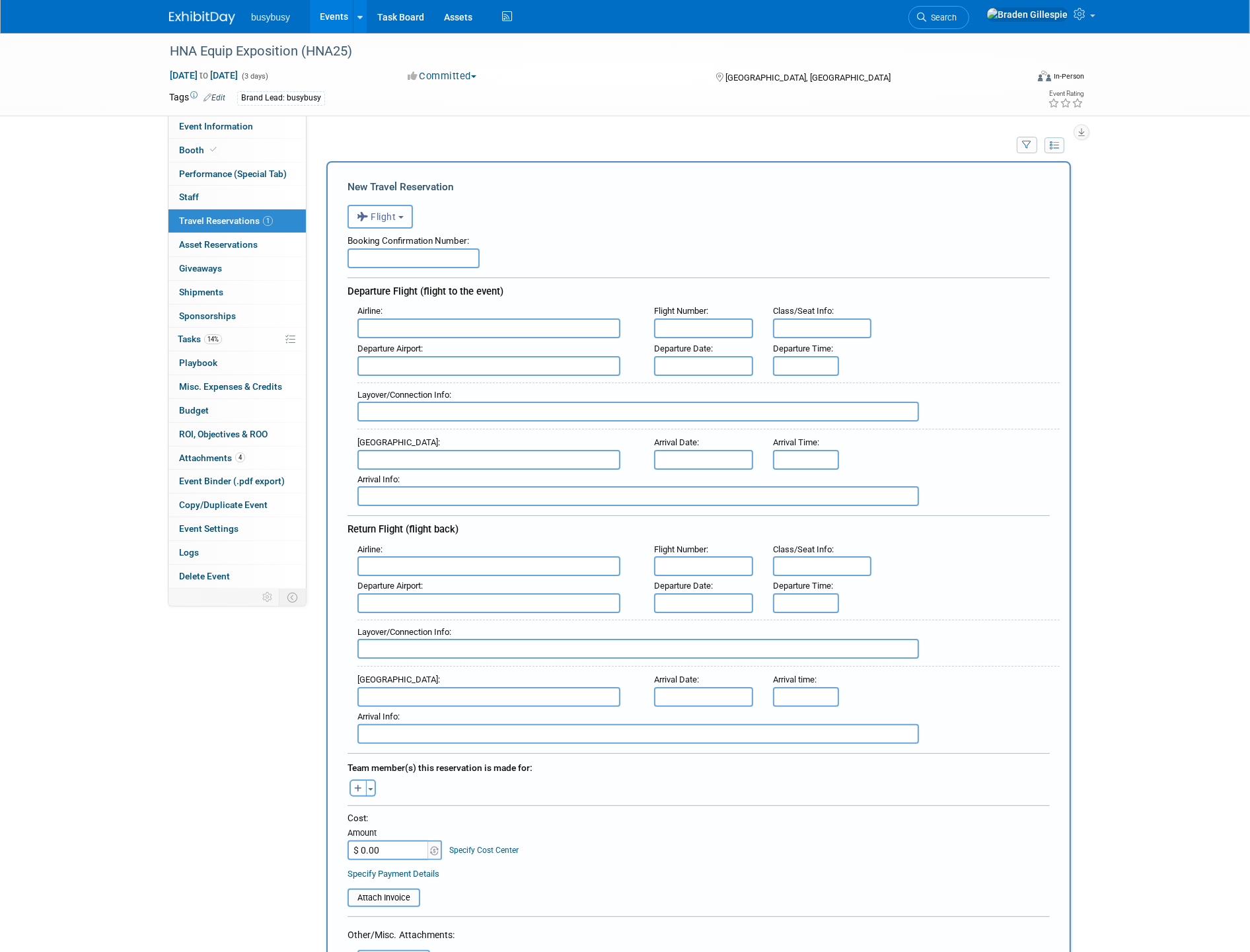
click at [386, 208] on button "Flight" at bounding box center [379, 216] width 65 height 24
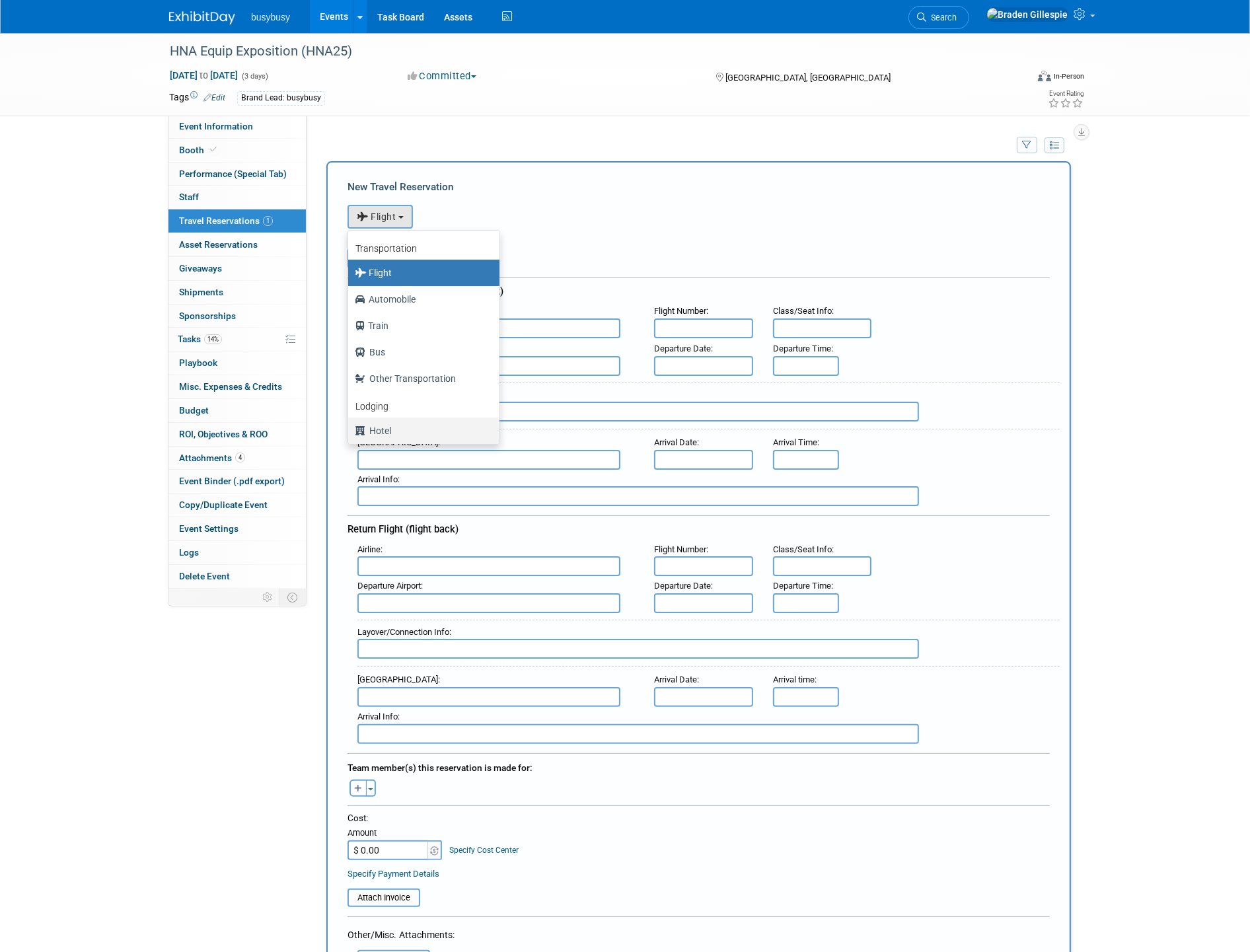
click at [399, 425] on label "Hotel" at bounding box center [421, 430] width 132 height 21
click at [350, 425] on input "Hotel" at bounding box center [346, 429] width 9 height 9
select select "6"
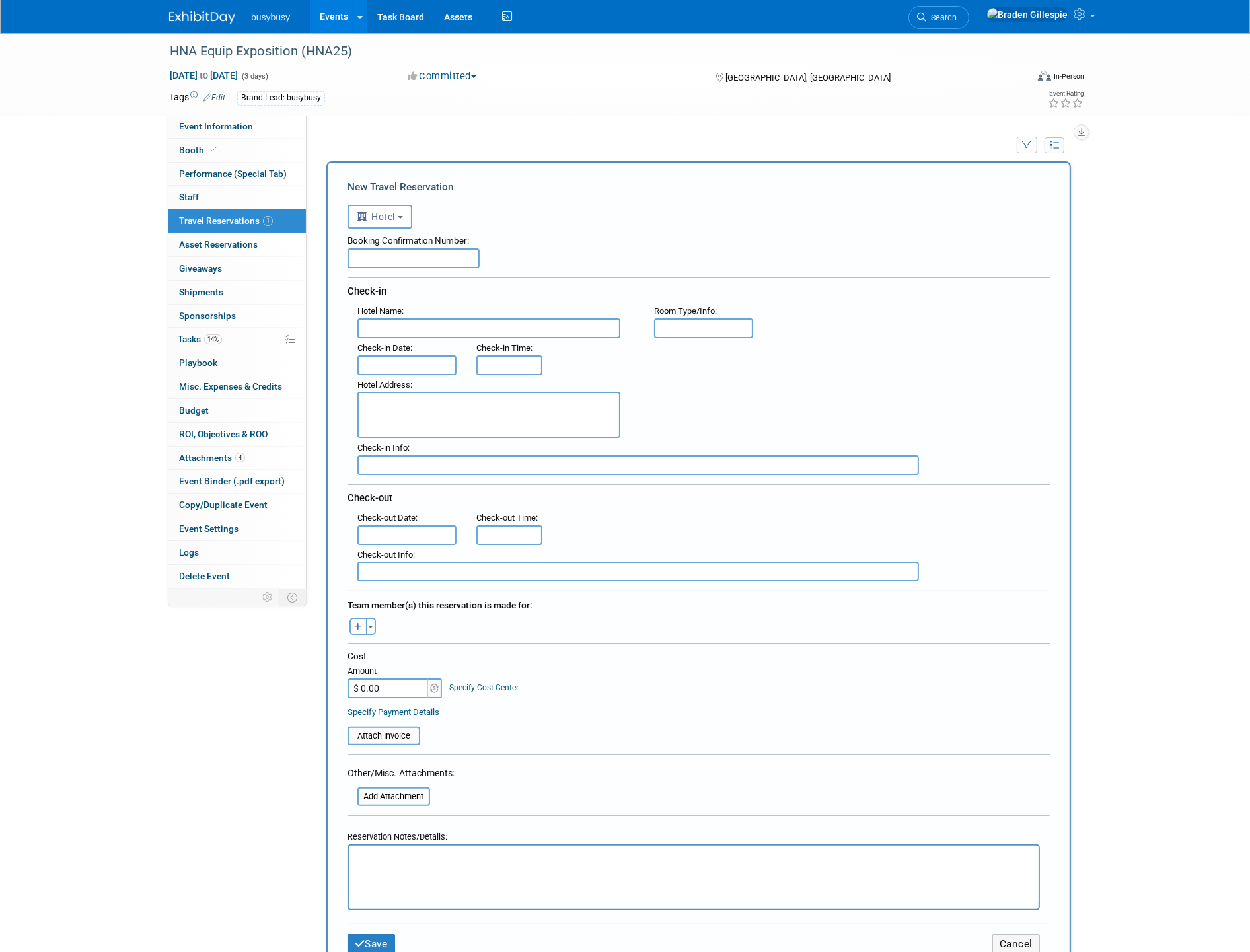
click at [404, 355] on input "text" at bounding box center [407, 364] width 99 height 20
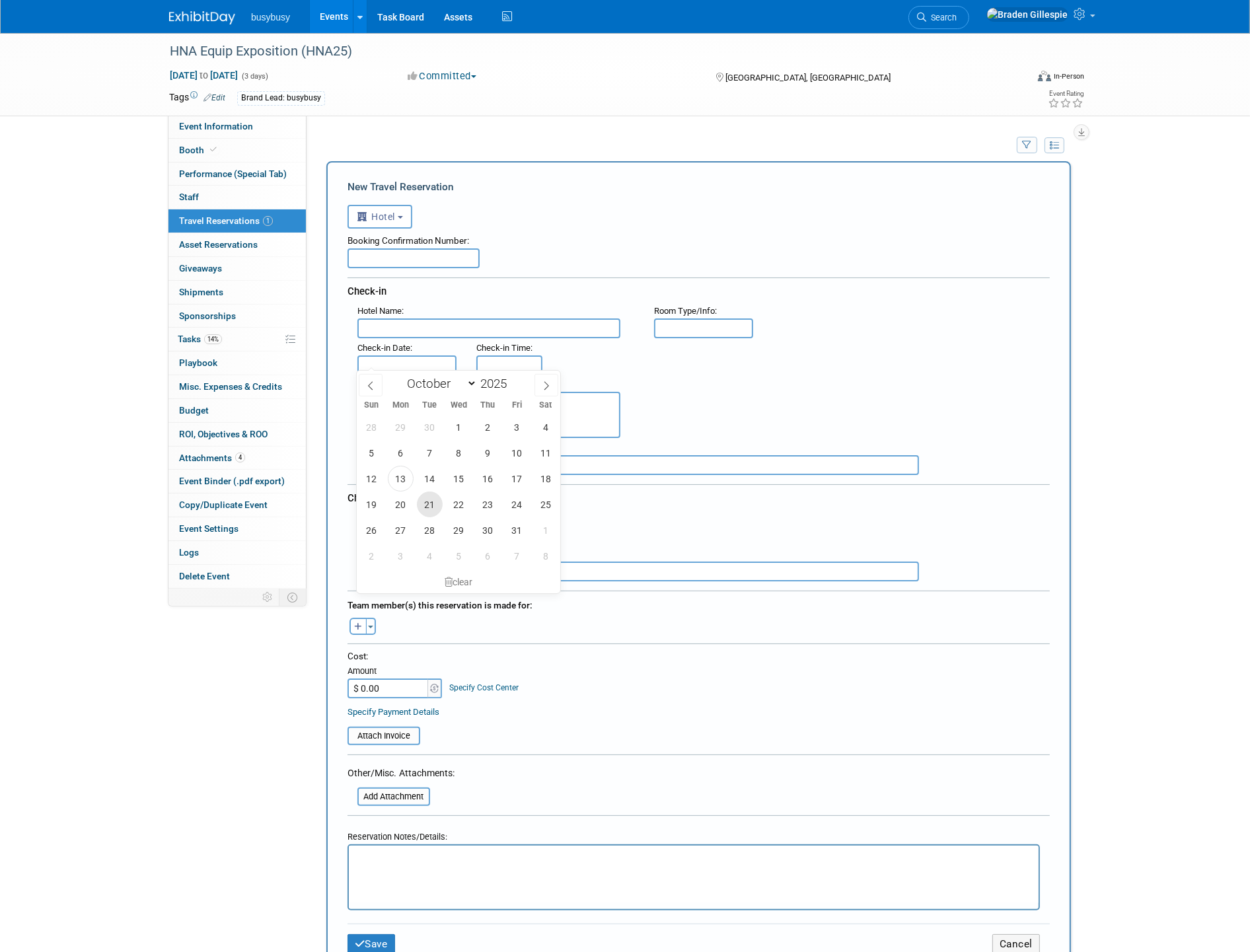
click at [438, 506] on span "21" at bounding box center [429, 504] width 26 height 26
type input "[DATE]"
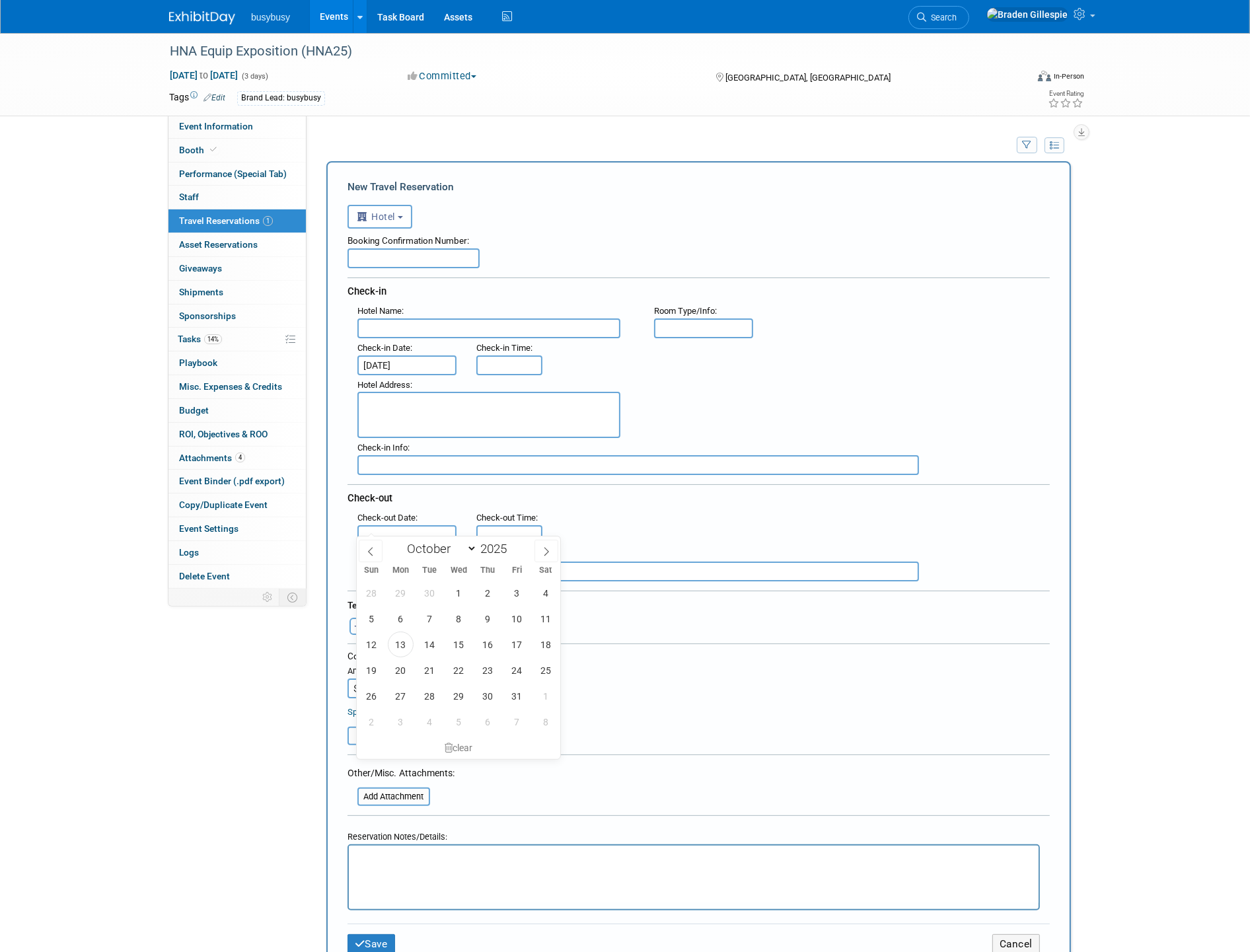
click at [421, 526] on input "text" at bounding box center [407, 534] width 99 height 20
click at [513, 675] on span "24" at bounding box center [516, 670] width 26 height 26
type input "[DATE]"
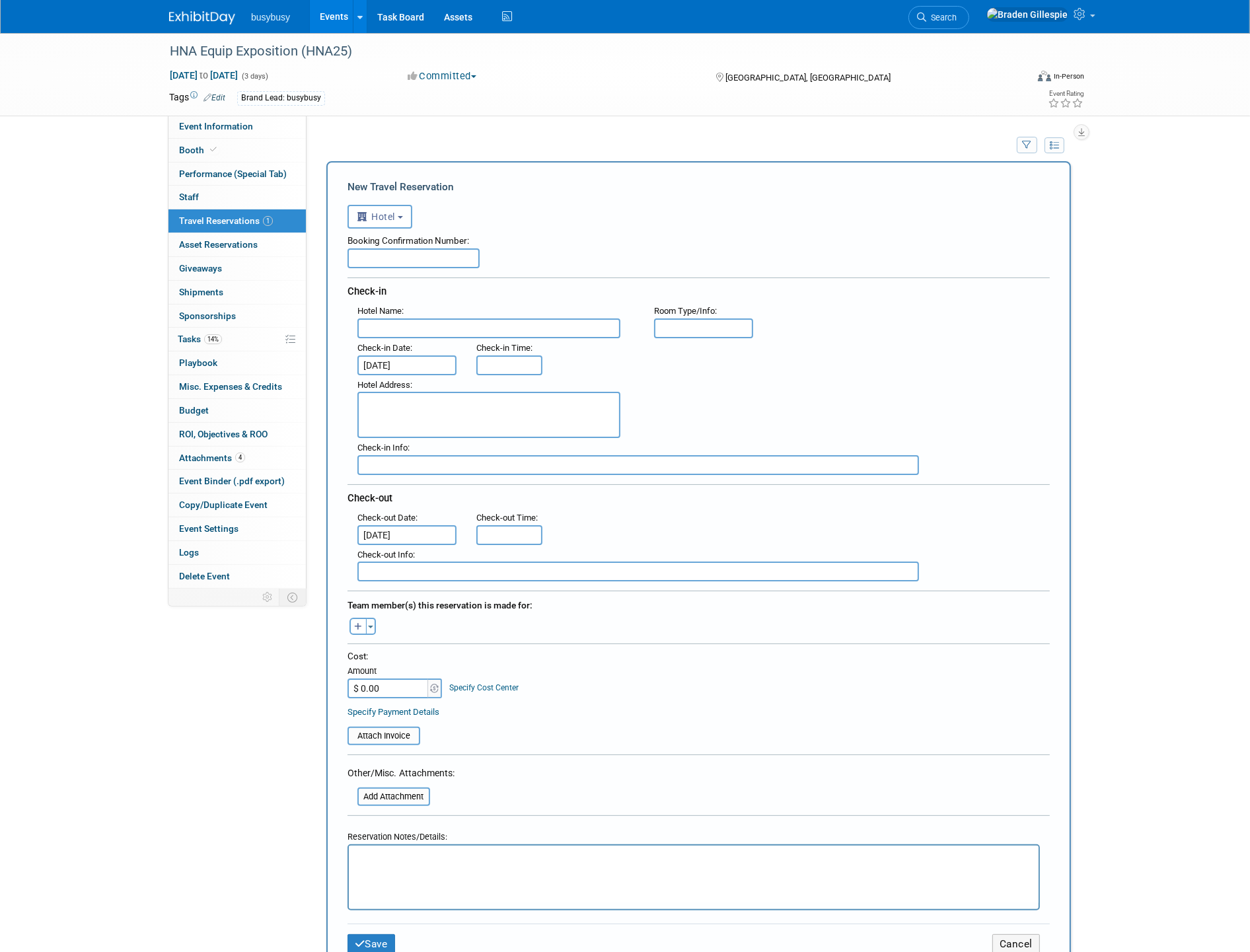
click at [439, 400] on textarea at bounding box center [488, 414] width 263 height 46
type input "3:00 PM"
click at [505, 360] on input "3:00 PM" at bounding box center [509, 364] width 66 height 20
click at [524, 477] on span at bounding box center [520, 483] width 80 height 23
click at [426, 320] on input "text" at bounding box center [488, 328] width 263 height 20
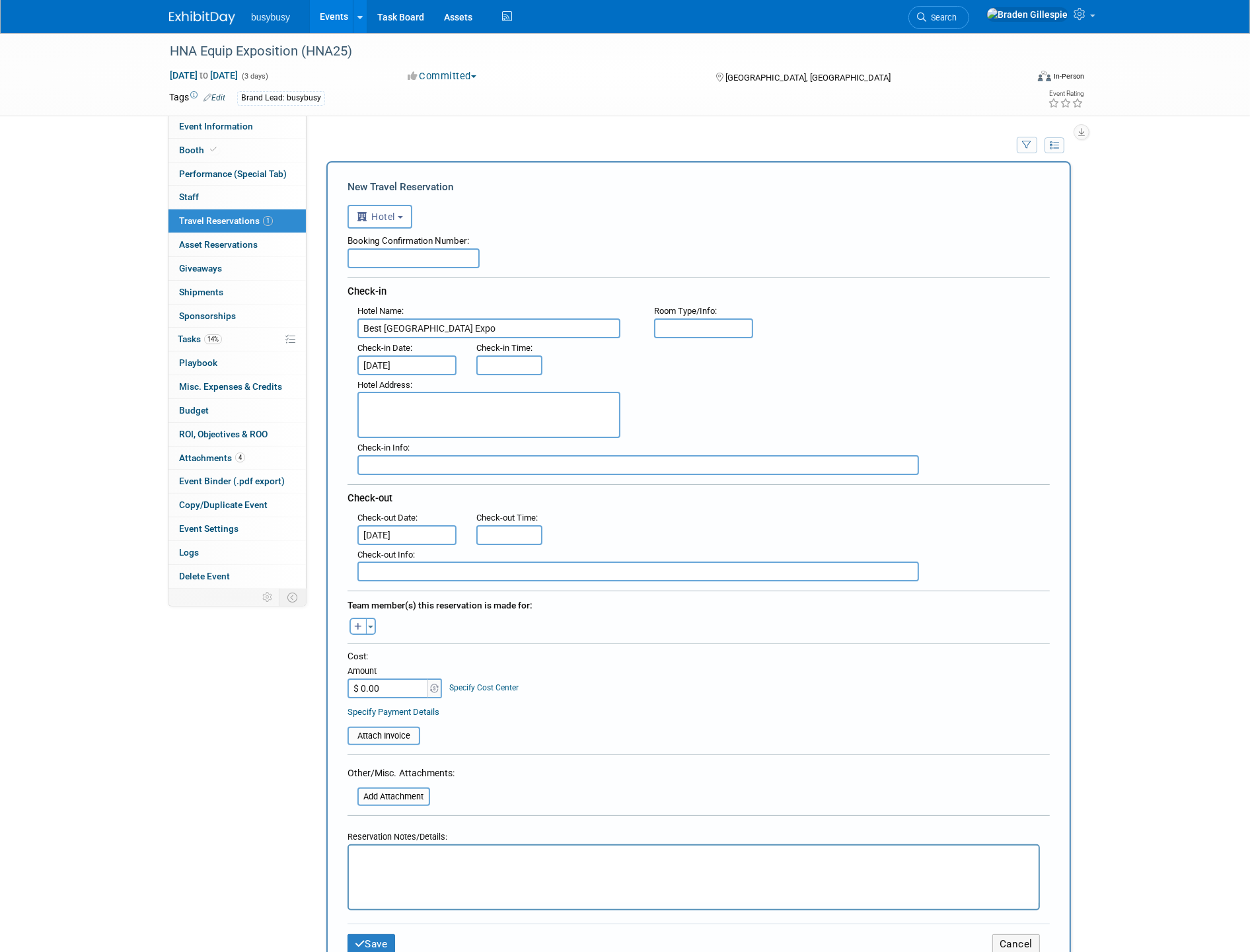
type input "Best [GEOGRAPHIC_DATA] Expo"
click at [392, 679] on input "$ 0.00" at bounding box center [388, 688] width 82 height 20
type input "$ 2,191.07"
click at [435, 455] on input "text" at bounding box center [638, 465] width 561 height 20
type input "Both Rooms are currently listed under [PERSON_NAME]"
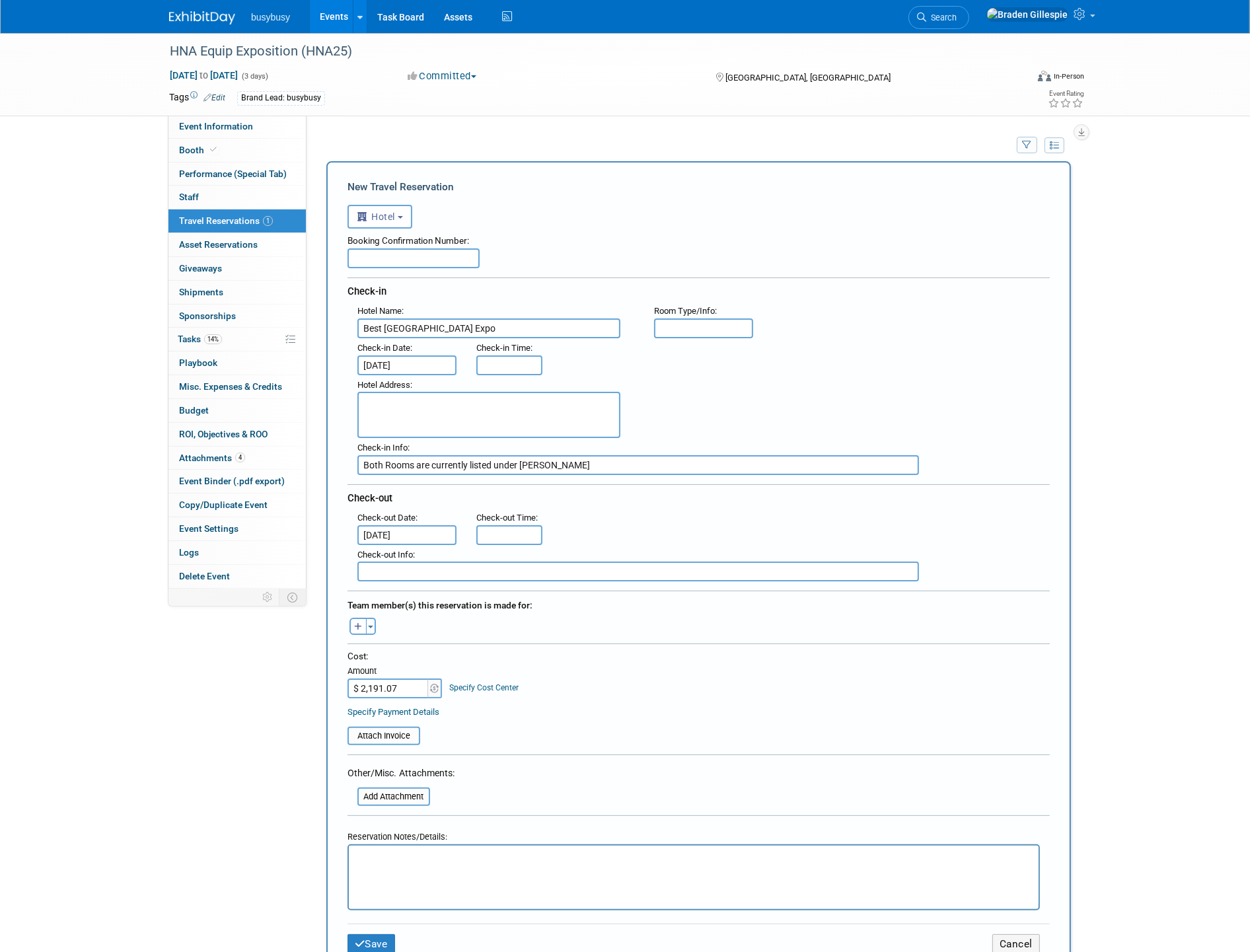
click at [680, 331] on input "text" at bounding box center [703, 328] width 99 height 20
click at [451, 258] on input "text" at bounding box center [413, 258] width 132 height 20
paste input "8VLDQSF"
click at [422, 240] on div "Booking Confirmation Number:" at bounding box center [698, 238] width 702 height 20
click at [431, 267] on div "Booking Confirmation Number: 8VLDQSF, Check-in Hotel Name : Best [GEOGRAPHIC_DA…" at bounding box center [698, 405] width 702 height 353
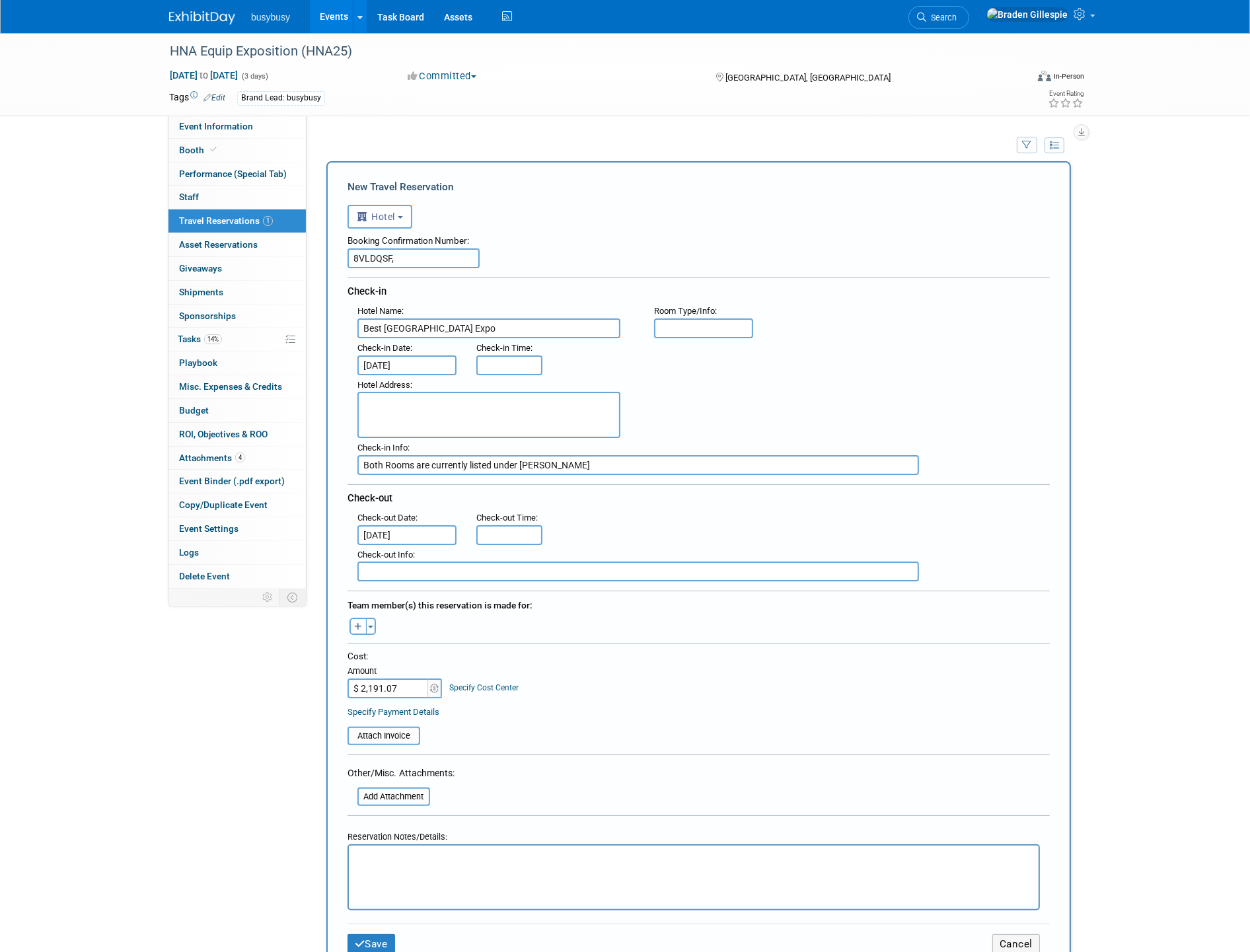
click at [428, 262] on input "8VLDQSF," at bounding box center [413, 258] width 132 height 20
paste input "QAZPJTU"
type input "8VLDQSF, QAZPJTU"
click at [701, 321] on input "text" at bounding box center [703, 328] width 99 height 20
type input "Standard 2 Queen"
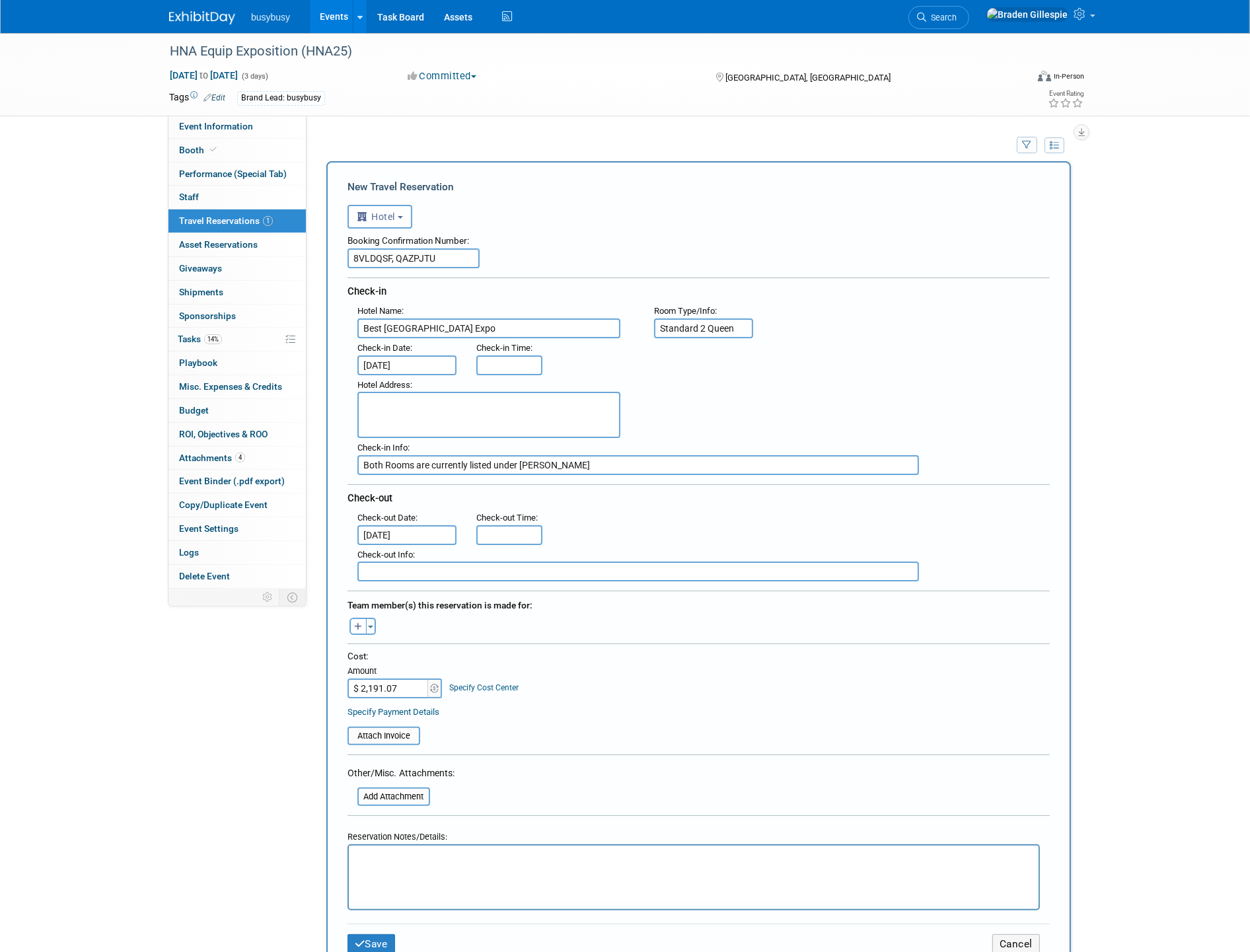
click at [710, 864] on html at bounding box center [693, 855] width 690 height 19
drag, startPoint x: 420, startPoint y: 900, endPoint x: 356, endPoint y: 900, distance: 64.0
click at [356, 900] on p "Refundable" at bounding box center [693, 899] width 675 height 14
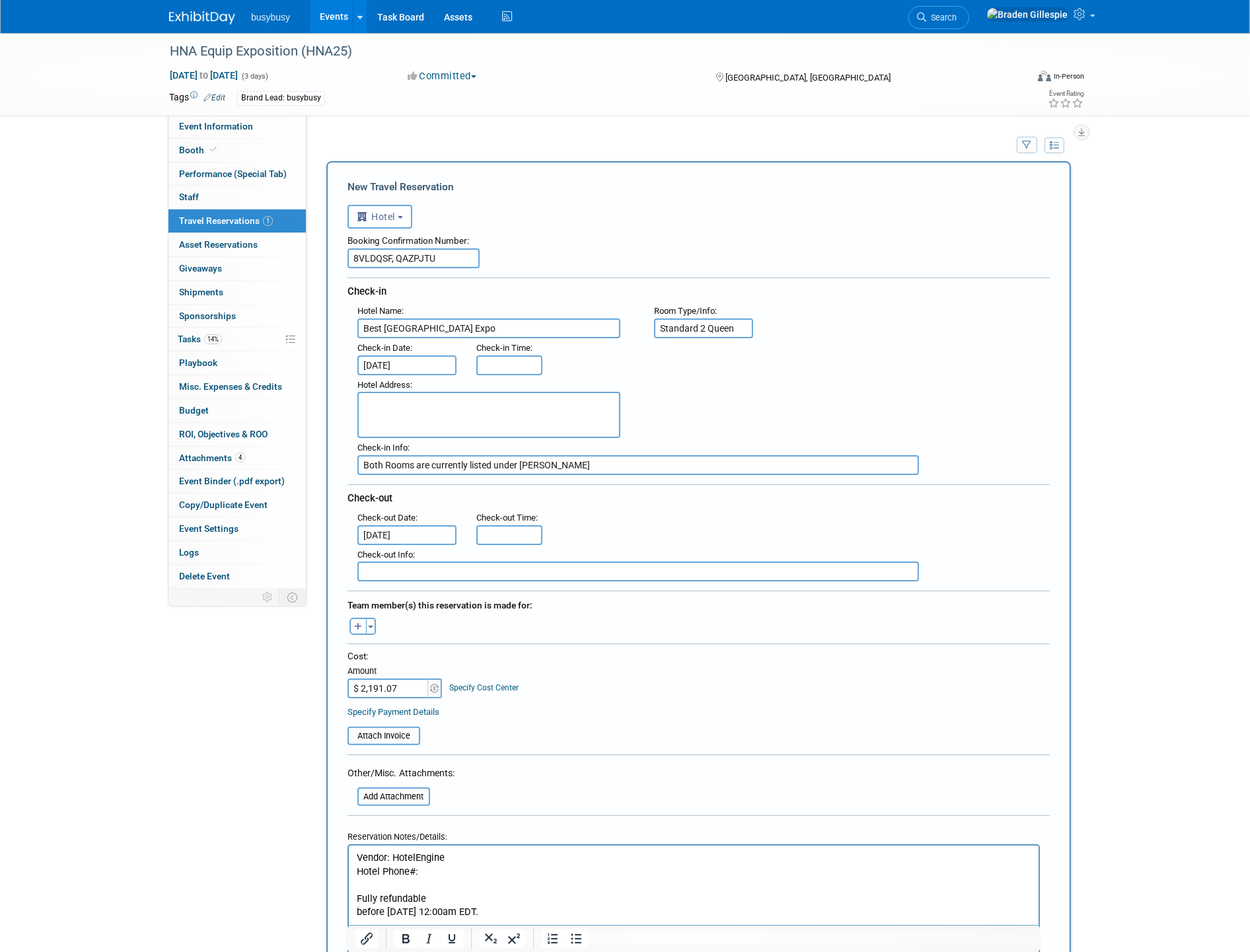
click at [357, 907] on p "Fully refundable before [DATE] 12:00am EDT." at bounding box center [693, 905] width 675 height 27
click at [574, 902] on p "Fully refundable before [DATE] 12:00am EDT." at bounding box center [693, 899] width 675 height 14
click at [432, 873] on p "Hotel Phone#:" at bounding box center [693, 871] width 675 height 14
click at [382, 892] on p "Fully refundable before [DATE] 12:00am EDT." at bounding box center [693, 899] width 675 height 14
click at [357, 887] on p "Rich Text Area. Press ALT-0 for help." at bounding box center [693, 885] width 675 height 14
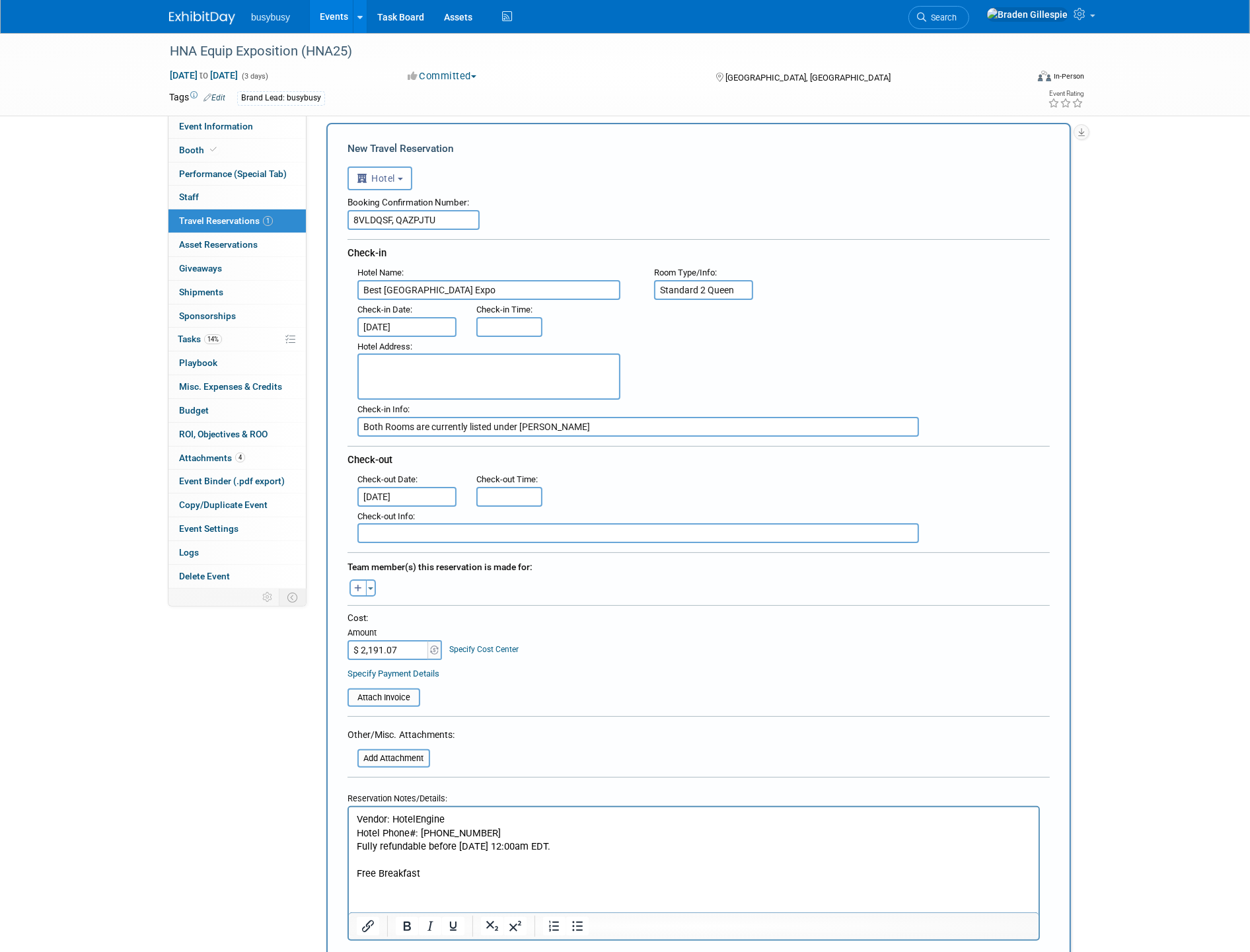
scroll to position [74, 0]
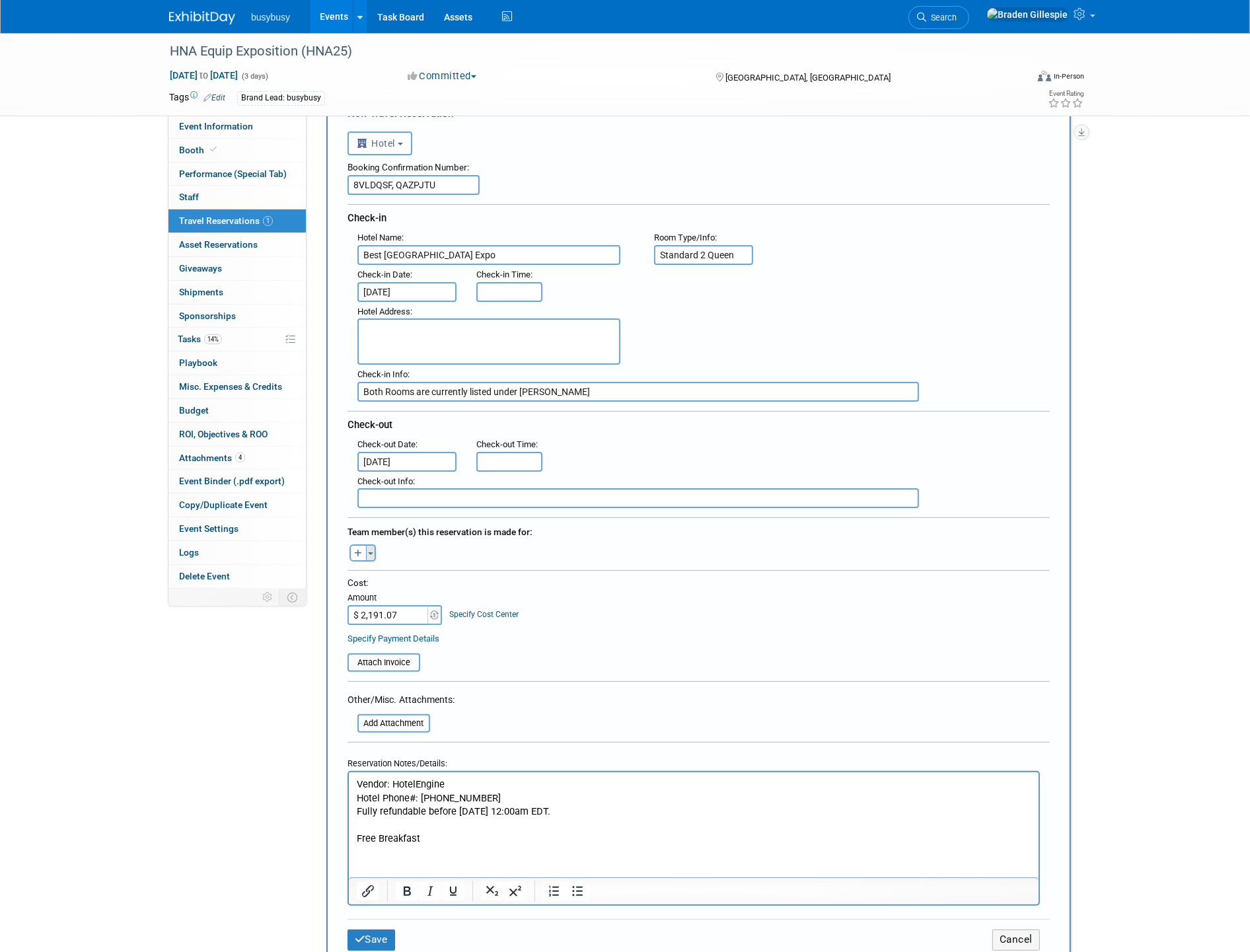
click at [371, 544] on button "Toggle Dropdown" at bounding box center [371, 552] width 10 height 17
click at [398, 581] on label "Tag a user or a resource" at bounding box center [440, 591] width 161 height 19
select select
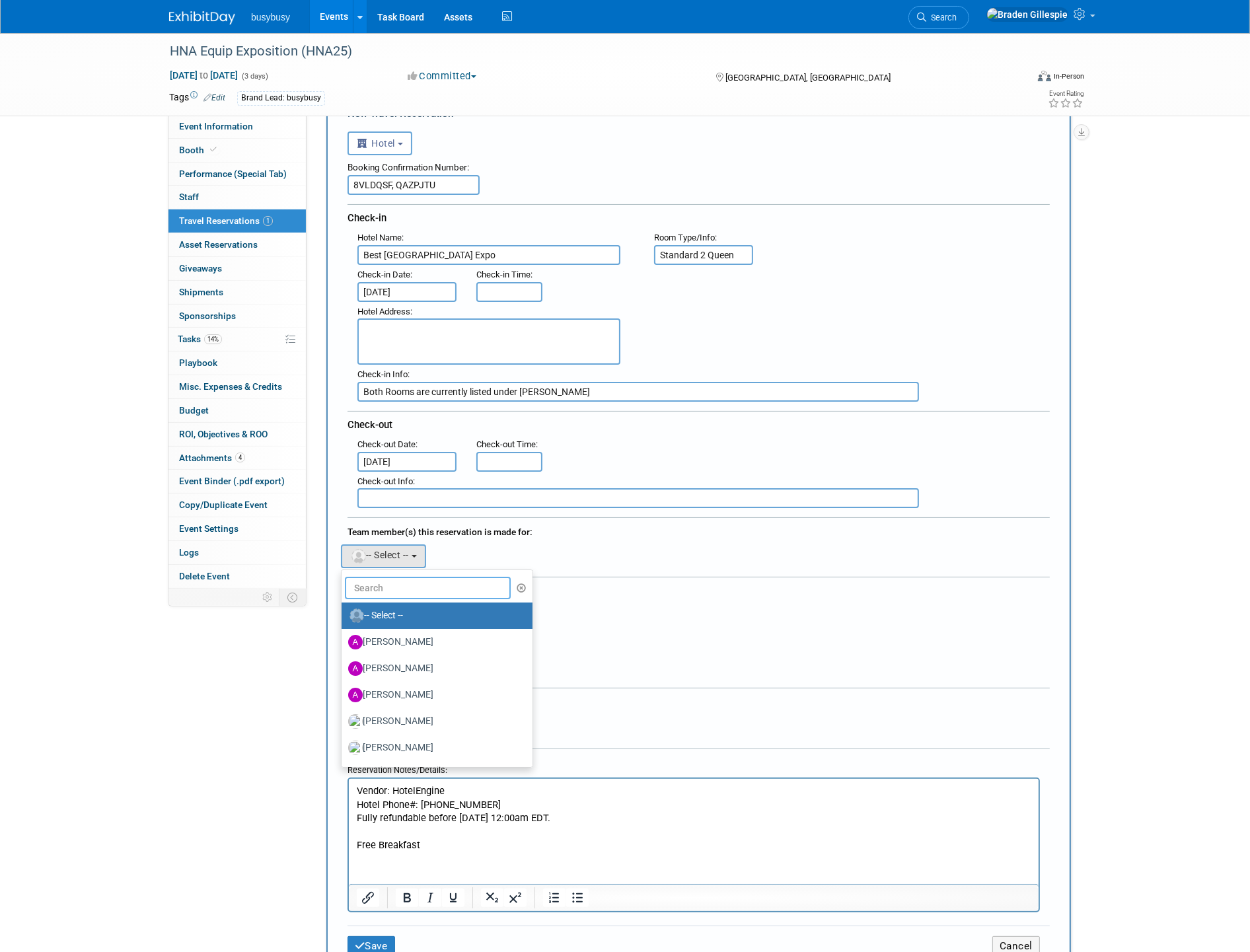
click at [392, 582] on input "text" at bounding box center [428, 588] width 166 height 23
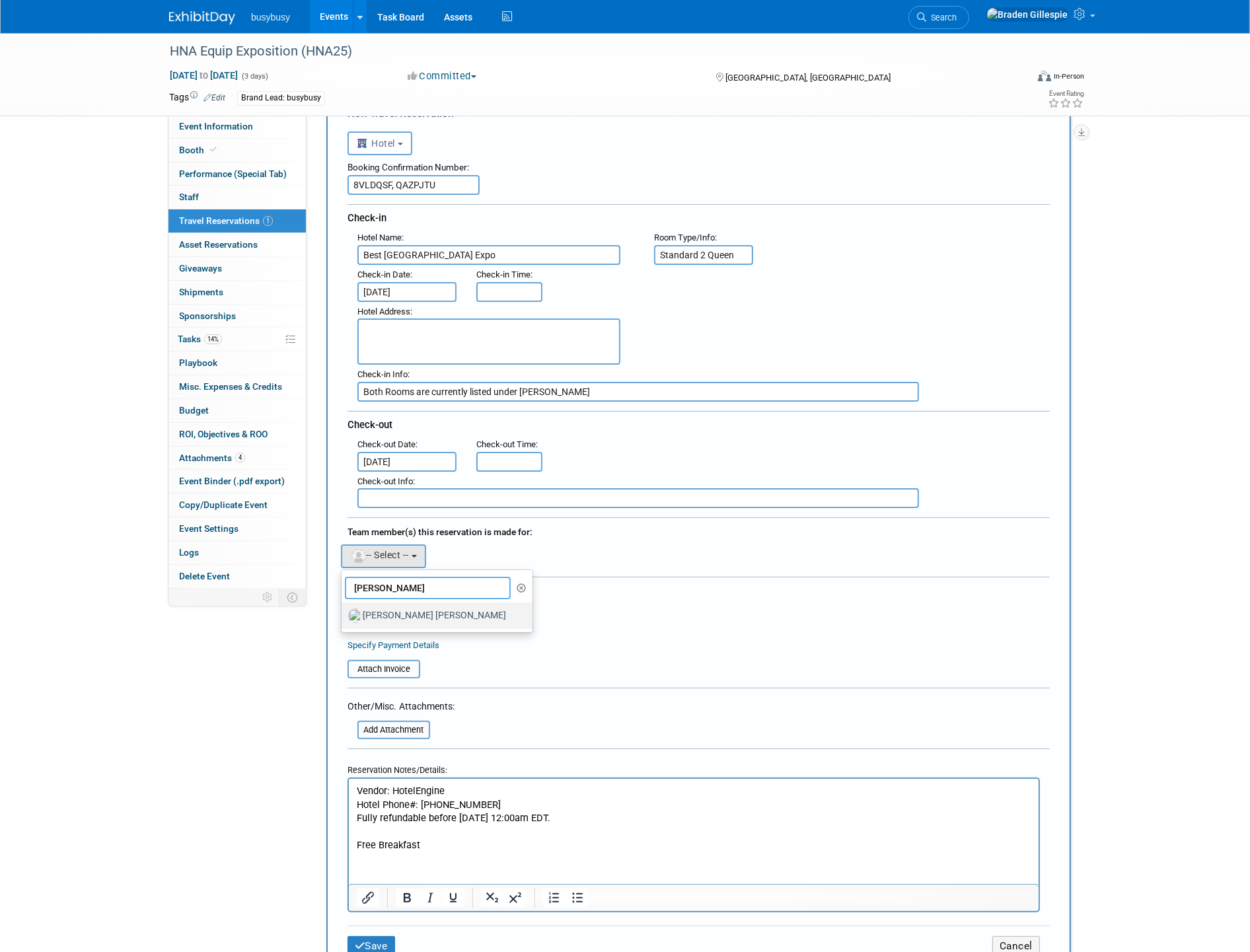
type input "[PERSON_NAME]"
click at [391, 605] on label "[PERSON_NAME] [PERSON_NAME]" at bounding box center [433, 615] width 171 height 21
click at [343, 610] on input "[PERSON_NAME] [PERSON_NAME]" at bounding box center [339, 614] width 9 height 9
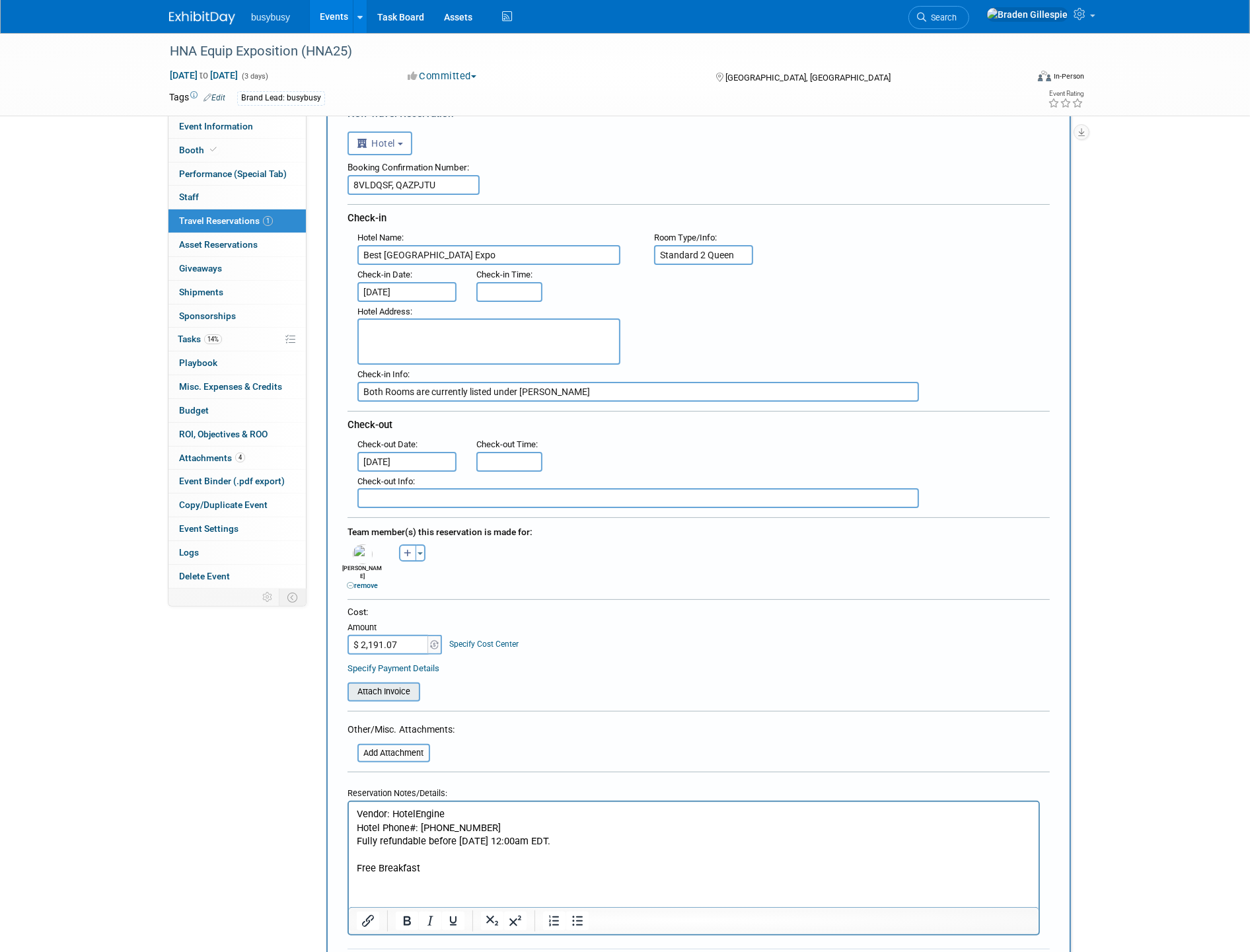
click at [374, 683] on input "file" at bounding box center [340, 691] width 158 height 16
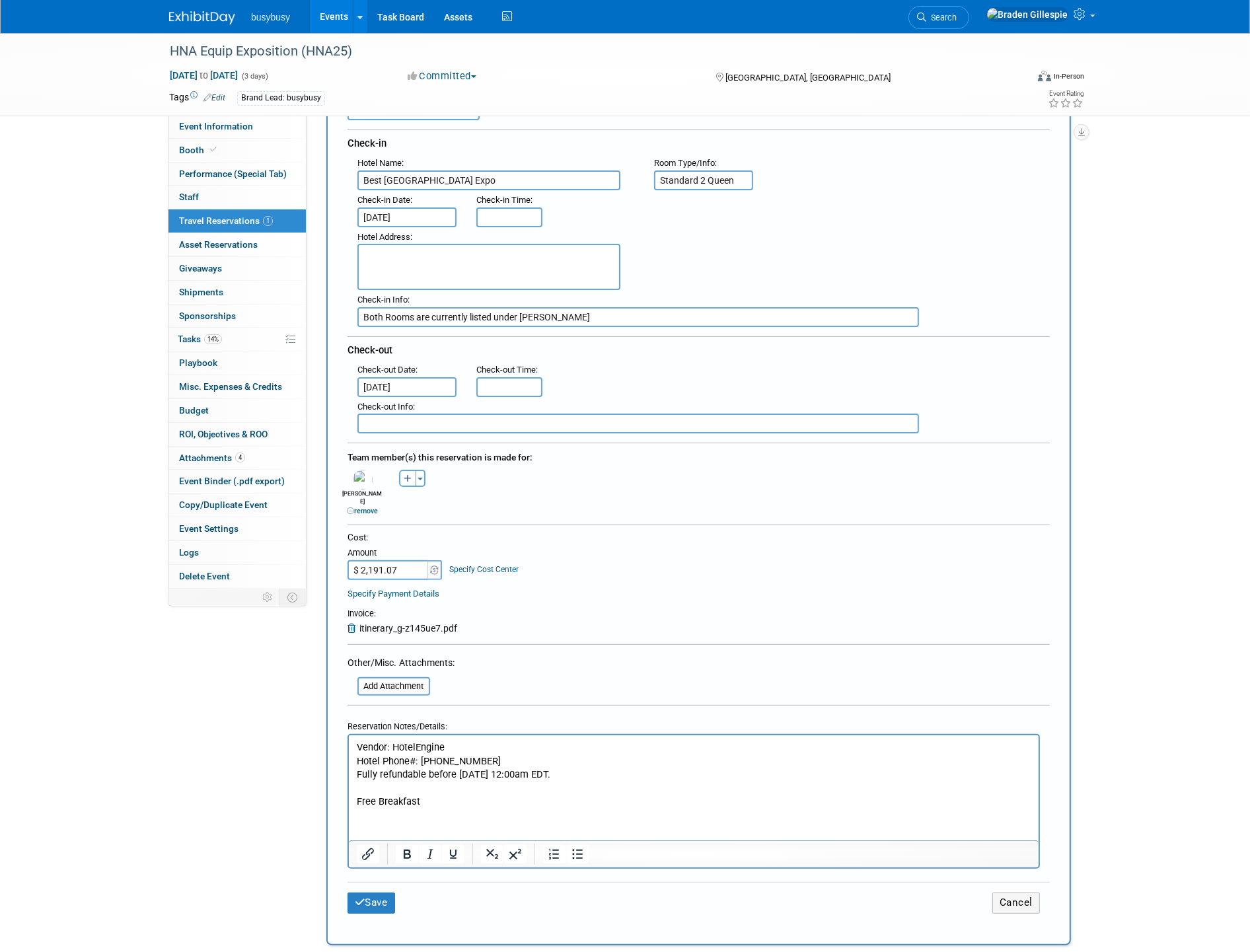
scroll to position [220, 0]
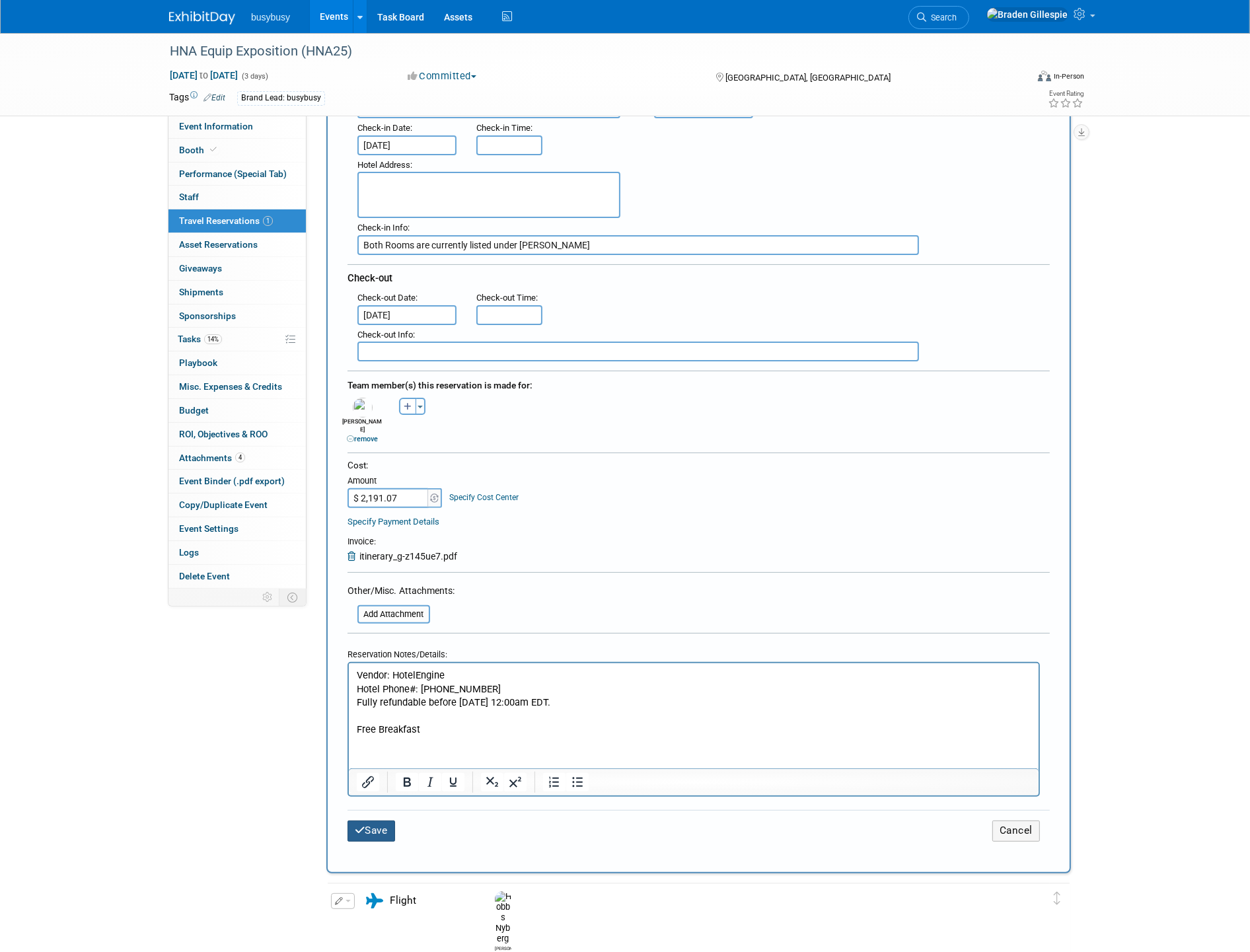
click at [376, 820] on button "Save" at bounding box center [371, 831] width 48 height 20
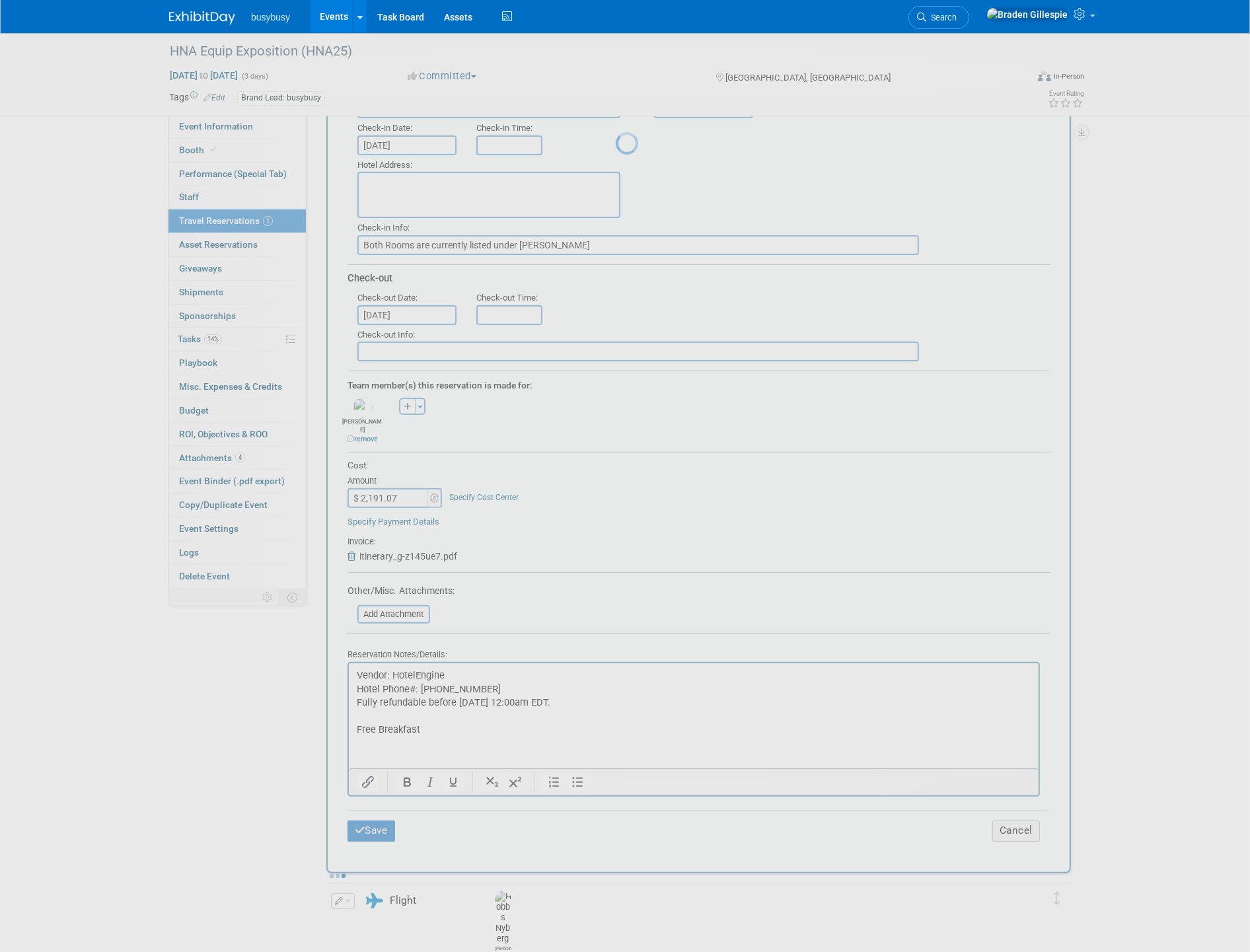
click at [616, 811] on div at bounding box center [625, 476] width 19 height 952
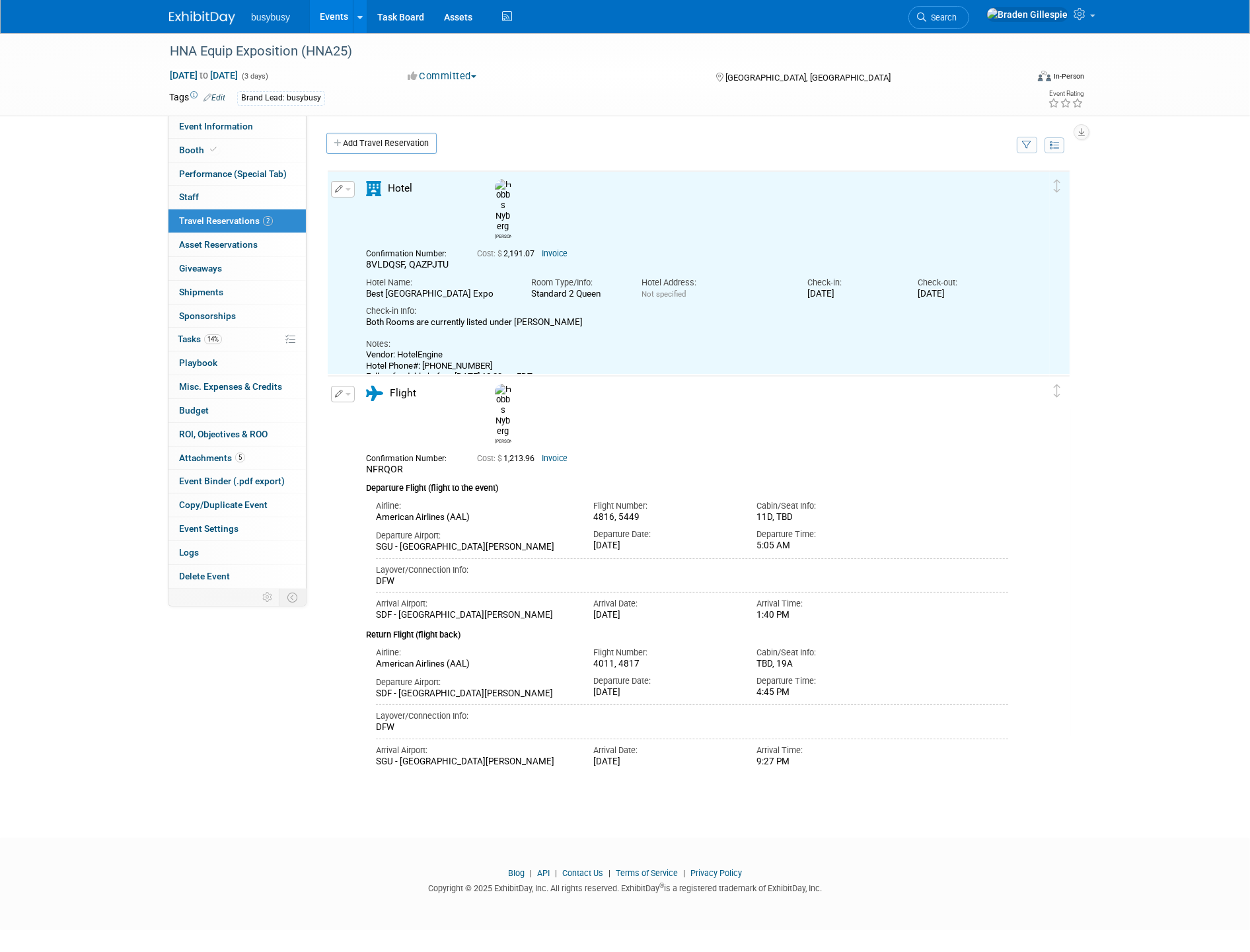
scroll to position [0, 0]
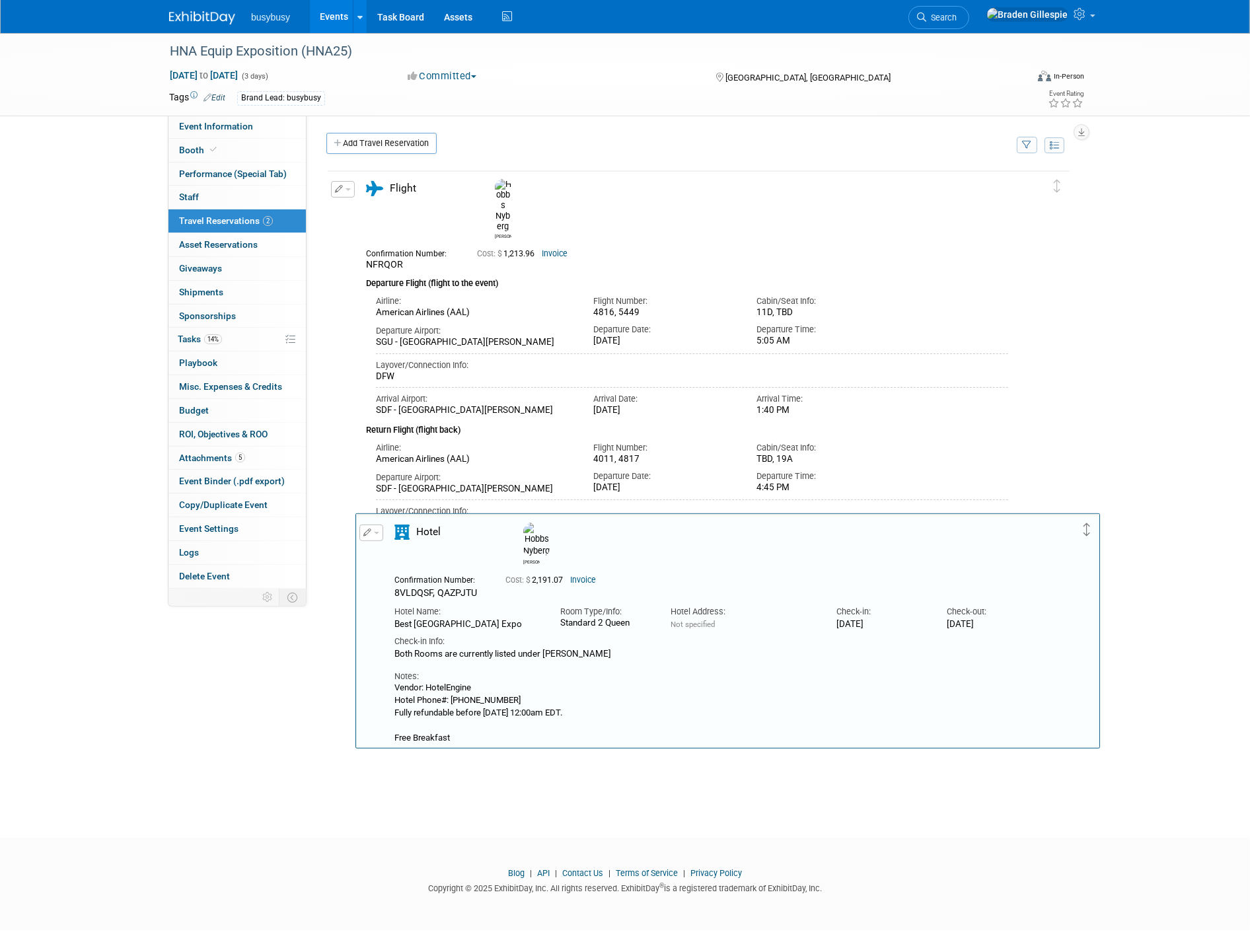
drag, startPoint x: 1058, startPoint y: 182, endPoint x: 1086, endPoint y: 525, distance: 344.1
